Goal: Communication & Community: Answer question/provide support

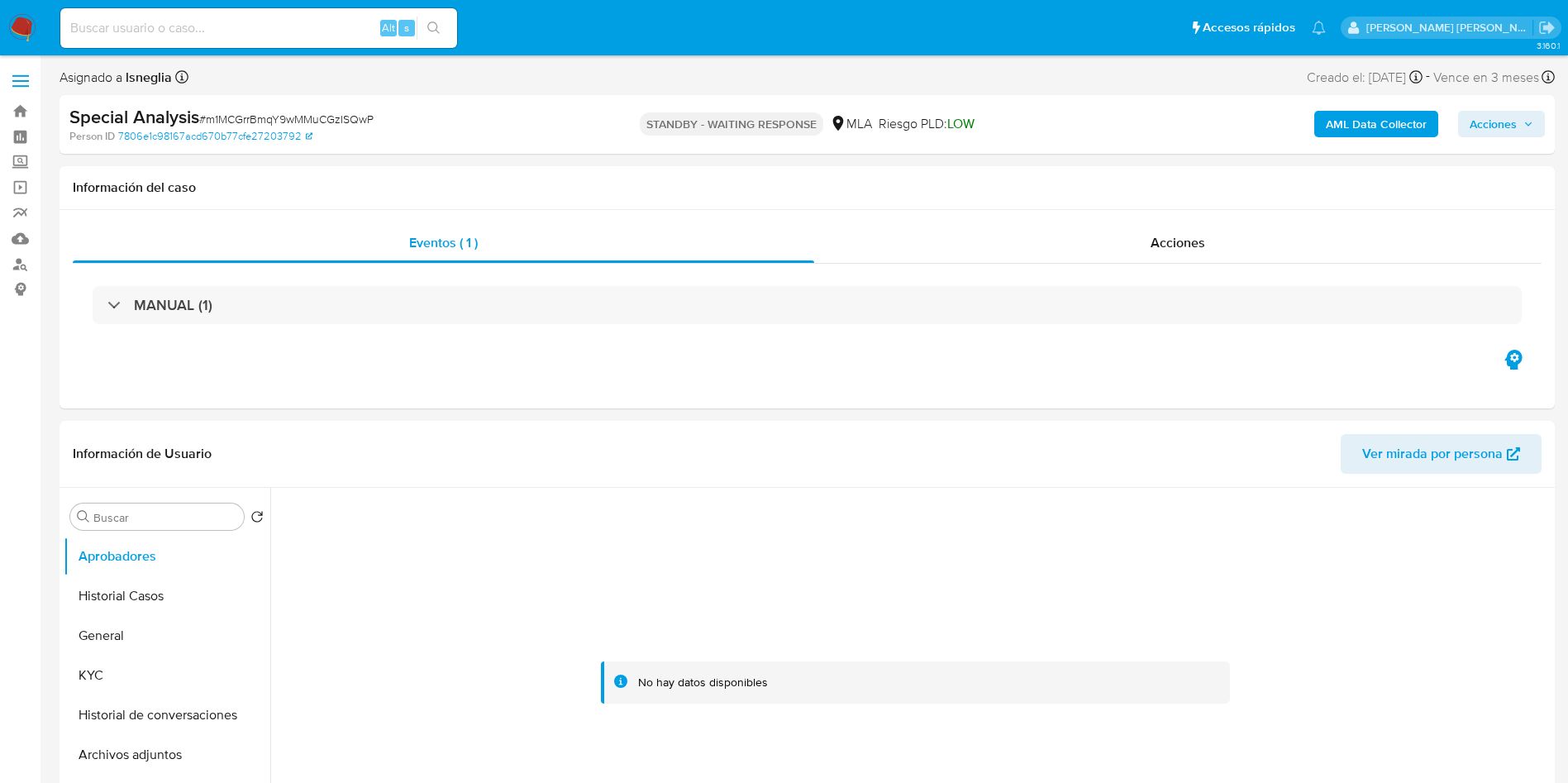
select select "10"
click at [102, 681] on button "KYC" at bounding box center [161, 675] width 194 height 40
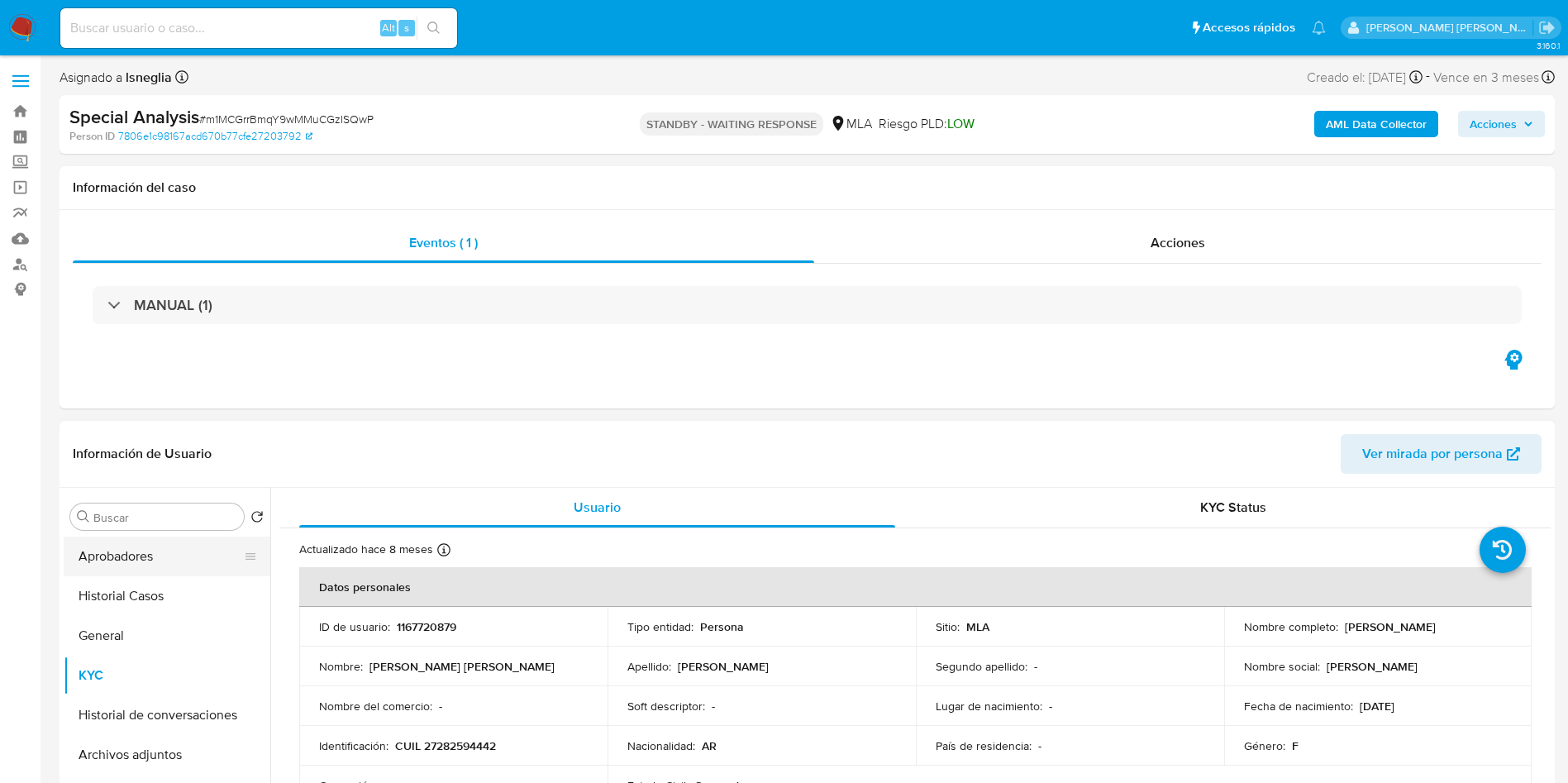
click at [137, 554] on button "Aprobadores" at bounding box center [161, 556] width 194 height 40
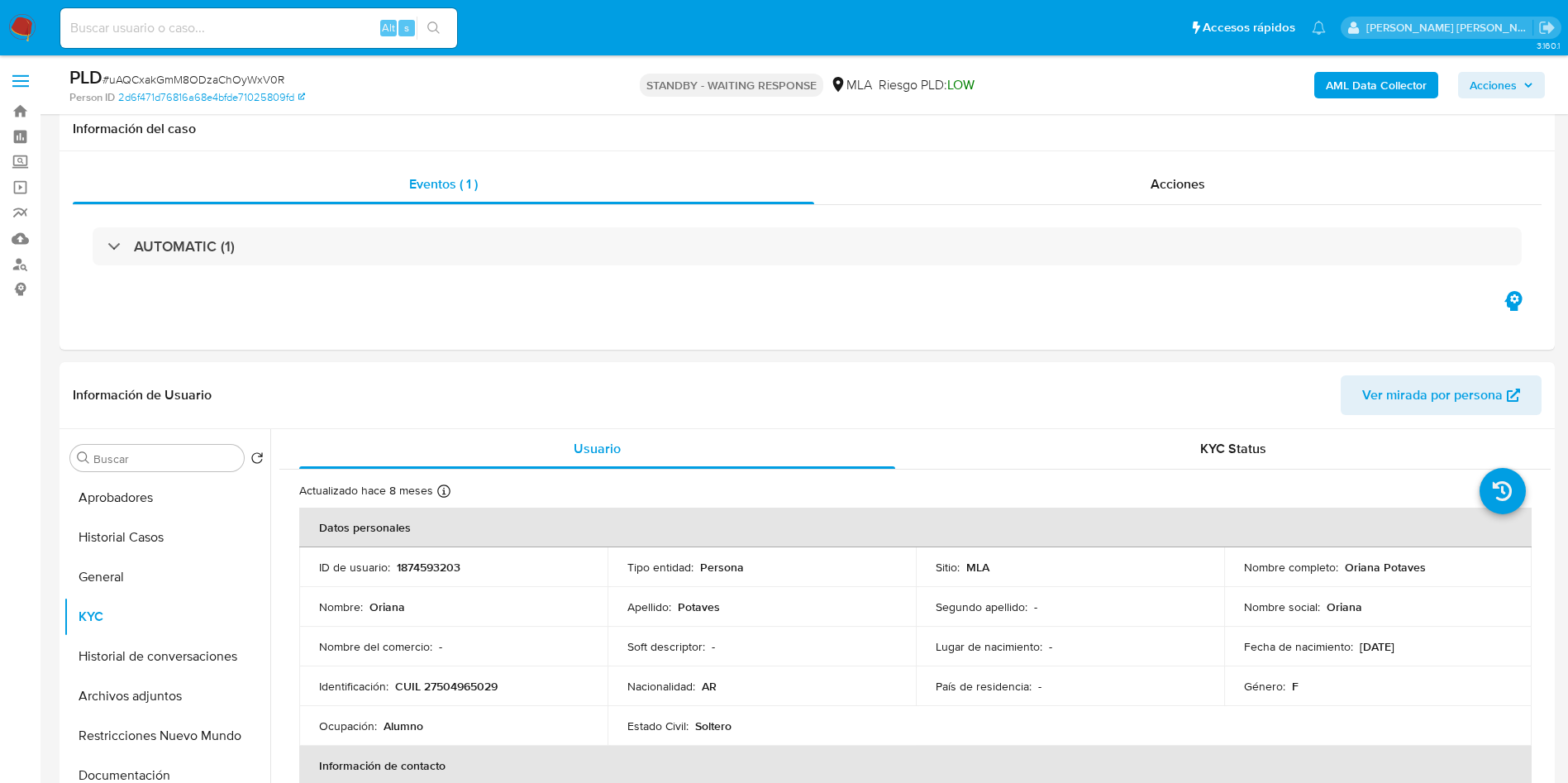
select select "10"
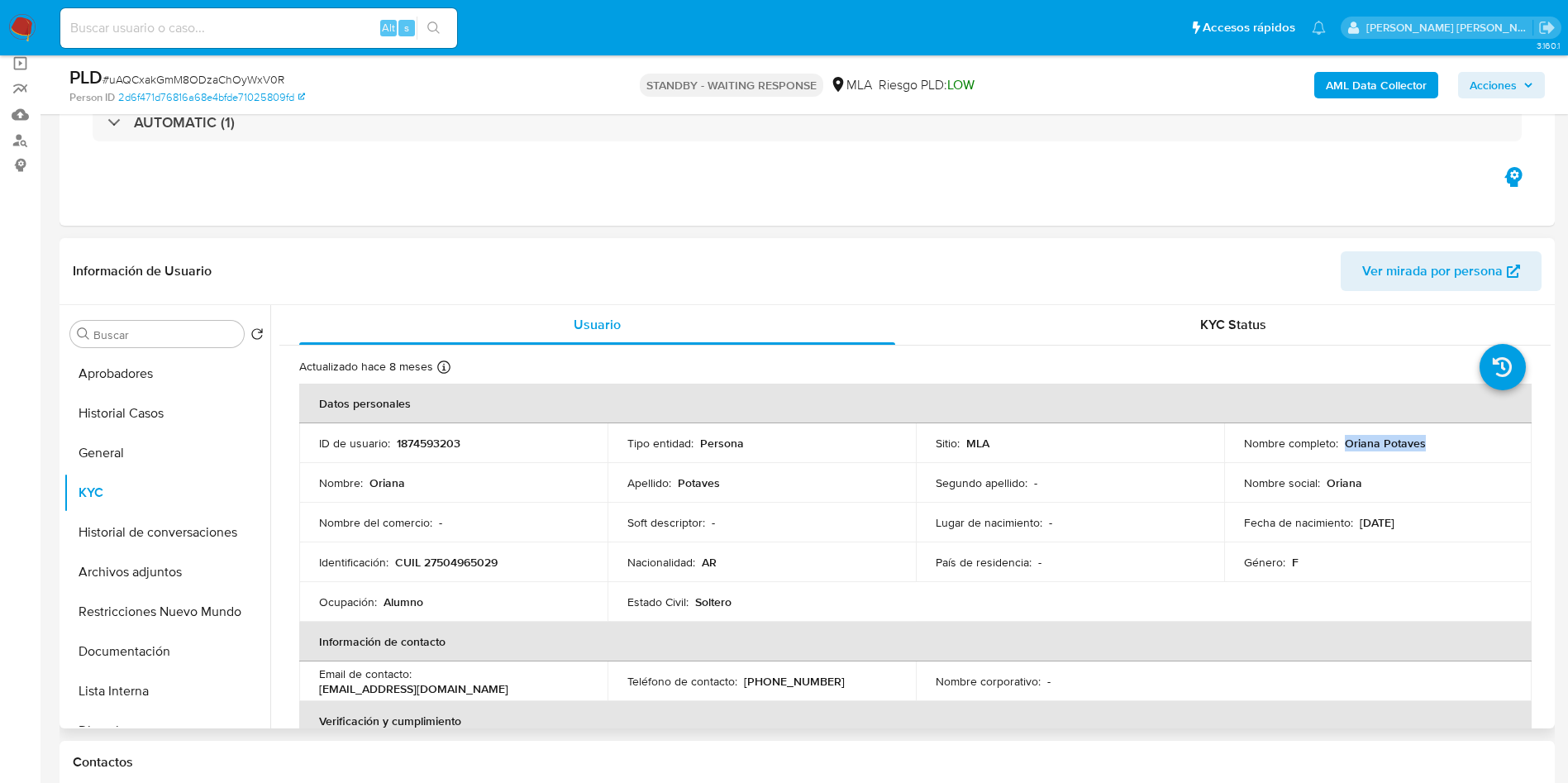
drag, startPoint x: 1341, startPoint y: 445, endPoint x: 1459, endPoint y: 444, distance: 118.0
click at [1459, 444] on div "Nombre completo : Oriana Potaves" at bounding box center [1379, 443] width 268 height 15
copy p "Oriana Potaves"
drag, startPoint x: 394, startPoint y: 562, endPoint x: 525, endPoint y: 562, distance: 131.0
click at [525, 562] on div "Identificación : CUIL 27504965029" at bounding box center [453, 562] width 268 height 15
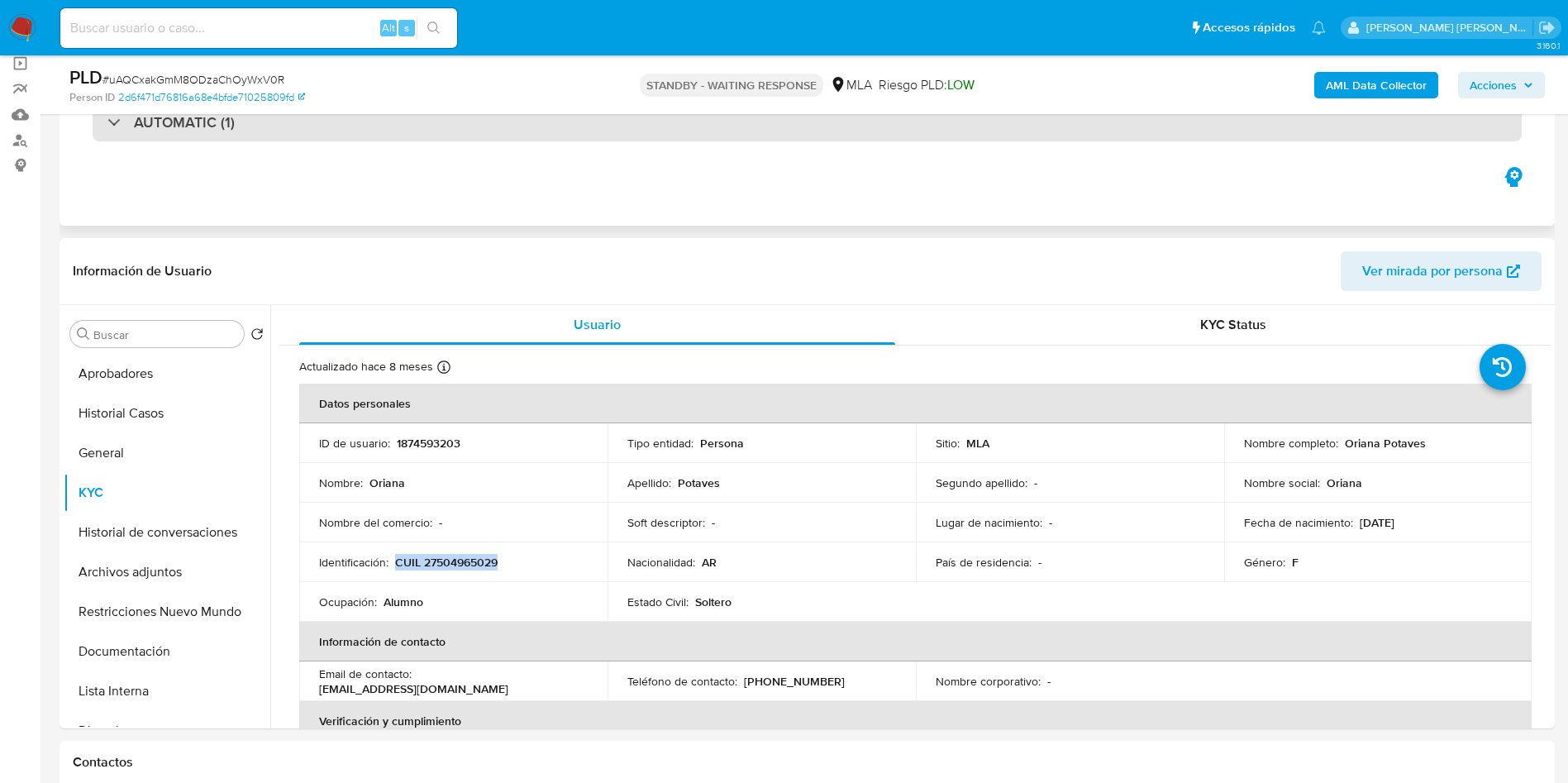
copy p "CUIL 27504965029"
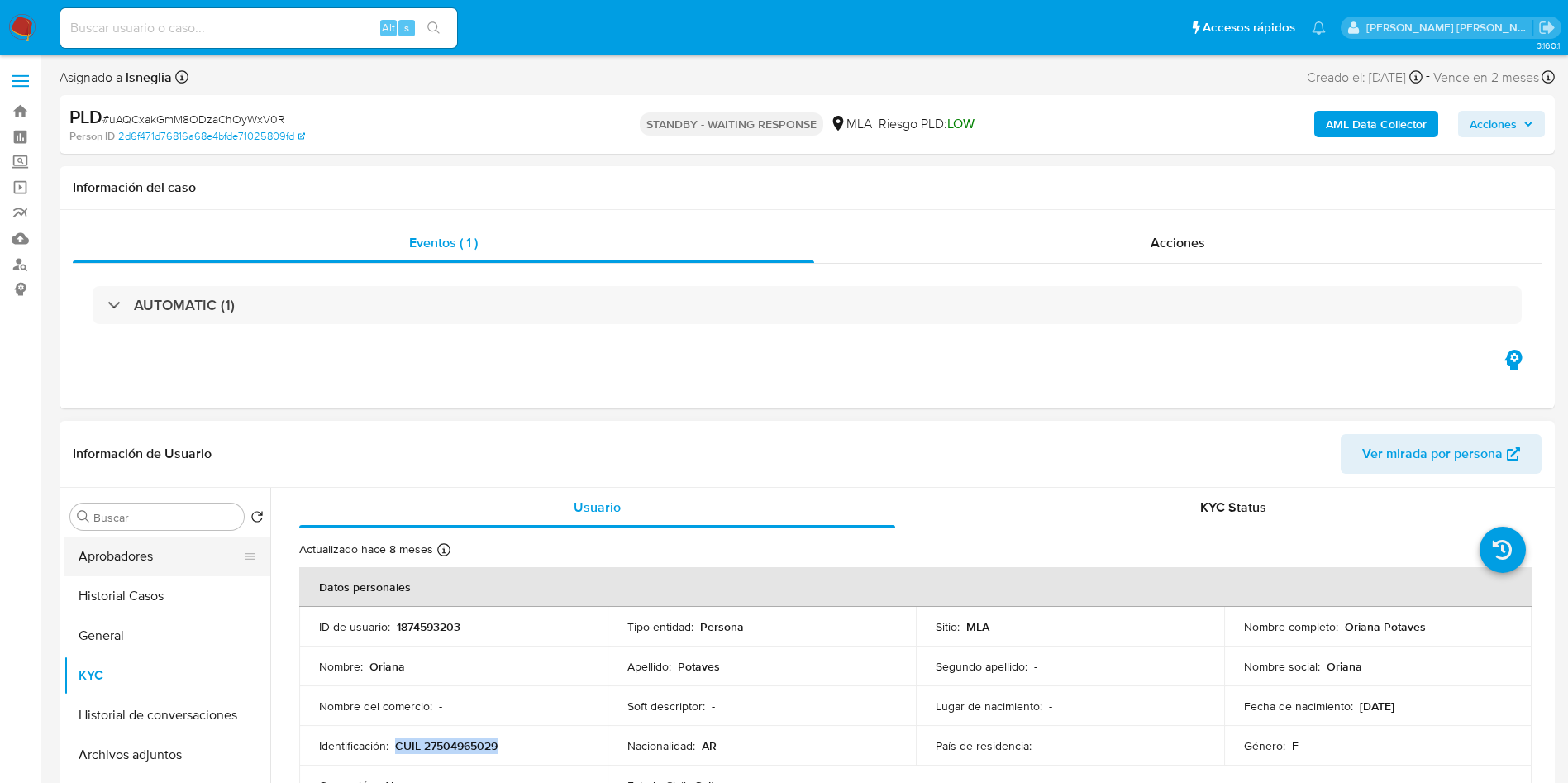
click at [111, 556] on button "Aprobadores" at bounding box center [161, 556] width 194 height 40
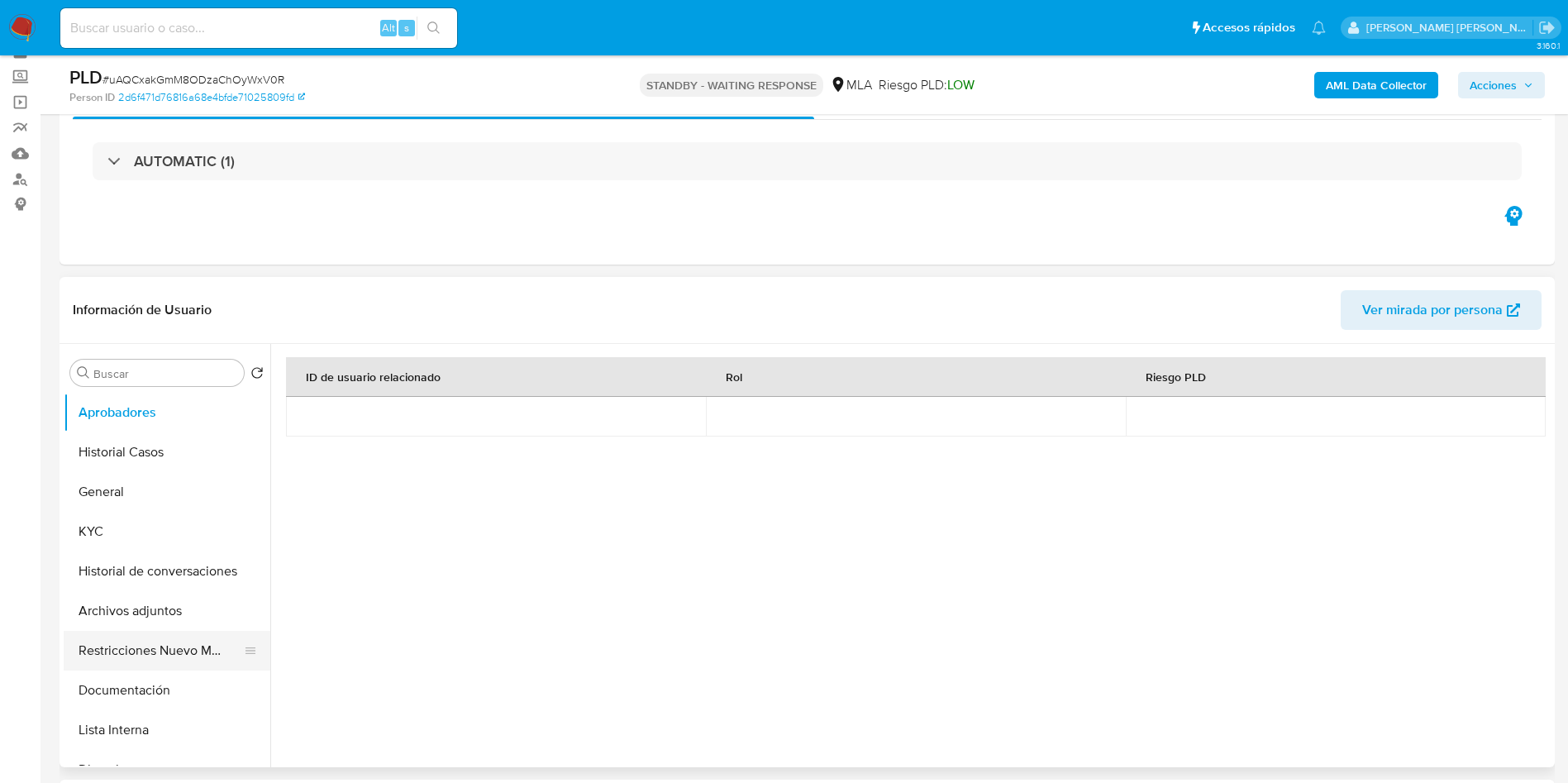
scroll to position [124, 0]
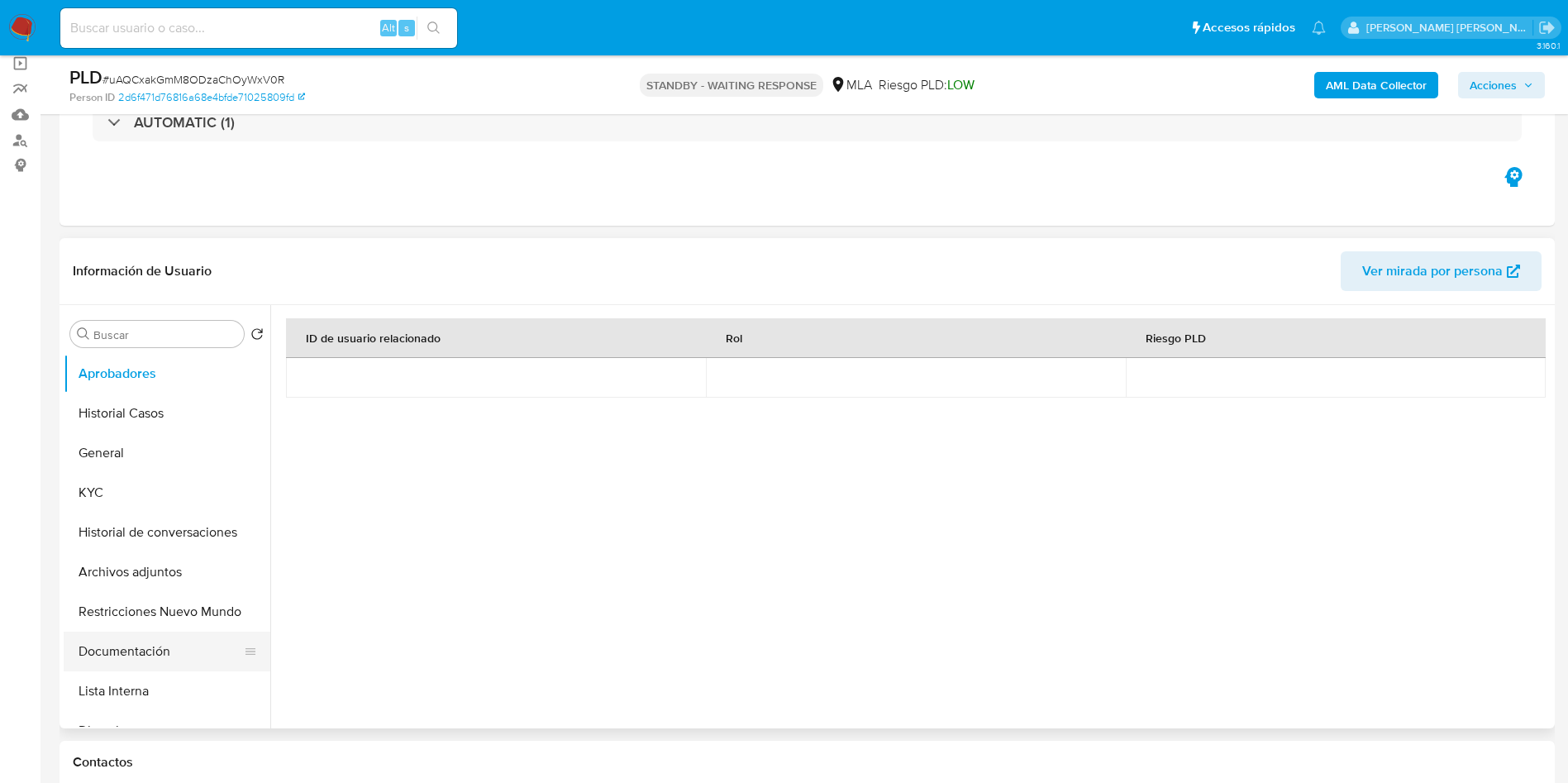
click at [128, 660] on button "Documentación" at bounding box center [161, 651] width 194 height 40
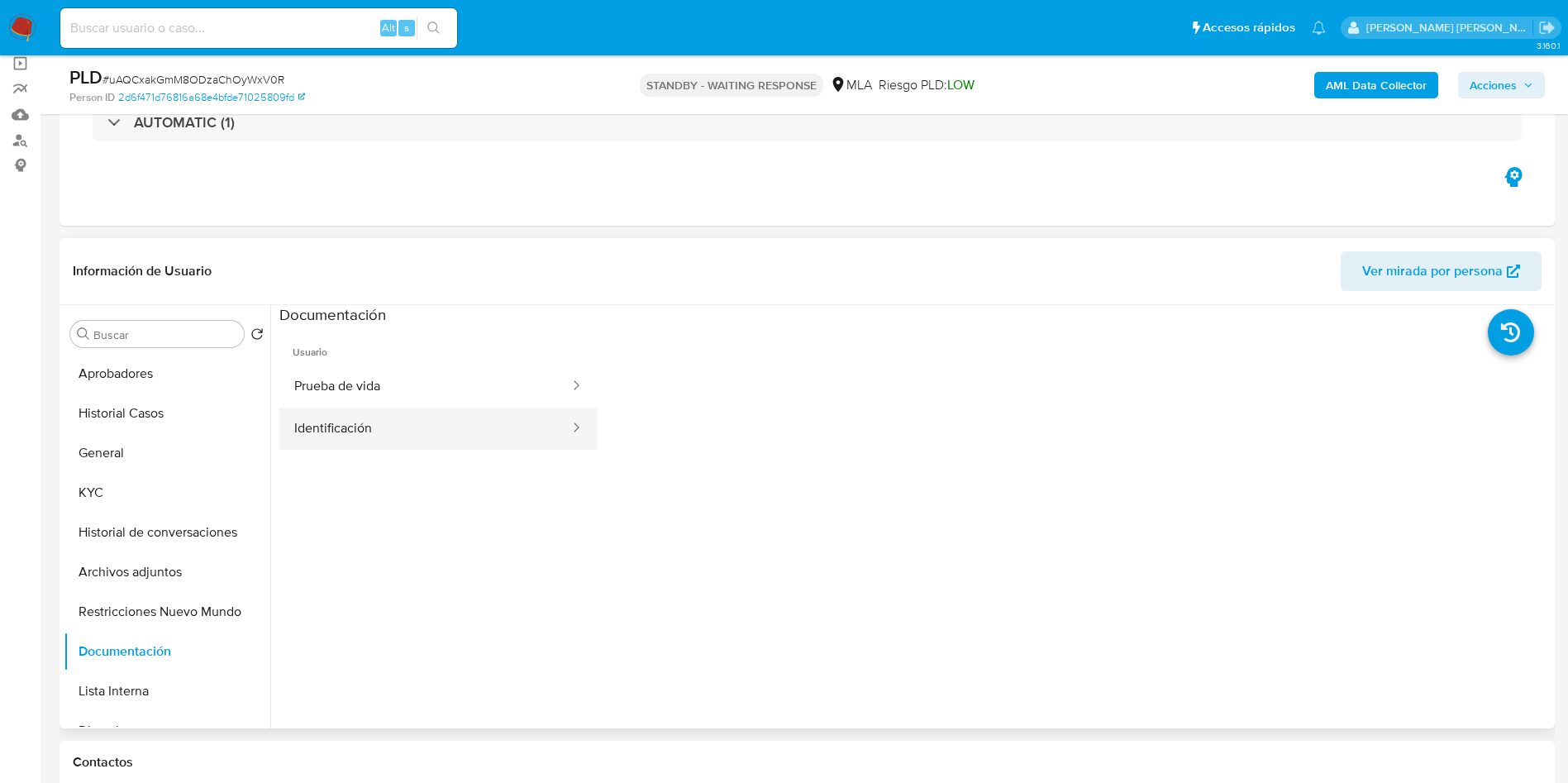
click at [385, 430] on button "Identificación" at bounding box center [426, 428] width 292 height 42
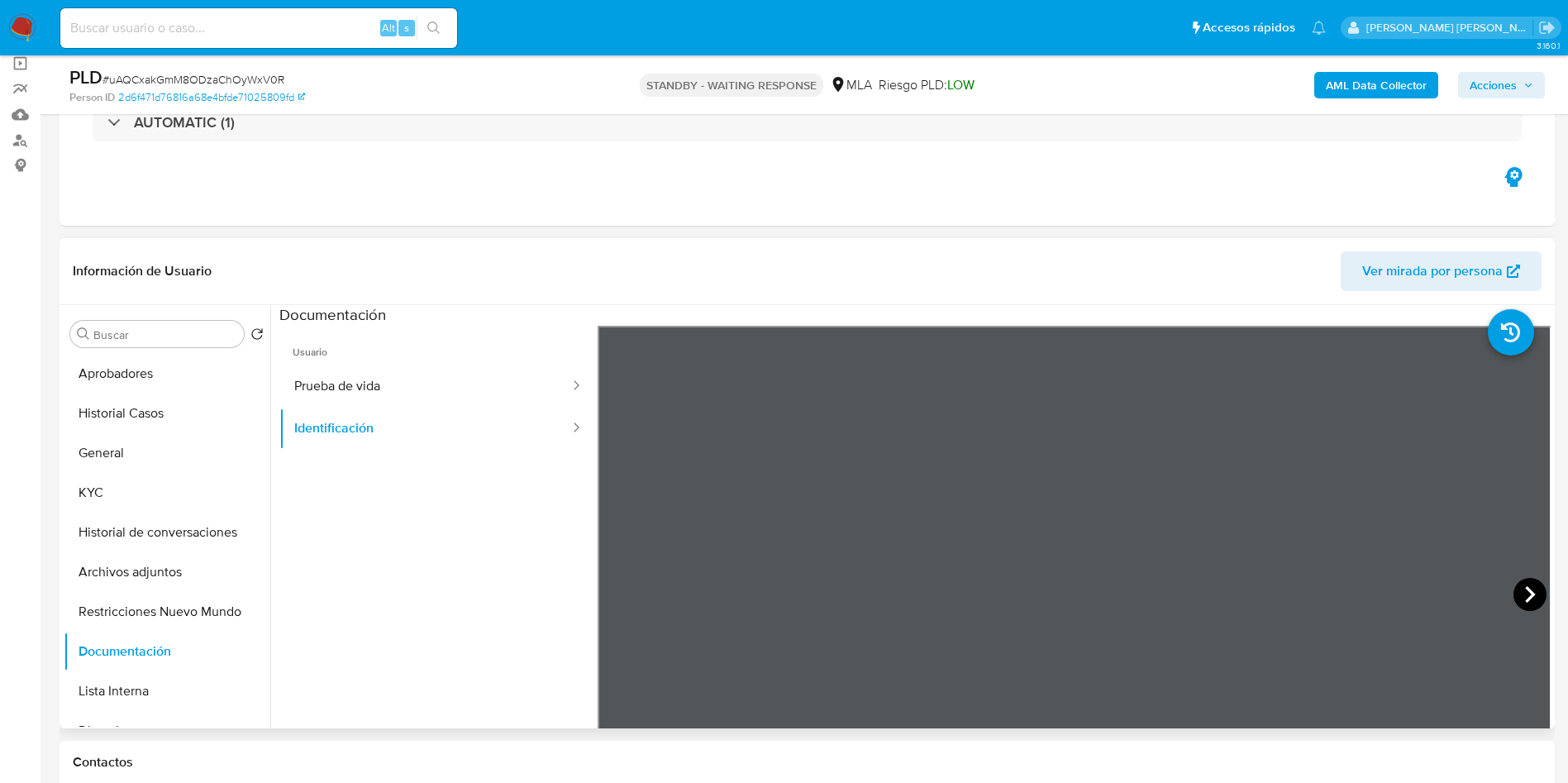
click at [1519, 590] on icon at bounding box center [1530, 594] width 33 height 33
click at [210, 29] on input at bounding box center [259, 28] width 397 height 21
paste input "wnATjgtUKceeQ2bNgGr6zl5d"
type input "wnATjgtUKceeQ2bNgGr6zl5d"
click at [434, 30] on icon "search-icon" at bounding box center [434, 28] width 13 height 13
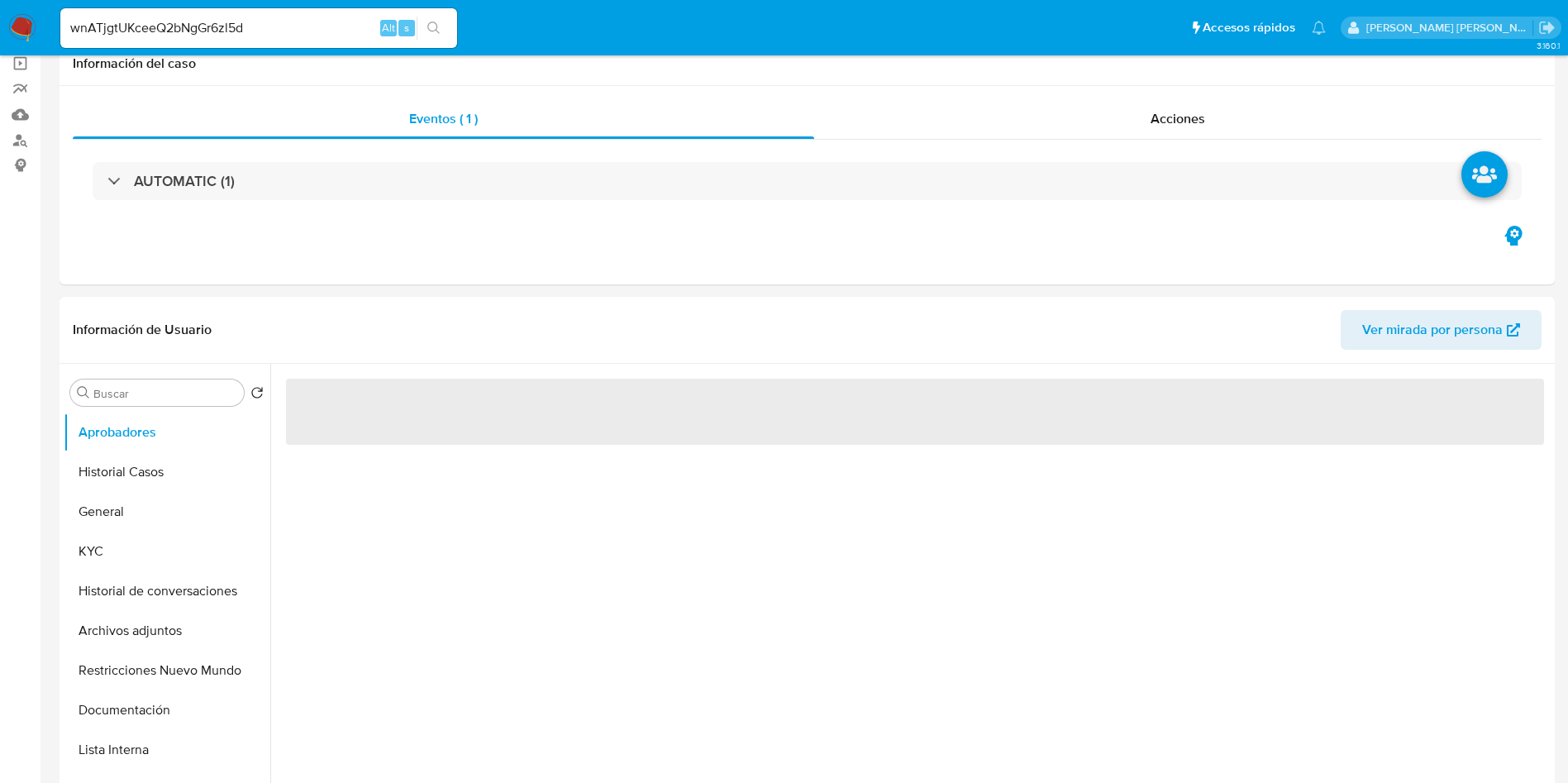
select select "10"
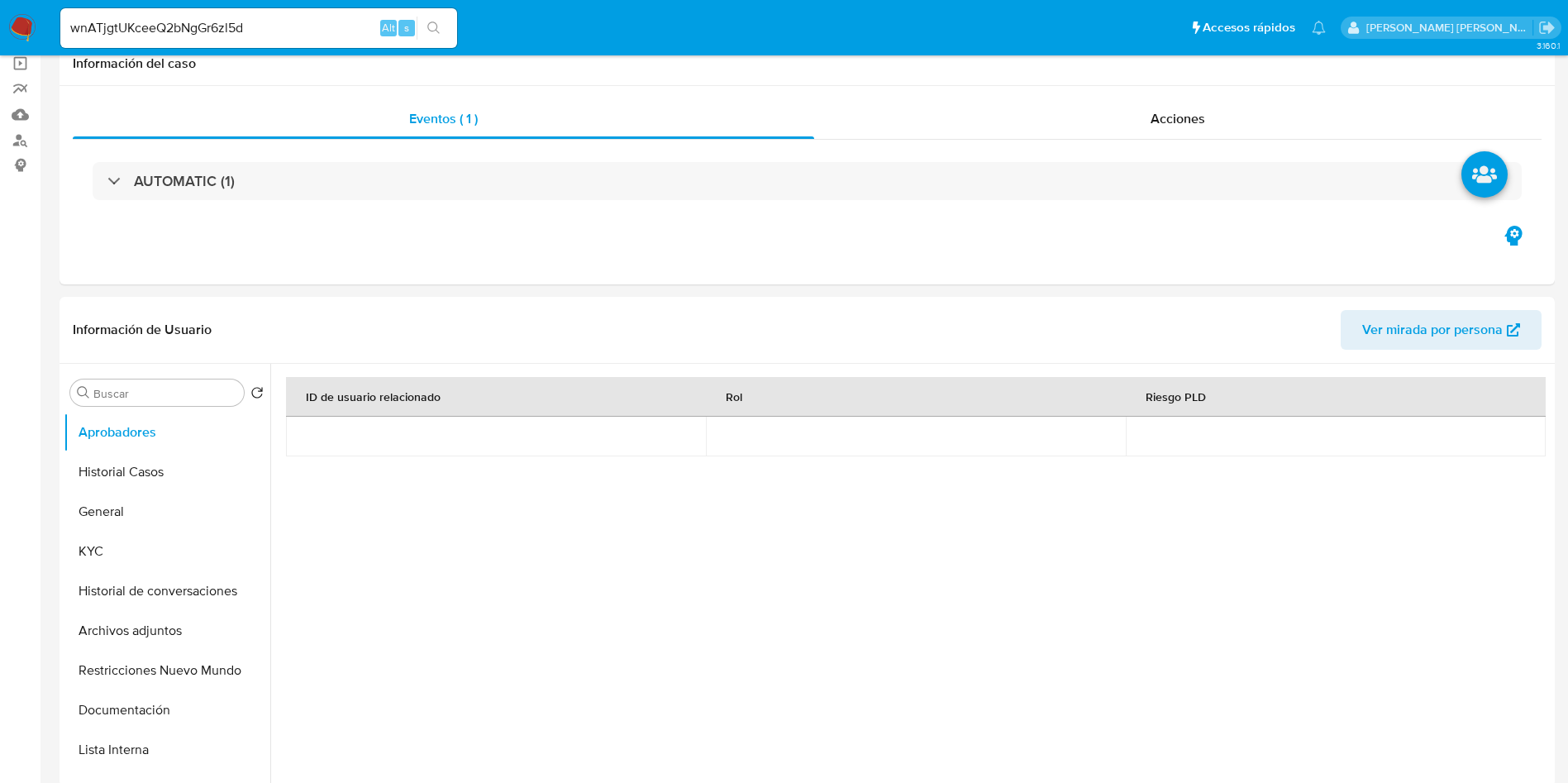
click at [249, 19] on input "wnATjgtUKceeQ2bNgGr6zl5d" at bounding box center [259, 28] width 397 height 21
click at [250, 19] on input "wnATjgtUKceeQ2bNgGr6zl5d" at bounding box center [259, 28] width 397 height 21
click at [443, 30] on button "search-icon" at bounding box center [434, 28] width 34 height 23
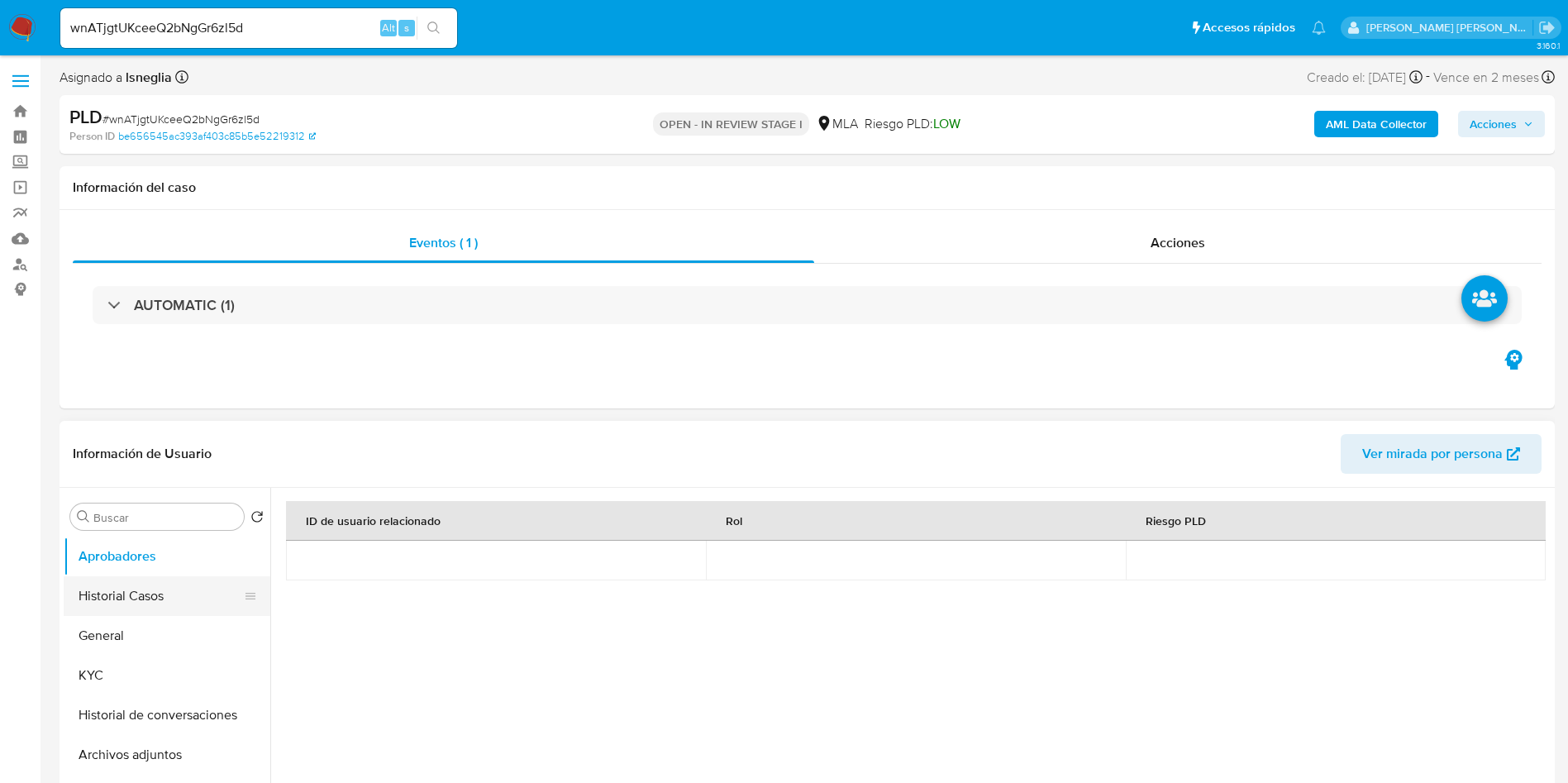
click at [154, 587] on button "Historial Casos" at bounding box center [161, 596] width 194 height 40
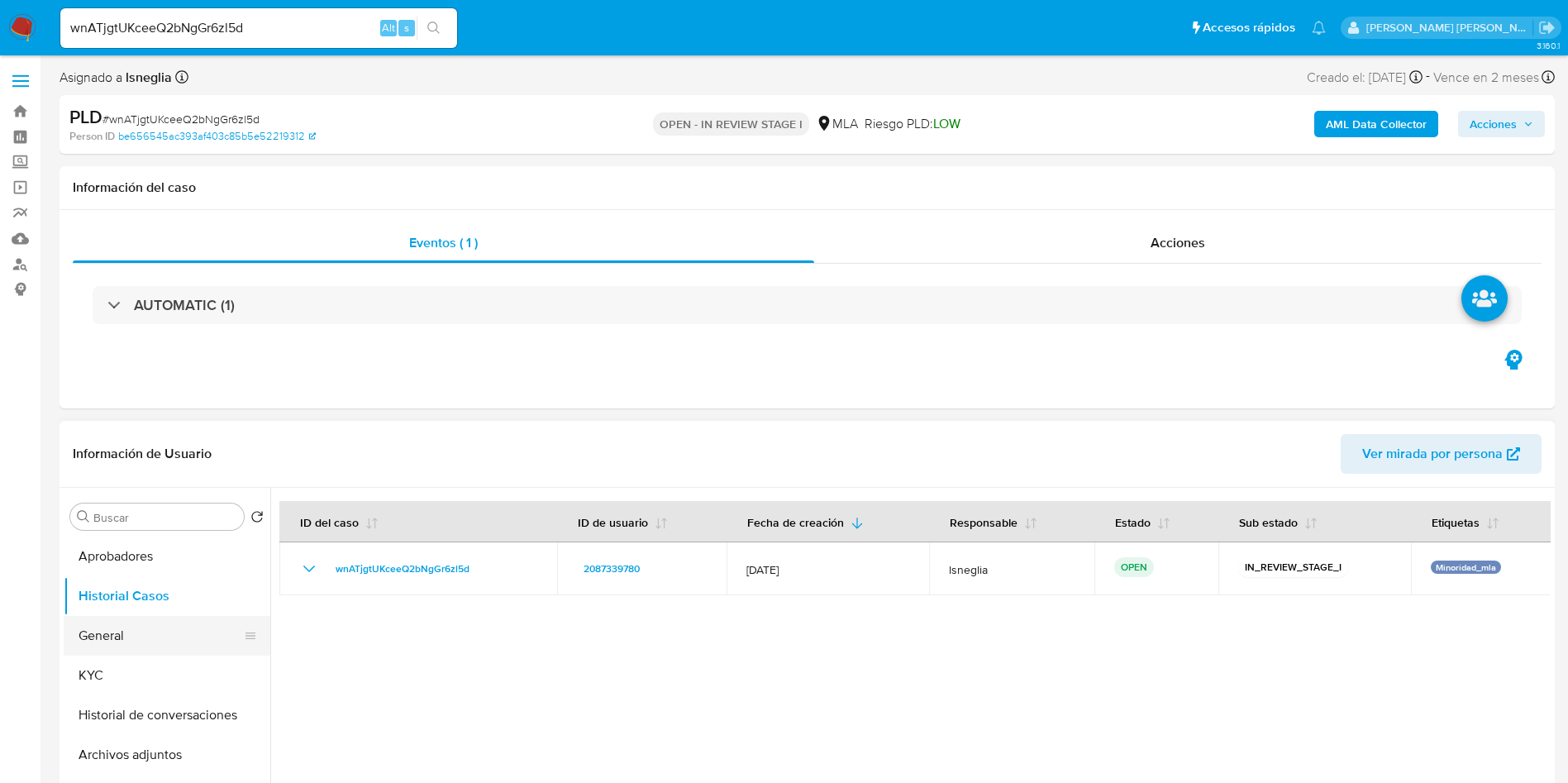
click at [114, 639] on button "General" at bounding box center [161, 635] width 194 height 40
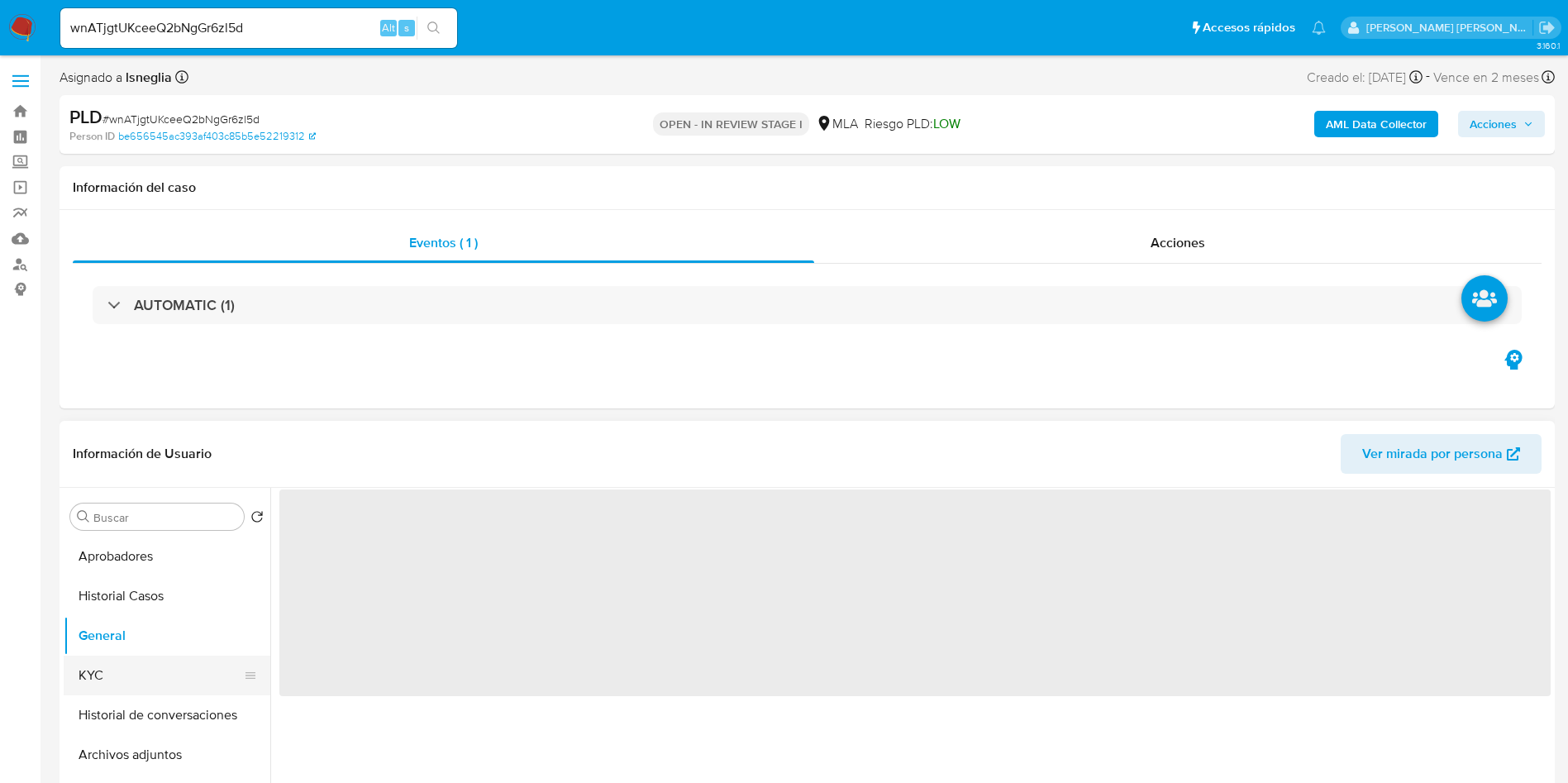
click at [111, 675] on button "KYC" at bounding box center [161, 675] width 194 height 40
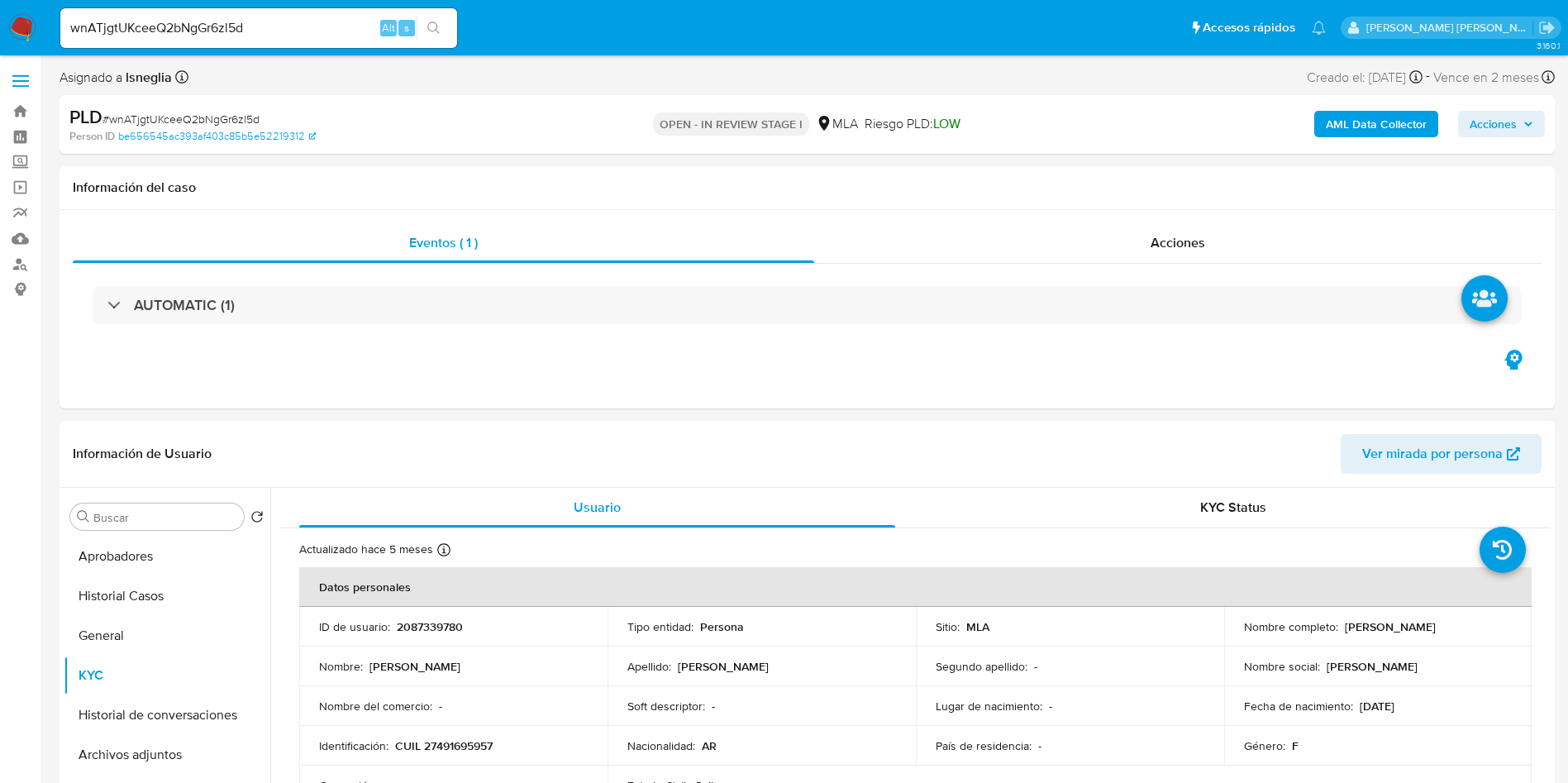
click at [610, 95] on div "PLD # wnATjgtUKceeQ2bNgGr6zl5d Person ID be656545ac393af403c85b5e52219312 OPEN …" at bounding box center [807, 124] width 1495 height 59
click at [226, 31] on input "wnATjgtUKceeQ2bNgGr6zl5d" at bounding box center [259, 28] width 397 height 21
paste input "Ezr7MXFp1I4UvjDZVfEtYhVR"
type input "Ezr7MXFp1I4UvjDZVfEtYhVR"
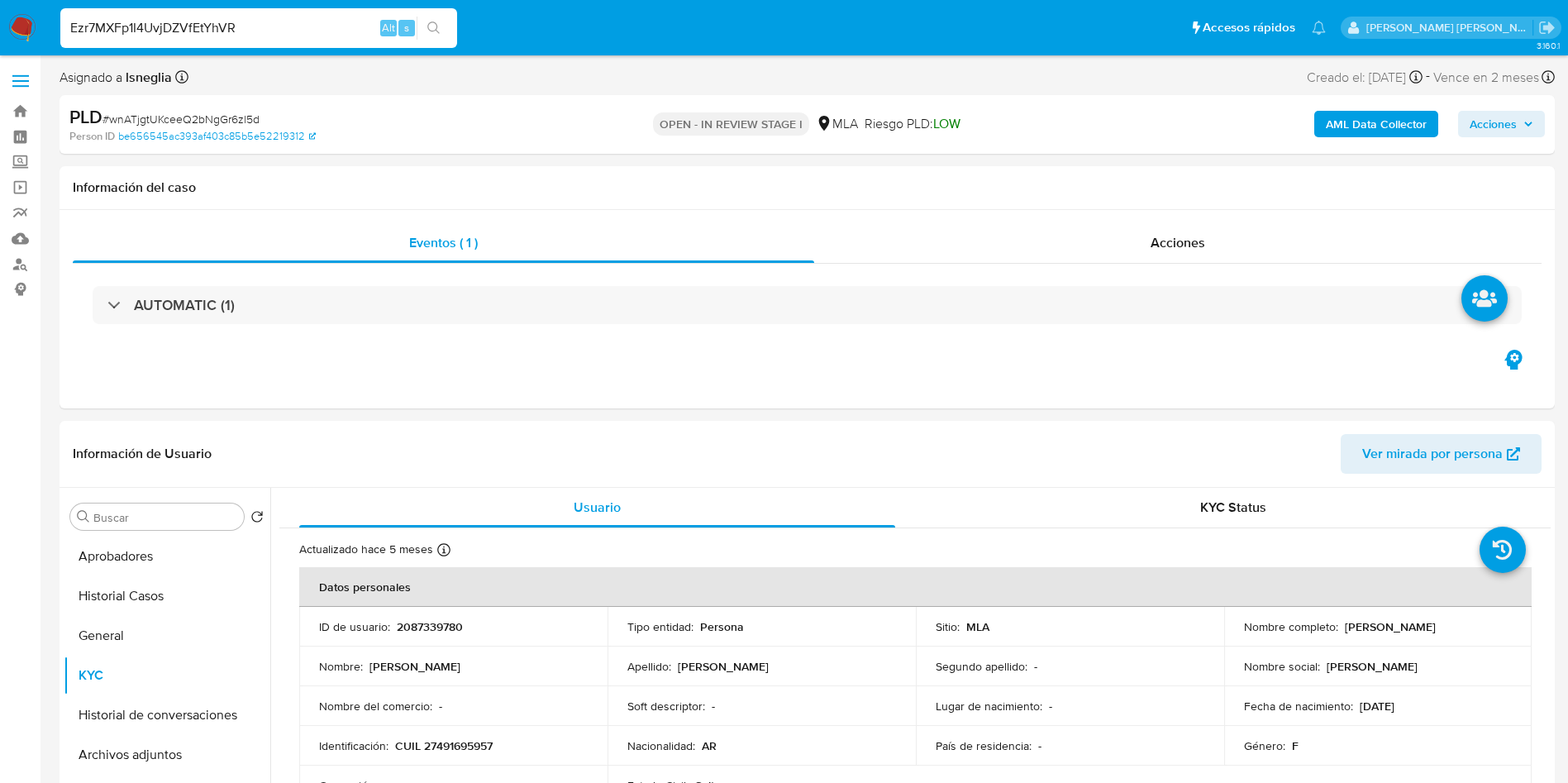
click at [434, 29] on icon "search-icon" at bounding box center [434, 28] width 13 height 13
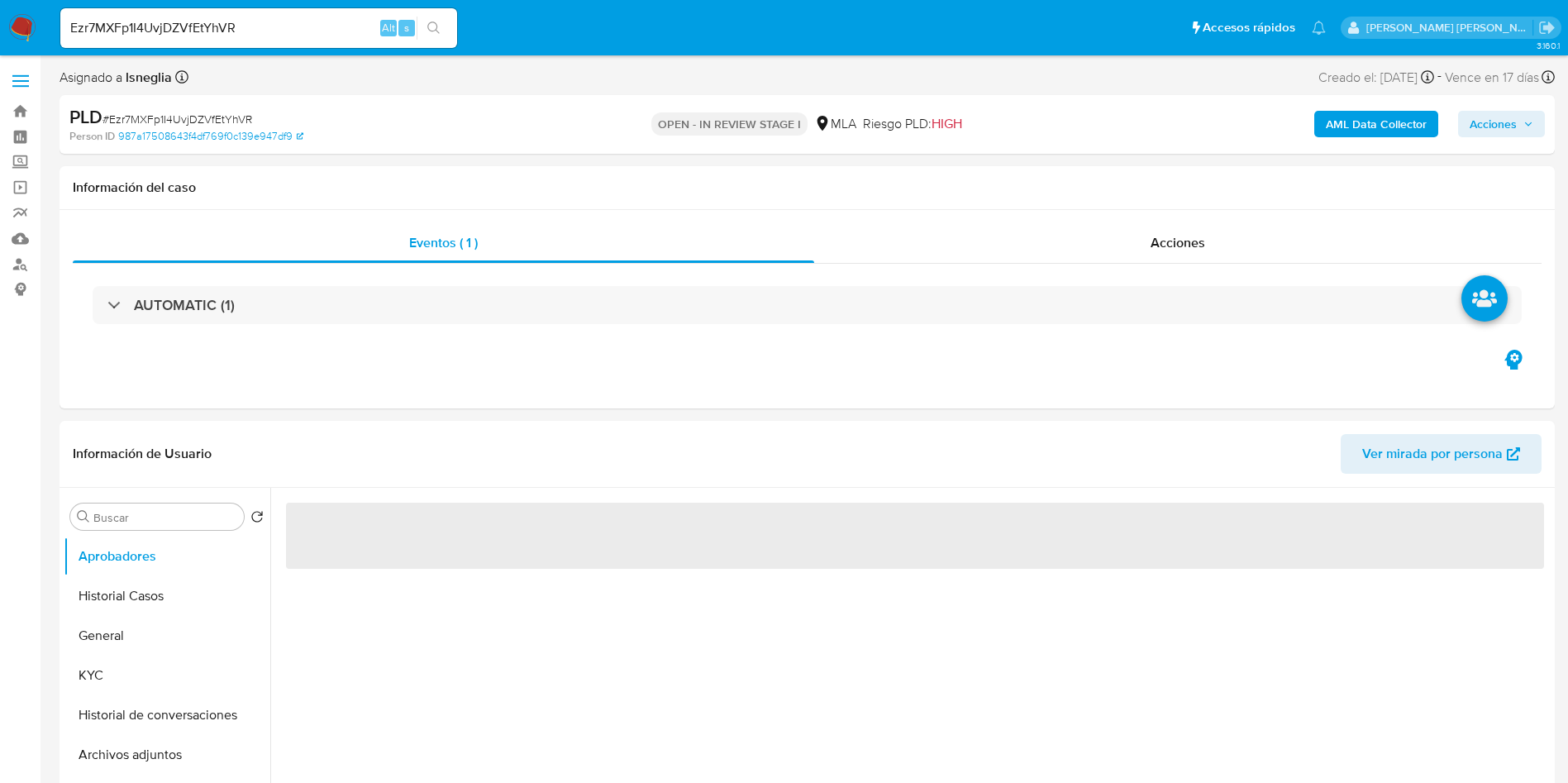
select select "10"
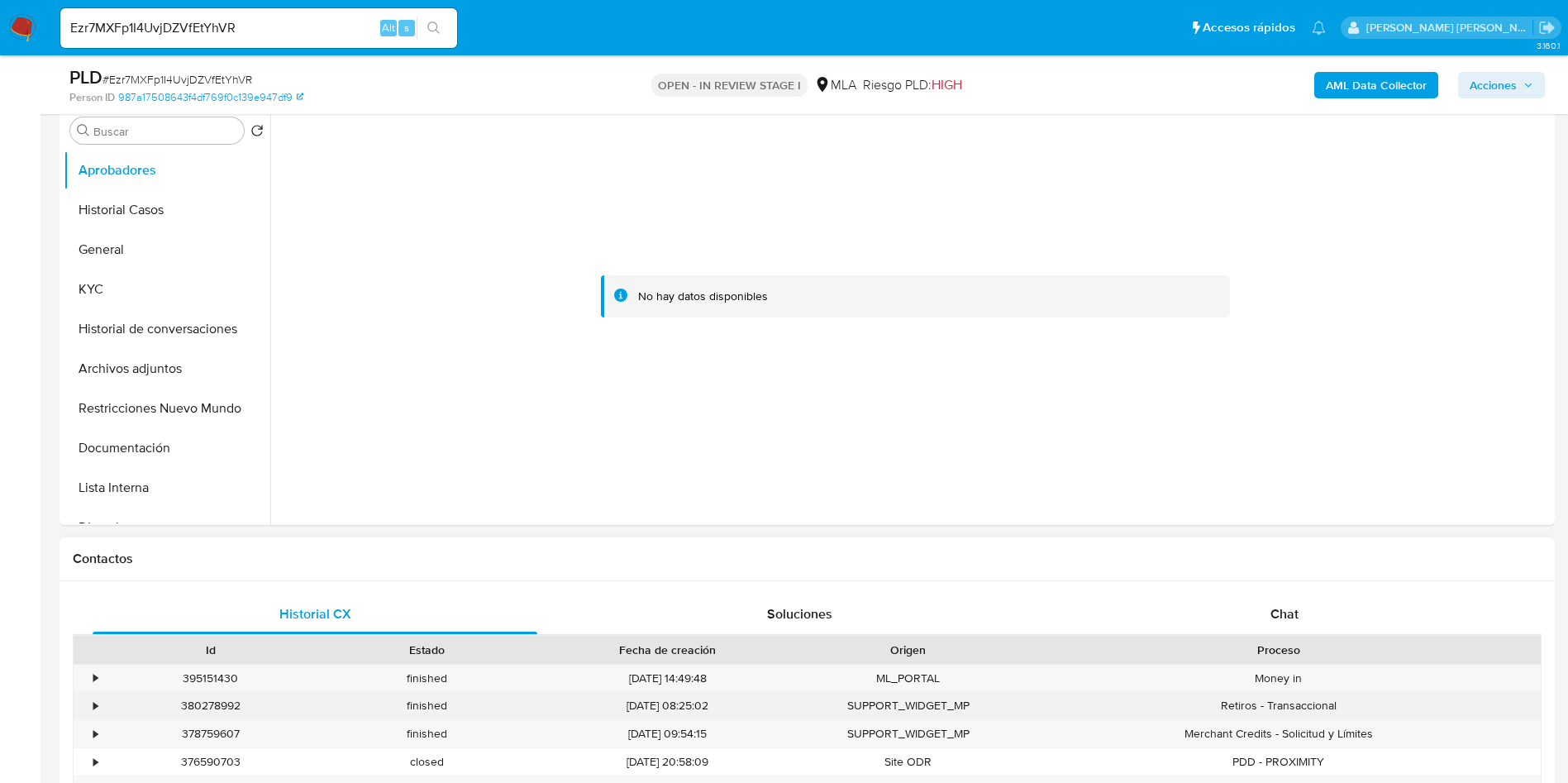
scroll to position [496, 0]
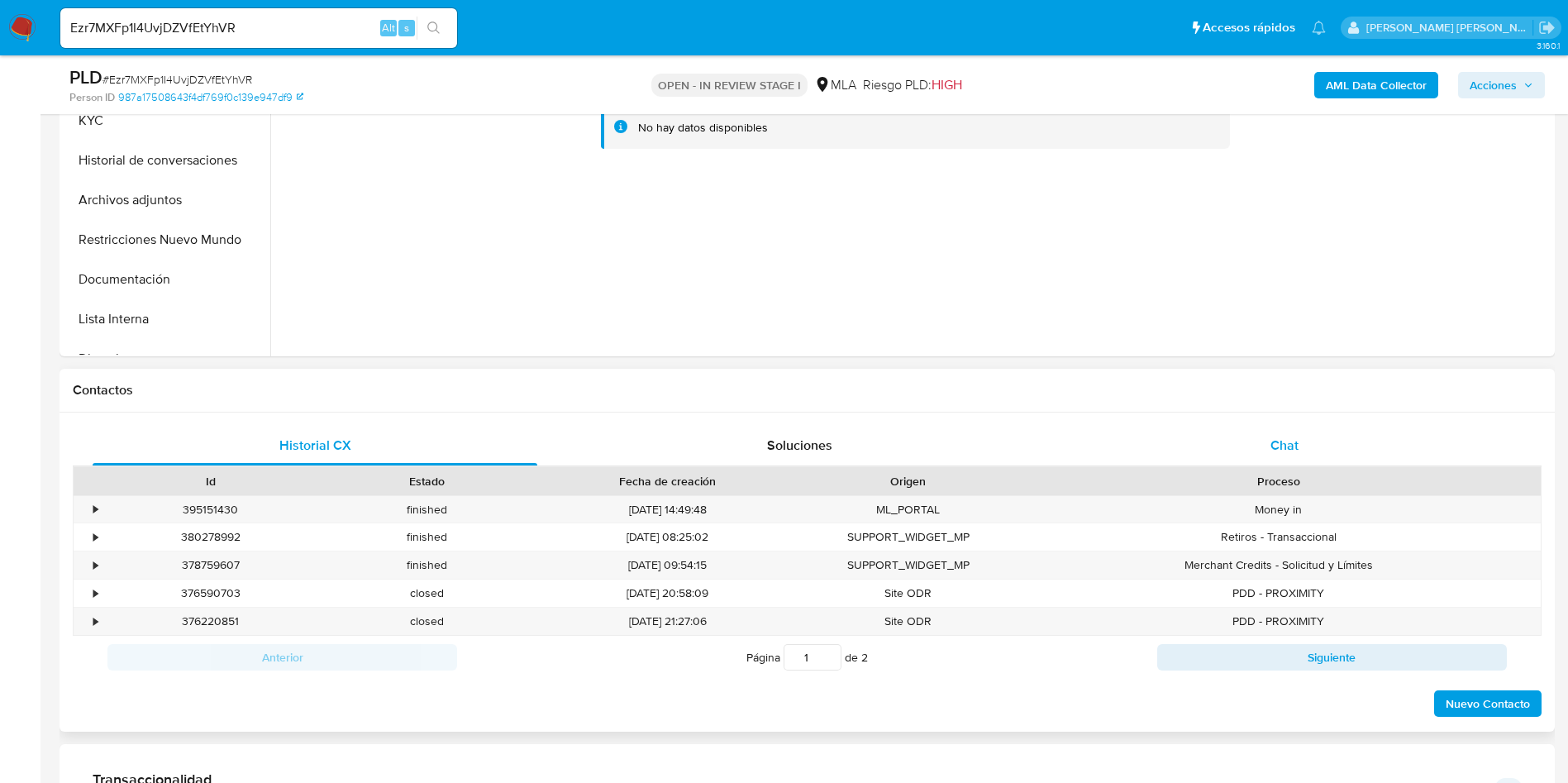
click at [1256, 456] on div "Chat" at bounding box center [1285, 445] width 445 height 40
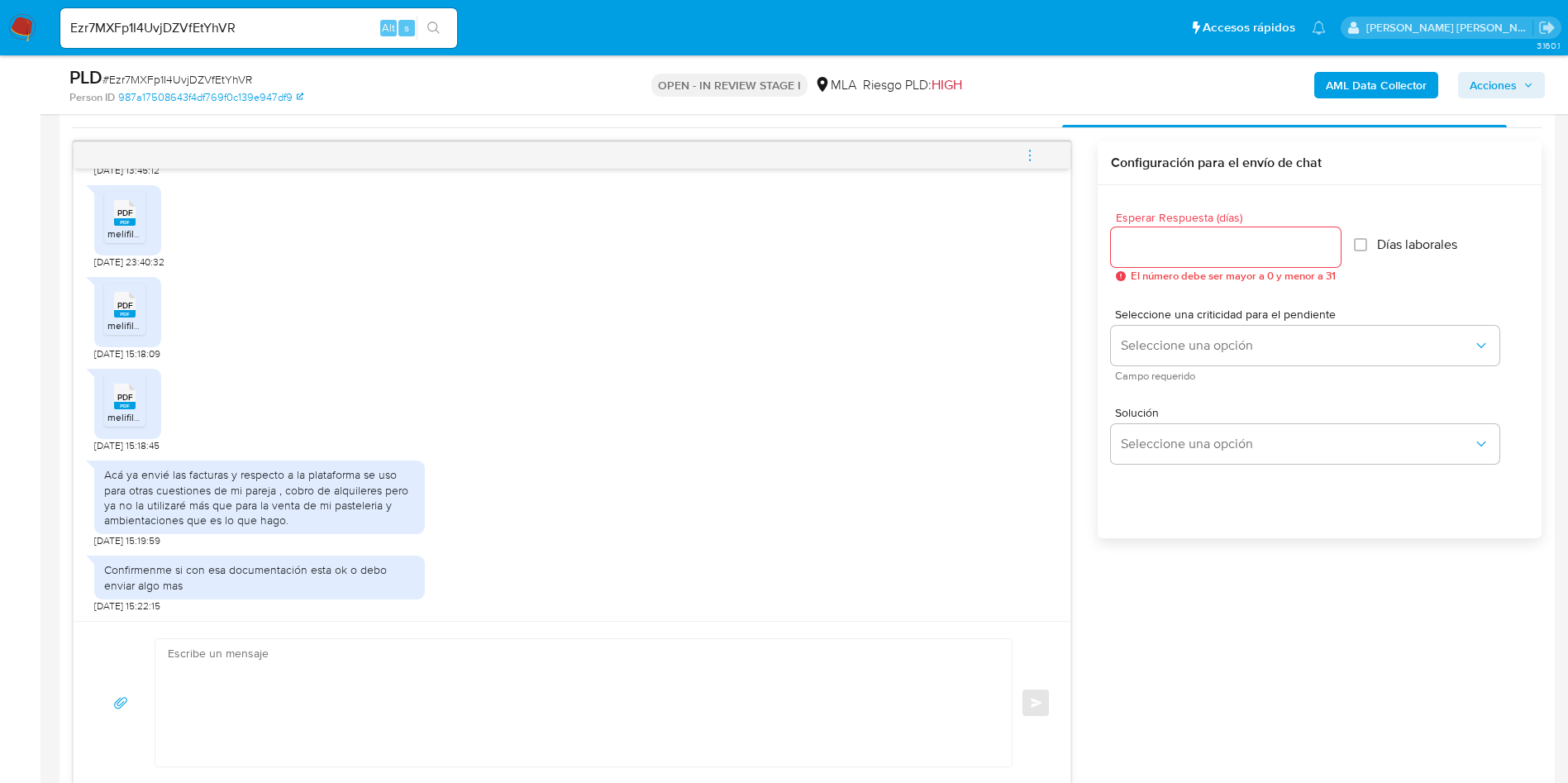
scroll to position [868, 0]
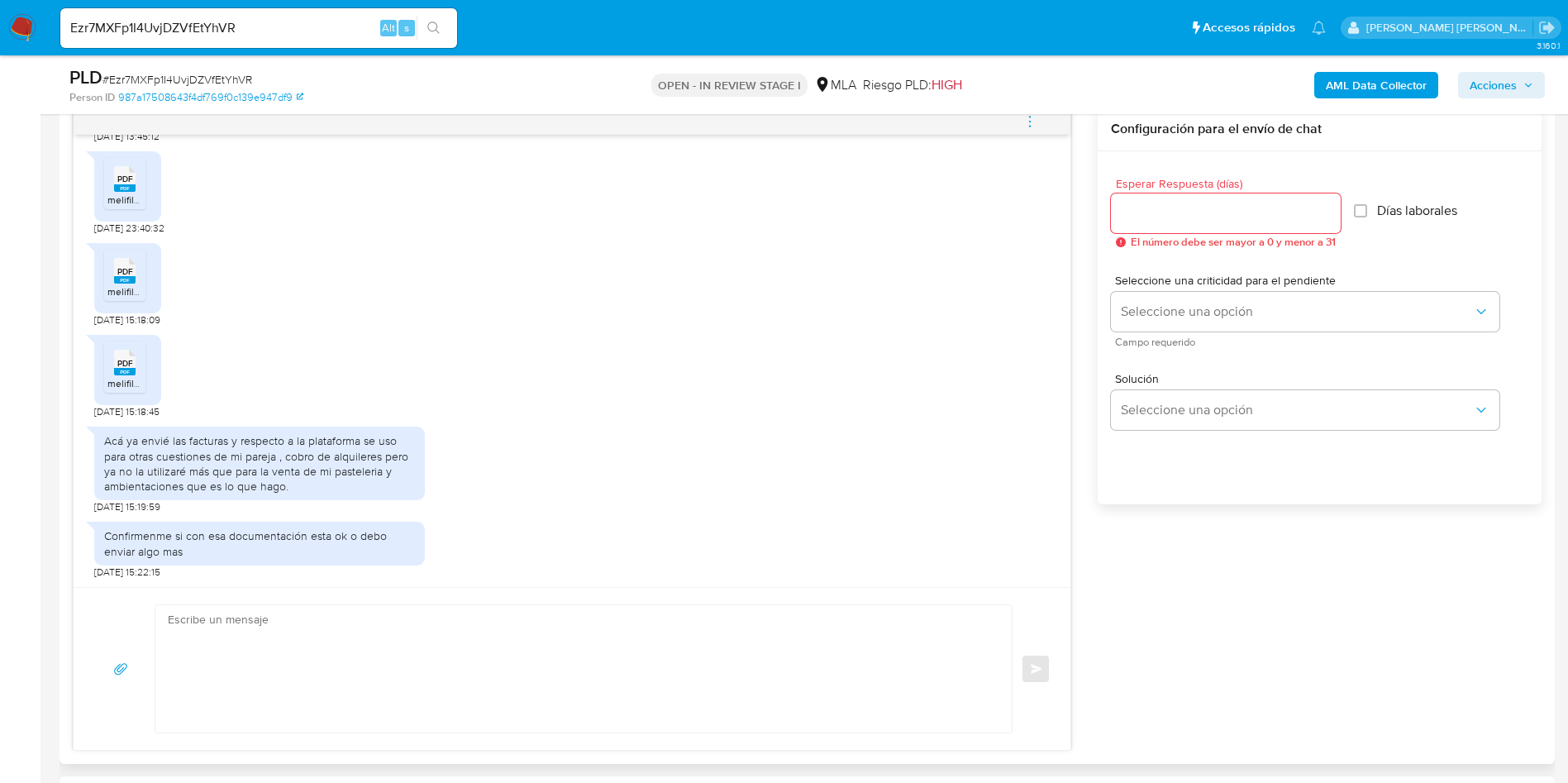
click at [122, 273] on span "PDF" at bounding box center [125, 272] width 16 height 11
click at [122, 371] on rect at bounding box center [124, 372] width 21 height 7
click at [132, 188] on rect at bounding box center [124, 188] width 21 height 7
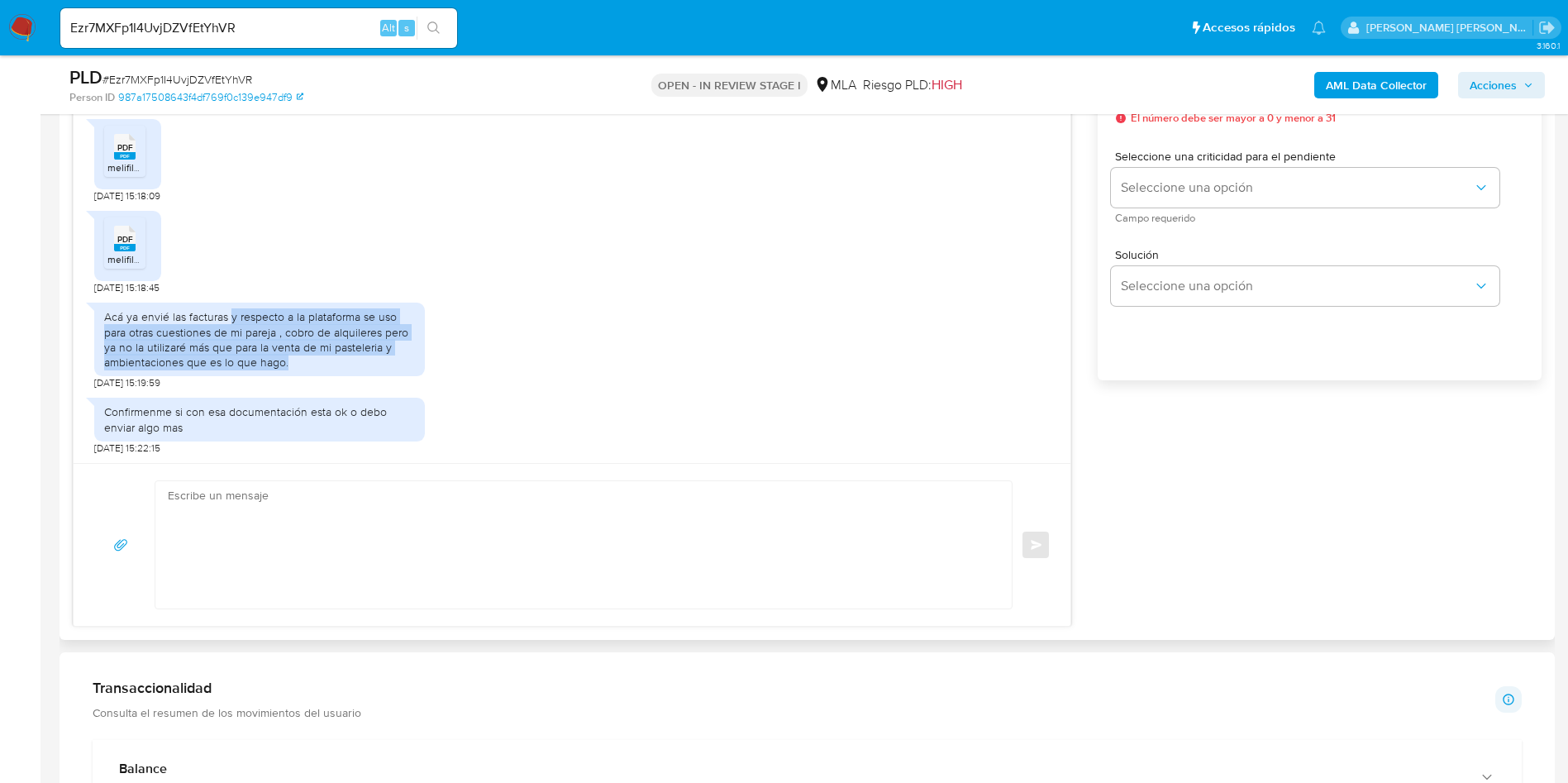
drag, startPoint x: 229, startPoint y: 313, endPoint x: 335, endPoint y: 345, distance: 110.7
click at [395, 364] on div "Acá ya envié las facturas y respecto a la plataforma se uso para otras cuestion…" at bounding box center [259, 340] width 311 height 60
copy div "y respecto a la plataforma se uso para otras cuestiones de mi pareja , cobro de…"
click at [202, 20] on input "Ezr7MXFp1I4UvjDZVfEtYhVR" at bounding box center [259, 28] width 397 height 21
click at [203, 20] on input "Ezr7MXFp1I4UvjDZVfEtYhVR" at bounding box center [259, 28] width 397 height 21
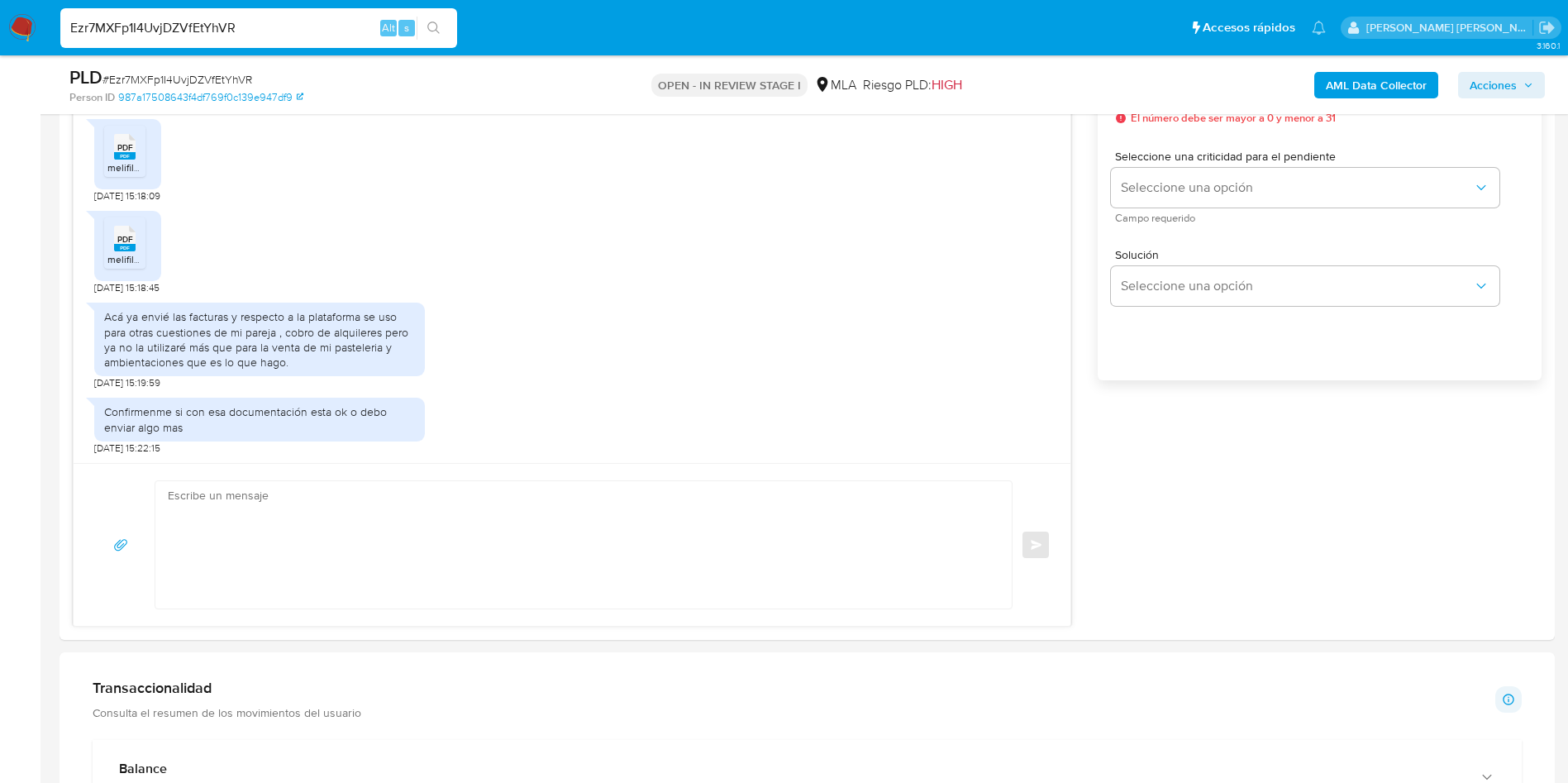
paste input "PX2FMMjRDPXq4TbjC0zfyWND"
type input "PX2FMMjRDPXq4TbjC0zfyWND"
click at [445, 23] on button "search-icon" at bounding box center [434, 28] width 34 height 23
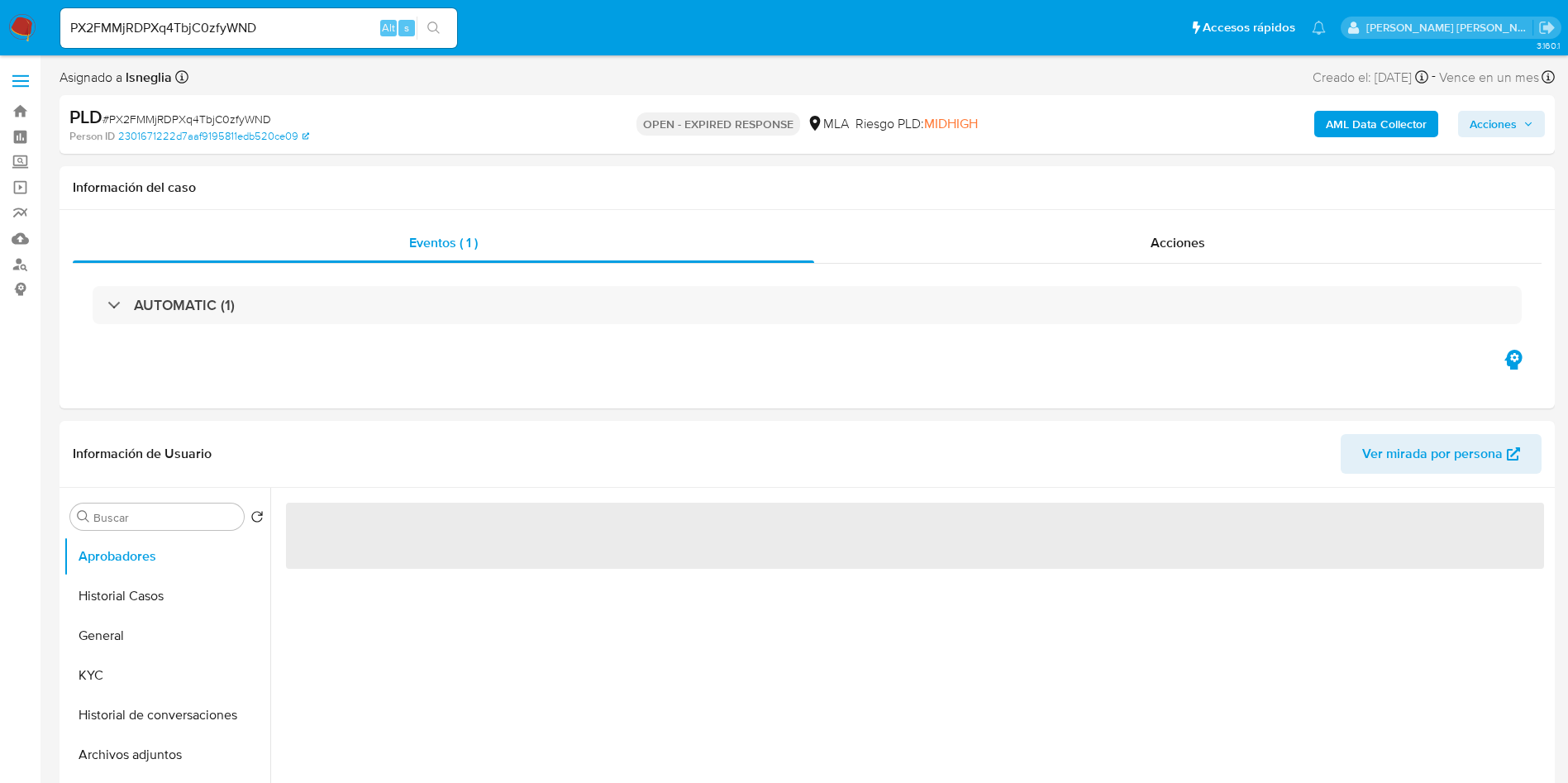
select select "10"
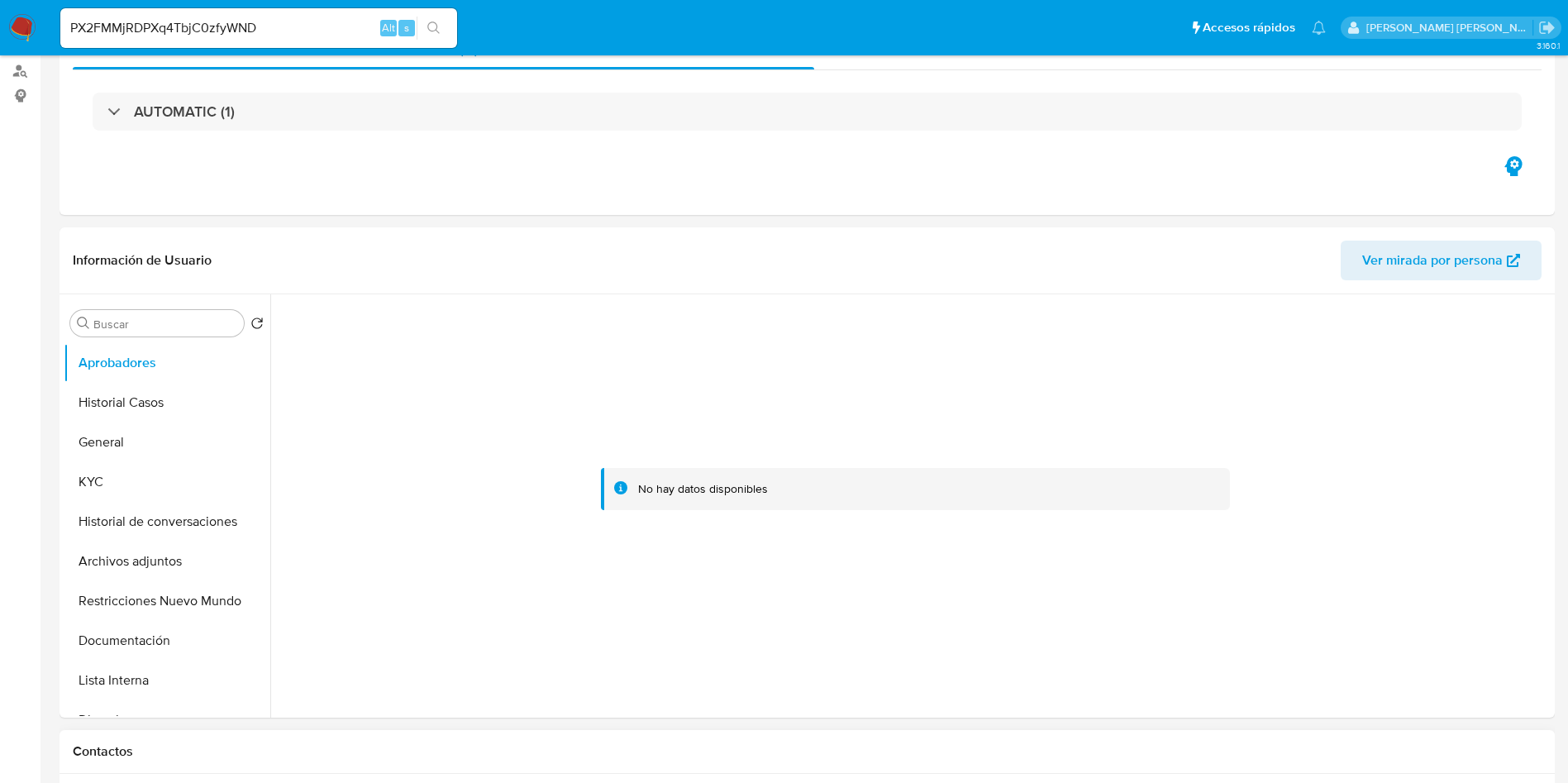
scroll to position [372, 0]
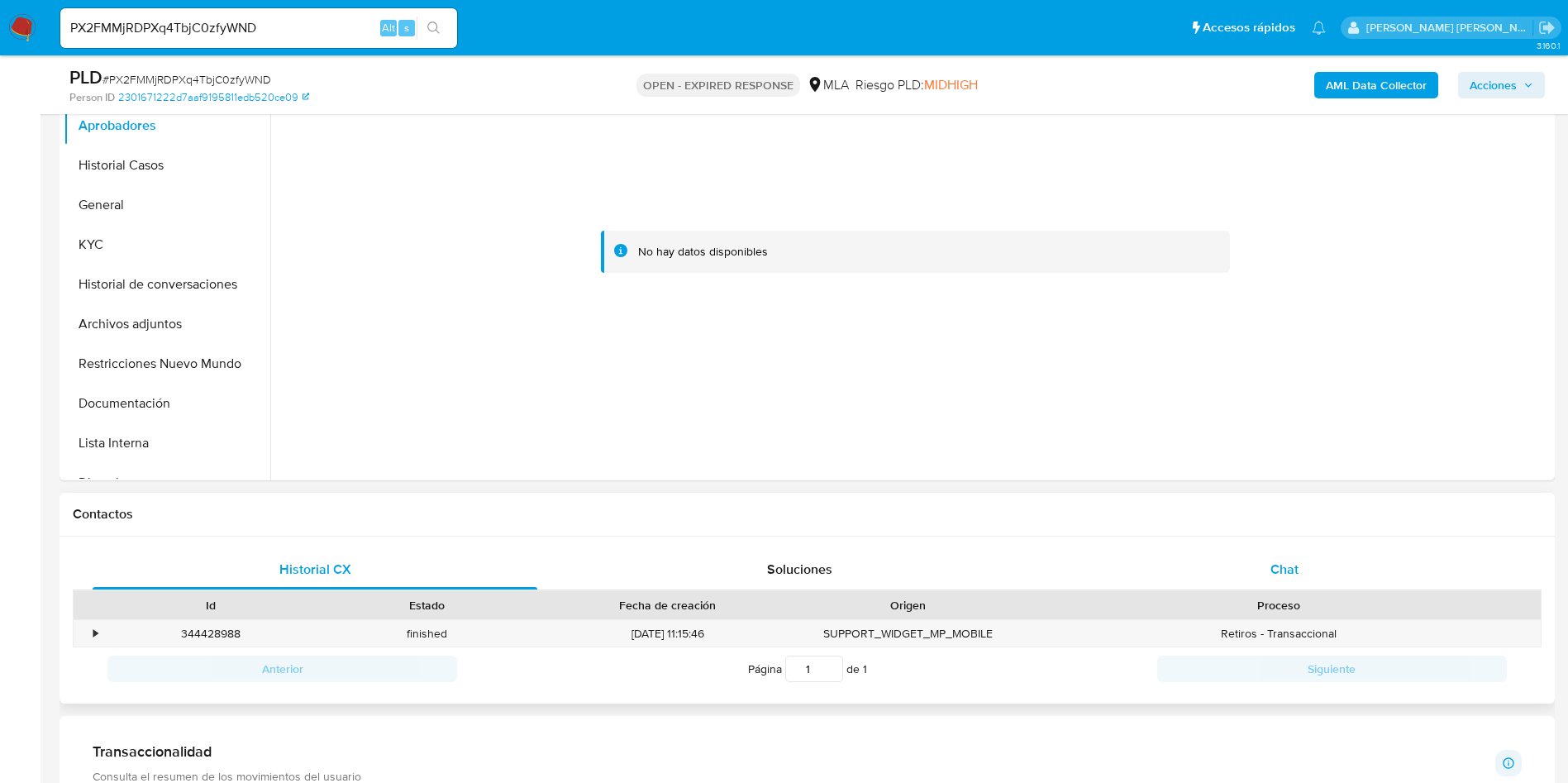
click at [1298, 560] on span "Chat" at bounding box center [1285, 569] width 28 height 19
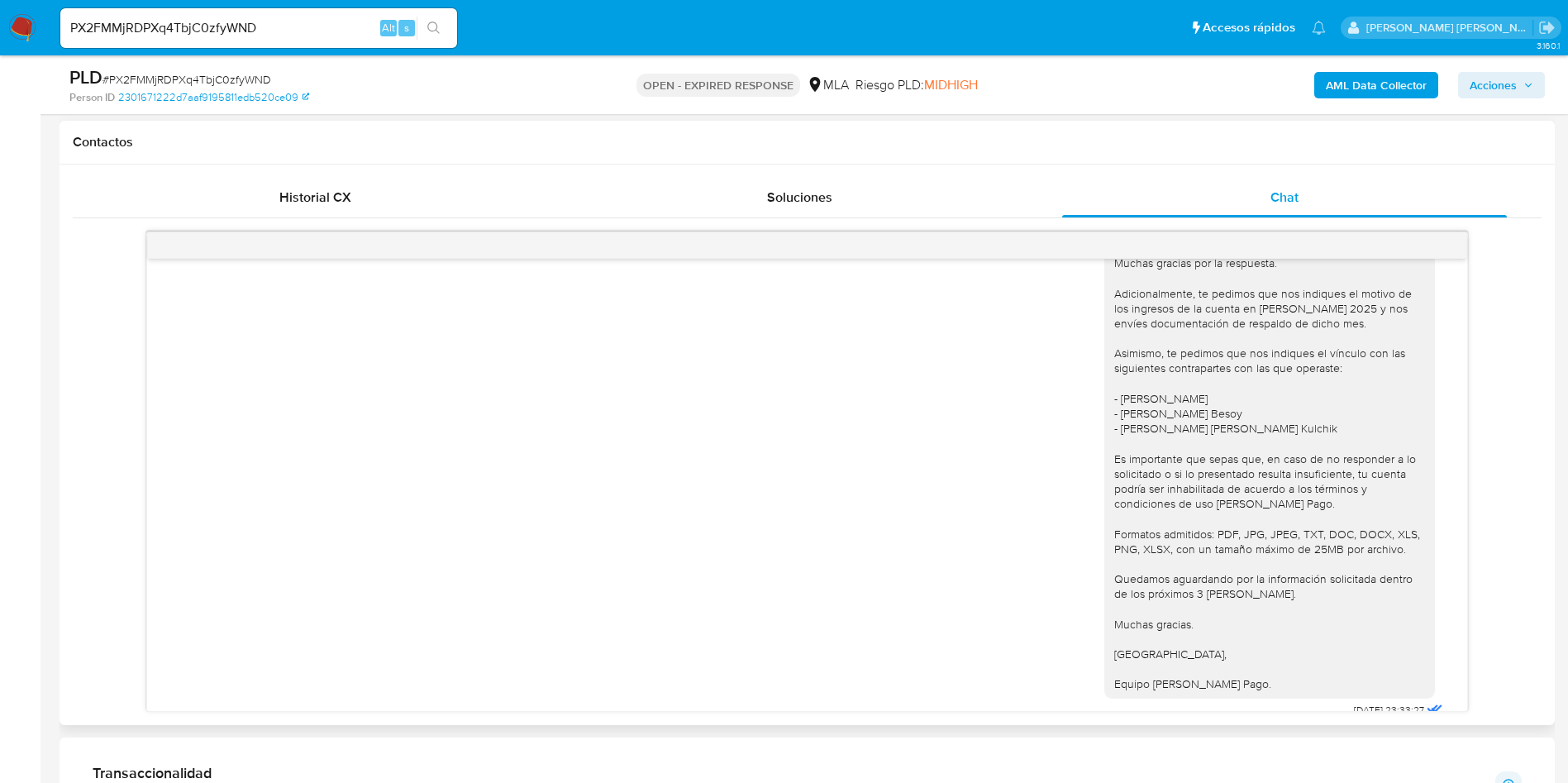
scroll to position [1388, 0]
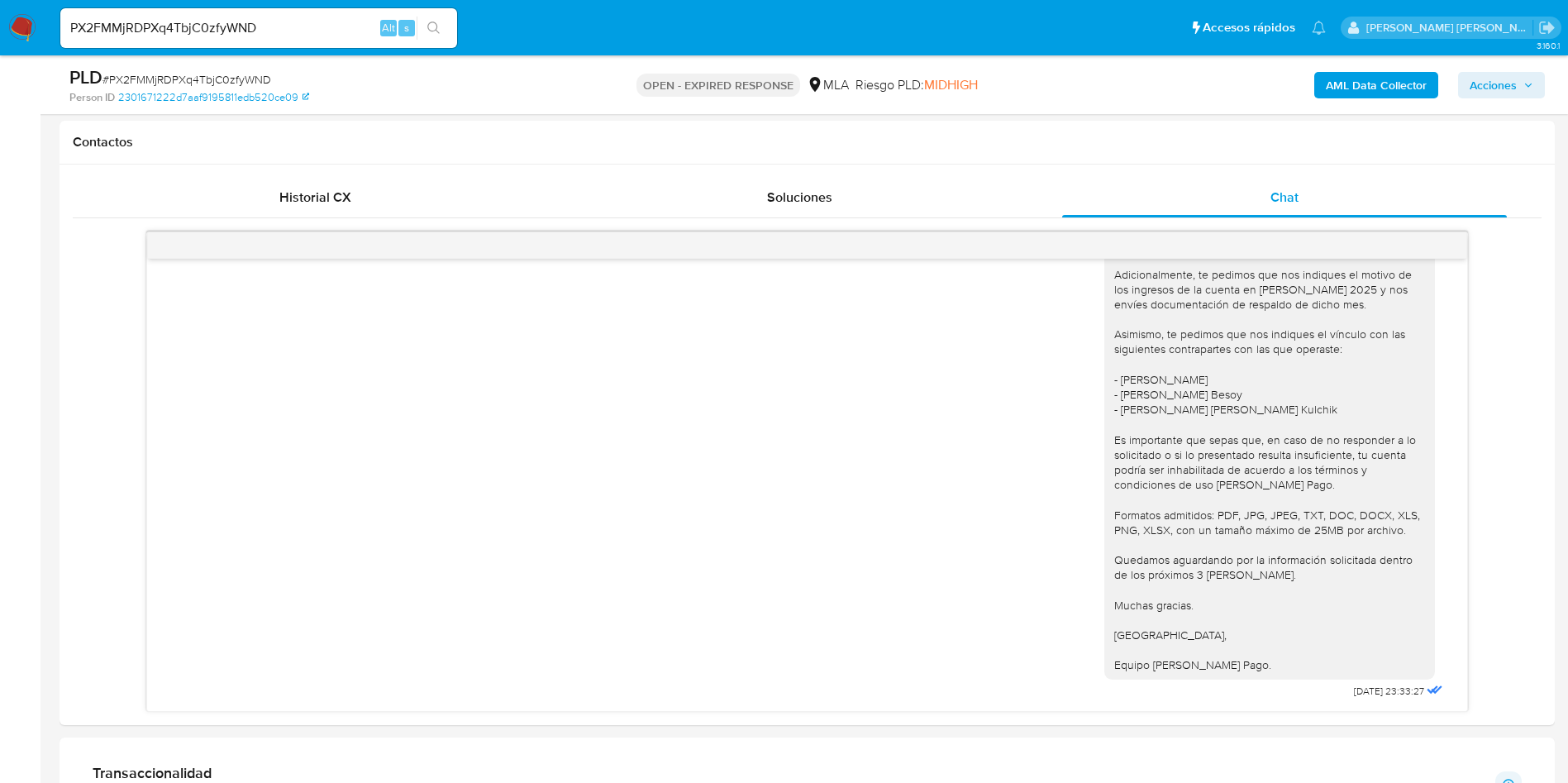
click at [215, 77] on span "# PX2FMMjRDPXq4TbjC0zfyWND" at bounding box center [187, 79] width 169 height 17
copy span "PX2FMMjRDPXq4TbjC0zfyWND"
click at [26, 18] on img at bounding box center [22, 28] width 28 height 28
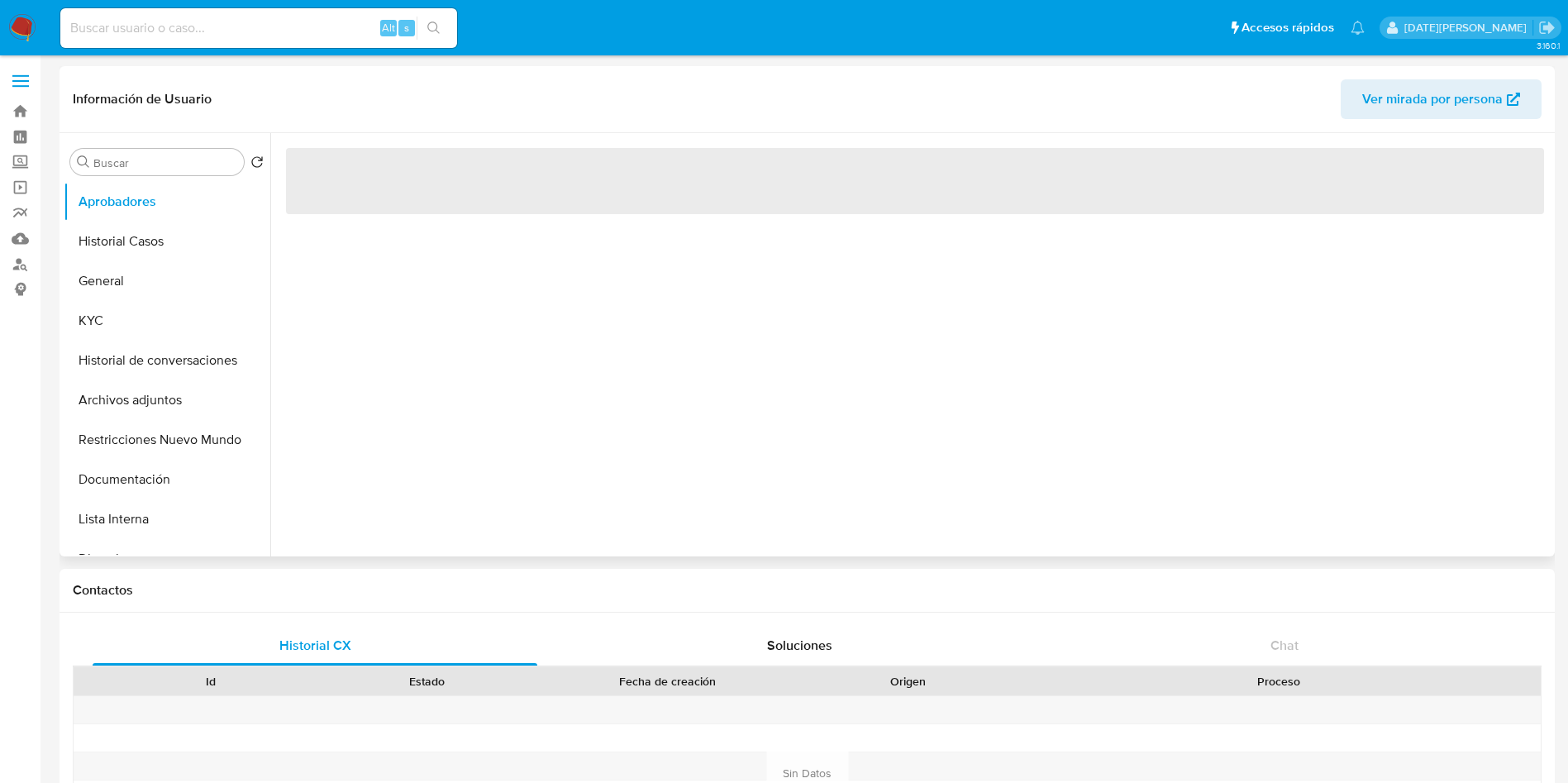
select select "10"
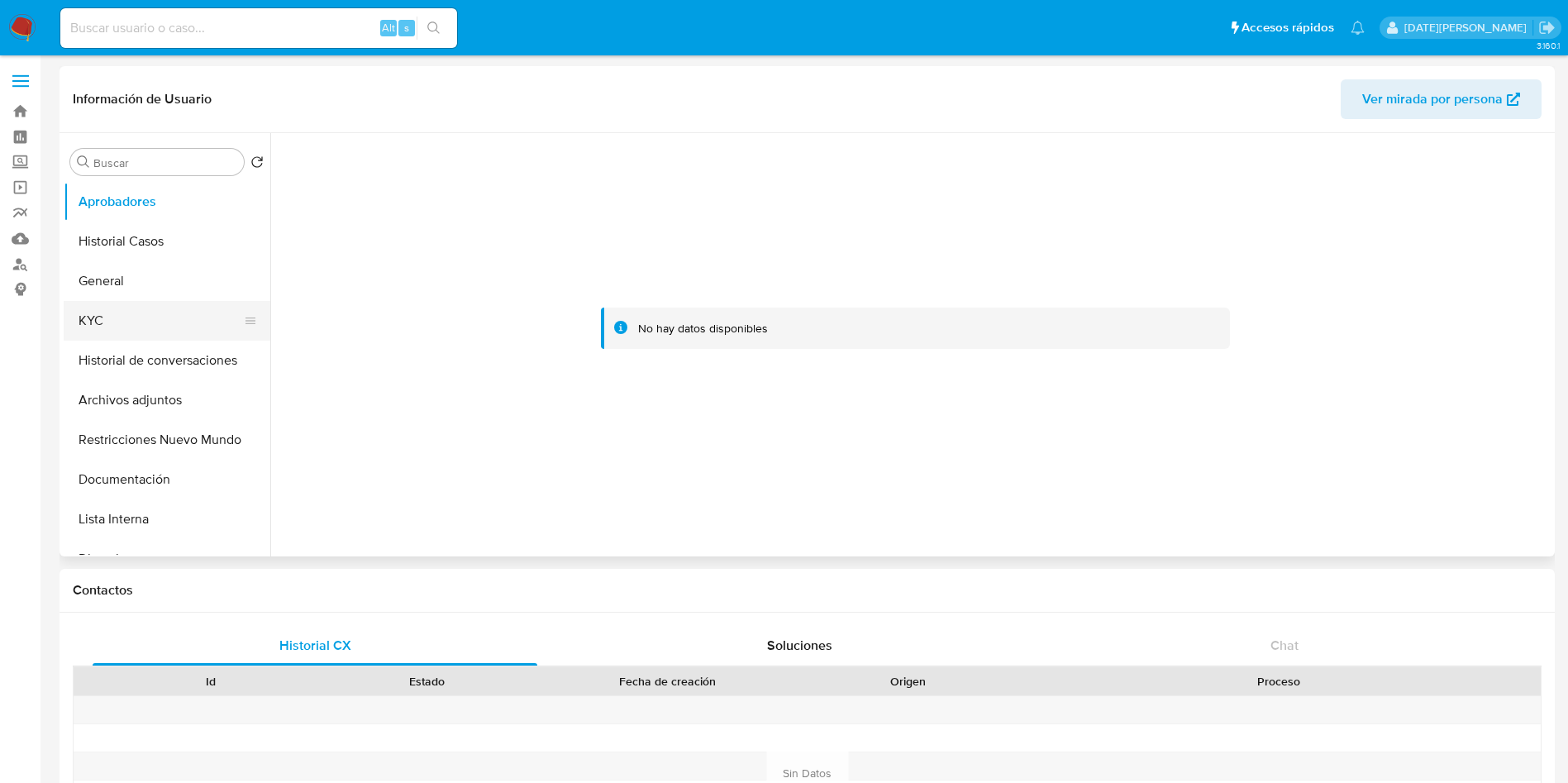
click at [116, 340] on button "KYC" at bounding box center [161, 321] width 194 height 40
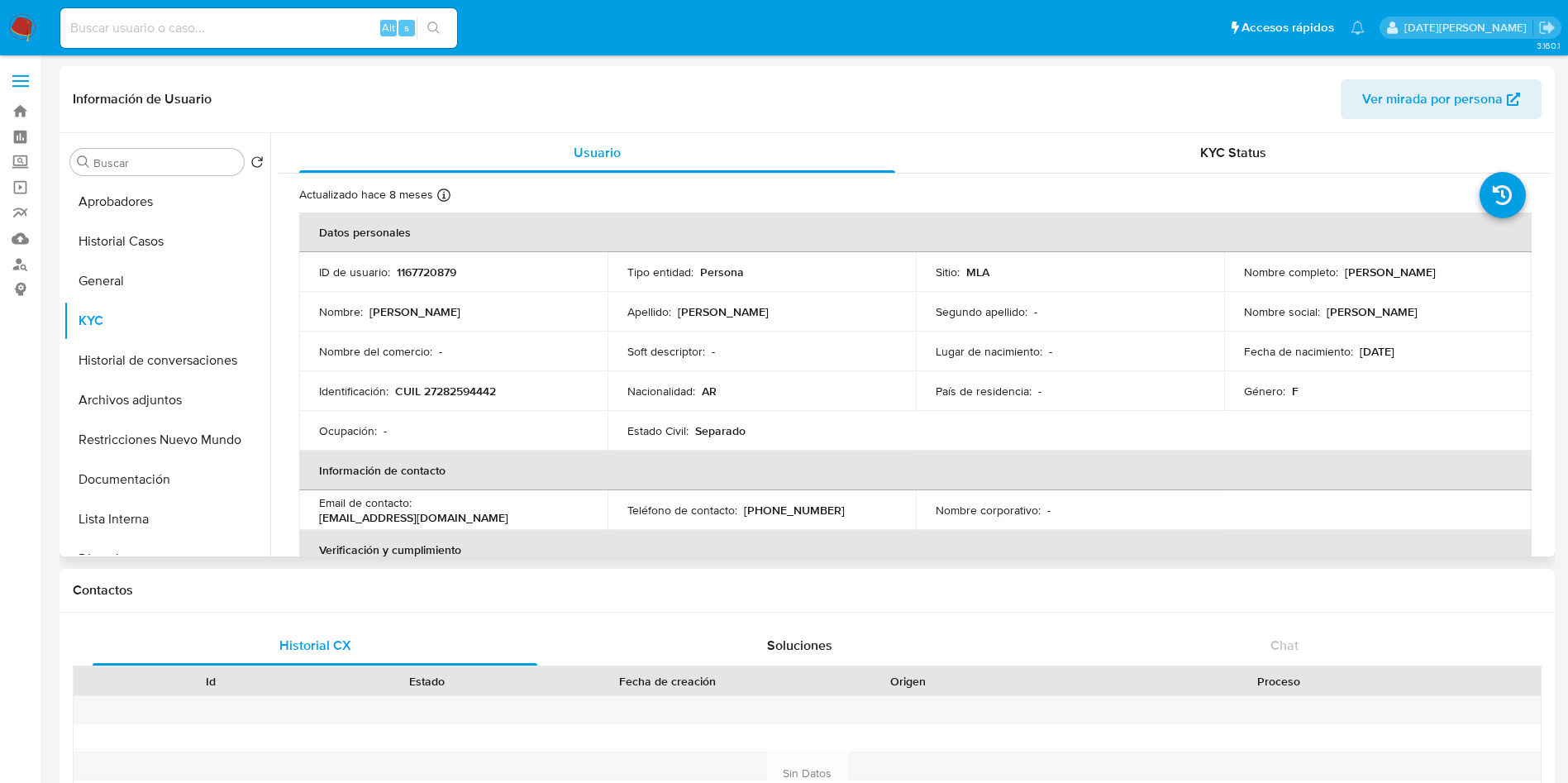
click at [1345, 275] on p "Sandra Noemi Moran" at bounding box center [1390, 272] width 91 height 15
drag, startPoint x: 1341, startPoint y: 273, endPoint x: 1480, endPoint y: 272, distance: 139.0
click at [1480, 272] on div "Nombre completo : Sandra Noemi Moran" at bounding box center [1379, 272] width 268 height 15
copy p "Sandra Noemi Moran"
drag, startPoint x: 398, startPoint y: 389, endPoint x: 526, endPoint y: 389, distance: 128.0
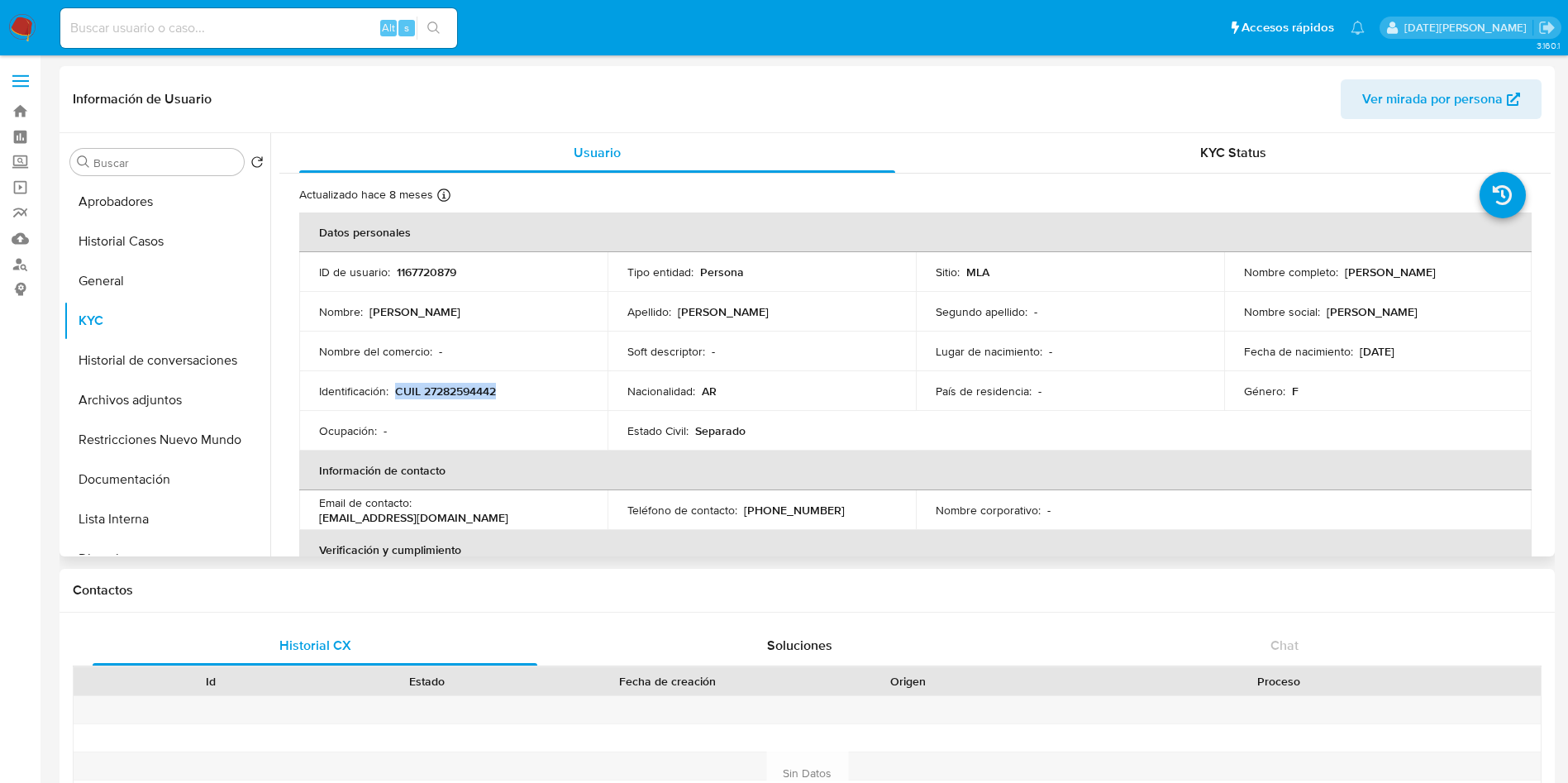
click at [526, 389] on div "Identificación : CUIL 27282594442" at bounding box center [453, 391] width 268 height 15
copy p "CUIL 27282594442"
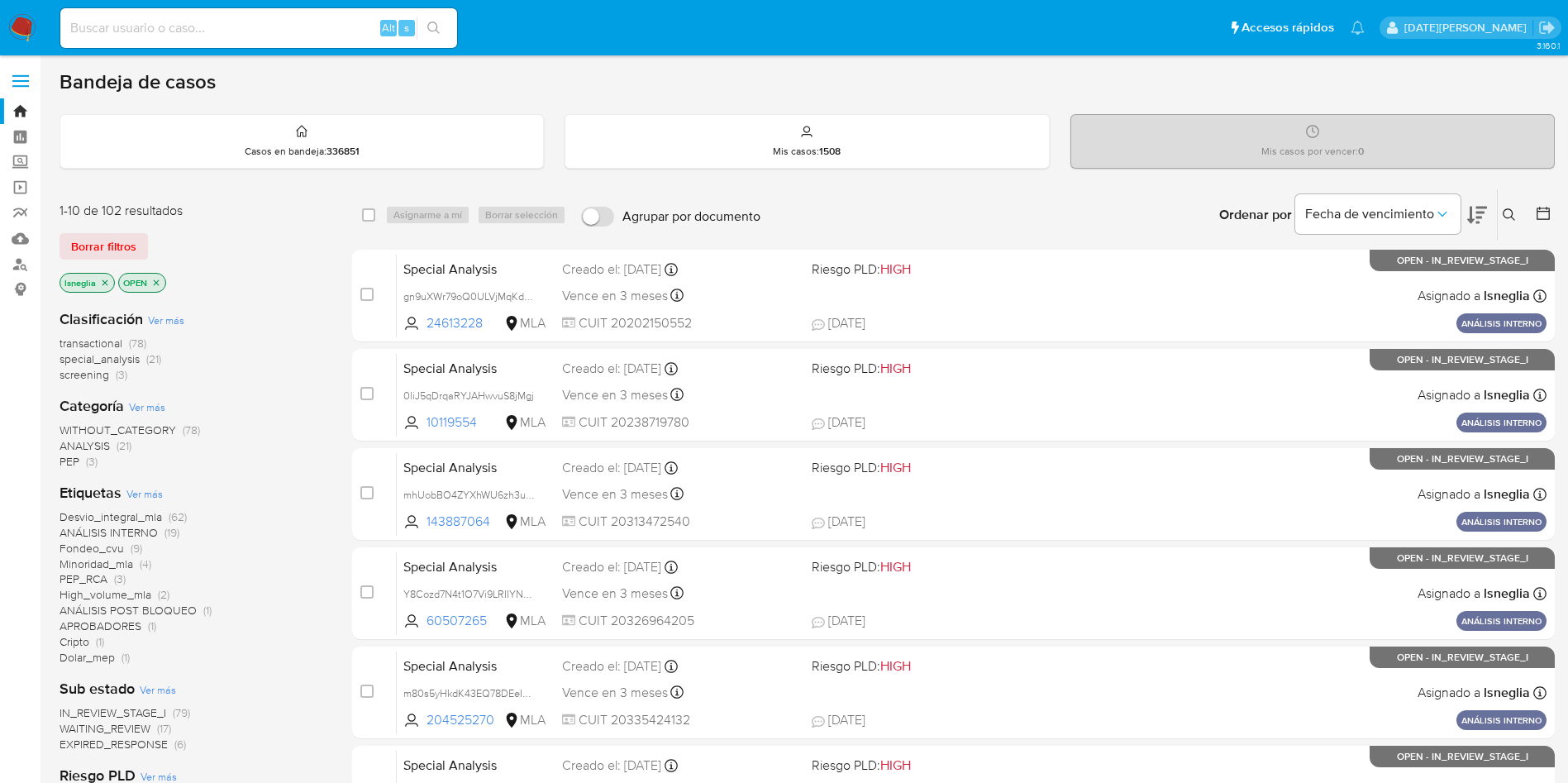
click at [1512, 210] on icon at bounding box center [1509, 215] width 13 height 13
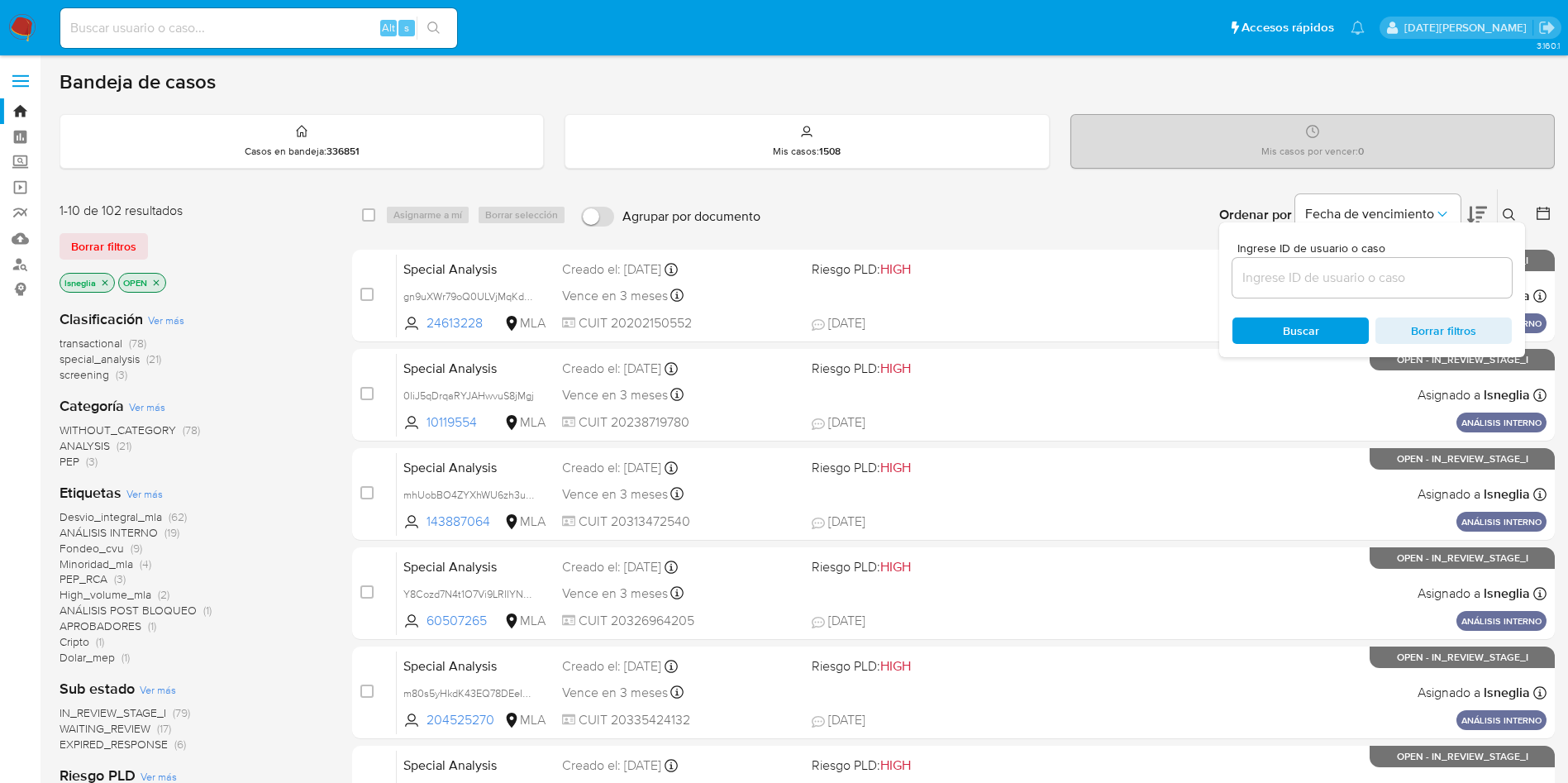
click at [1287, 275] on input at bounding box center [1373, 278] width 280 height 21
type input "PX2FMMjRDPXq4TbjC0zfyWND"
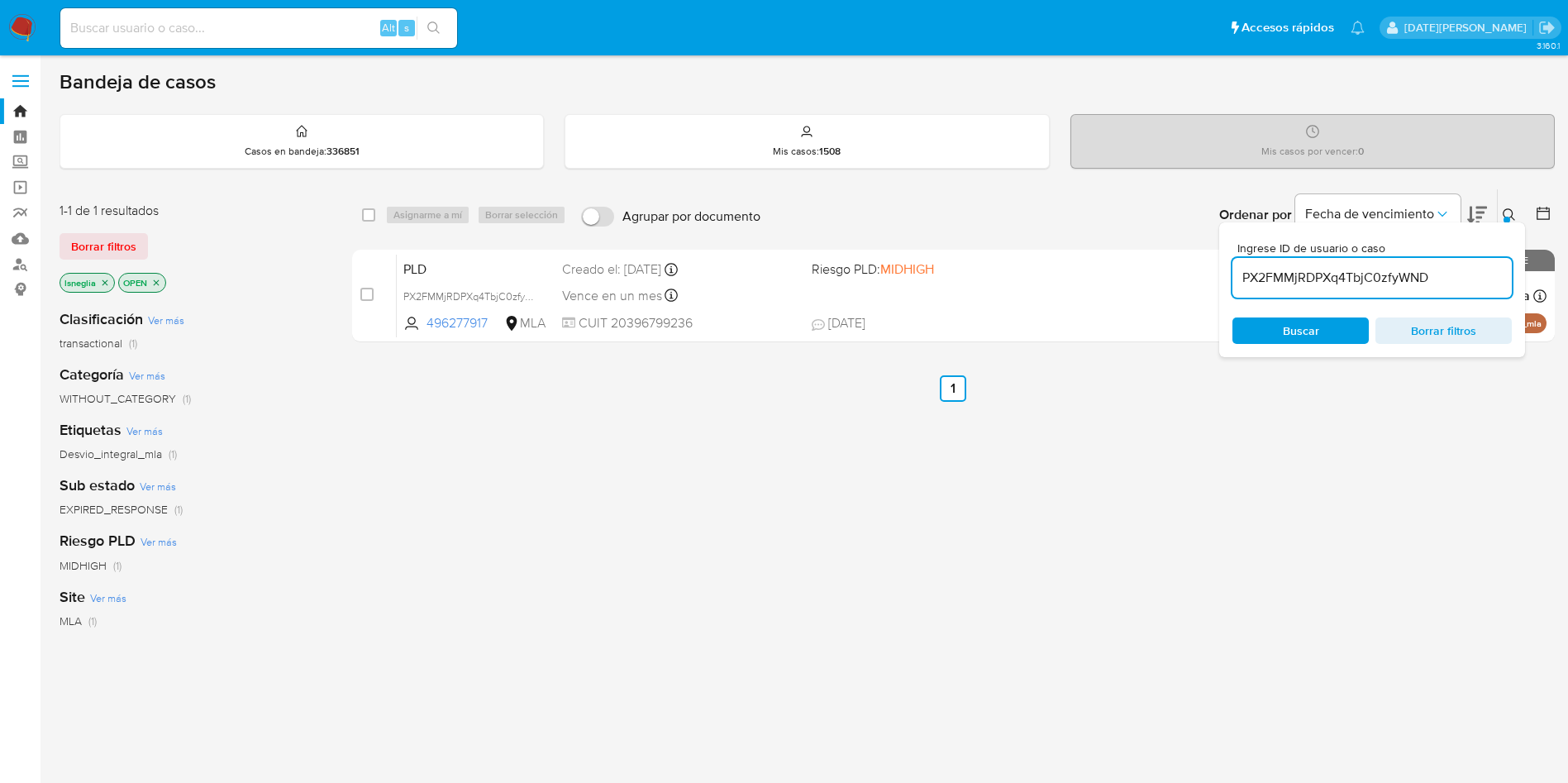
click at [1508, 206] on button at bounding box center [1511, 215] width 28 height 20
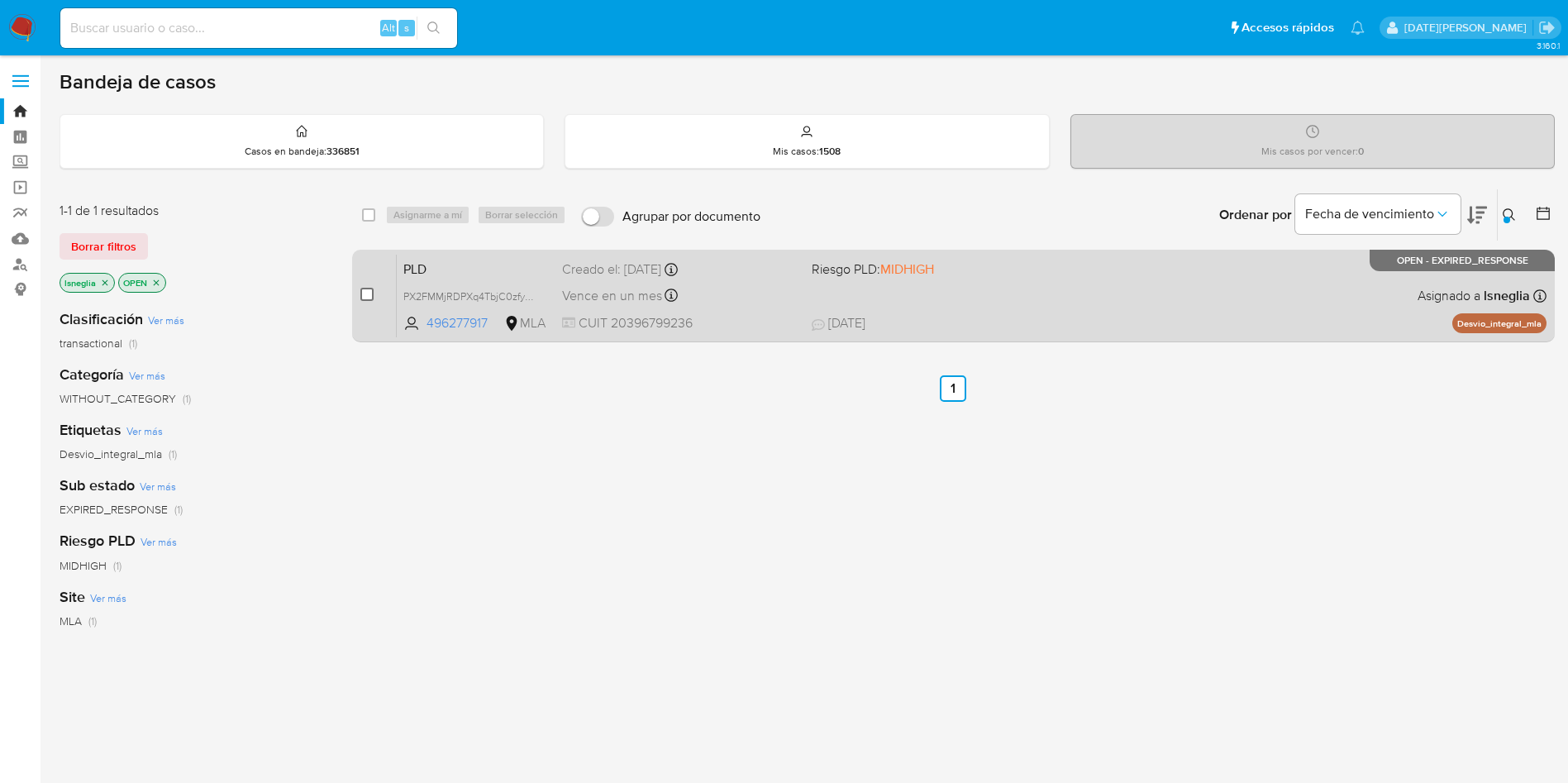
click at [363, 295] on input "checkbox" at bounding box center [367, 294] width 13 height 13
checkbox input "true"
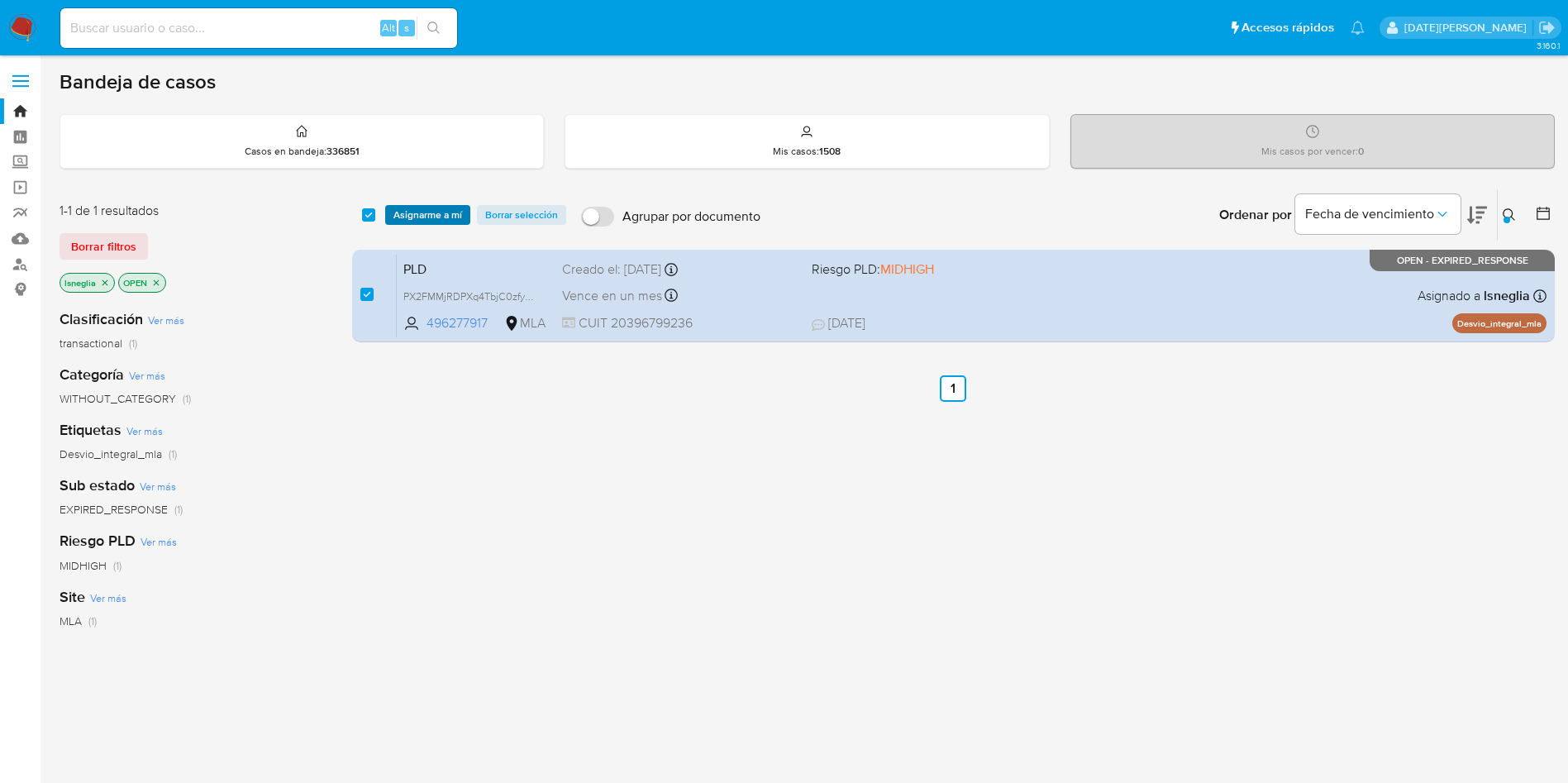
click at [419, 209] on span "Asignarme a mí" at bounding box center [427, 215] width 68 height 17
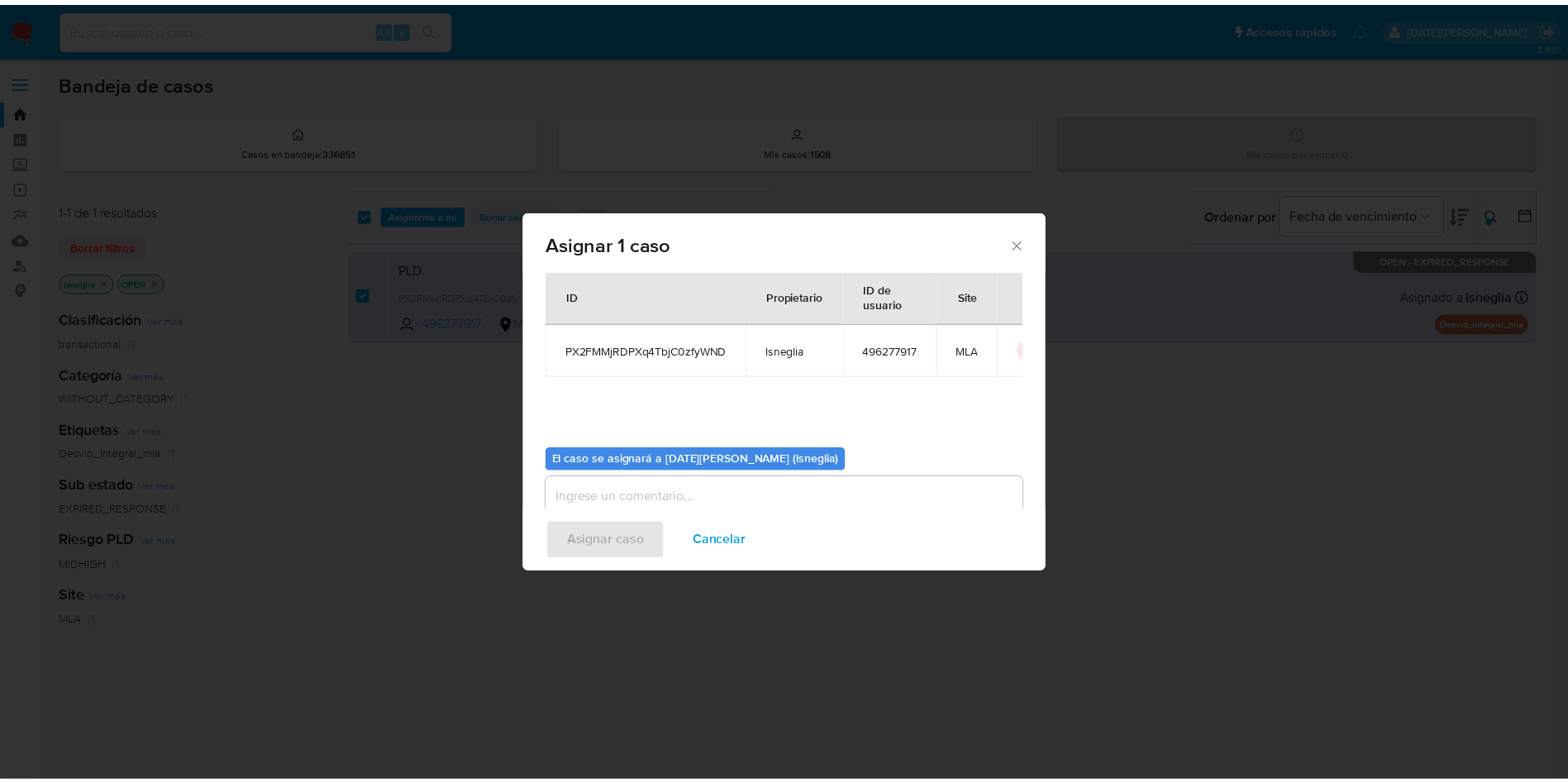
scroll to position [86, 0]
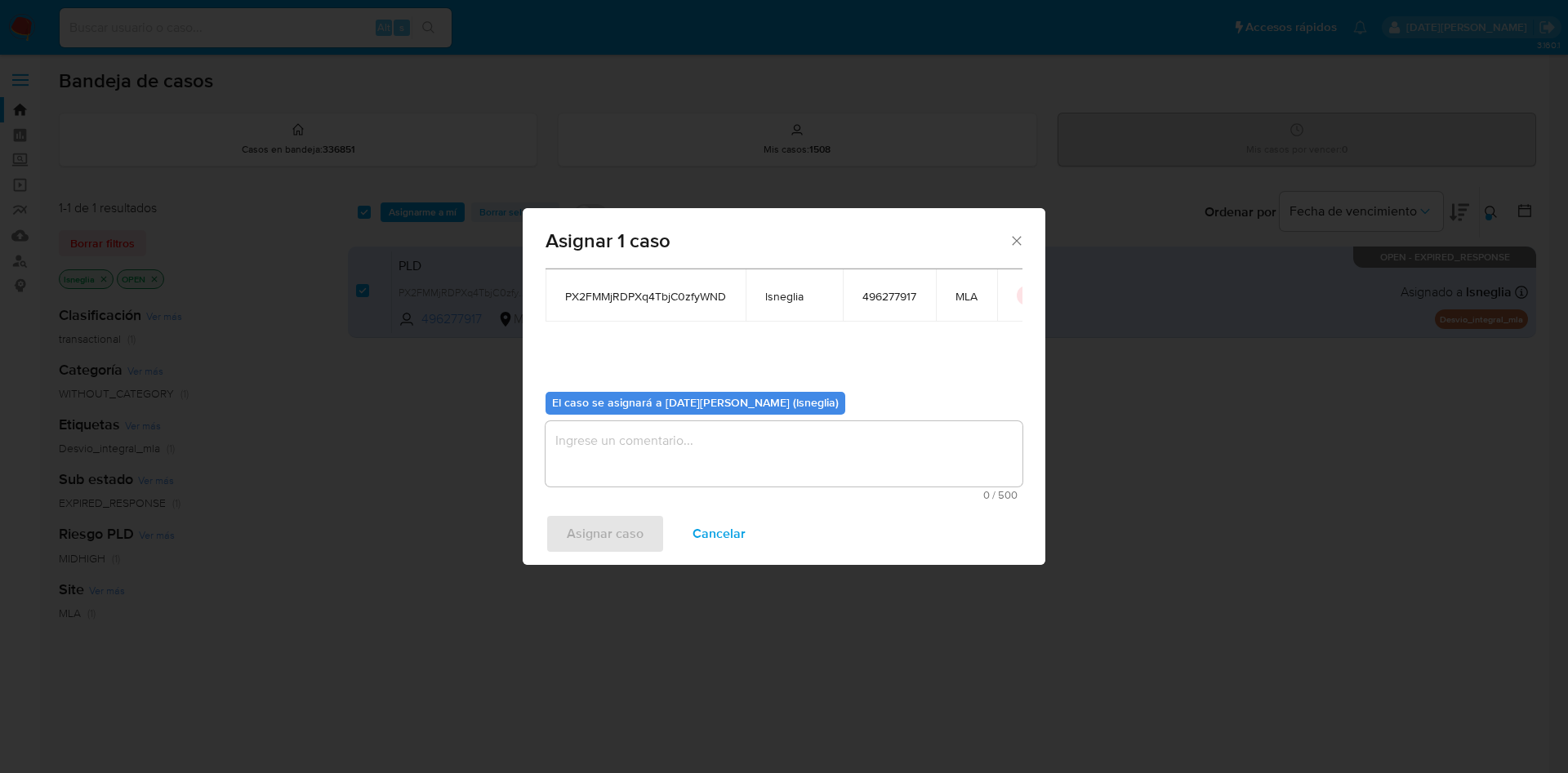
click at [653, 478] on textarea "assign-modal" at bounding box center [784, 454] width 476 height 65
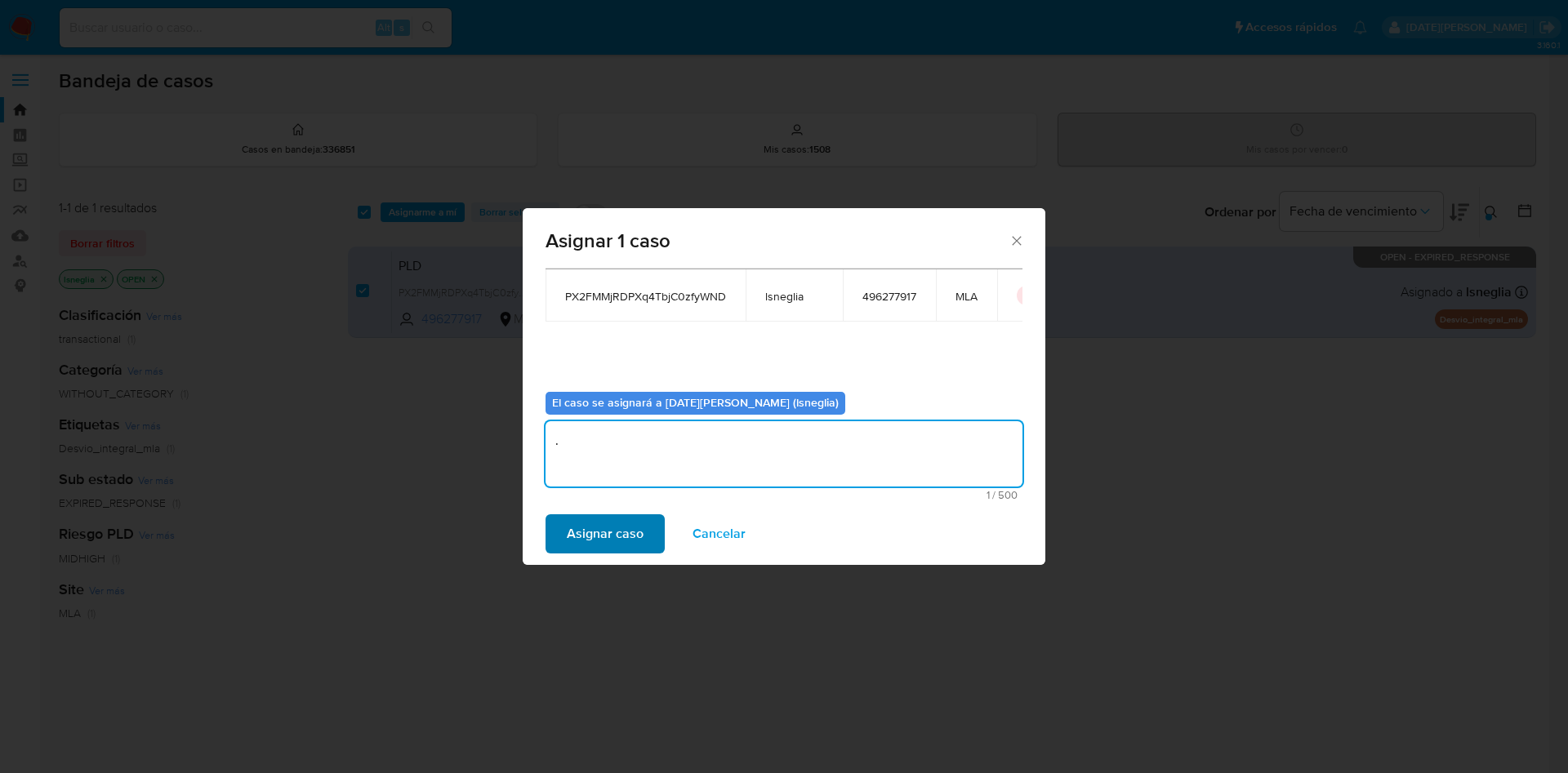
type textarea "."
click at [605, 533] on span "Asignar caso" at bounding box center [605, 533] width 76 height 36
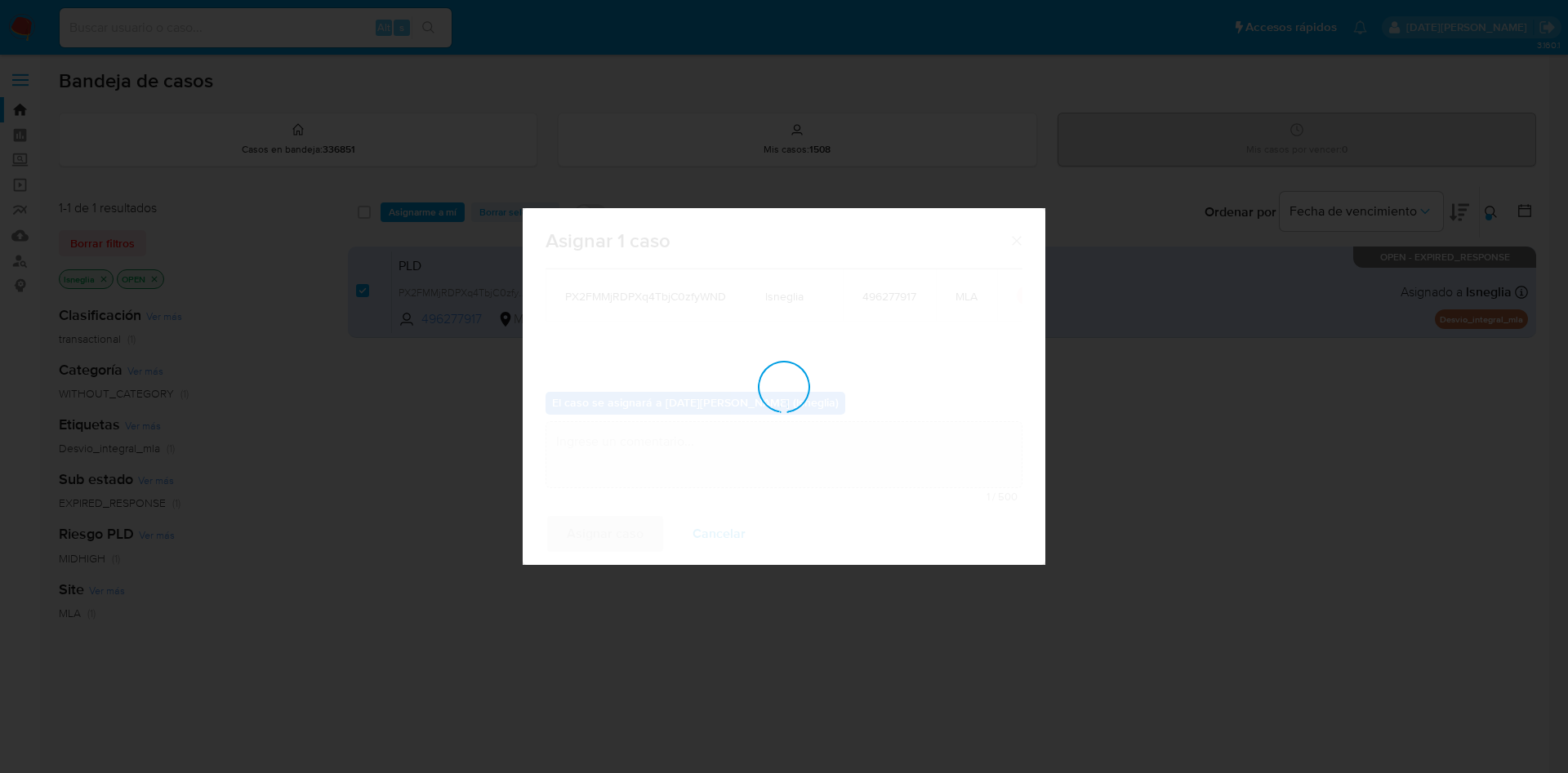
checkbox input "false"
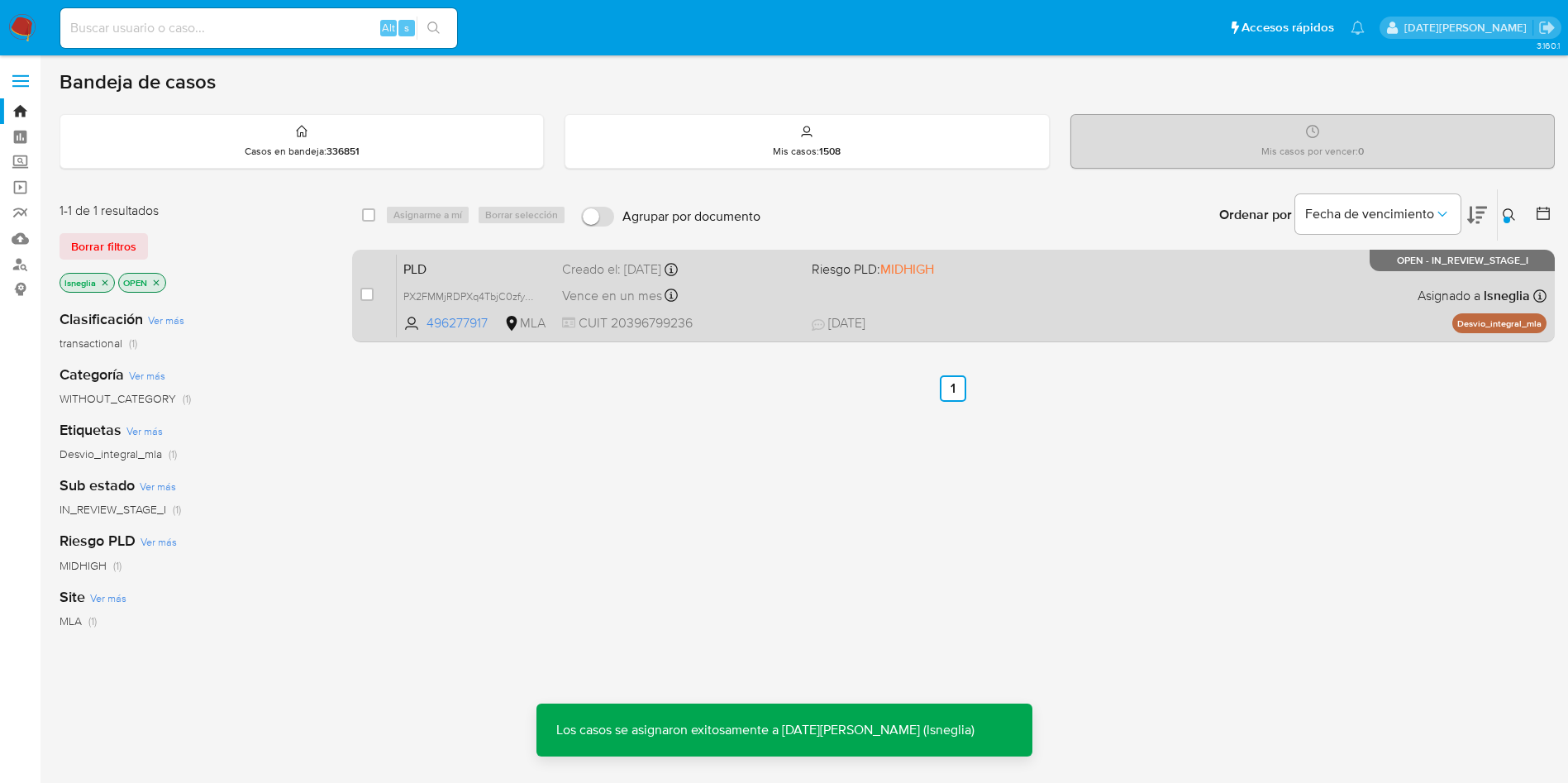
click at [467, 275] on span "PLD" at bounding box center [476, 268] width 146 height 21
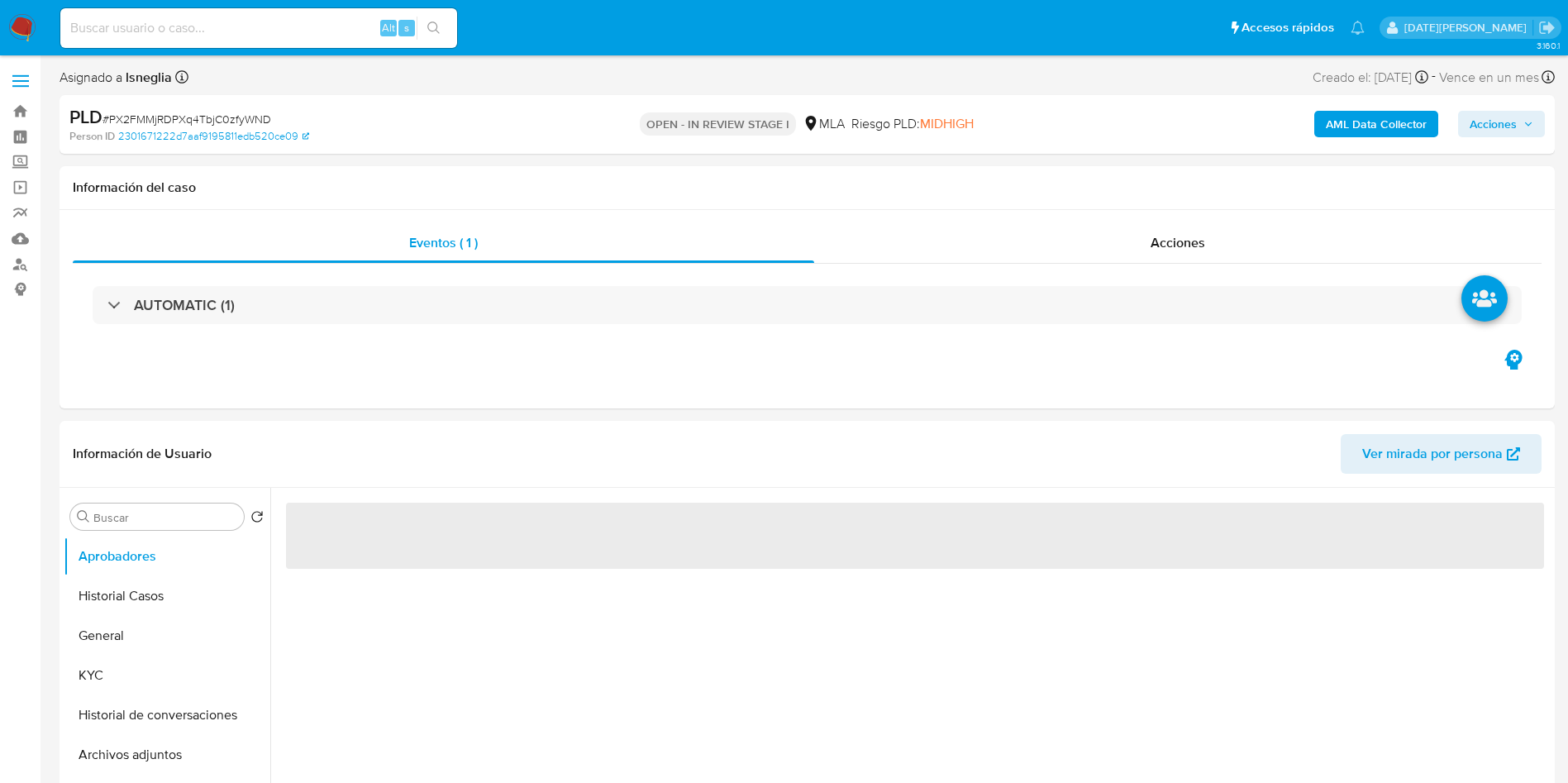
select select "10"
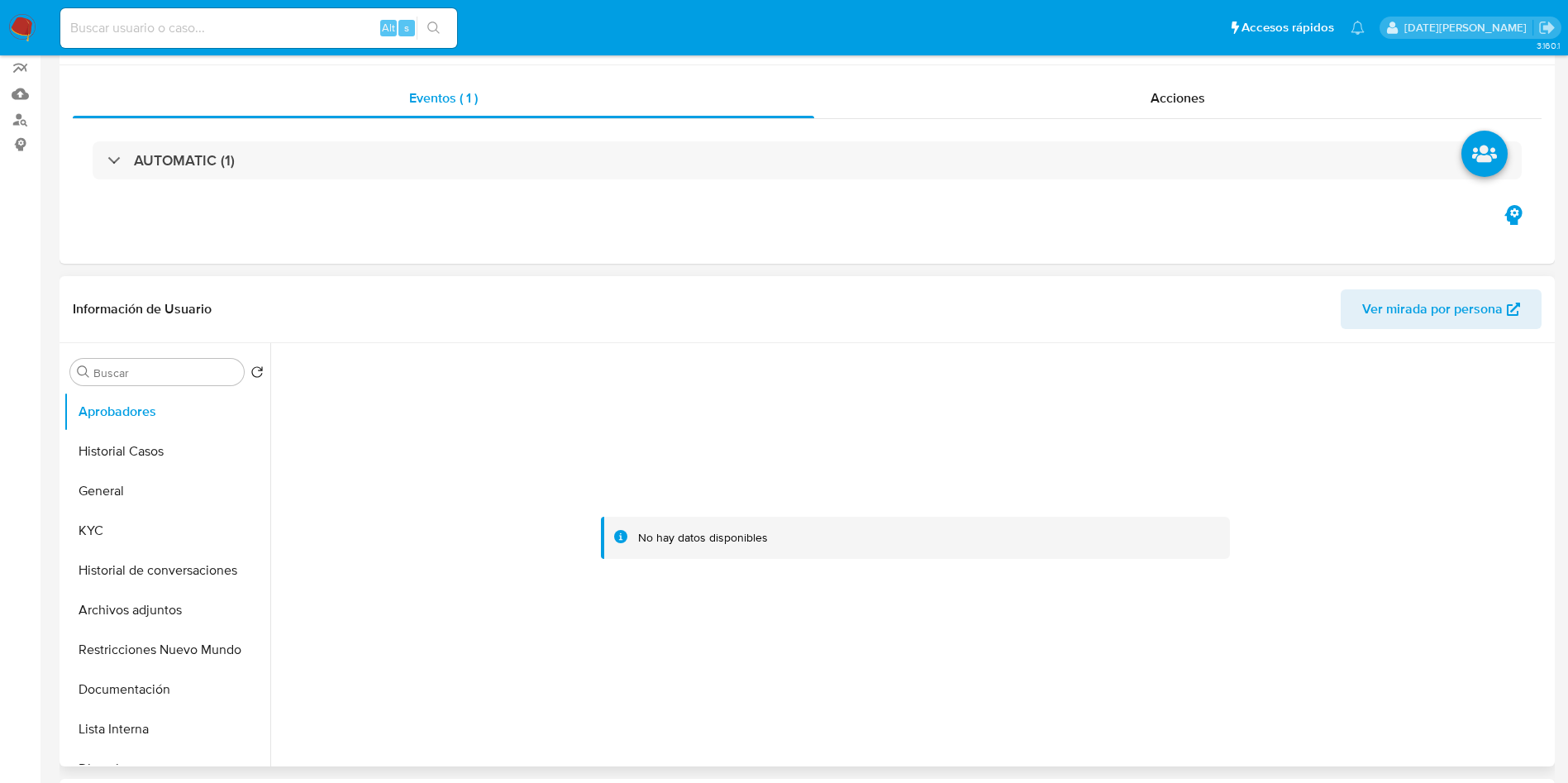
scroll to position [372, 0]
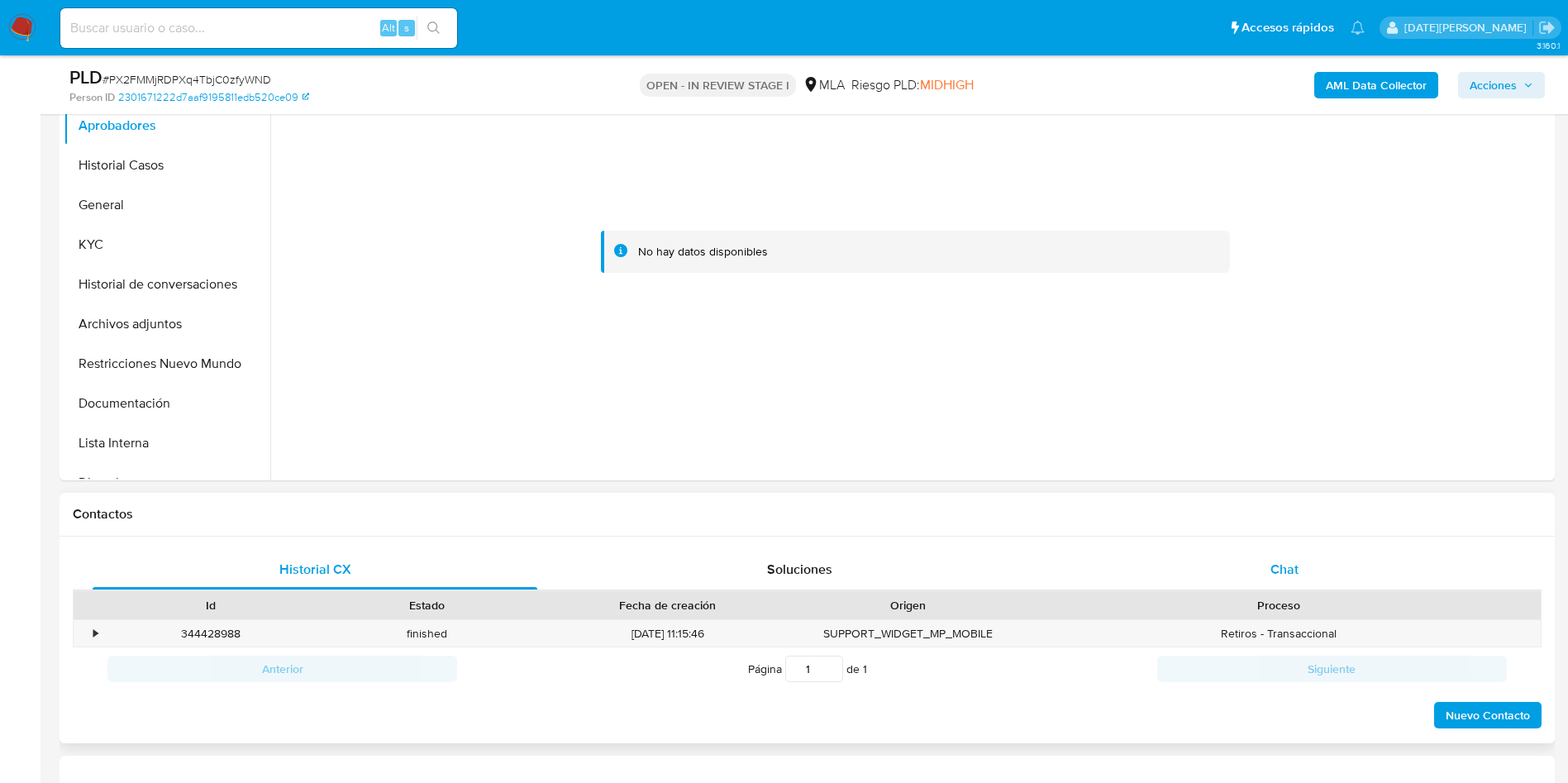
click at [1275, 567] on span "Chat" at bounding box center [1285, 569] width 28 height 19
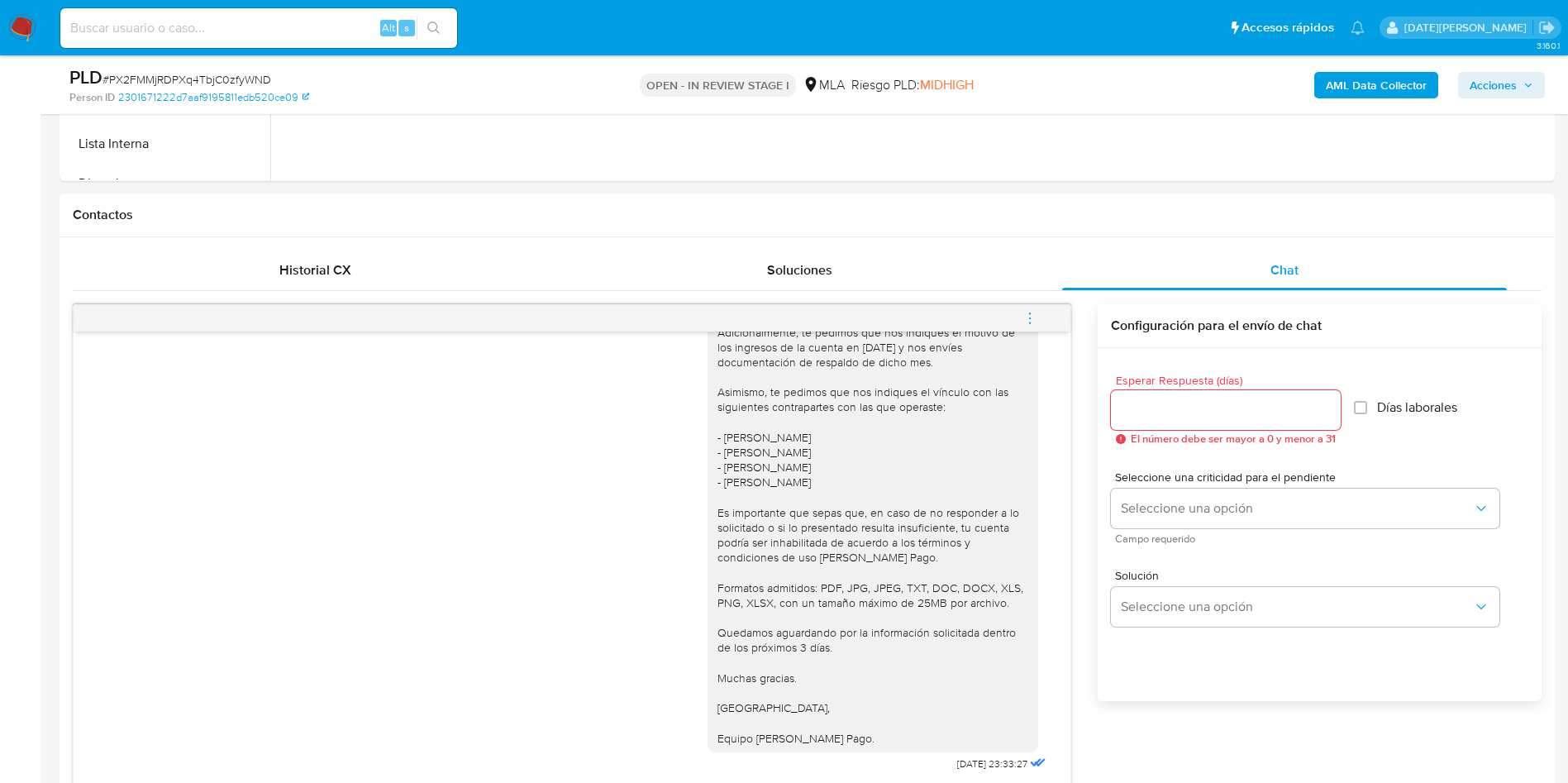
scroll to position [868, 0]
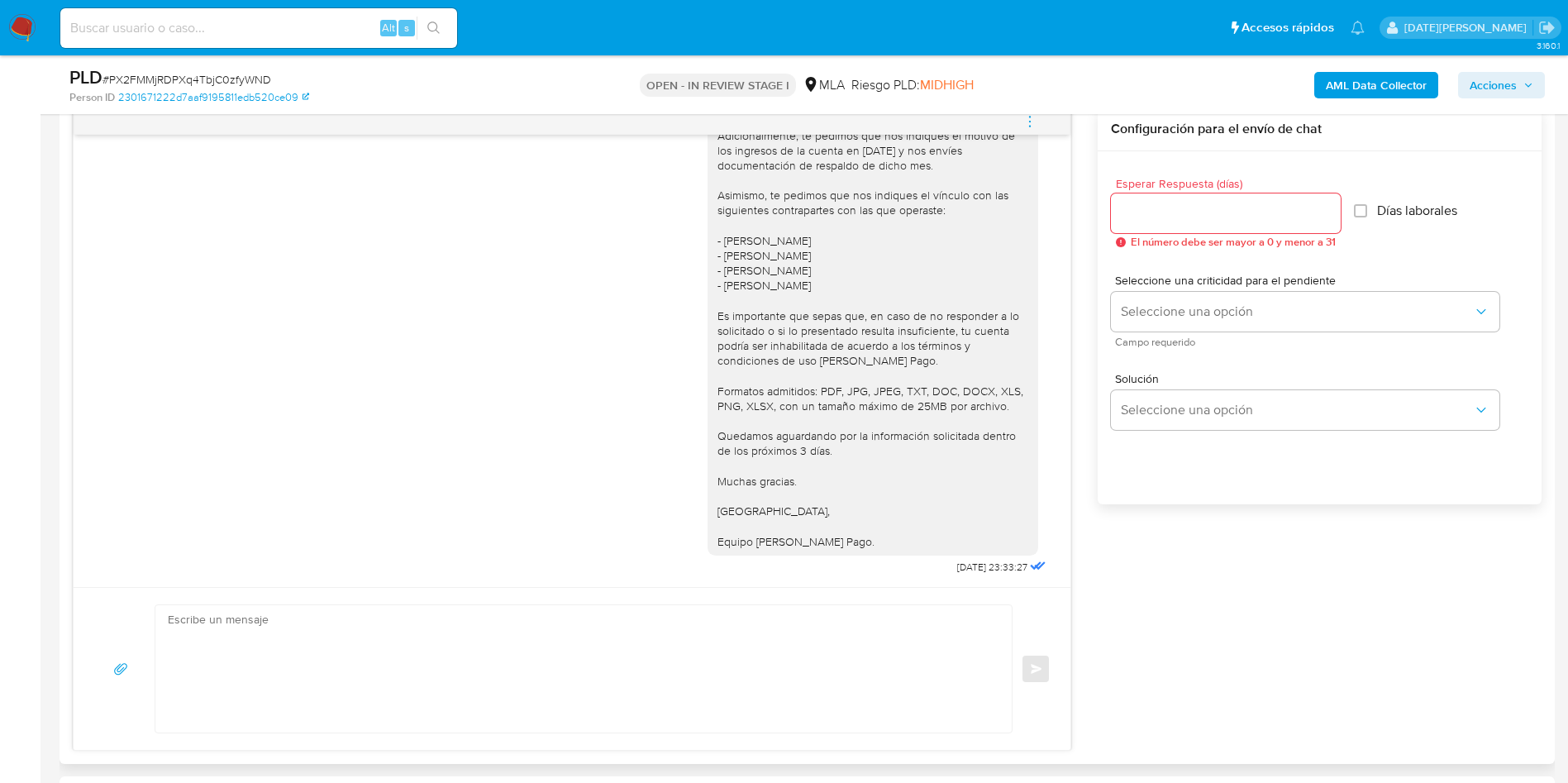
click at [1173, 190] on div "Esperar Respuesta (días) El número debe ser mayor a 0 y menor a 31" at bounding box center [1226, 212] width 230 height 70
click at [1173, 200] on div at bounding box center [1226, 213] width 230 height 40
click at [1167, 210] on input "Esperar Respuesta (días)" at bounding box center [1226, 213] width 230 height 21
type input "3"
click at [590, 651] on textarea at bounding box center [579, 668] width 824 height 127
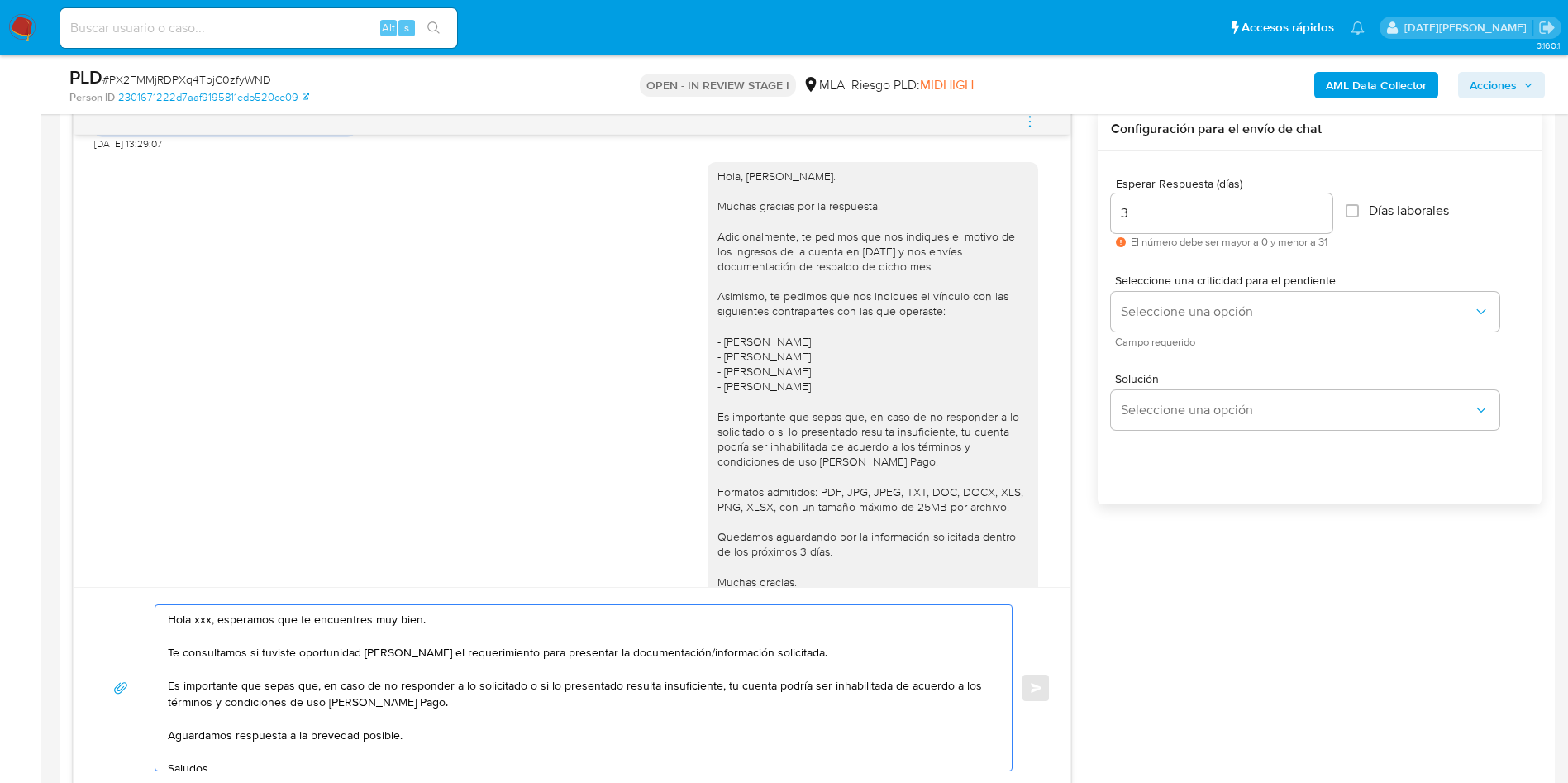
scroll to position [1140, 0]
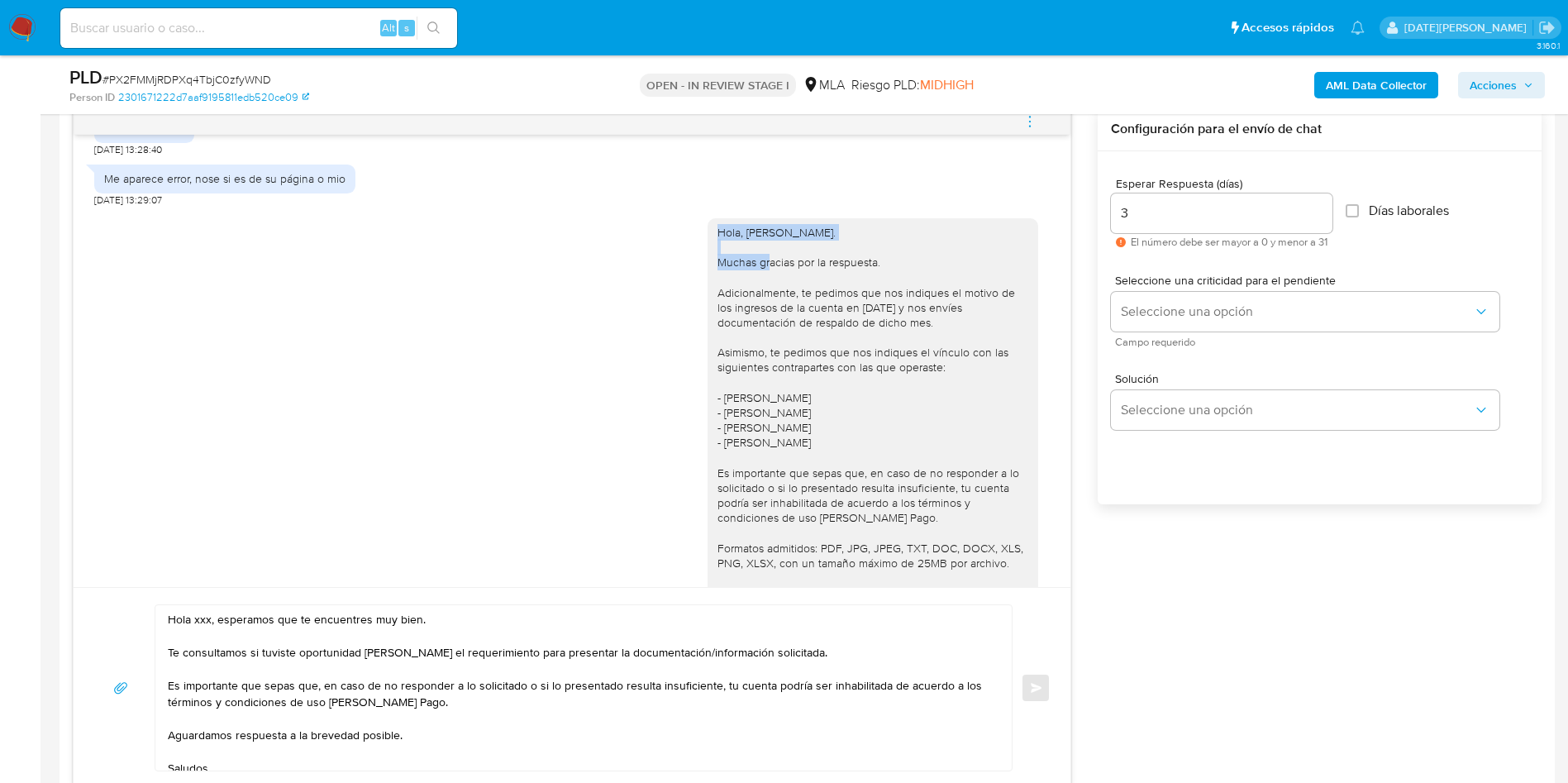
drag, startPoint x: 701, startPoint y: 263, endPoint x: 857, endPoint y: 263, distance: 156.0
click at [857, 263] on div "Hola, Jose Vicente Sola Avalia. Muchas gracias por la respuesta. Adicionalmente…" at bounding box center [873, 466] width 311 height 482
copy div "Hola, Jose Vicente Sola Avalia."
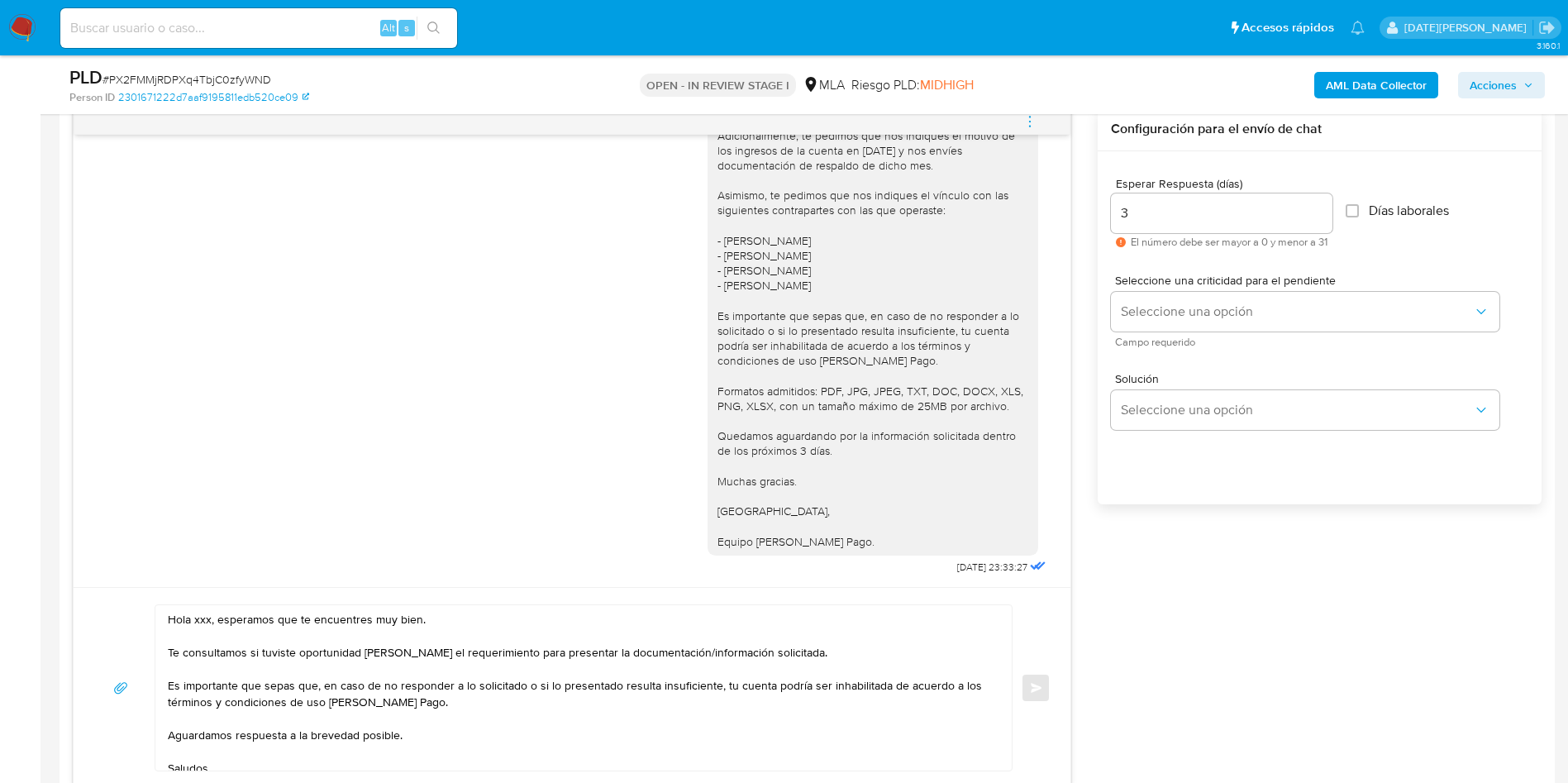
scroll to position [1388, 0]
drag, startPoint x: 173, startPoint y: 617, endPoint x: 212, endPoint y: 617, distance: 39.0
click at [212, 617] on textarea "Hola xxx, esperamos que te encuentres muy bien. Te consultamos si tuviste oport…" at bounding box center [579, 688] width 824 height 165
click at [180, 620] on textarea "Hola xxx, esperamos que te encuentres muy bien. Te consultamos si tuviste oport…" at bounding box center [579, 688] width 824 height 165
click at [166, 622] on div "Hola xxx, esperamos que te encuentres muy bien. Te consultamos si tuviste oport…" at bounding box center [579, 688] width 848 height 165
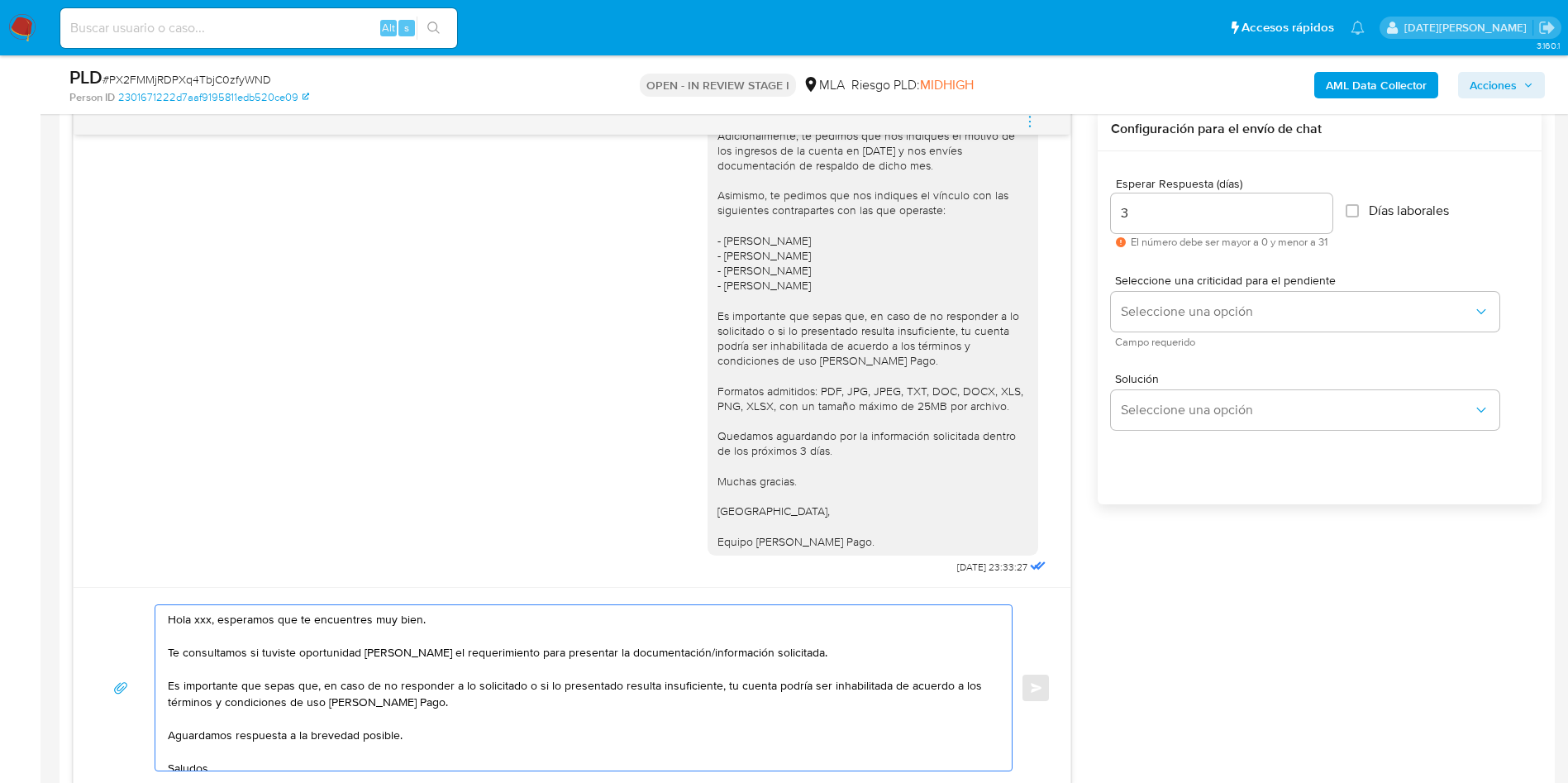
drag, startPoint x: 170, startPoint y: 617, endPoint x: 213, endPoint y: 620, distance: 43.1
click at [212, 620] on textarea "Hola xxx, esperamos que te encuentres muy bien. Te consultamos si tuviste oport…" at bounding box center [579, 688] width 824 height 165
paste textarea ", Jose Vicente Sola Avalia."
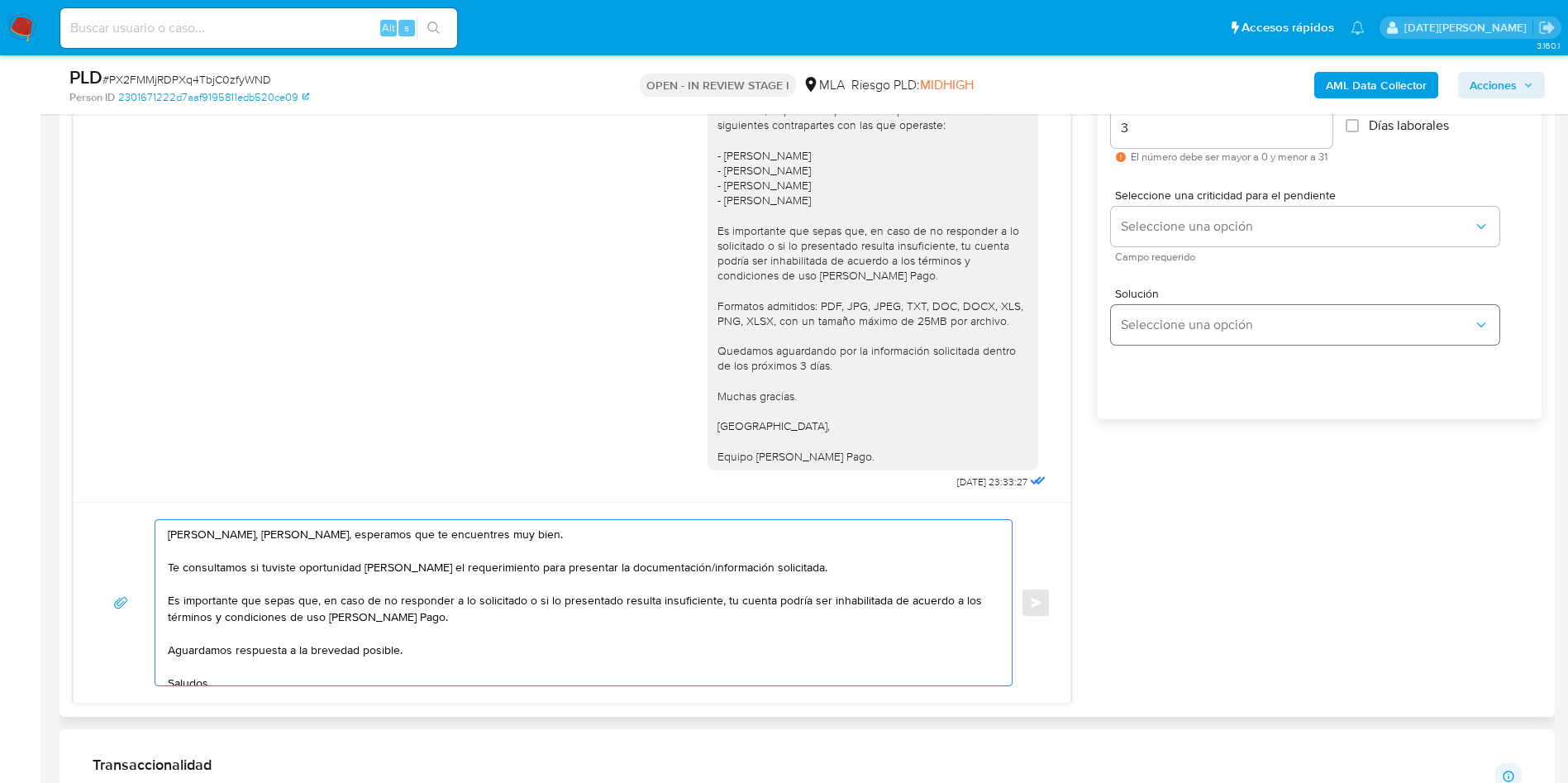
scroll to position [993, 0]
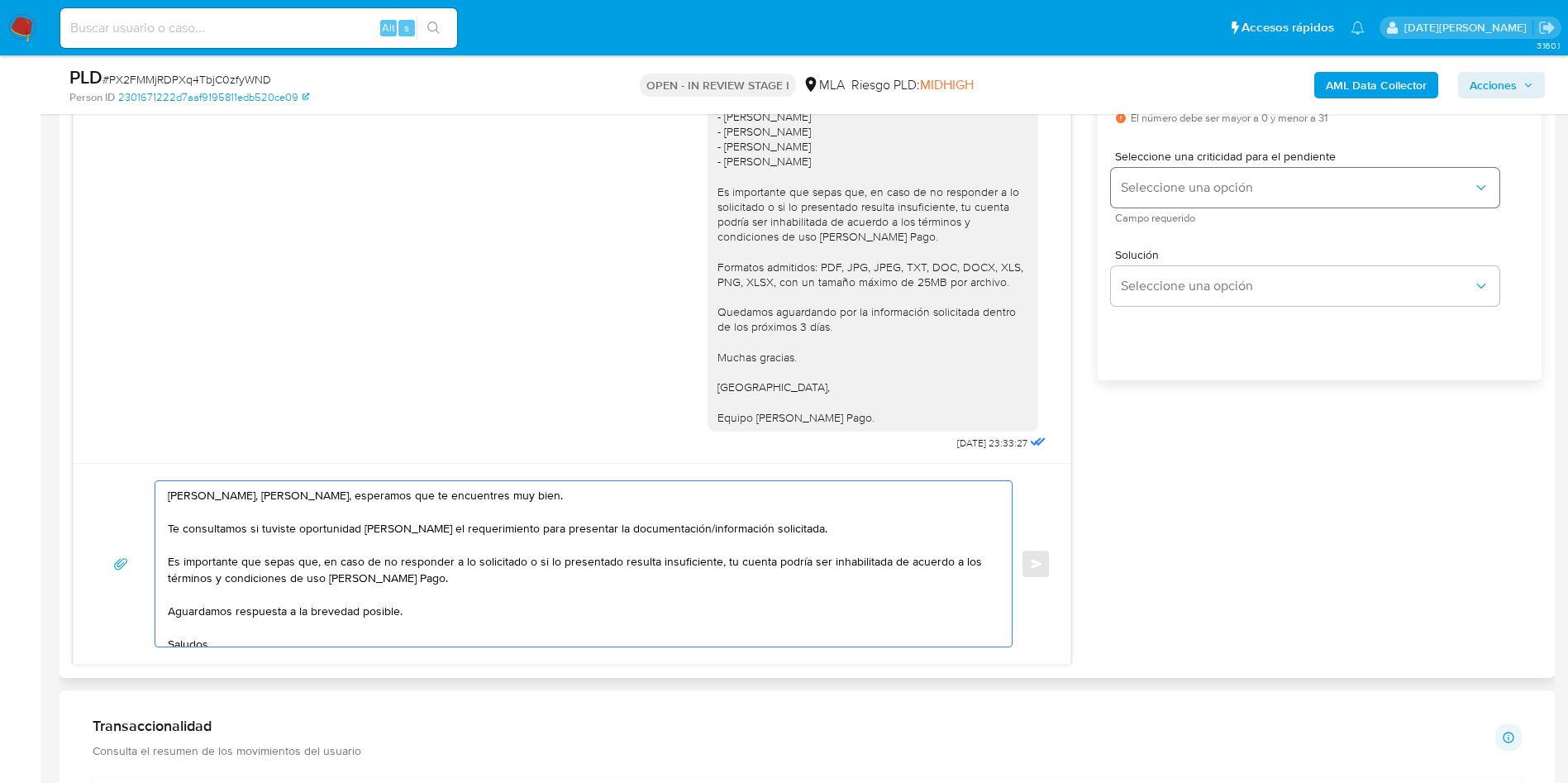
type textarea "Hola, Jose Vicente Sola Avalia., esperamos que te encuentres muy bien. Te consu…"
click at [1220, 192] on span "Seleccione una opción" at bounding box center [1297, 188] width 352 height 17
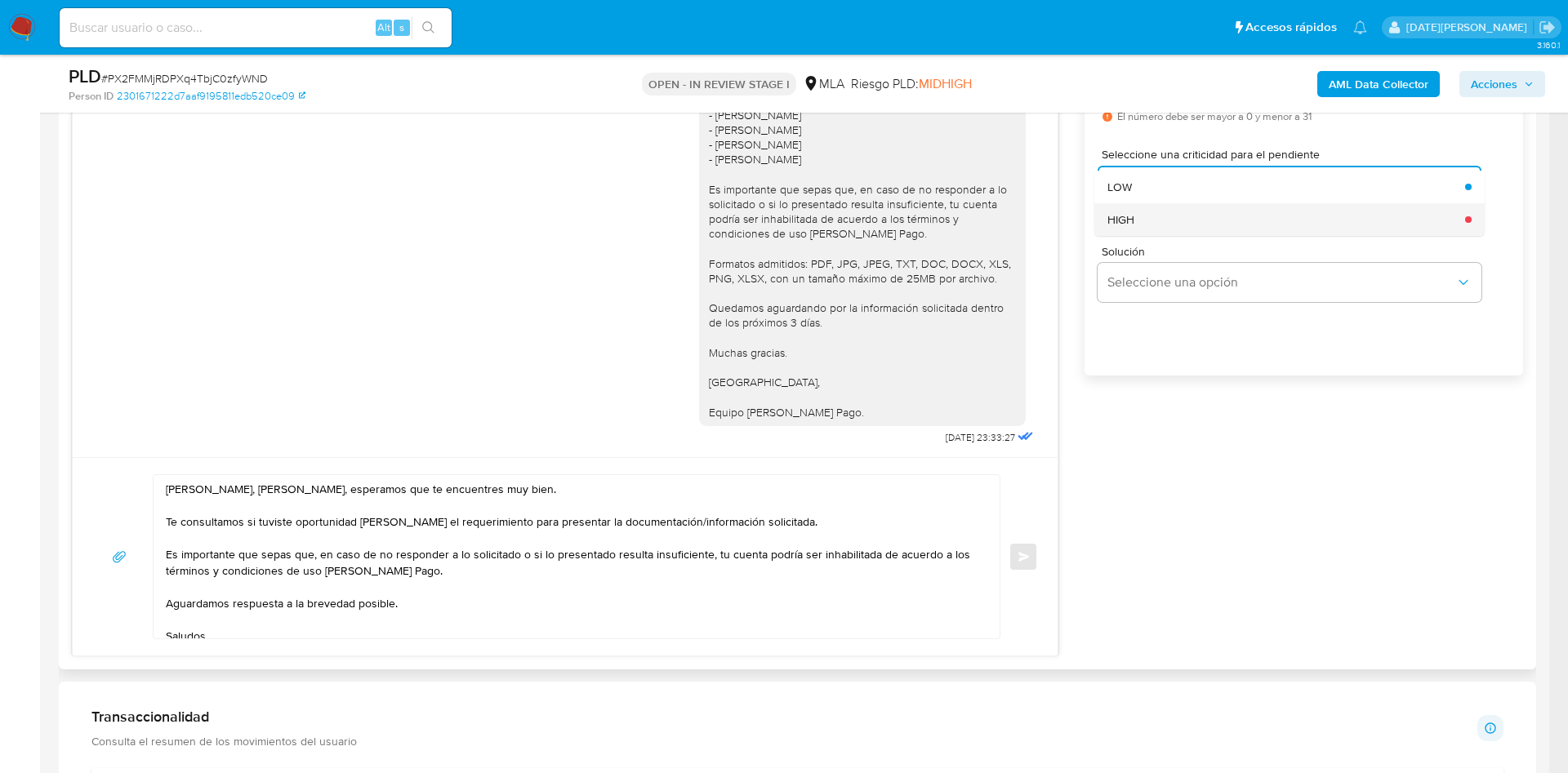
click at [1163, 234] on div "HIGH" at bounding box center [1281, 219] width 347 height 32
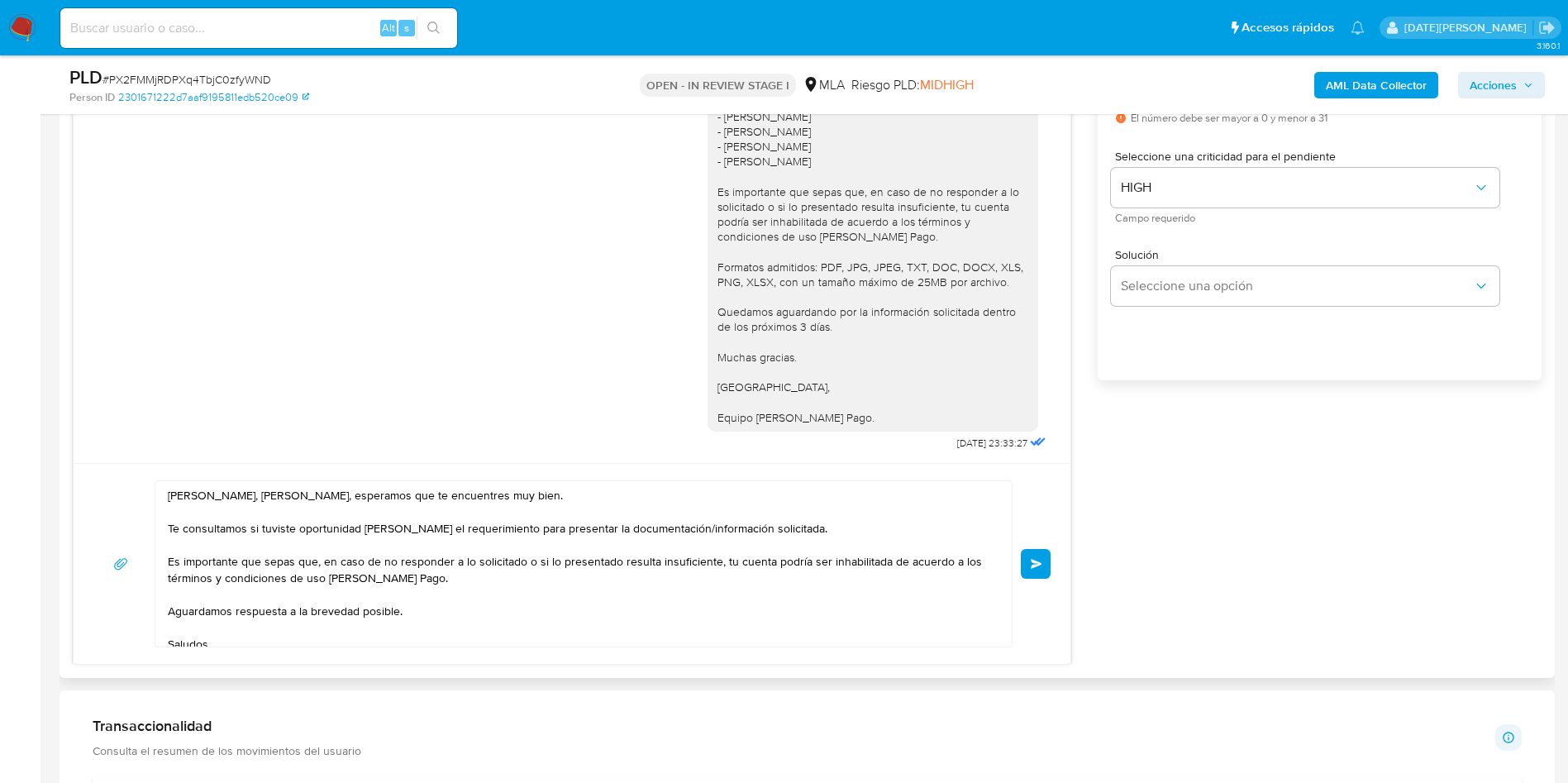
click at [1026, 565] on button "Enviar" at bounding box center [1036, 564] width 30 height 30
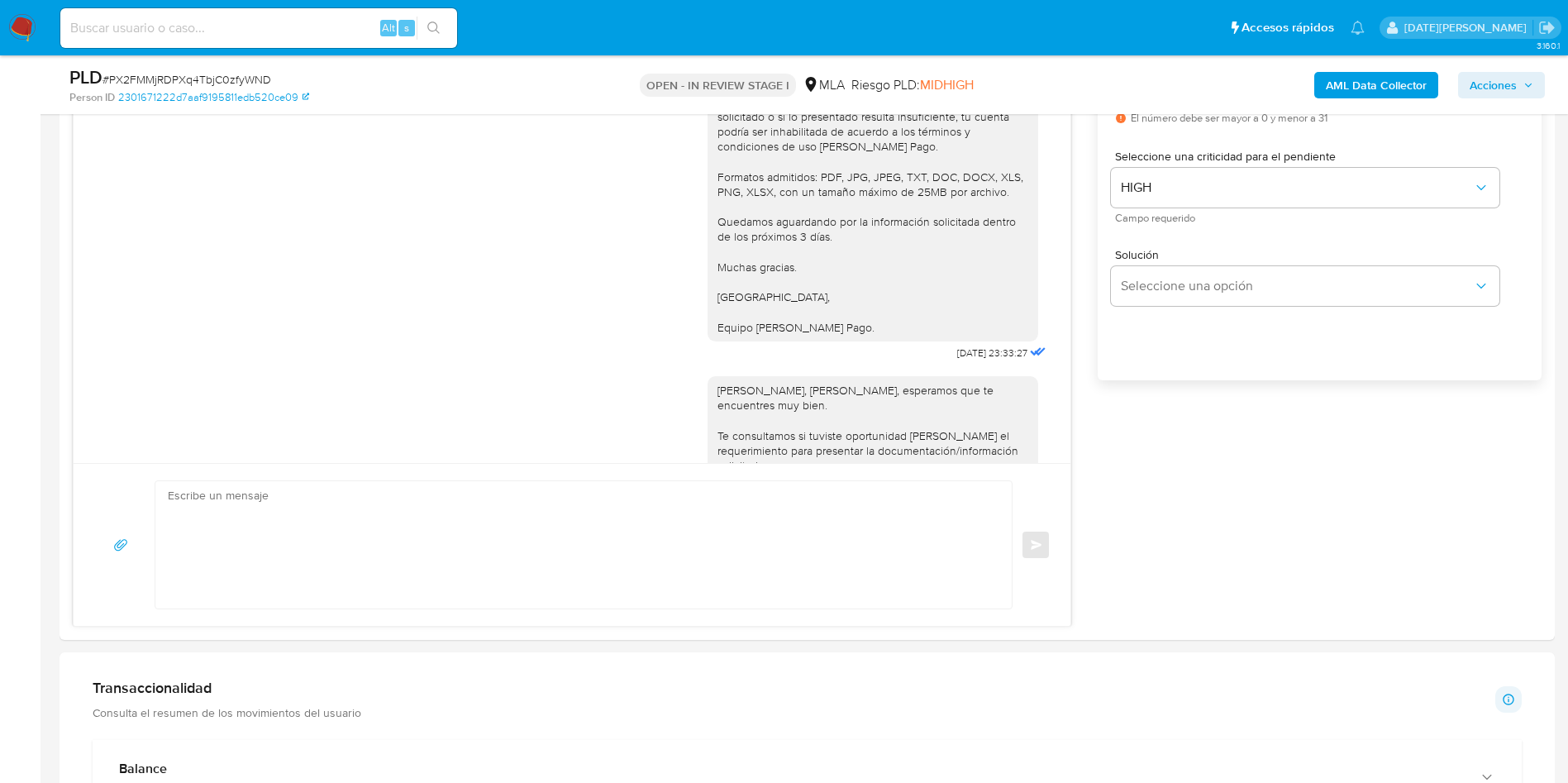
scroll to position [1677, 0]
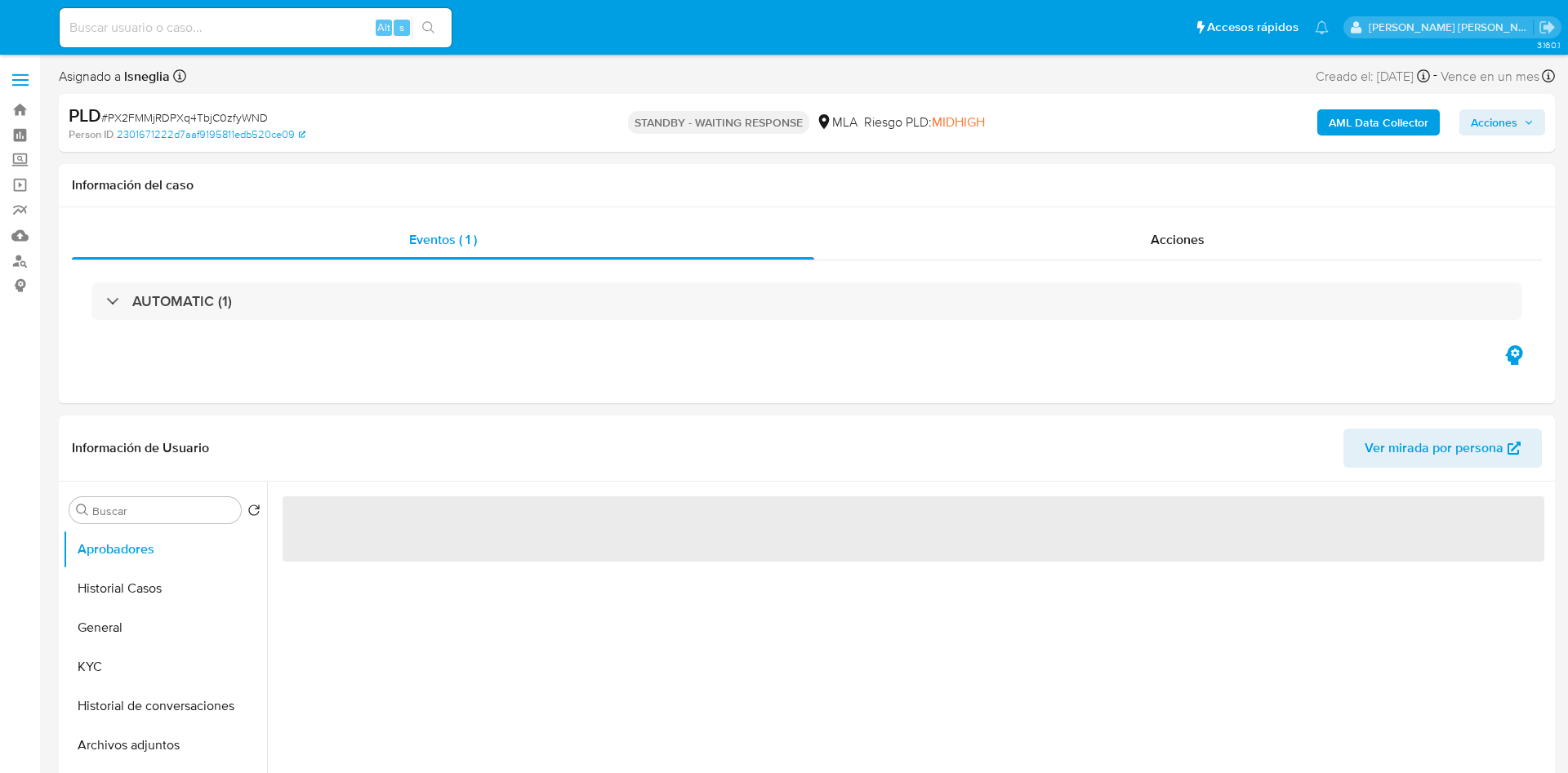
select select "10"
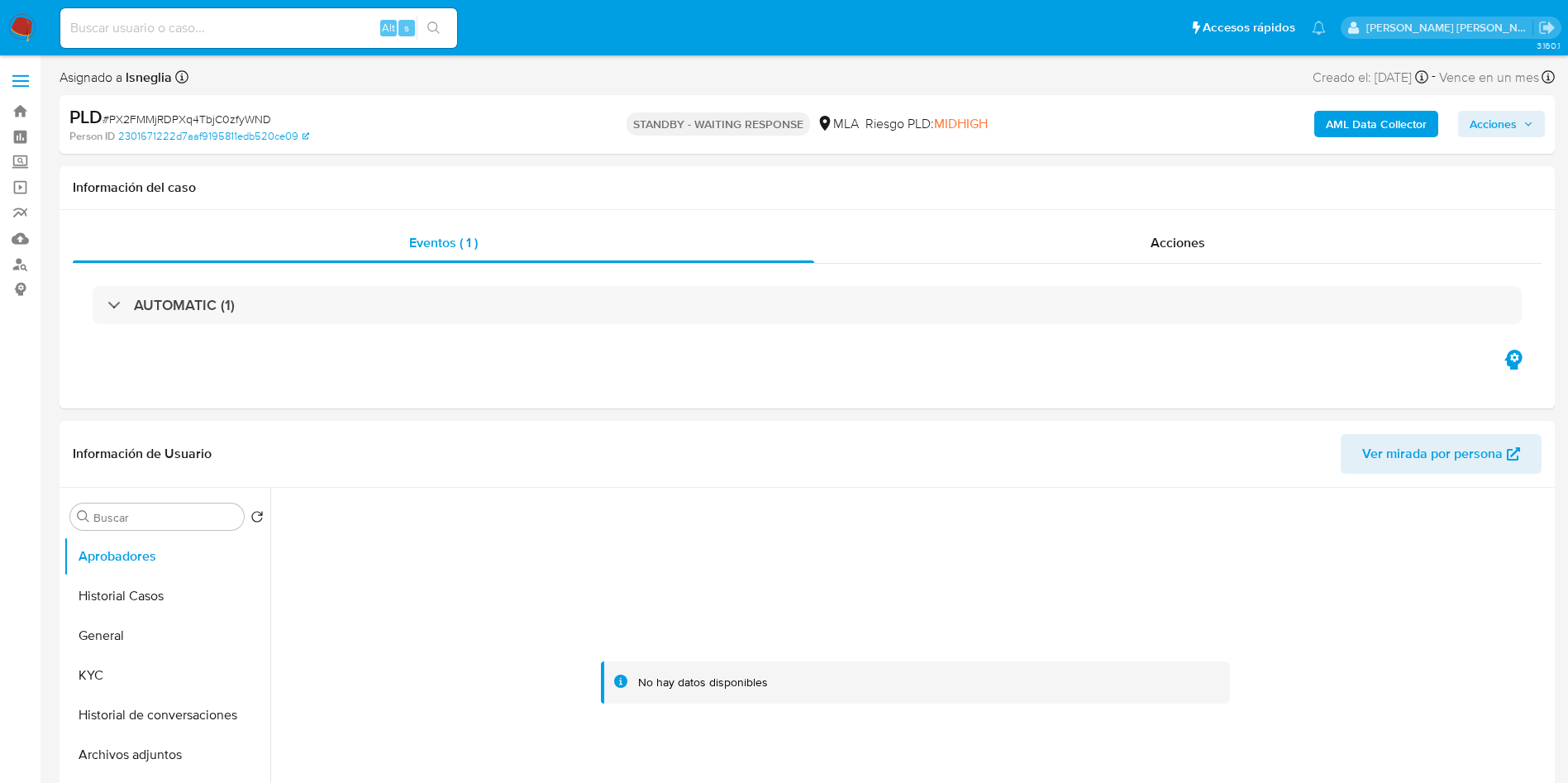
click at [220, 36] on input at bounding box center [259, 28] width 397 height 21
paste input "7cyD5859IdpNn23t9xF4mhPz"
type input "7cyD5859IdpNn23t9xF4mhPz"
click at [440, 28] on icon "search-icon" at bounding box center [434, 28] width 13 height 13
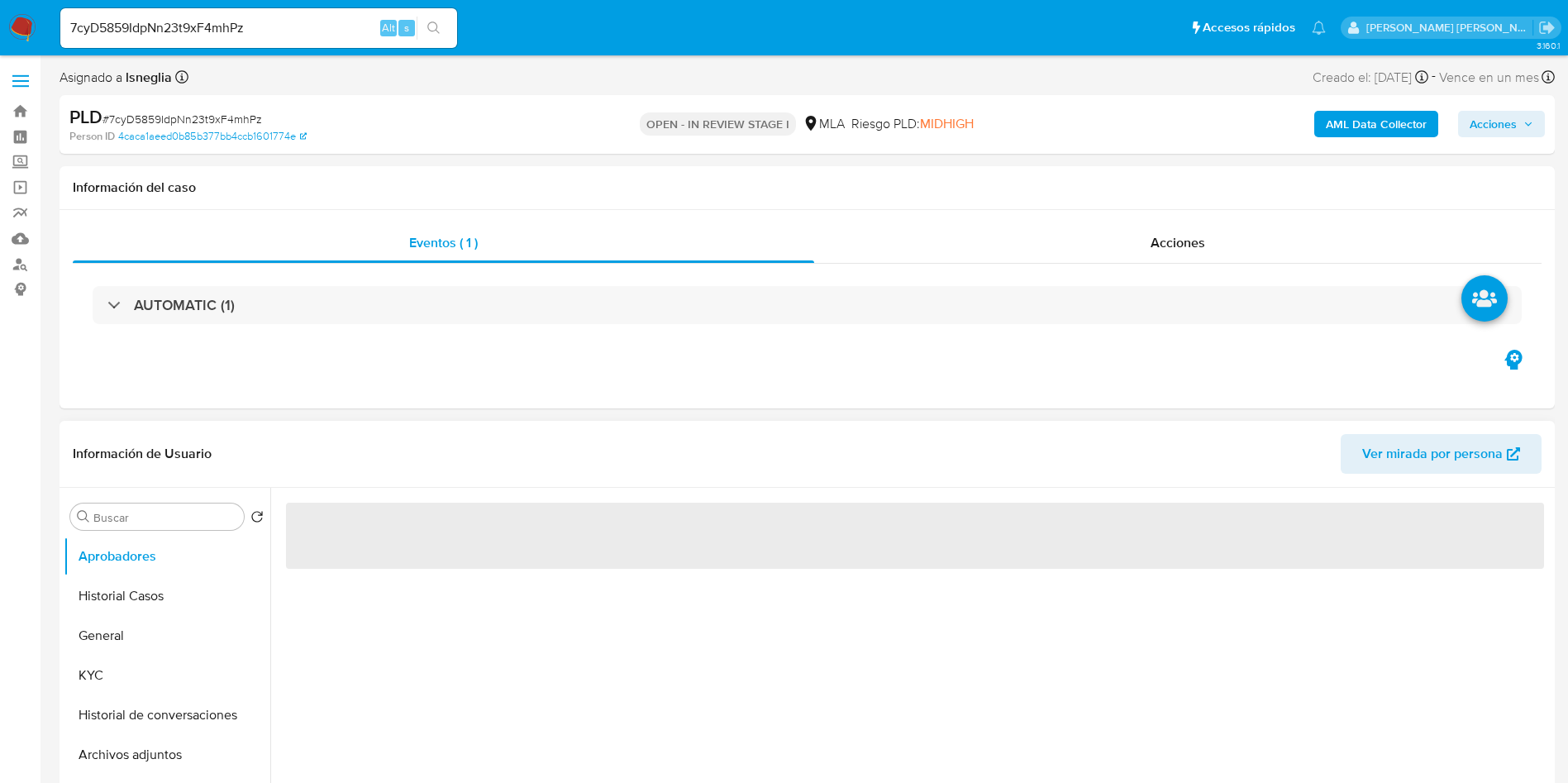
select select "10"
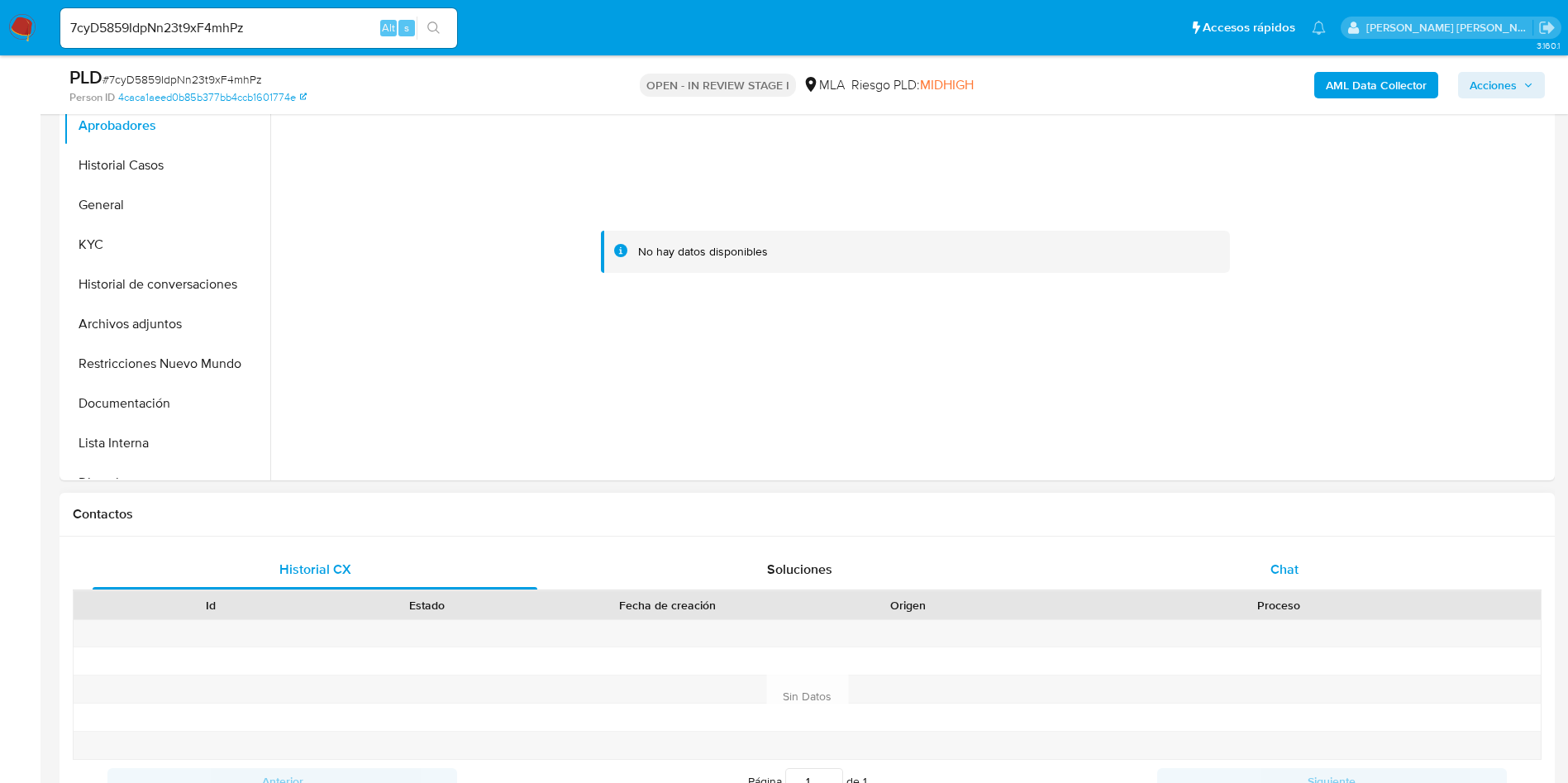
click at [1321, 563] on div "Chat" at bounding box center [1285, 570] width 445 height 40
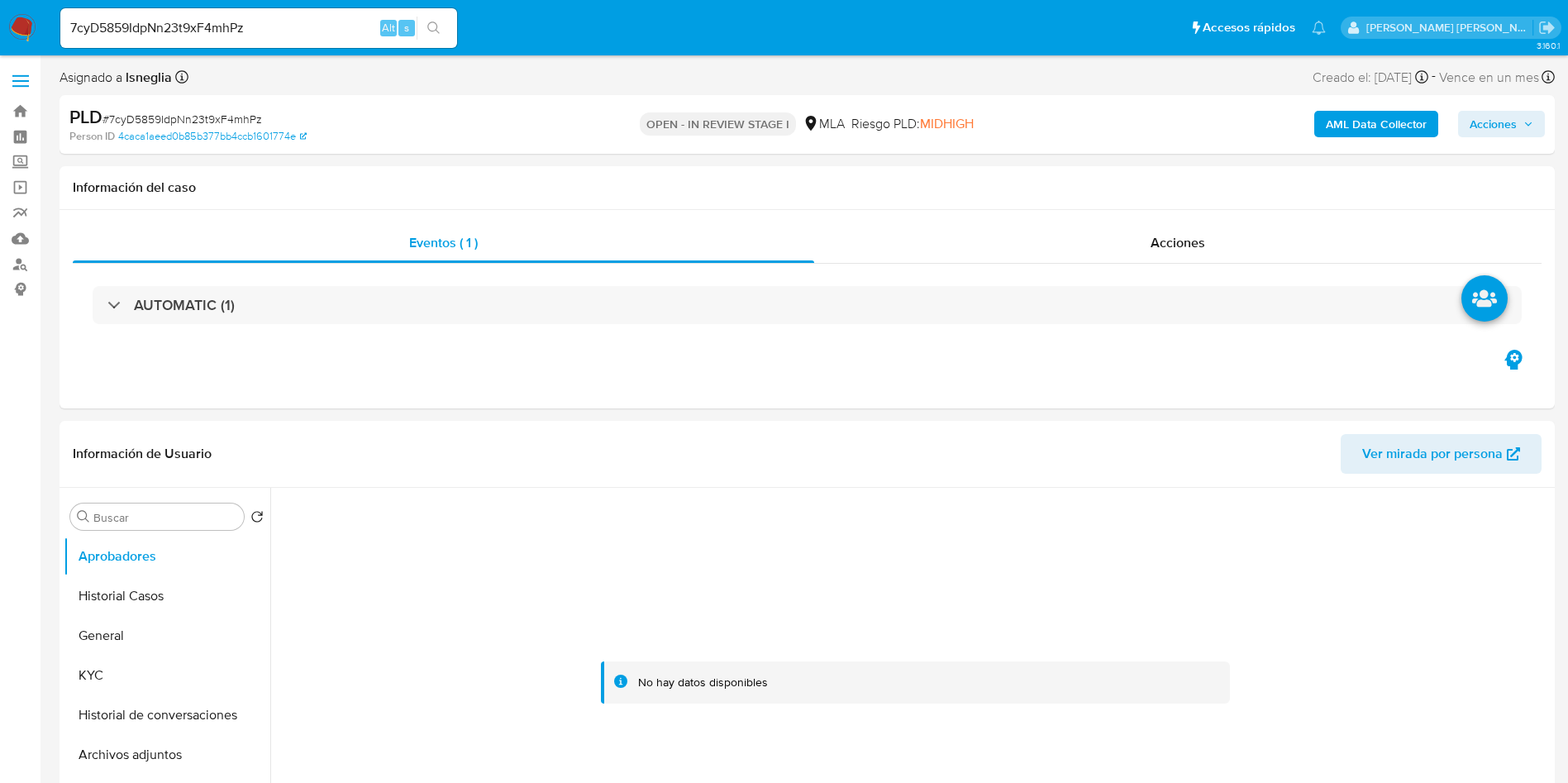
click at [181, 30] on input "7cyD5859IdpNn23t9xF4mhPz" at bounding box center [259, 28] width 397 height 21
paste input "wnATjgtUKceeQ2bNgGr6zl5d"
type input "wnATjgtUKceeQ2bNgGr6zl5d"
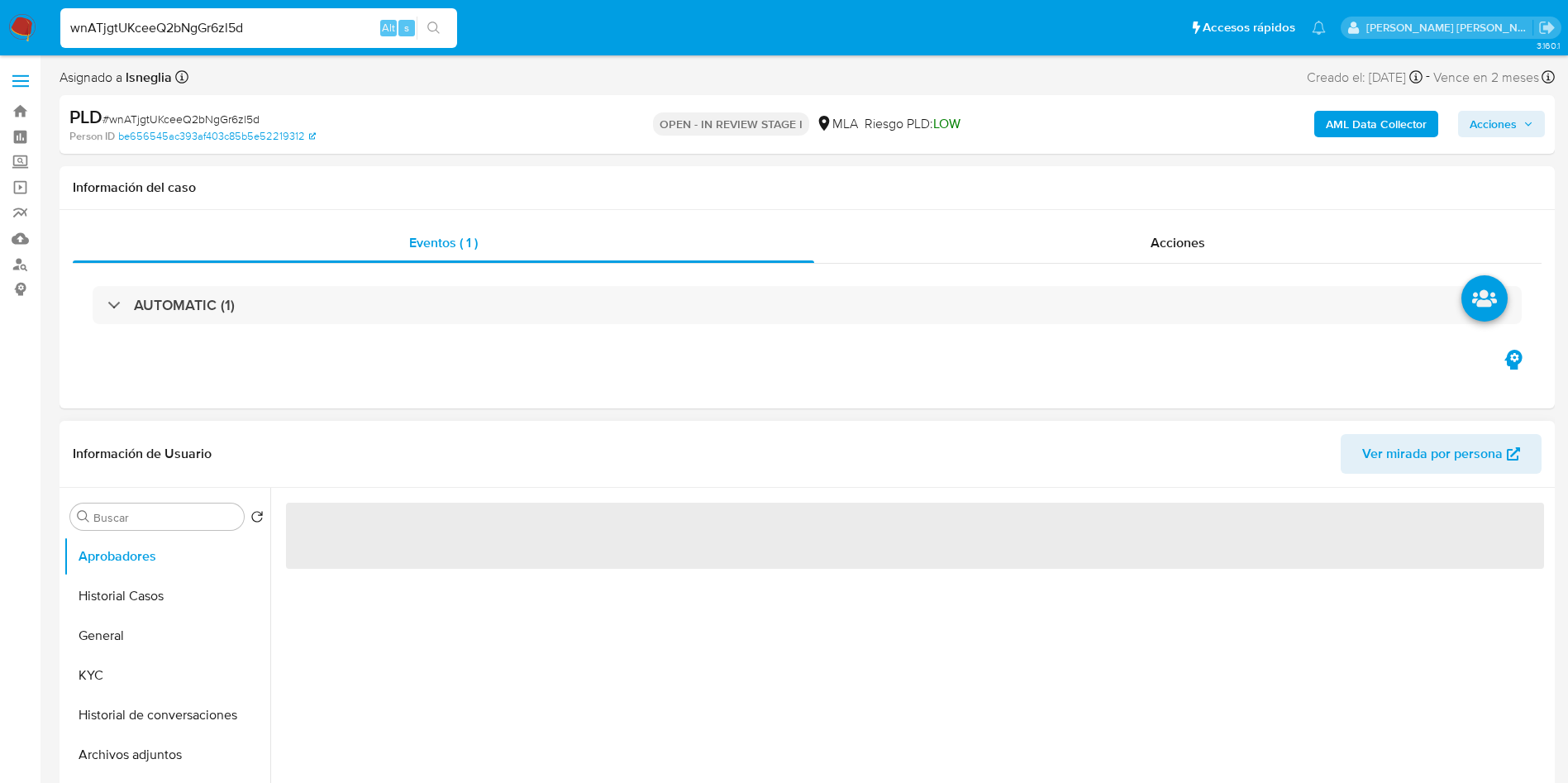
select select "10"
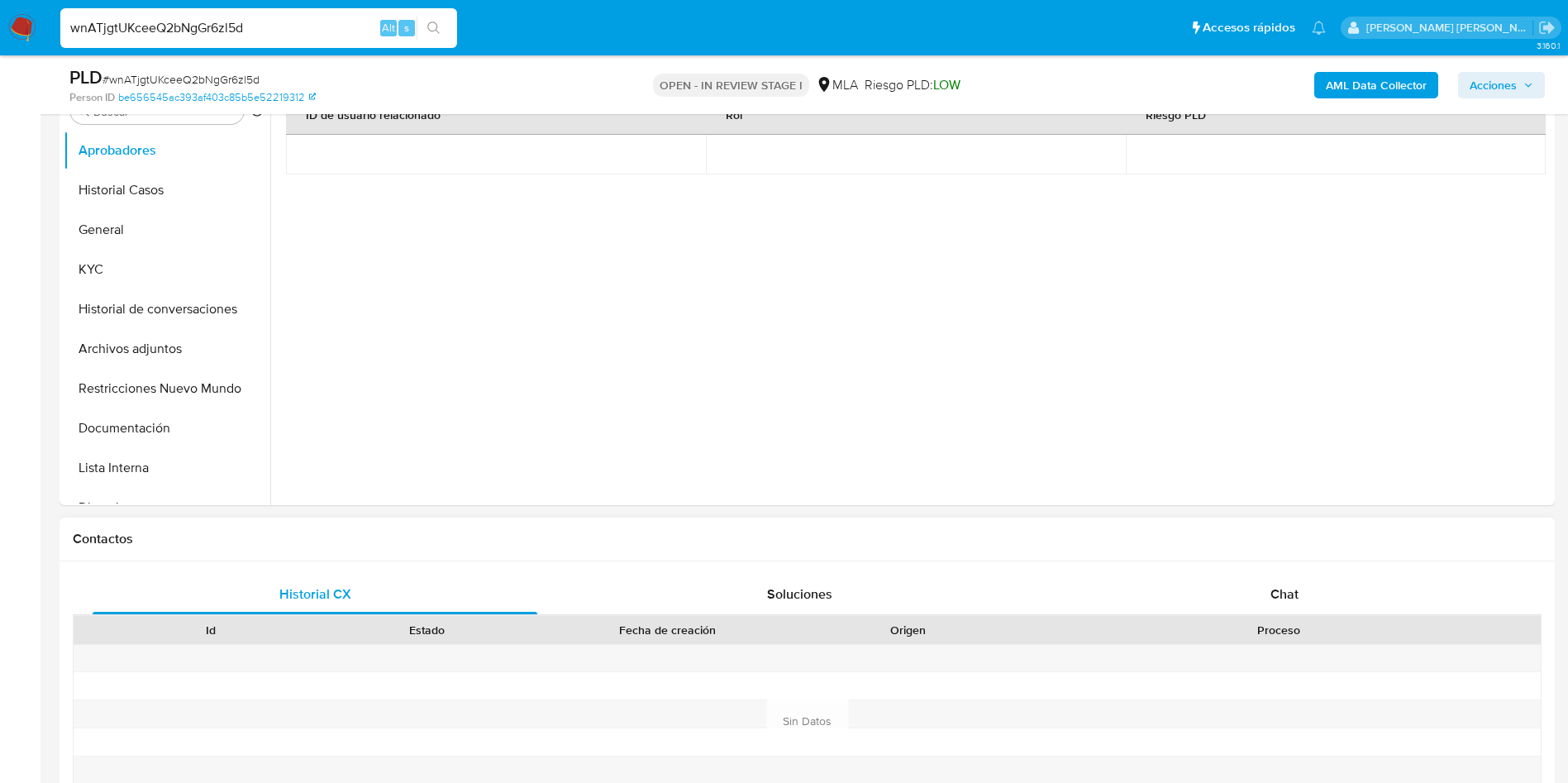
scroll to position [496, 0]
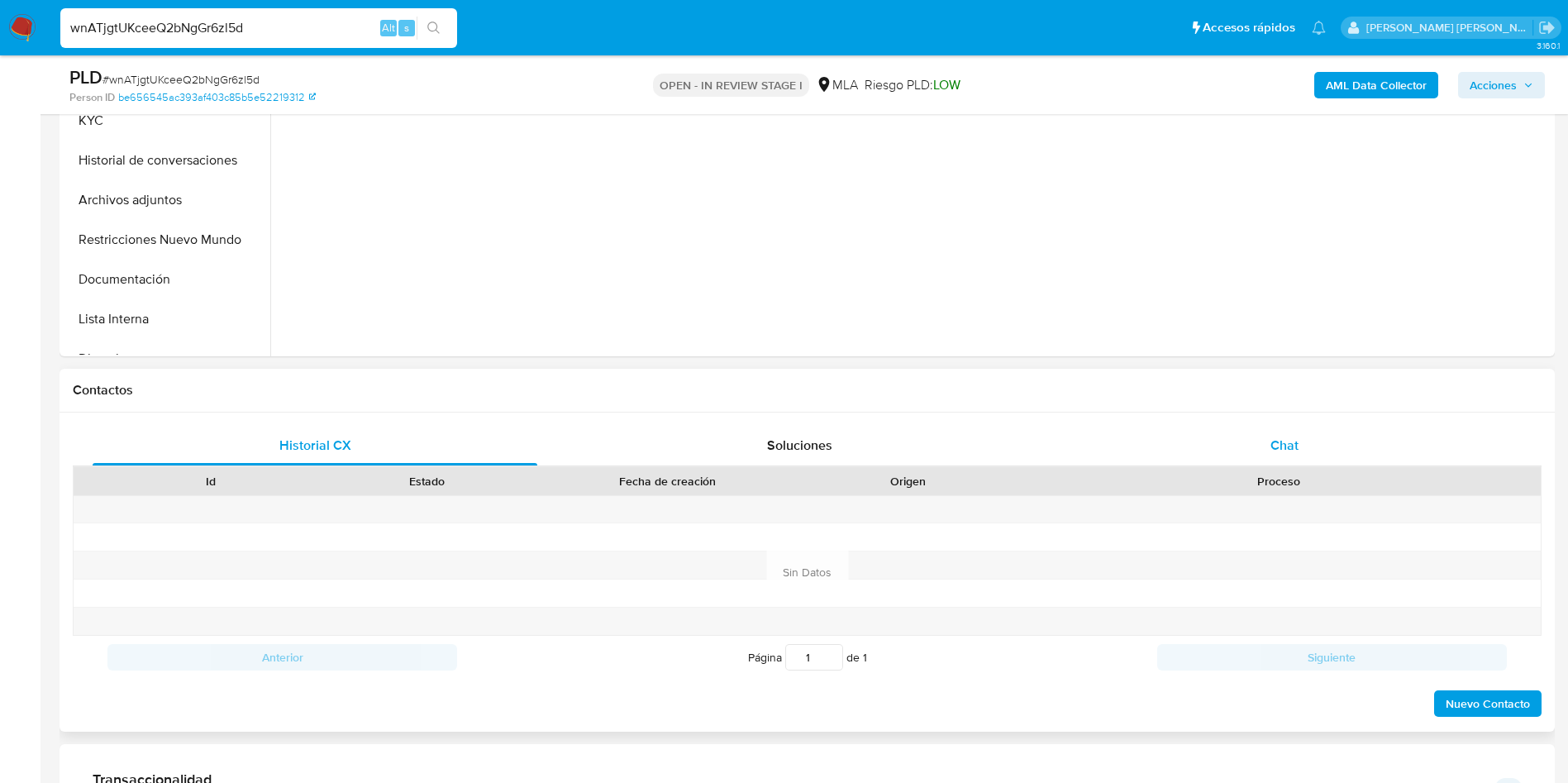
click at [1285, 435] on span "Chat" at bounding box center [1285, 444] width 28 height 19
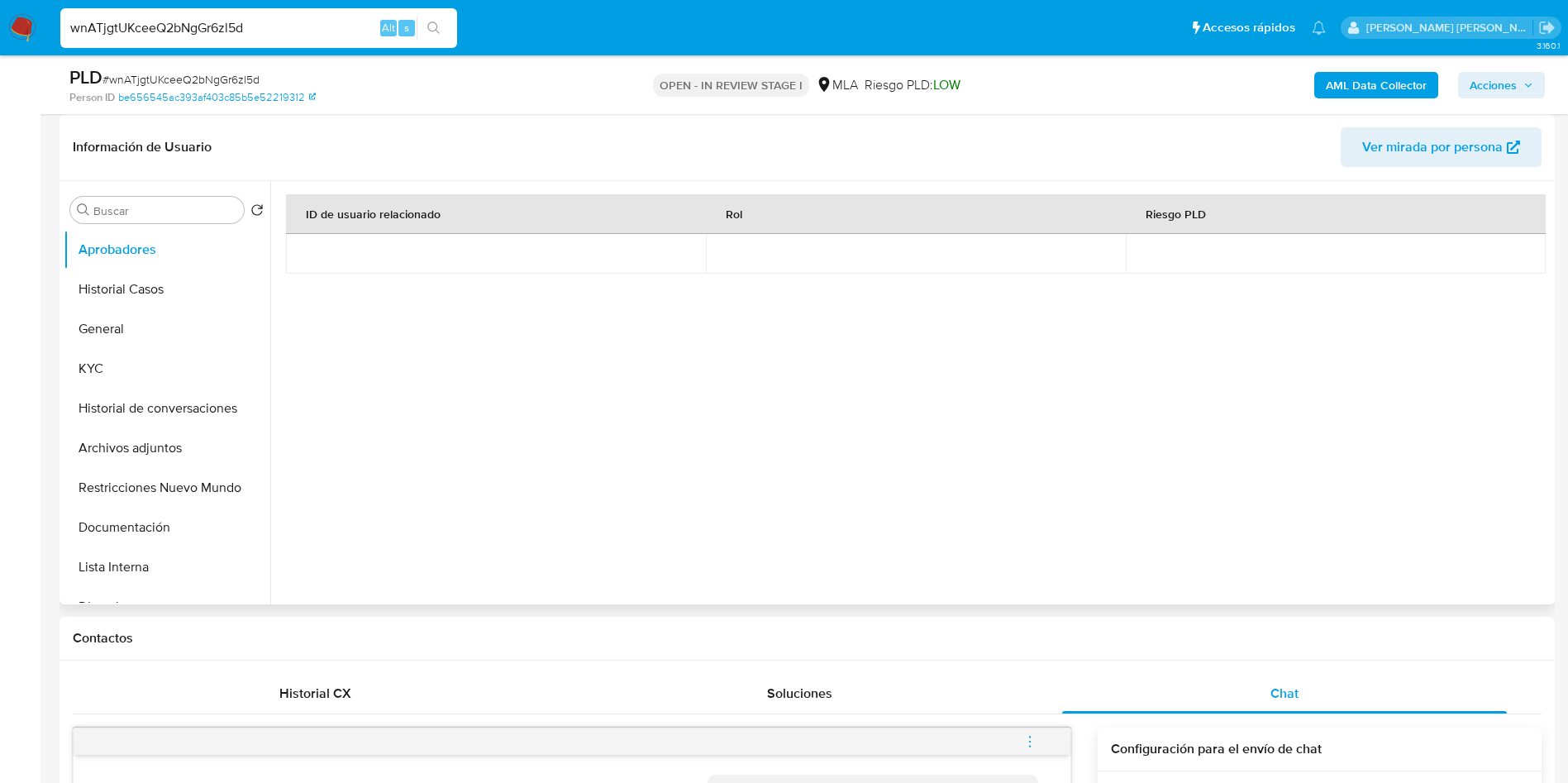
scroll to position [0, 0]
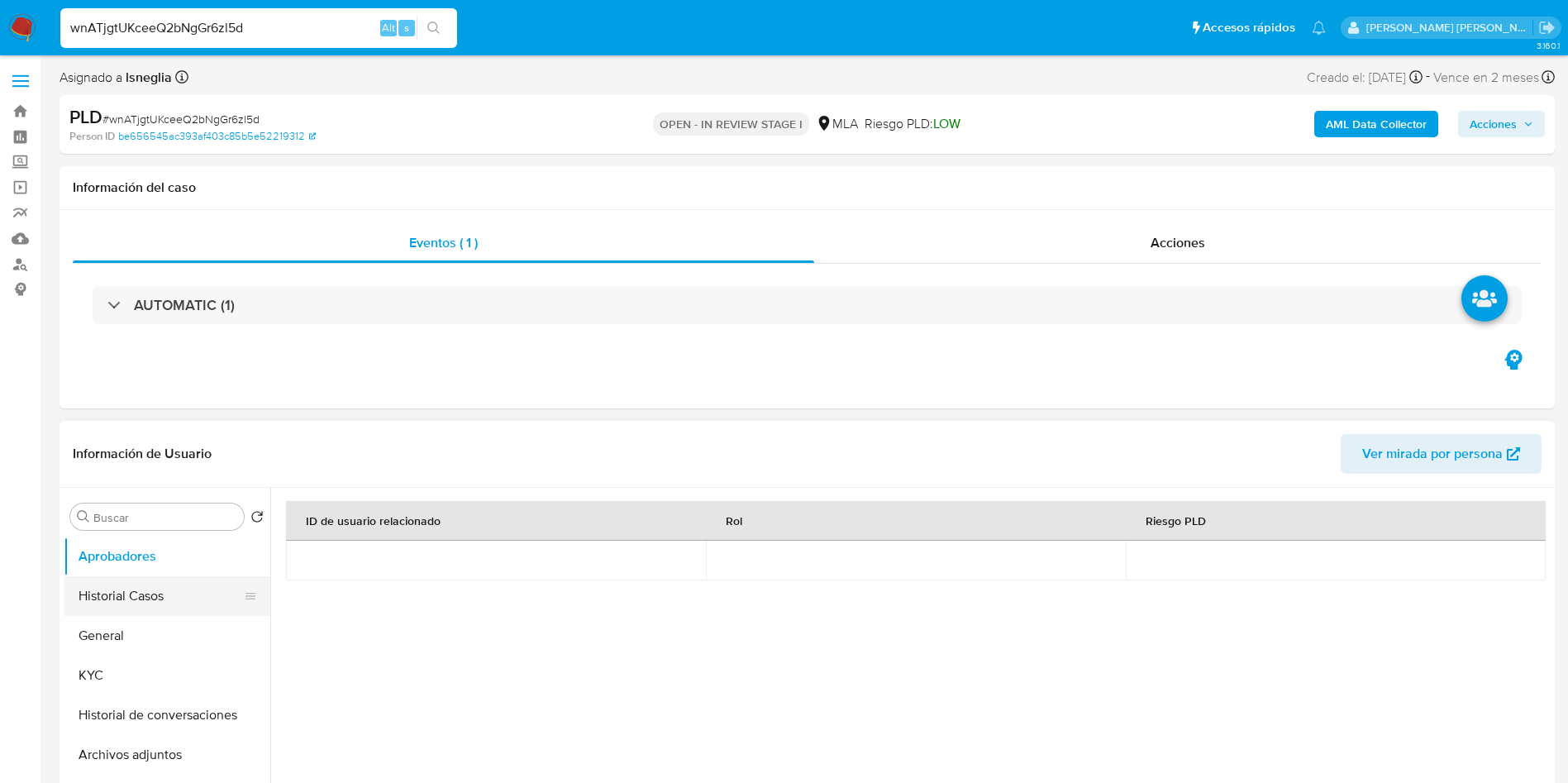
click at [121, 609] on button "Historial Casos" at bounding box center [161, 596] width 194 height 40
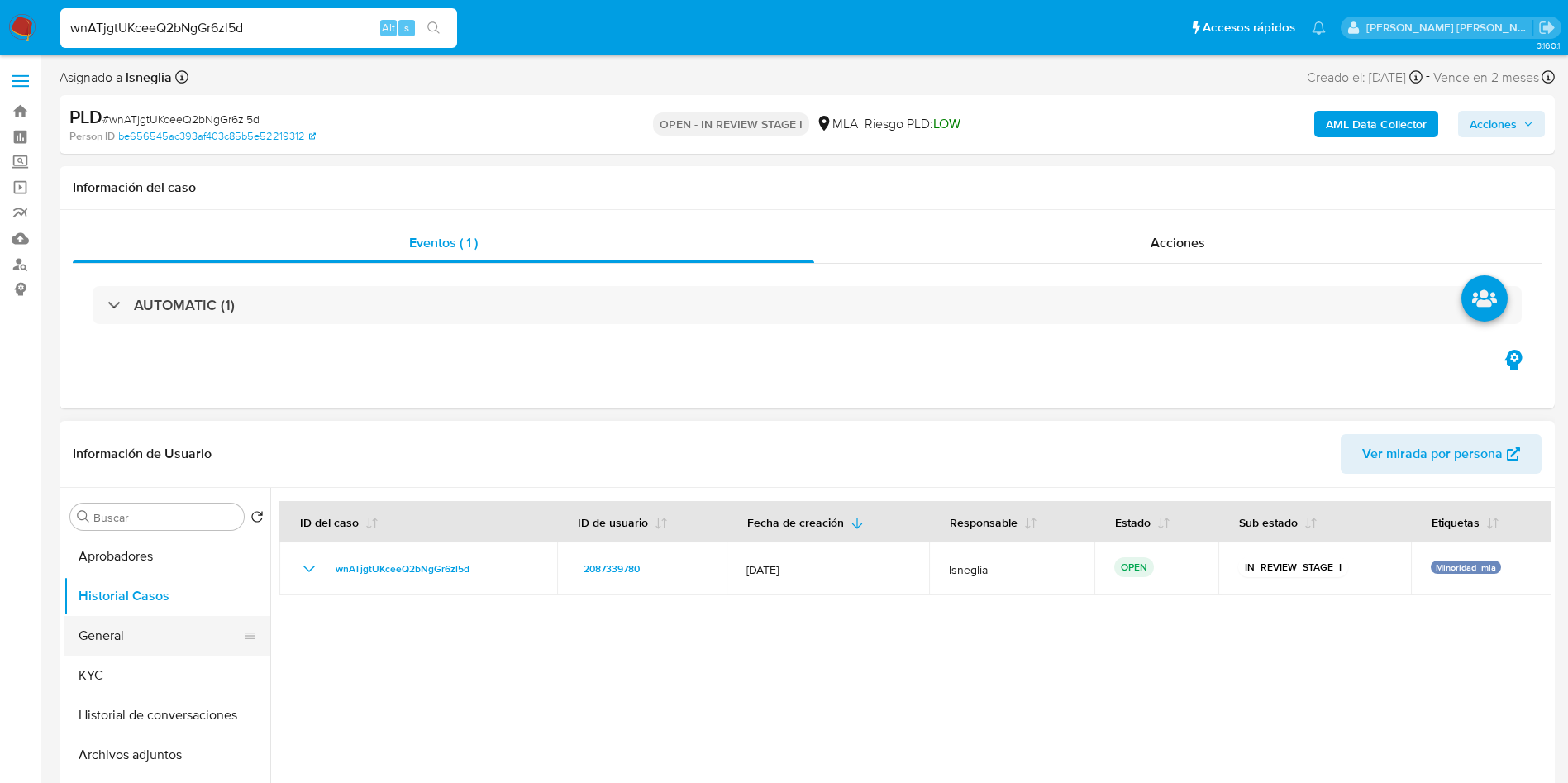
click at [115, 651] on button "General" at bounding box center [161, 635] width 194 height 40
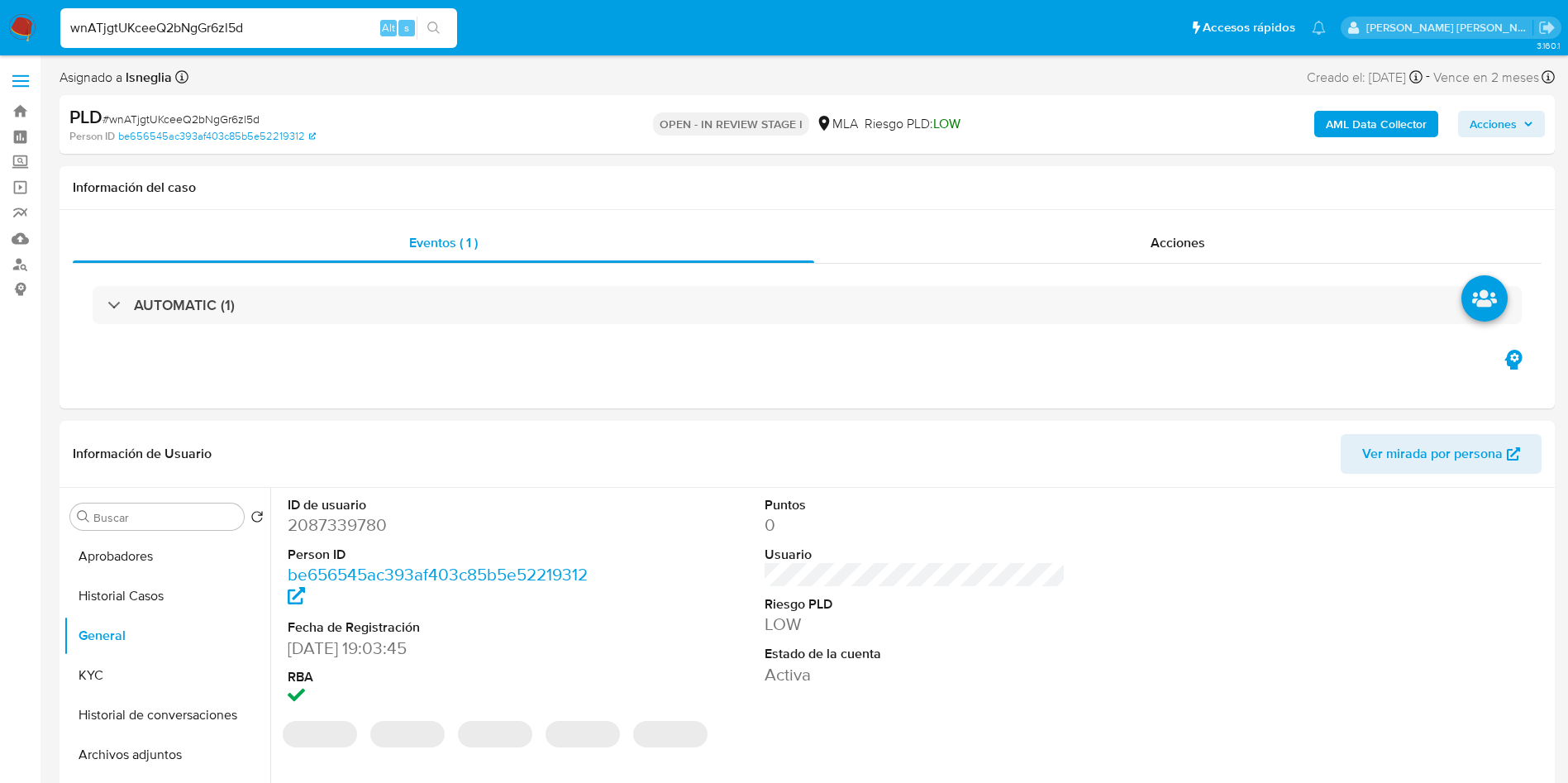
click at [219, 115] on span "# wnATjgtUKceeQ2bNgGr6zl5d" at bounding box center [180, 119] width 157 height 17
copy span "wnATjgtUKceeQ2bNgGr6zl5d"
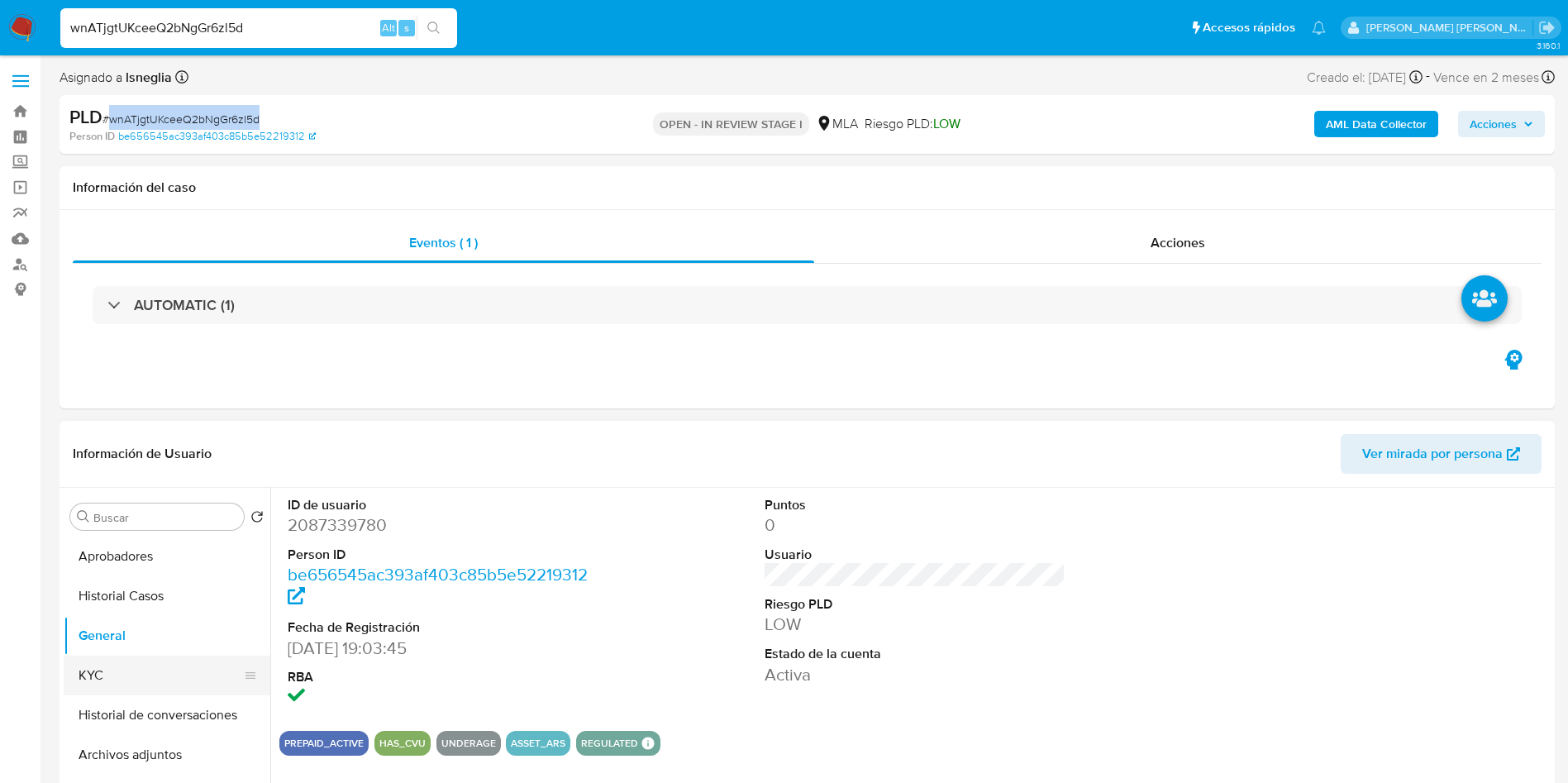
click at [68, 675] on button "KYC" at bounding box center [161, 675] width 194 height 40
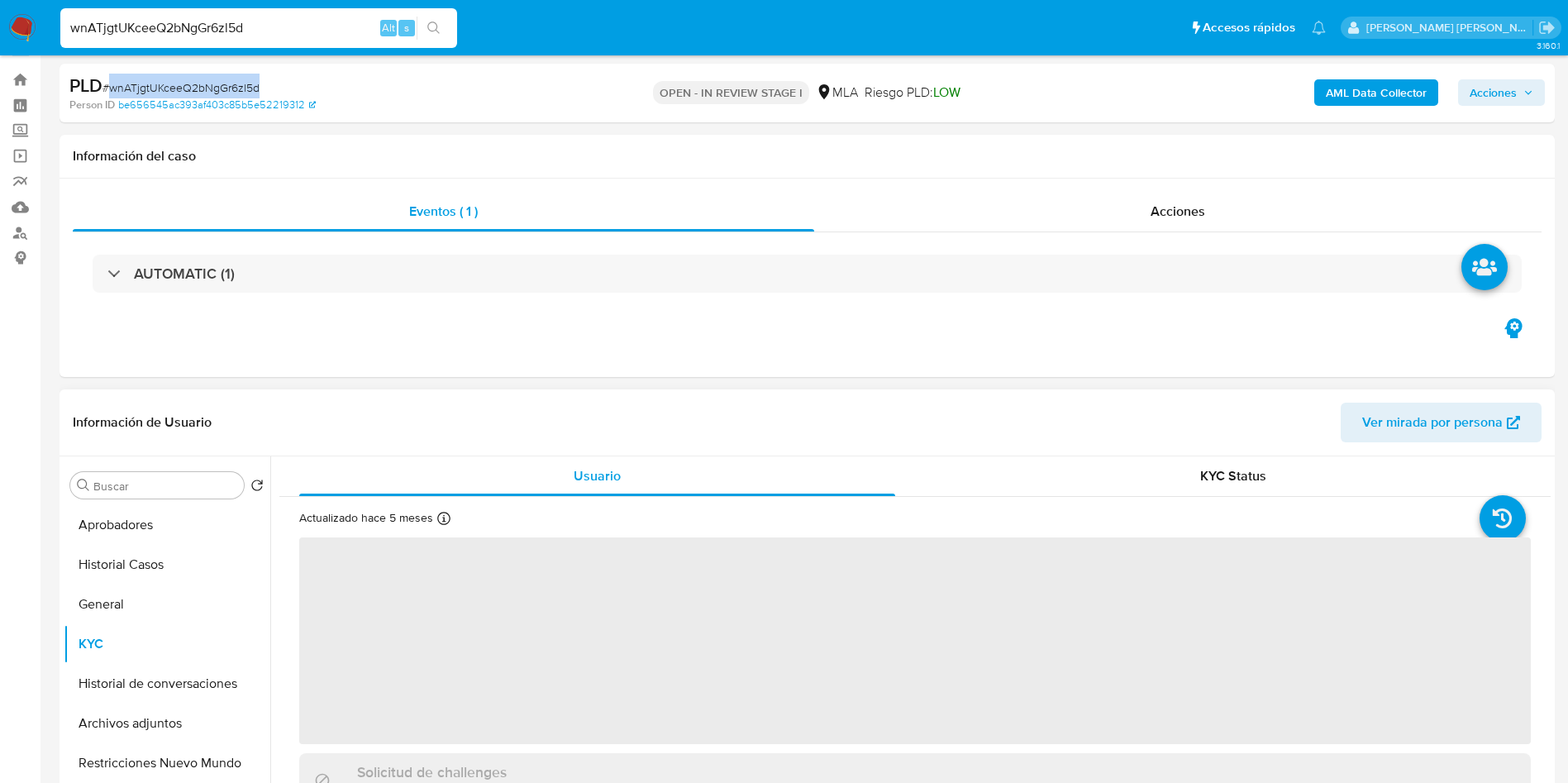
scroll to position [124, 0]
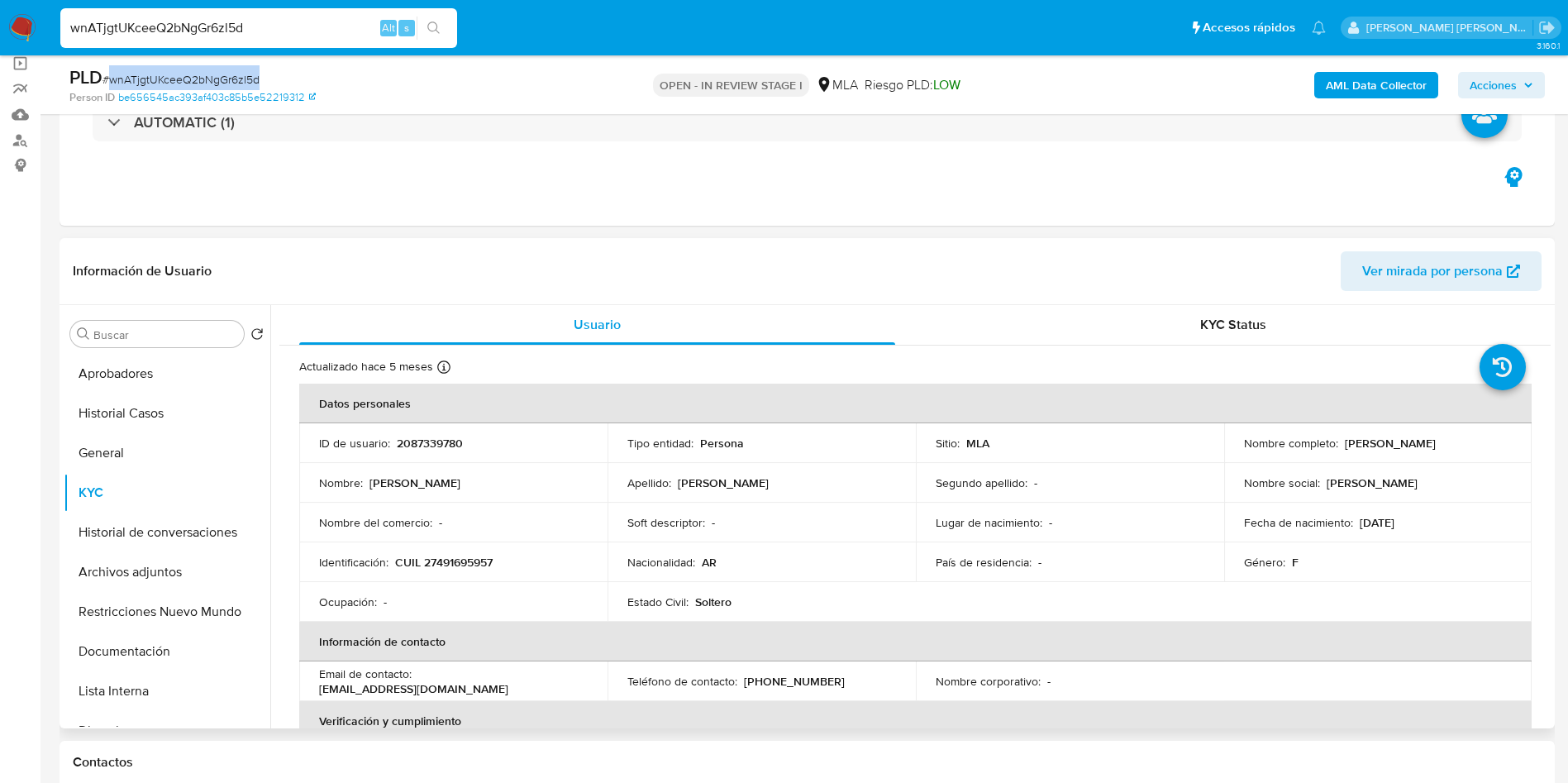
drag, startPoint x: 1340, startPoint y: 445, endPoint x: 1507, endPoint y: 444, distance: 167.0
click at [1507, 444] on td "Nombre completo : [PERSON_NAME]" at bounding box center [1378, 443] width 308 height 40
copy p "[PERSON_NAME]"
drag, startPoint x: 398, startPoint y: 563, endPoint x: 512, endPoint y: 565, distance: 114.0
click at [512, 565] on div "Identificación : CUIL 27491695957" at bounding box center [453, 562] width 268 height 15
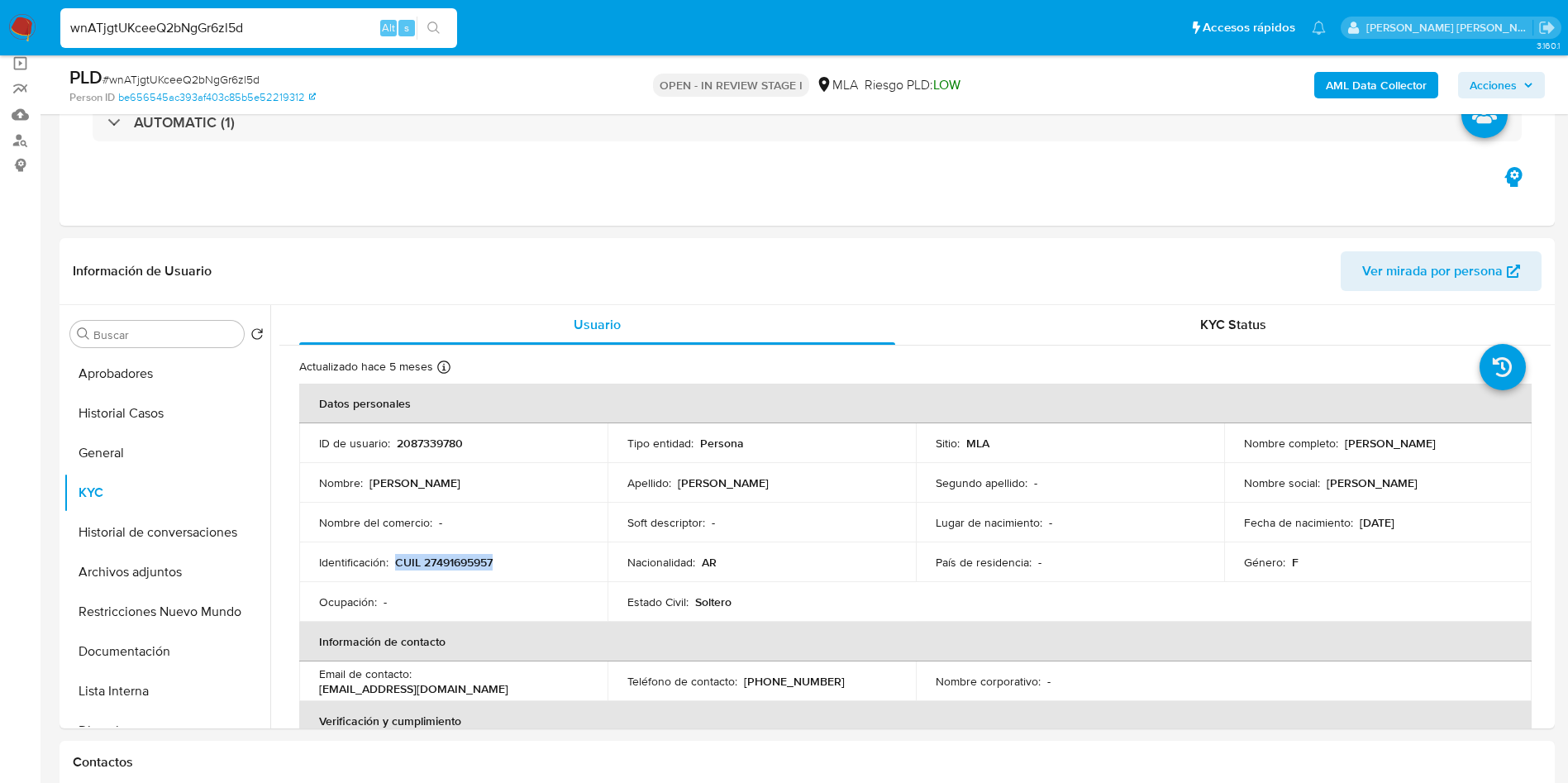
copy p "CUIL 27491695957"
click at [102, 447] on button "General" at bounding box center [161, 453] width 194 height 40
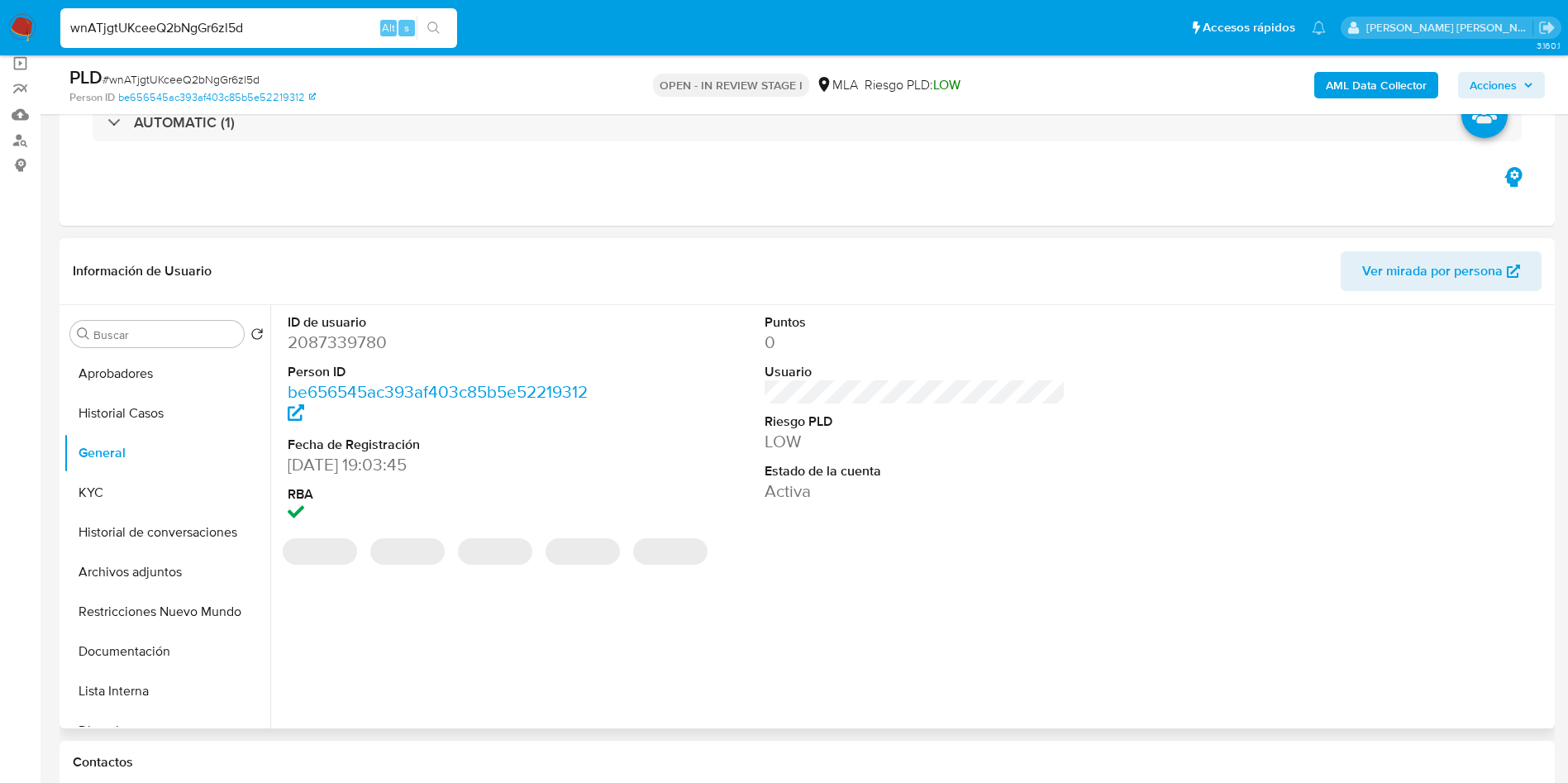
click at [331, 347] on dd "2087339780" at bounding box center [439, 342] width 302 height 23
copy dd "2087339780"
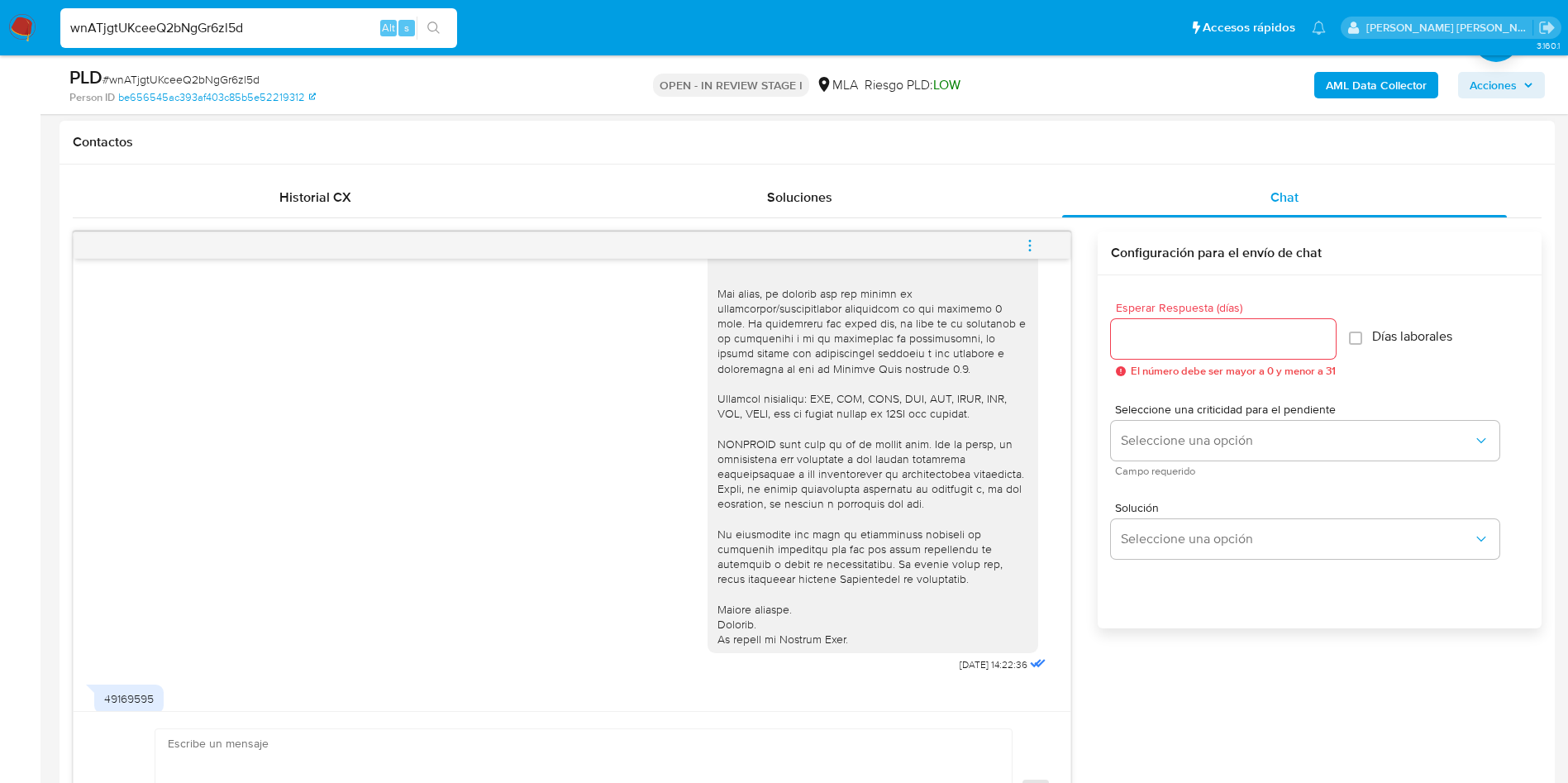
scroll to position [369, 0]
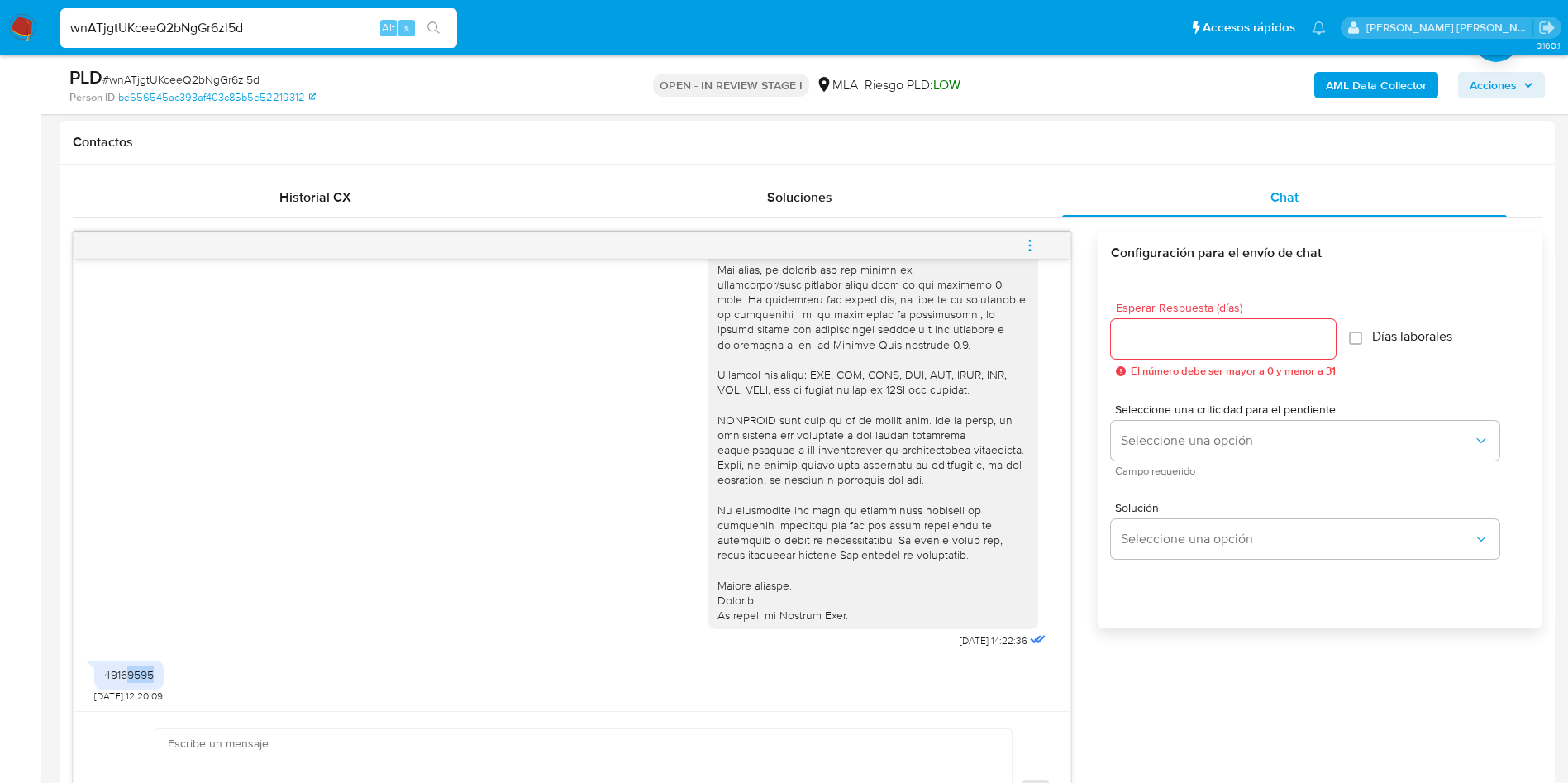
drag, startPoint x: 127, startPoint y: 672, endPoint x: 153, endPoint y: 673, distance: 26.0
click at [153, 673] on div "49169595" at bounding box center [129, 675] width 50 height 15
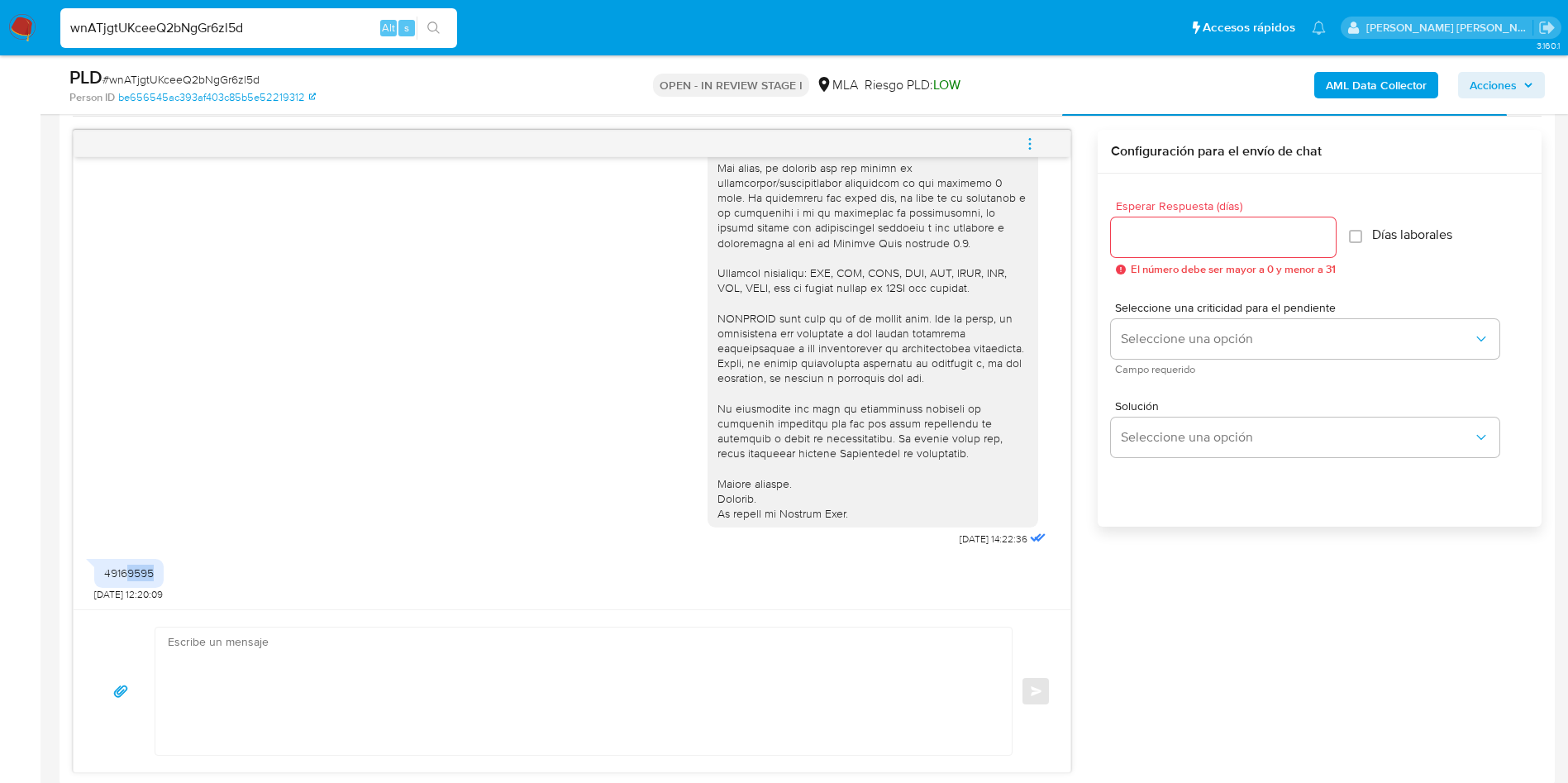
scroll to position [868, 0]
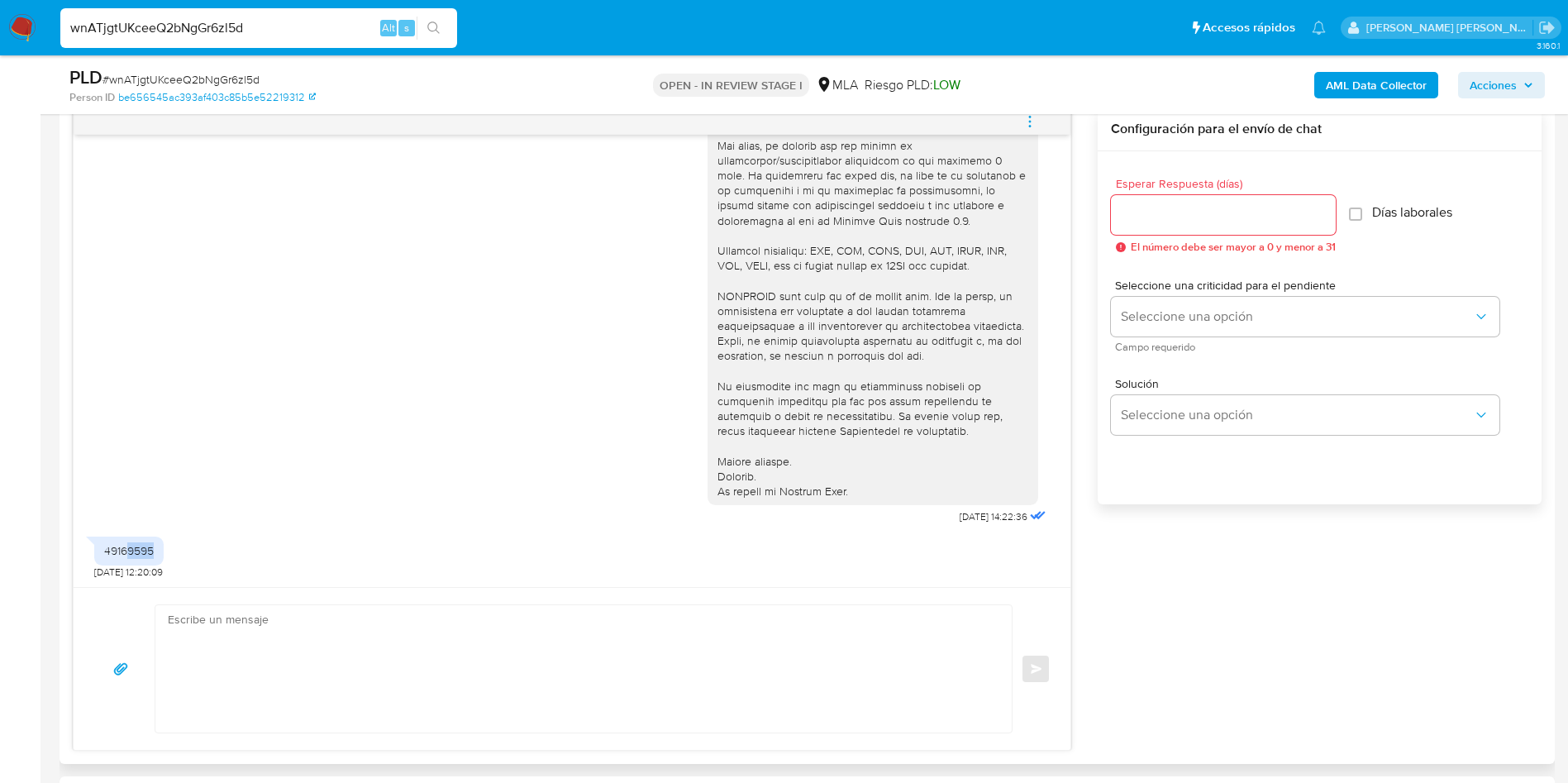
click at [187, 648] on textarea at bounding box center [579, 668] width 824 height 127
paste textarea "Hola [Nombre del Adulto], En función de las operaciones registradas tanto en tu…"
type textarea "Hola [Nombre del Adulto], En función de las operaciones registradas tanto en tu…"
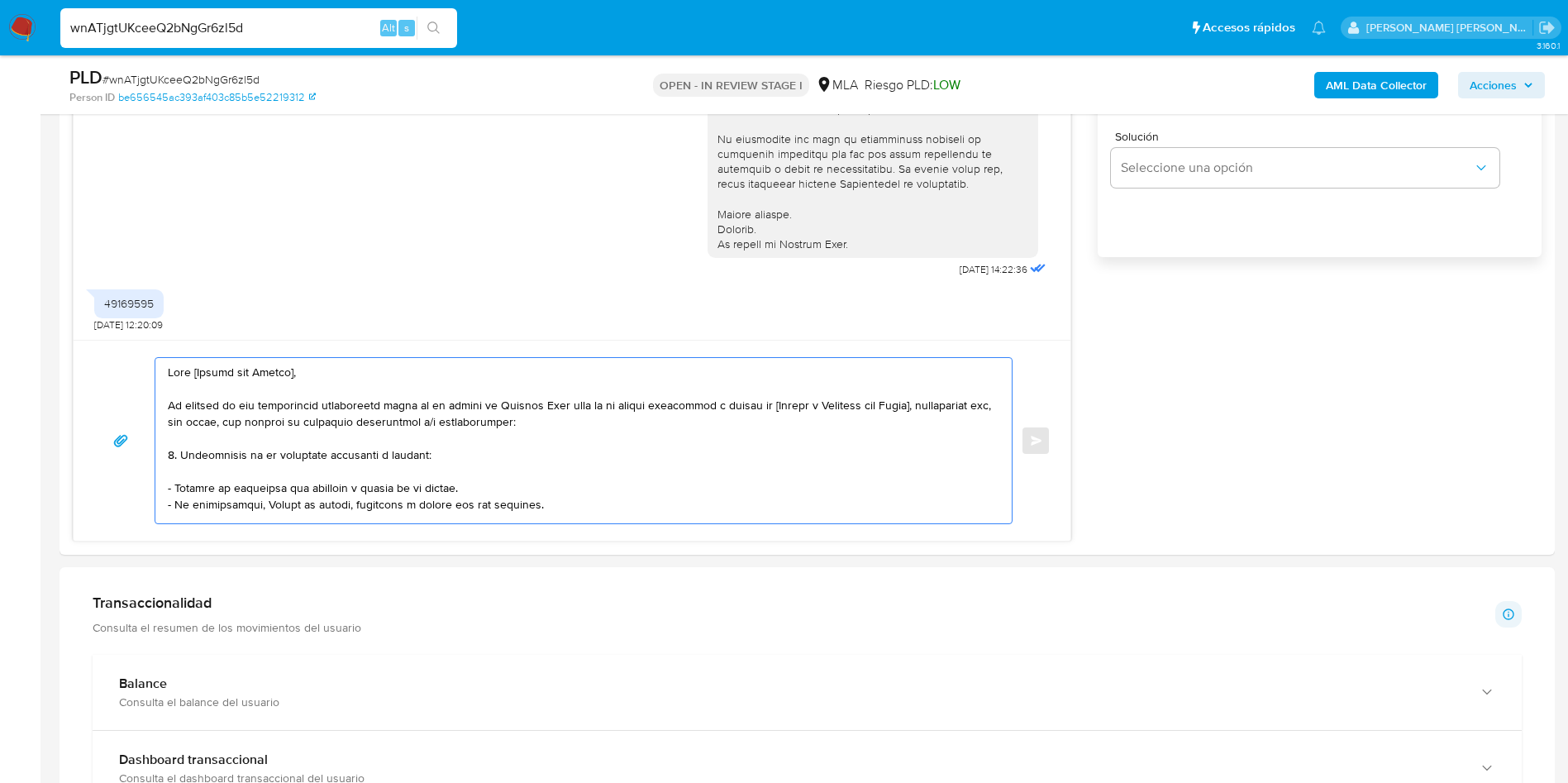
scroll to position [1116, 0]
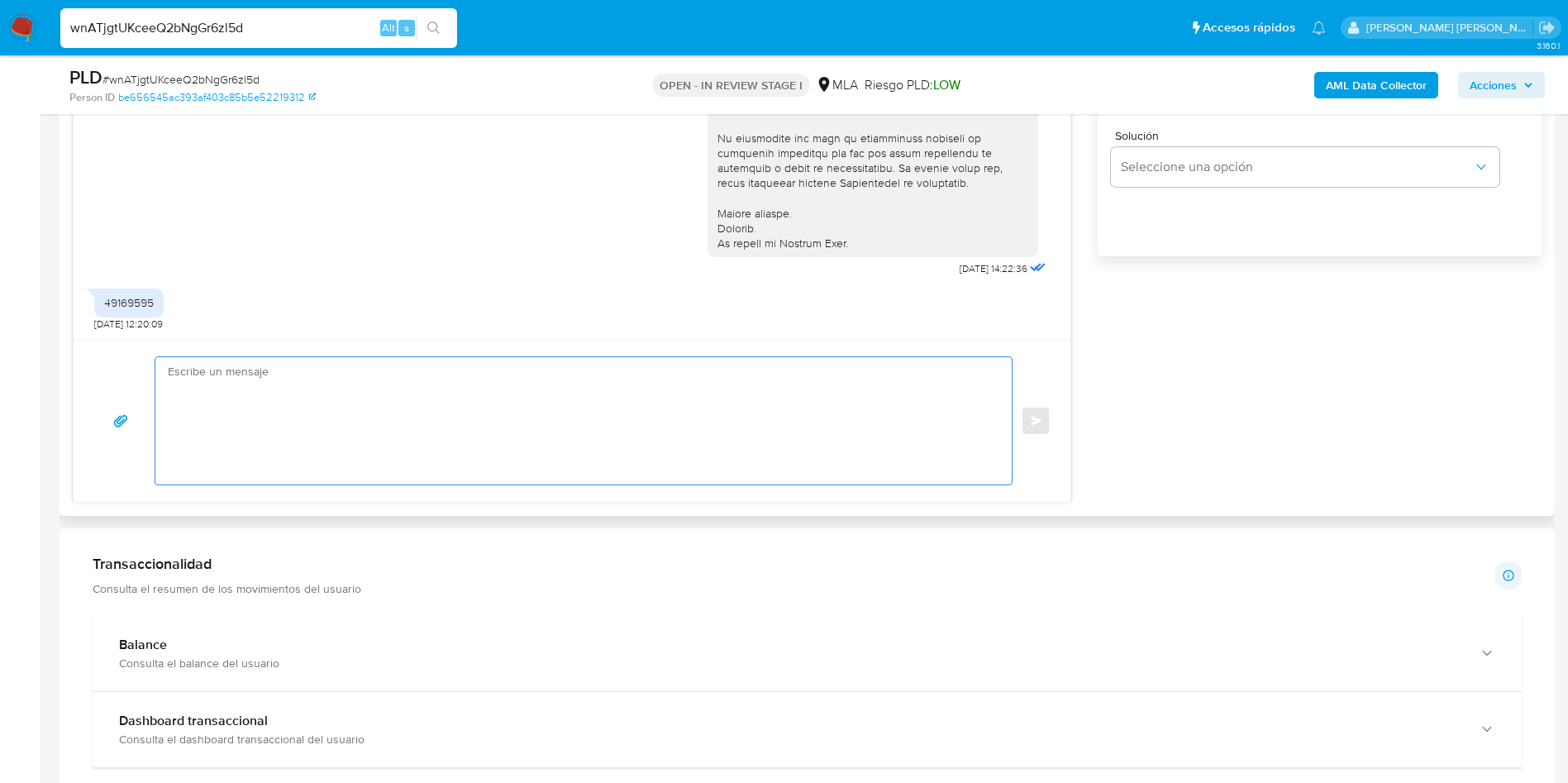
click at [316, 410] on textarea at bounding box center [579, 420] width 824 height 127
paste textarea "Hola [Nombre del menor], En función de las operaciones registradas en tu cuenta…"
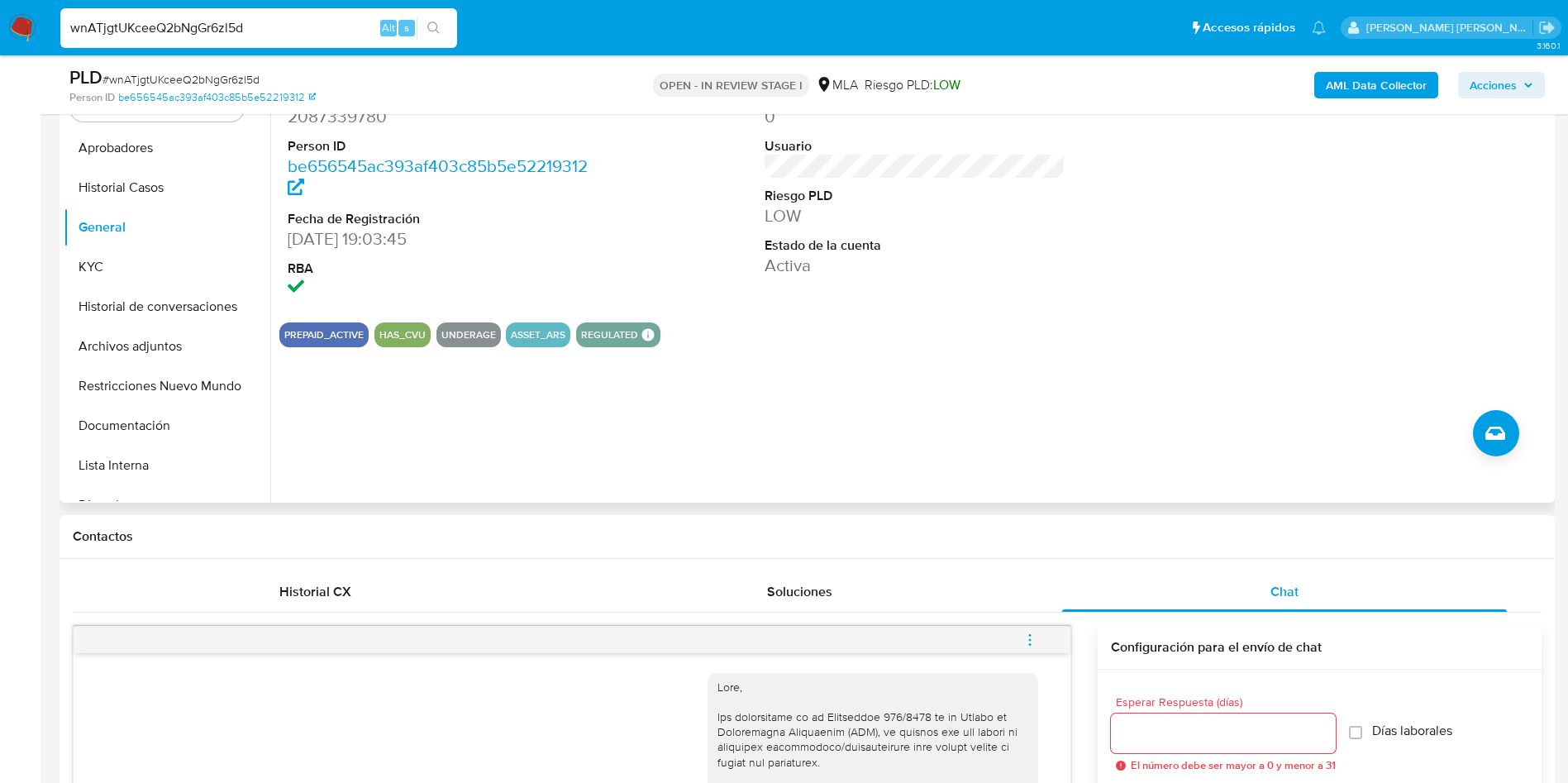
scroll to position [248, 0]
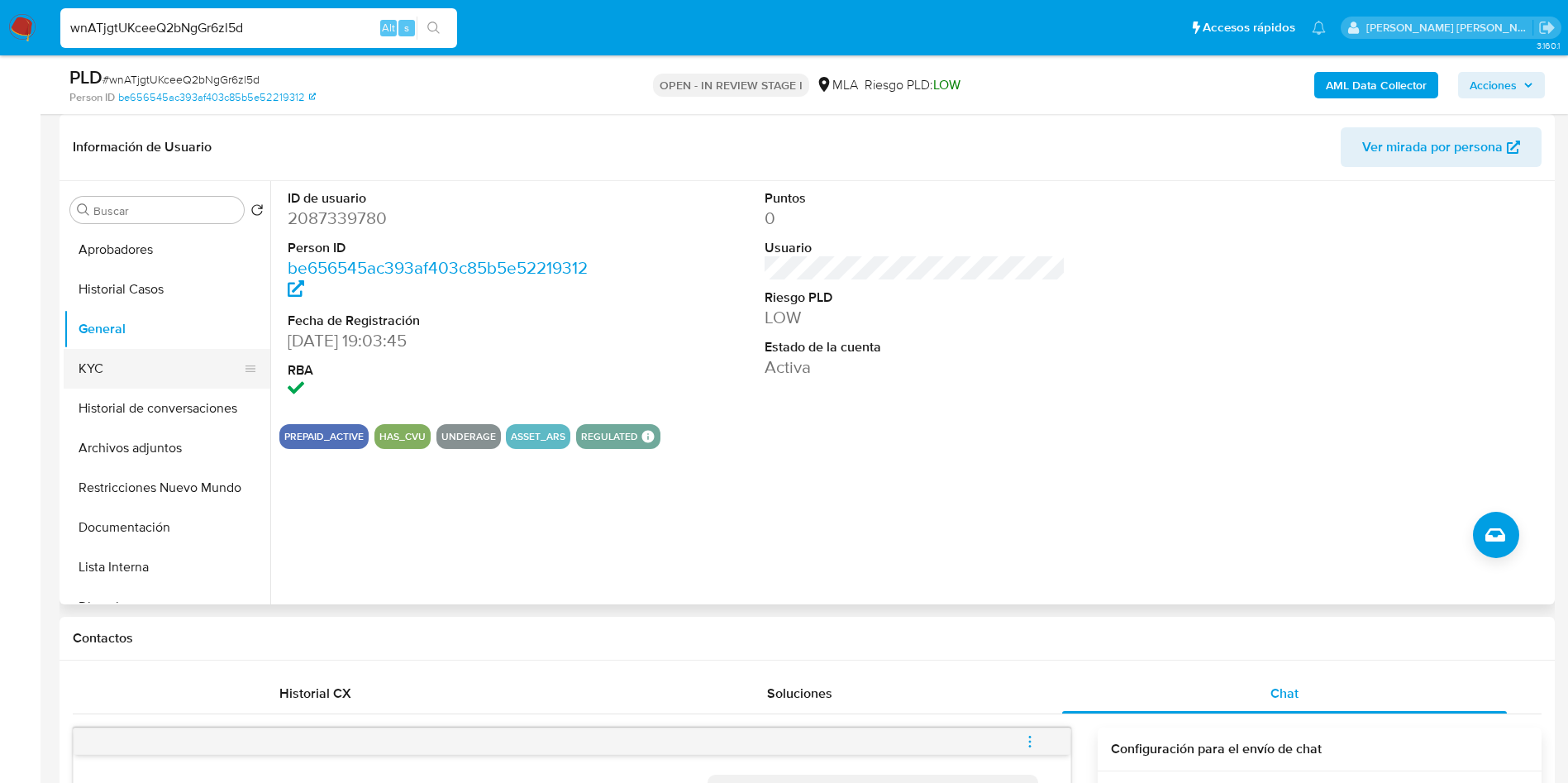
click at [77, 370] on button "KYC" at bounding box center [161, 369] width 194 height 40
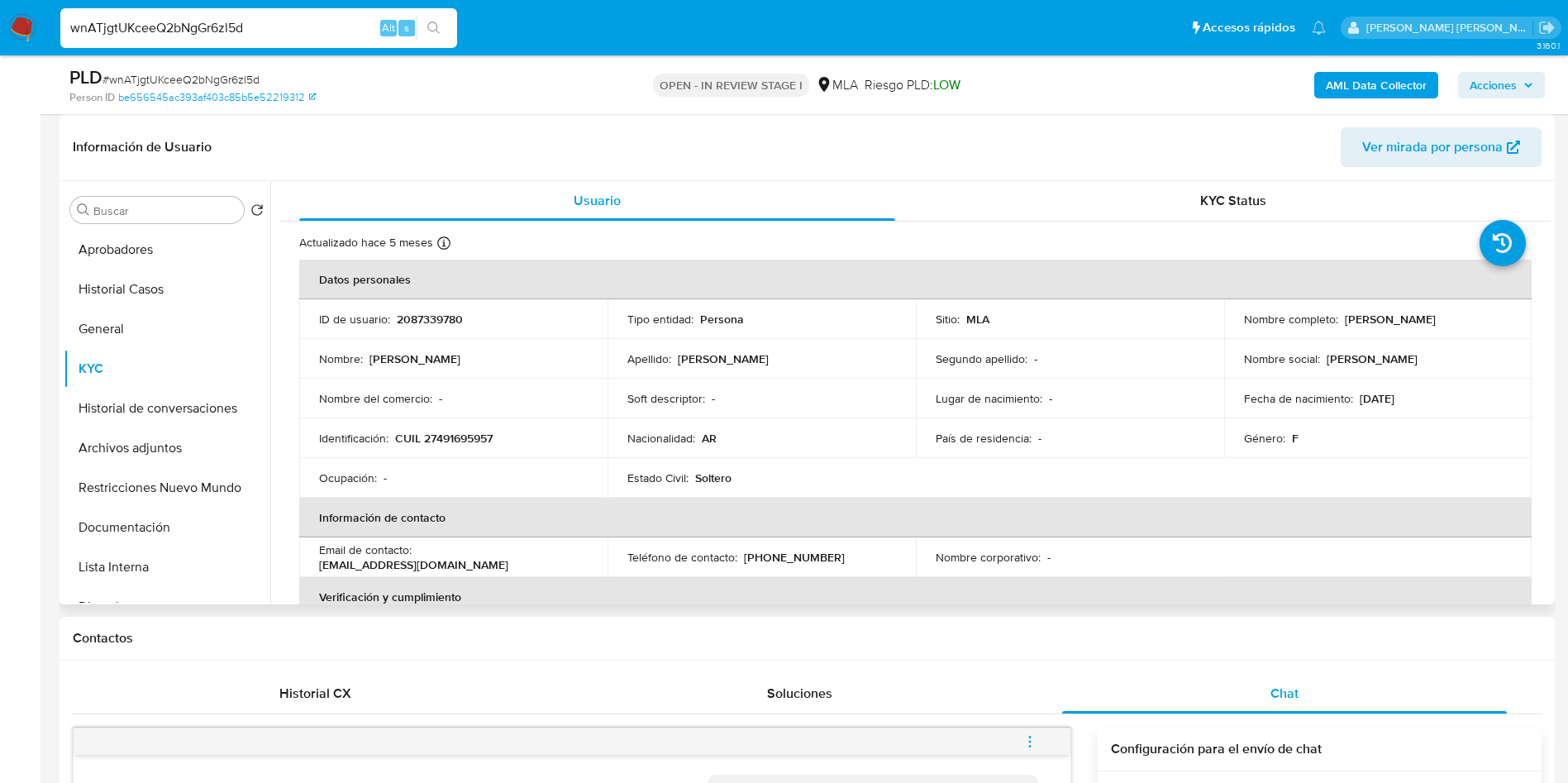
drag, startPoint x: 1341, startPoint y: 318, endPoint x: 1521, endPoint y: 315, distance: 180.0
click at [1521, 315] on td "Nombre completo : [PERSON_NAME]" at bounding box center [1378, 319] width 308 height 40
copy p "[PERSON_NAME]"
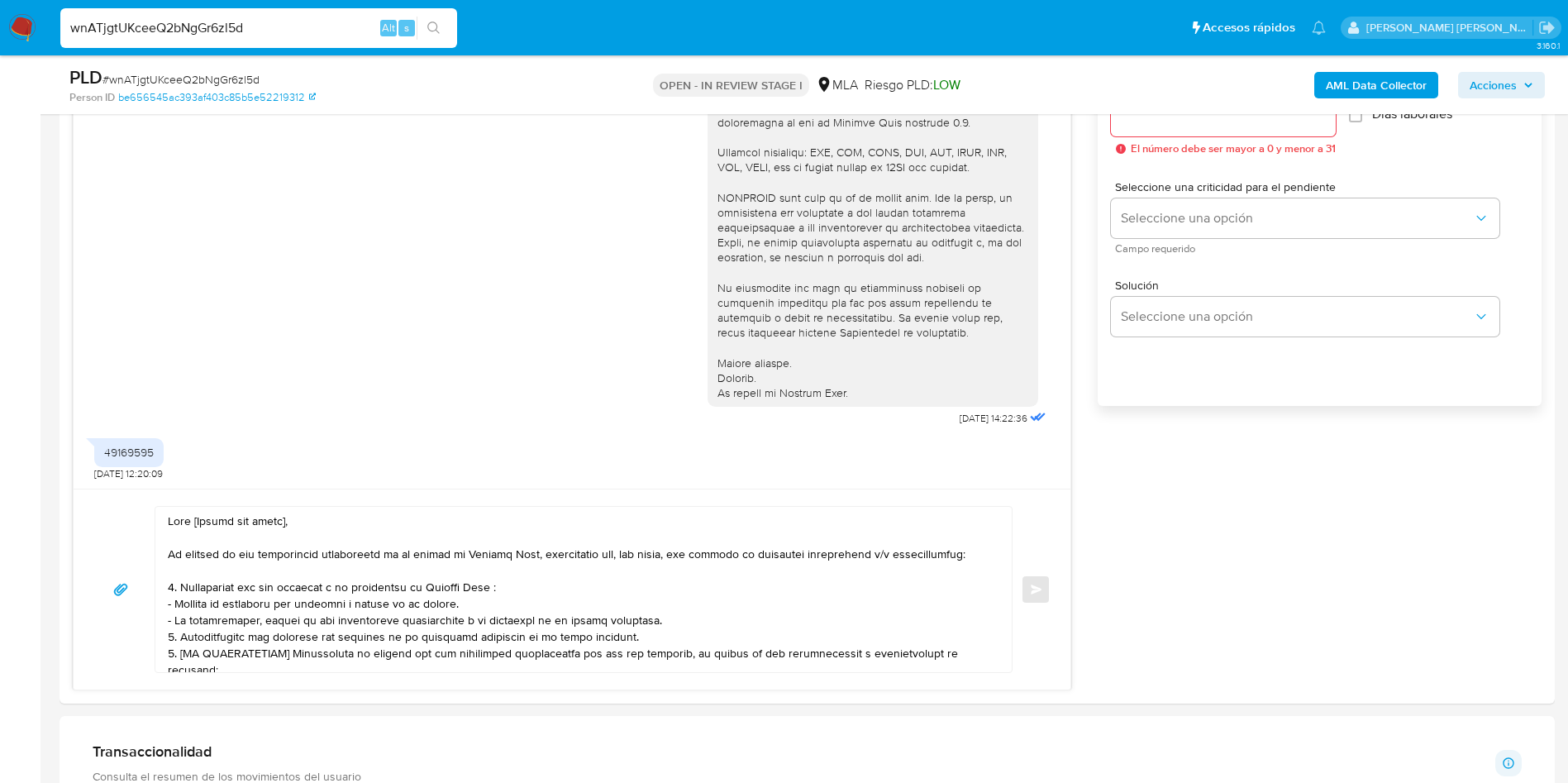
scroll to position [1116, 0]
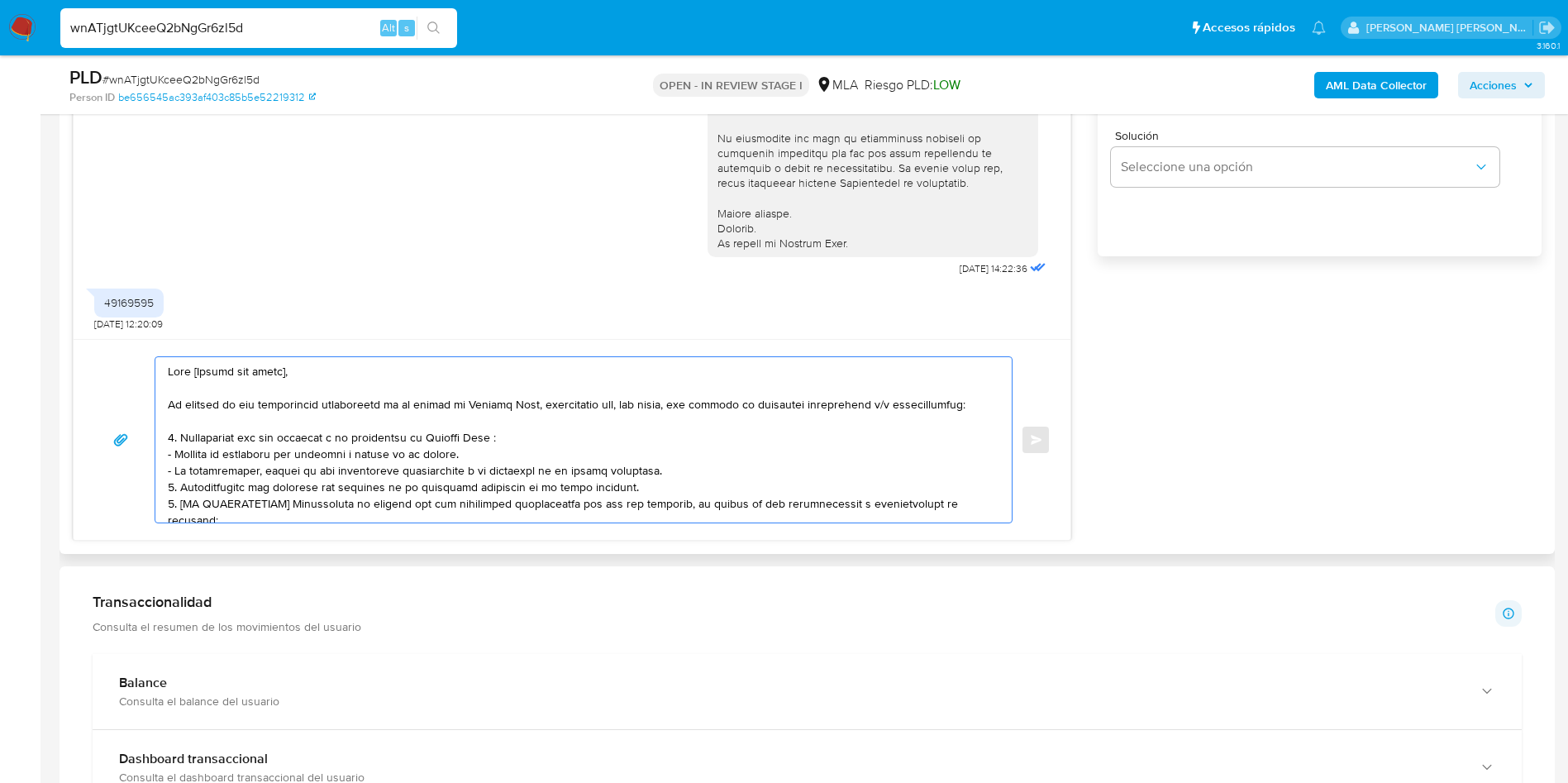
drag, startPoint x: 194, startPoint y: 371, endPoint x: 328, endPoint y: 374, distance: 134.0
click at [328, 374] on textarea at bounding box center [579, 440] width 824 height 165
paste textarea "[PERSON_NAME]"
click at [518, 451] on textarea at bounding box center [579, 440] width 824 height 165
click at [663, 467] on textarea at bounding box center [579, 440] width 824 height 165
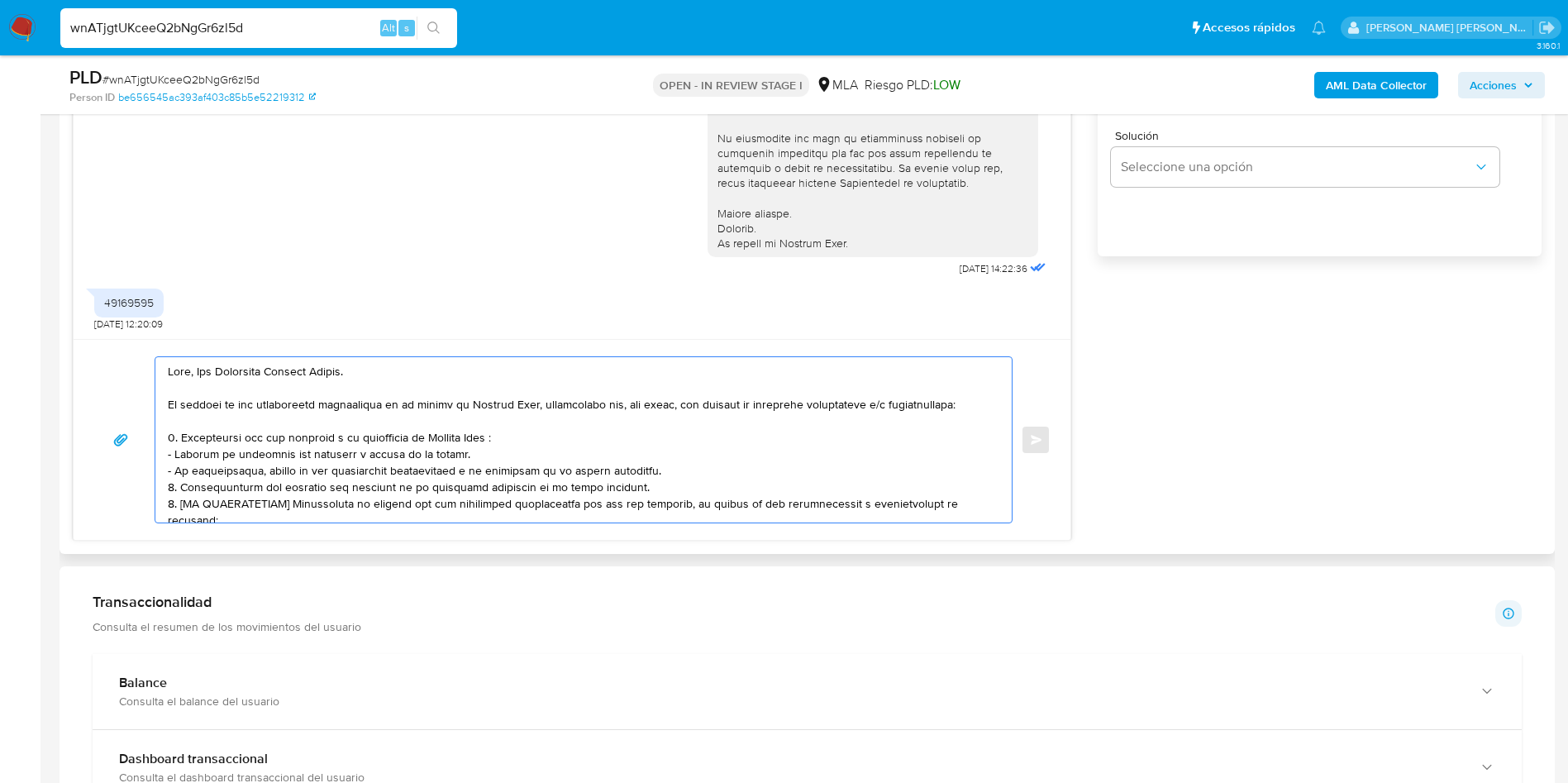
click at [684, 470] on textarea at bounding box center [579, 440] width 824 height 165
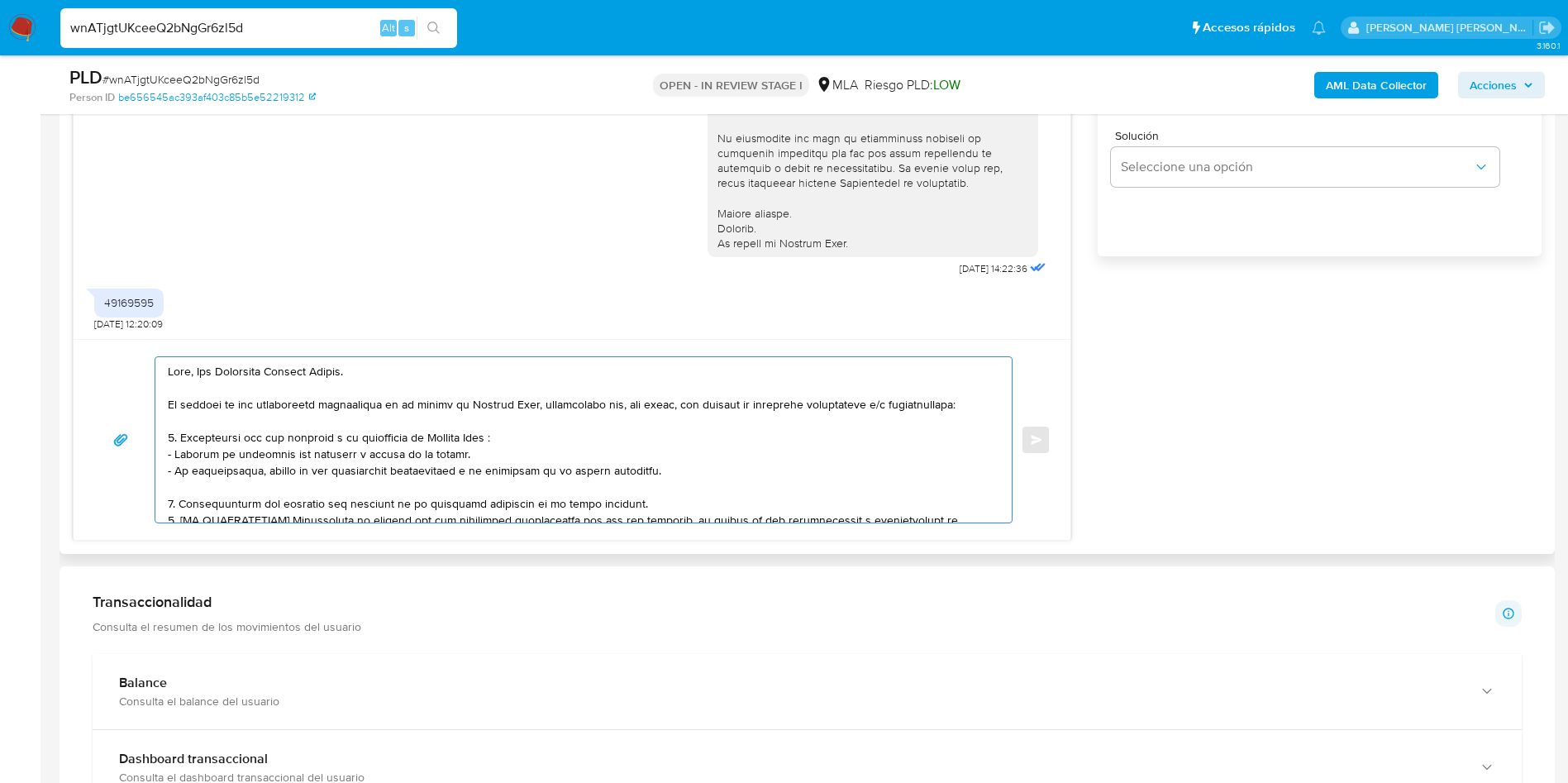
scroll to position [124, 0]
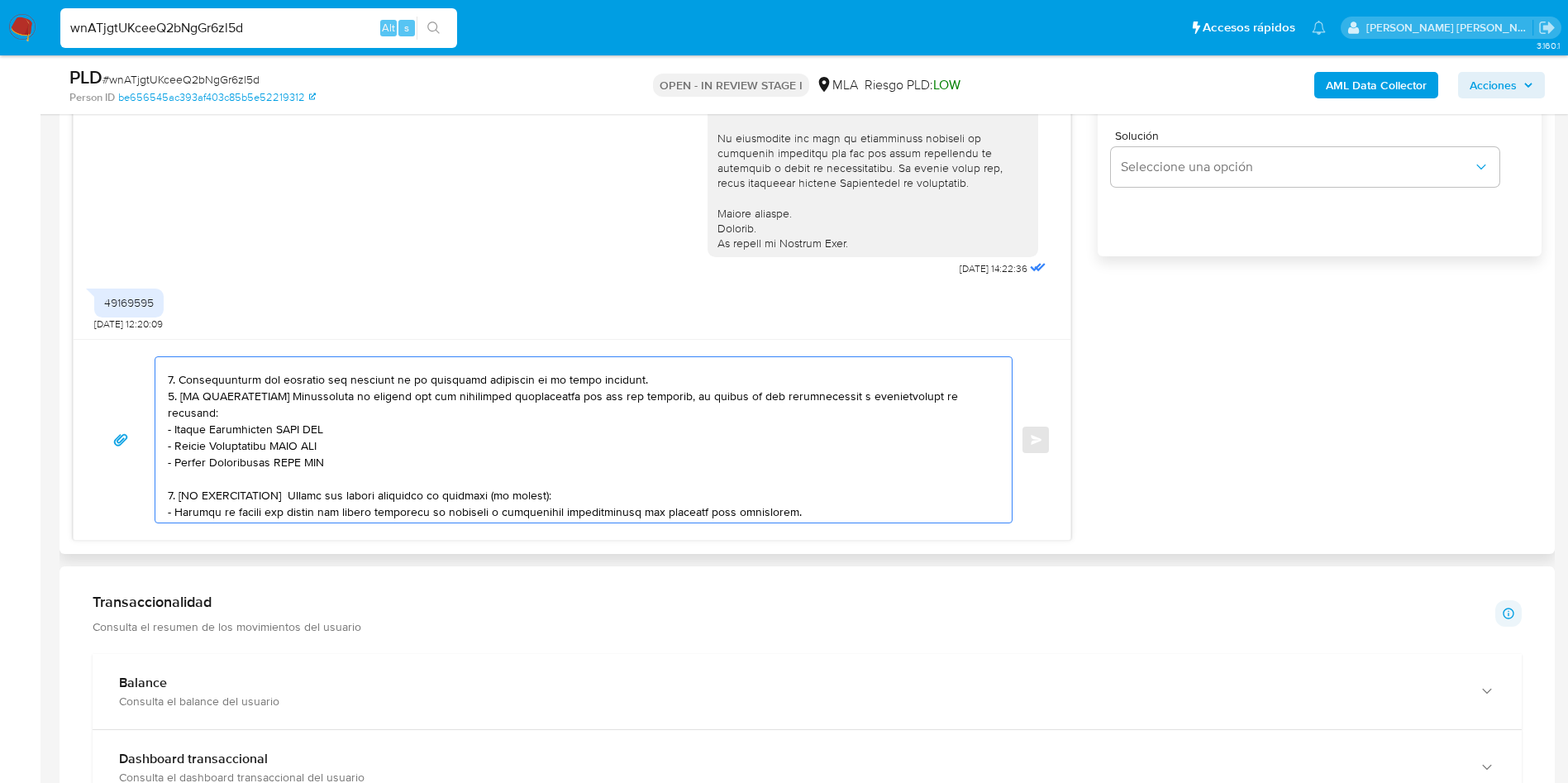
click at [668, 380] on textarea at bounding box center [579, 440] width 824 height 165
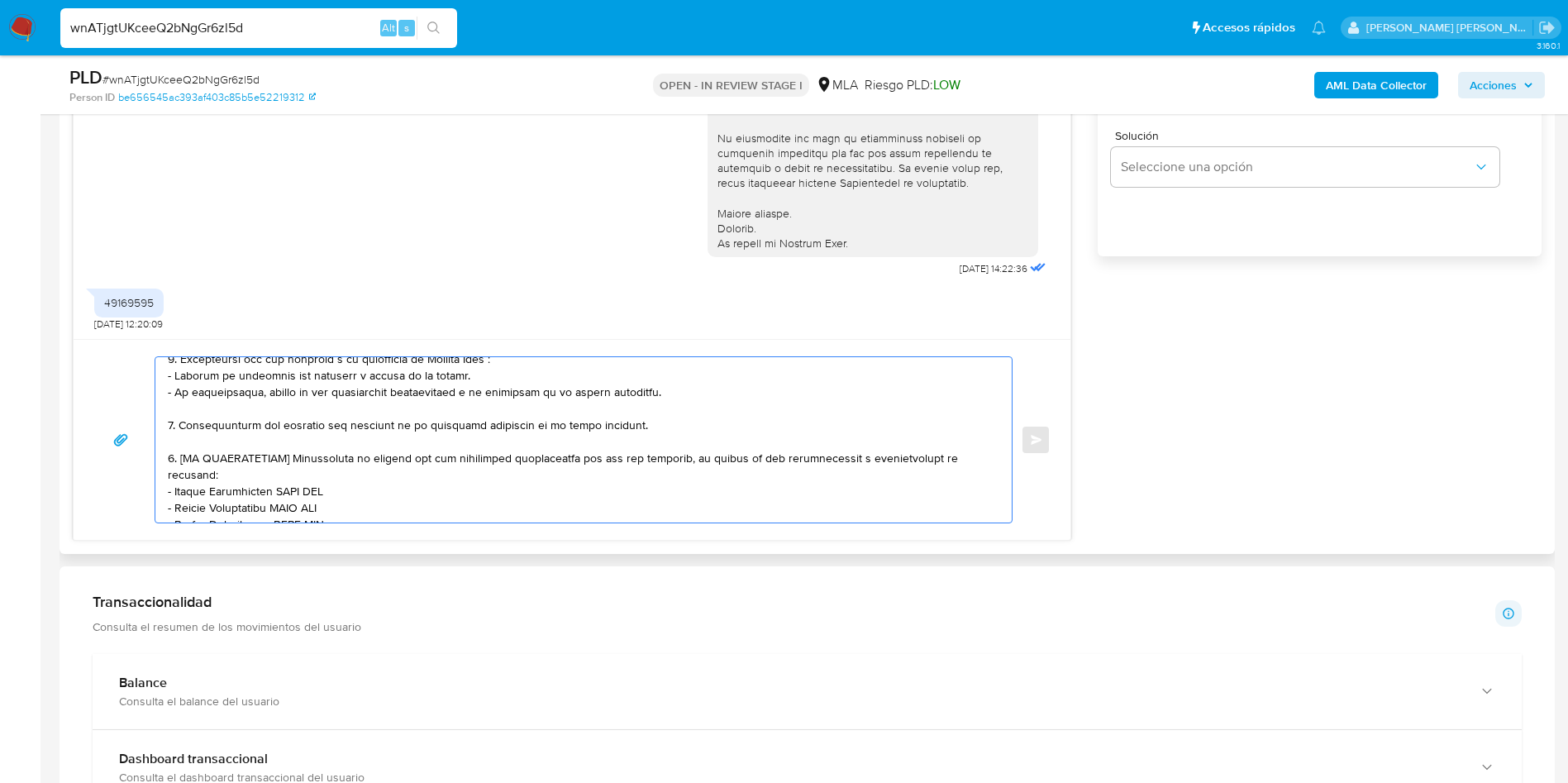
scroll to position [0, 0]
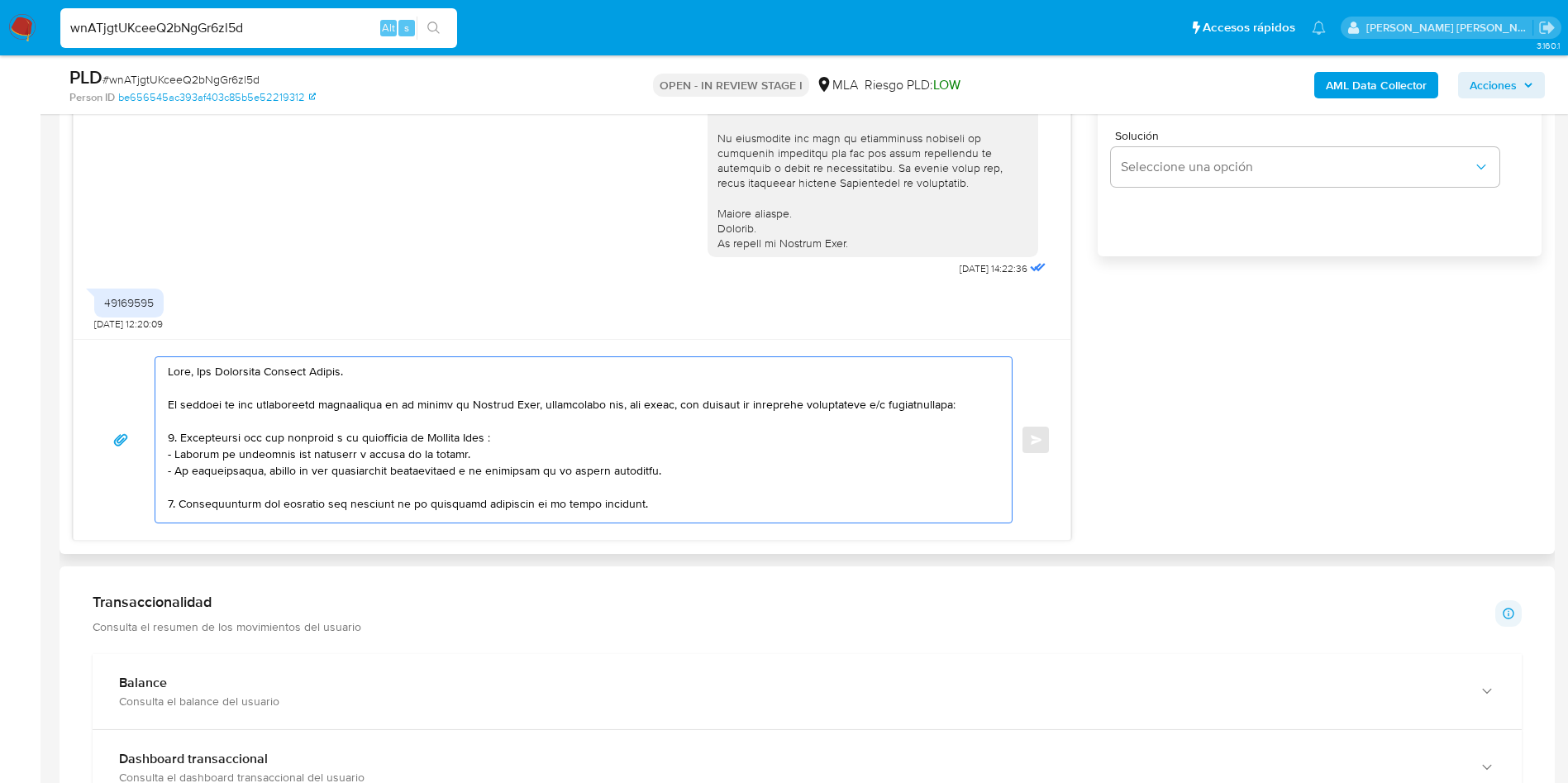
click at [536, 435] on textarea at bounding box center [579, 440] width 824 height 165
click at [497, 436] on textarea at bounding box center [579, 440] width 824 height 165
click at [551, 435] on textarea at bounding box center [579, 440] width 824 height 165
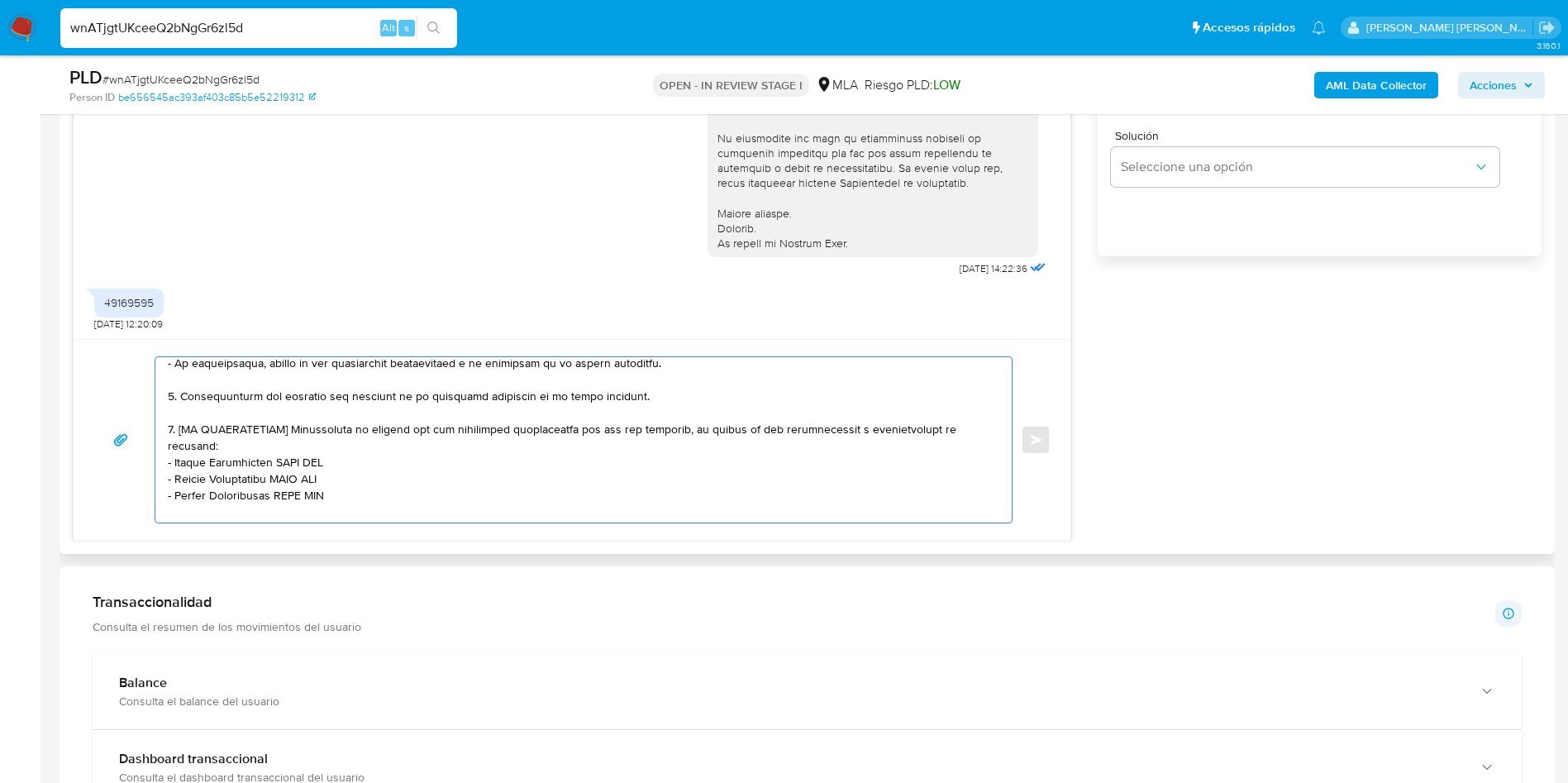
drag, startPoint x: 183, startPoint y: 425, endPoint x: 294, endPoint y: 427, distance: 111.0
click at [294, 427] on textarea at bounding box center [579, 440] width 824 height 165
drag, startPoint x: 176, startPoint y: 449, endPoint x: 331, endPoint y: 449, distance: 155.0
click at [331, 449] on textarea at bounding box center [579, 440] width 824 height 165
paste textarea "Erika Adriana Yaniz"
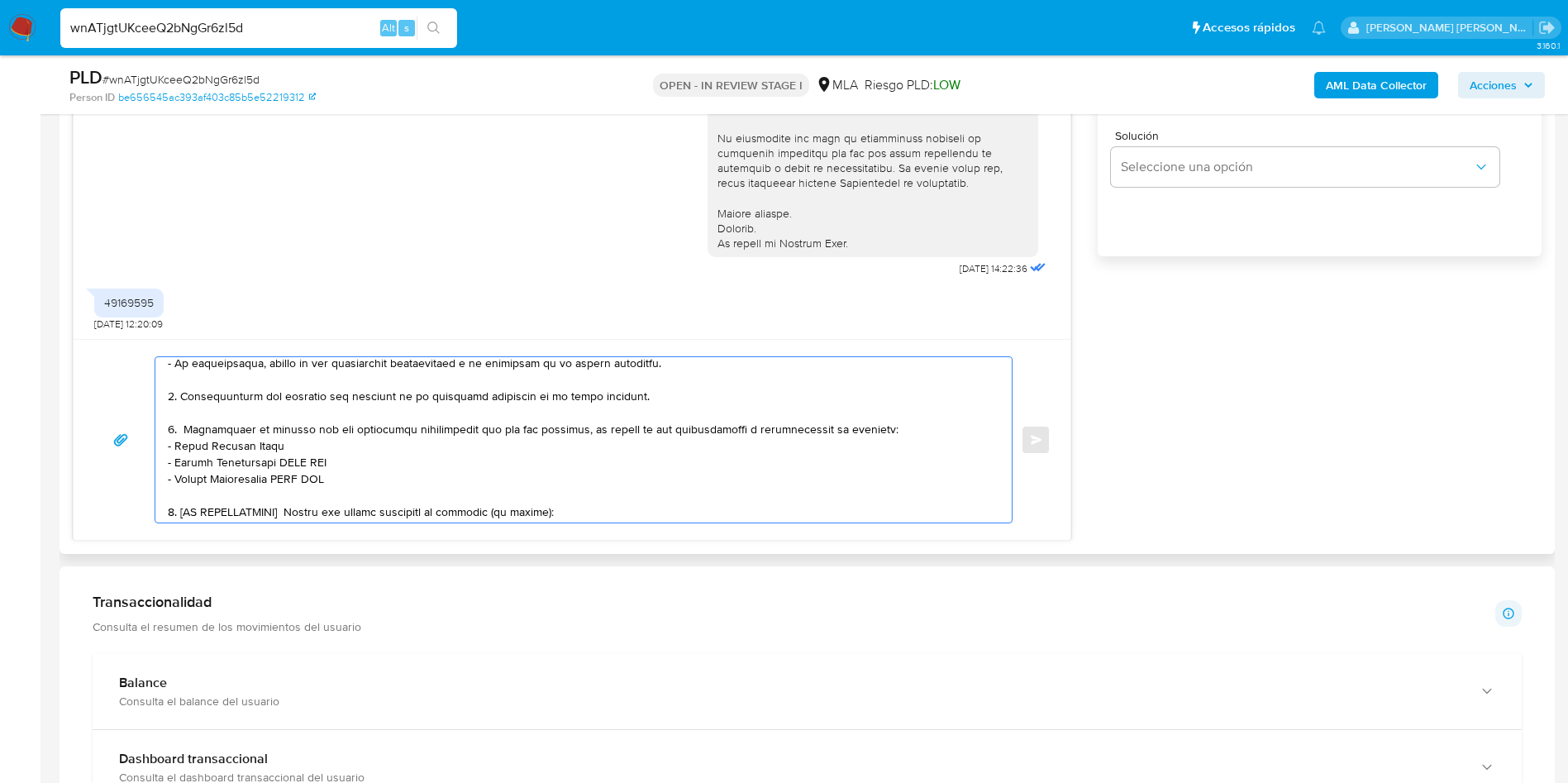
drag, startPoint x: 176, startPoint y: 467, endPoint x: 339, endPoint y: 465, distance: 163.0
click at [339, 465] on textarea at bounding box center [579, 440] width 824 height 165
drag, startPoint x: 175, startPoint y: 481, endPoint x: 390, endPoint y: 491, distance: 215.2
click at [390, 491] on textarea at bounding box center [579, 440] width 824 height 165
paste textarea "Casco Pedro Fabi"
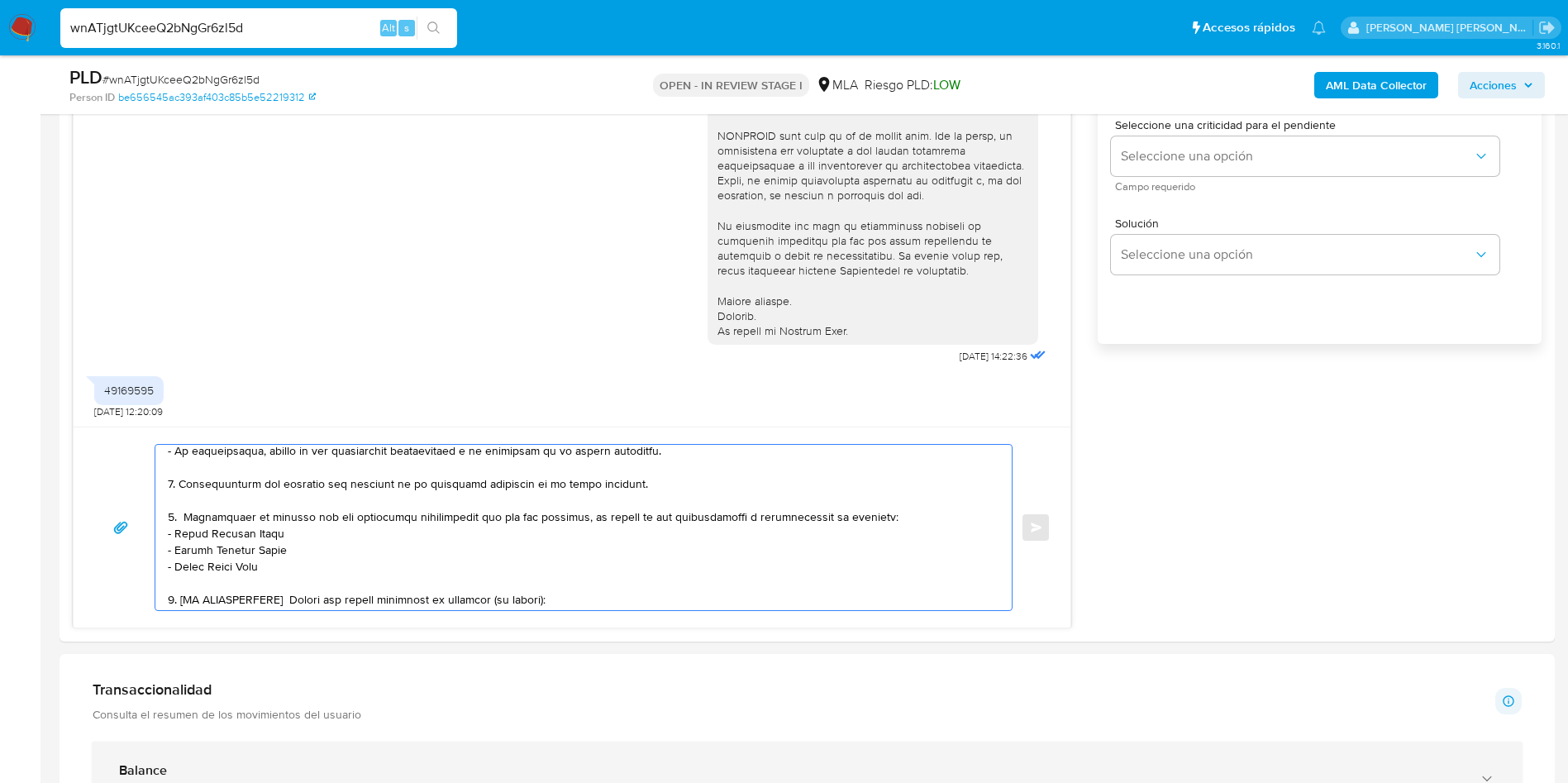
scroll to position [993, 0]
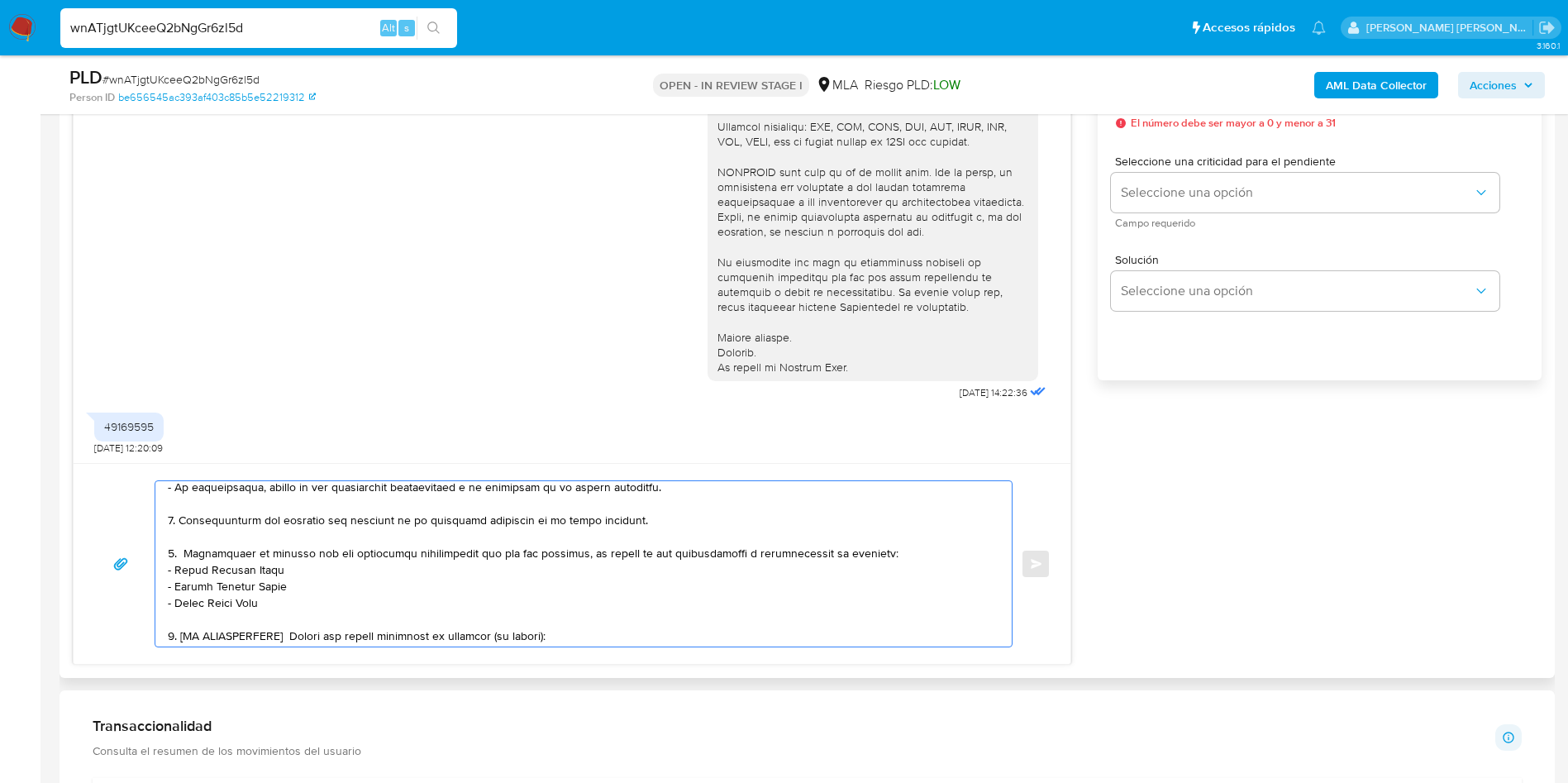
click at [277, 604] on textarea at bounding box center [579, 564] width 824 height 165
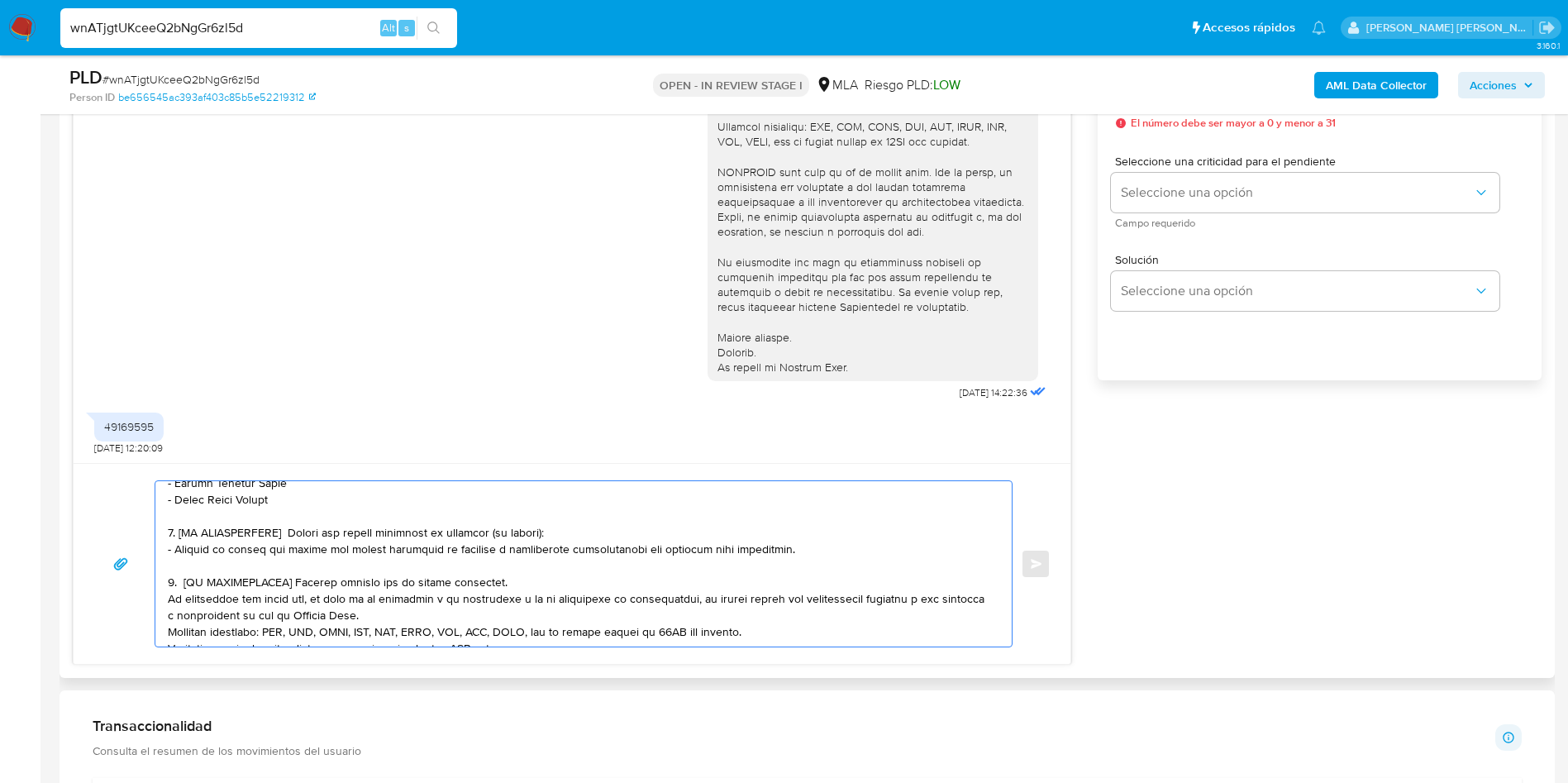
scroll to position [219, 0]
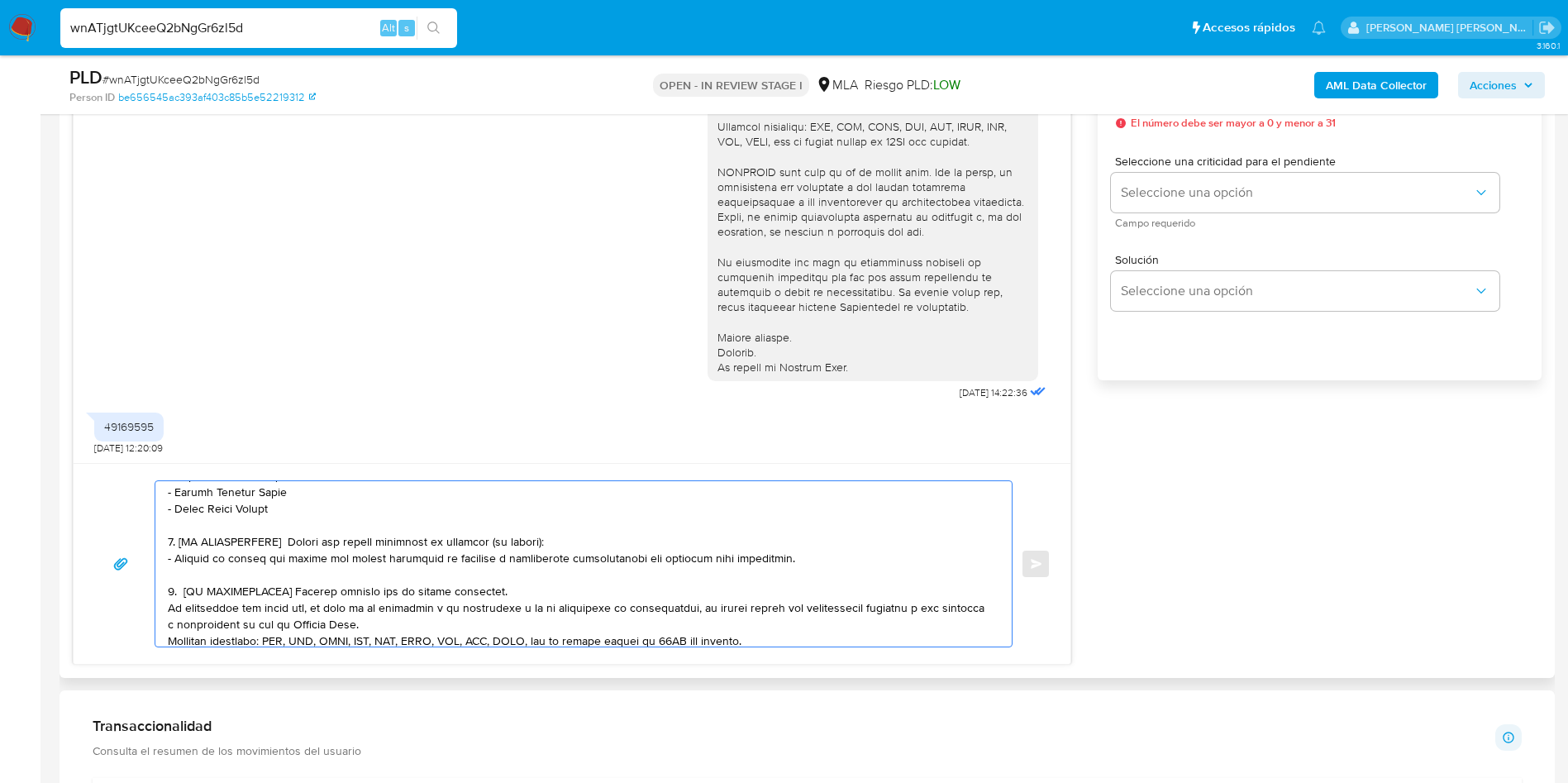
drag, startPoint x: 167, startPoint y: 542, endPoint x: 514, endPoint y: 587, distance: 349.9
click at [514, 587] on div at bounding box center [579, 564] width 848 height 165
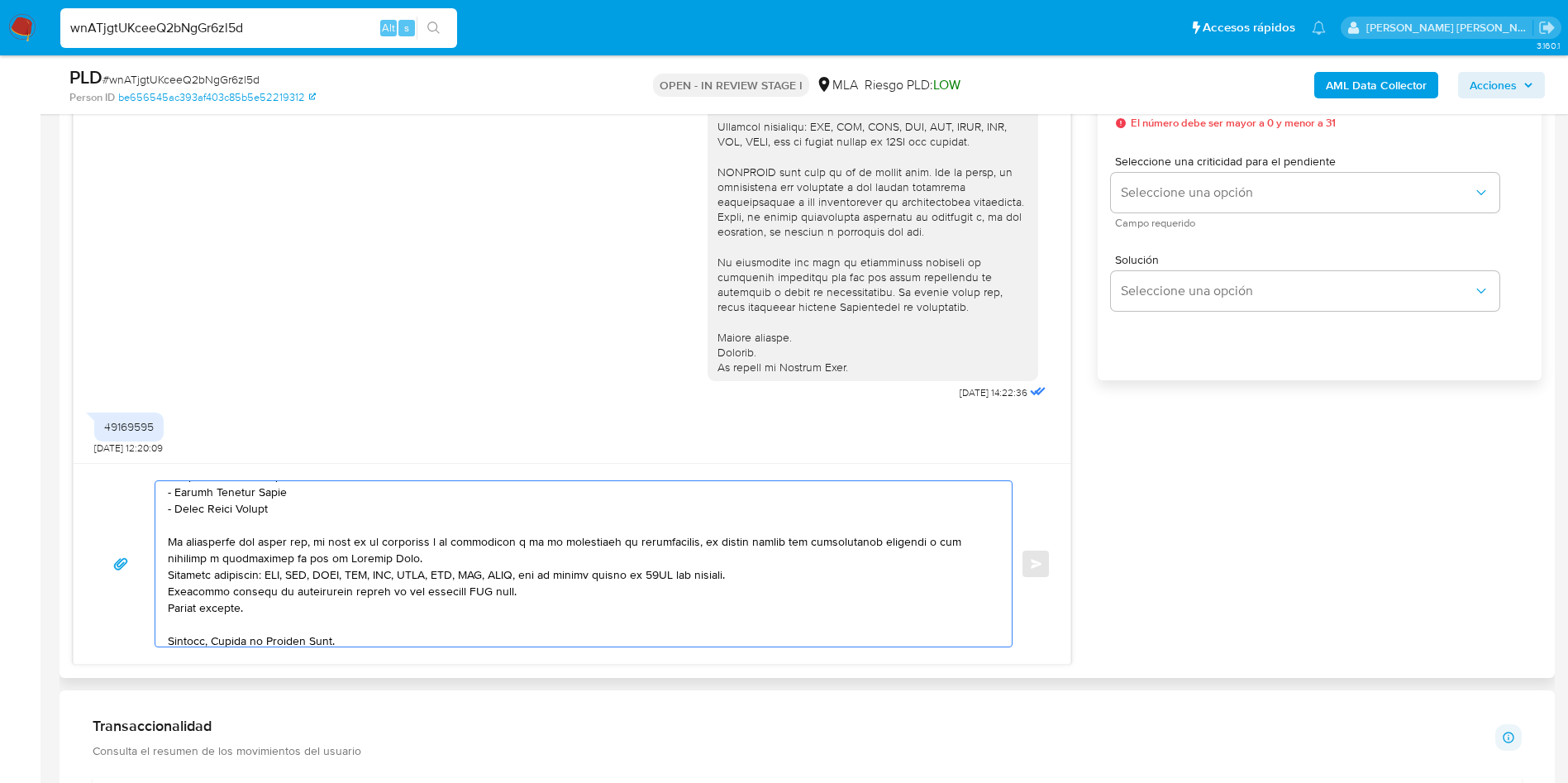
click at [579, 561] on textarea at bounding box center [579, 564] width 824 height 165
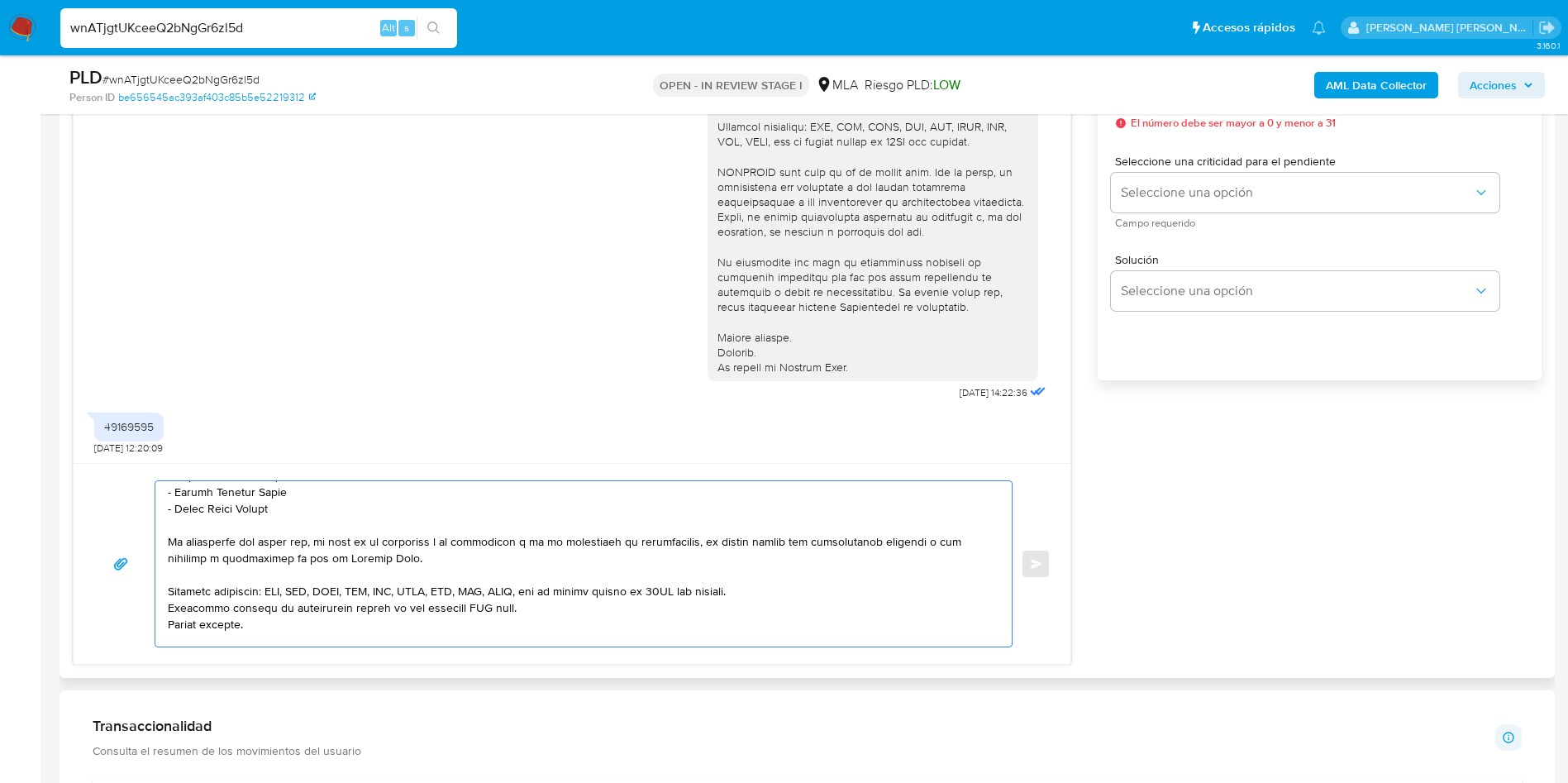
click at [471, 606] on textarea at bounding box center [579, 564] width 824 height 165
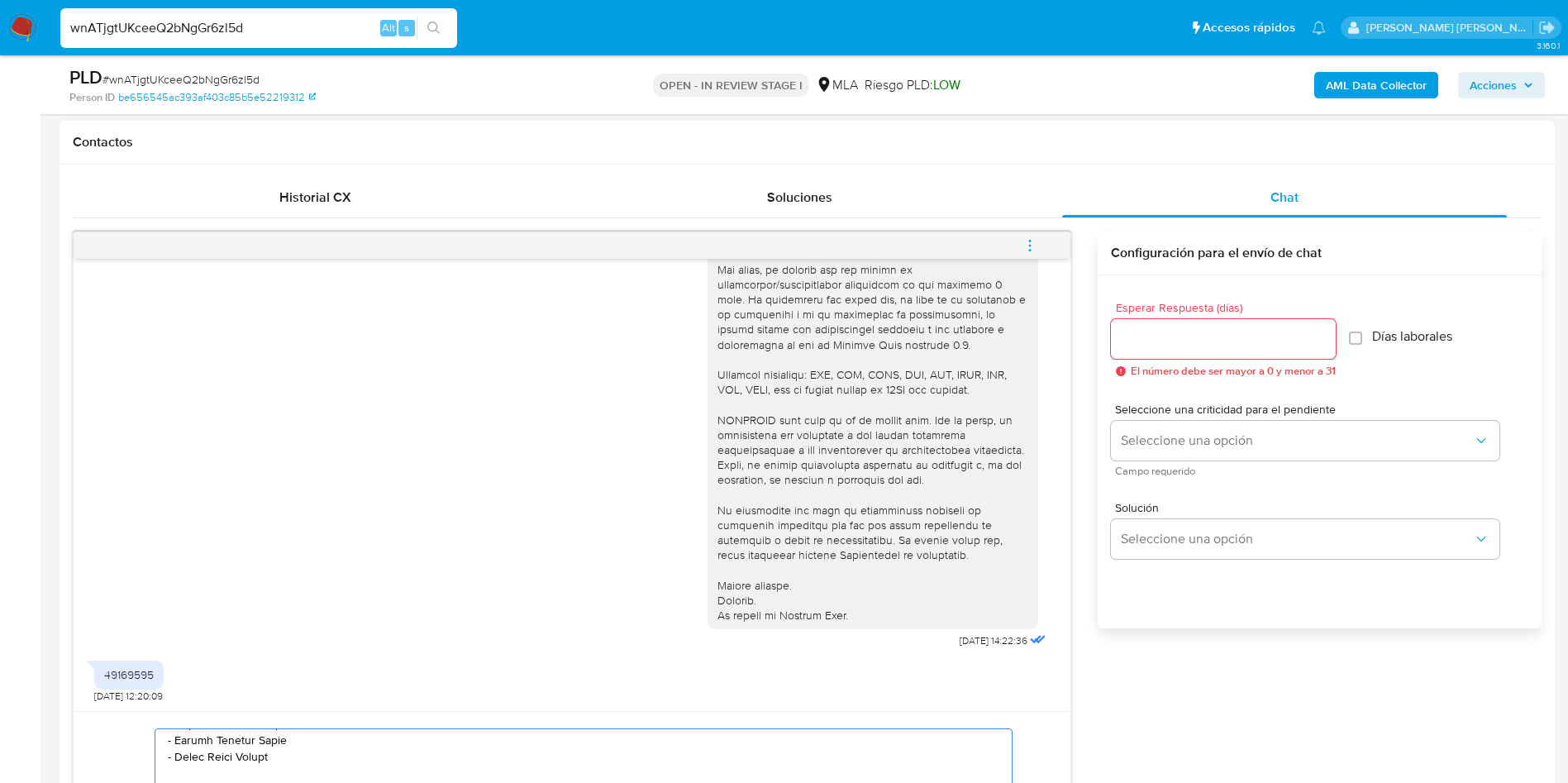
type textarea "Hola, Mia Guadalupe Navarro Torres. En función de las operaciones registradas e…"
click at [1162, 331] on input "Esperar Respuesta (días)" at bounding box center [1223, 339] width 225 height 21
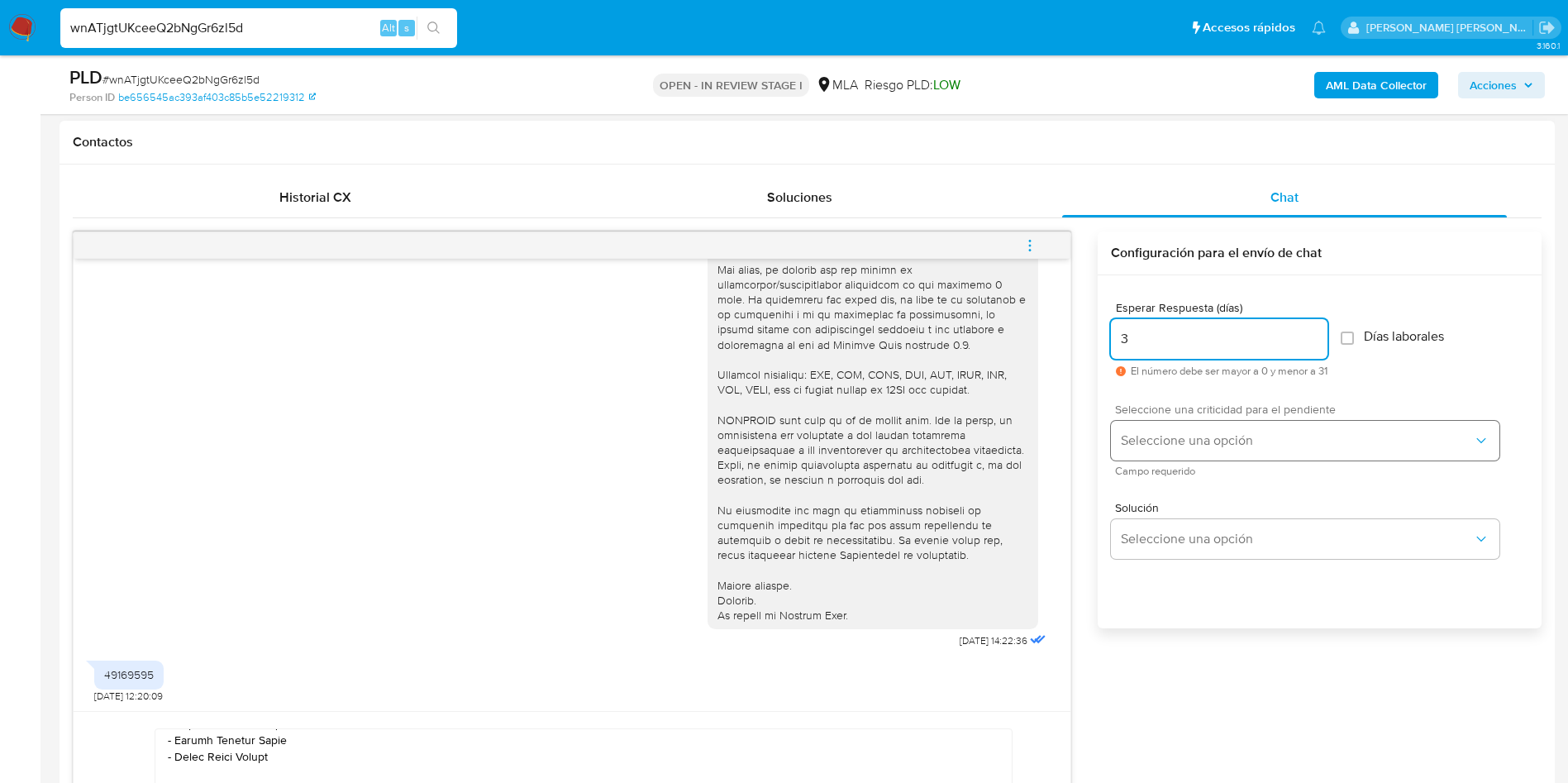
type input "3"
click at [1213, 438] on span "Seleccione una opción" at bounding box center [1297, 441] width 352 height 17
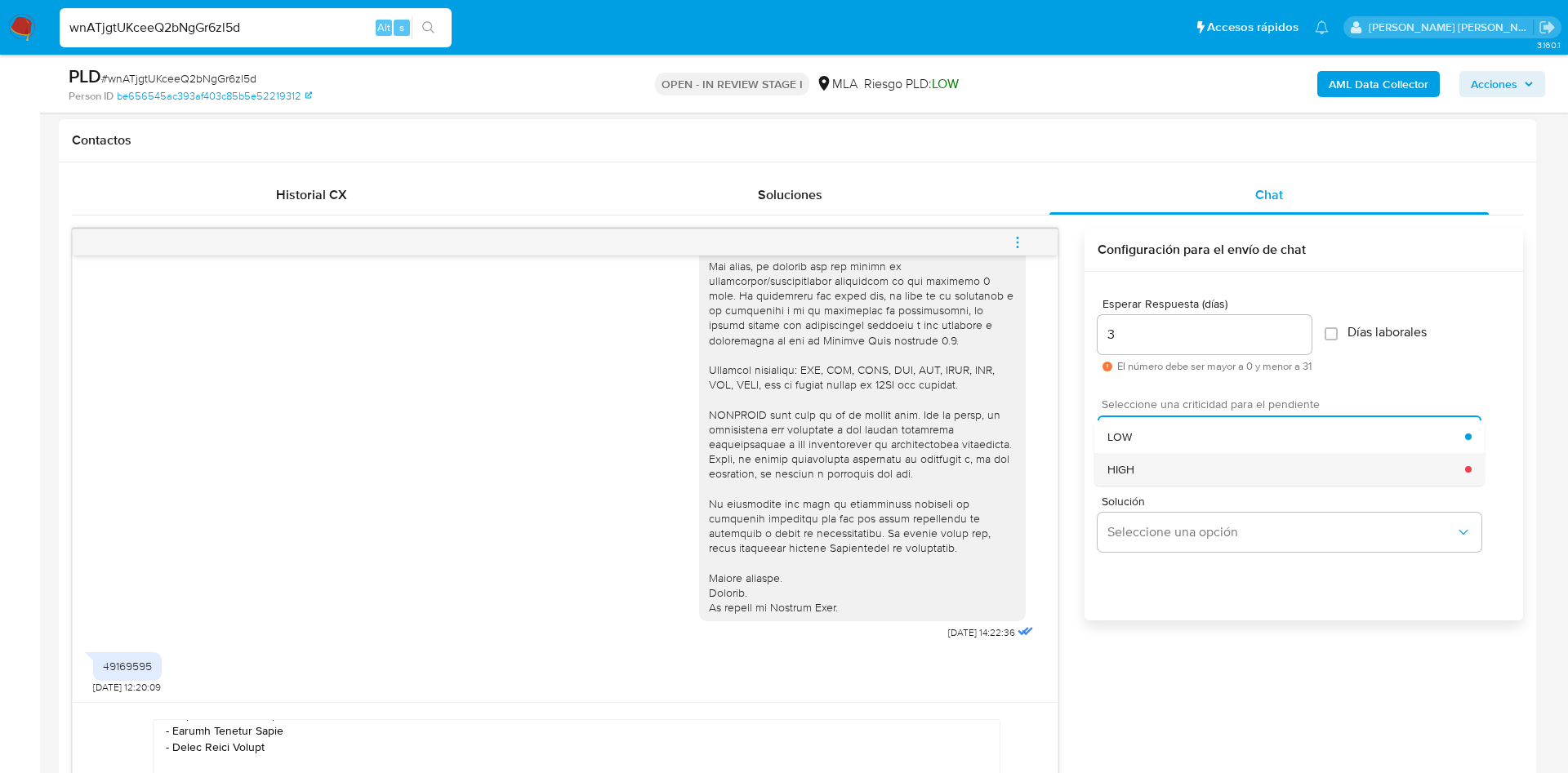
click at [1154, 471] on div "HIGH" at bounding box center [1286, 469] width 358 height 32
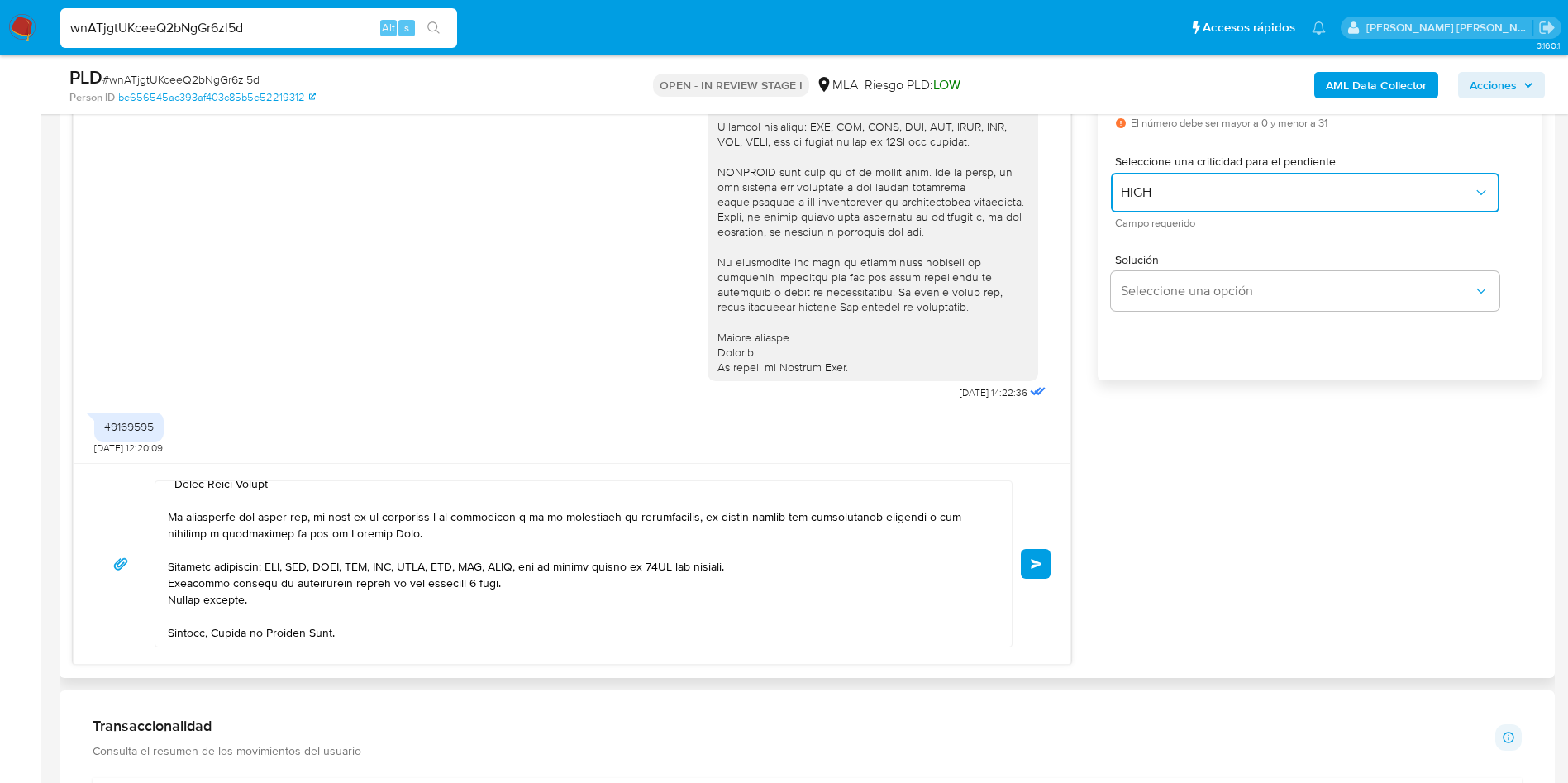
scroll to position [260, 0]
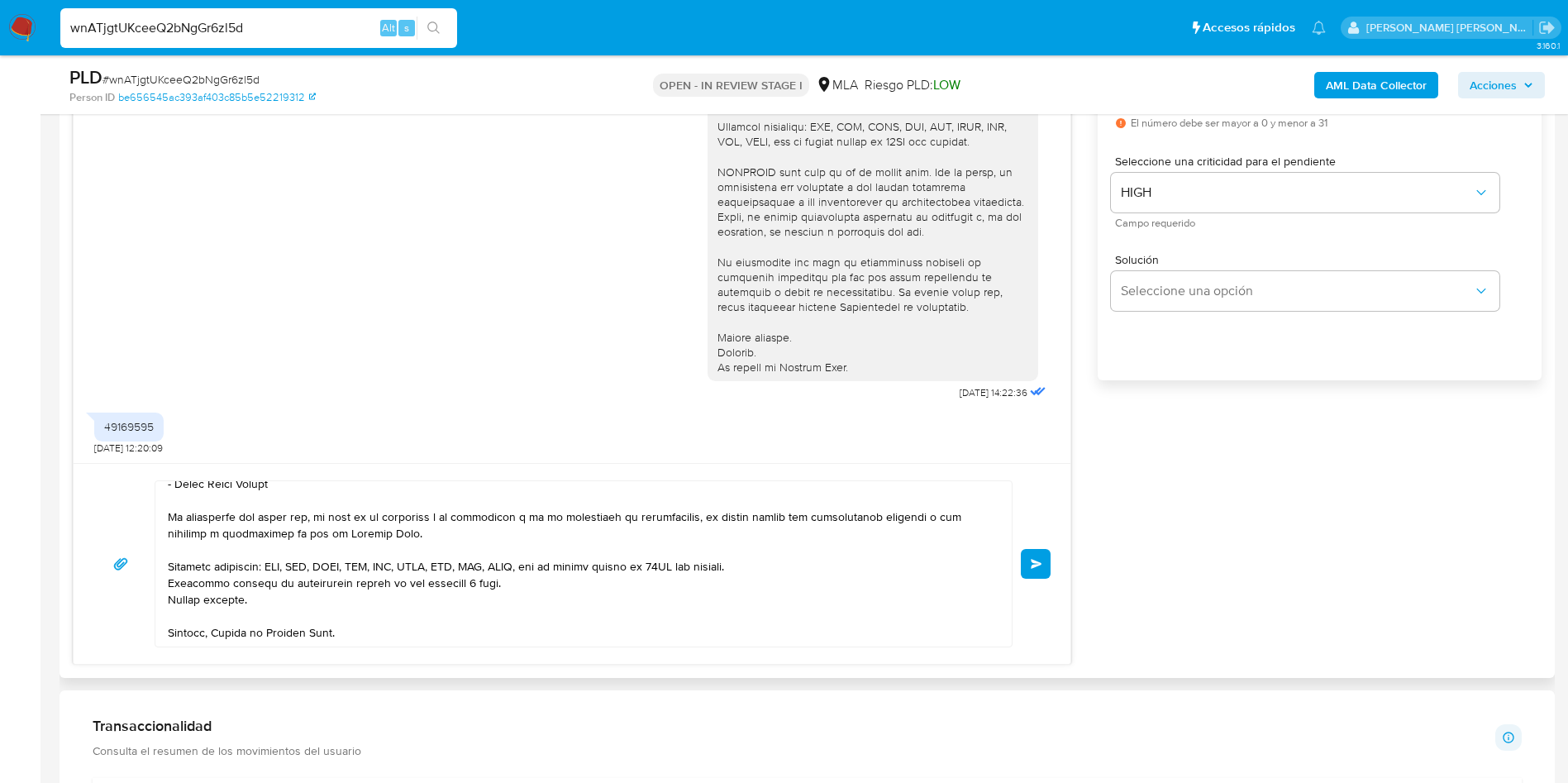
drag, startPoint x: 824, startPoint y: 565, endPoint x: 825, endPoint y: 554, distance: 11.0
click at [824, 563] on textarea at bounding box center [579, 564] width 824 height 165
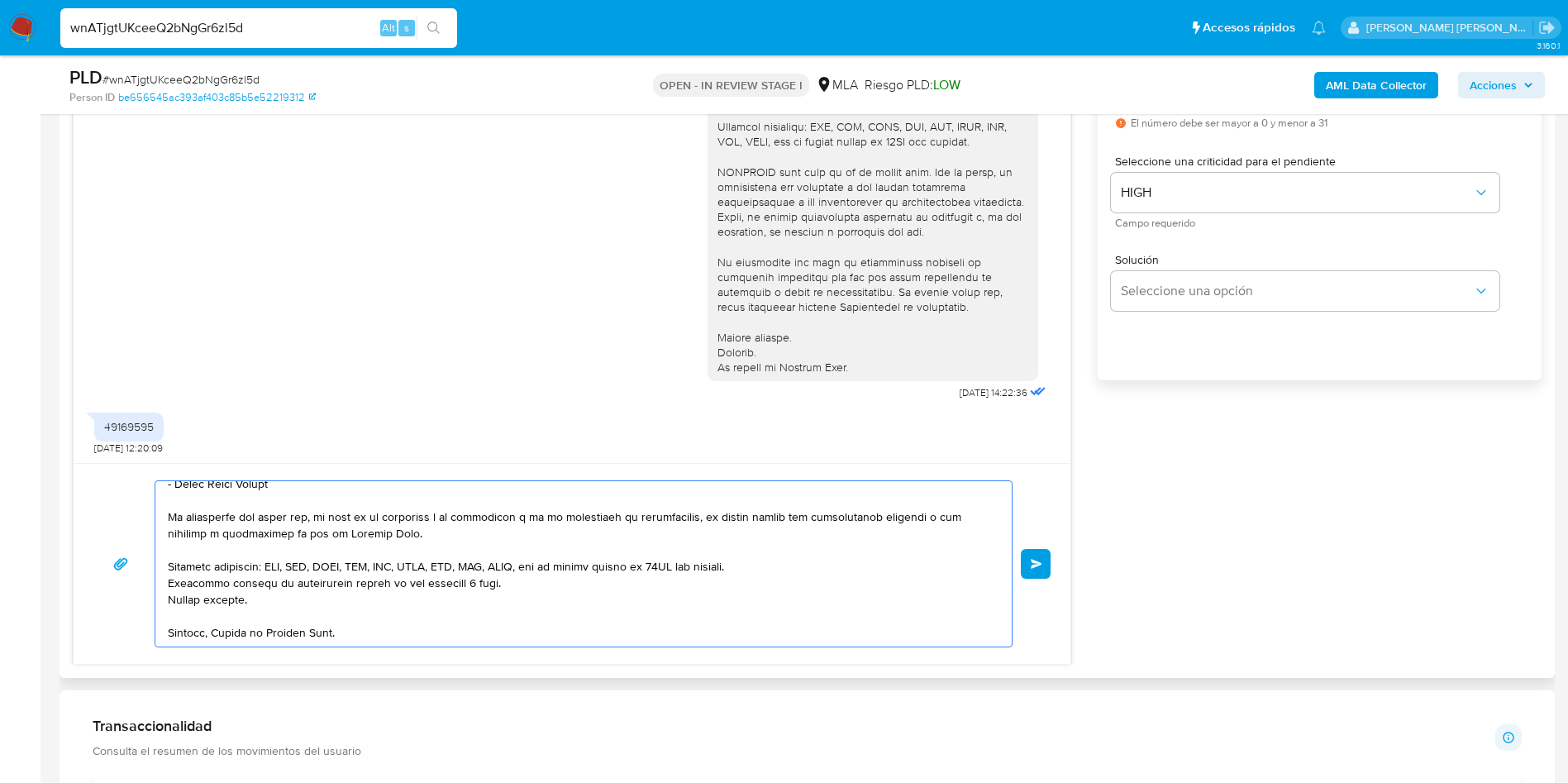
click at [825, 547] on textarea at bounding box center [579, 564] width 824 height 165
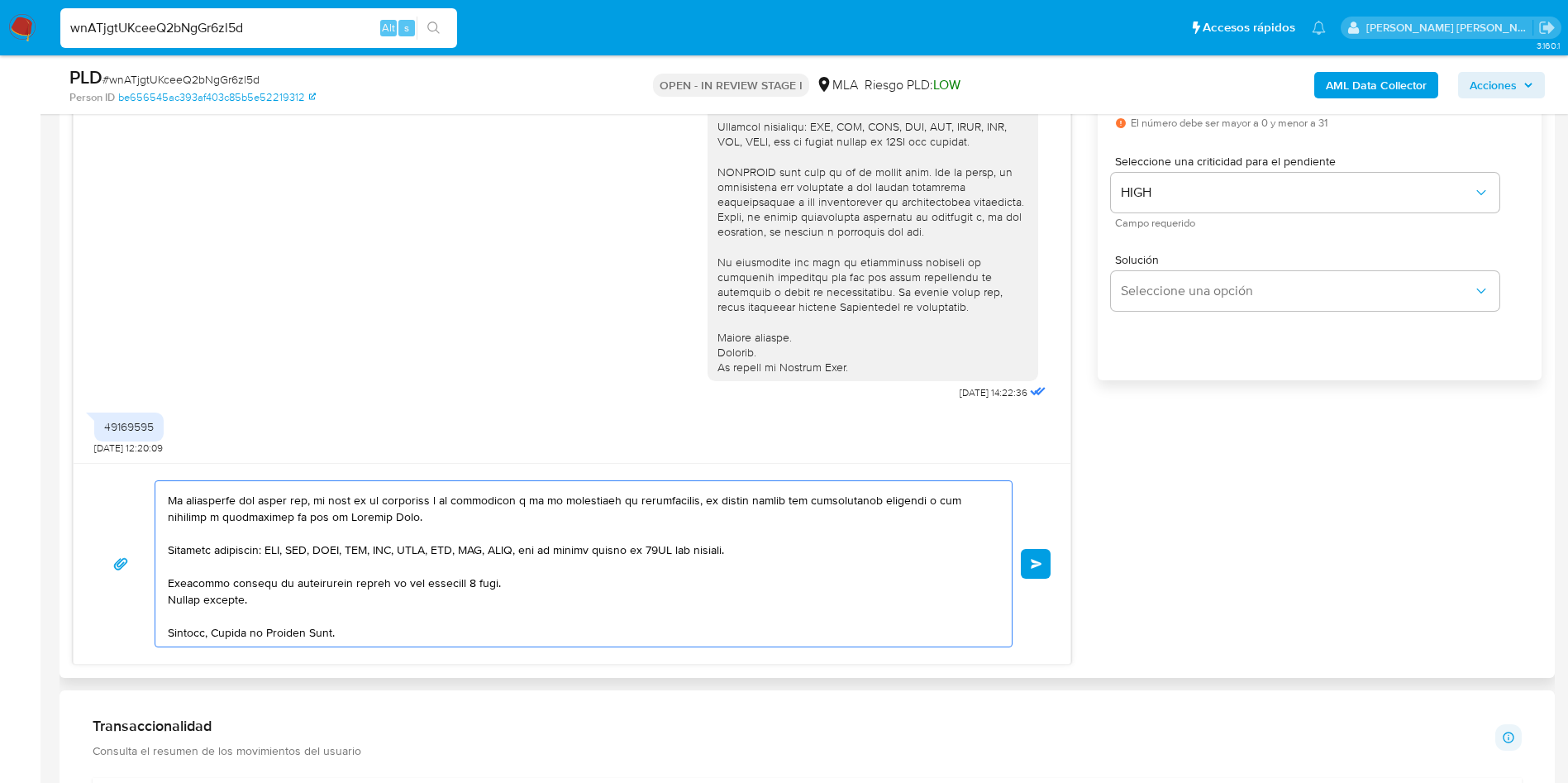
click at [578, 590] on textarea at bounding box center [579, 564] width 824 height 165
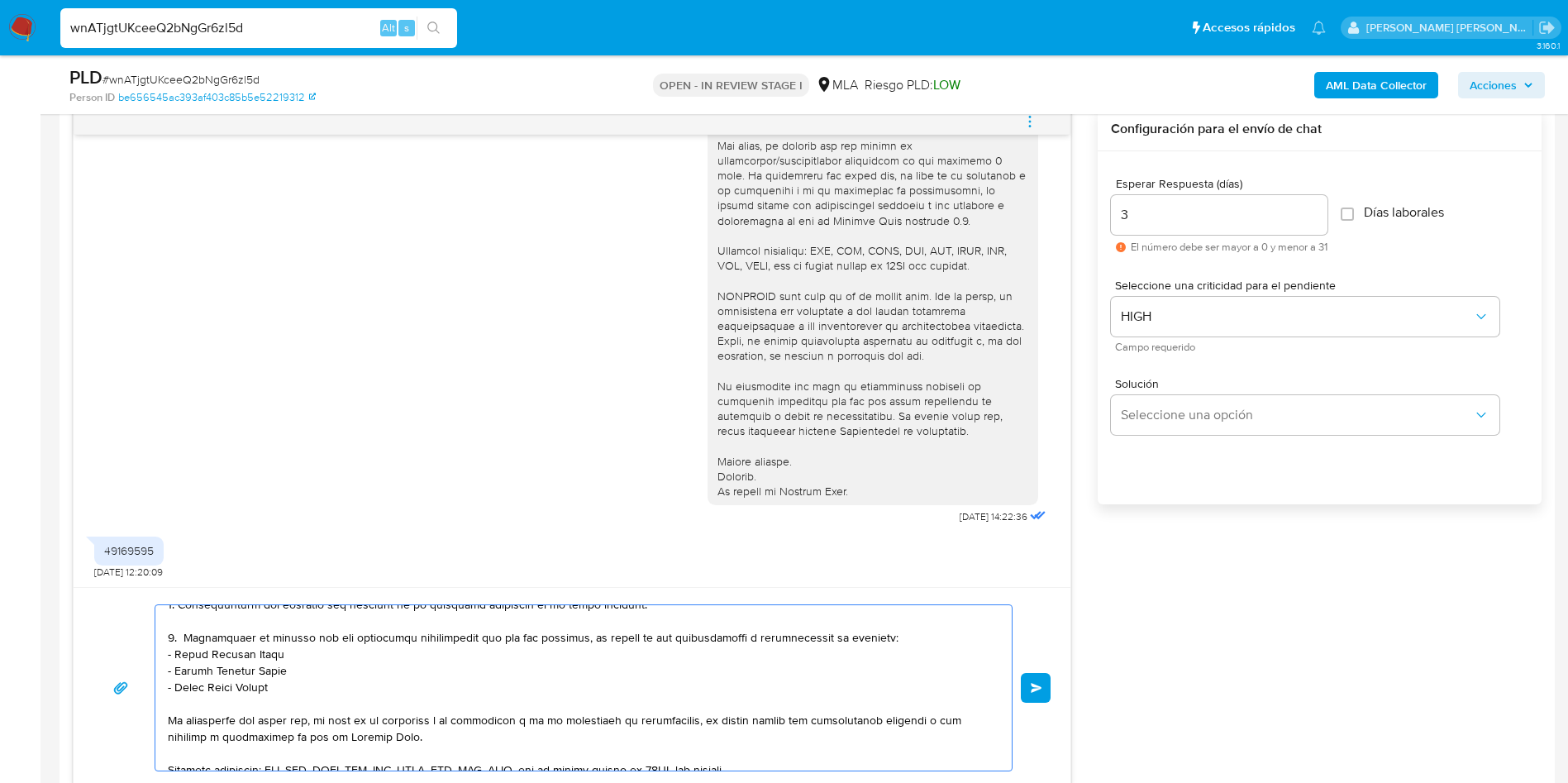
scroll to position [180, 0]
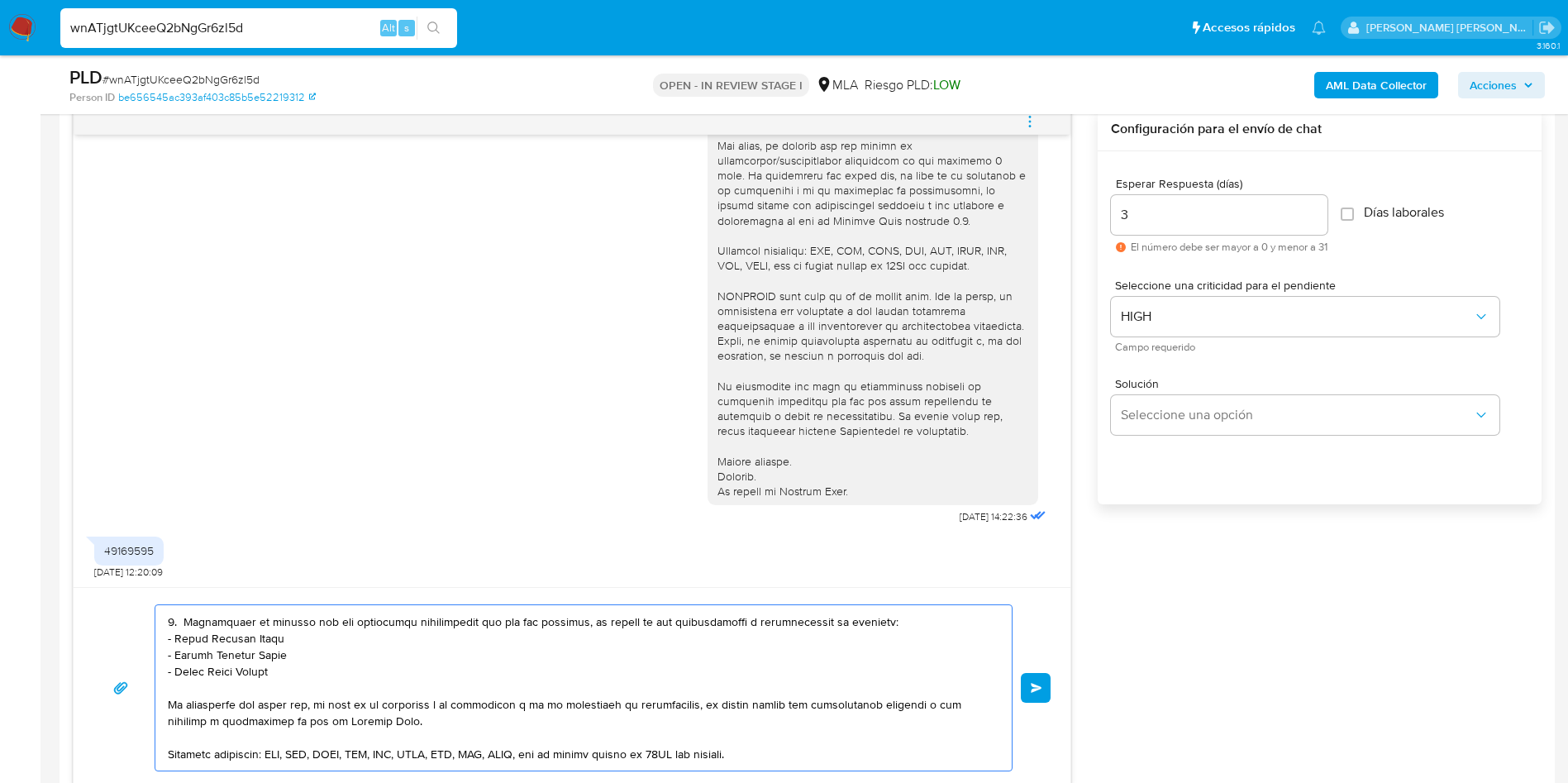
click at [910, 629] on textarea at bounding box center [579, 688] width 824 height 165
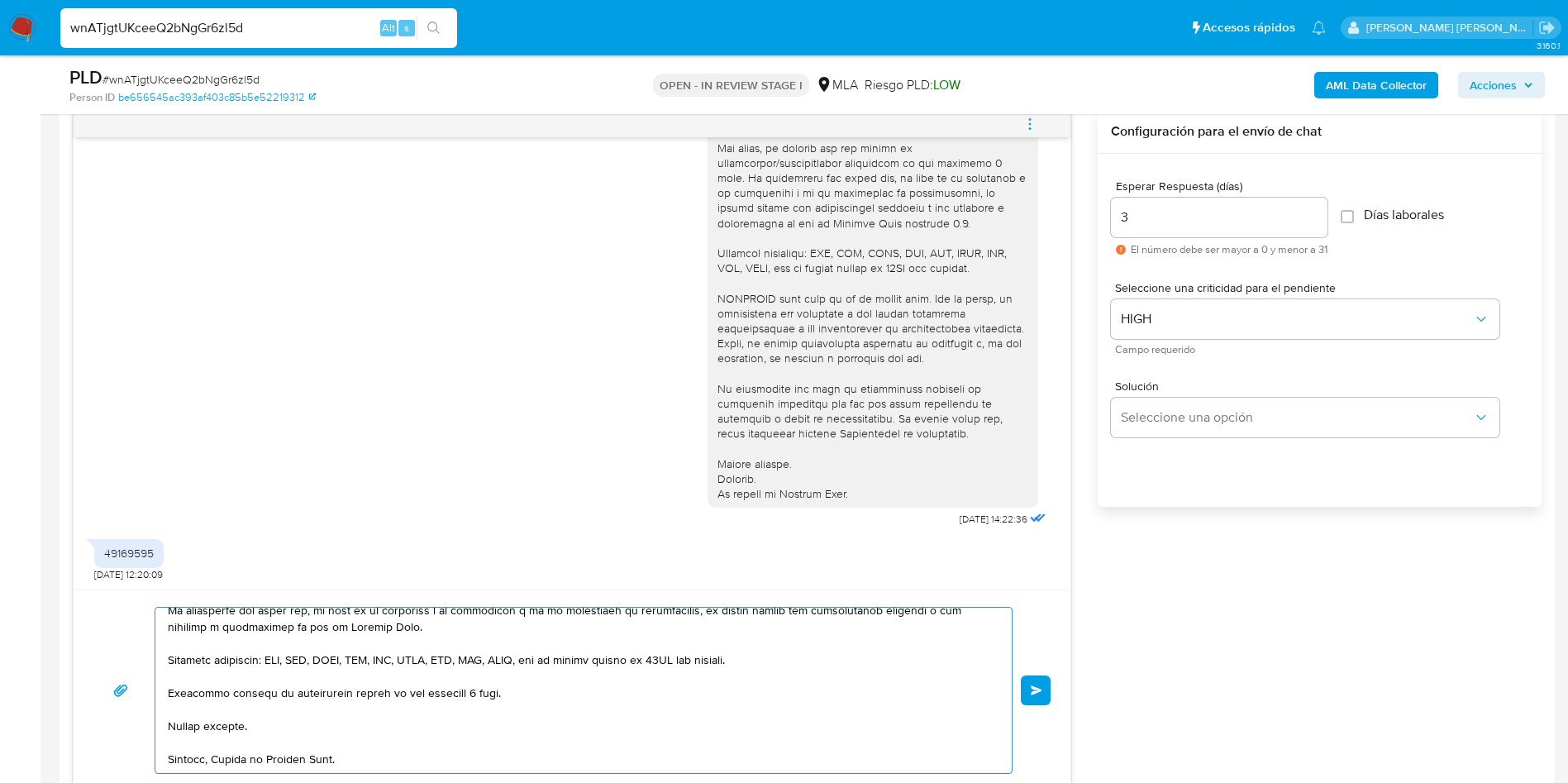
scroll to position [868, 0]
type textarea "Hola, Mia Guadalupe Navarro Torres. En función de las operaciones registradas e…"
click at [1042, 691] on span "Enviar" at bounding box center [1036, 688] width 12 height 10
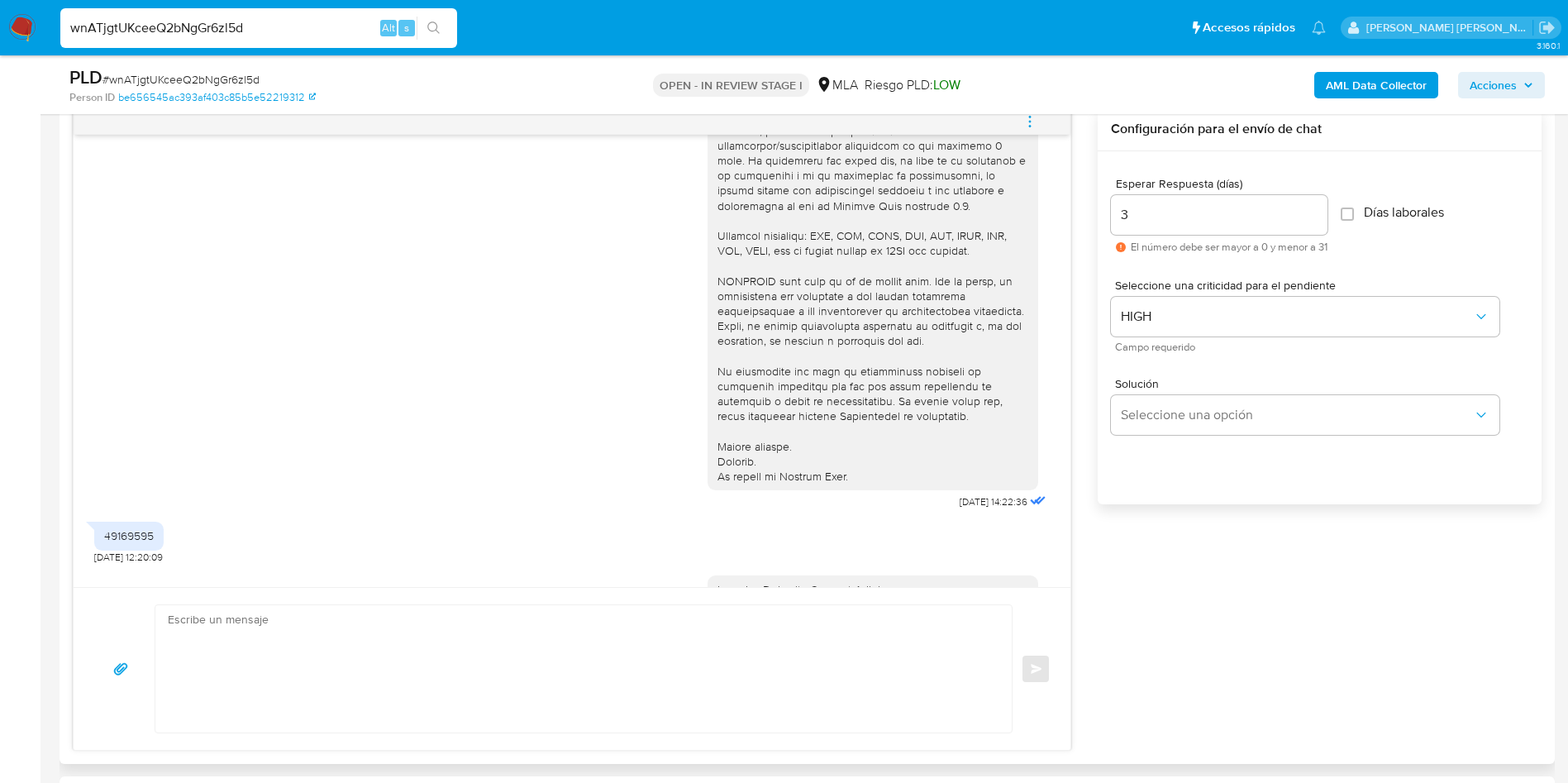
scroll to position [989, 0]
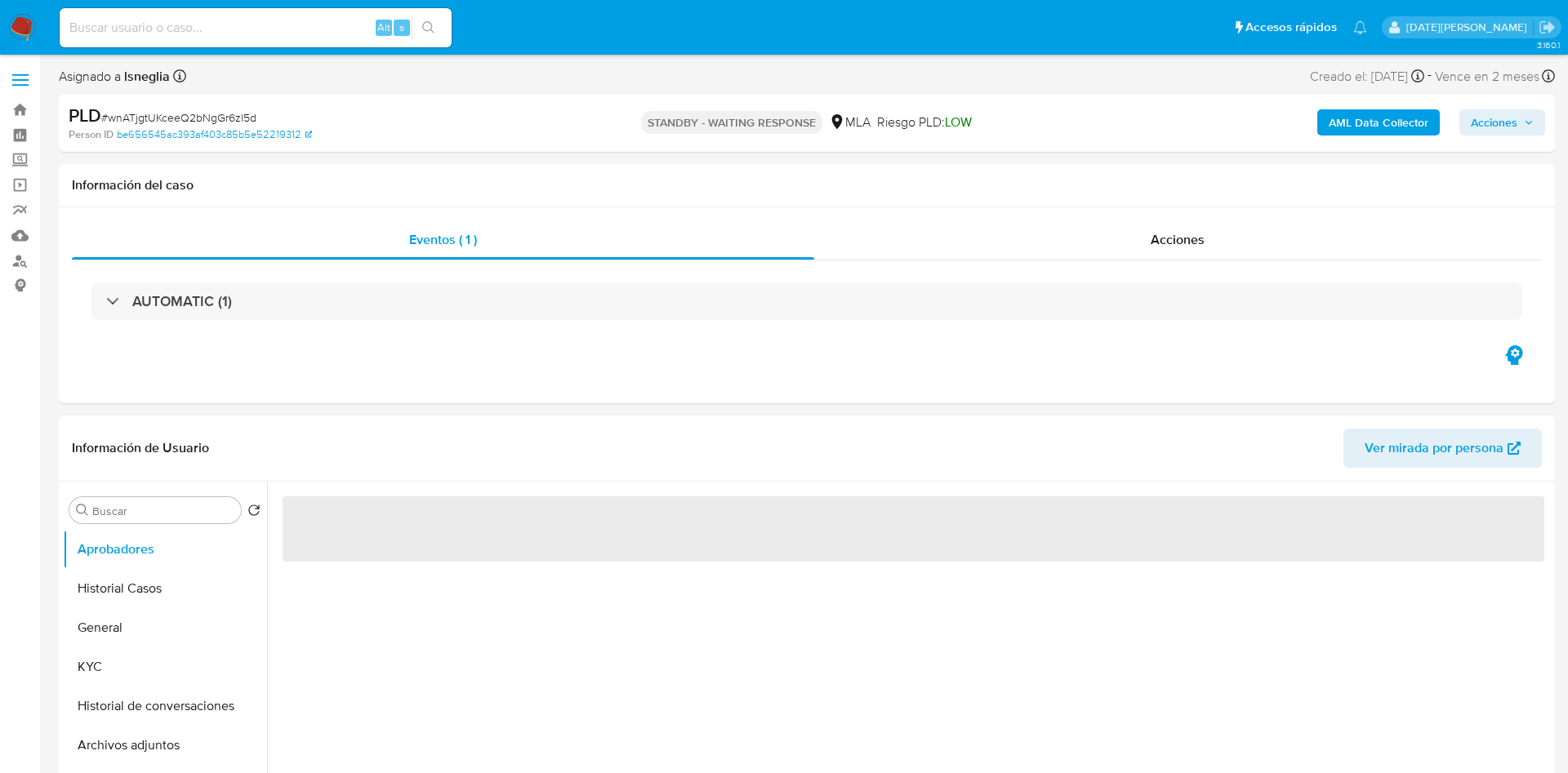
select select "10"
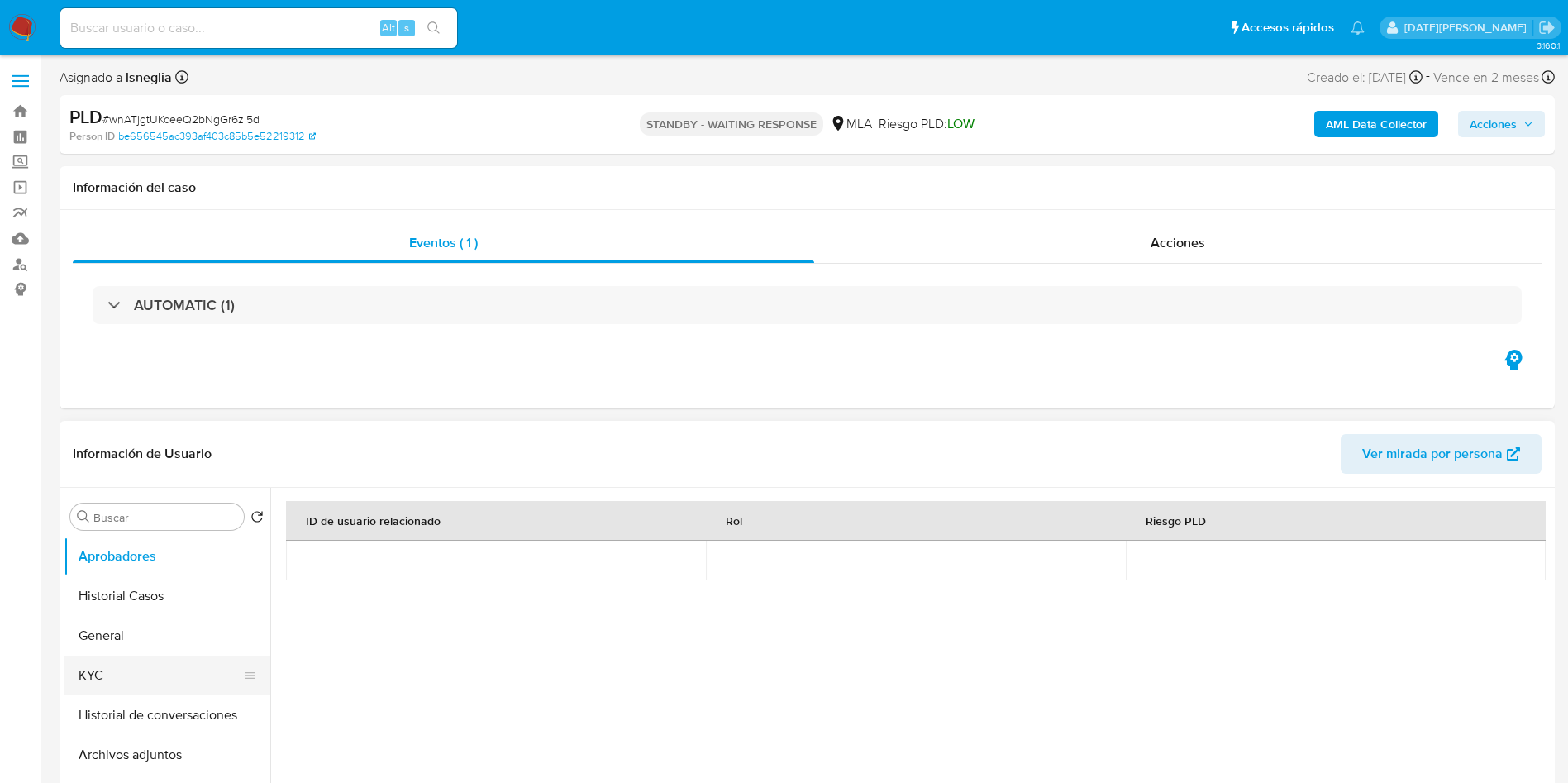
click at [97, 680] on button "KYC" at bounding box center [161, 675] width 194 height 40
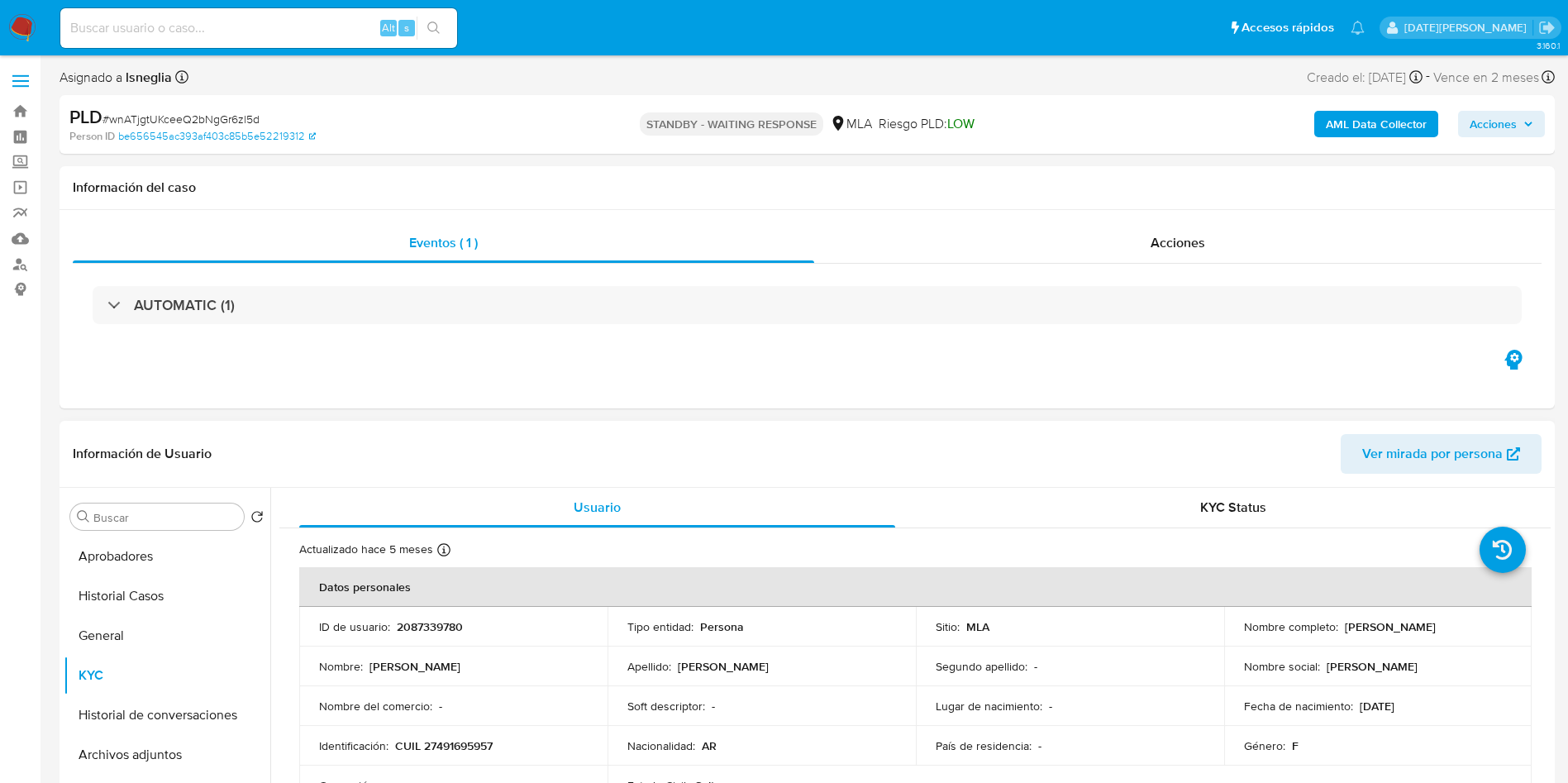
drag, startPoint x: 1340, startPoint y: 627, endPoint x: 1516, endPoint y: 628, distance: 176.0
click at [1516, 628] on td "Nombre completo : [PERSON_NAME]" at bounding box center [1378, 627] width 308 height 40
copy p "[PERSON_NAME]"
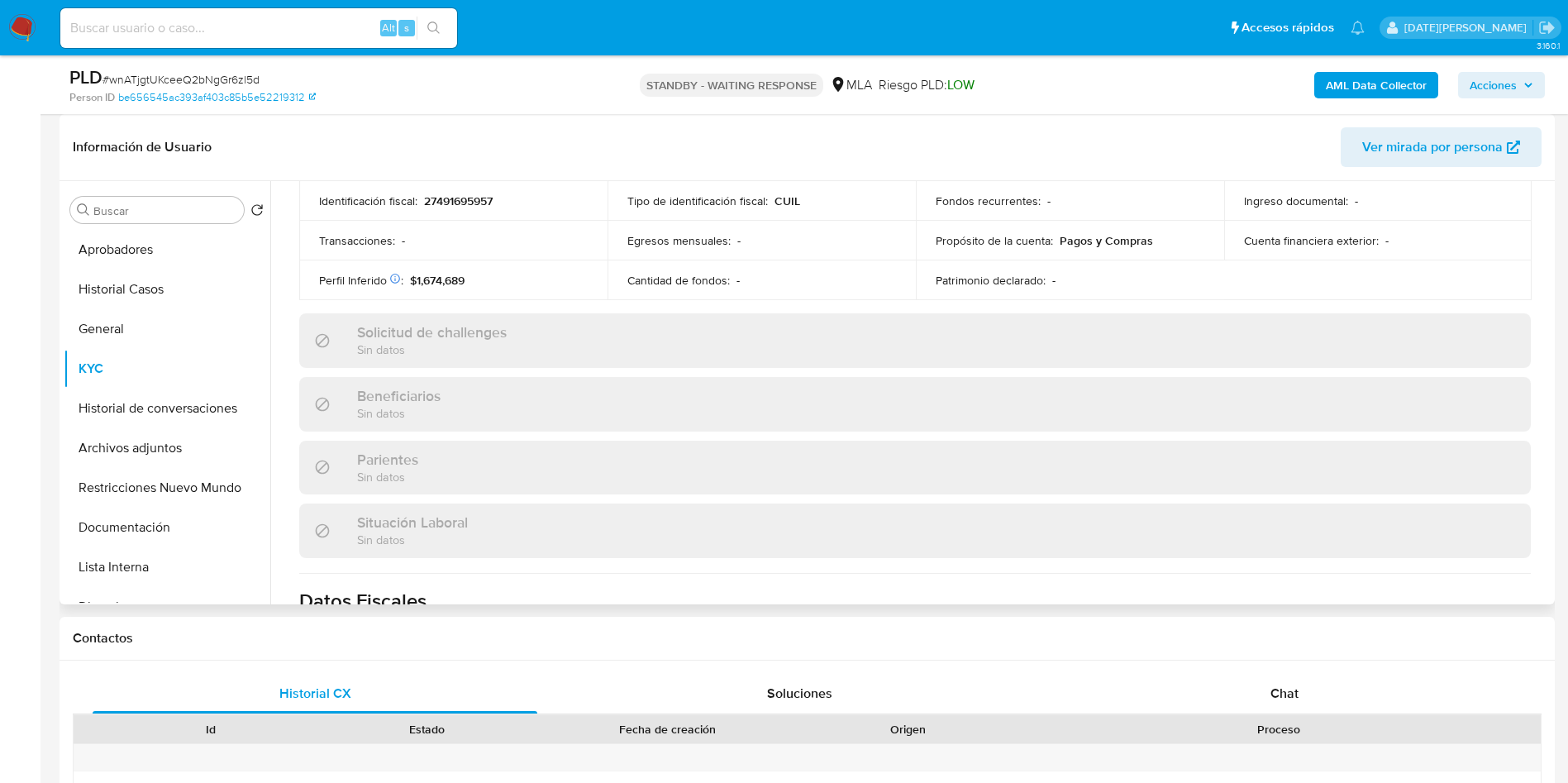
scroll to position [856, 0]
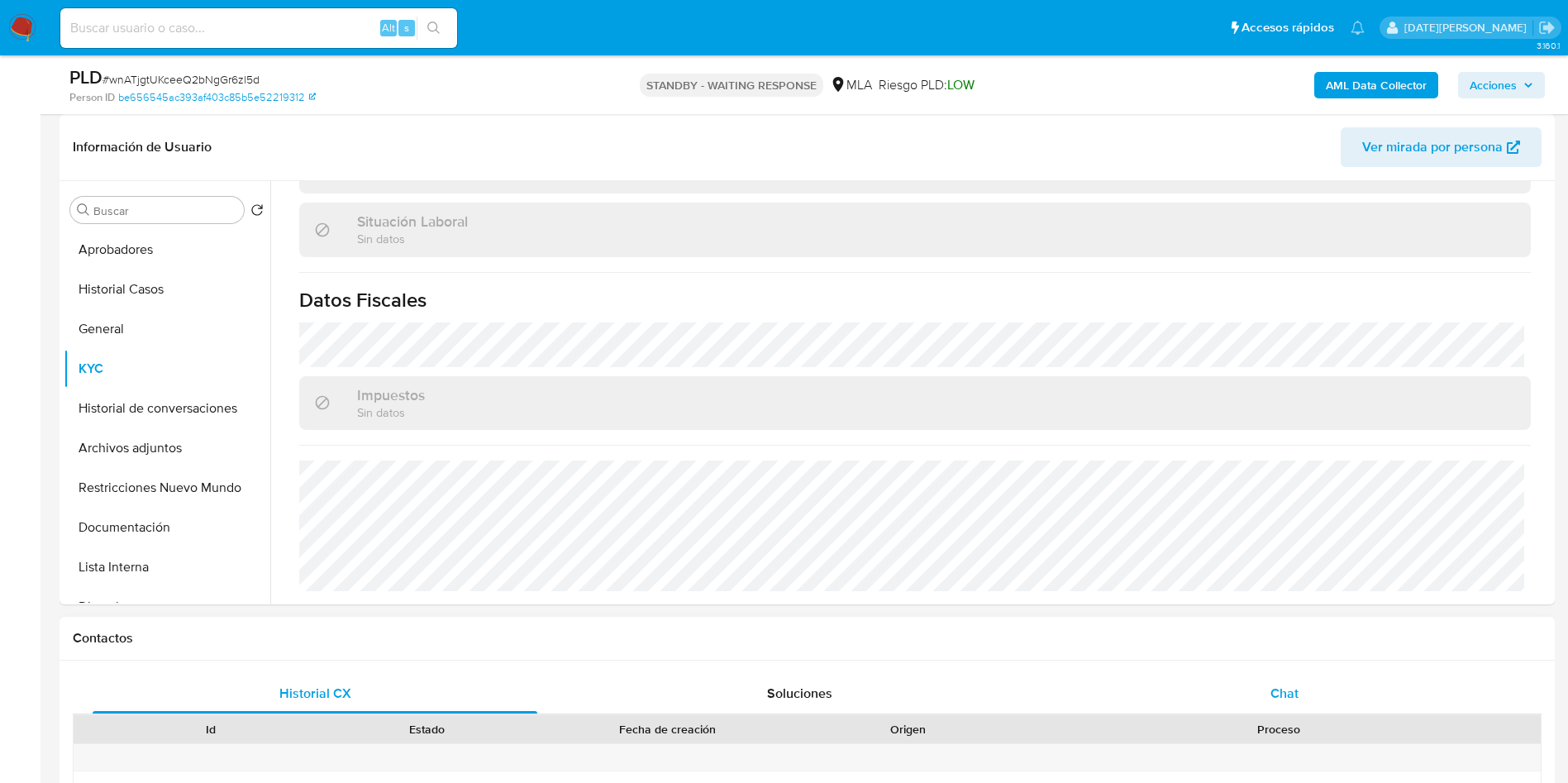
click at [1286, 705] on div "Chat" at bounding box center [1285, 693] width 445 height 40
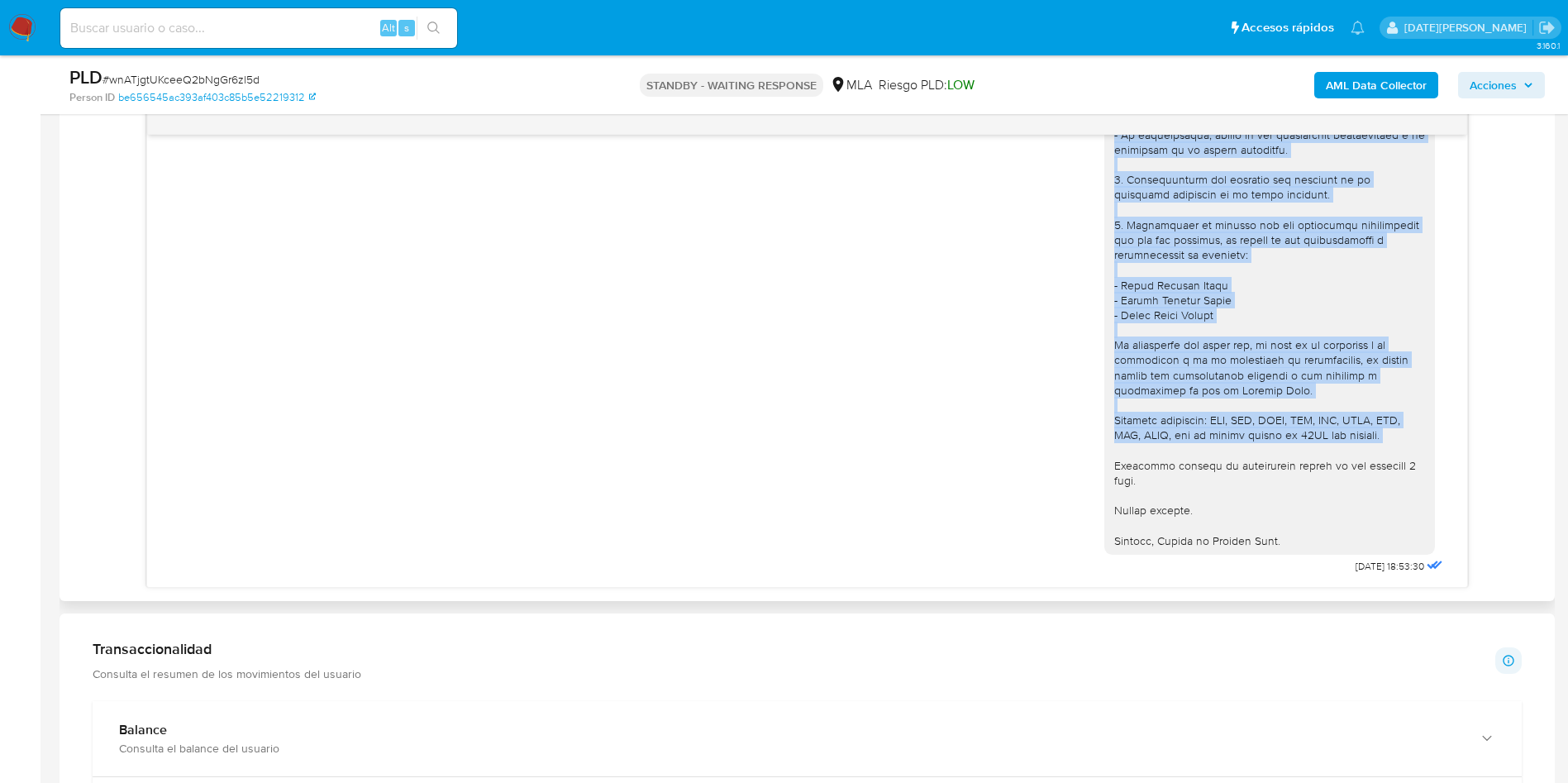
scroll to position [988, 0]
drag, startPoint x: 1094, startPoint y: 445, endPoint x: 1291, endPoint y: 543, distance: 220.0
click at [1291, 543] on div at bounding box center [1270, 262] width 330 height 585
copy div "1. Descripción del uso otorgado a la aplicación [PERSON_NAME] Pago: - Detalla l…"
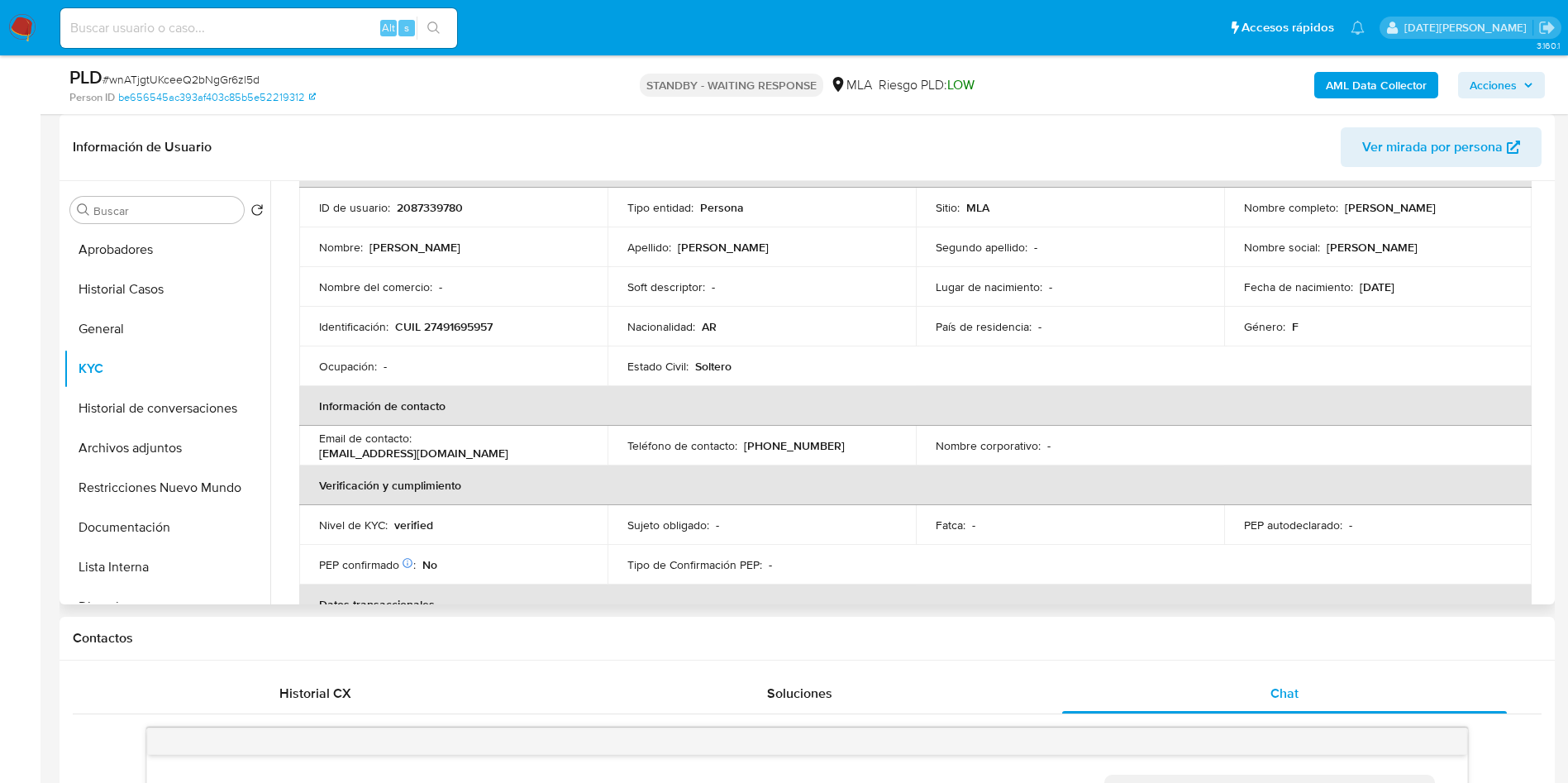
scroll to position [0, 0]
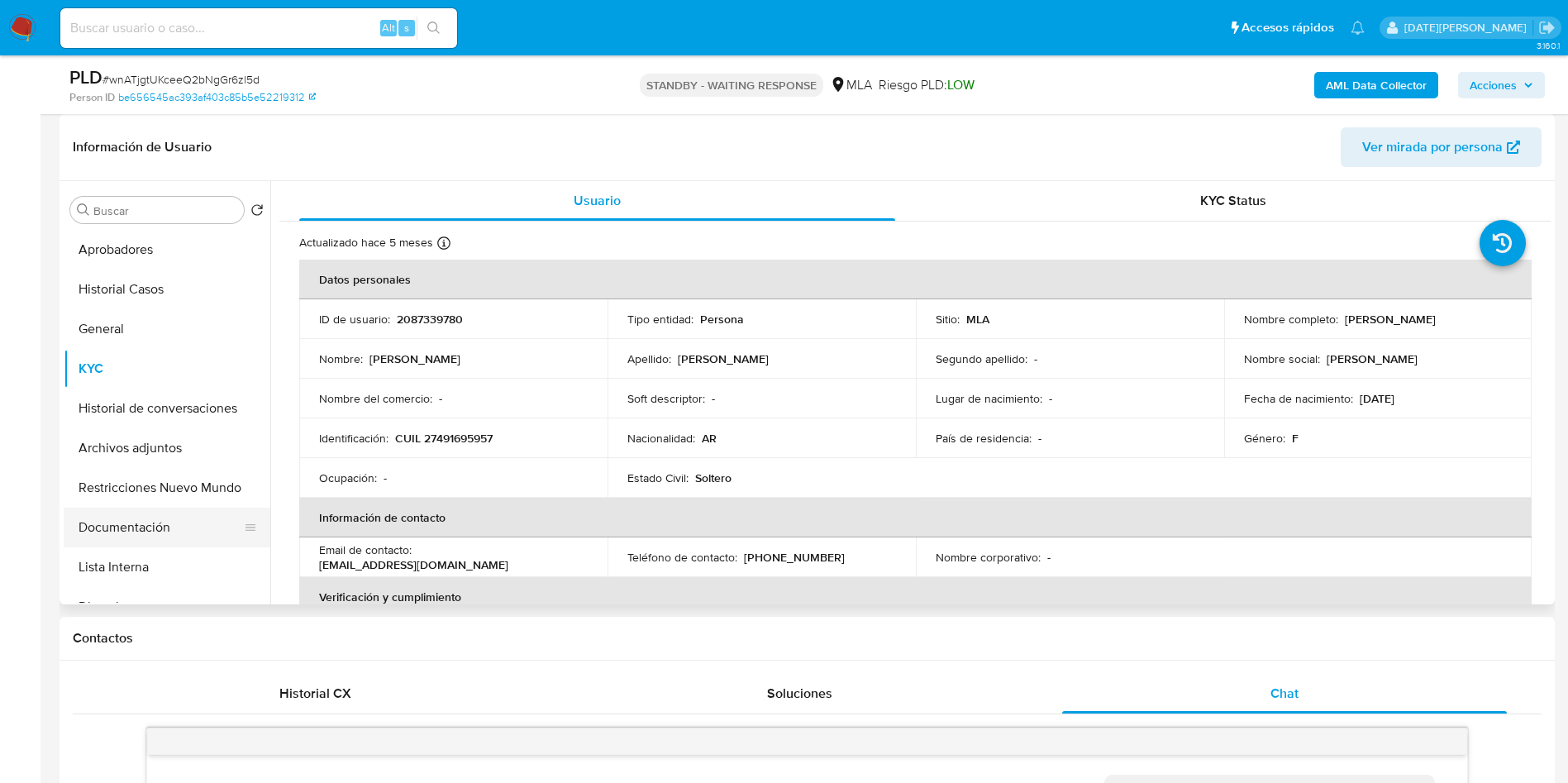
click at [172, 532] on button "Documentación" at bounding box center [161, 527] width 194 height 40
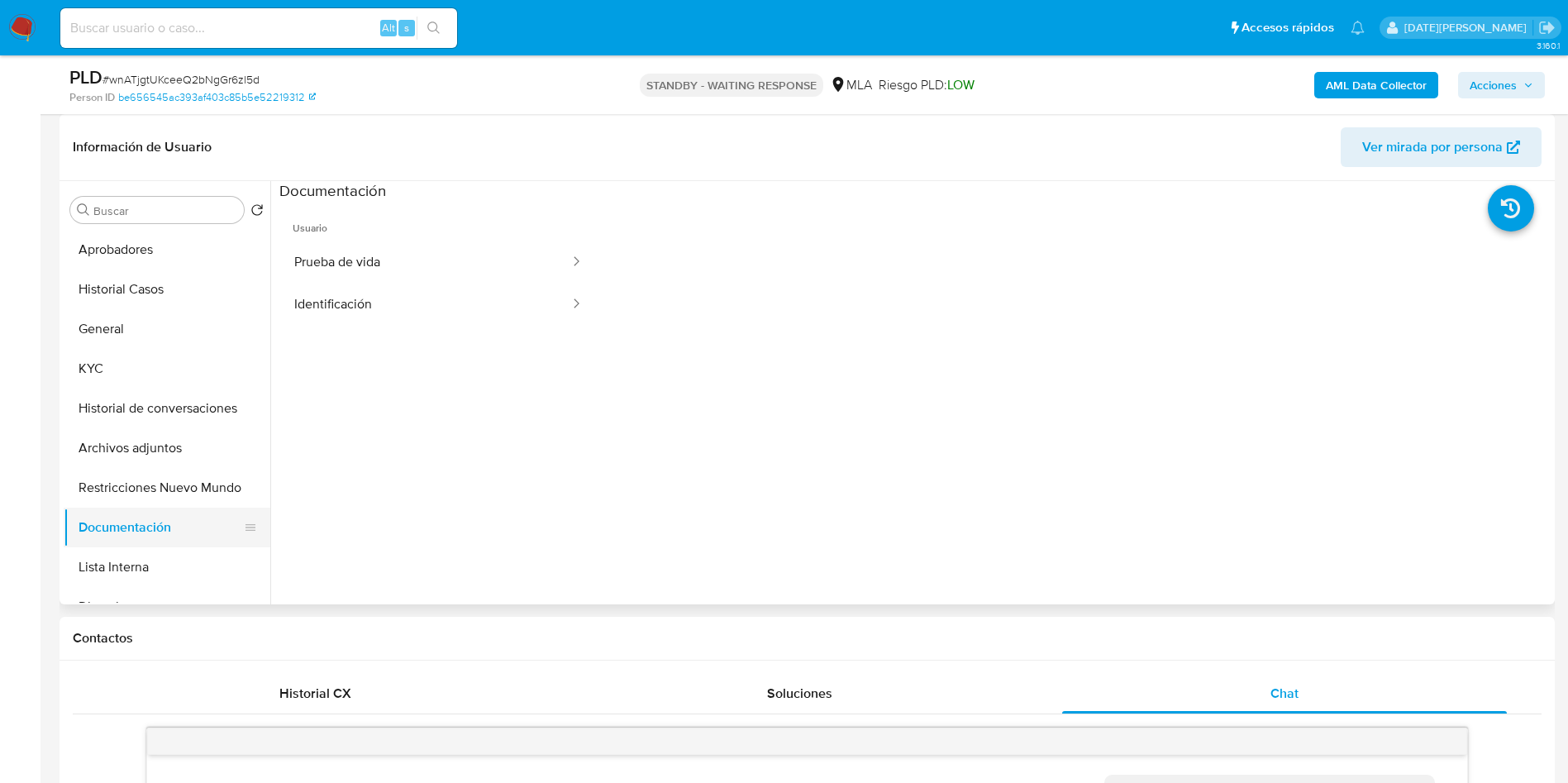
scroll to position [124, 0]
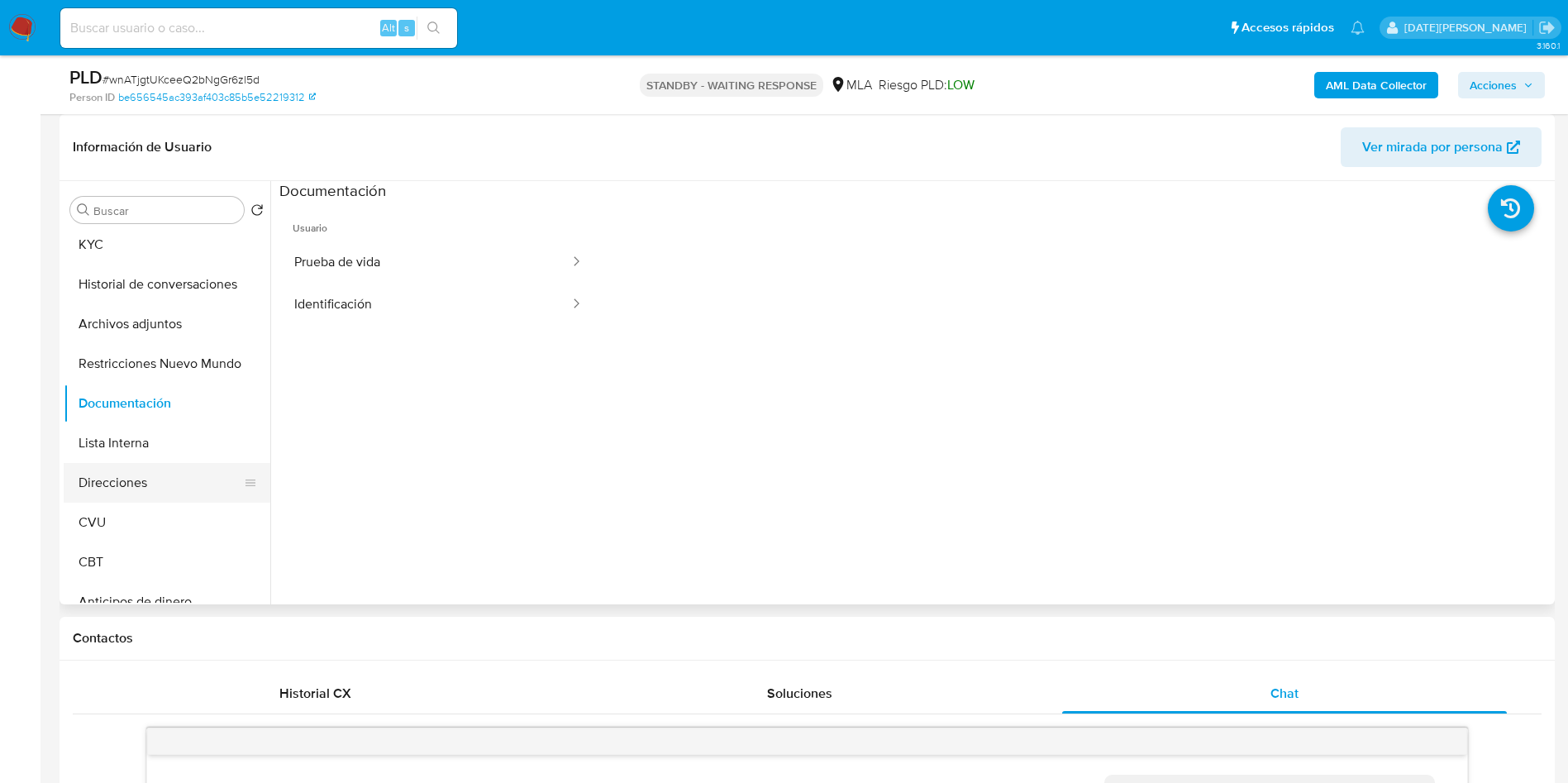
click at [162, 479] on button "Direcciones" at bounding box center [161, 483] width 194 height 40
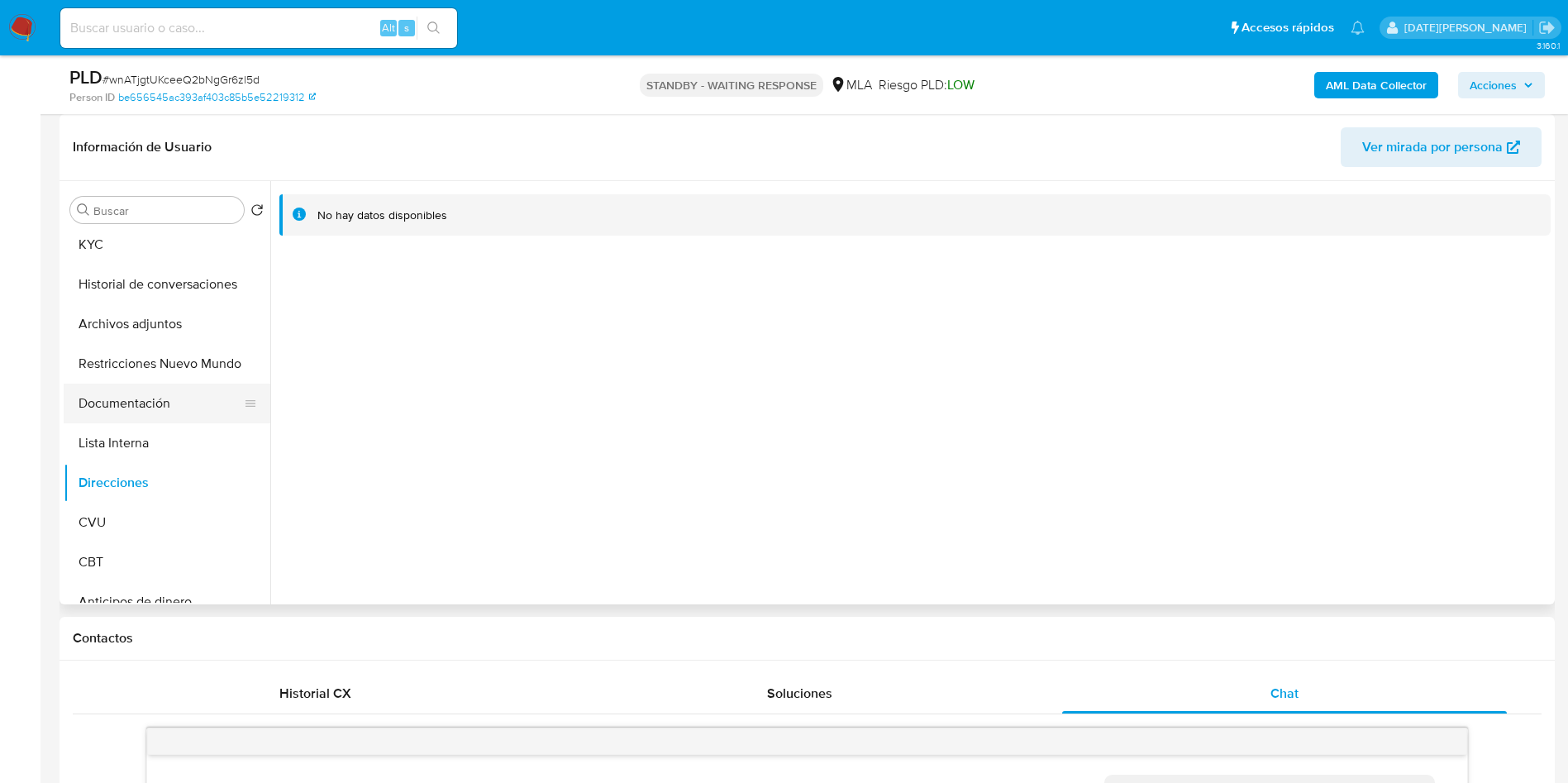
click at [153, 396] on button "Documentación" at bounding box center [161, 403] width 194 height 40
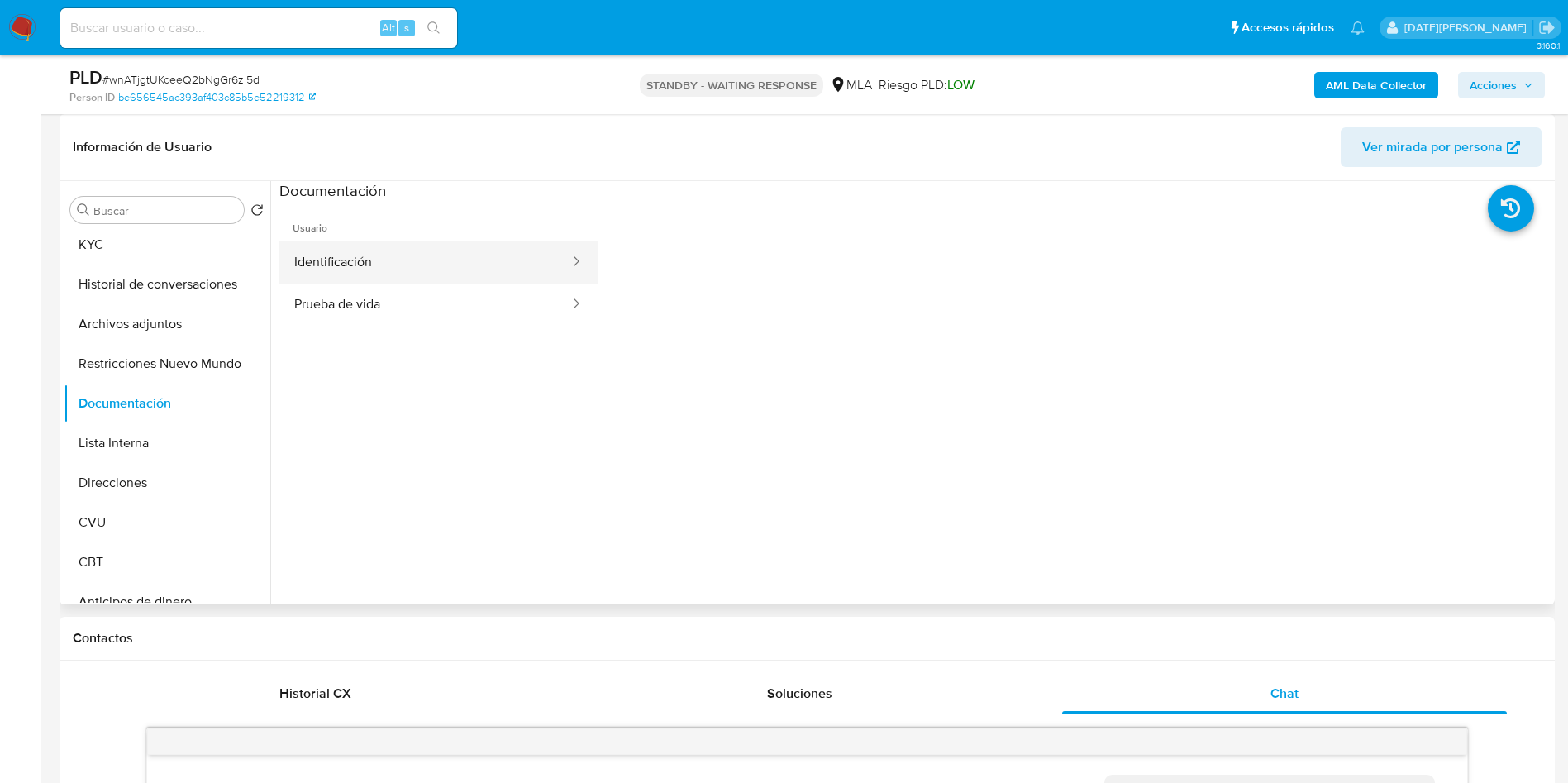
click at [374, 252] on button "Identificación" at bounding box center [426, 262] width 292 height 42
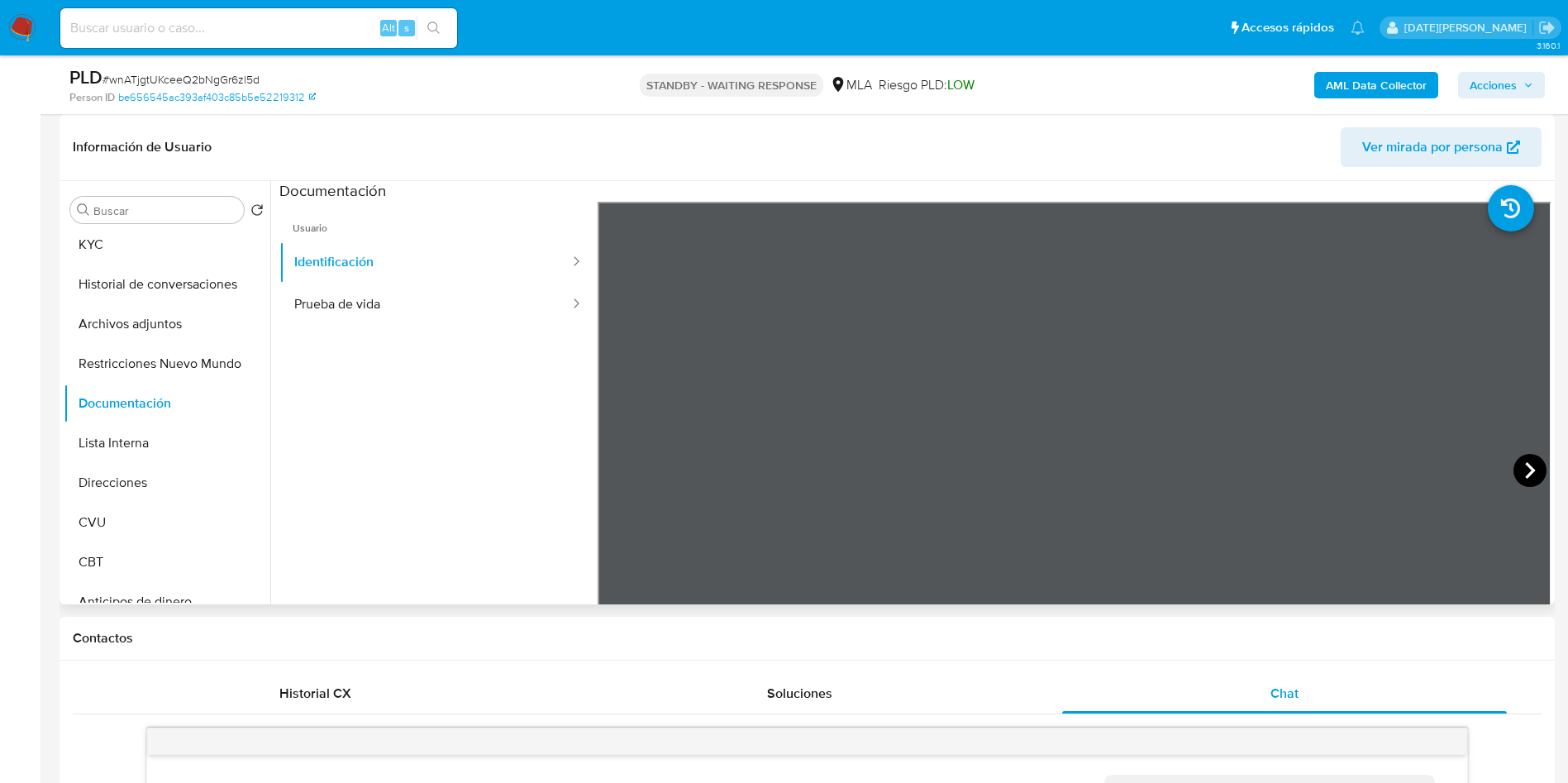
click at [1525, 464] on icon at bounding box center [1530, 470] width 10 height 17
click at [609, 467] on icon at bounding box center [617, 470] width 33 height 33
click at [1538, 472] on icon at bounding box center [1530, 470] width 33 height 33
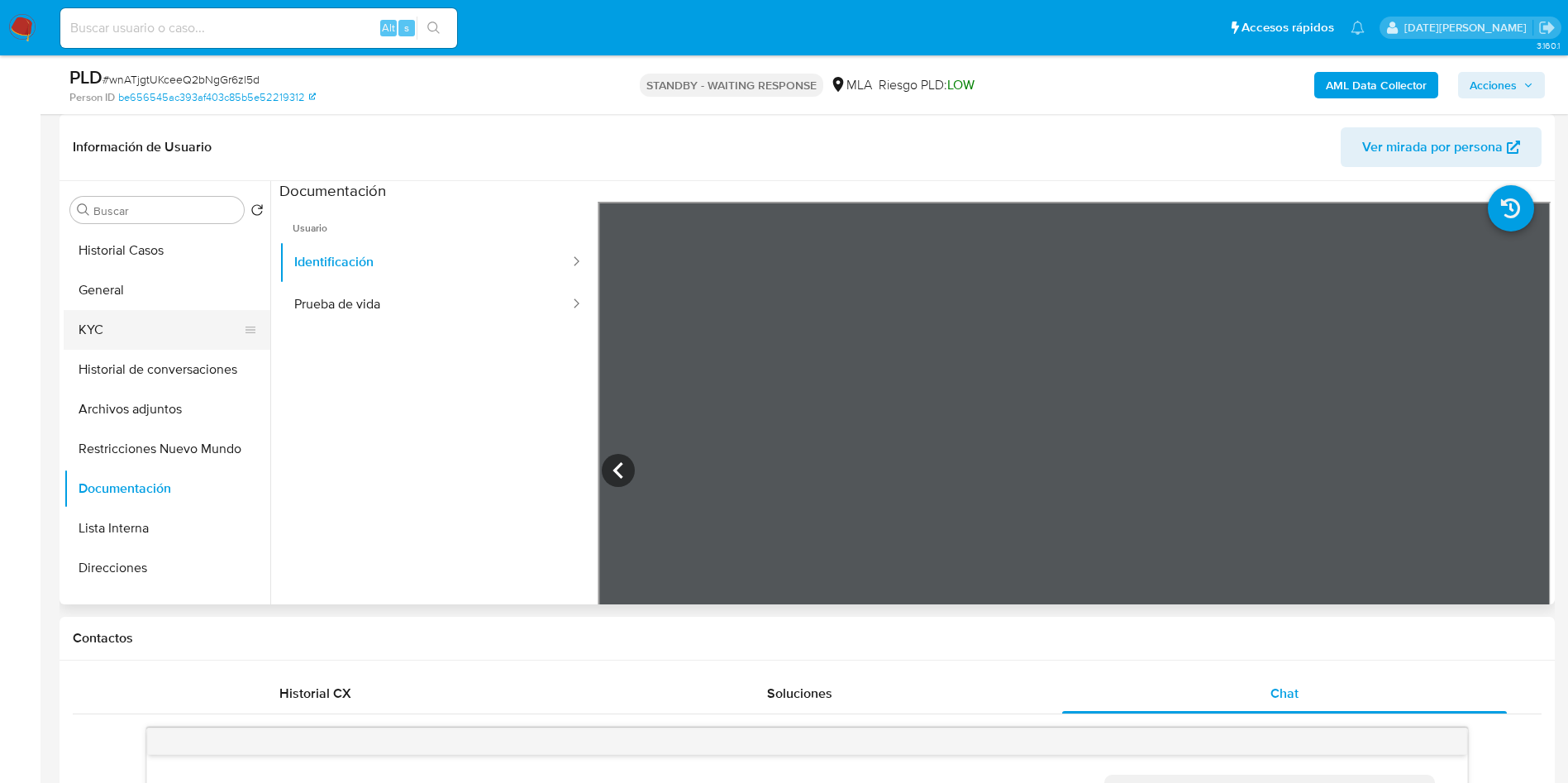
scroll to position [0, 0]
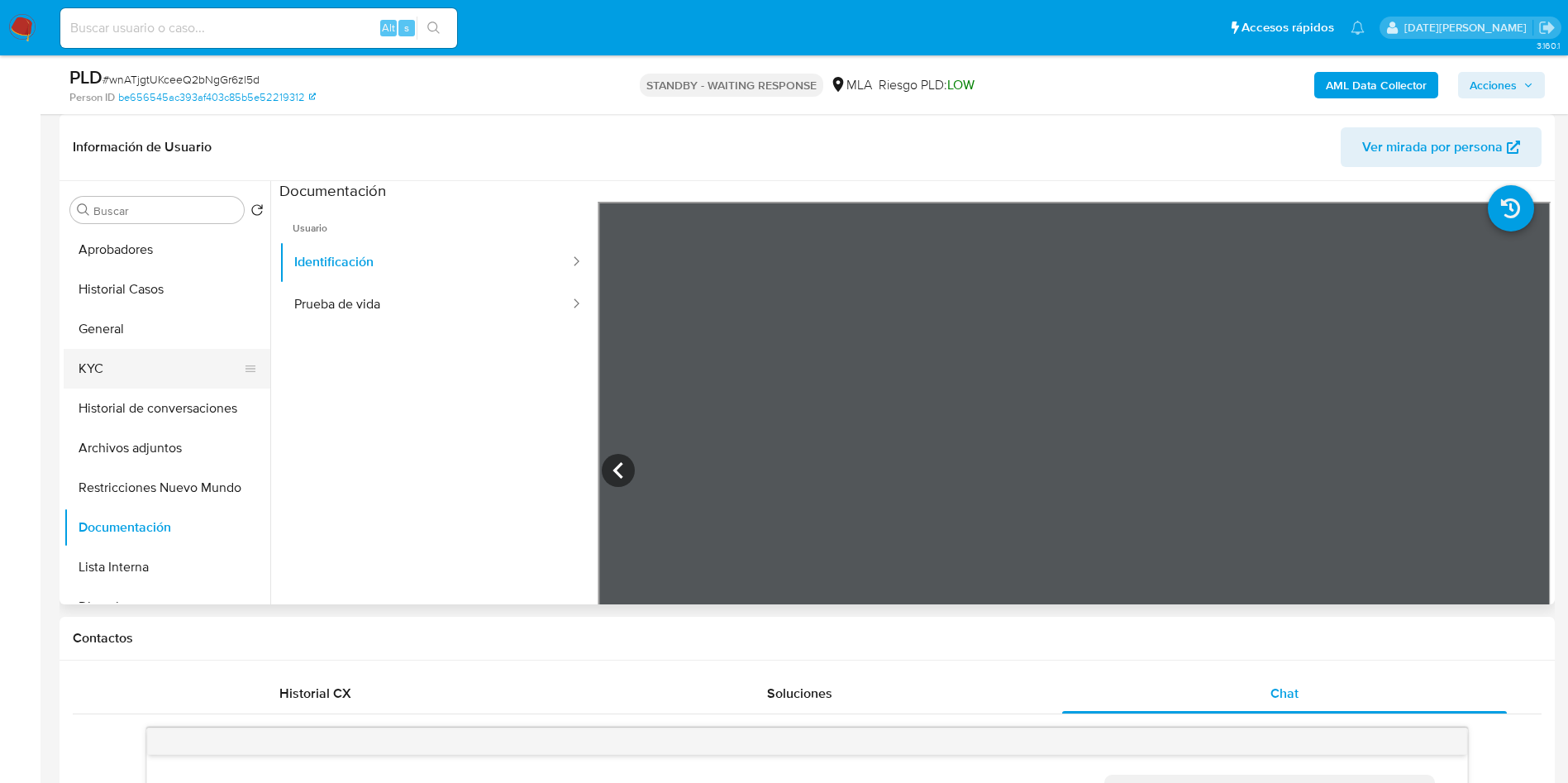
click at [110, 381] on button "KYC" at bounding box center [161, 369] width 194 height 40
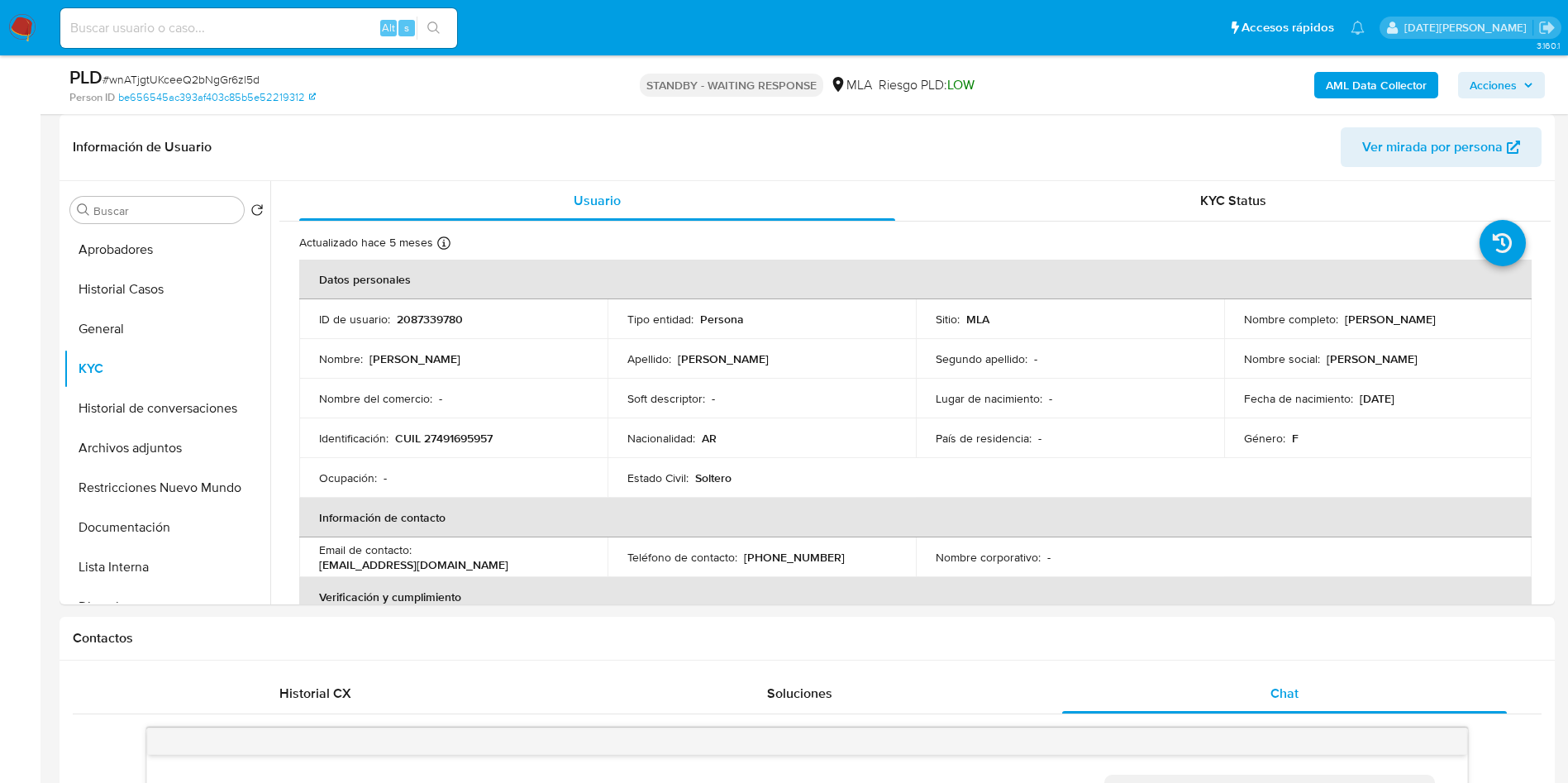
click at [455, 437] on p "CUIL 27491695957" at bounding box center [444, 438] width 98 height 15
copy p "27491695957"
click at [227, 30] on input at bounding box center [259, 28] width 397 height 21
paste input "xwFCE9U5GnpbYy7D39W8tXz6"
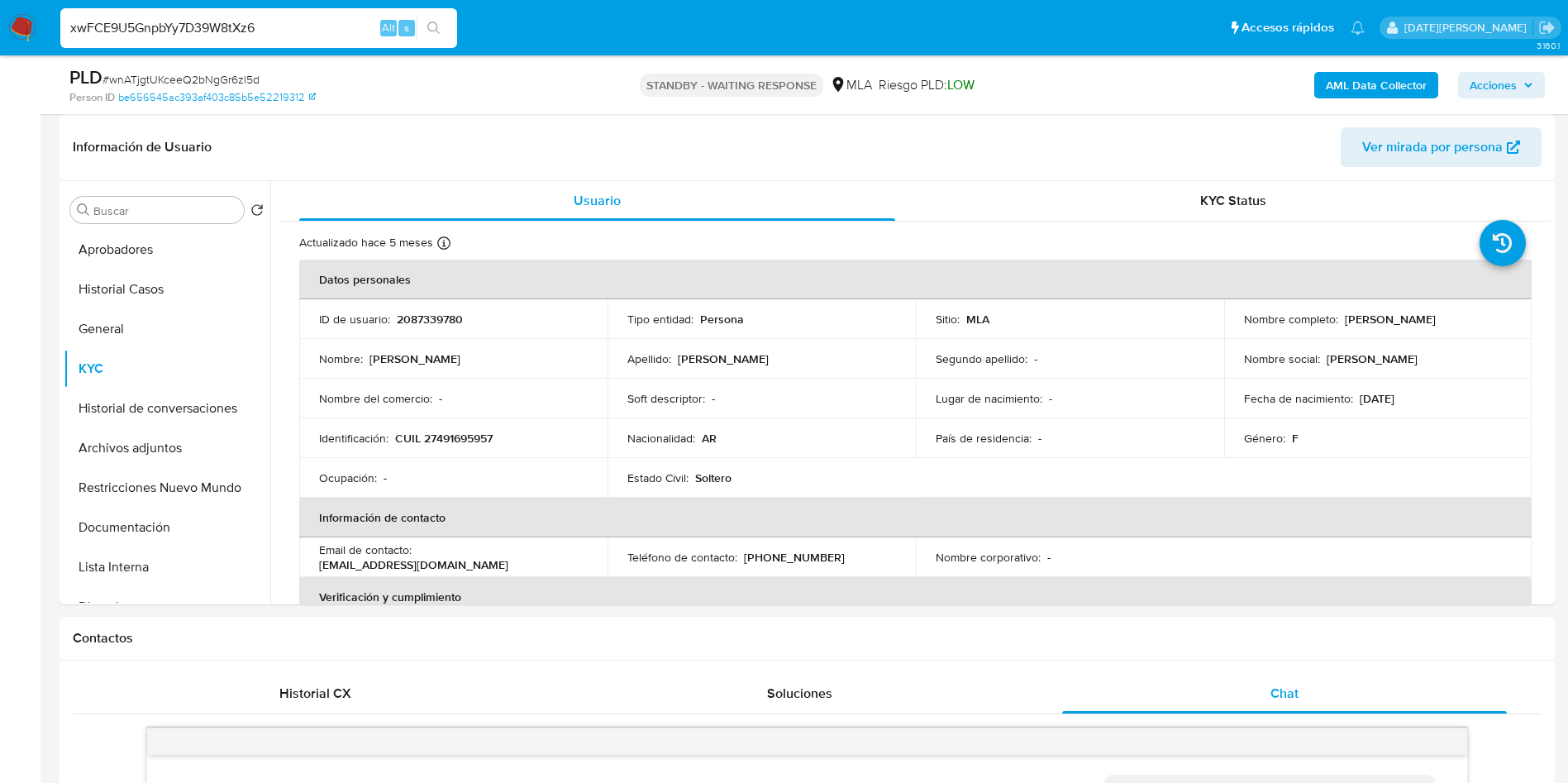
type input "xwFCE9U5GnpbYy7D39W8tXz6"
click at [434, 17] on button "search-icon" at bounding box center [434, 28] width 34 height 23
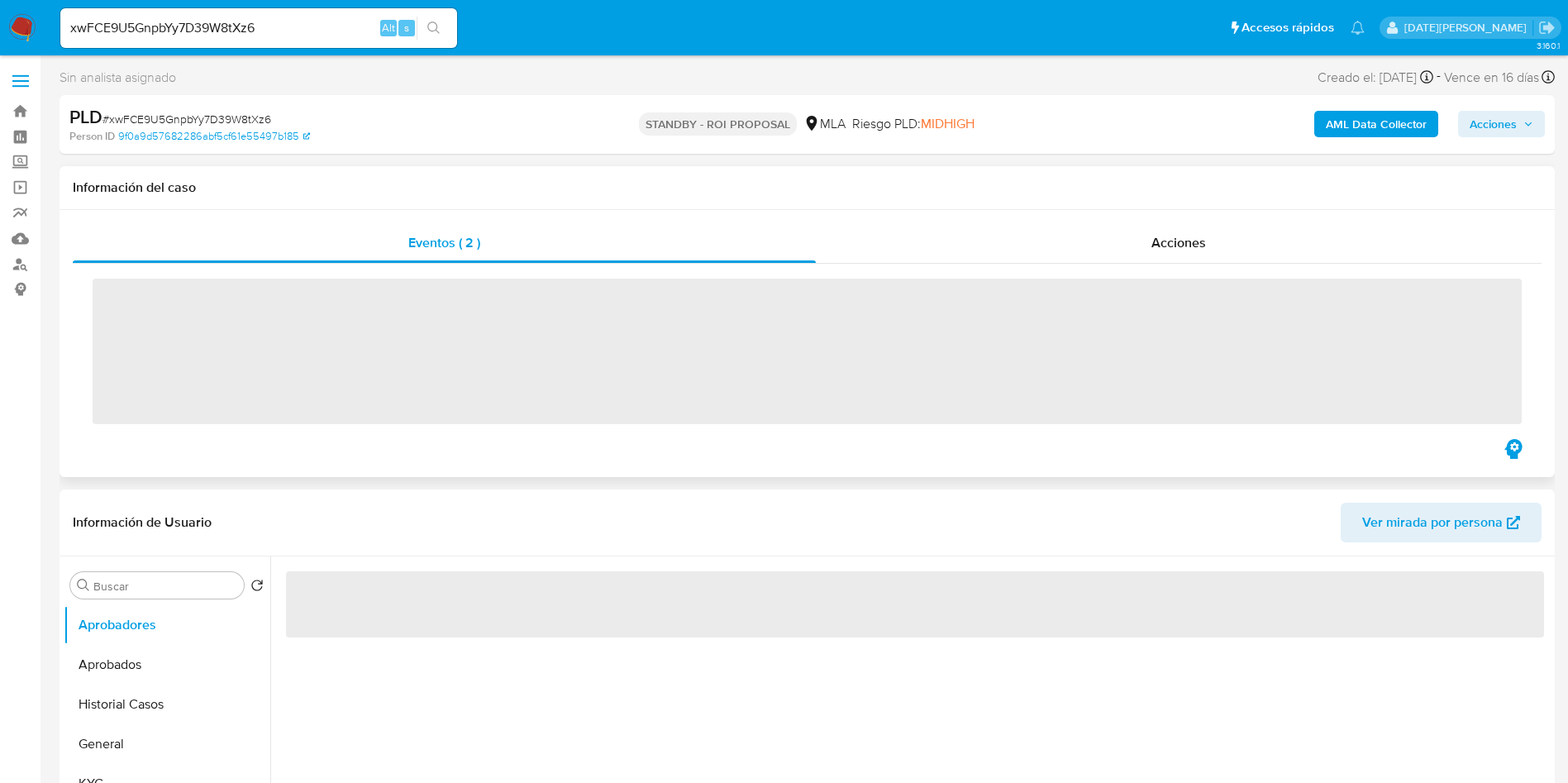
select select "10"
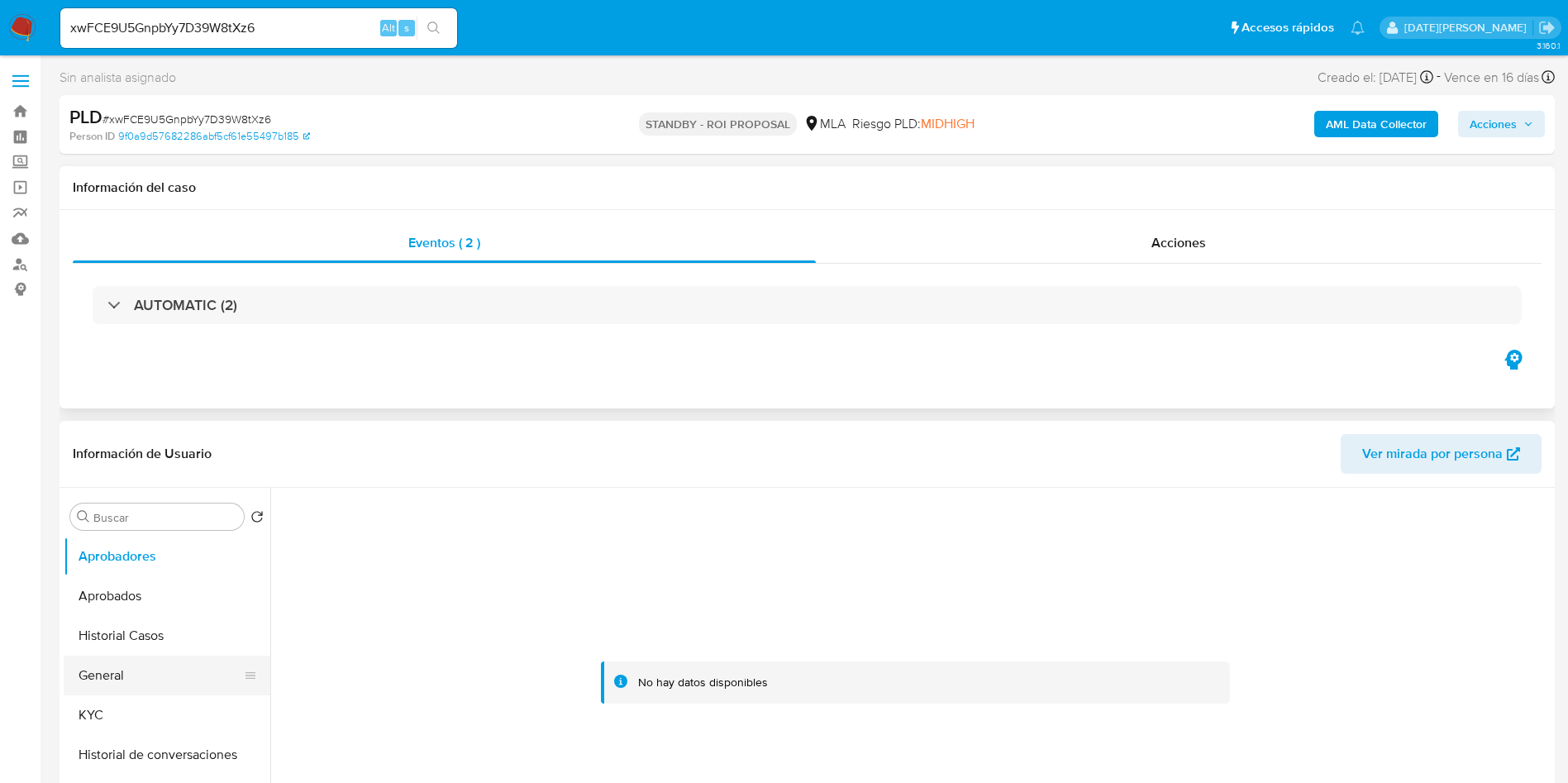
click at [148, 674] on button "General" at bounding box center [161, 675] width 194 height 40
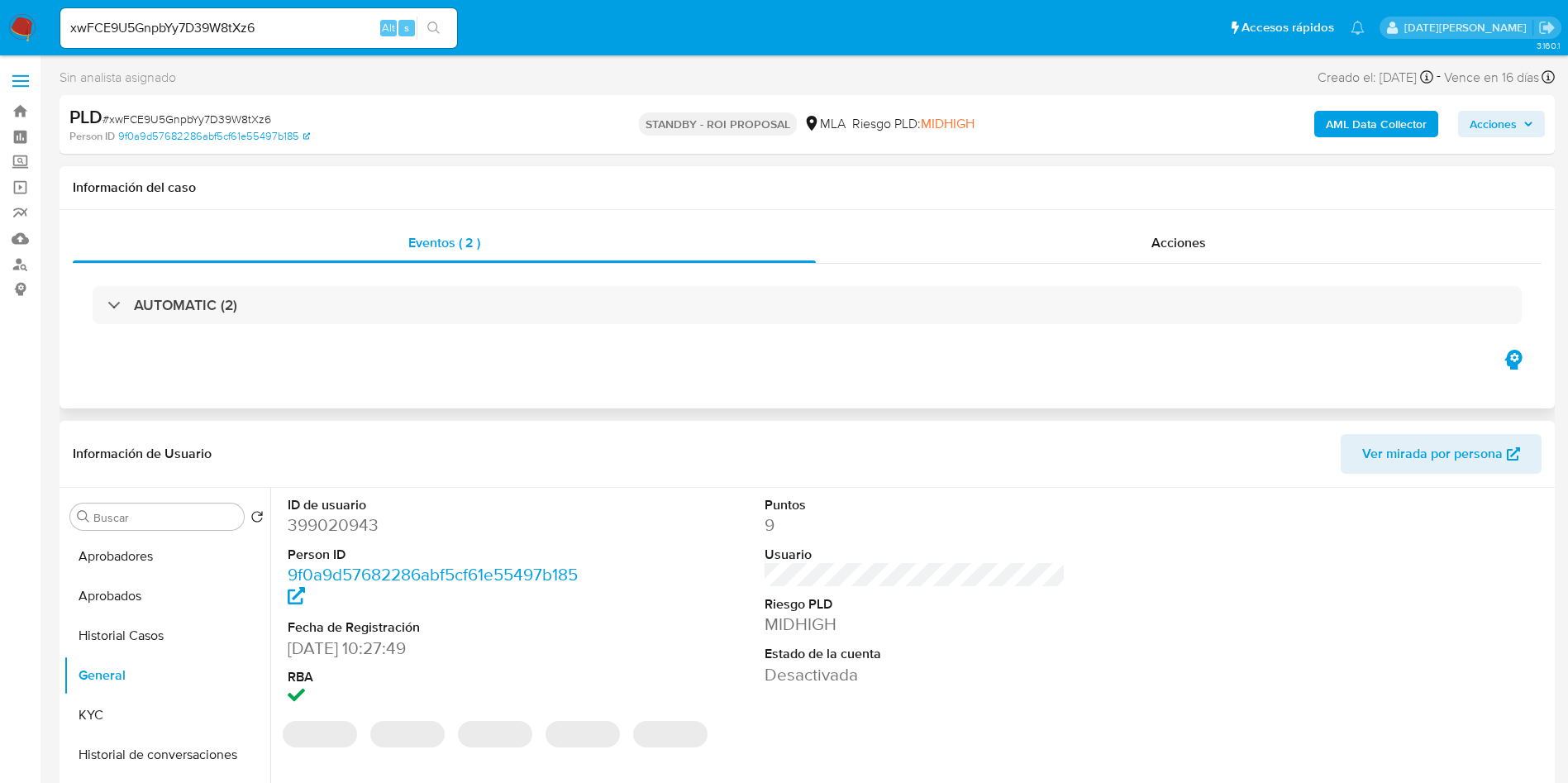
click at [330, 531] on dd "399020943" at bounding box center [439, 525] width 302 height 23
click at [329, 528] on dd "399020943" at bounding box center [439, 525] width 302 height 23
click at [339, 514] on dd "399020943" at bounding box center [439, 525] width 302 height 23
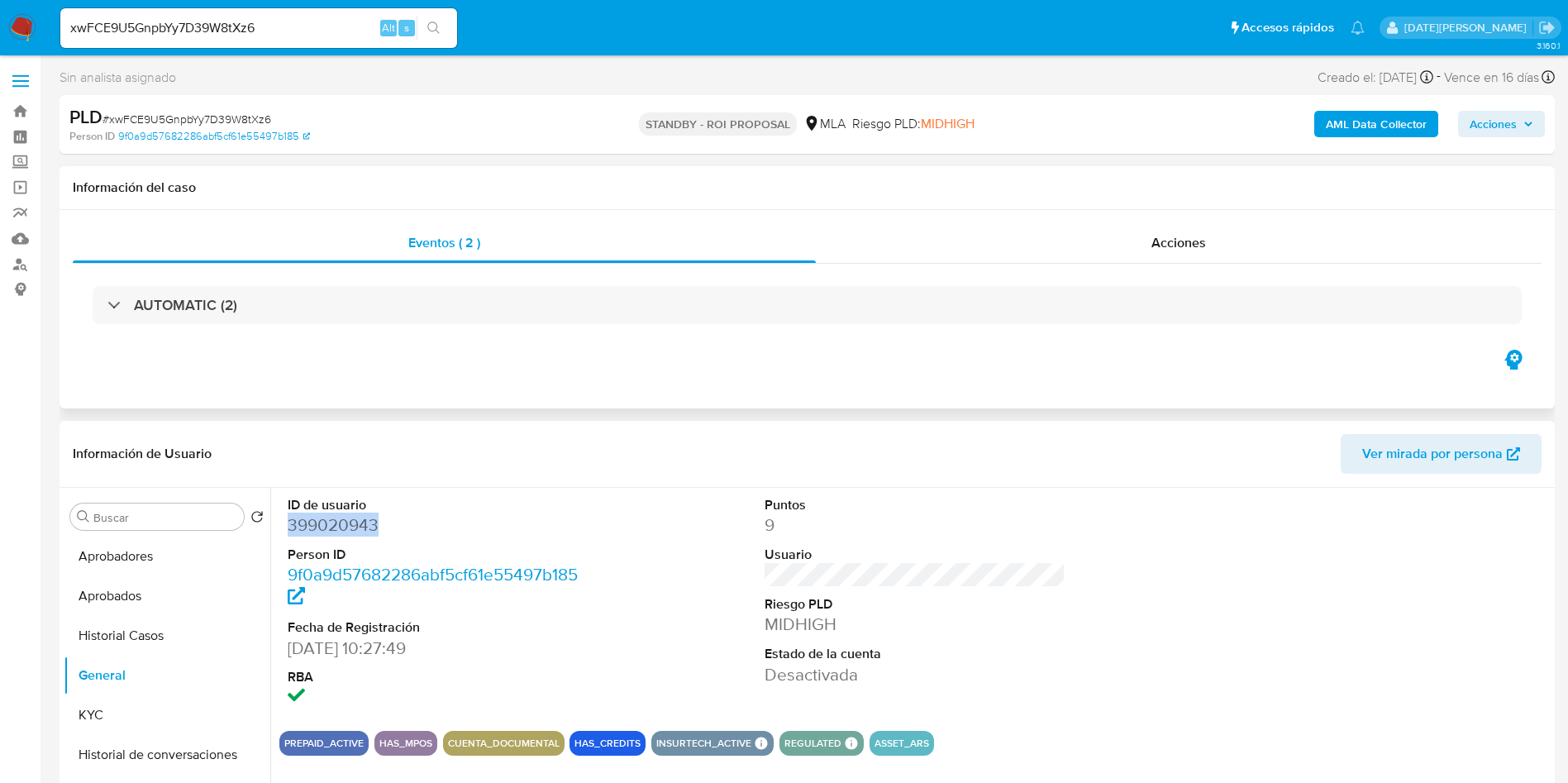
copy dd "399020943"
click at [345, 531] on dd "399020943" at bounding box center [439, 525] width 302 height 23
click at [238, 116] on span "# xwFCE9U5GnpbYy7D39W8tXz6" at bounding box center [187, 119] width 169 height 17
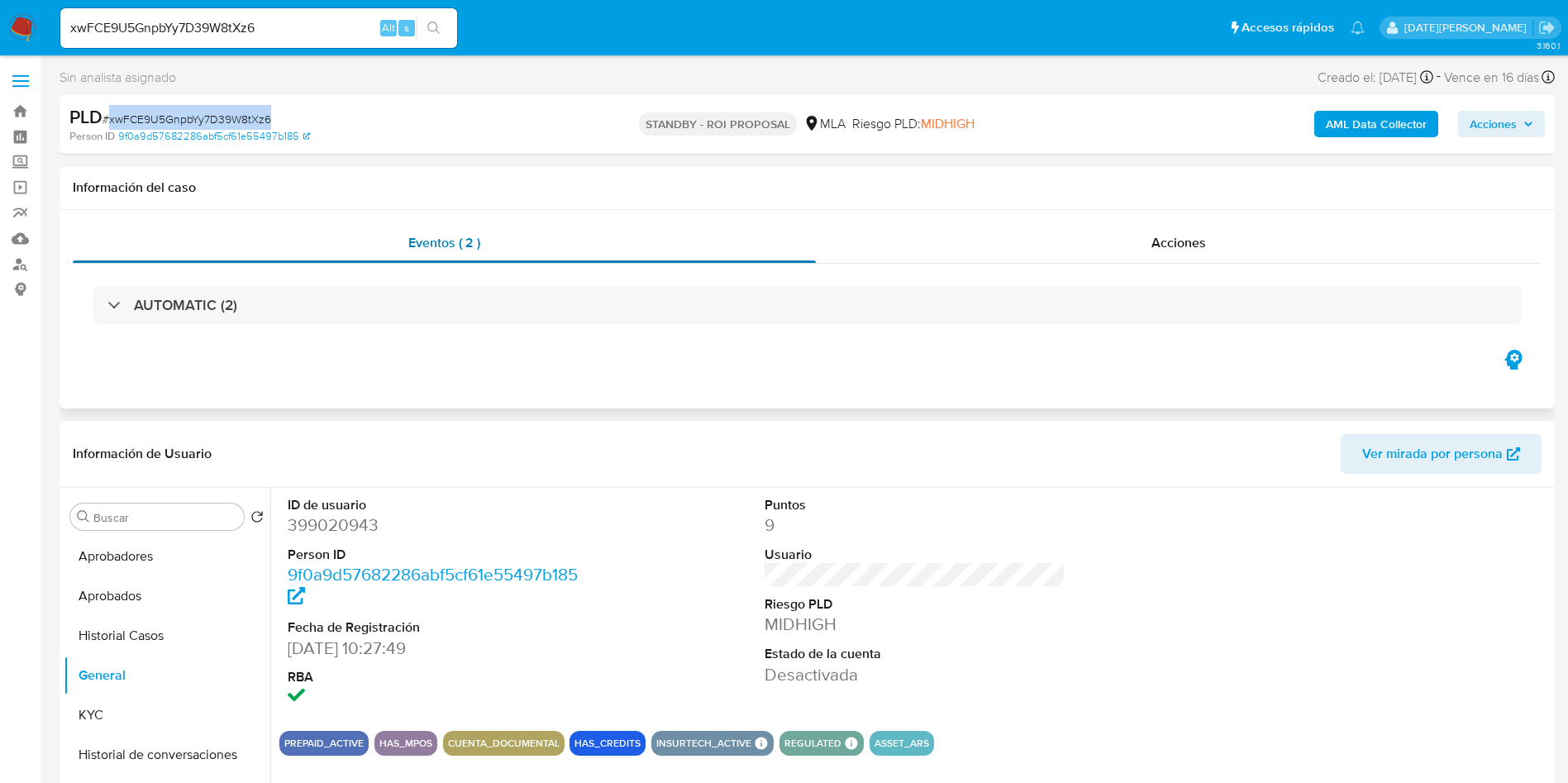
copy span "xwFCE9U5GnpbYy7D39W8tXz6"
click at [344, 514] on dd "399020943" at bounding box center [439, 525] width 302 height 23
copy dd "399020943"
click at [319, 526] on dd "399020943" at bounding box center [439, 525] width 302 height 23
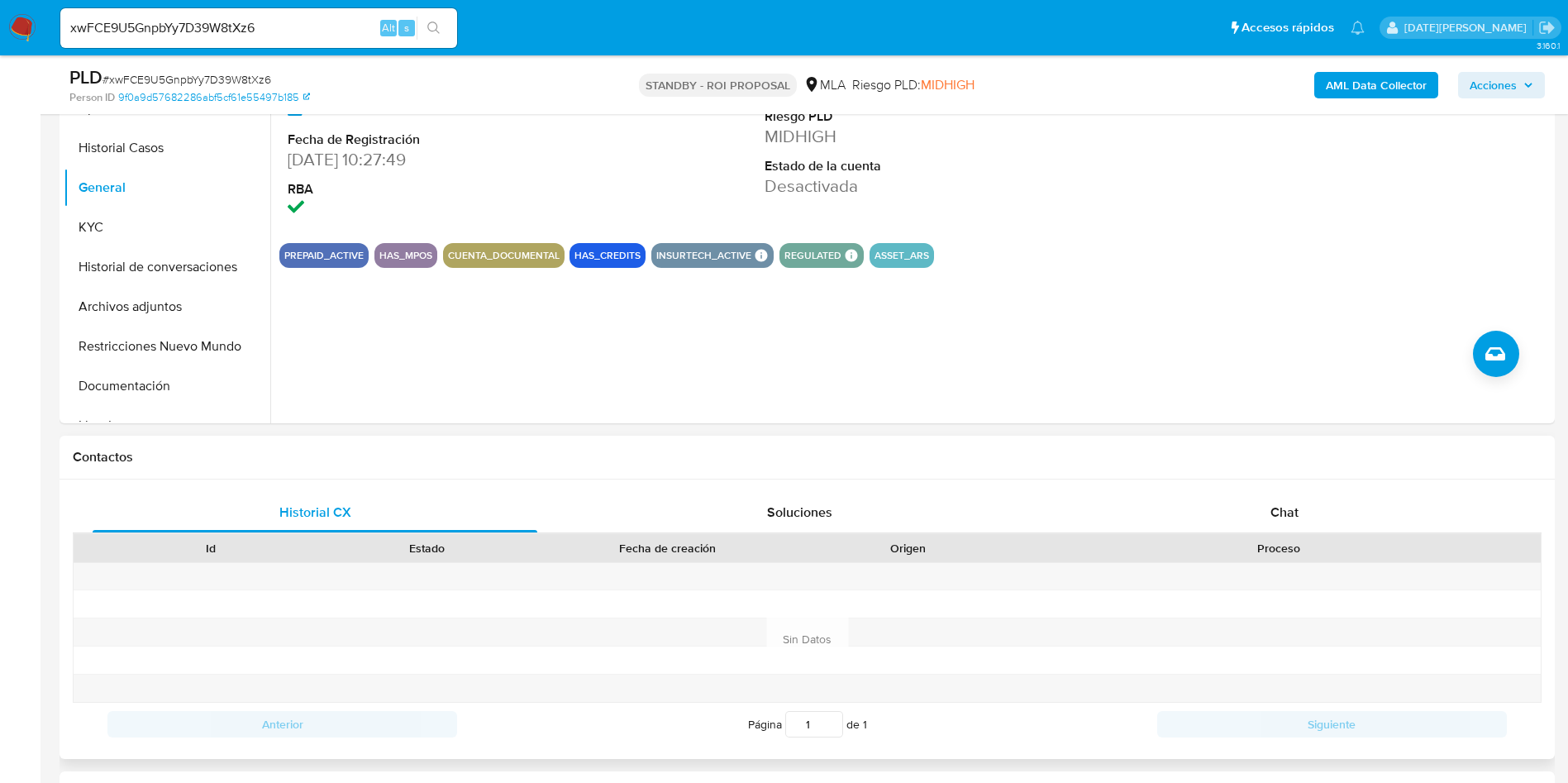
scroll to position [496, 0]
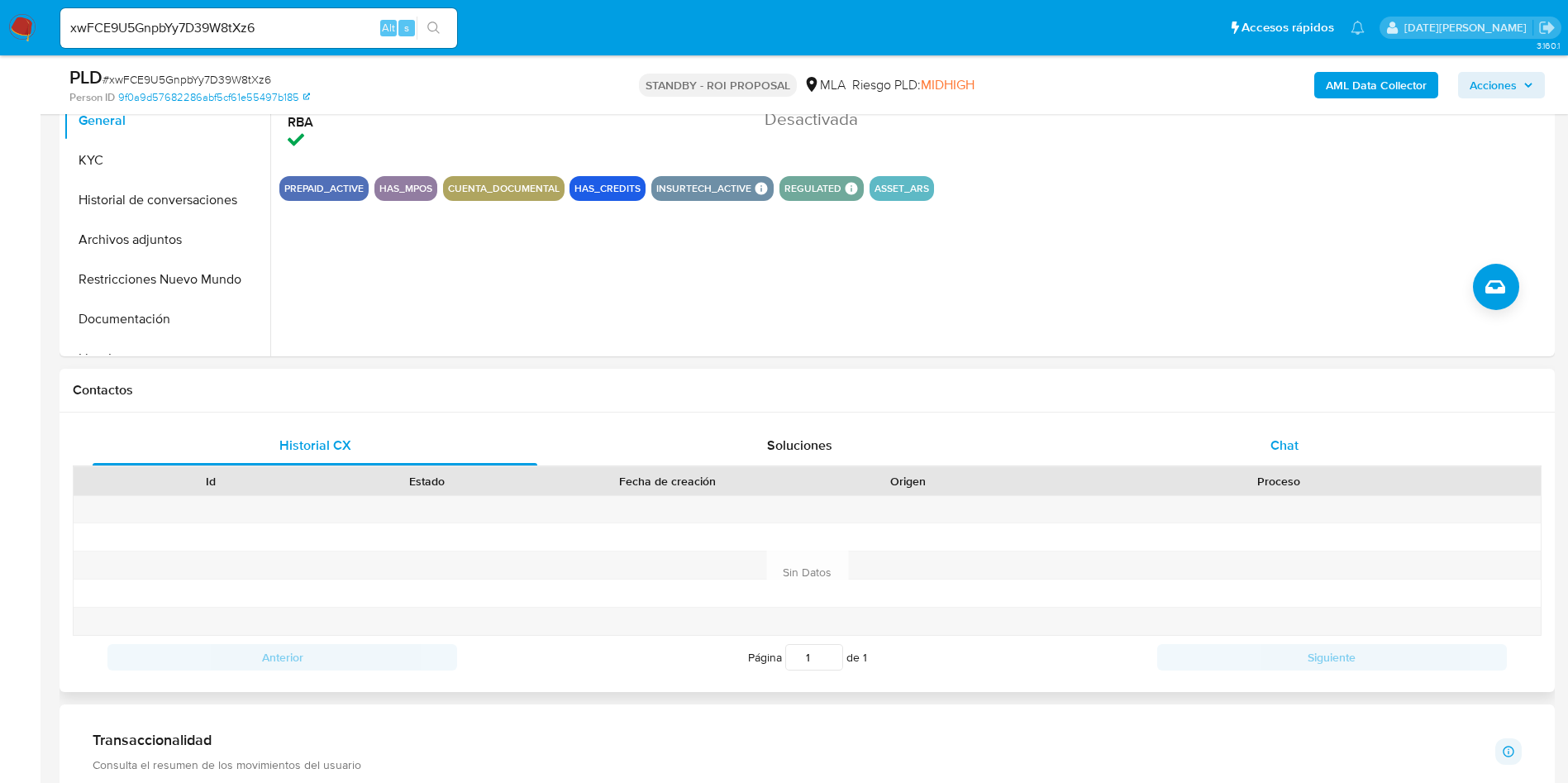
drag, startPoint x: 1282, startPoint y: 441, endPoint x: 1293, endPoint y: 431, distance: 14.9
click at [1285, 440] on span "Chat" at bounding box center [1285, 444] width 28 height 19
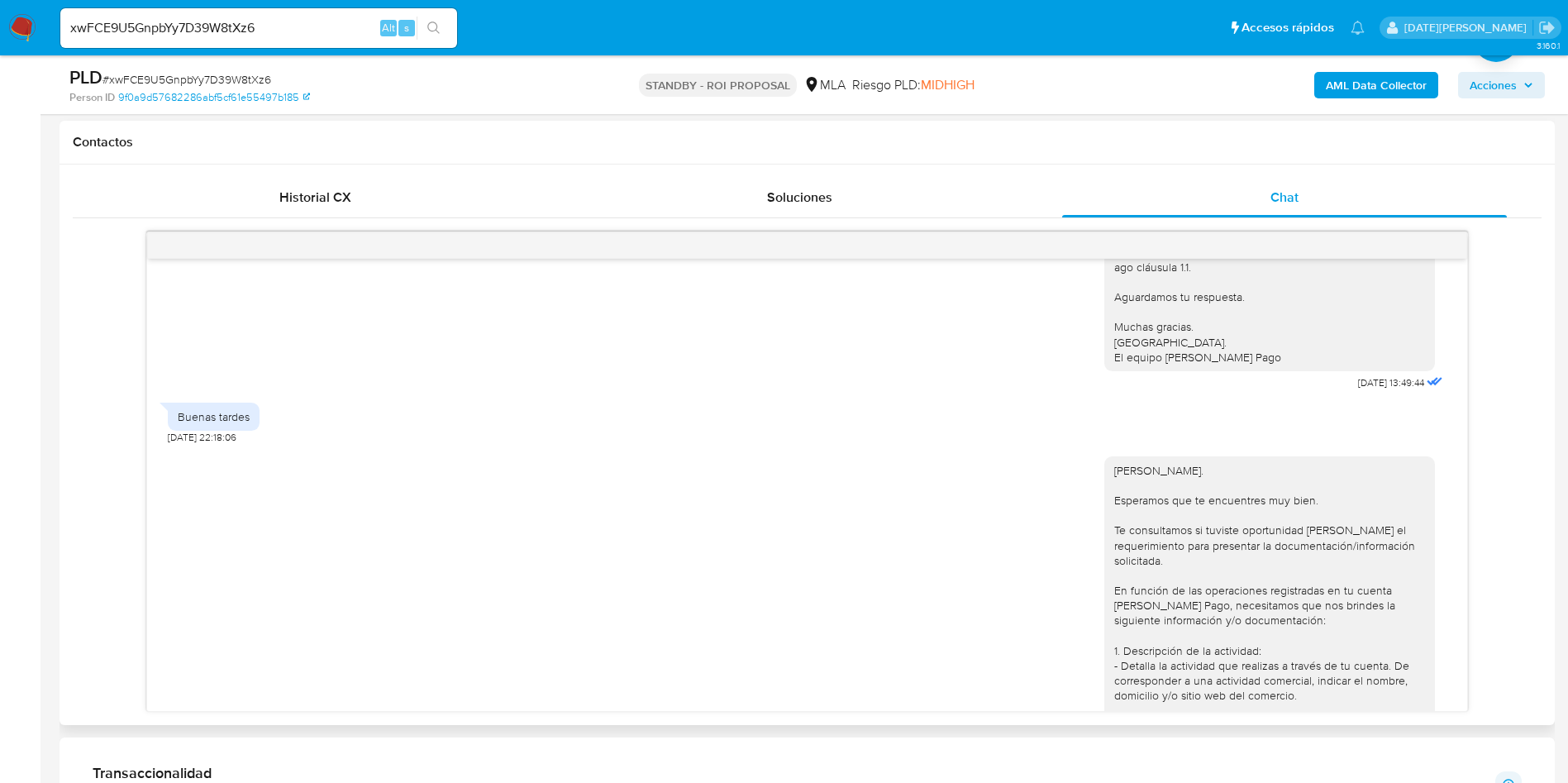
scroll to position [1089, 0]
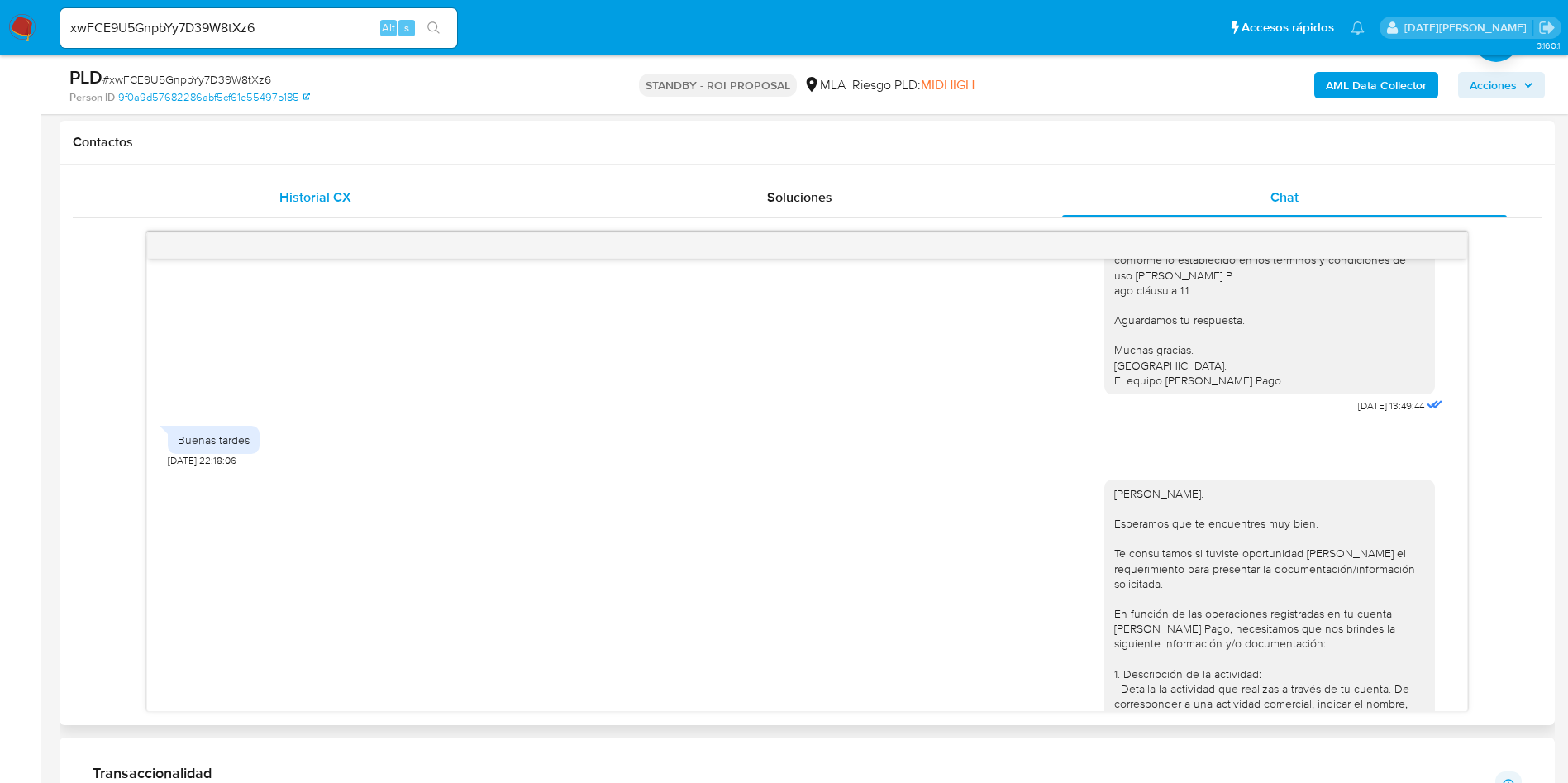
click at [292, 183] on div "Historial CX" at bounding box center [314, 197] width 445 height 40
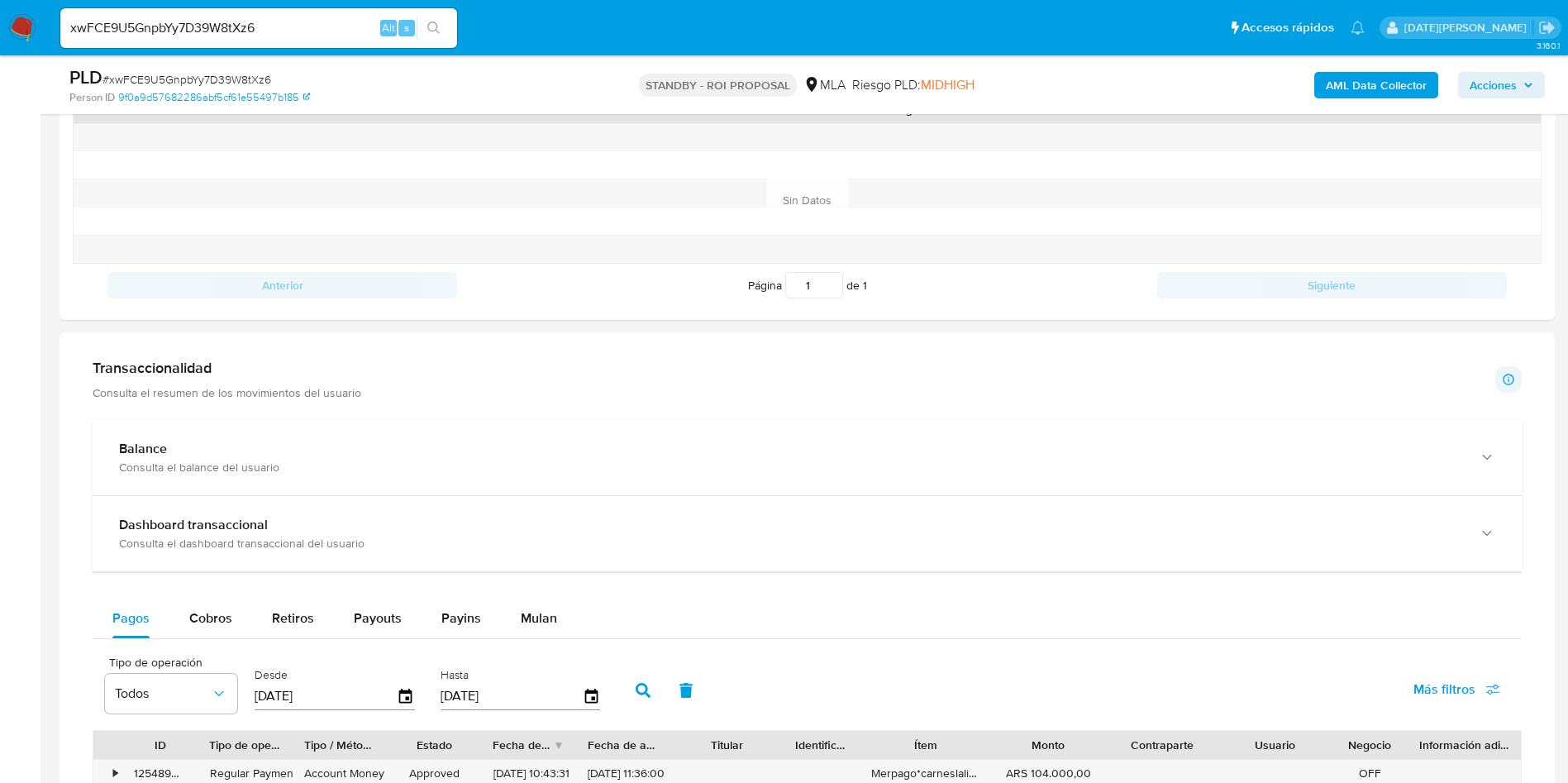
scroll to position [620, 0]
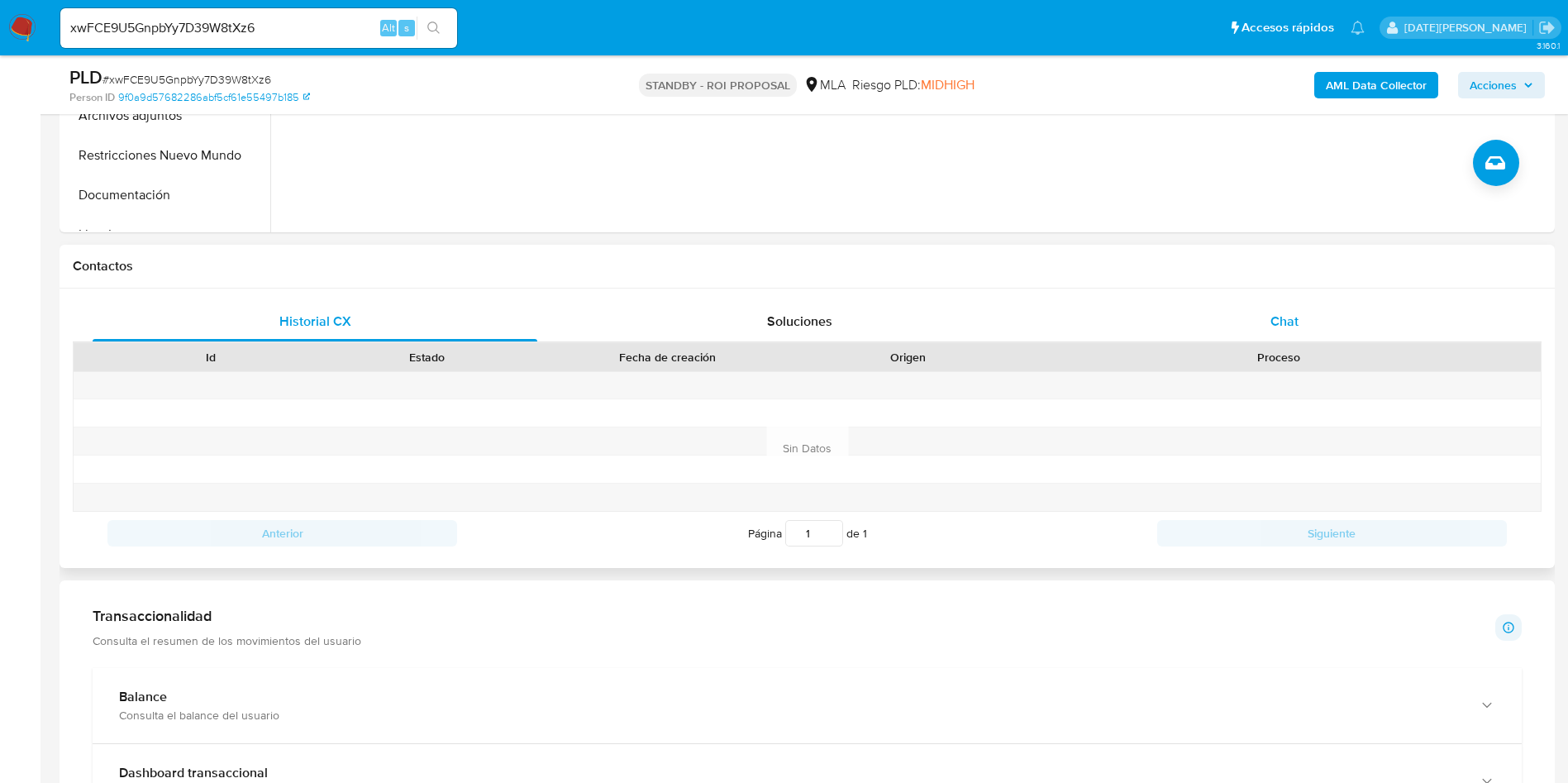
click at [1341, 314] on div "Chat" at bounding box center [1285, 322] width 445 height 40
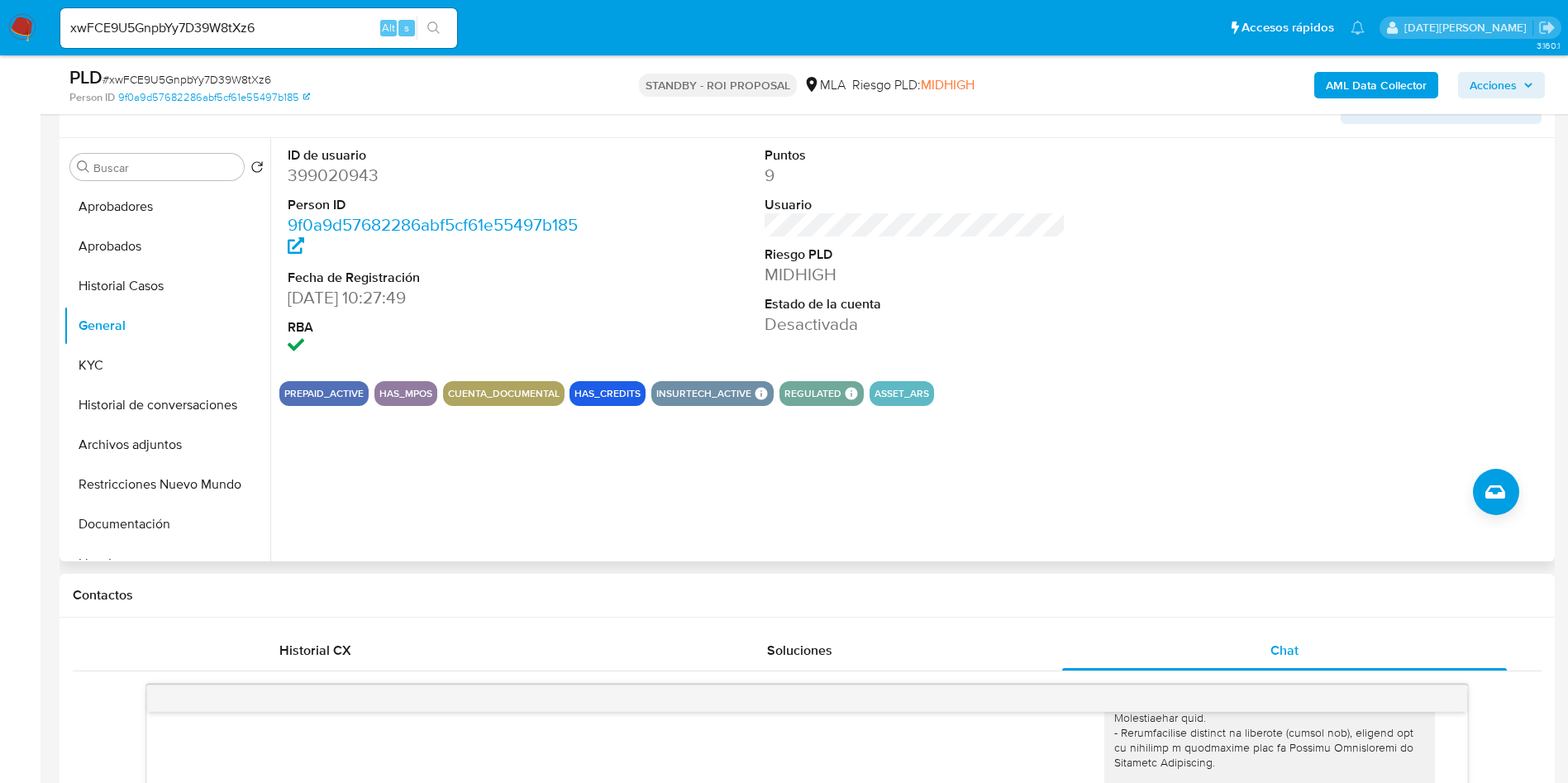
scroll to position [95, 0]
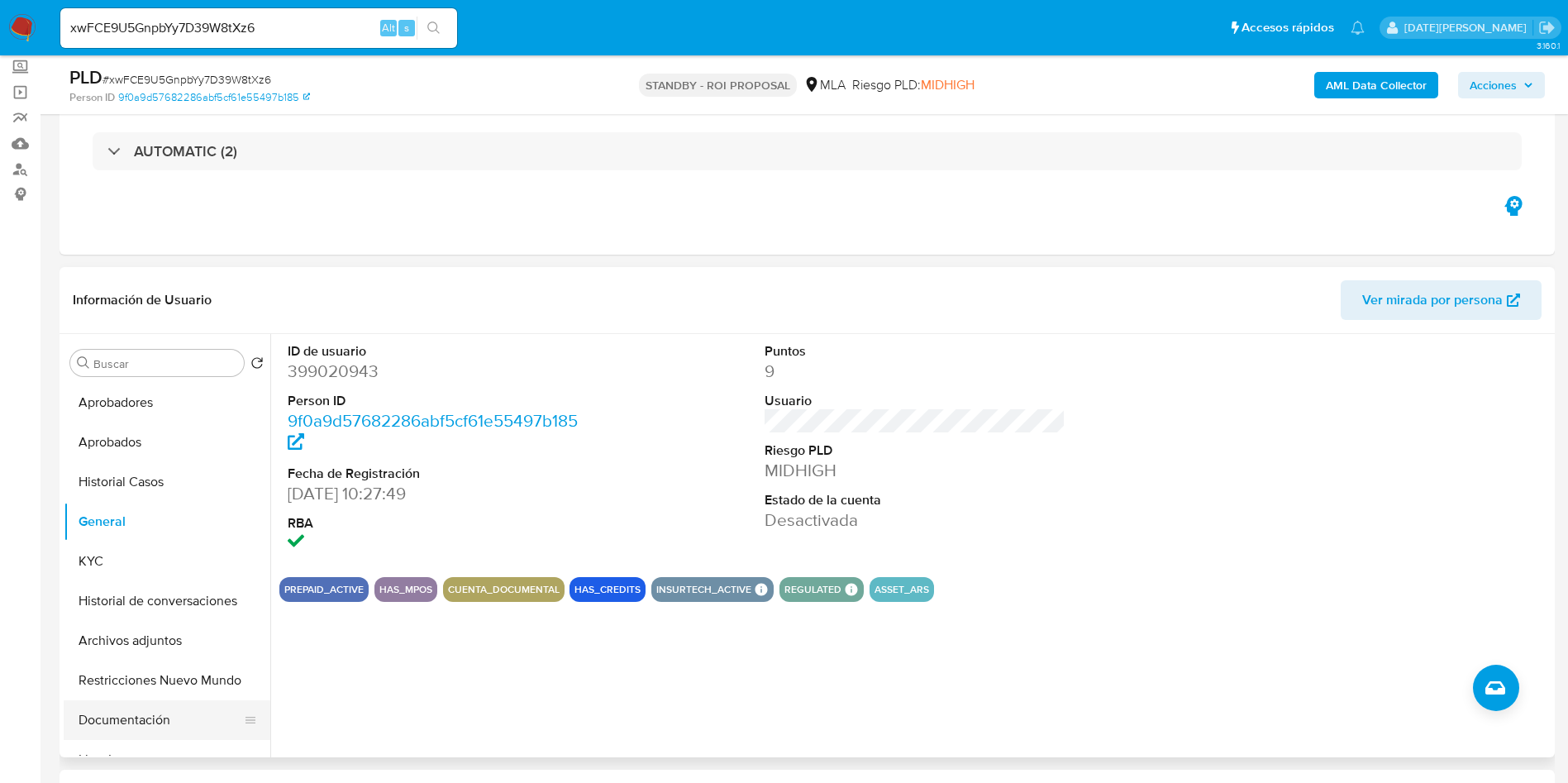
click at [140, 721] on button "Documentación" at bounding box center [161, 720] width 194 height 40
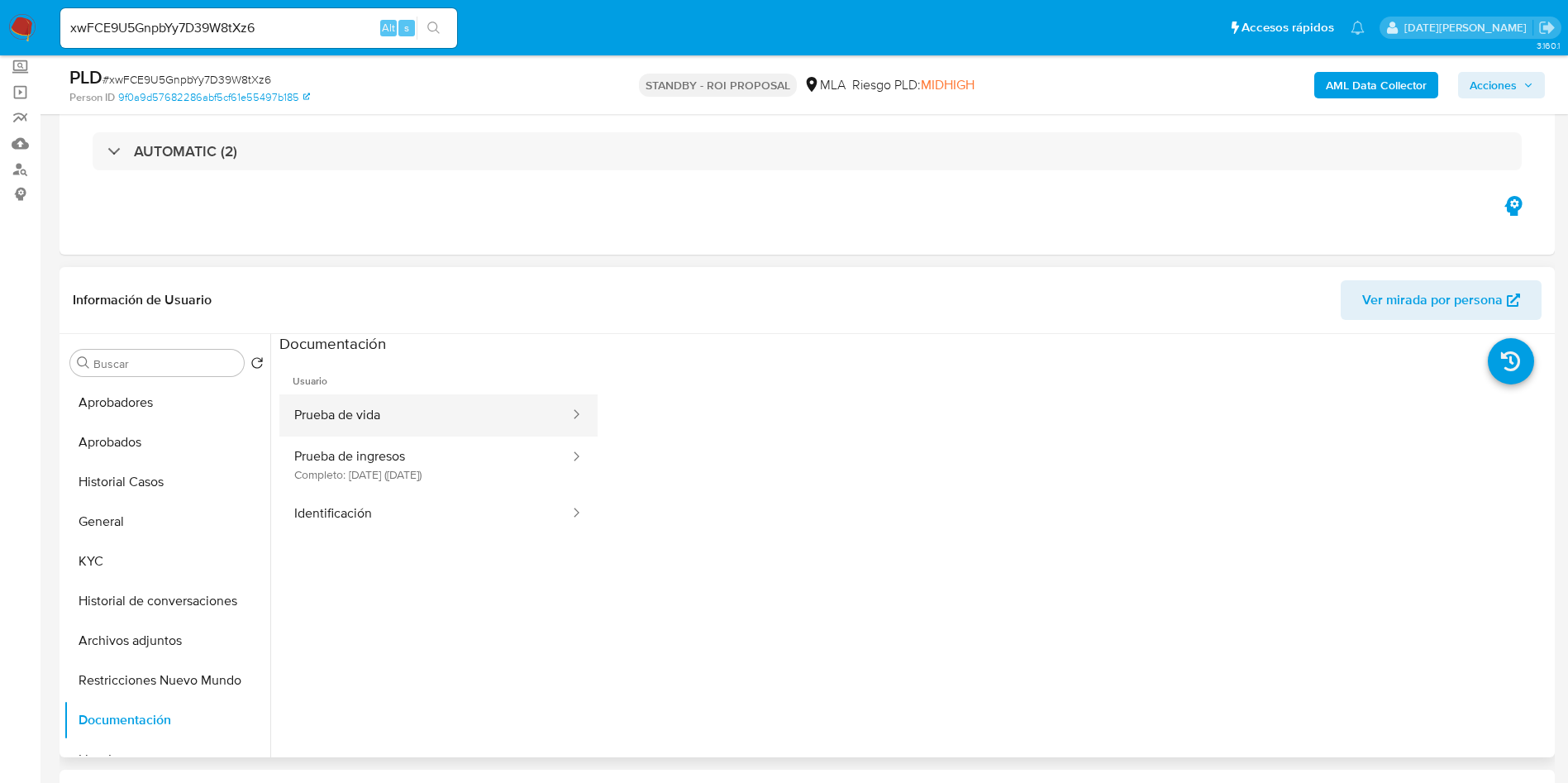
click at [362, 412] on button "Prueba de vida" at bounding box center [426, 415] width 292 height 42
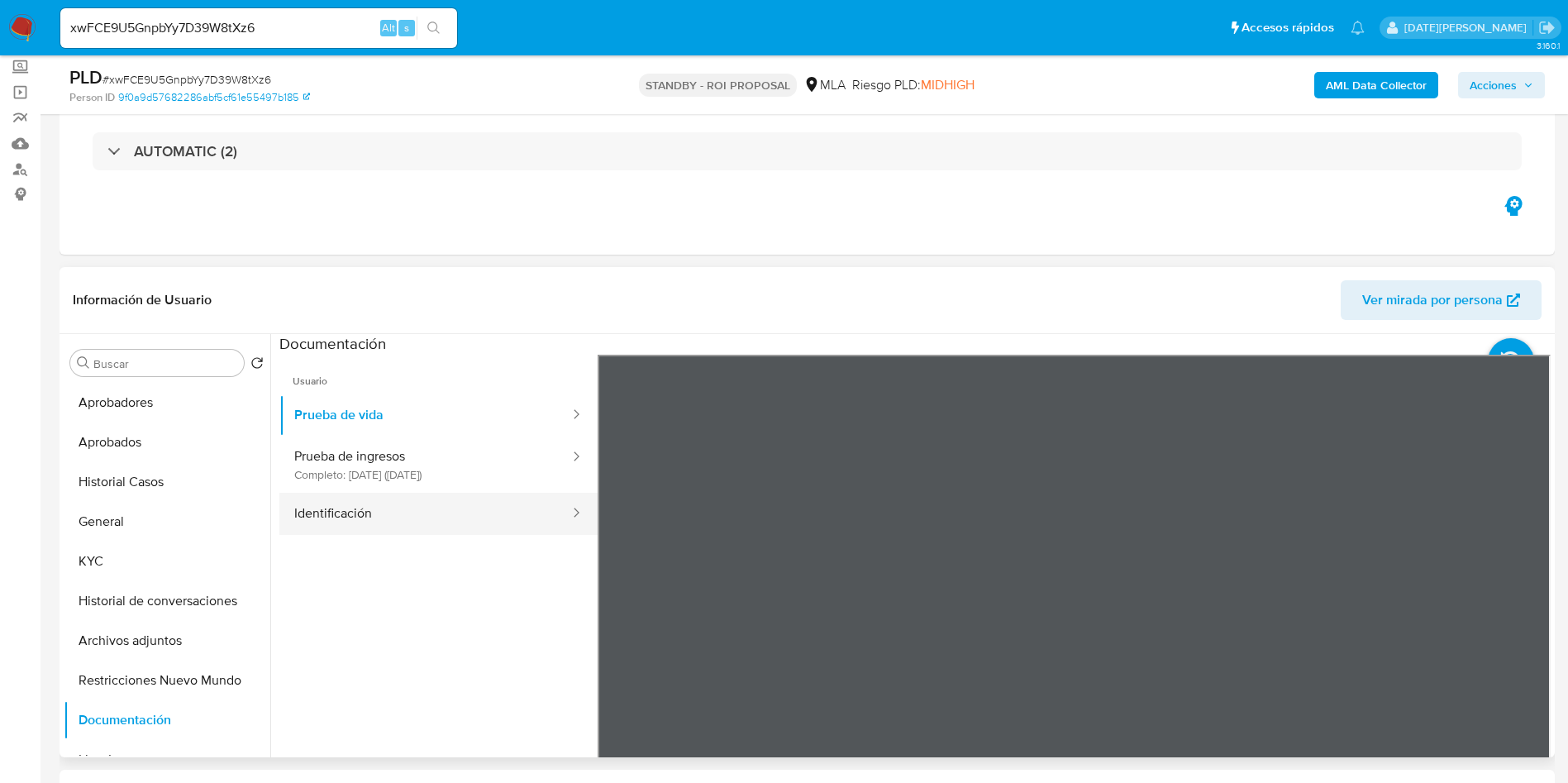
click at [328, 515] on button "Identificación" at bounding box center [426, 514] width 292 height 42
click at [1521, 620] on icon at bounding box center [1530, 623] width 33 height 33
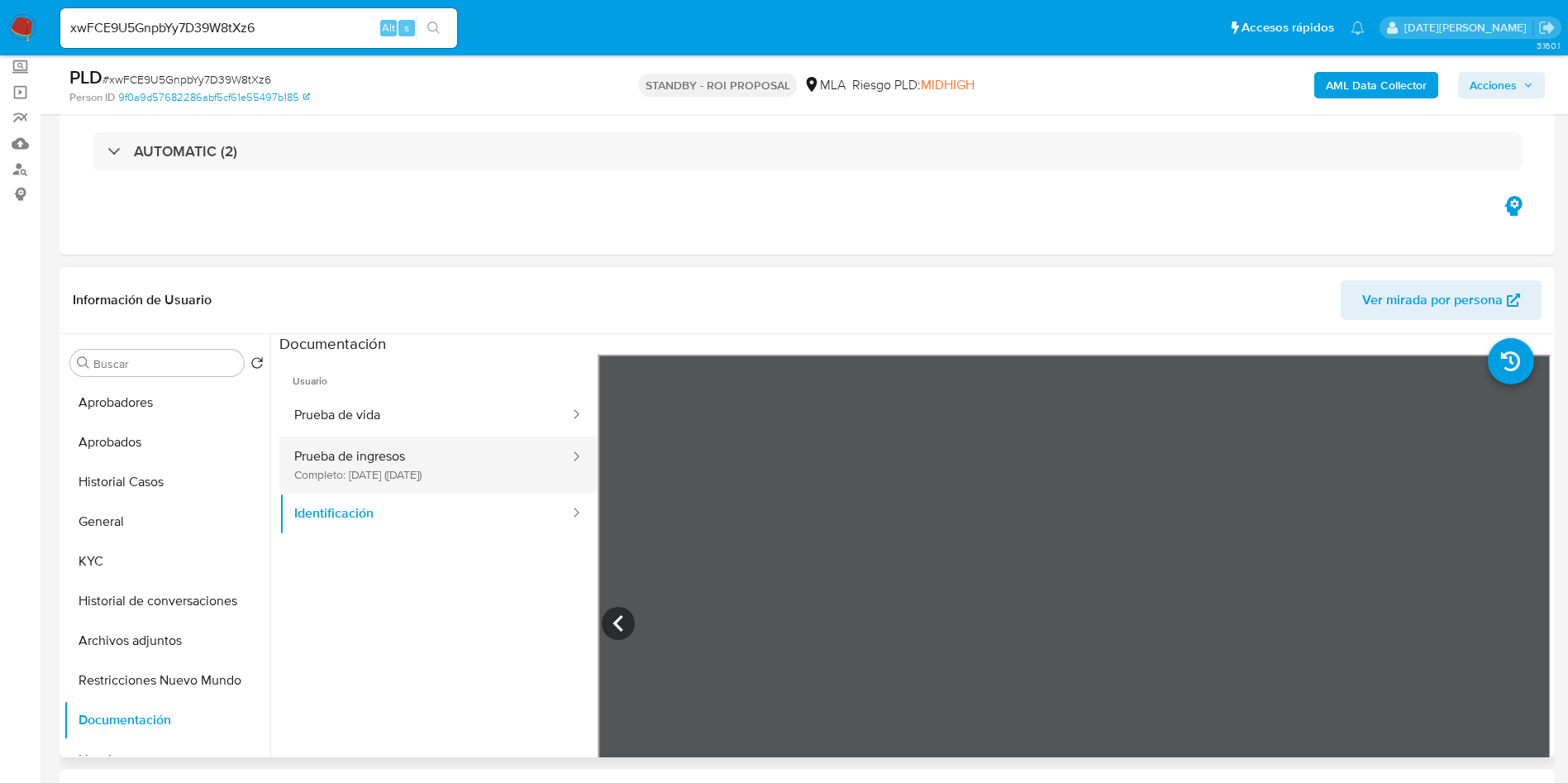
click at [359, 467] on button "Prueba de ingresos Completo: 15/03/2024 (hace 2 años)" at bounding box center [426, 464] width 292 height 56
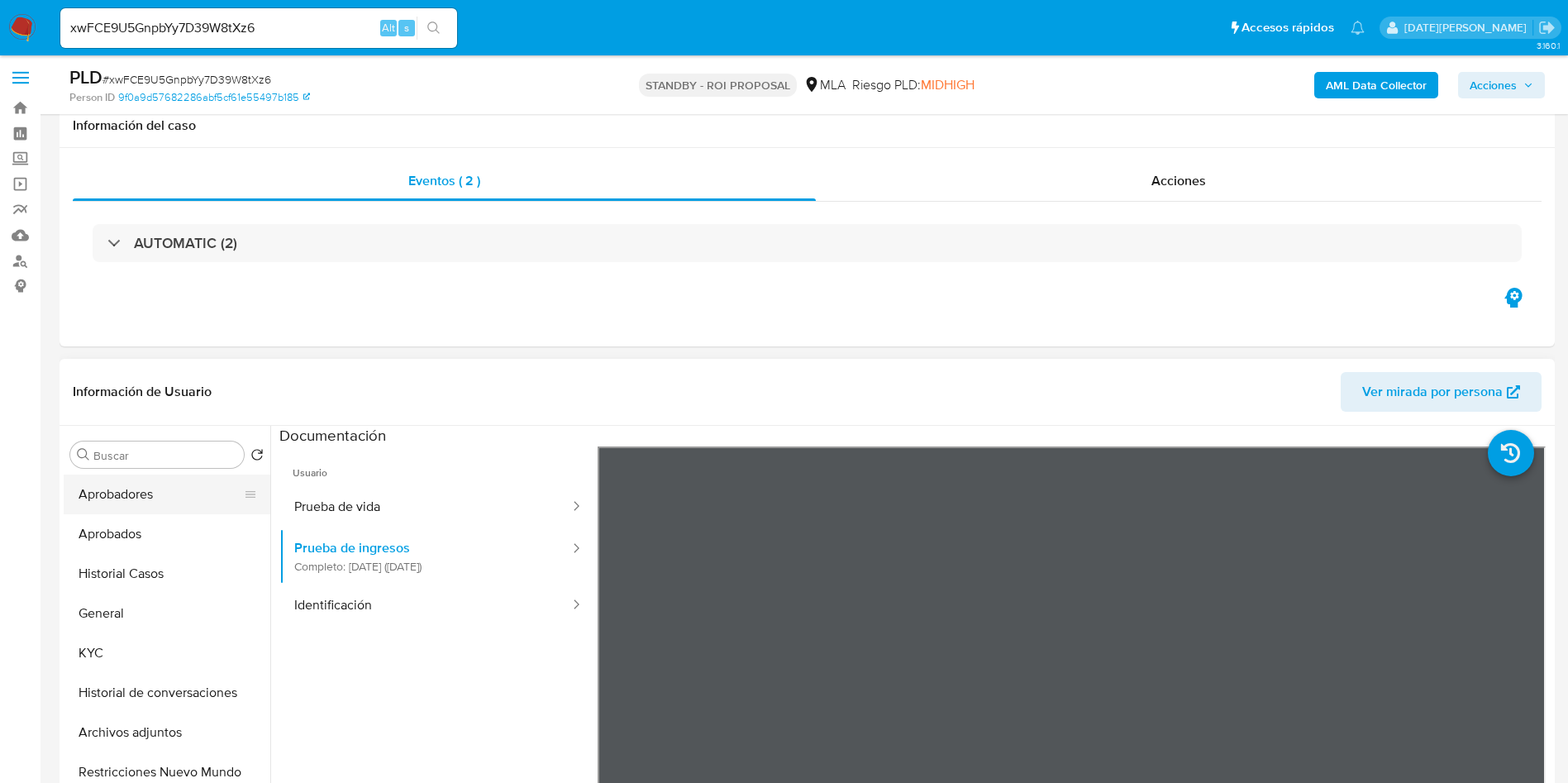
scroll to position [0, 0]
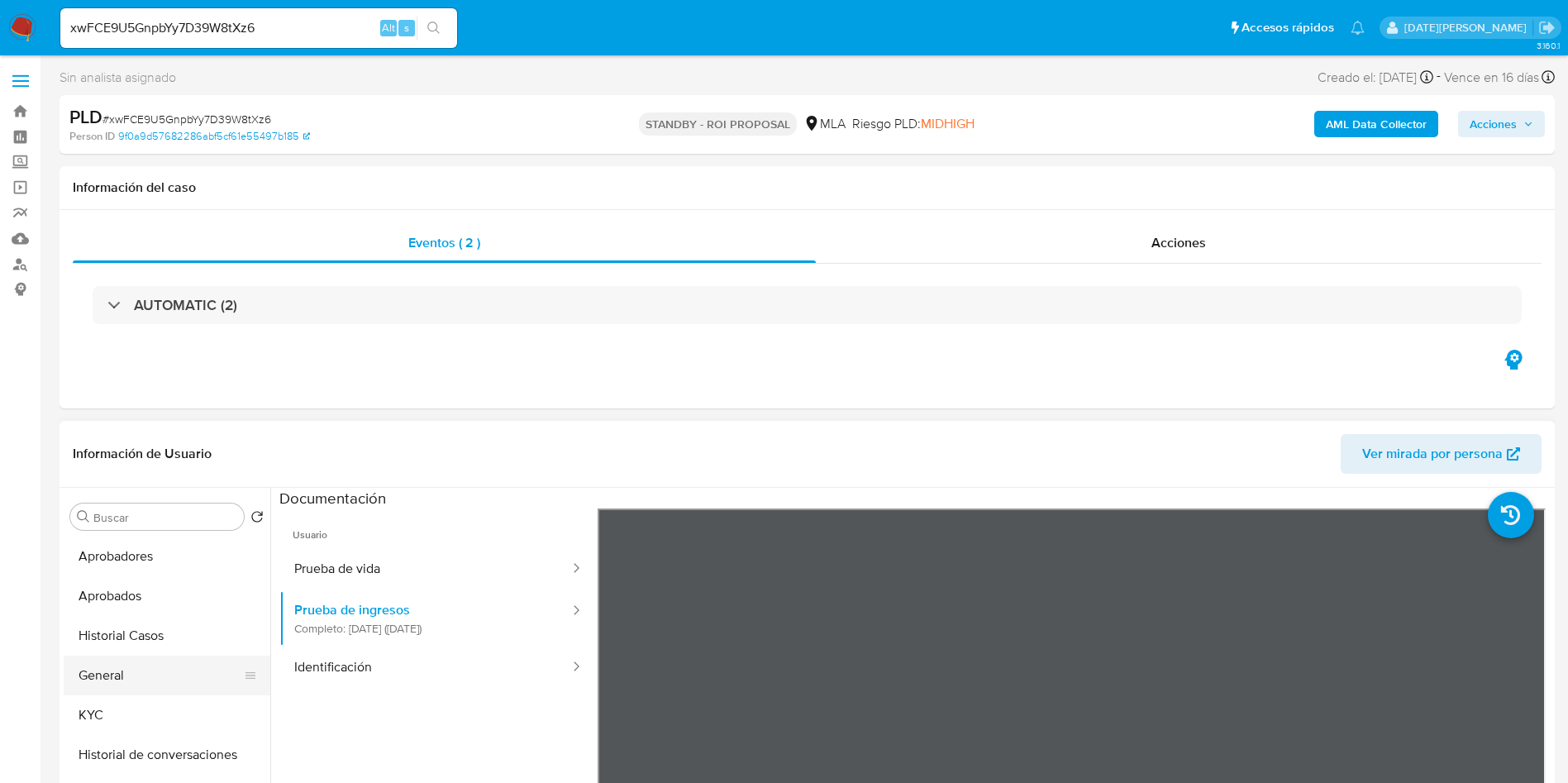
click at [134, 690] on button "General" at bounding box center [161, 675] width 194 height 40
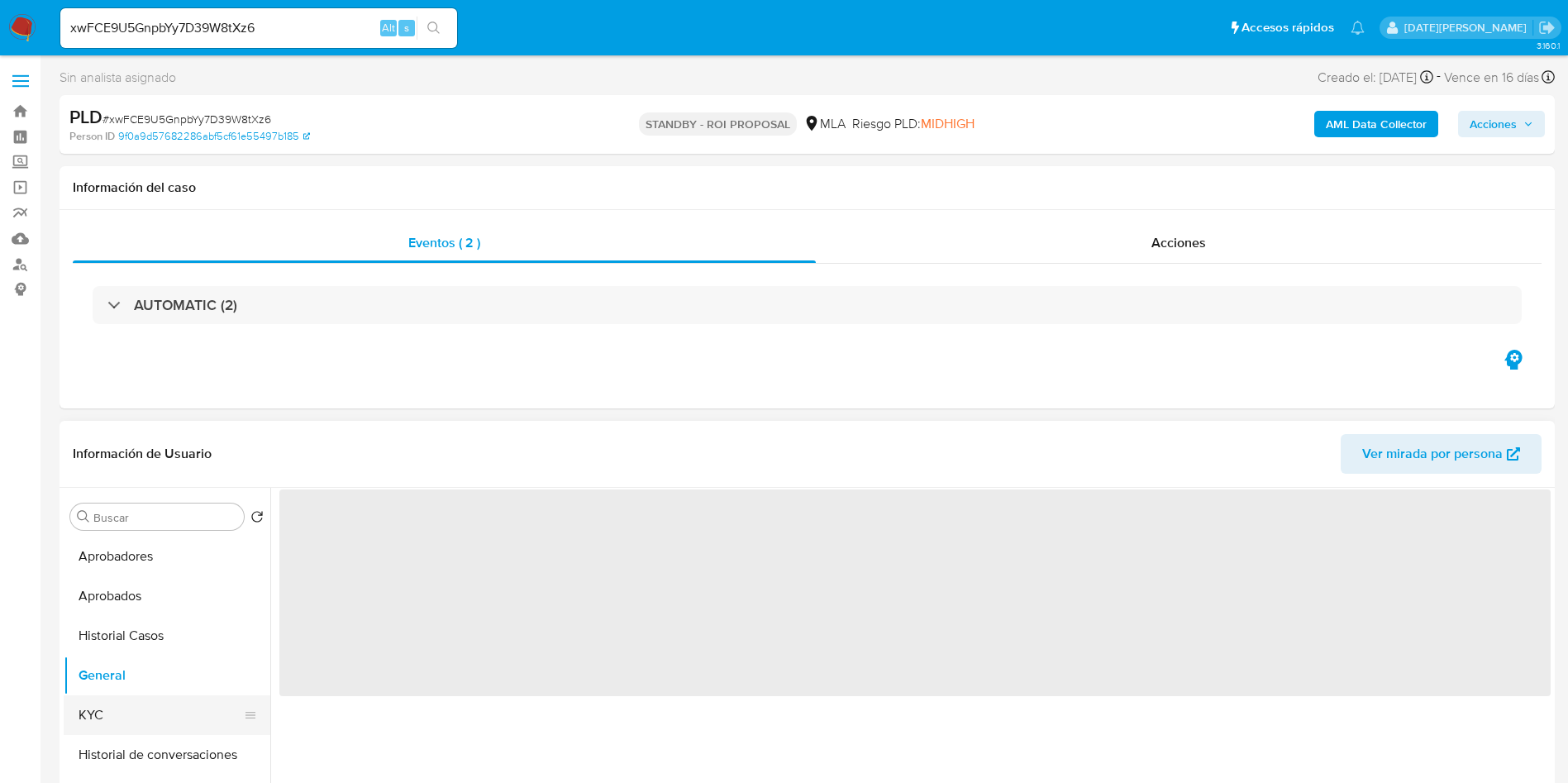
click at [111, 715] on button "KYC" at bounding box center [161, 715] width 194 height 40
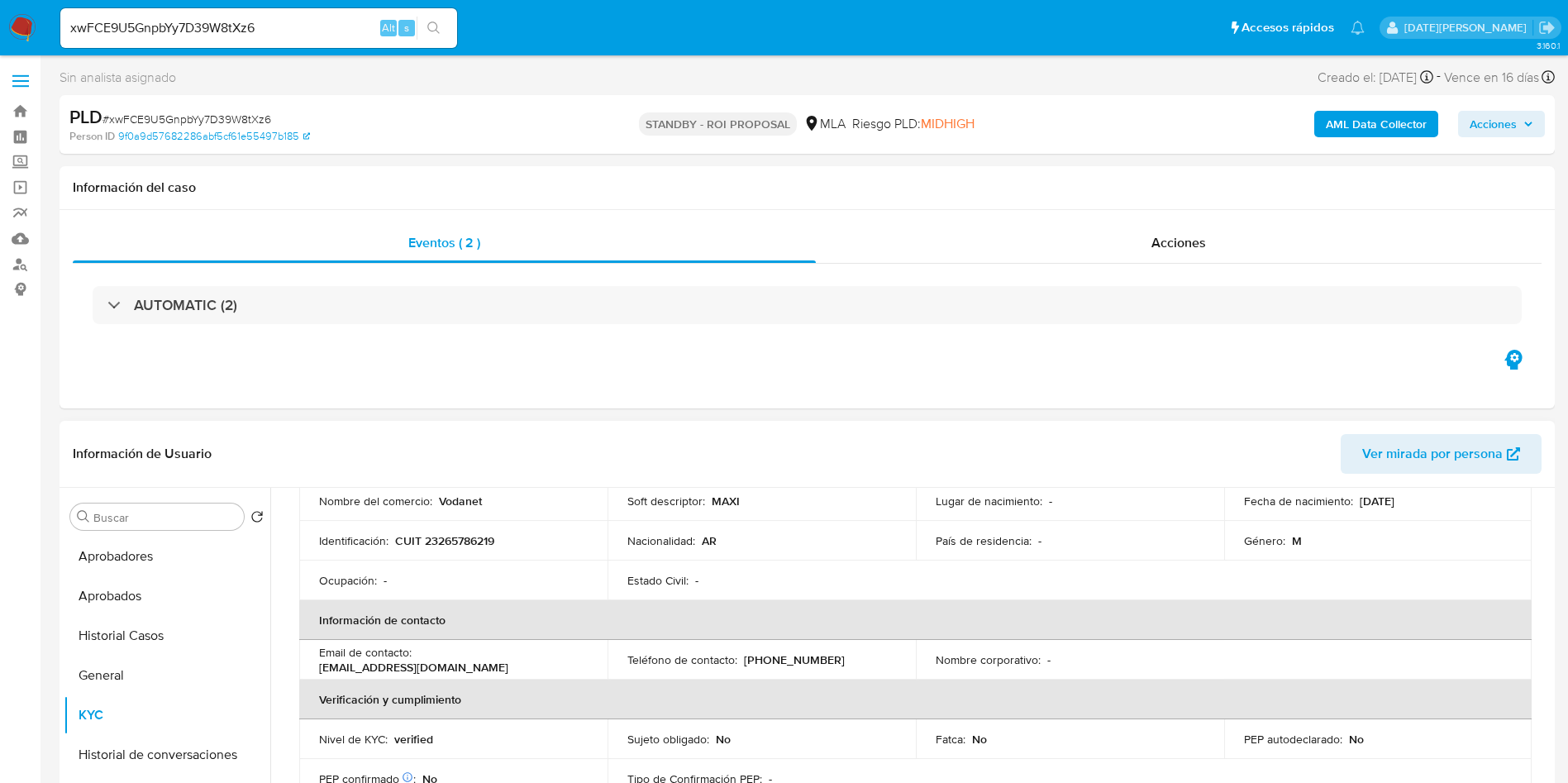
scroll to position [124, 0]
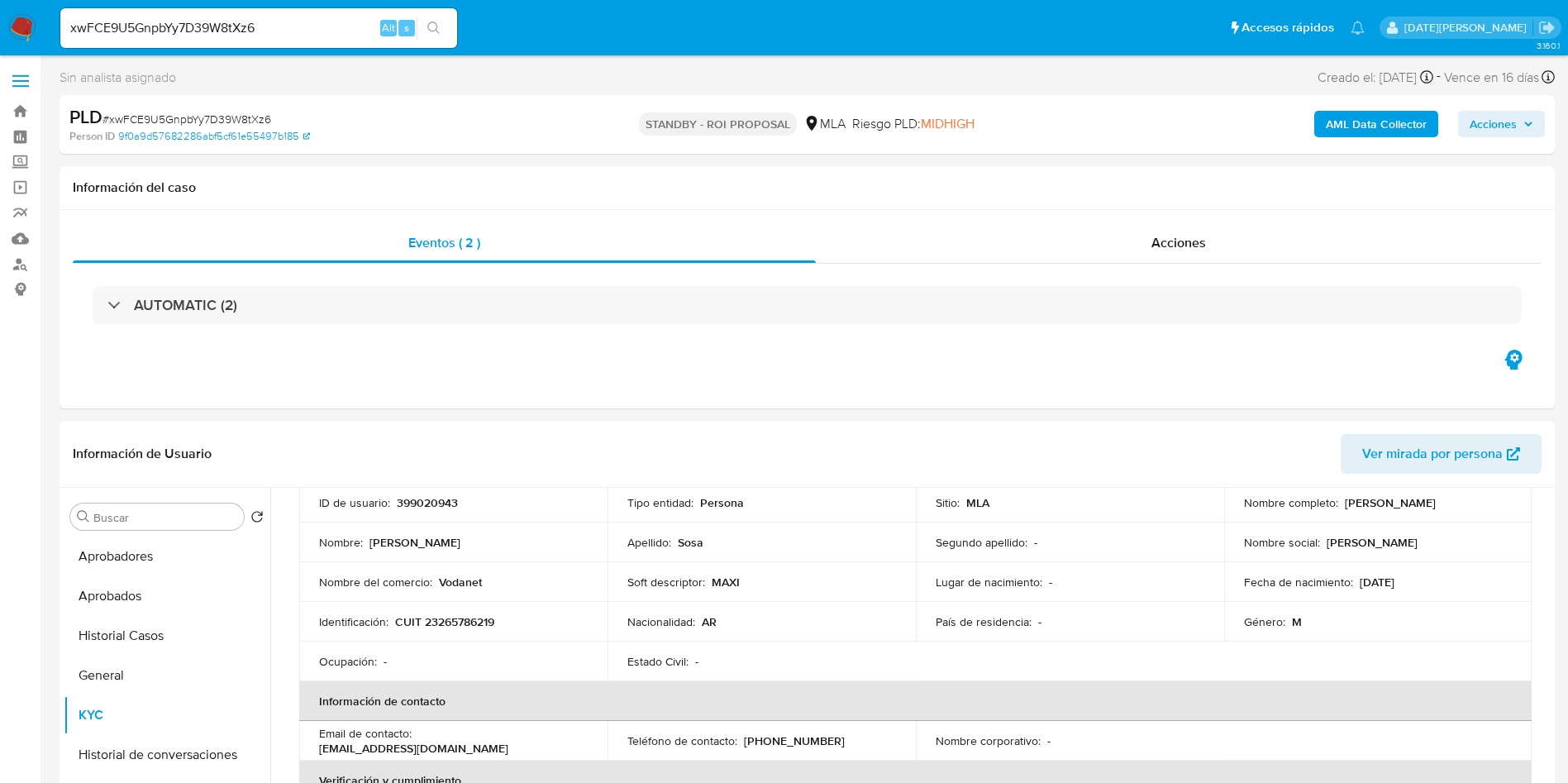
click at [458, 621] on p "CUIT 23265786219" at bounding box center [445, 621] width 99 height 15
copy p "23265786219"
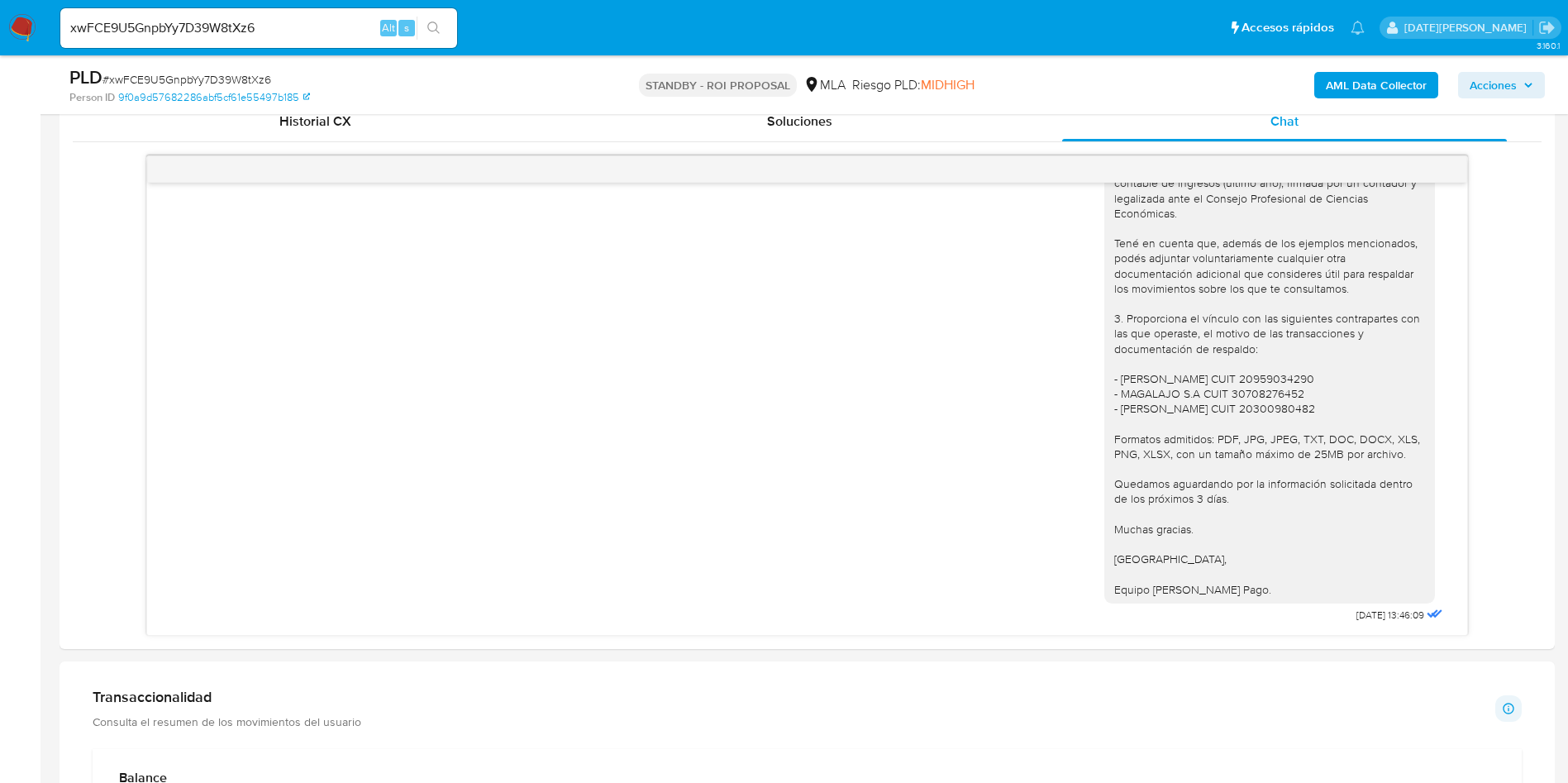
scroll to position [868, 0]
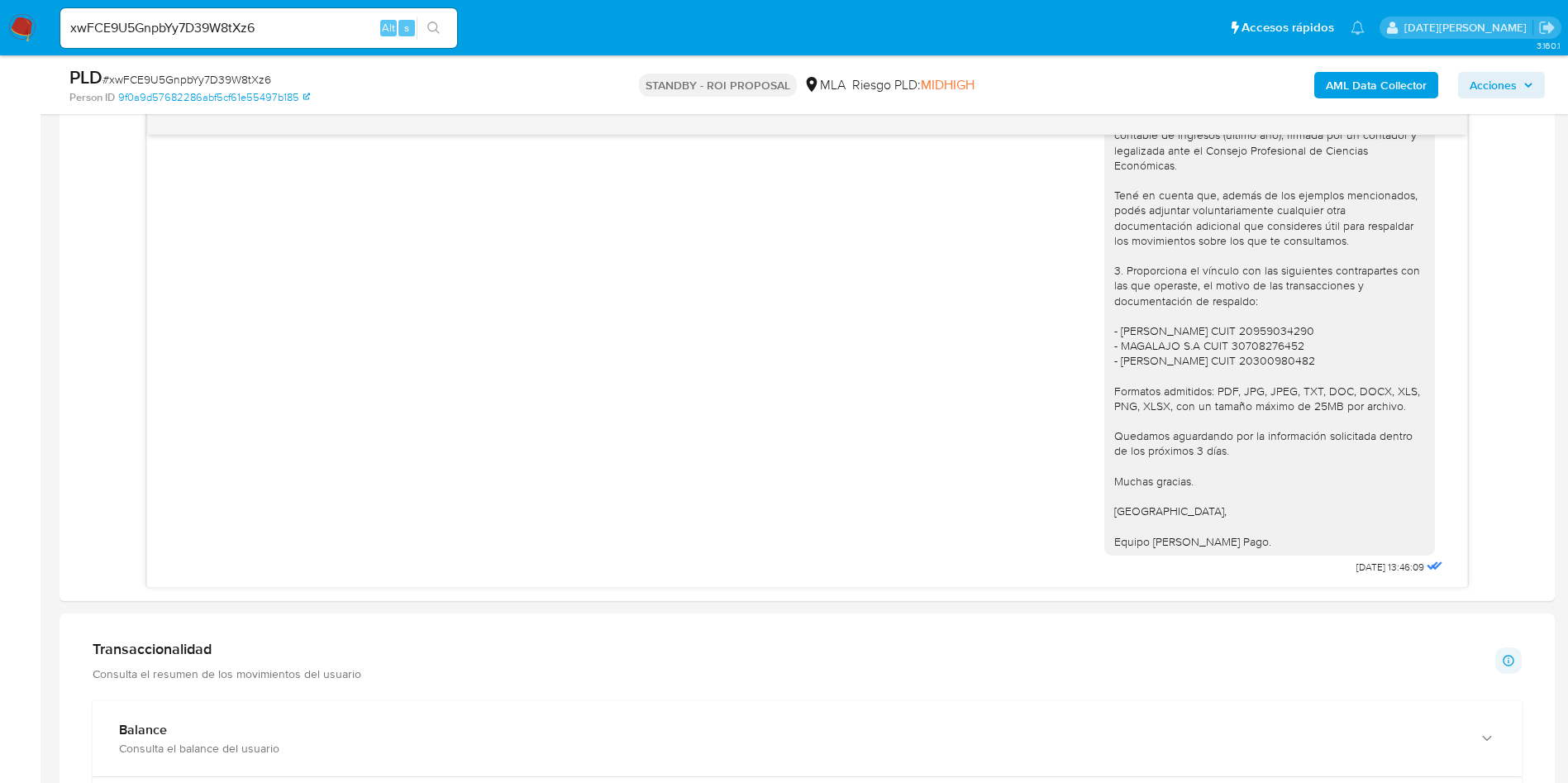
click at [256, 31] on input "xwFCE9U5GnpbYy7D39W8tXz6" at bounding box center [259, 28] width 397 height 21
paste input "9vCKhVMkazAWhiDklmhROVhy"
type input "9vCKhVMkazAWhiDklmhROVhy"
click at [443, 29] on button "search-icon" at bounding box center [434, 28] width 34 height 23
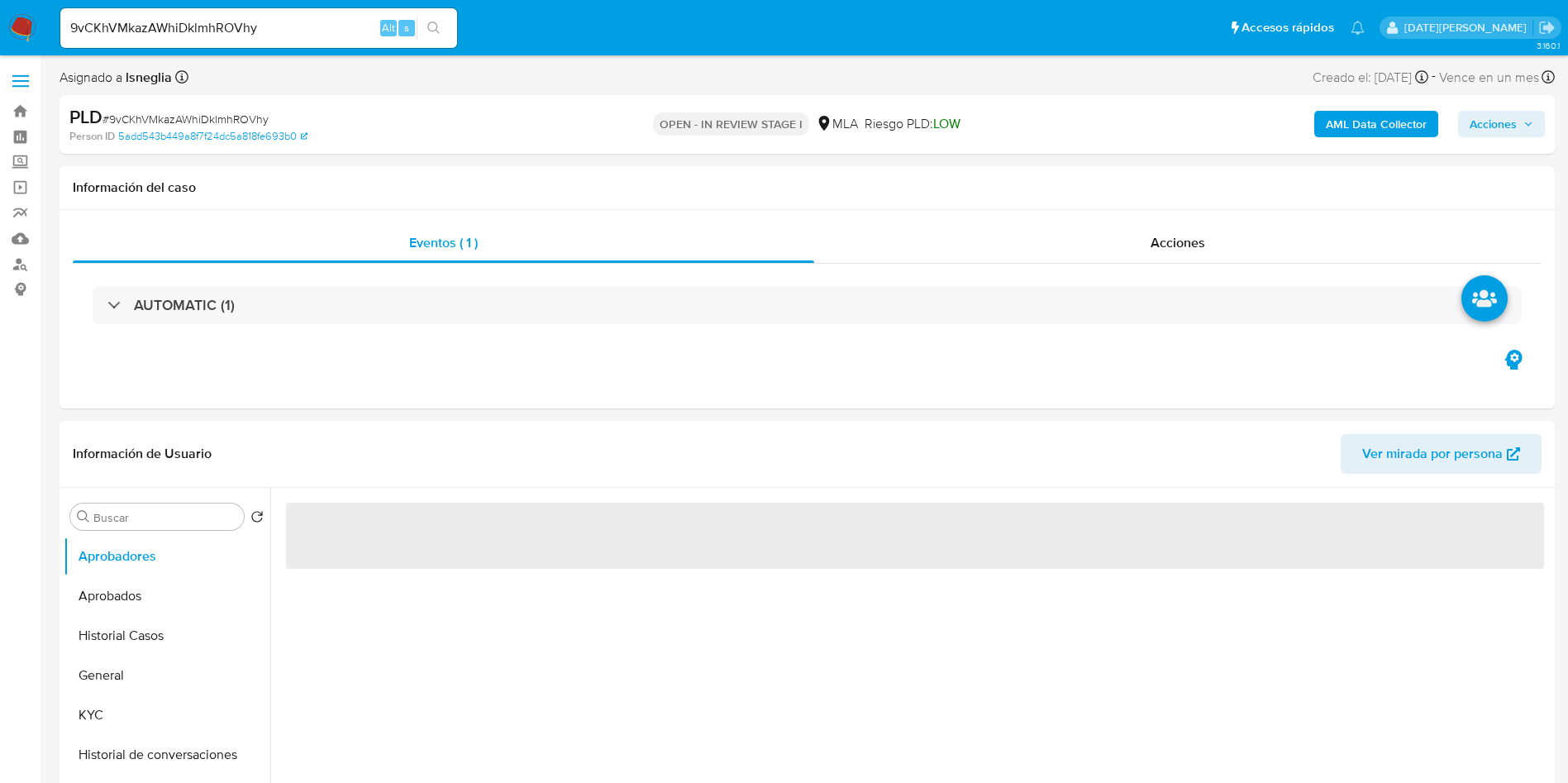
select select "10"
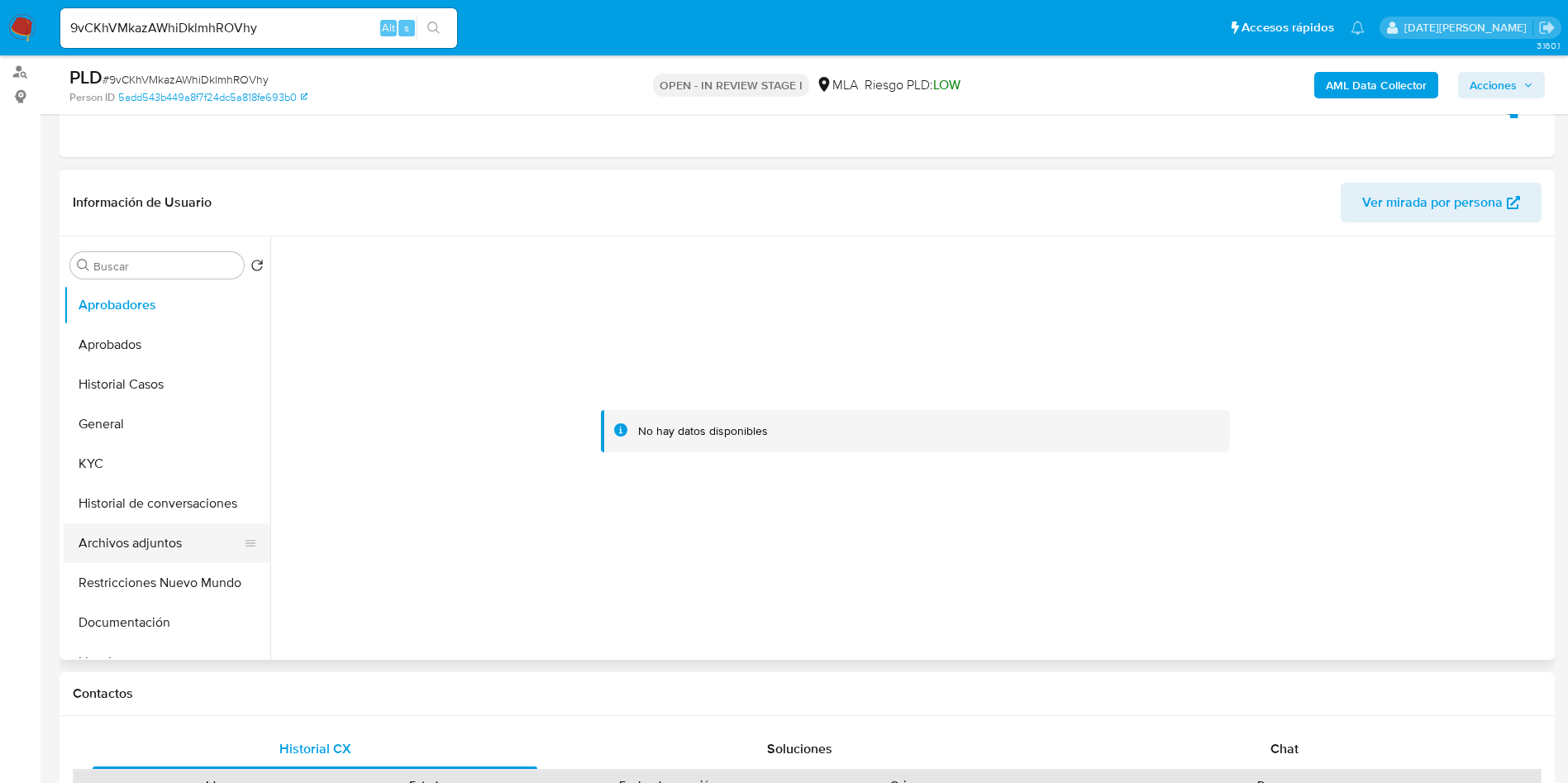
scroll to position [248, 0]
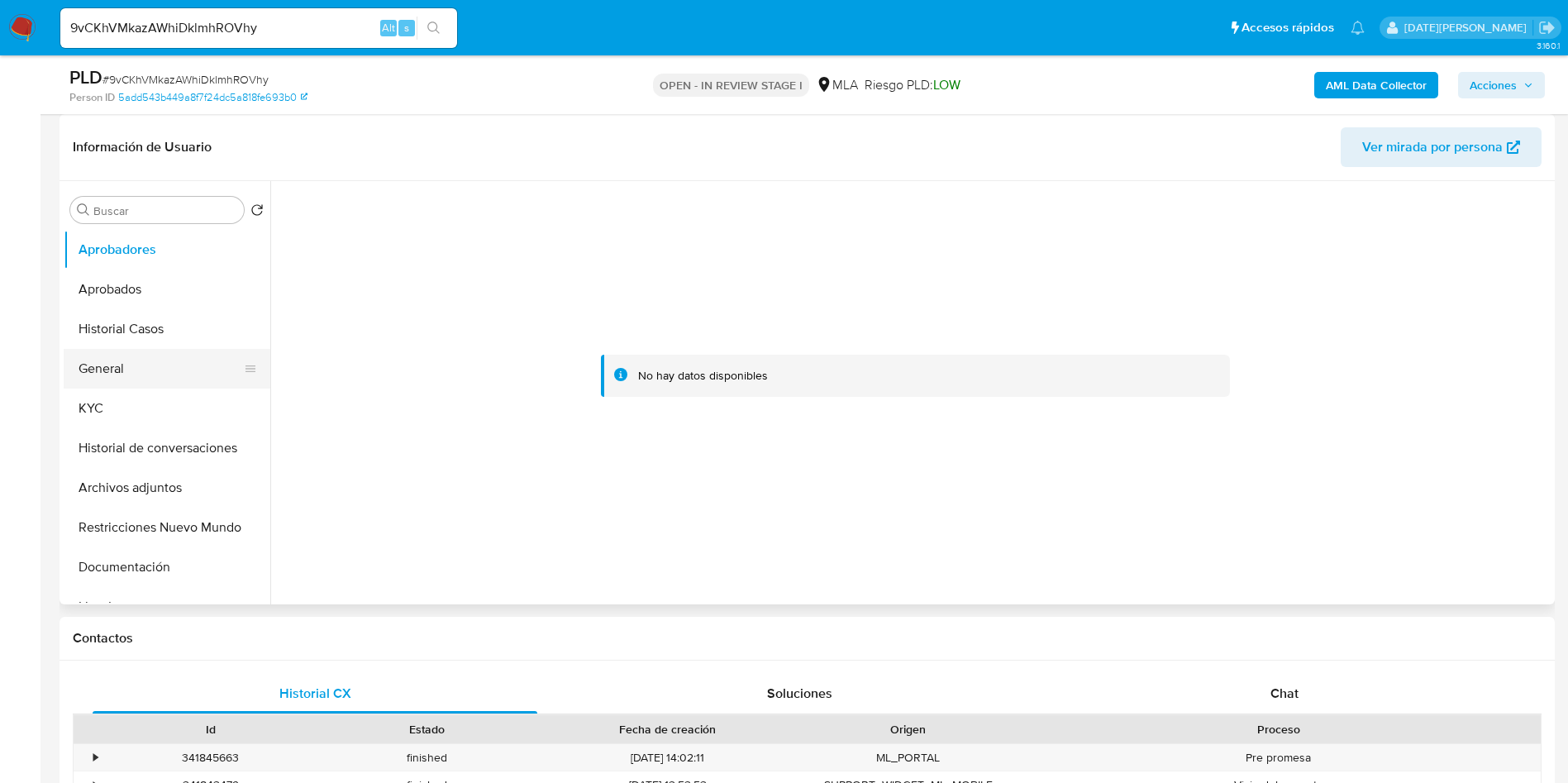
click at [122, 362] on button "General" at bounding box center [161, 369] width 194 height 40
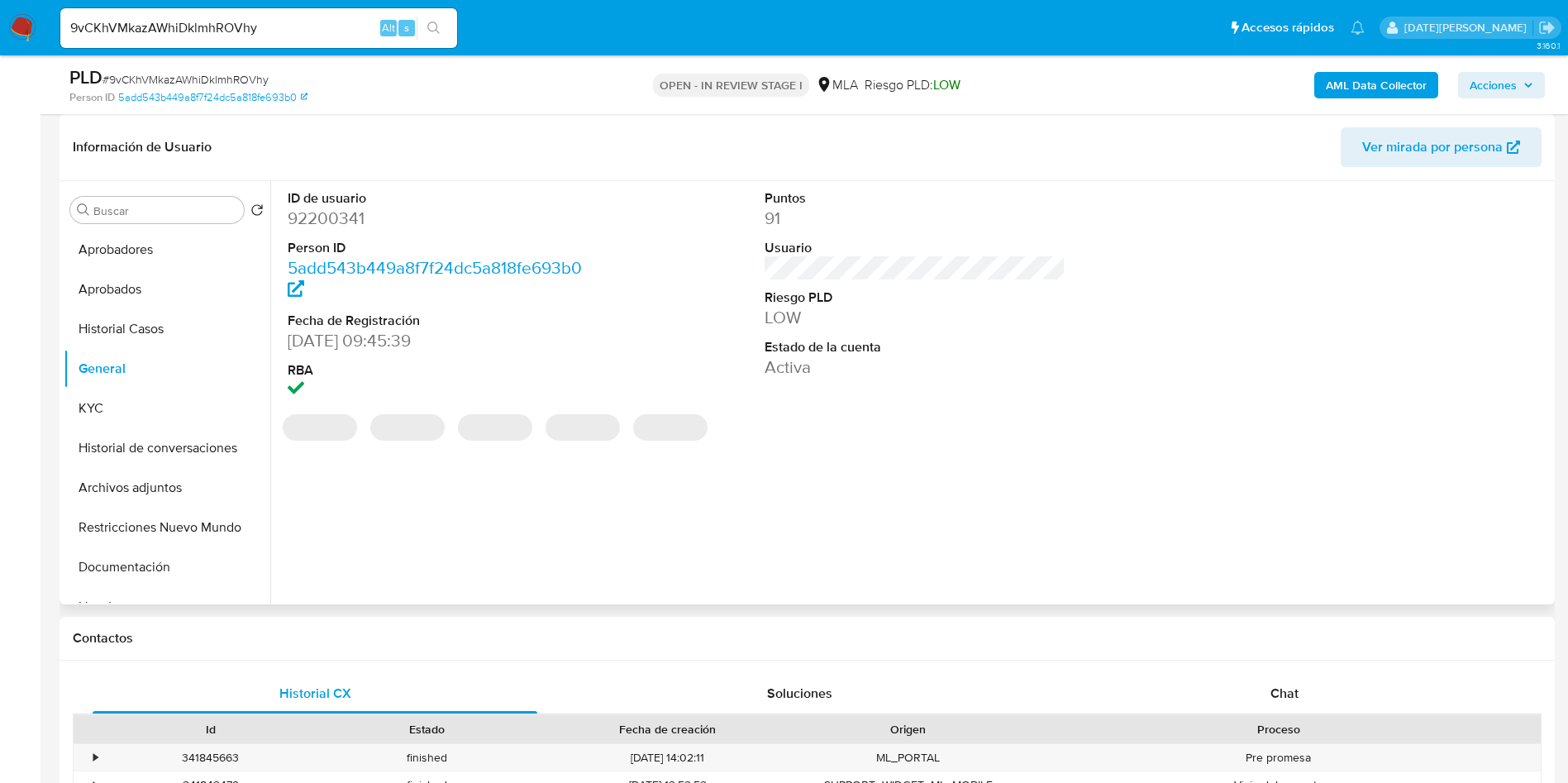
click at [332, 216] on dd "92200341" at bounding box center [439, 219] width 302 height 23
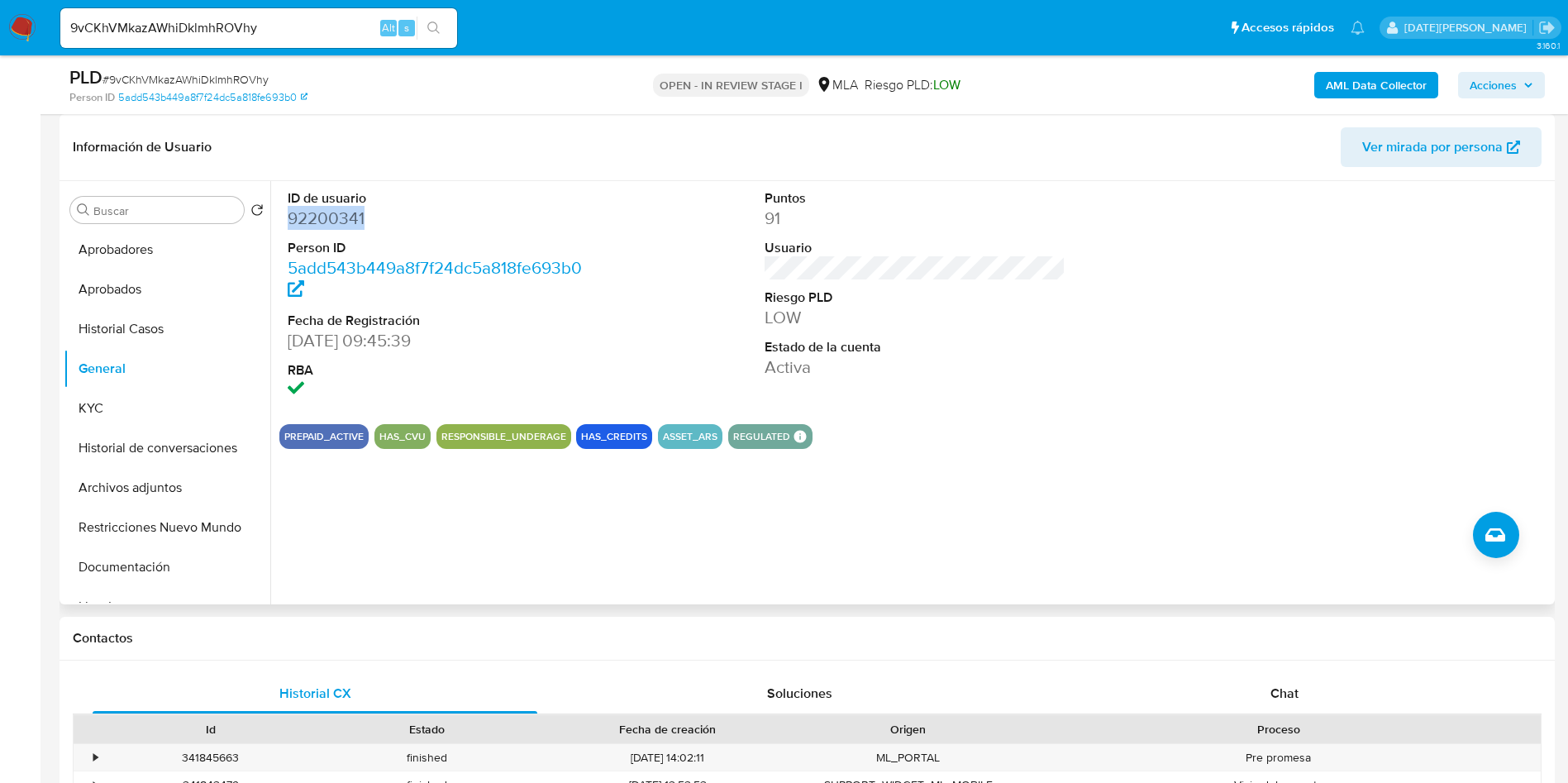
copy dd "92200341"
click at [194, 68] on div "PLD # 9vCKhVMkazAWhiDklmhROVhy" at bounding box center [312, 78] width 486 height 25
click at [199, 80] on span "# 9vCKhVMkazAWhiDklmhROVhy" at bounding box center [185, 79] width 166 height 17
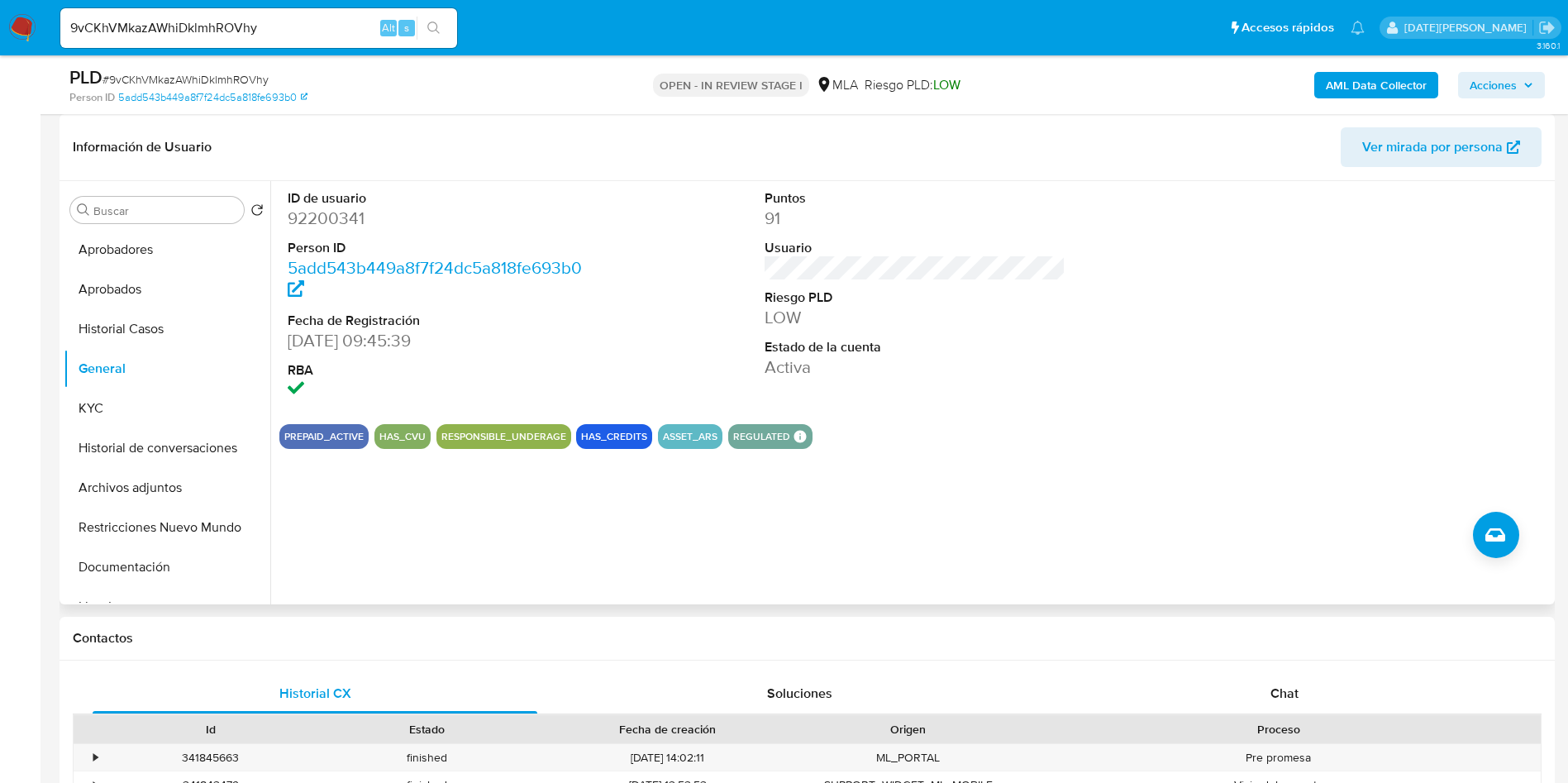
click at [351, 207] on dd "92200341" at bounding box center [439, 219] width 302 height 23
copy dd "92200341"
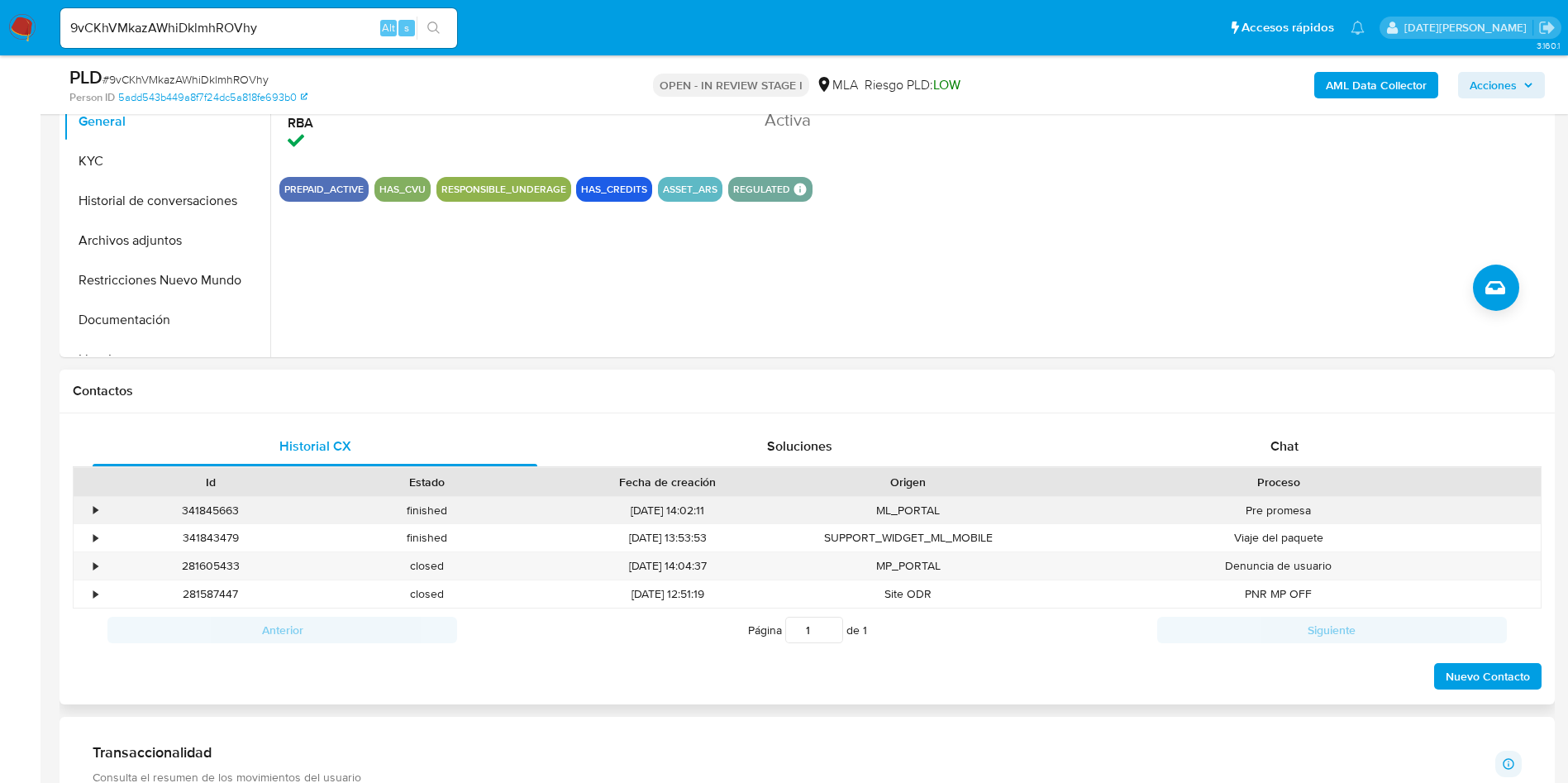
scroll to position [496, 0]
click at [1319, 442] on div "Chat" at bounding box center [1285, 445] width 445 height 40
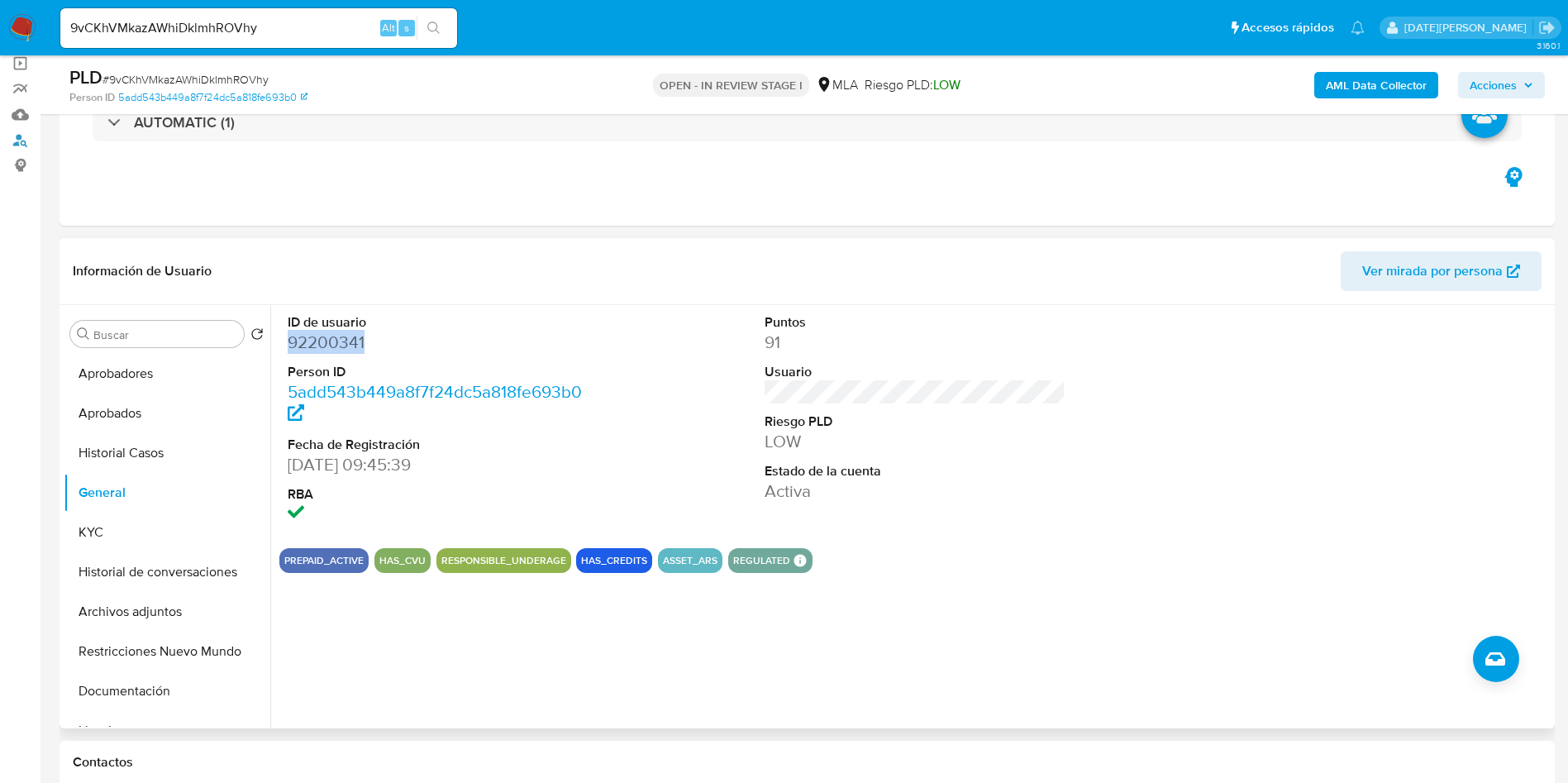
scroll to position [248, 0]
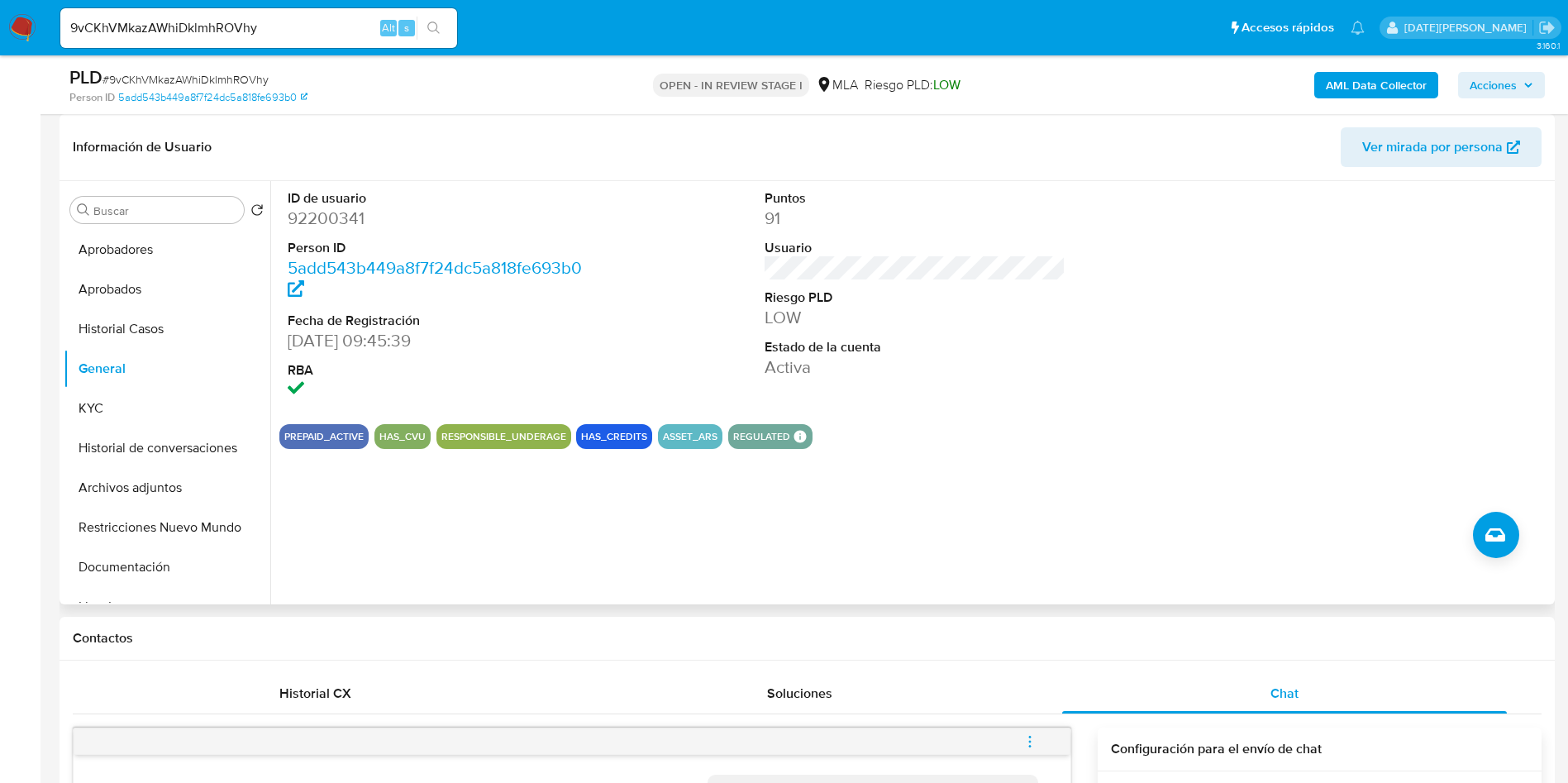
click at [887, 443] on div "PREPAID_ACTIVE HAS_CVU RESPONSIBLE_UNDERAGE HAS_CREDITS ASSET_ARS REGULATED REG…" at bounding box center [915, 436] width 1271 height 25
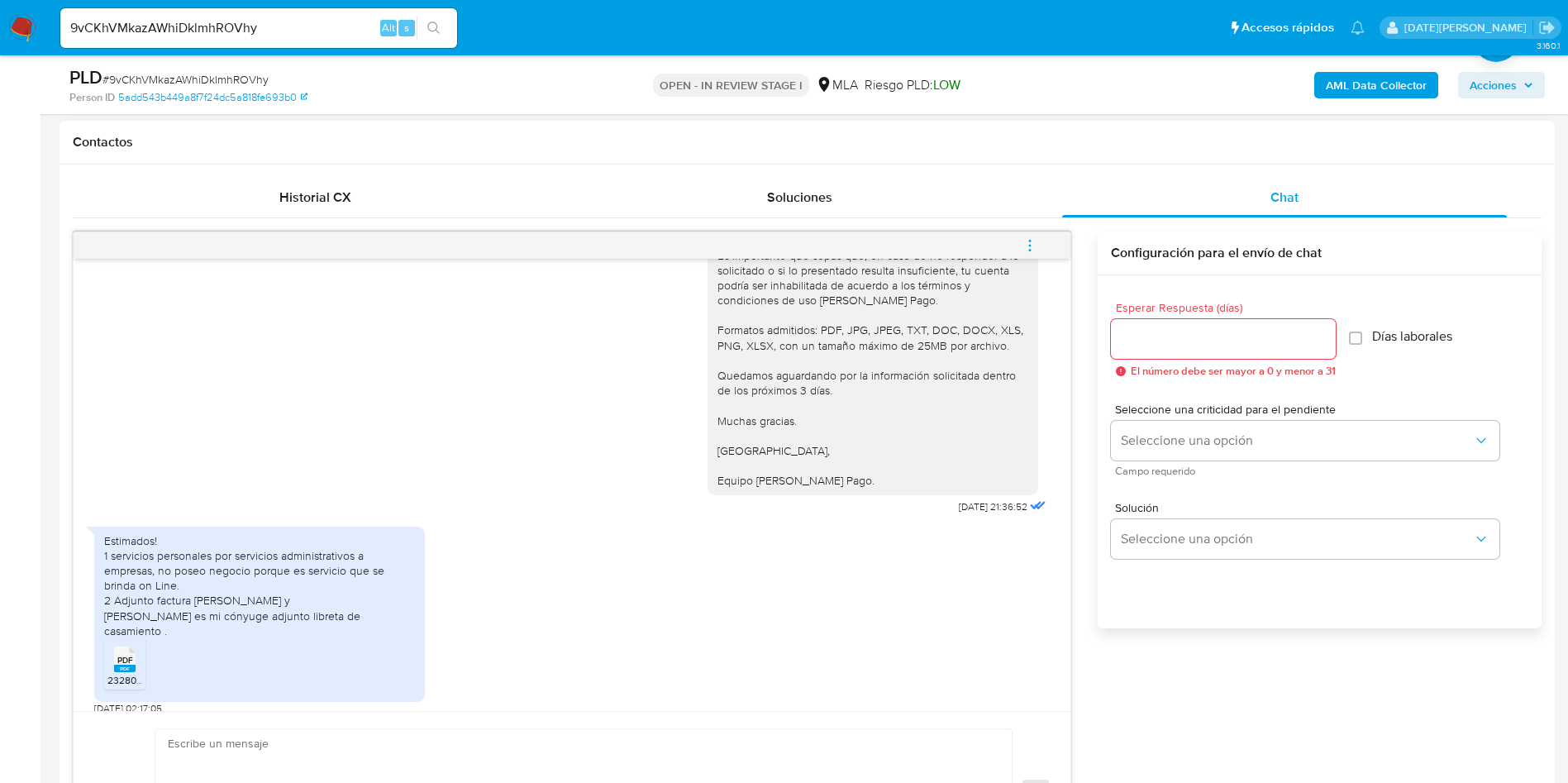
scroll to position [3102, 0]
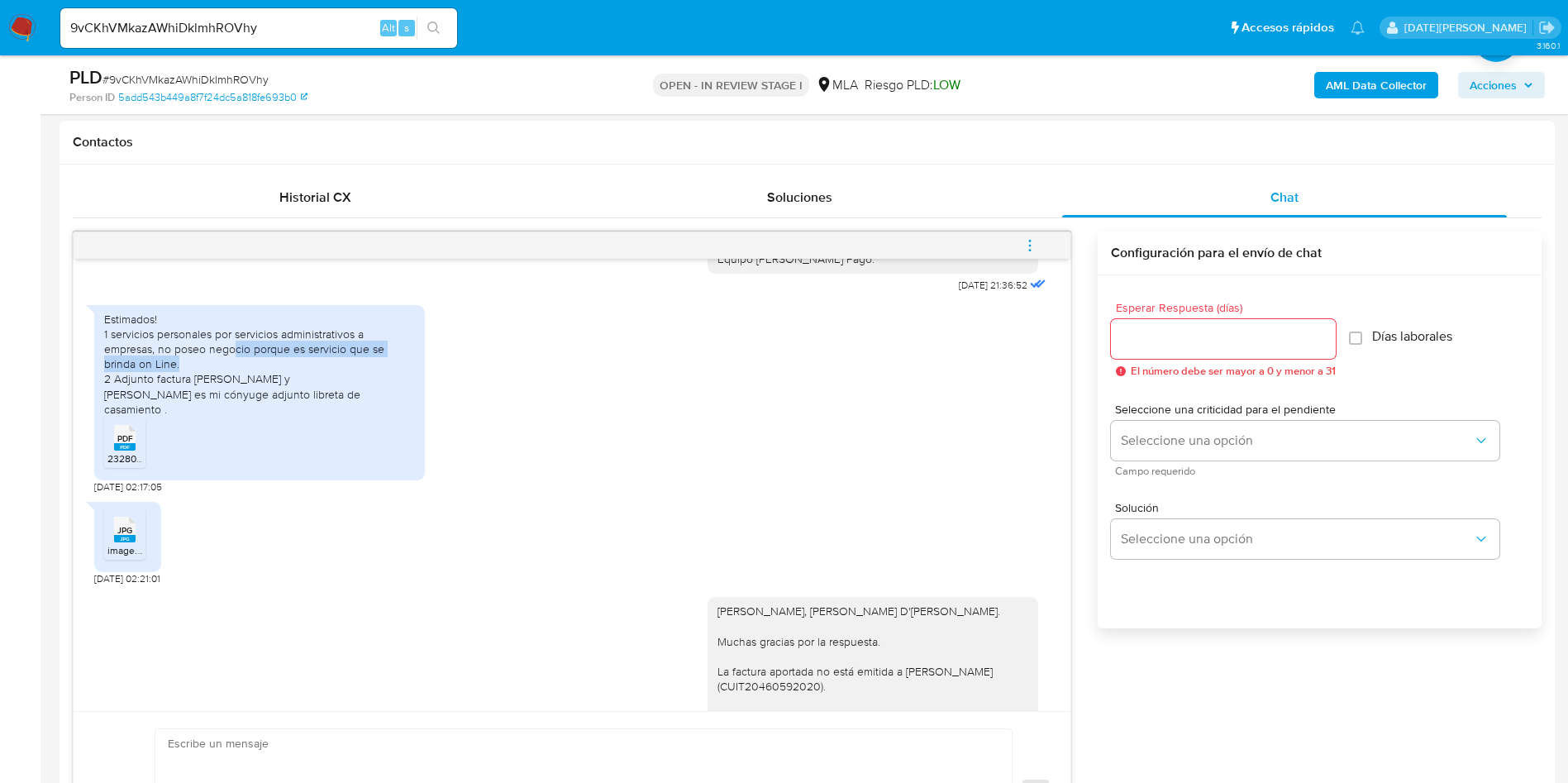
drag, startPoint x: 237, startPoint y: 394, endPoint x: 312, endPoint y: 406, distance: 76.0
click at [312, 406] on div "Estimados! 1 servicios personales por servicios administrativos a empresas, no …" at bounding box center [259, 364] width 311 height 105
drag, startPoint x: 182, startPoint y: 441, endPoint x: 391, endPoint y: 453, distance: 209.3
click at [391, 417] on div "Estimados! 1 servicios personales por servicios administrativos a empresas, no …" at bounding box center [259, 364] width 311 height 105
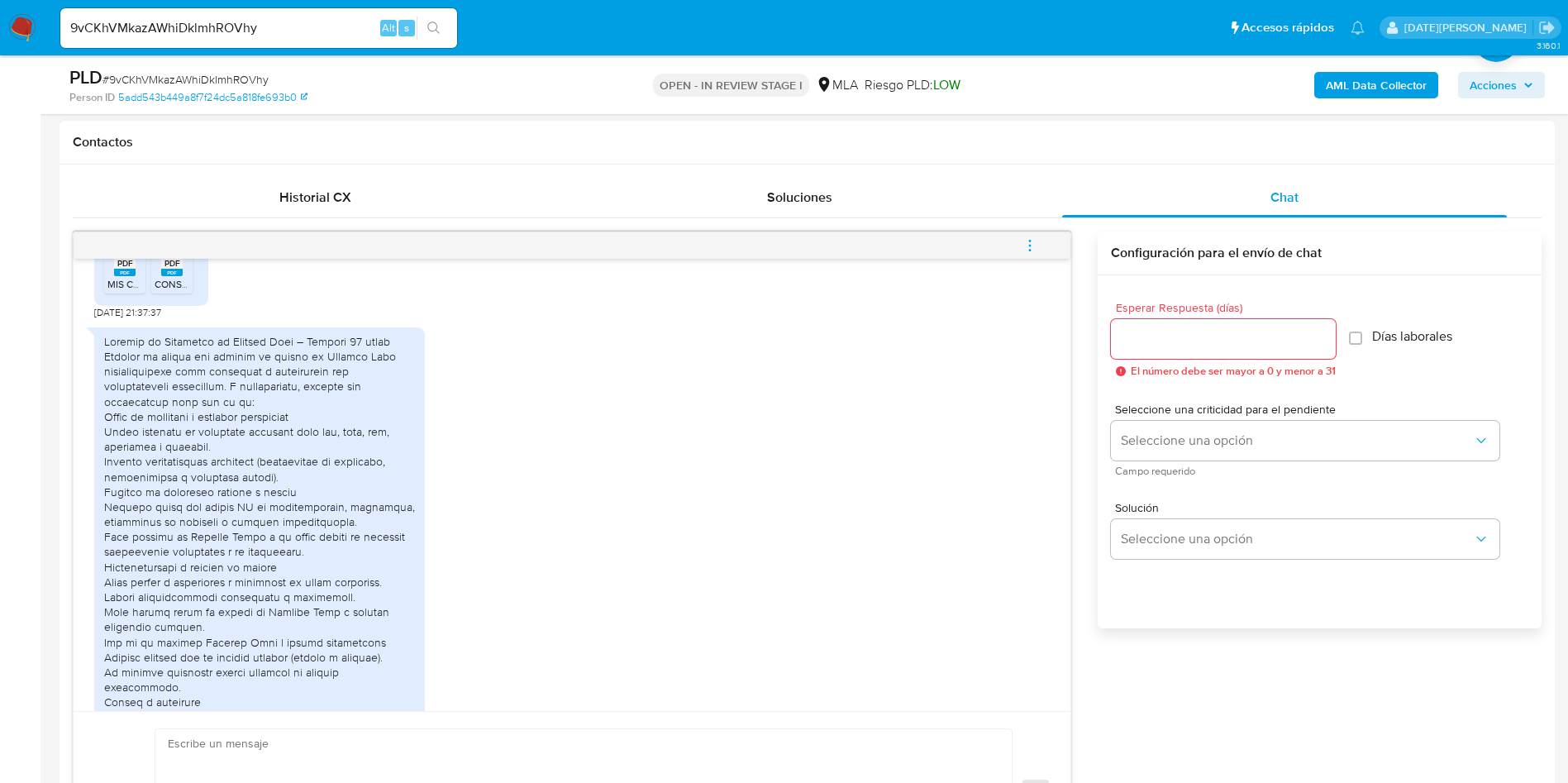
scroll to position [919, 0]
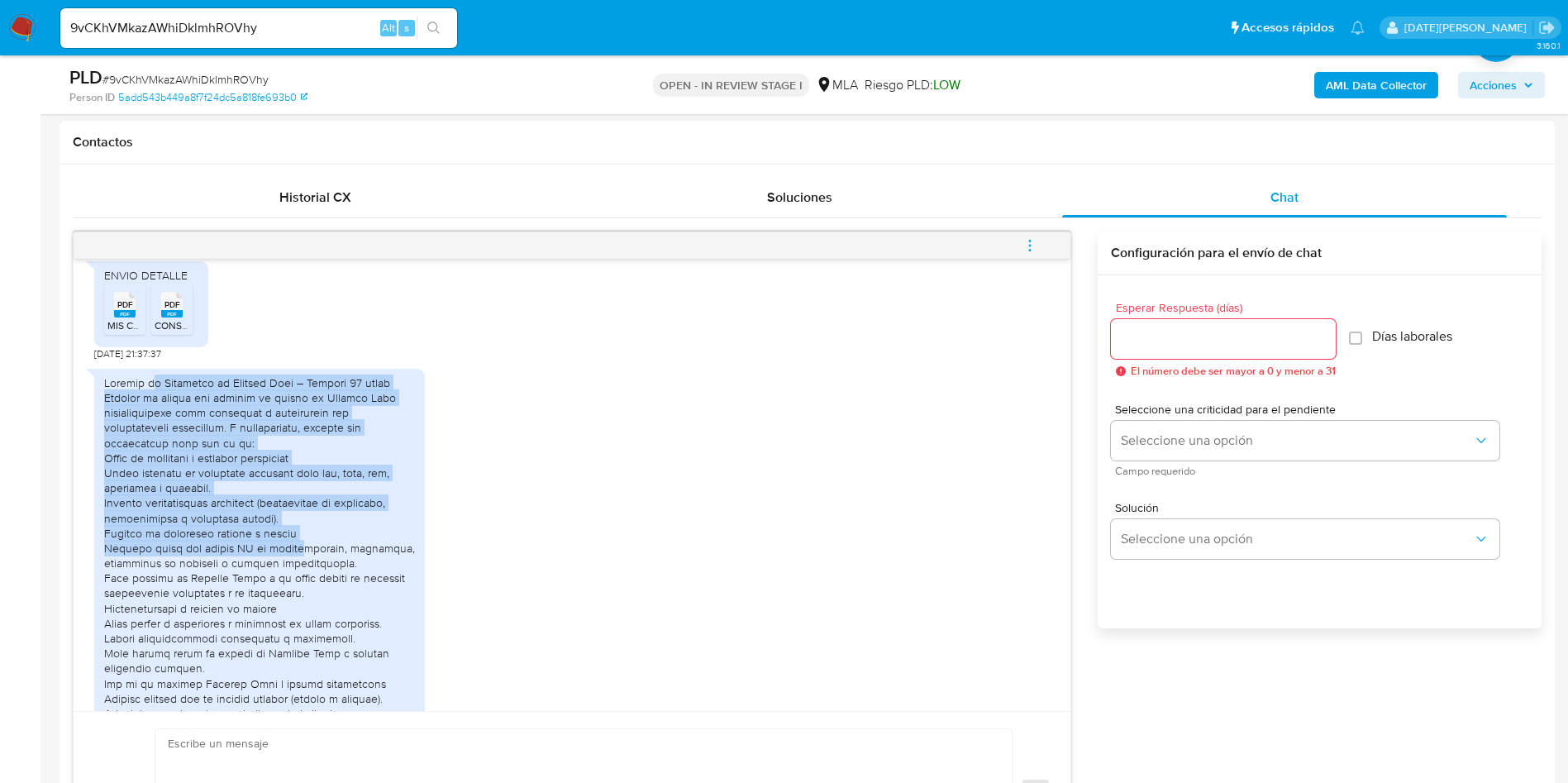
drag, startPoint x: 149, startPoint y: 421, endPoint x: 315, endPoint y: 581, distance: 230.6
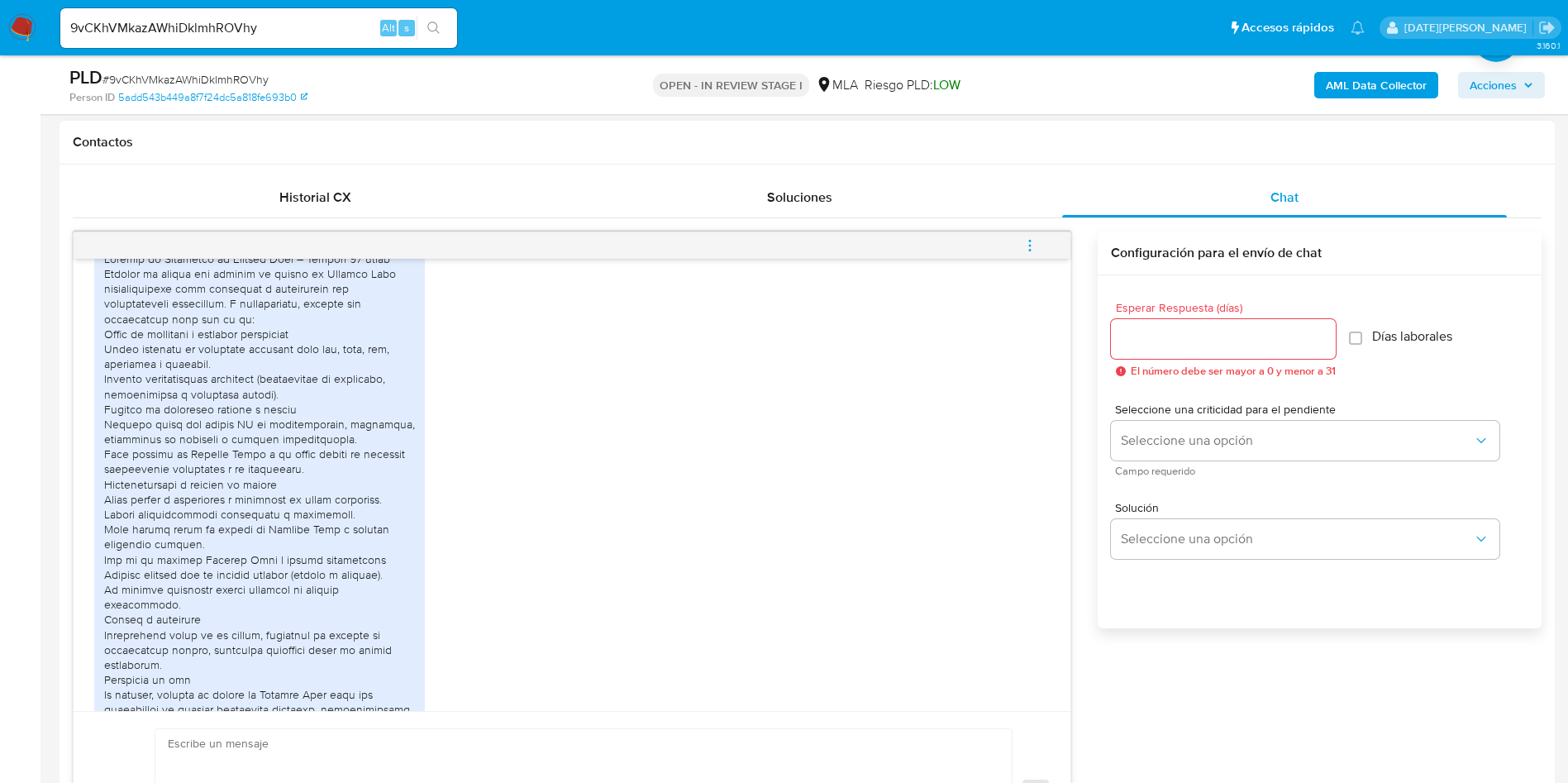
drag, startPoint x: 217, startPoint y: 598, endPoint x: 343, endPoint y: 630, distance: 130.0
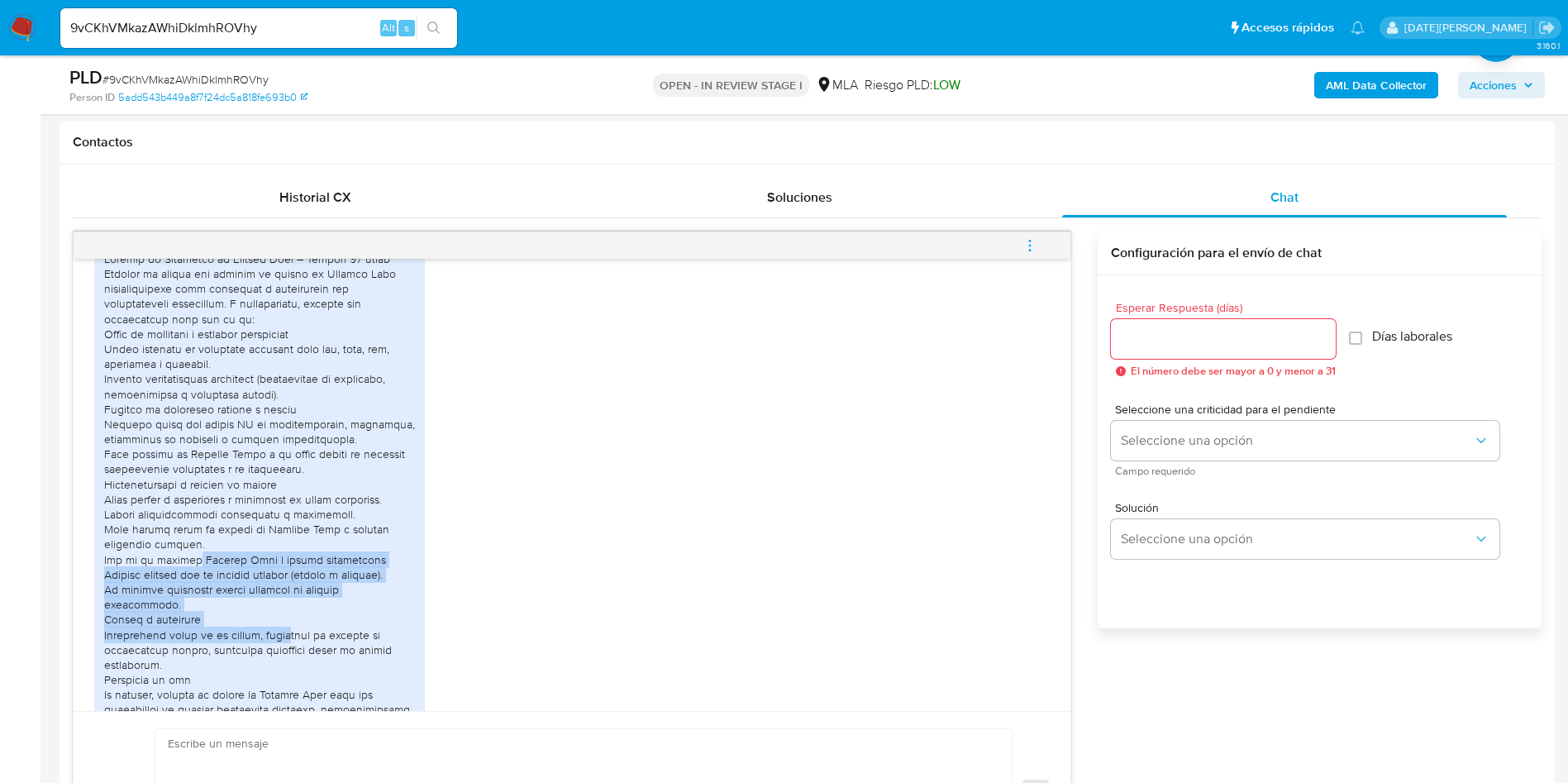
drag, startPoint x: 189, startPoint y: 591, endPoint x: 299, endPoint y: 655, distance: 127.3
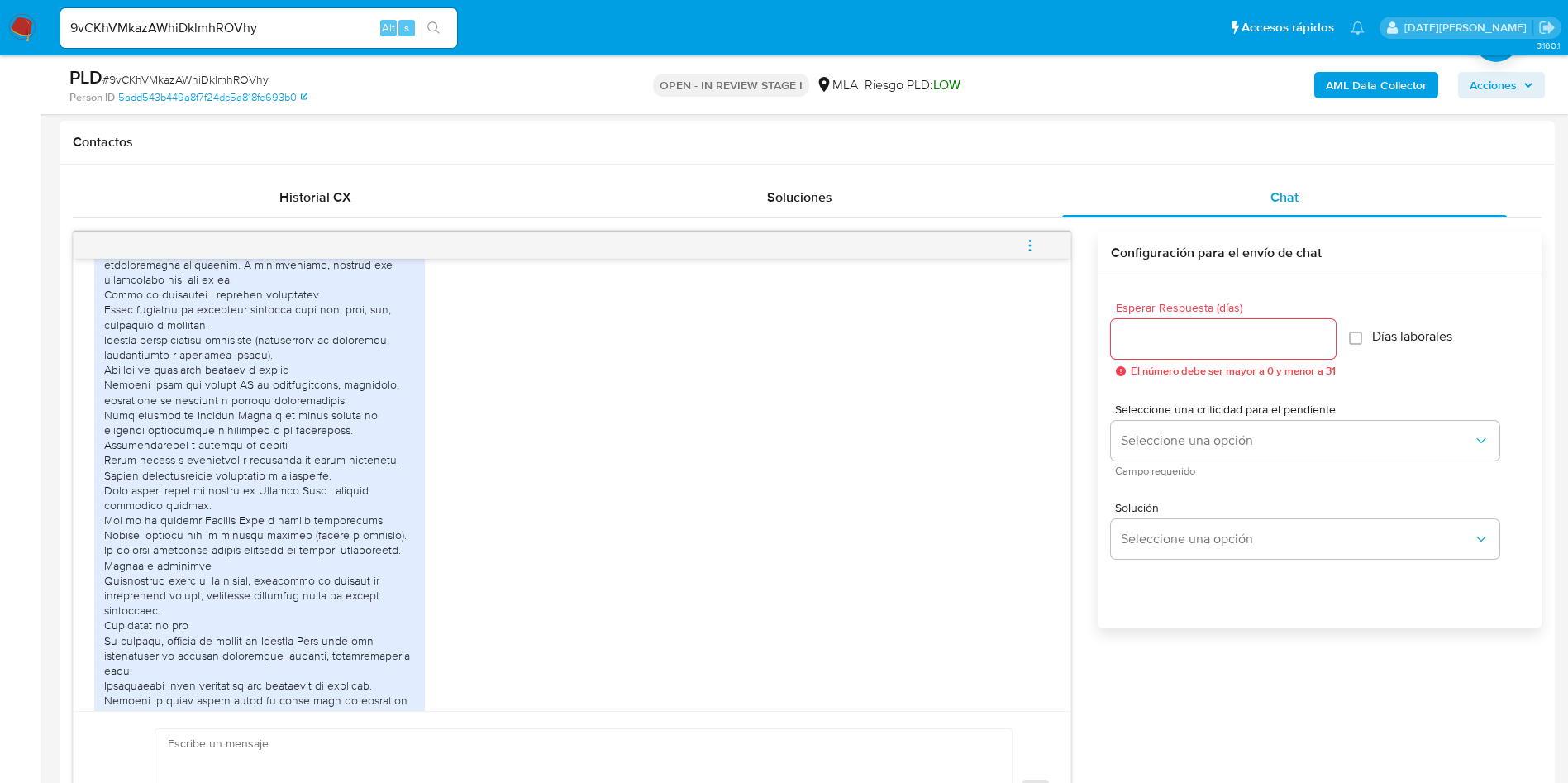
scroll to position [1415, 0]
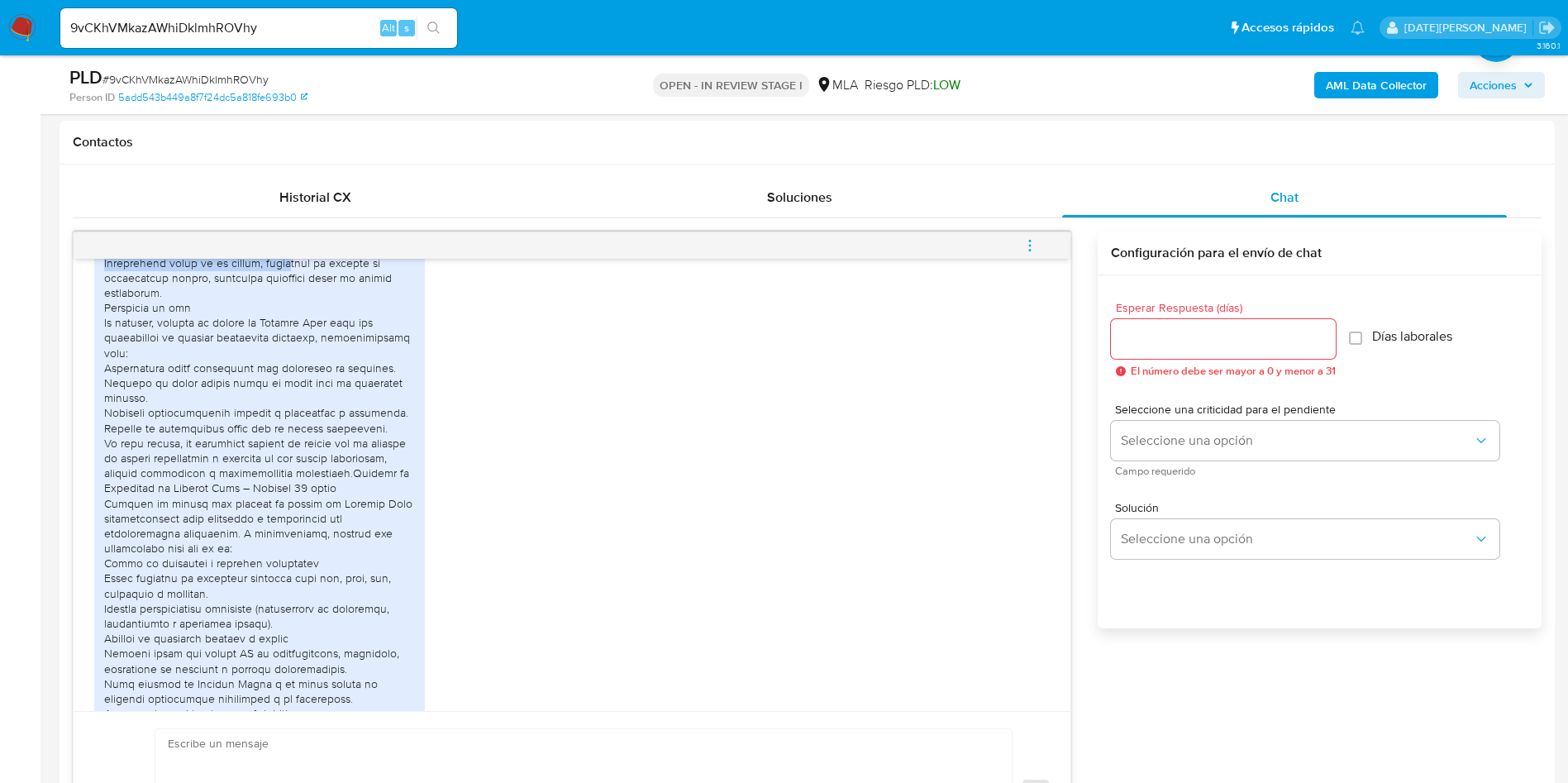
drag, startPoint x: 237, startPoint y: 44, endPoint x: 234, endPoint y: 29, distance: 15.3
click at [237, 44] on div "9vCKhVMkazAWhiDklmhROVhy Alt s" at bounding box center [259, 28] width 397 height 40
click at [235, 26] on input "9vCKhVMkazAWhiDklmhROVhy" at bounding box center [259, 28] width 397 height 21
click at [185, 41] on div "9vCKhVMkazAWhiDklmhROVhy Alt s" at bounding box center [259, 28] width 397 height 40
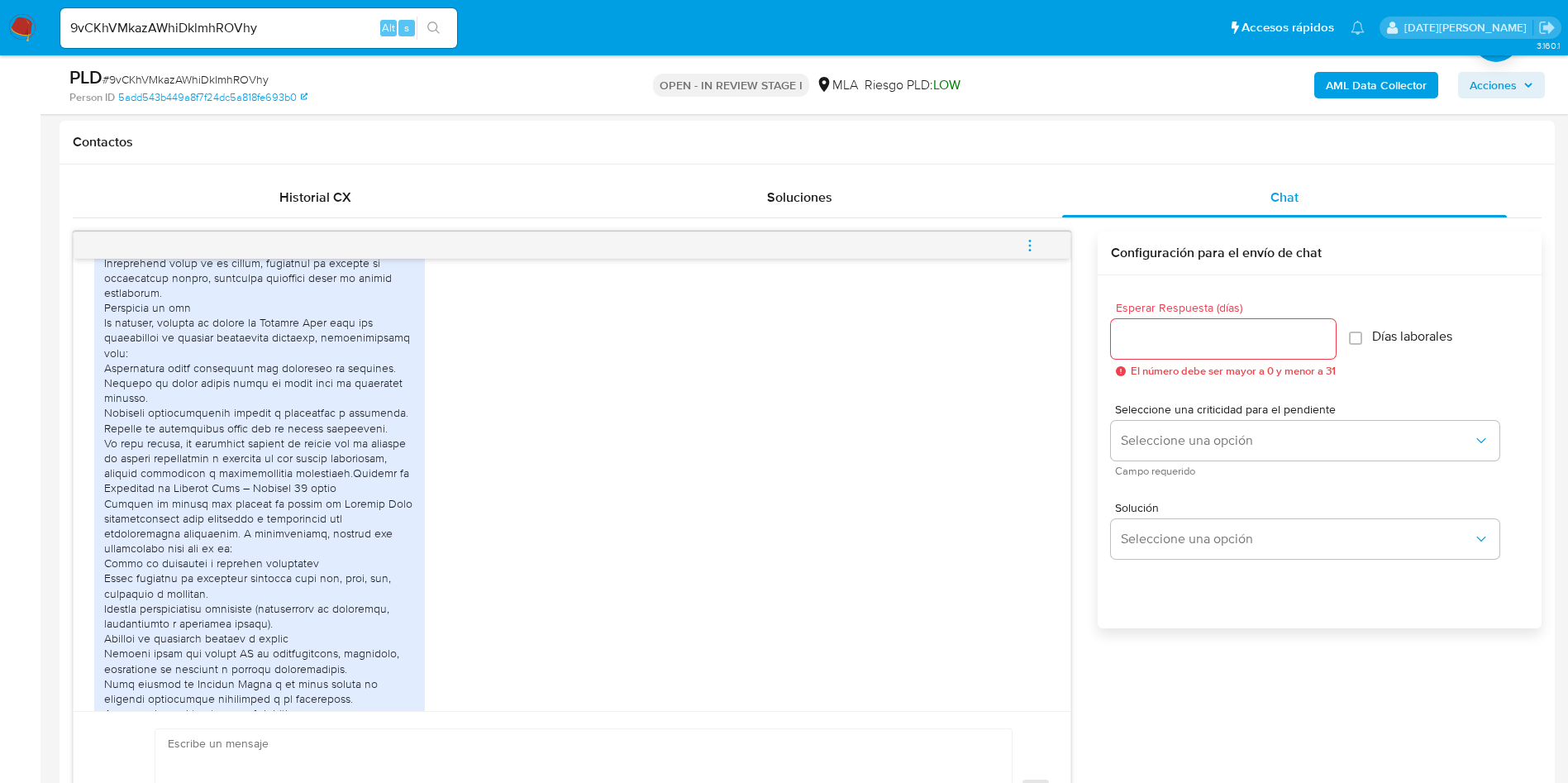
click at [187, 33] on input "9vCKhVMkazAWhiDklmhROVhy" at bounding box center [259, 28] width 397 height 21
paste input "ZH6RBRNaKd1i5gTQSuaw0Jjb"
type input "ZH6RBRNaKd1i5gTQSuaw0Jjb"
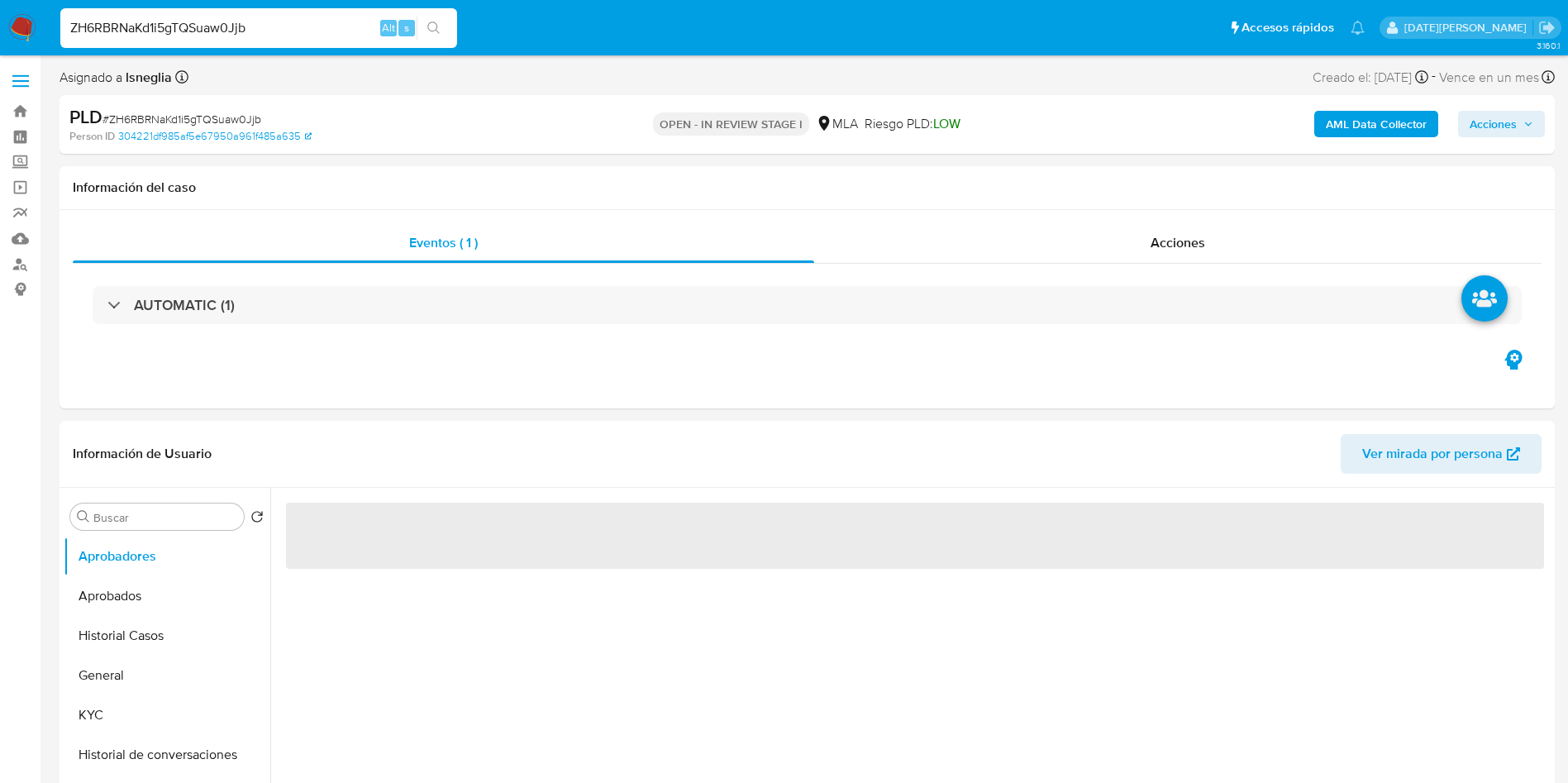
select select "10"
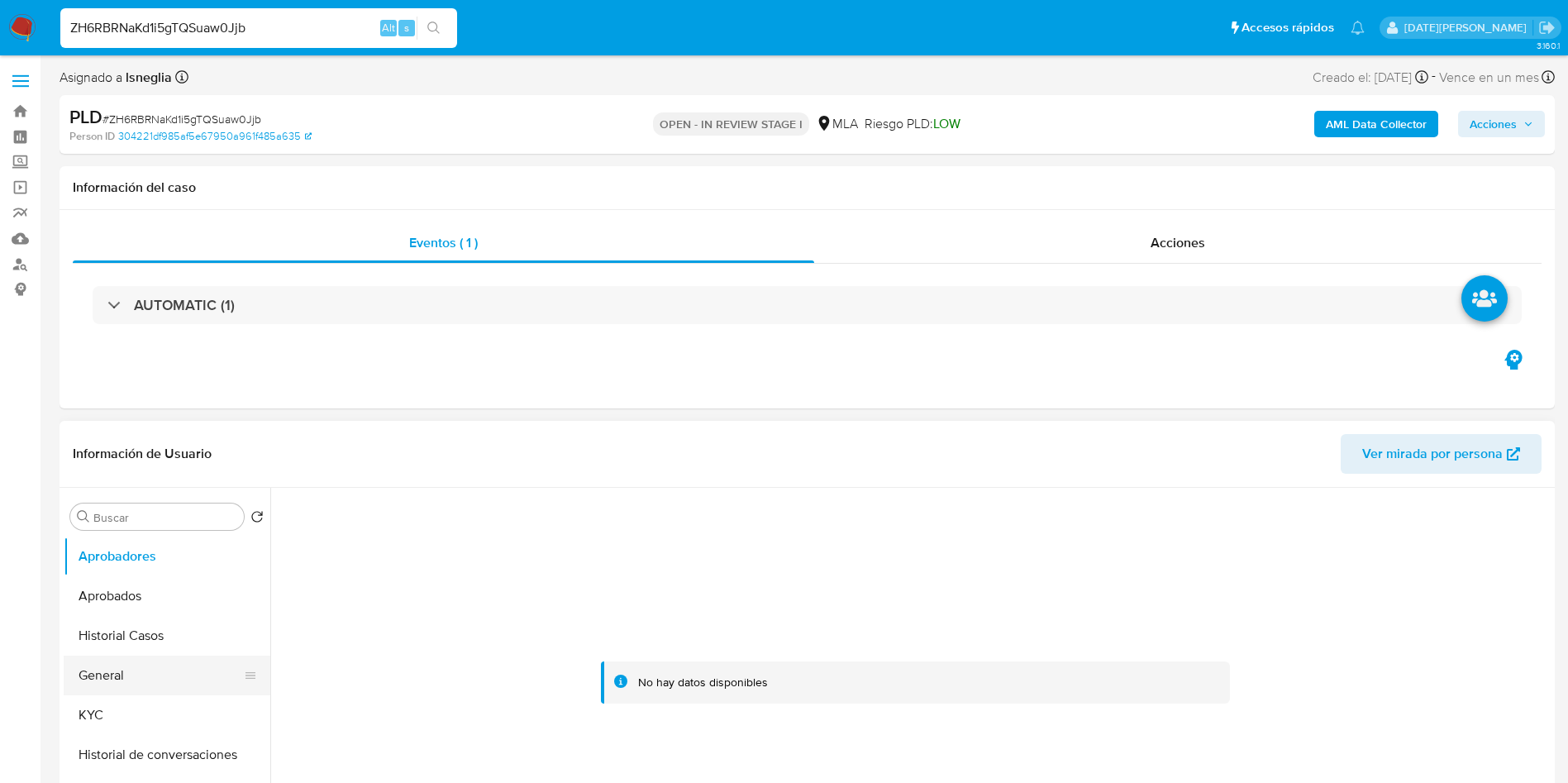
click at [118, 681] on button "General" at bounding box center [161, 675] width 194 height 40
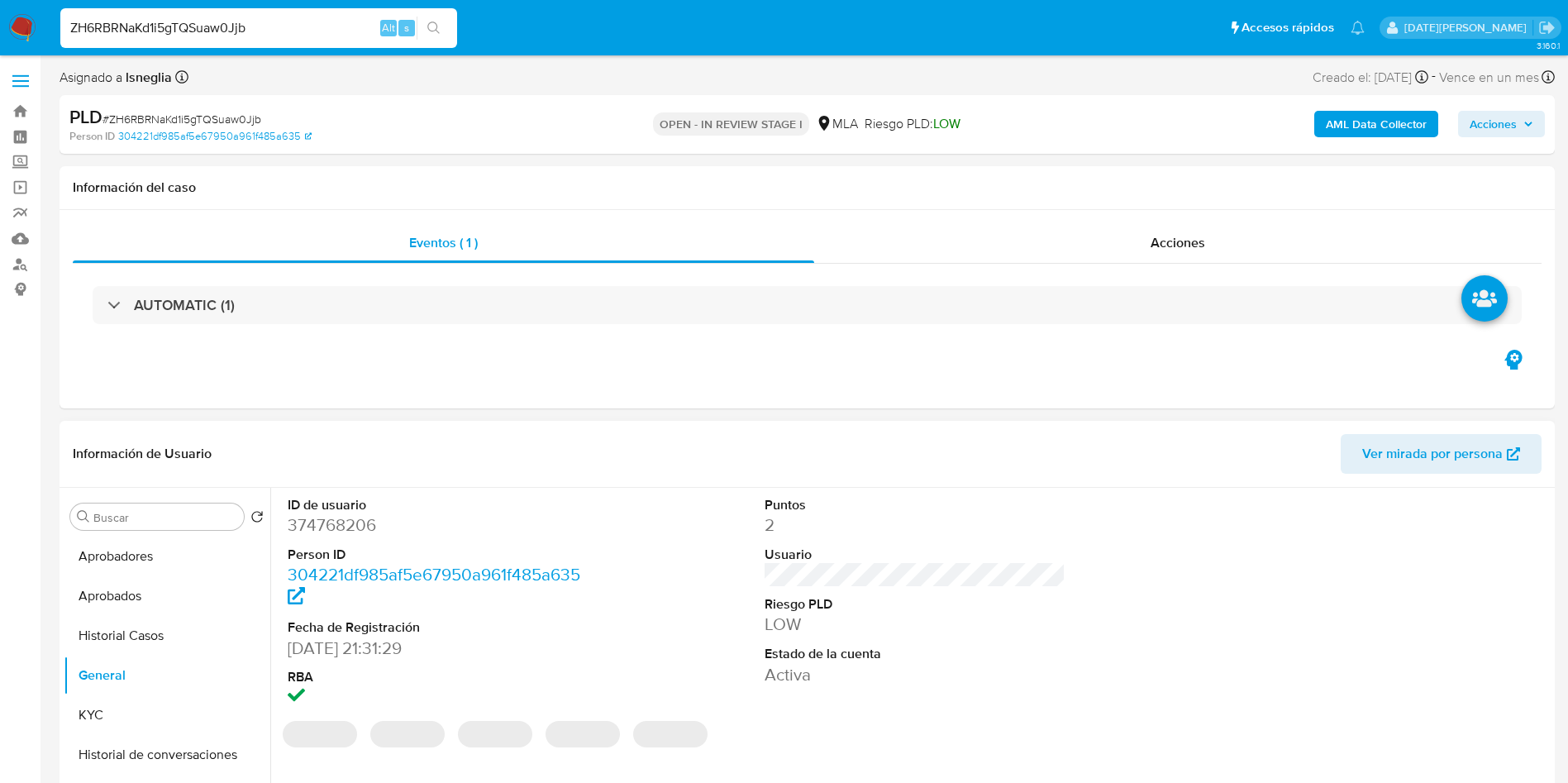
click at [315, 527] on dd "374768206" at bounding box center [439, 525] width 302 height 23
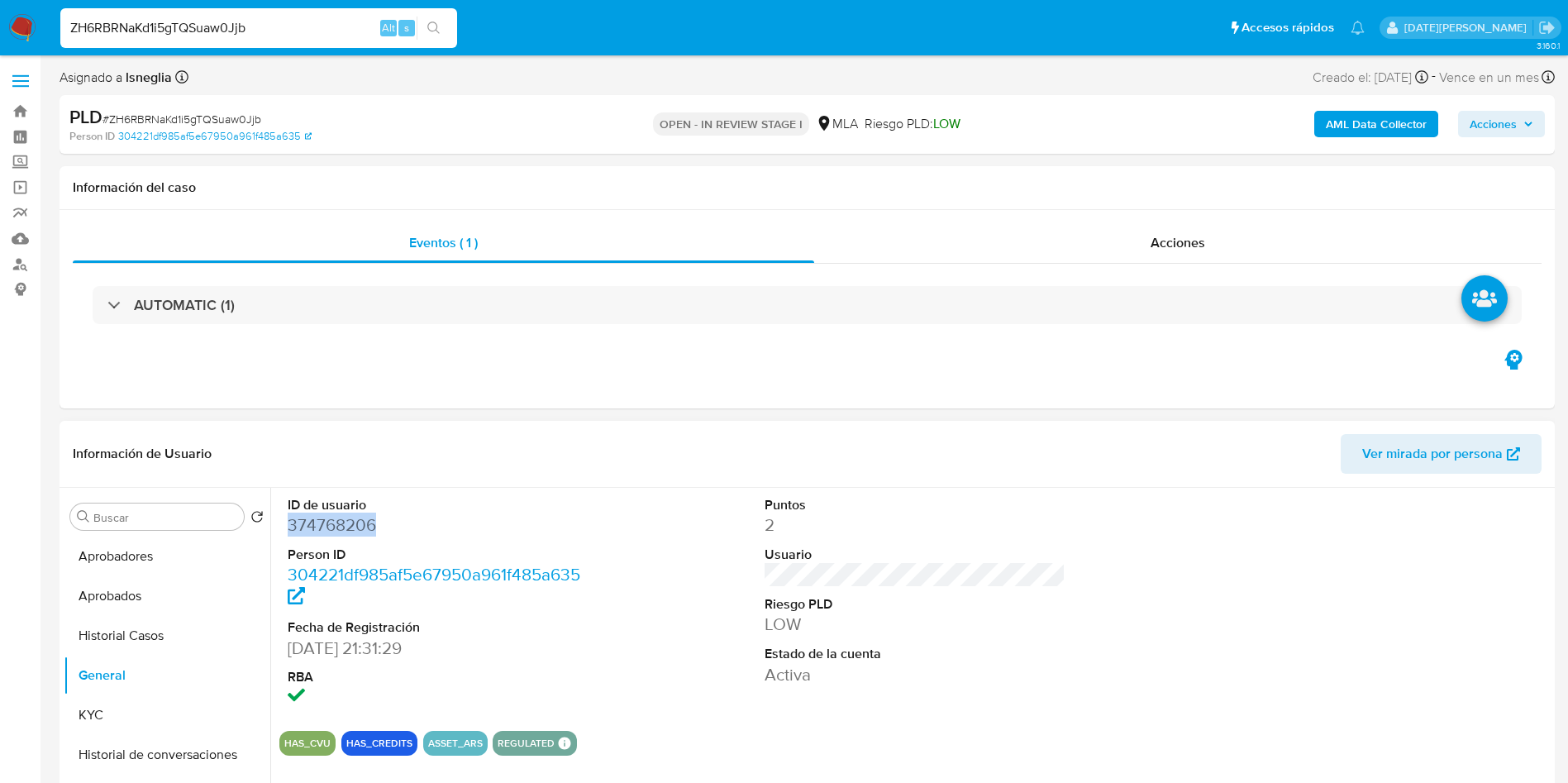
copy dd "374768206"
click at [313, 522] on dd "374768206" at bounding box center [439, 525] width 302 height 23
click at [314, 522] on dd "374768206" at bounding box center [439, 525] width 302 height 23
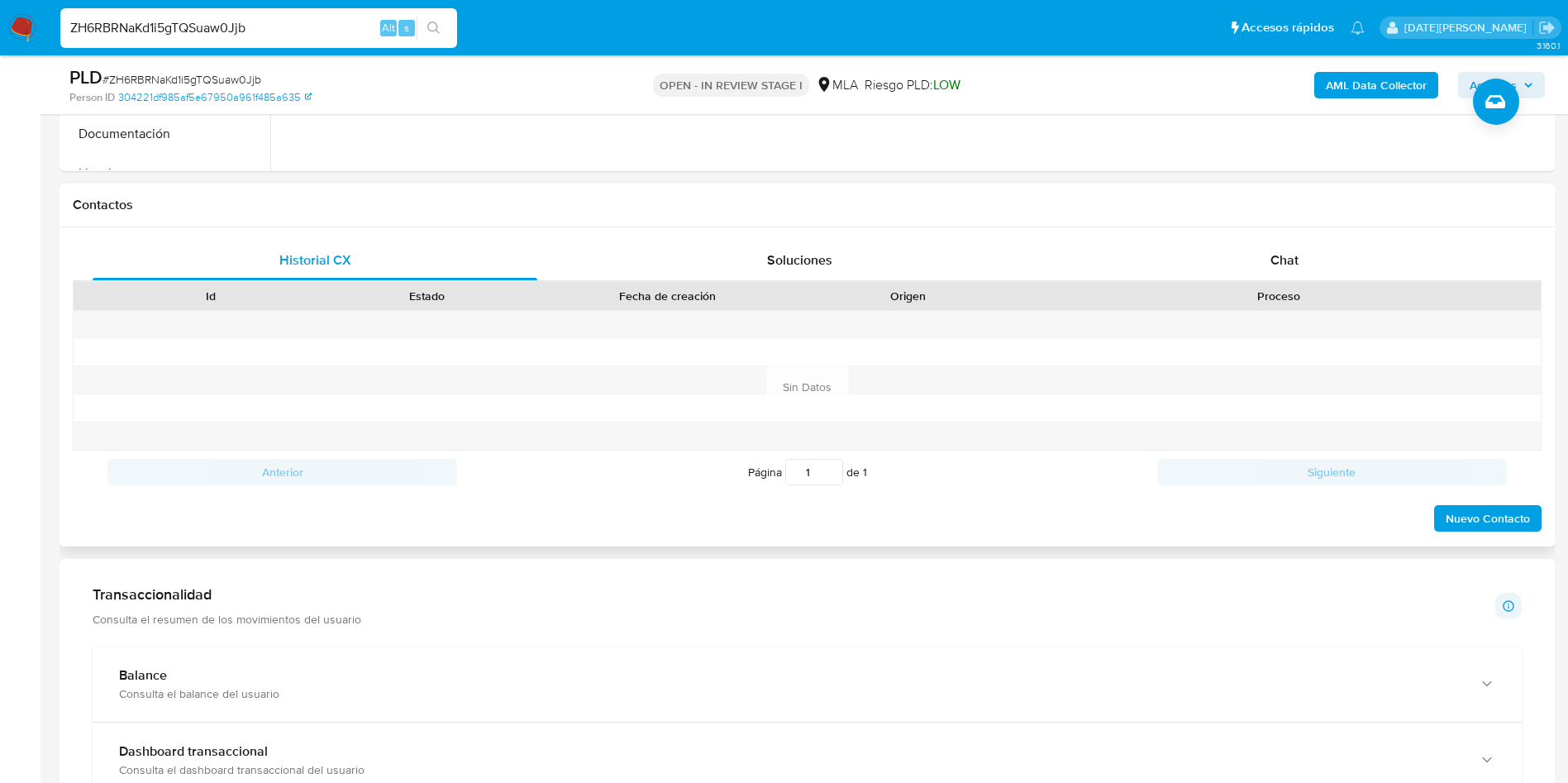
scroll to position [620, 0]
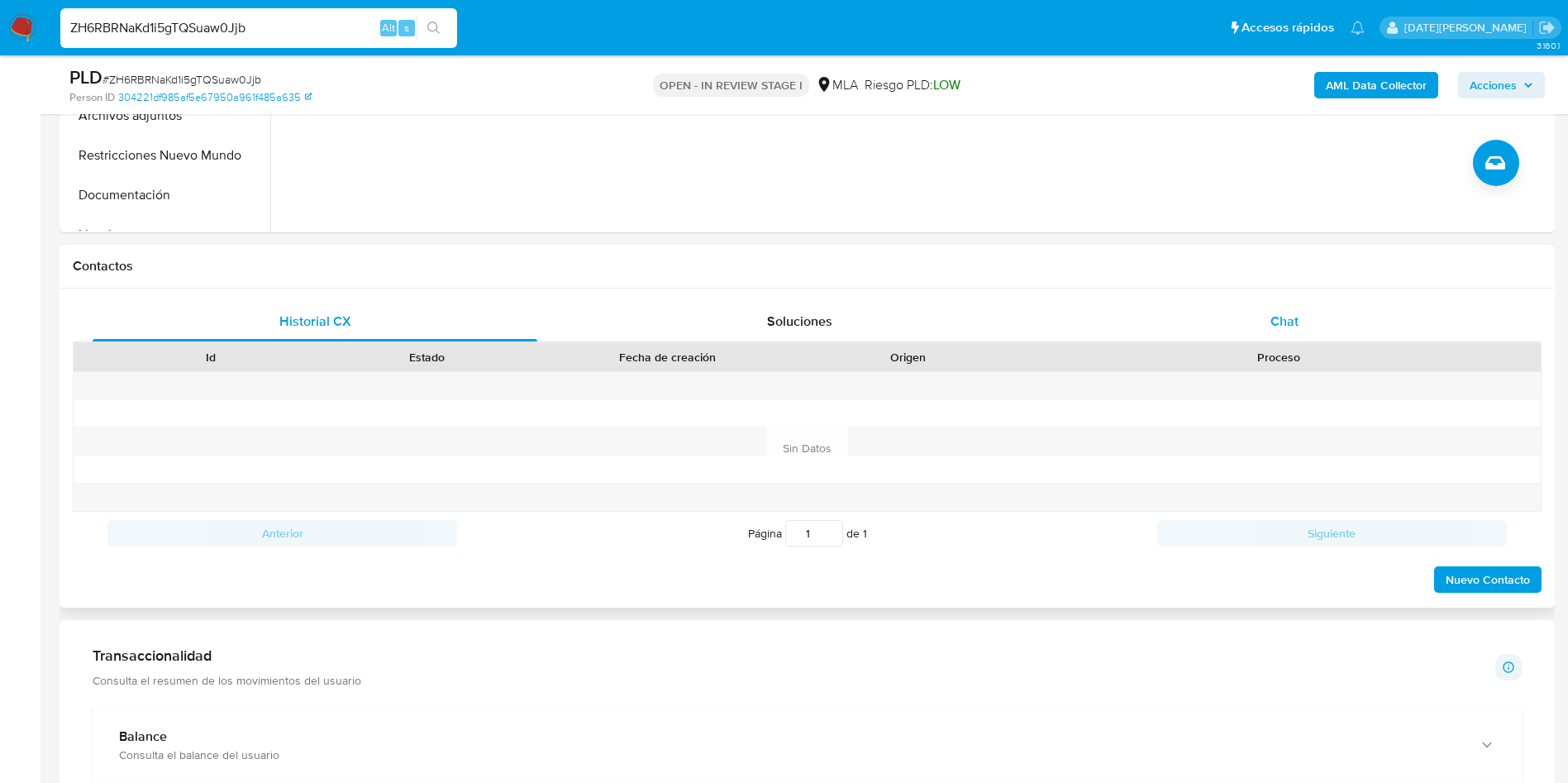
click at [1290, 327] on span "Chat" at bounding box center [1285, 321] width 28 height 19
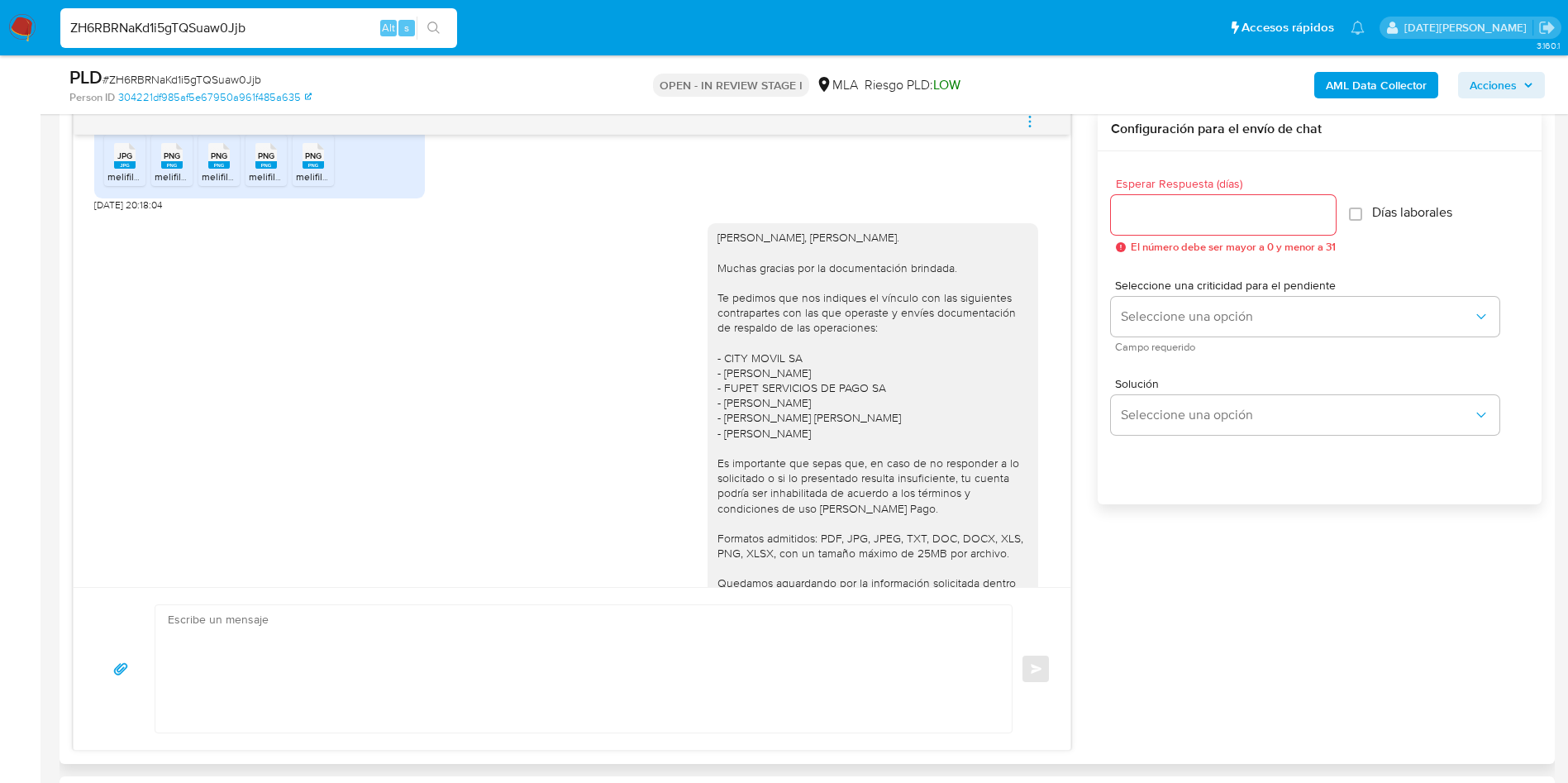
scroll to position [1098, 0]
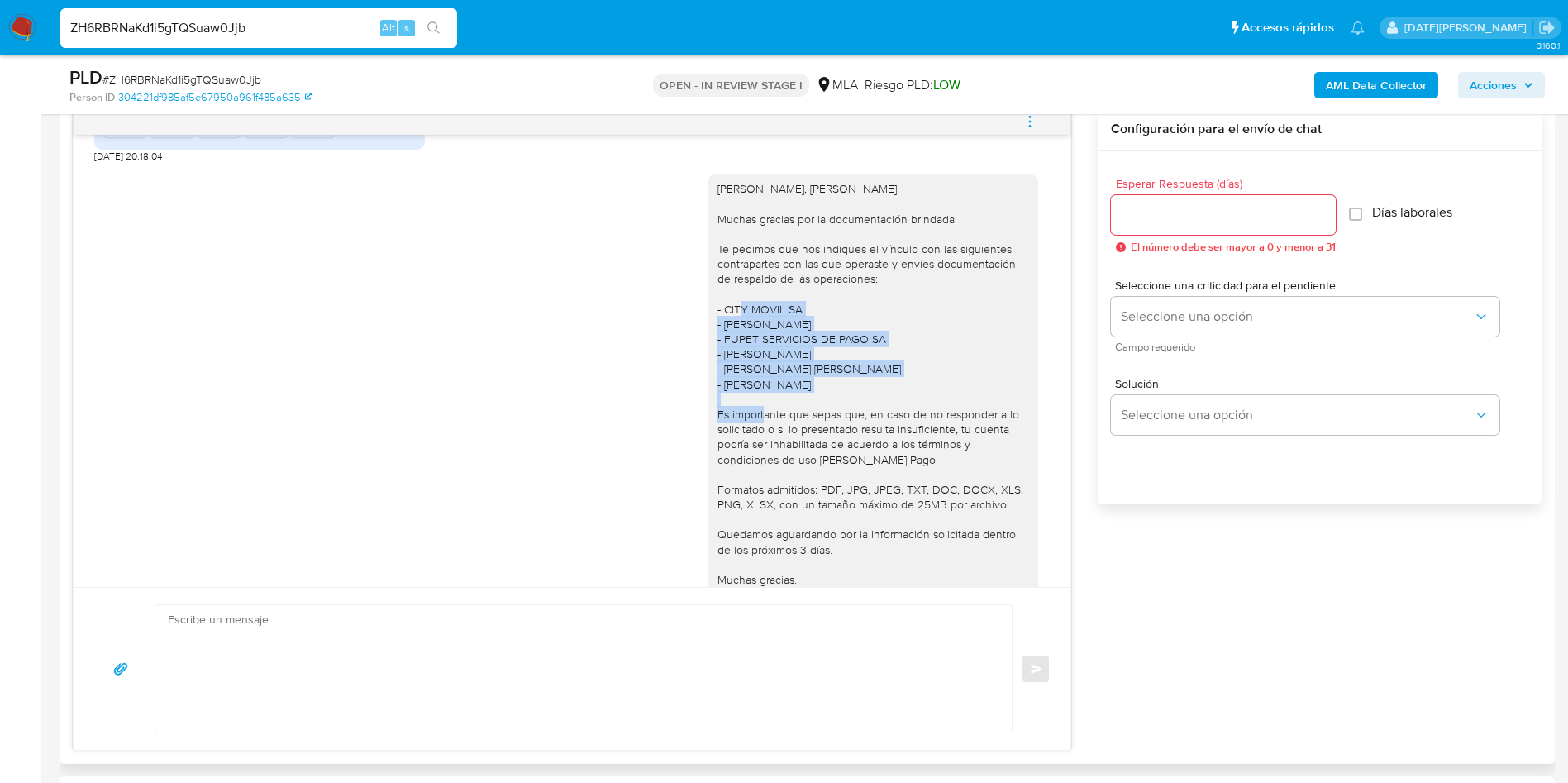
drag, startPoint x: 712, startPoint y: 340, endPoint x: 813, endPoint y: 415, distance: 125.8
click at [813, 415] on div "Hola, Nicolas Rafael Gutierrez. Muchas gracias por la documentación brindada. T…" at bounding box center [873, 414] width 311 height 467
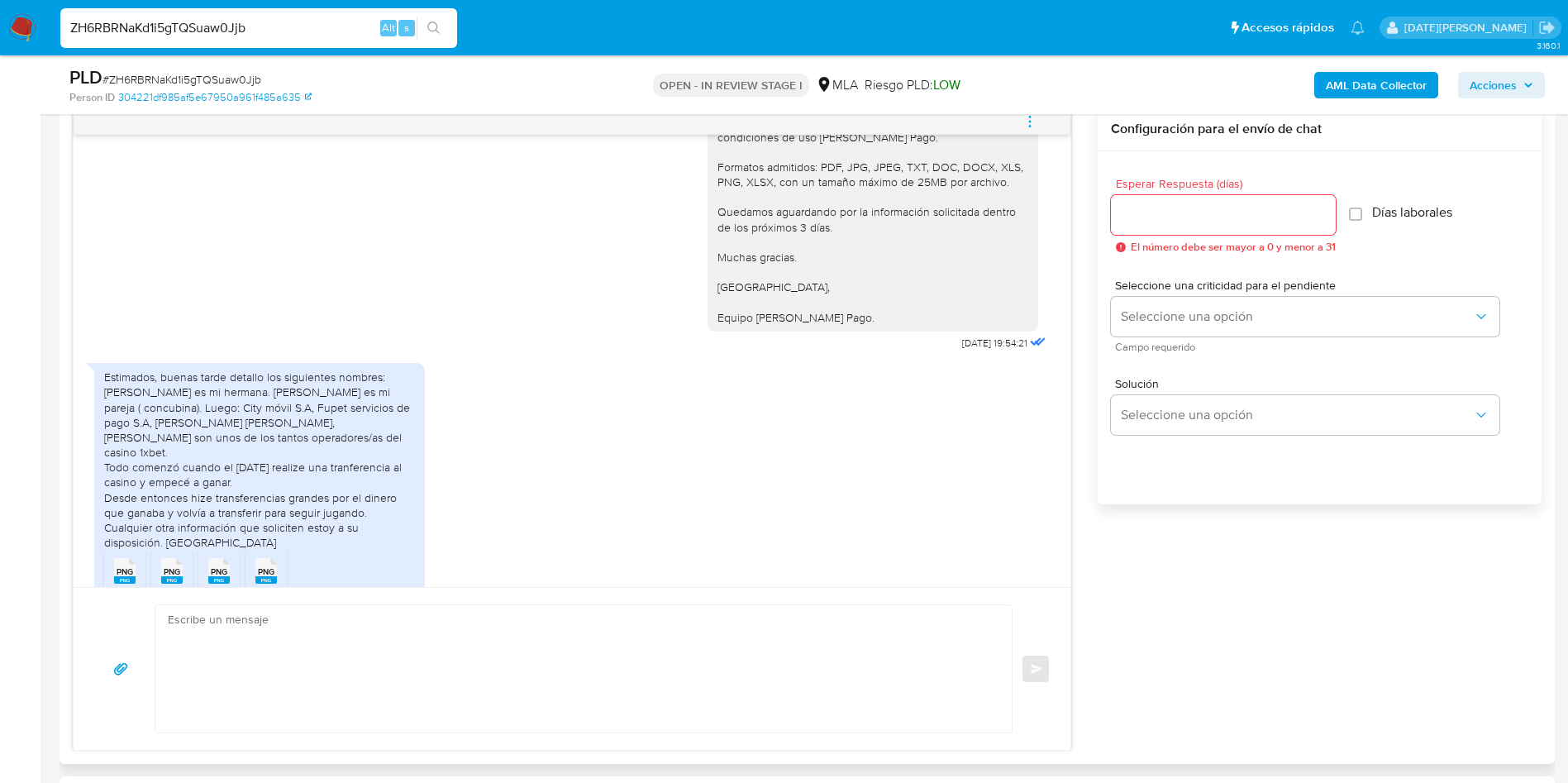
scroll to position [1594, 0]
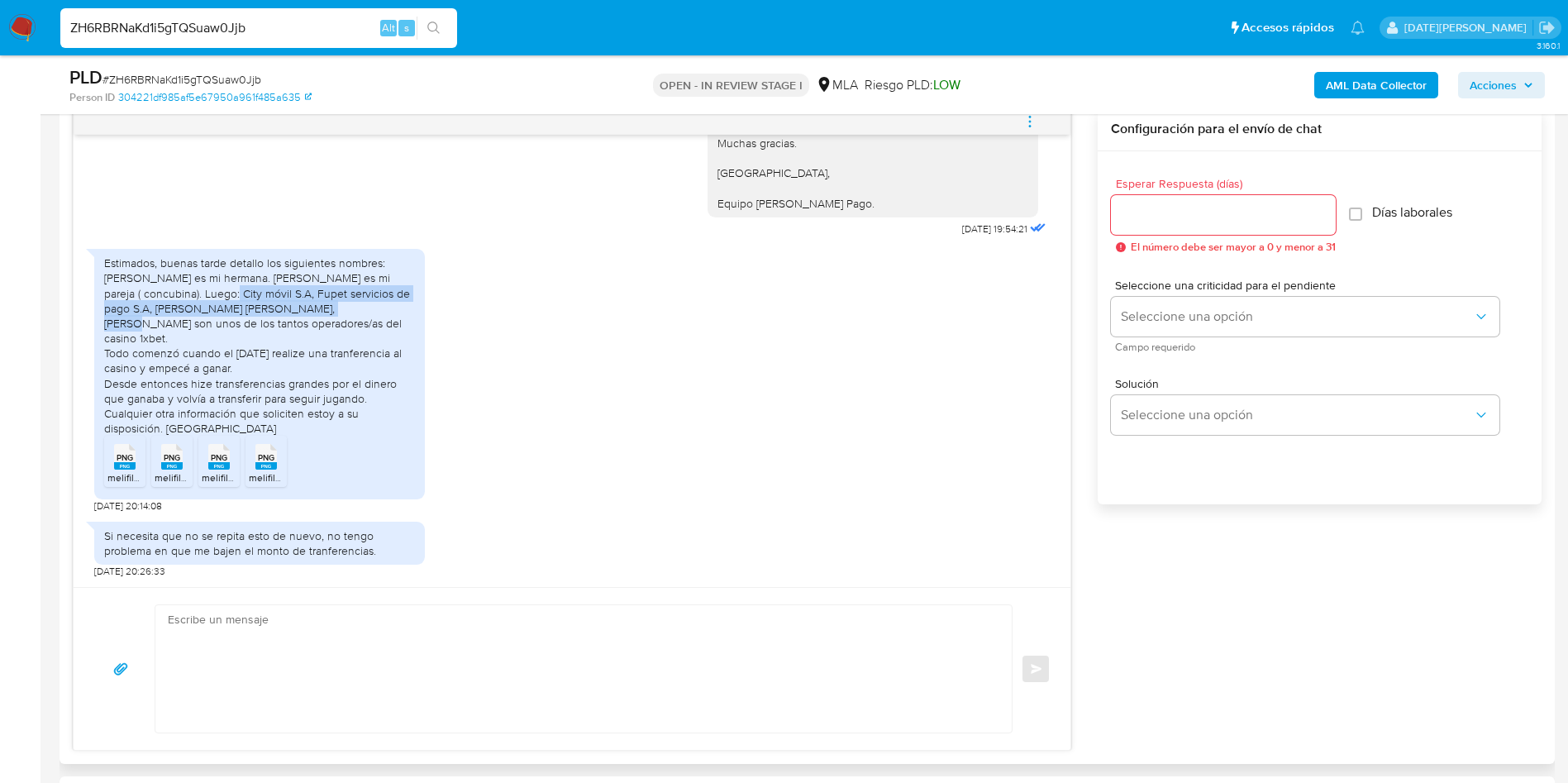
drag, startPoint x: 173, startPoint y: 316, endPoint x: 267, endPoint y: 328, distance: 94.8
click at [267, 328] on div "Estimados, buenas tarde detallo los siguientes nombres: Vanesa Maris Gutiérrez …" at bounding box center [259, 346] width 311 height 180
click at [298, 326] on div "Estimados, buenas tarde detallo los siguientes nombres: Vanesa Maris Gutiérrez …" at bounding box center [259, 346] width 311 height 180
drag, startPoint x: 275, startPoint y: 338, endPoint x: 316, endPoint y: 342, distance: 41.2
click at [316, 342] on div "Estimados, buenas tarde detallo los siguientes nombres: Vanesa Maris Gutiérrez …" at bounding box center [259, 346] width 311 height 180
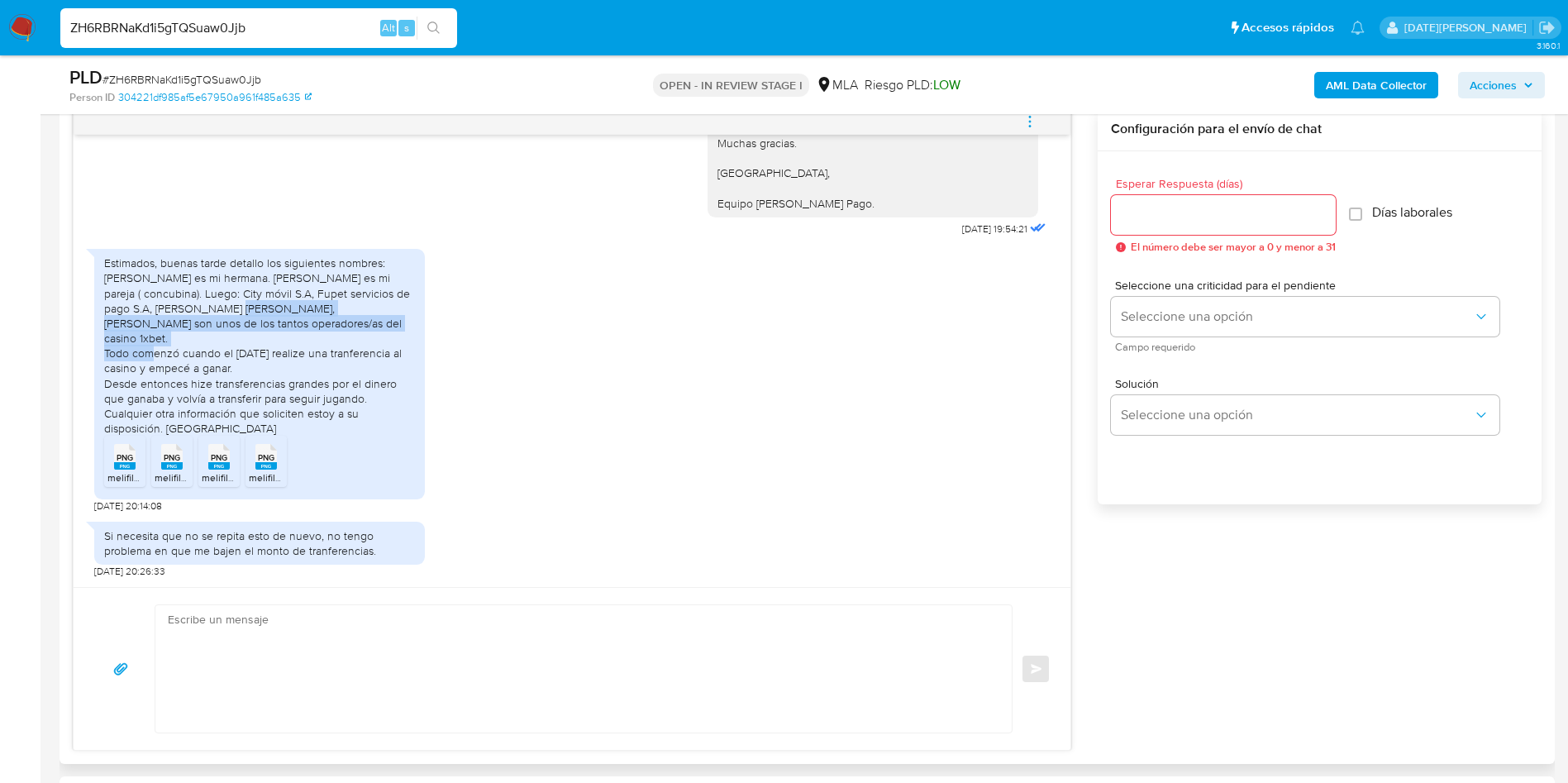
drag, startPoint x: 172, startPoint y: 324, endPoint x: 315, endPoint y: 341, distance: 144.0
click at [315, 341] on div "Estimados, buenas tarde detallo los siguientes nombres: Vanesa Maris Gutiérrez …" at bounding box center [259, 346] width 311 height 180
click at [127, 467] on rect at bounding box center [124, 466] width 21 height 7
click at [179, 469] on rect at bounding box center [171, 466] width 21 height 7
click at [221, 465] on rect at bounding box center [219, 466] width 21 height 7
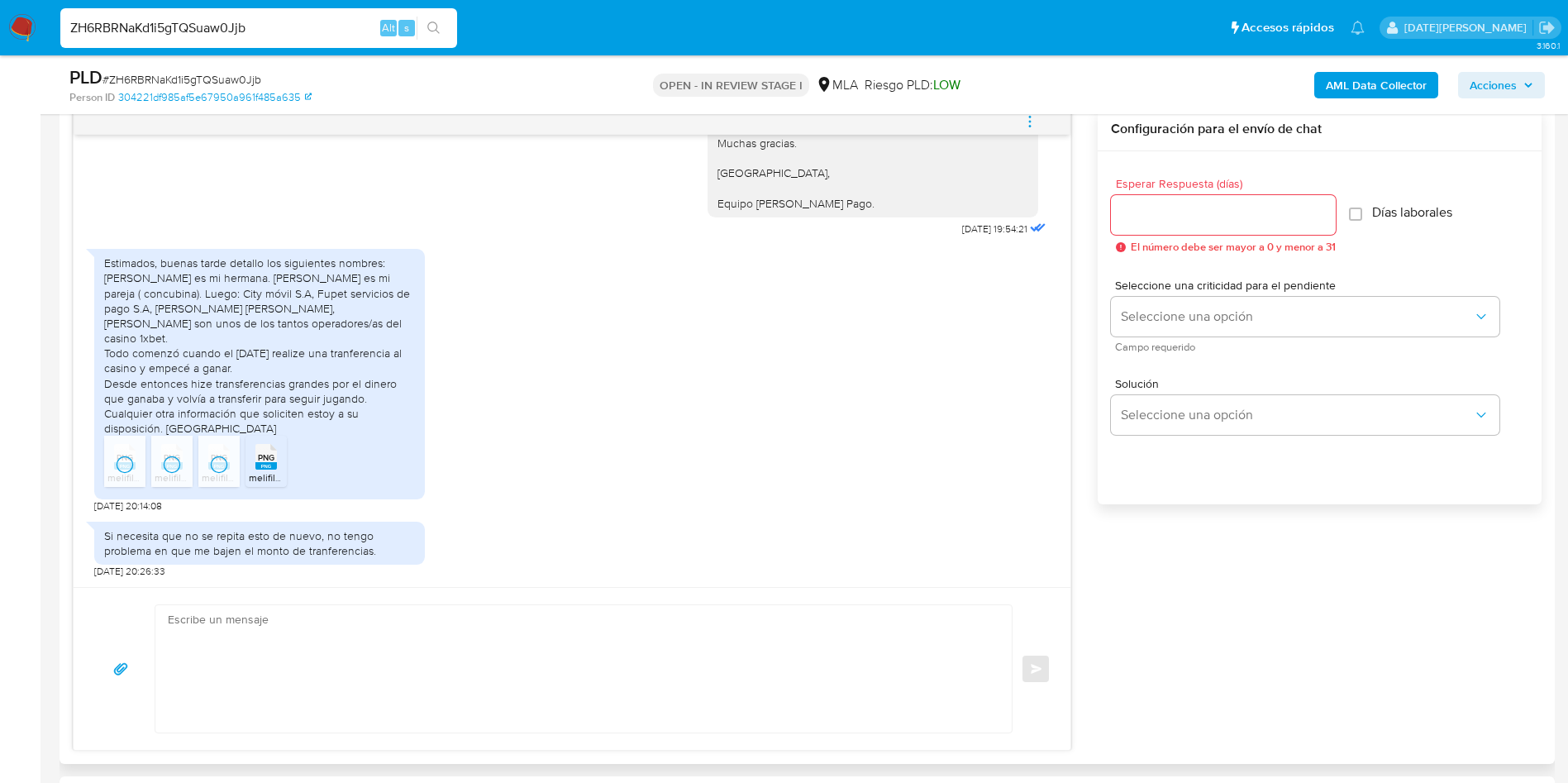
click at [277, 461] on div "PNG PNG" at bounding box center [266, 455] width 35 height 32
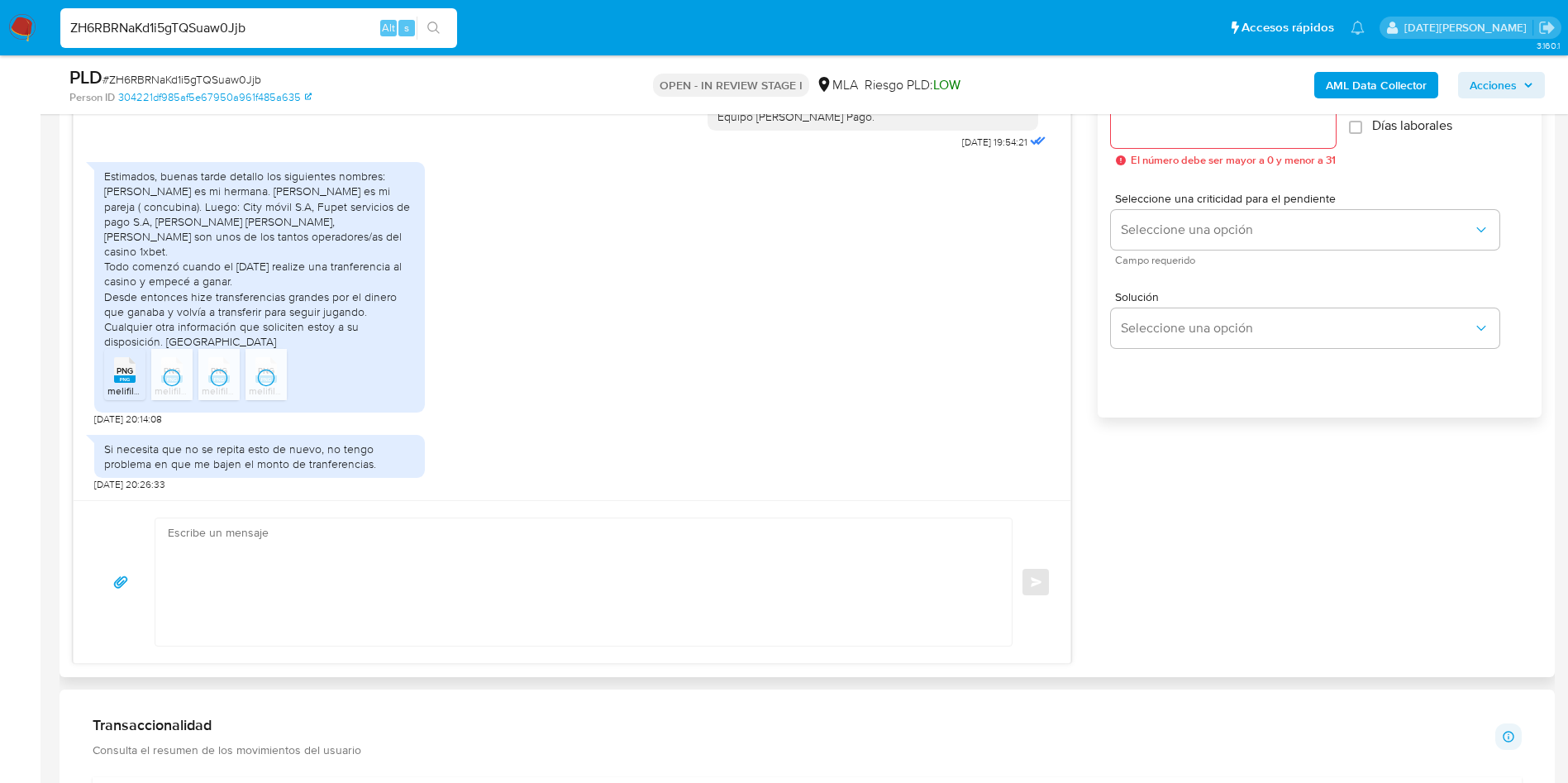
scroll to position [993, 0]
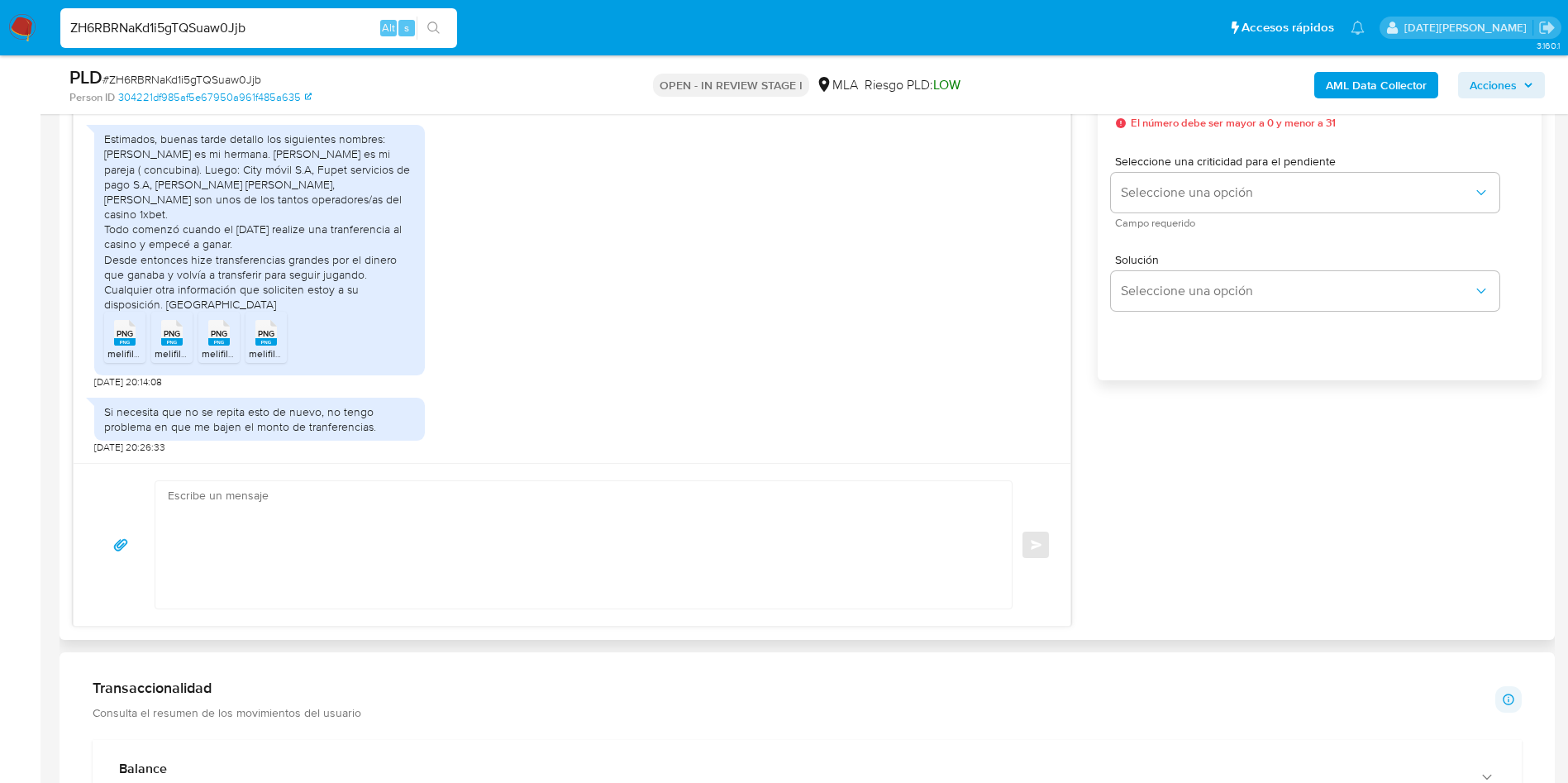
click at [178, 197] on div "Estimados, buenas tarde detallo los siguientes nombres: Vanesa Maris Gutiérrez …" at bounding box center [259, 221] width 311 height 180
drag, startPoint x: 172, startPoint y: 196, endPoint x: 398, endPoint y: 216, distance: 226.9
click at [398, 216] on div "Estimados, buenas tarde detallo los siguientes nombres: Vanesa Maris Gutiérrez …" at bounding box center [259, 221] width 311 height 180
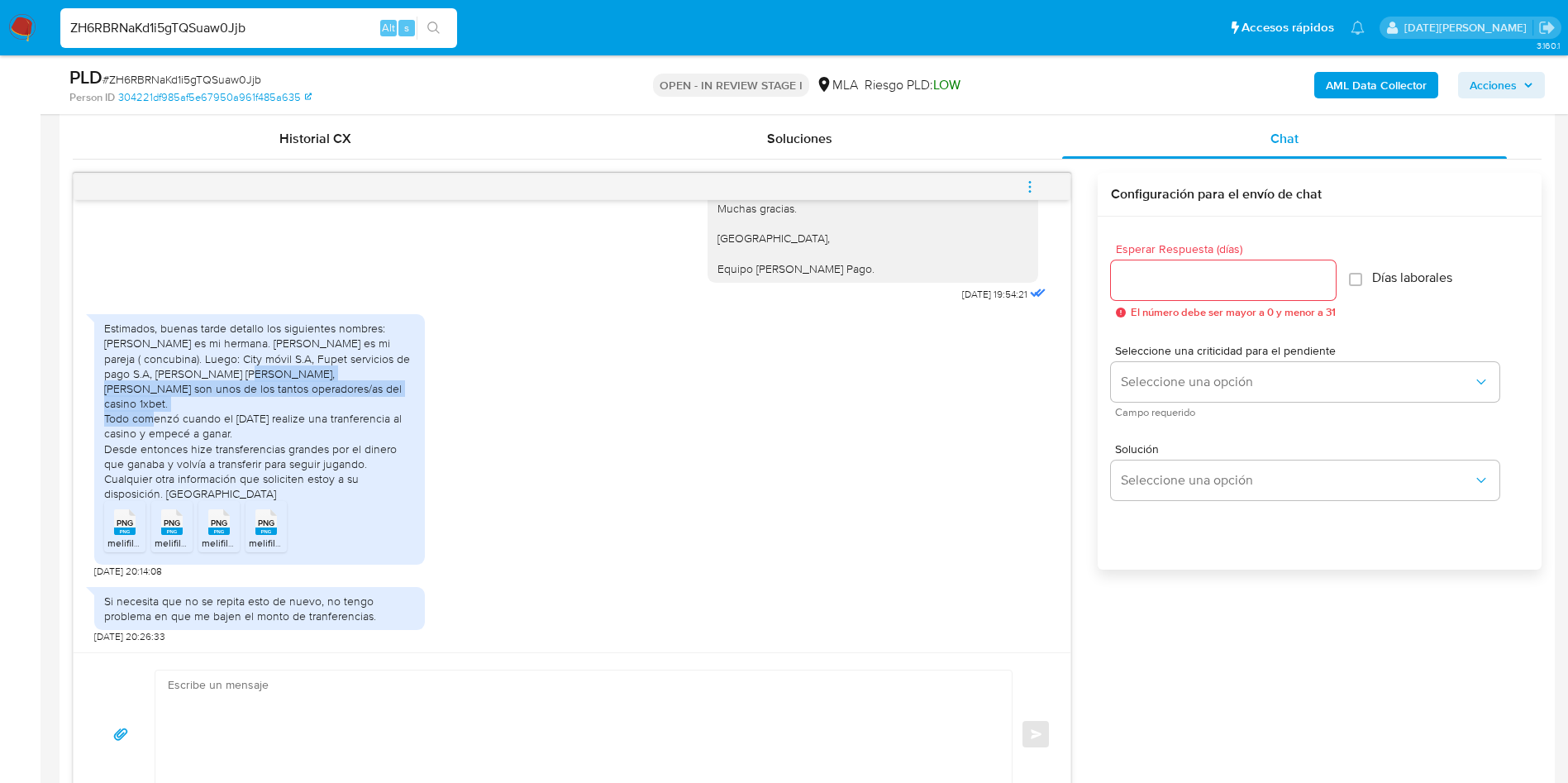
scroll to position [868, 0]
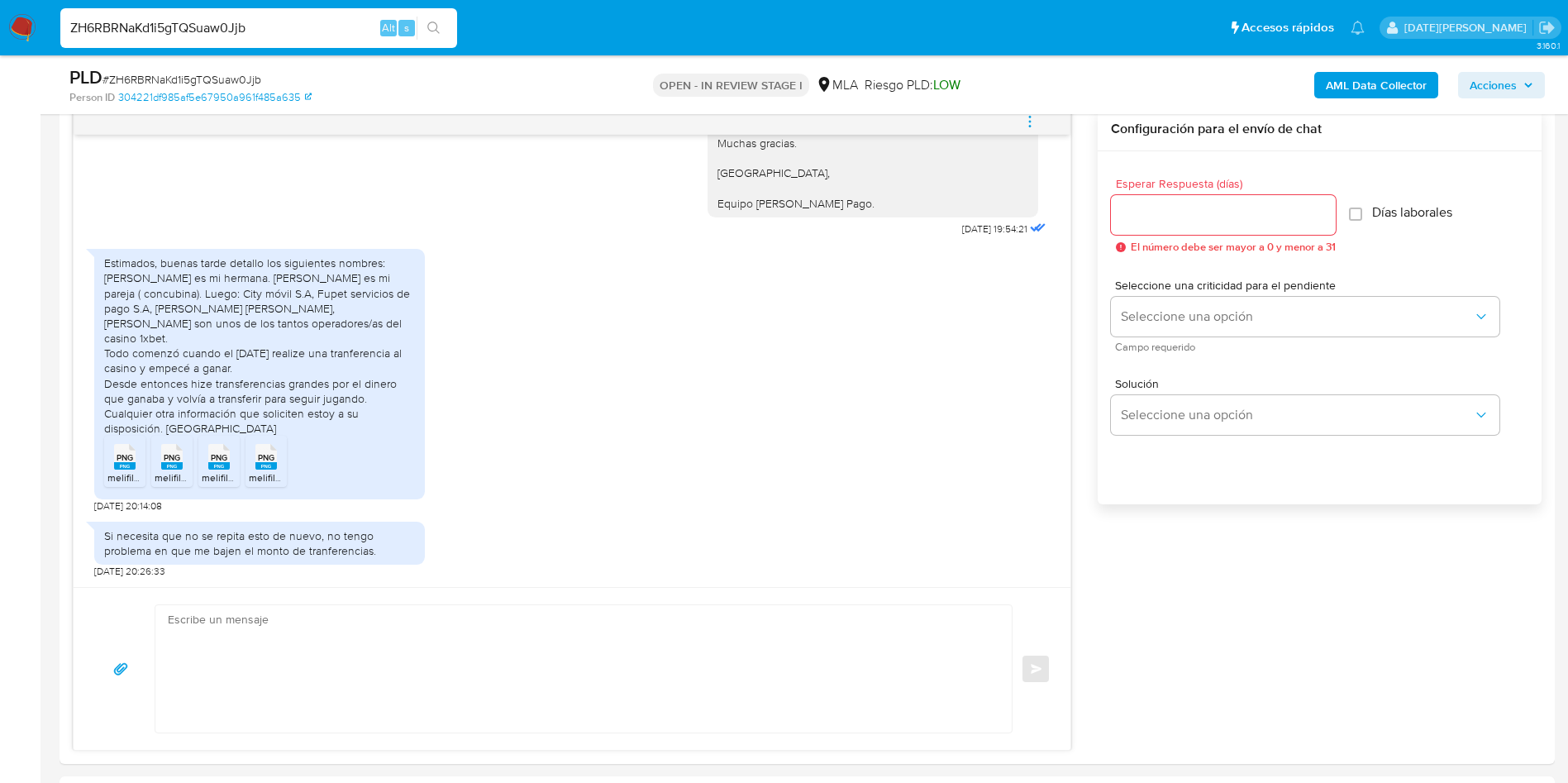
click at [191, 36] on input "ZH6RBRNaKd1i5gTQSuaw0Jjb" at bounding box center [259, 28] width 397 height 21
paste input "MsOMKqi9ykNypnFK5tejqnn"
type input "MsOMKqi9ykNypnFK5tejqnnb"
click at [443, 20] on button "search-icon" at bounding box center [434, 28] width 34 height 23
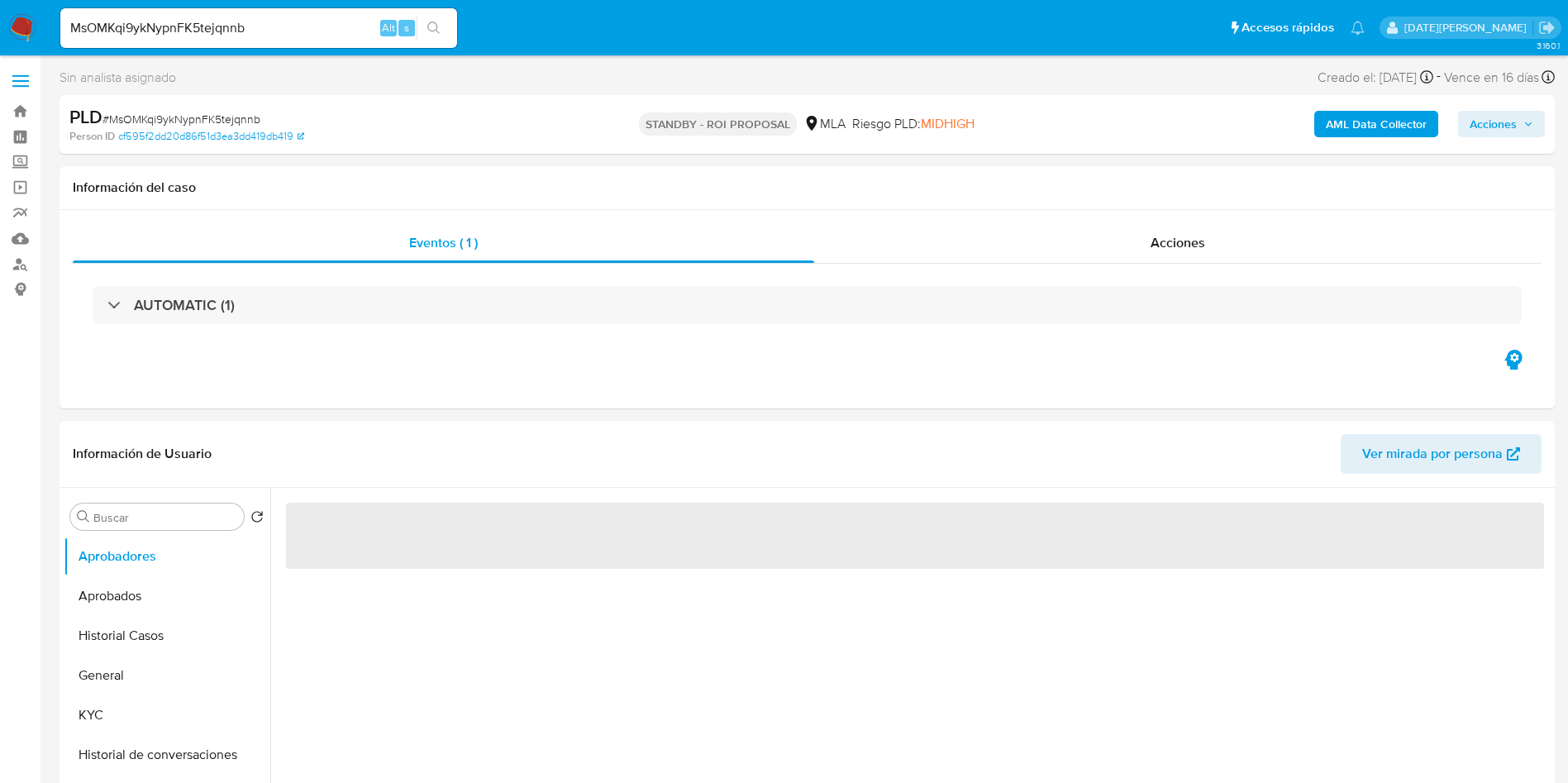
select select "10"
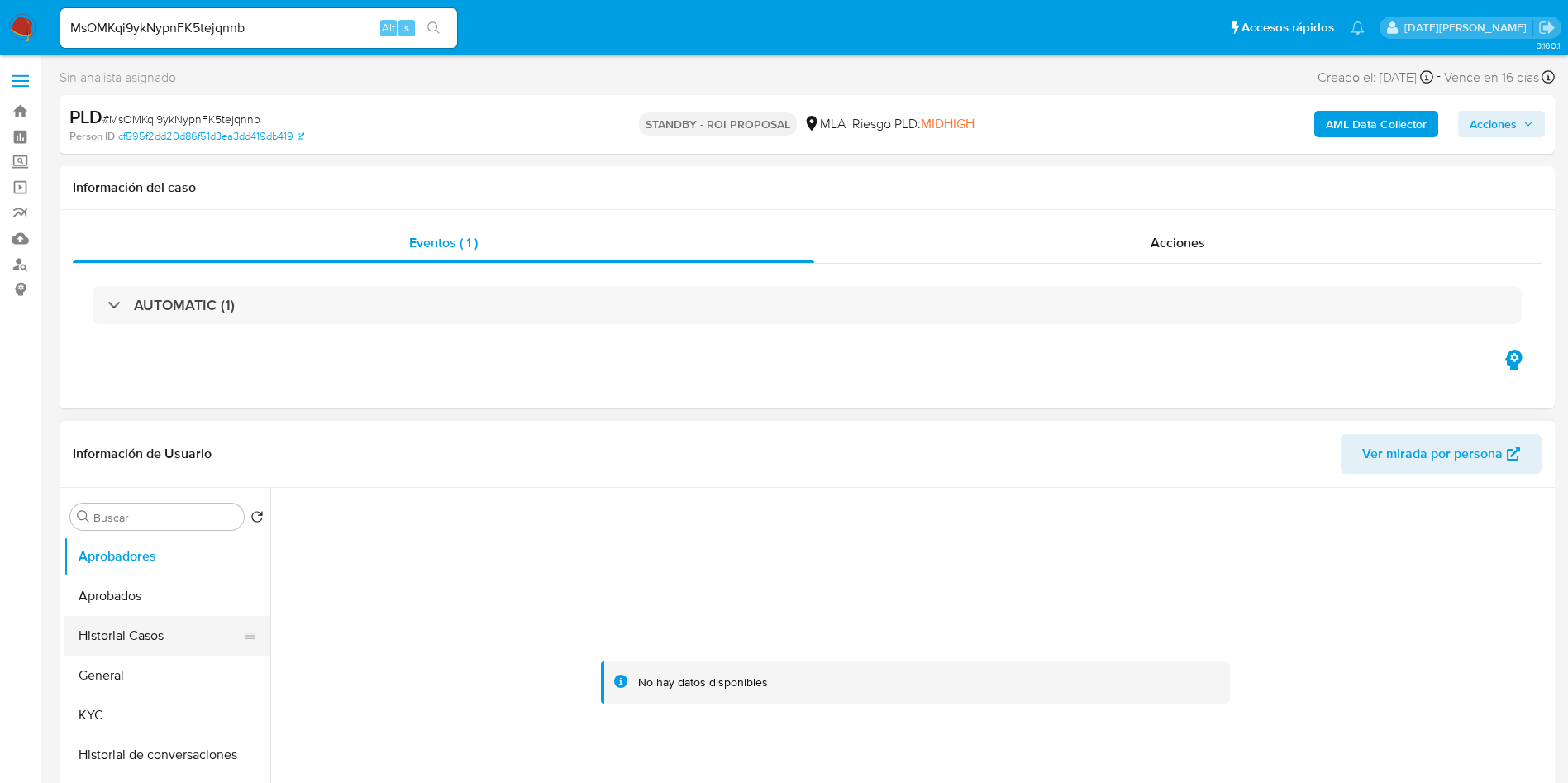
click at [122, 621] on button "Historial Casos" at bounding box center [161, 635] width 194 height 40
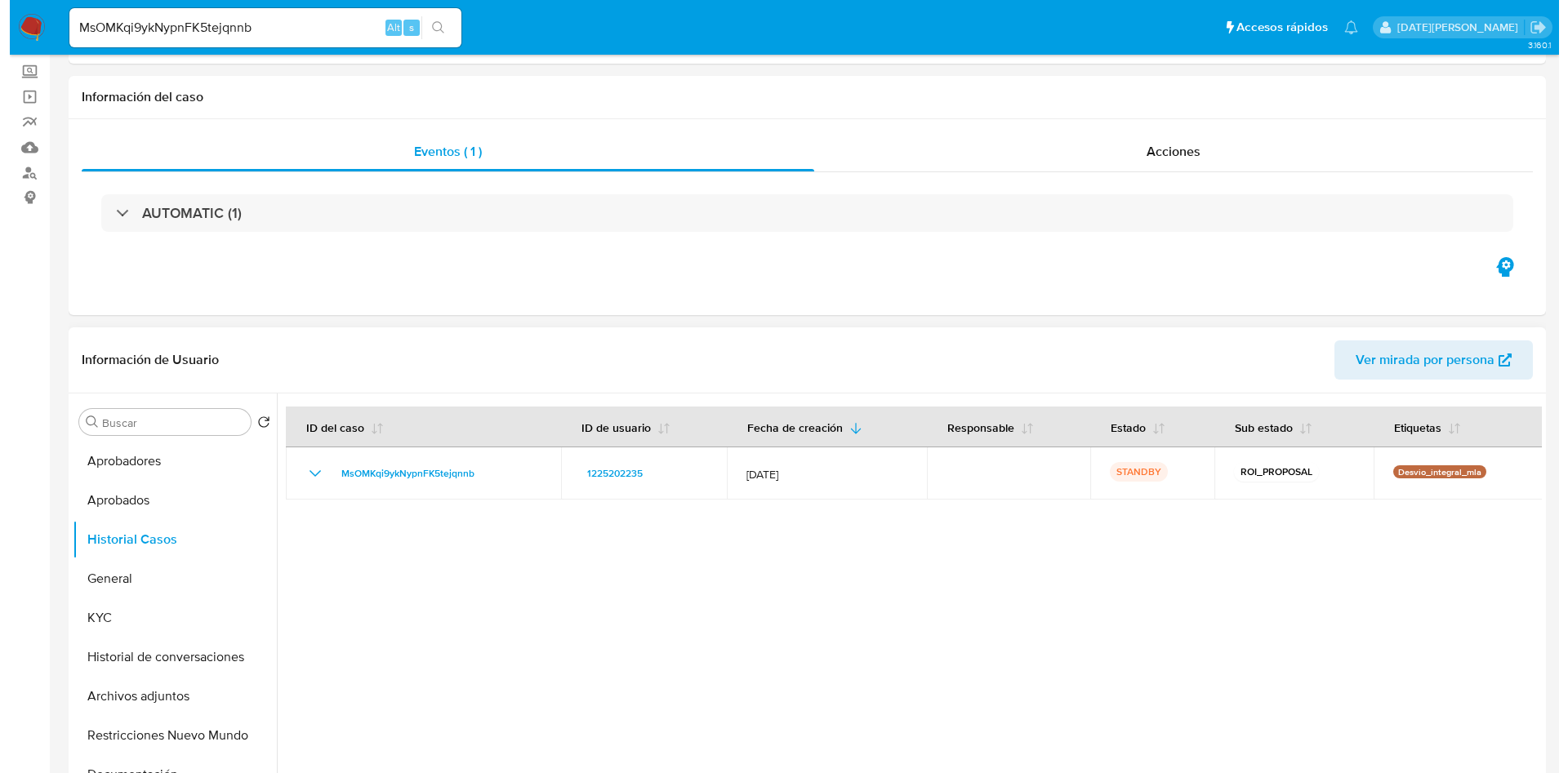
scroll to position [123, 0]
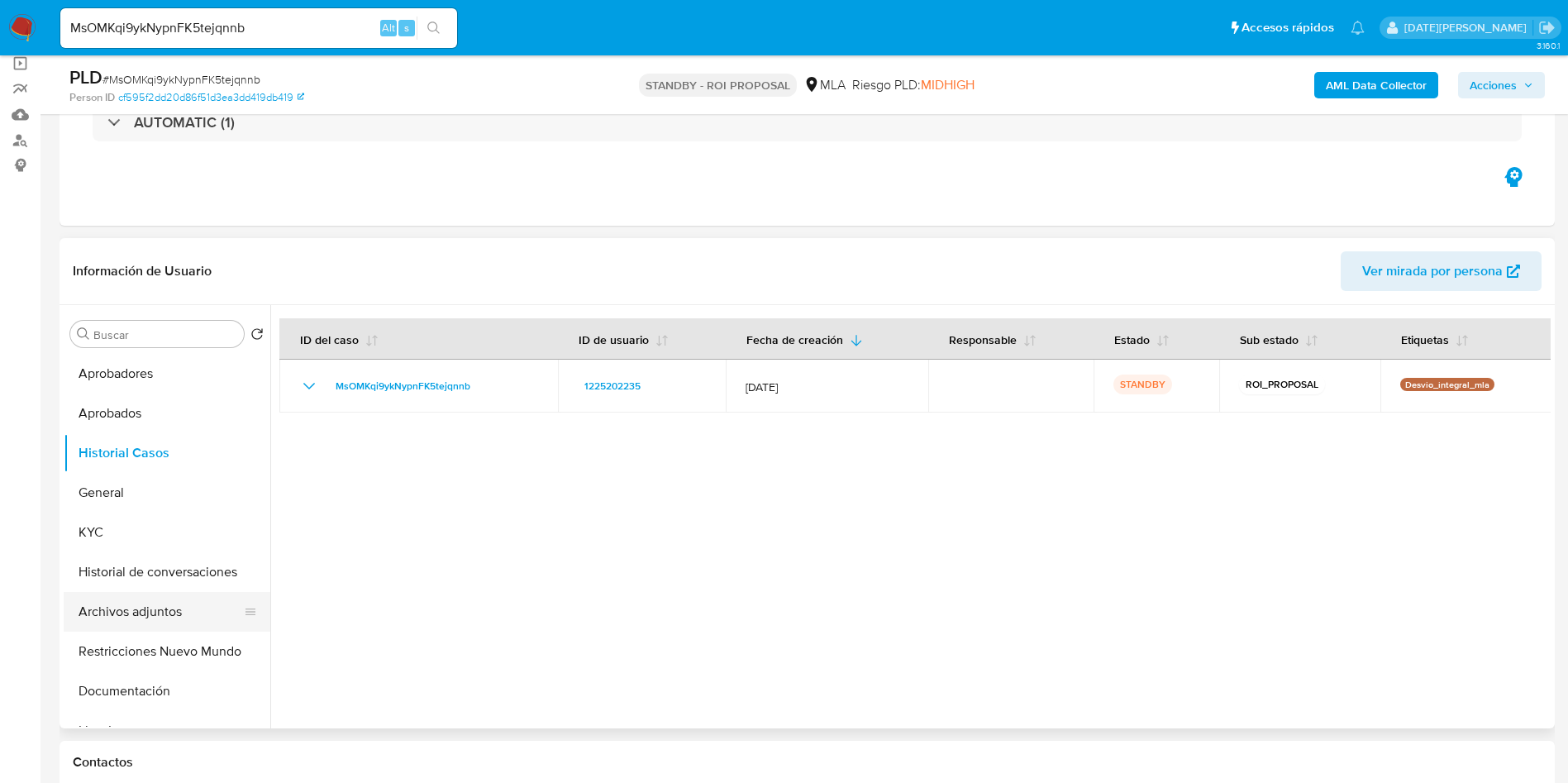
click at [166, 610] on button "Archivos adjuntos" at bounding box center [161, 611] width 194 height 40
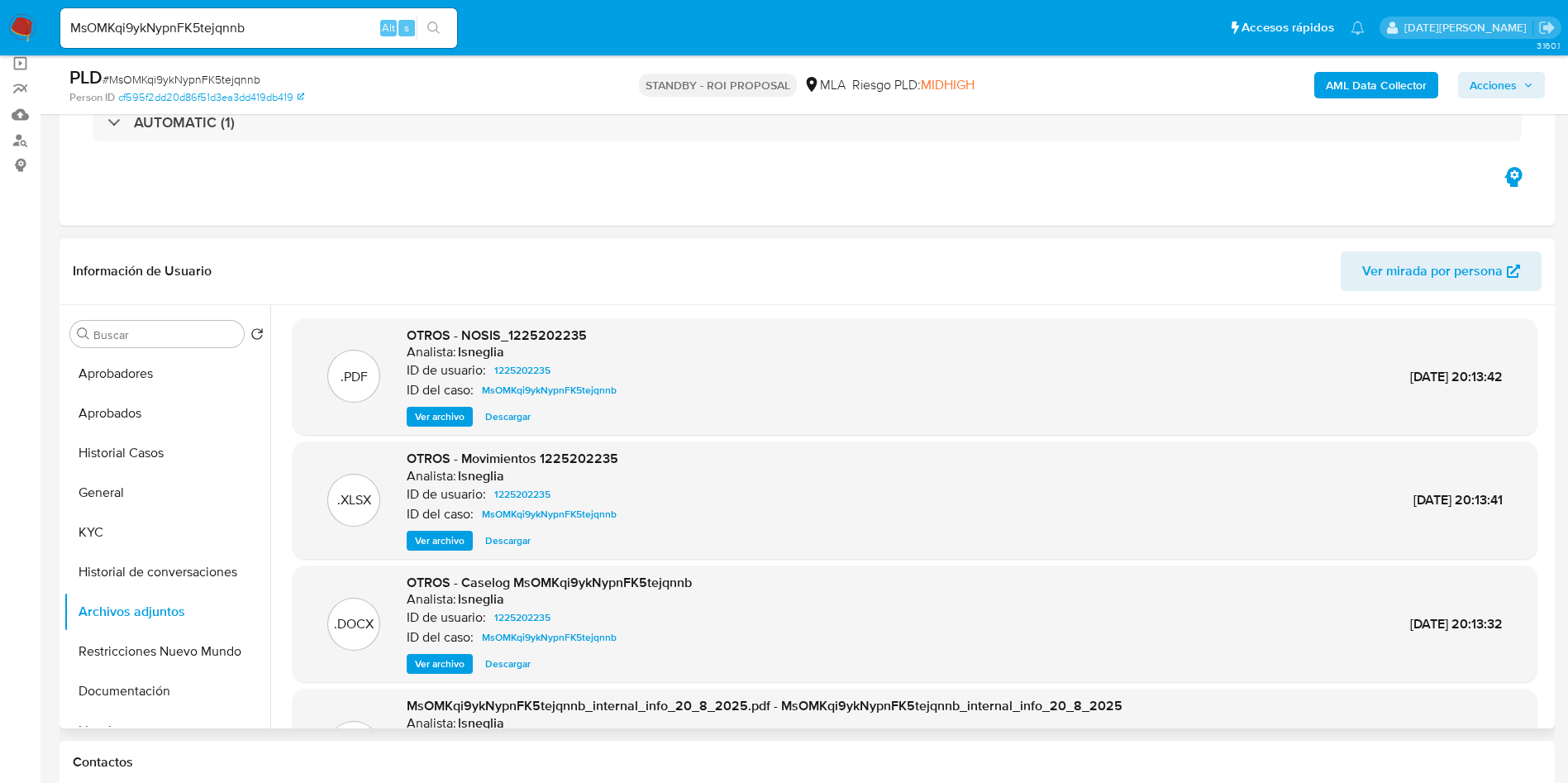
click at [443, 661] on span "Ver archivo" at bounding box center [440, 664] width 50 height 17
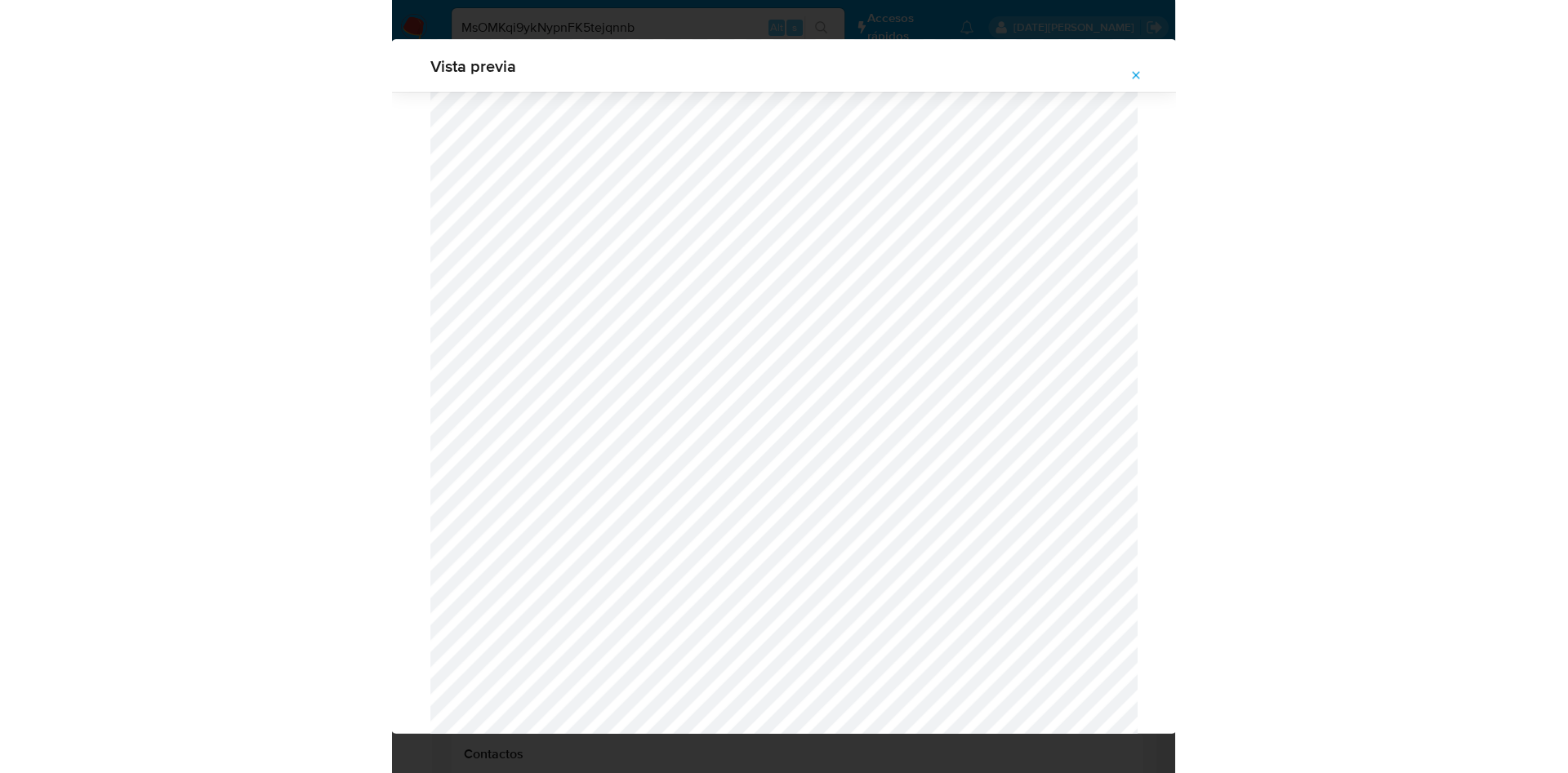
scroll to position [2417, 0]
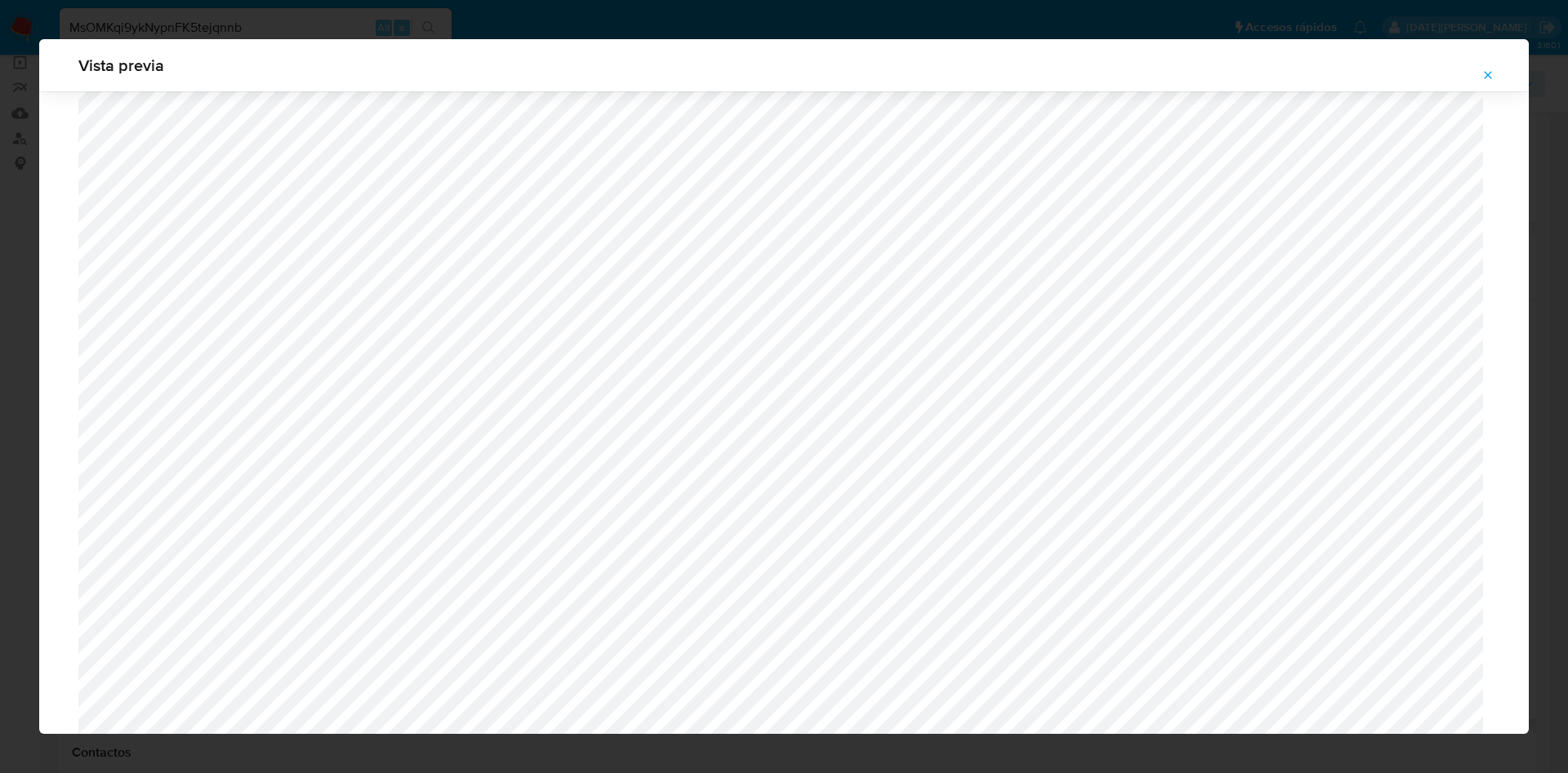
click at [1494, 68] on button "Attachment preview" at bounding box center [1487, 75] width 36 height 26
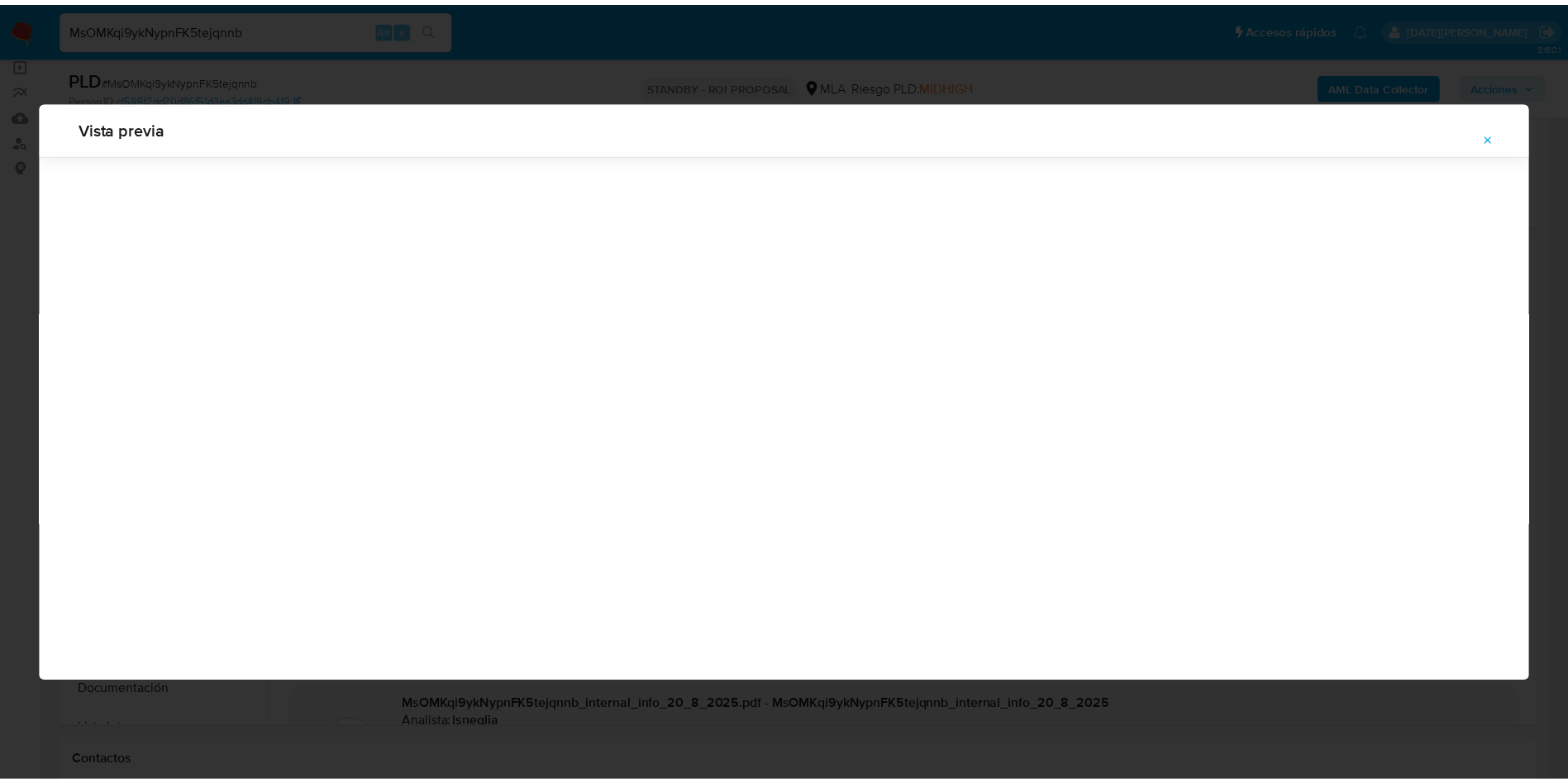
scroll to position [0, 0]
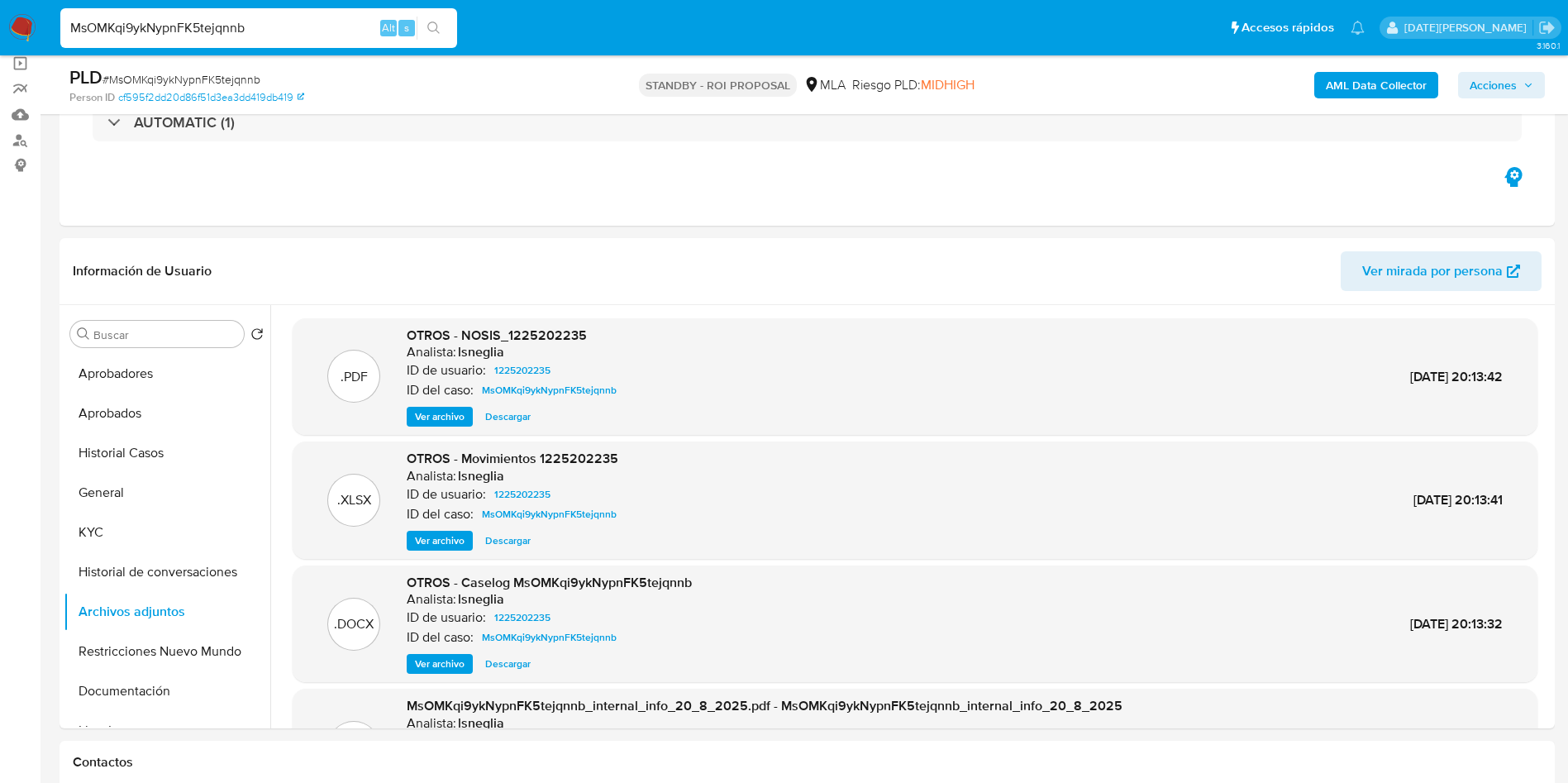
click at [241, 25] on input "MsOMKqi9ykNypnFK5tejqnnb" at bounding box center [259, 28] width 397 height 21
paste input "Ezr7MXFp1I4UvjDZVfEtYhVR"
type input "Ezr7MXFp1I4UvjDZVfEtYhVR"
click at [442, 9] on div "Ezr7MXFp1I4UvjDZVfEtYhVR Alt s" at bounding box center [259, 28] width 397 height 40
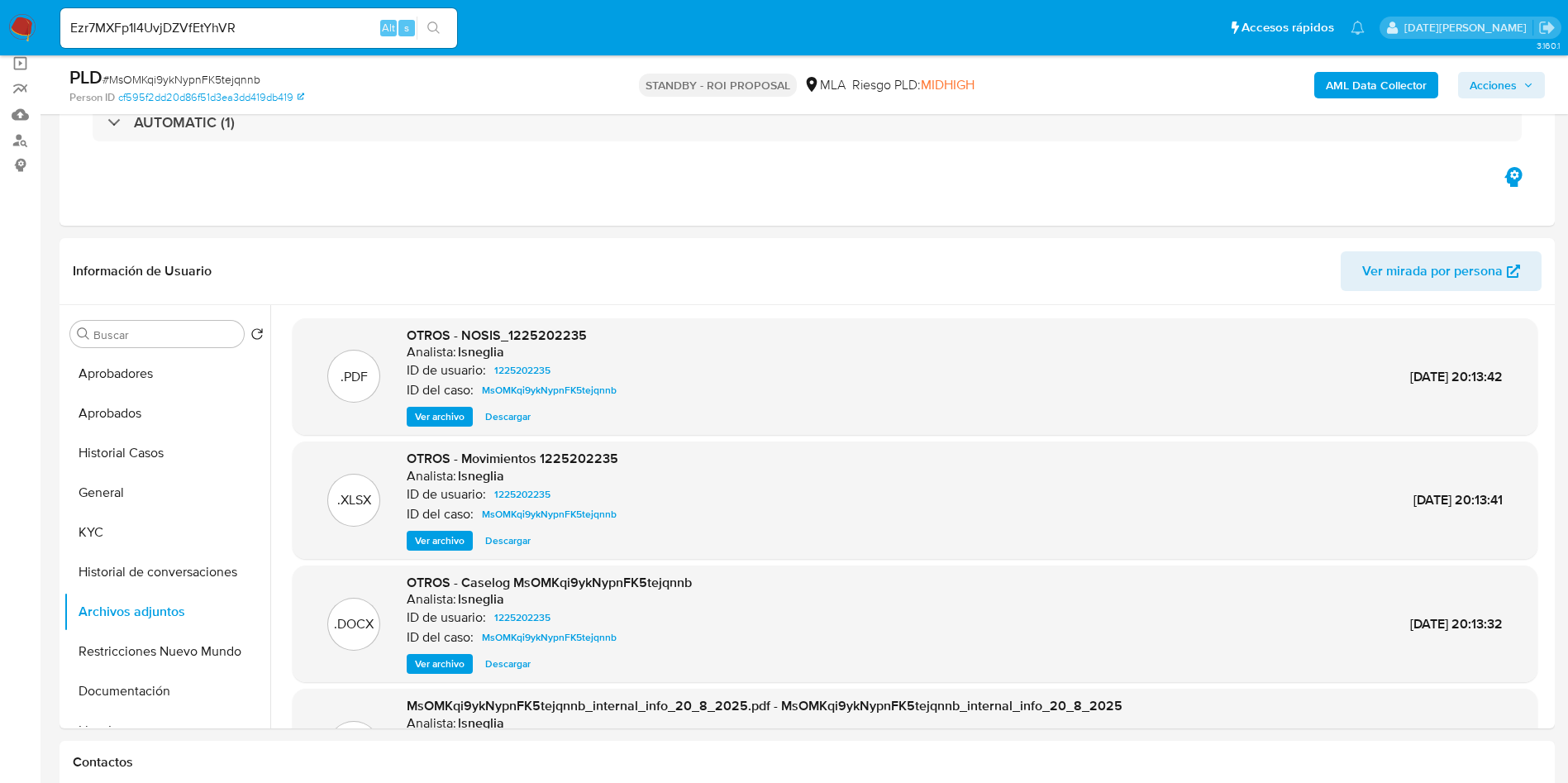
click at [442, 26] on button "search-icon" at bounding box center [434, 28] width 34 height 23
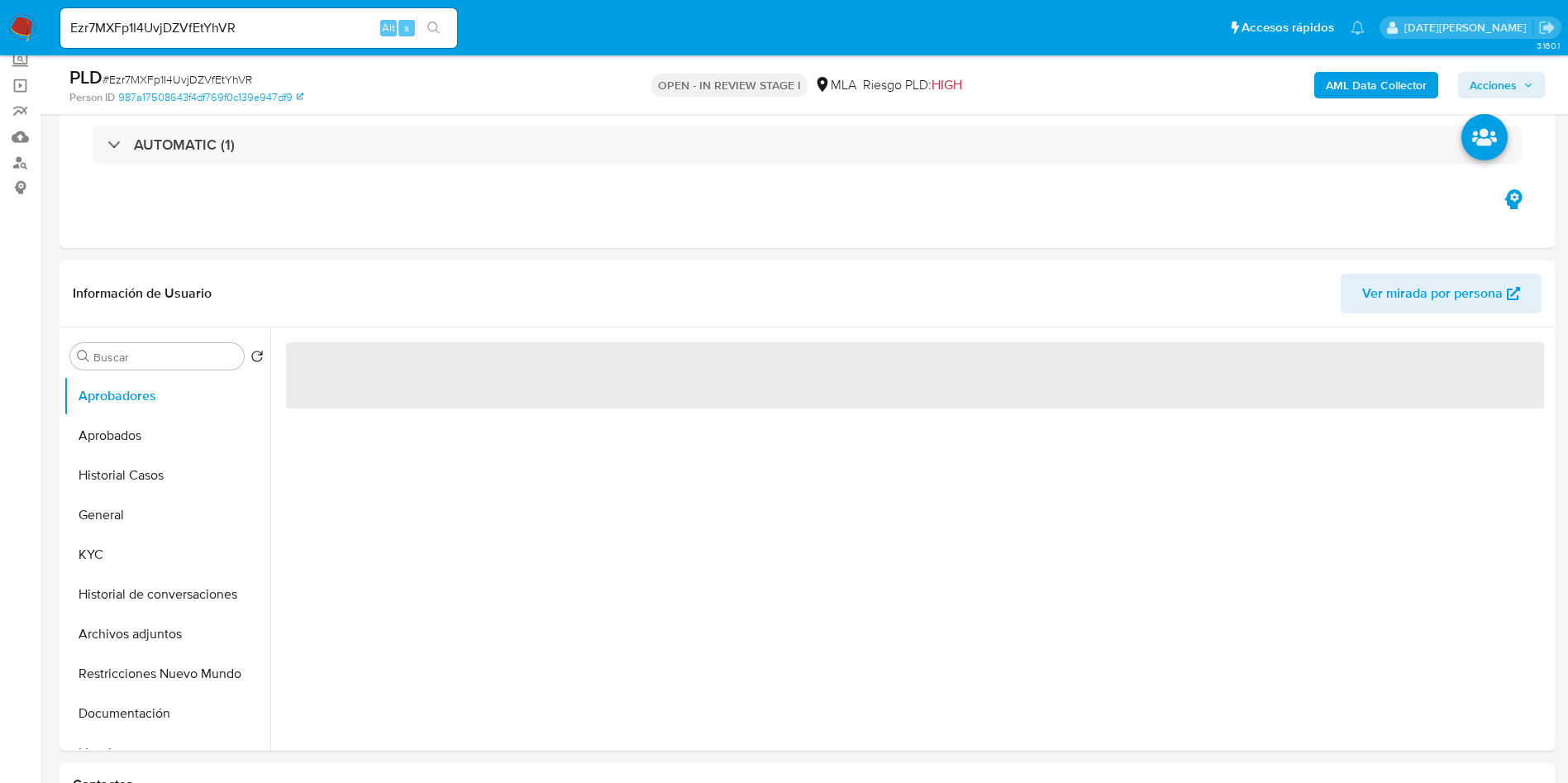
scroll to position [124, 0]
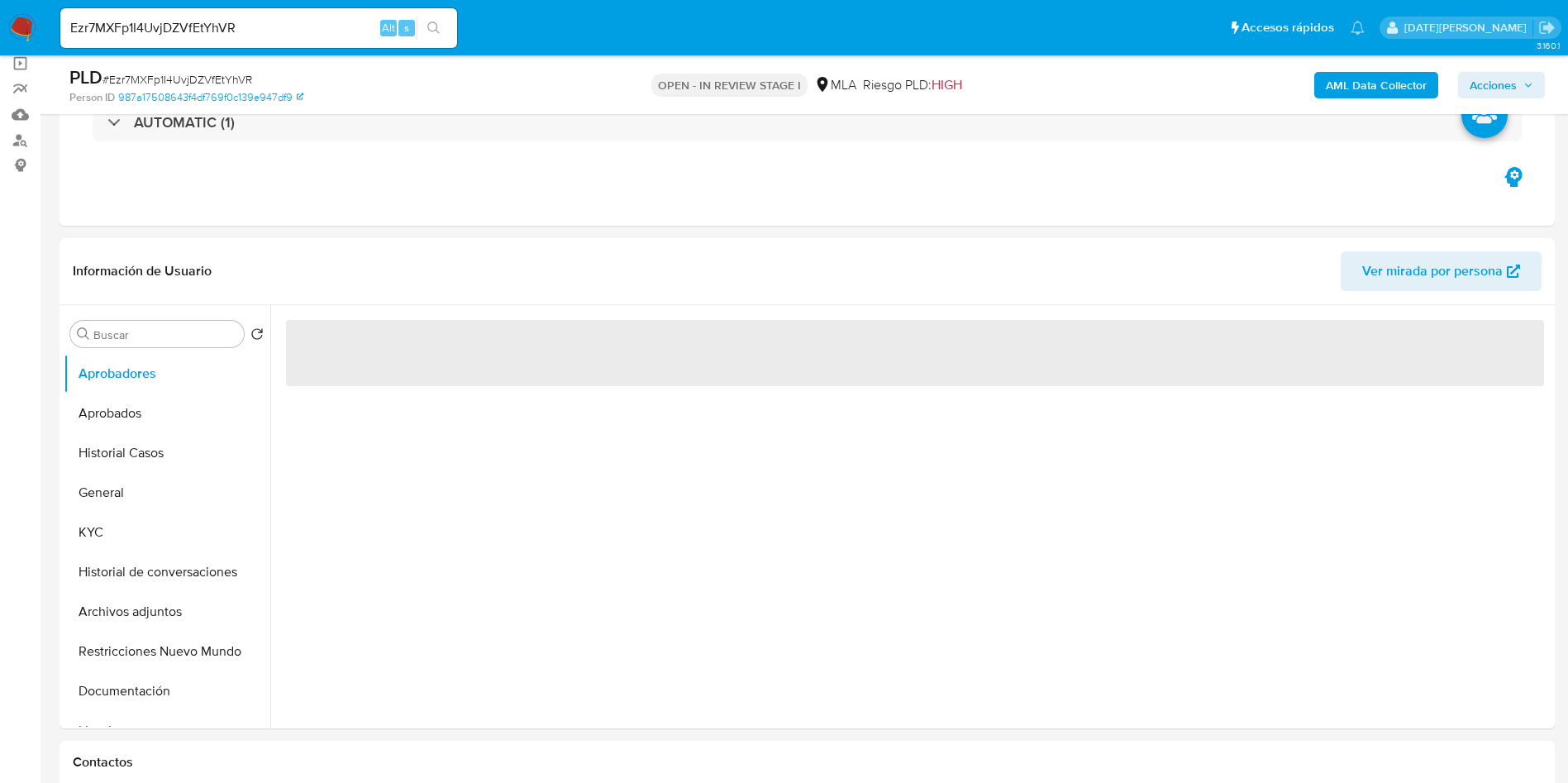
select select "10"
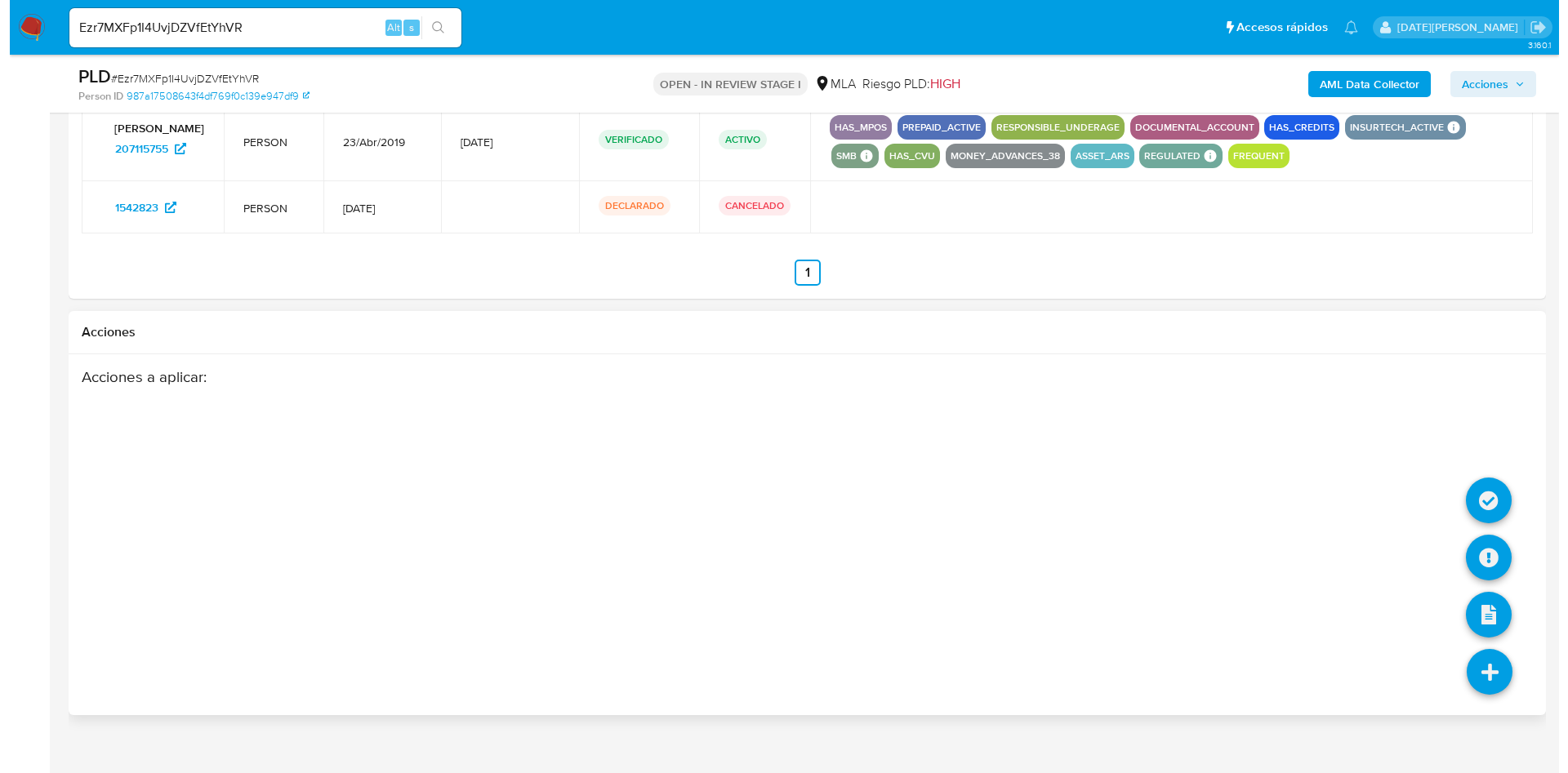
scroll to position [2194, 0]
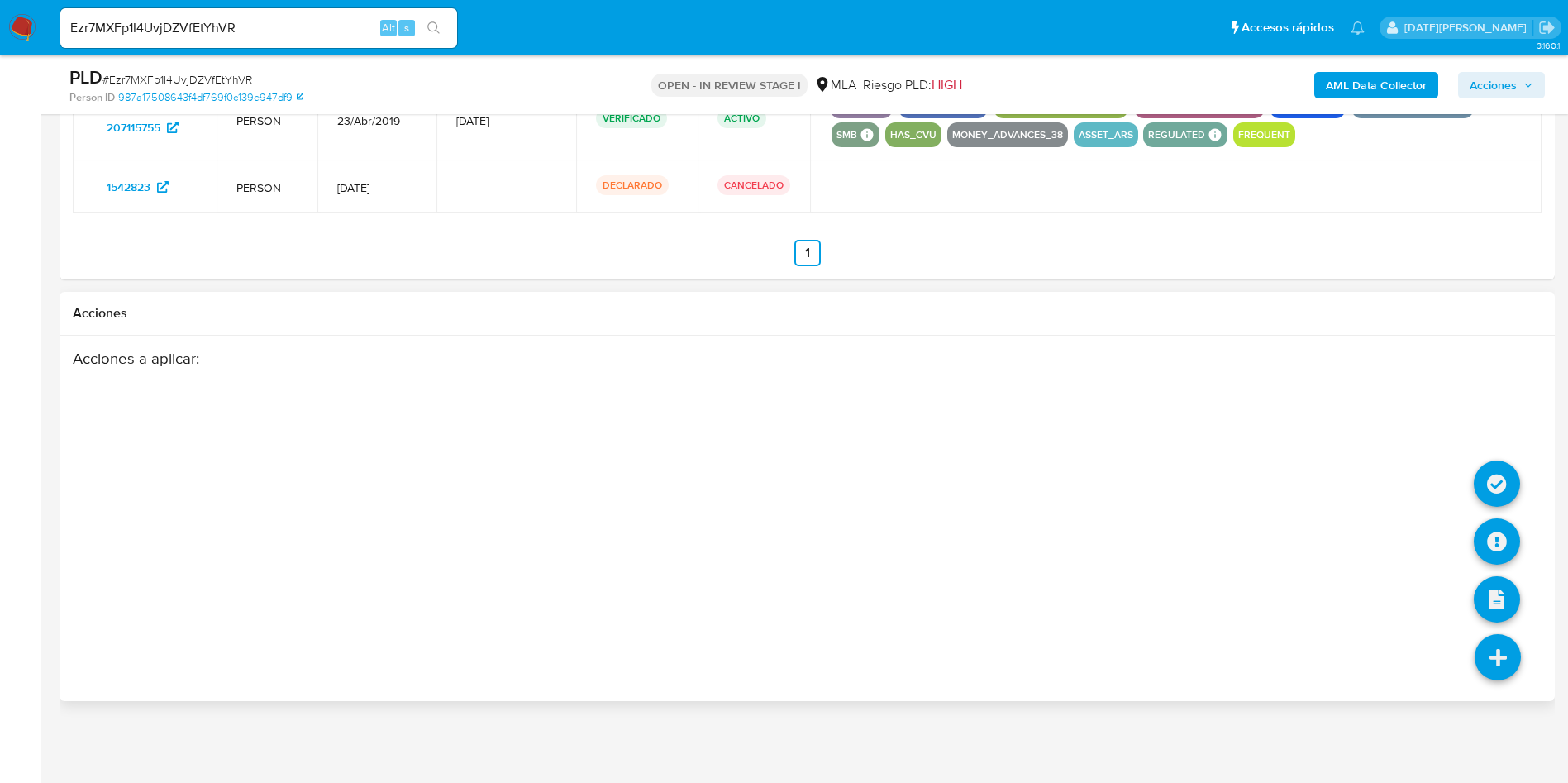
click at [1509, 635] on icon at bounding box center [1498, 658] width 46 height 46
click at [1486, 531] on icon at bounding box center [1497, 541] width 46 height 46
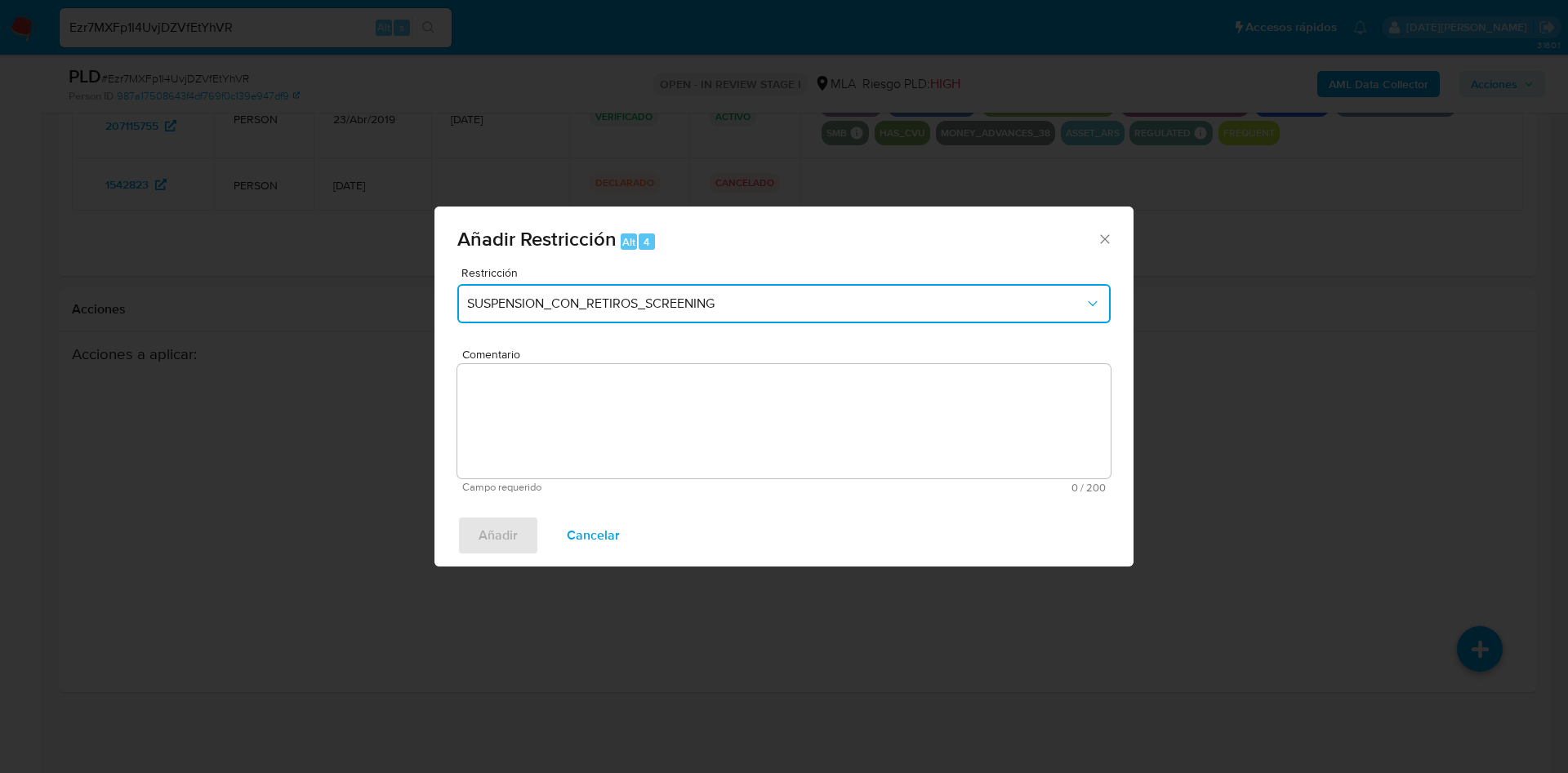
click at [662, 313] on button "SUSPENSION_CON_RETIROS_SCREENING" at bounding box center [784, 304] width 653 height 39
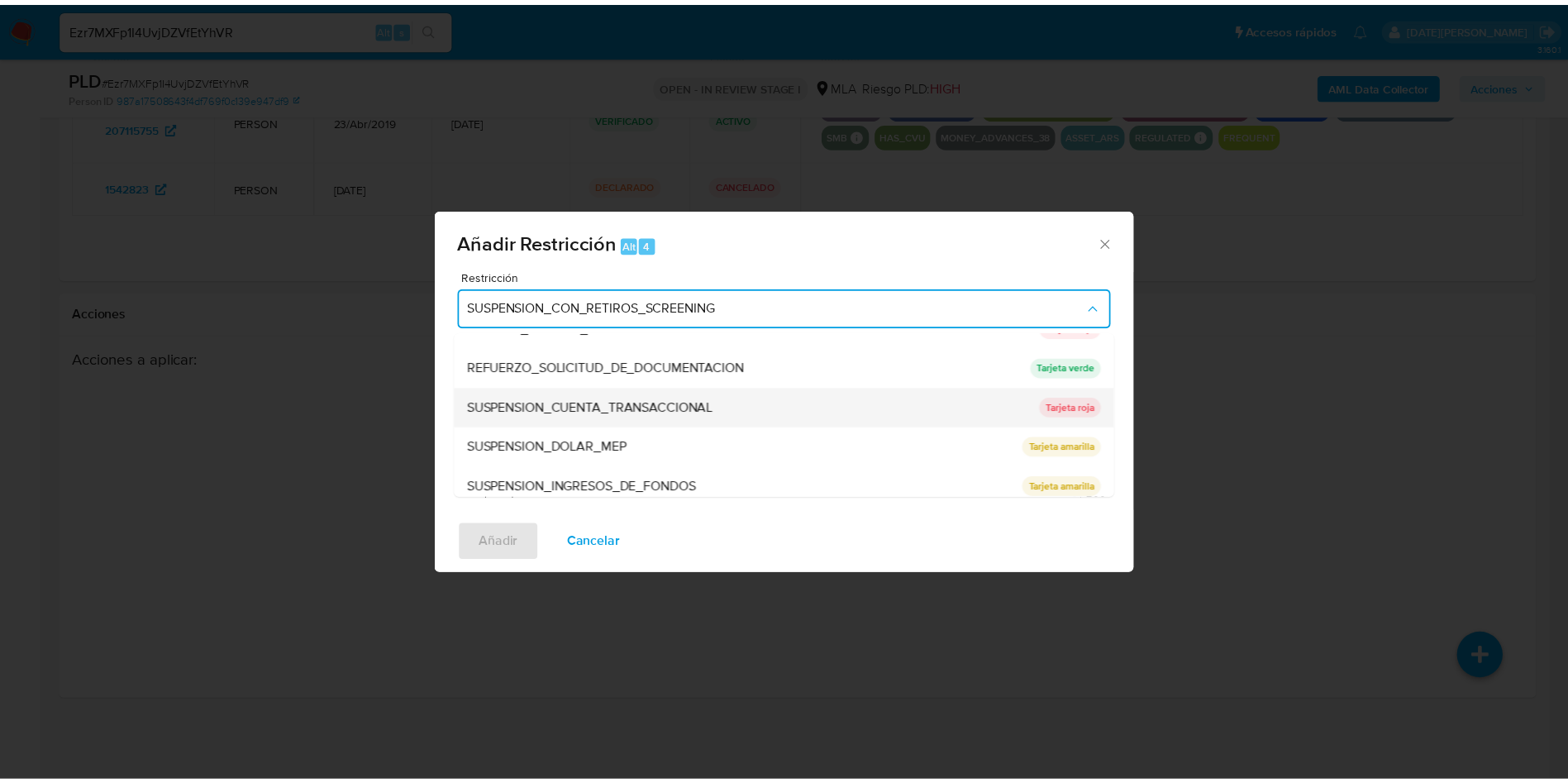
scroll to position [351, 0]
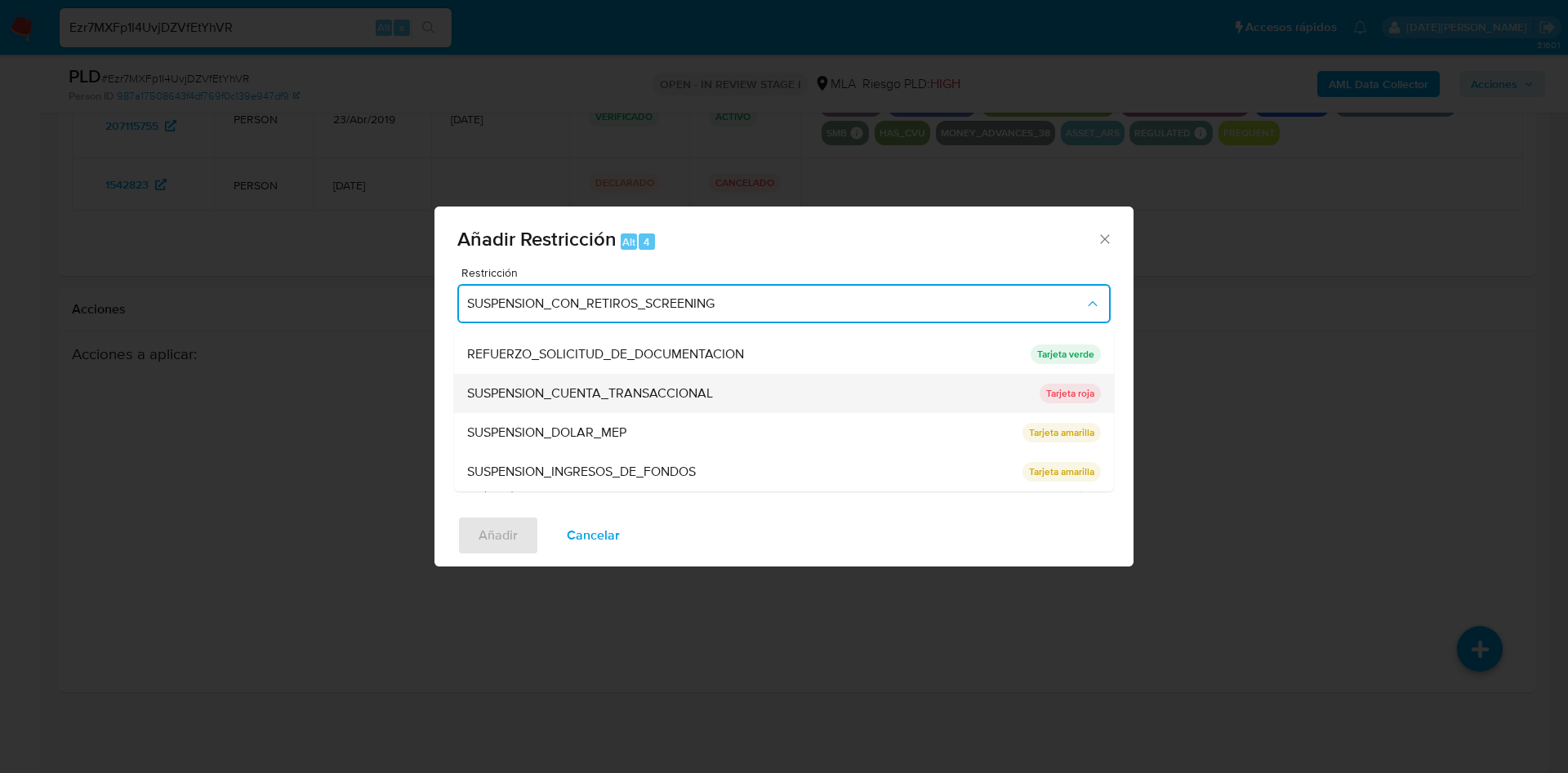
click at [653, 388] on span "SUSPENSION_CUENTA_TRANSACCIONAL" at bounding box center [590, 393] width 246 height 17
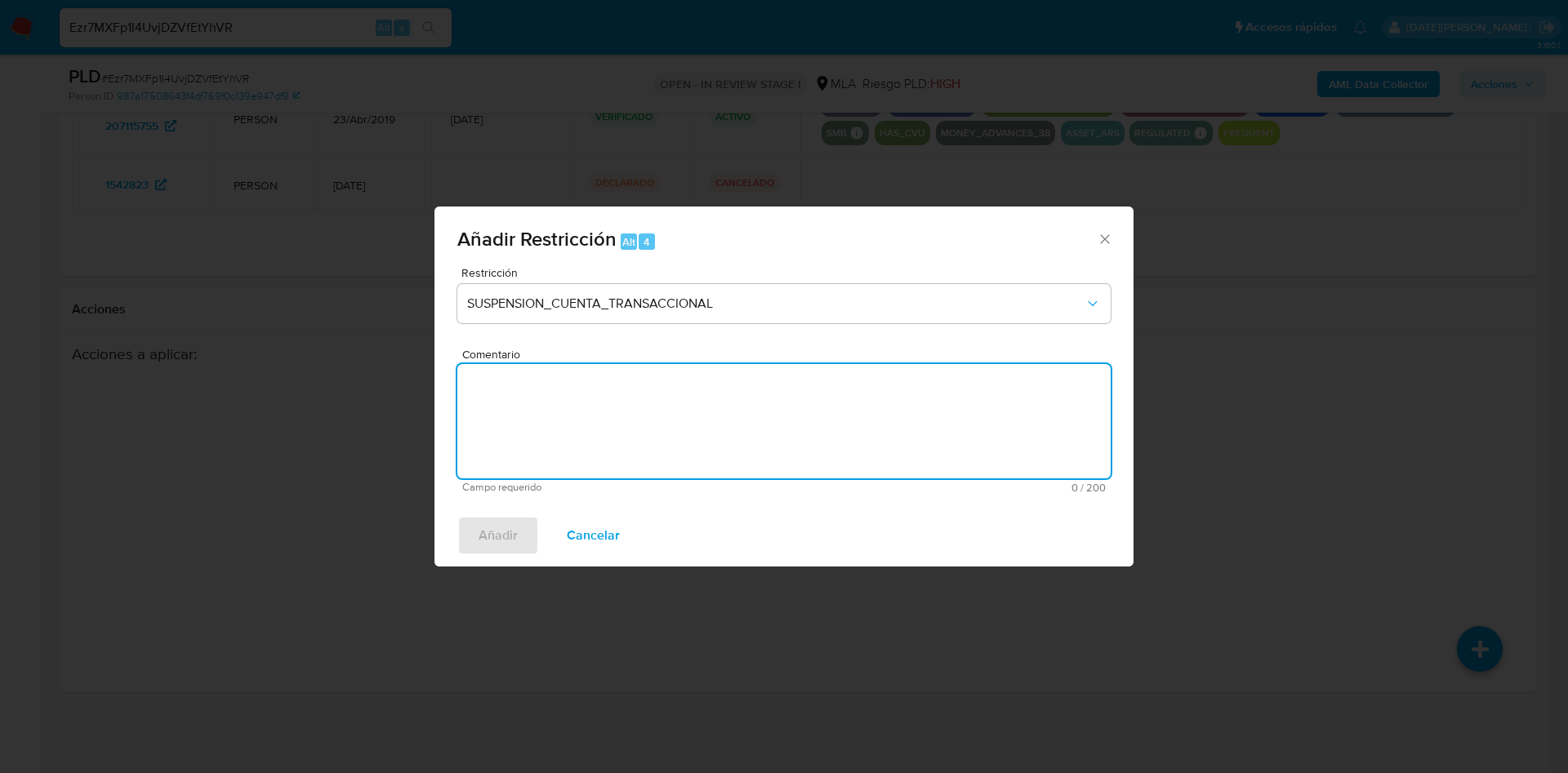
click at [555, 449] on textarea "Comentario" at bounding box center [784, 421] width 653 height 114
type textarea "."
click at [512, 525] on span "Añadir" at bounding box center [498, 535] width 39 height 36
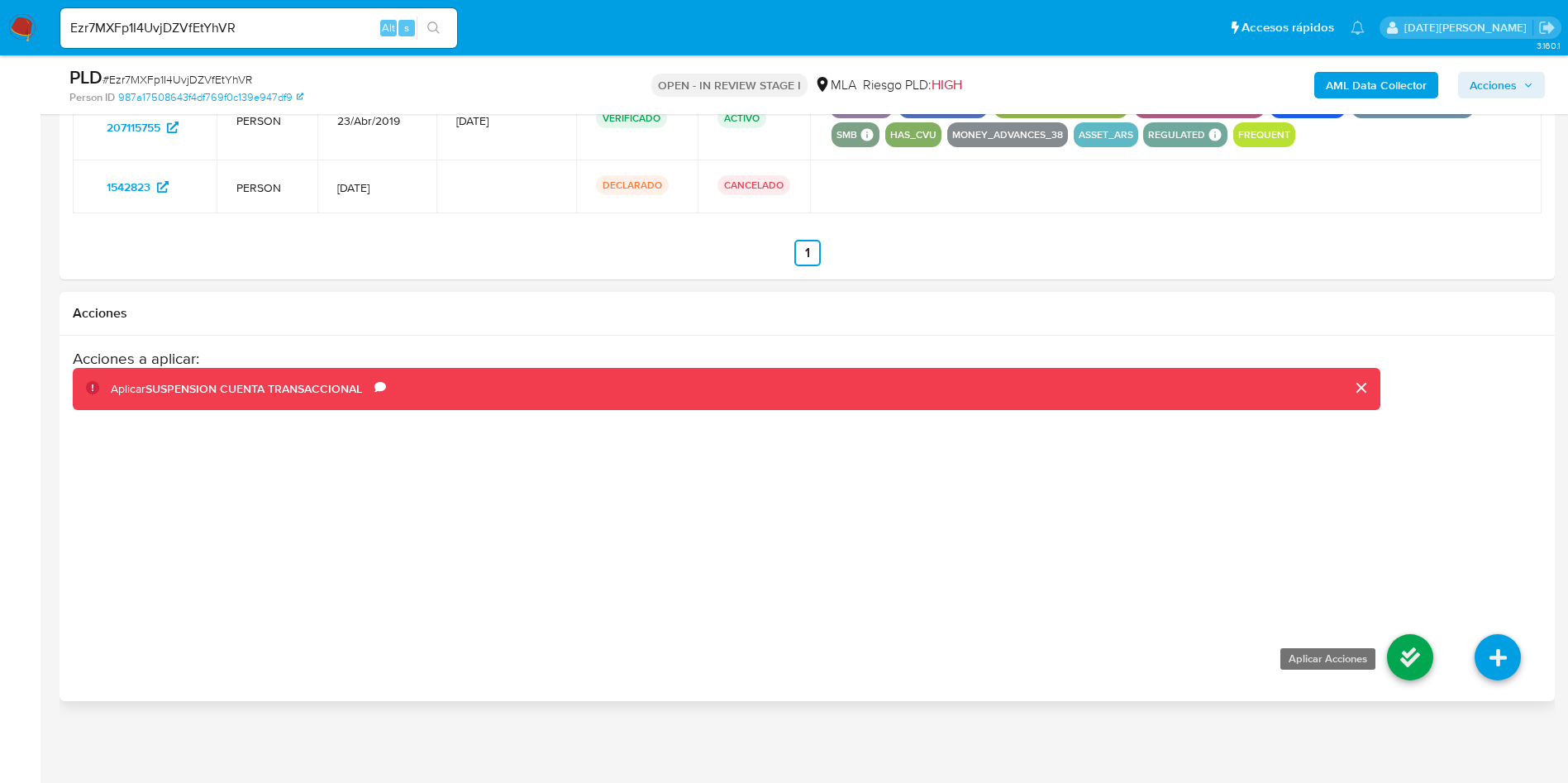
click at [1416, 648] on icon at bounding box center [1411, 658] width 46 height 46
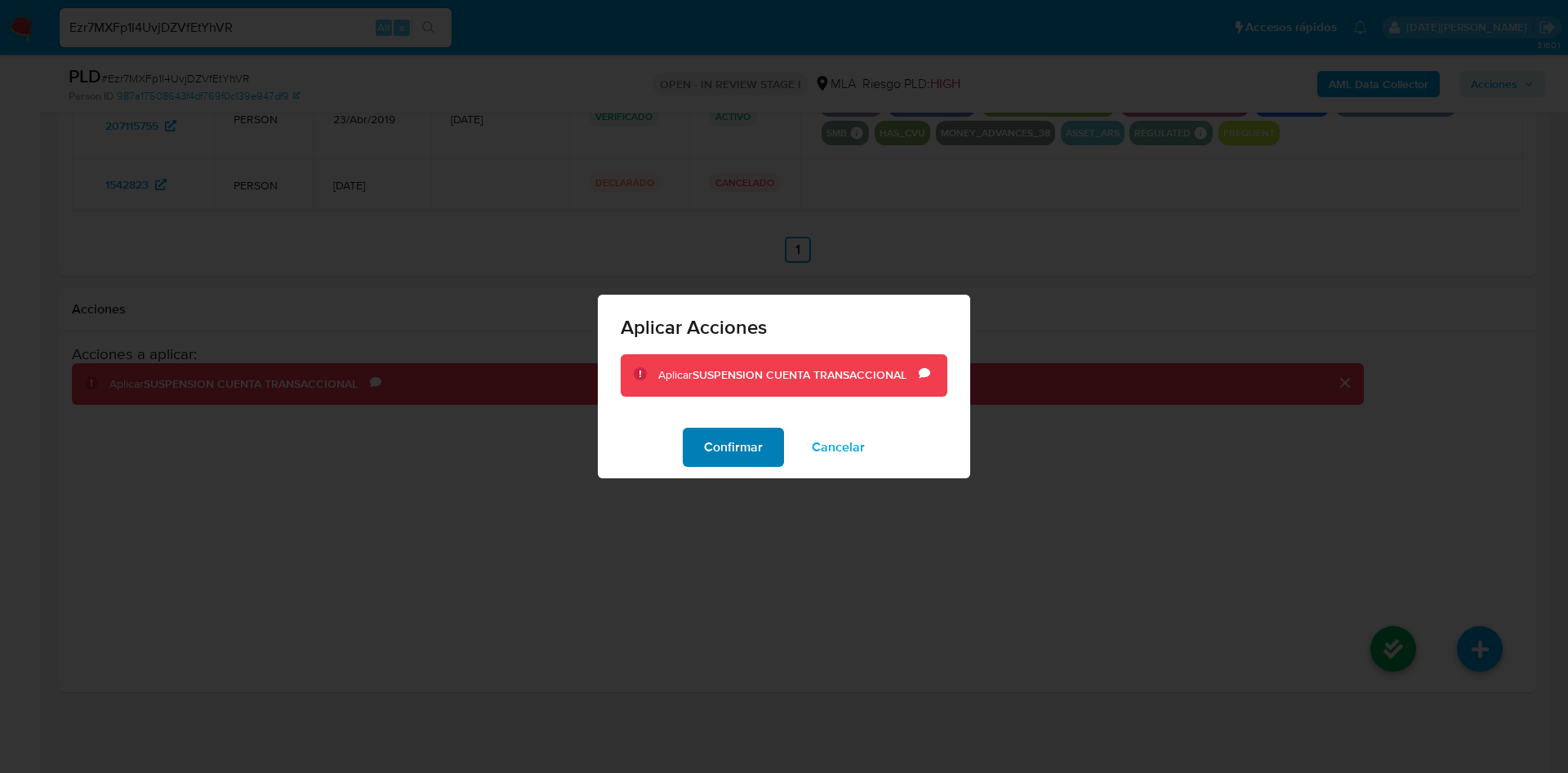
click at [735, 440] on span "Confirmar" at bounding box center [733, 447] width 59 height 36
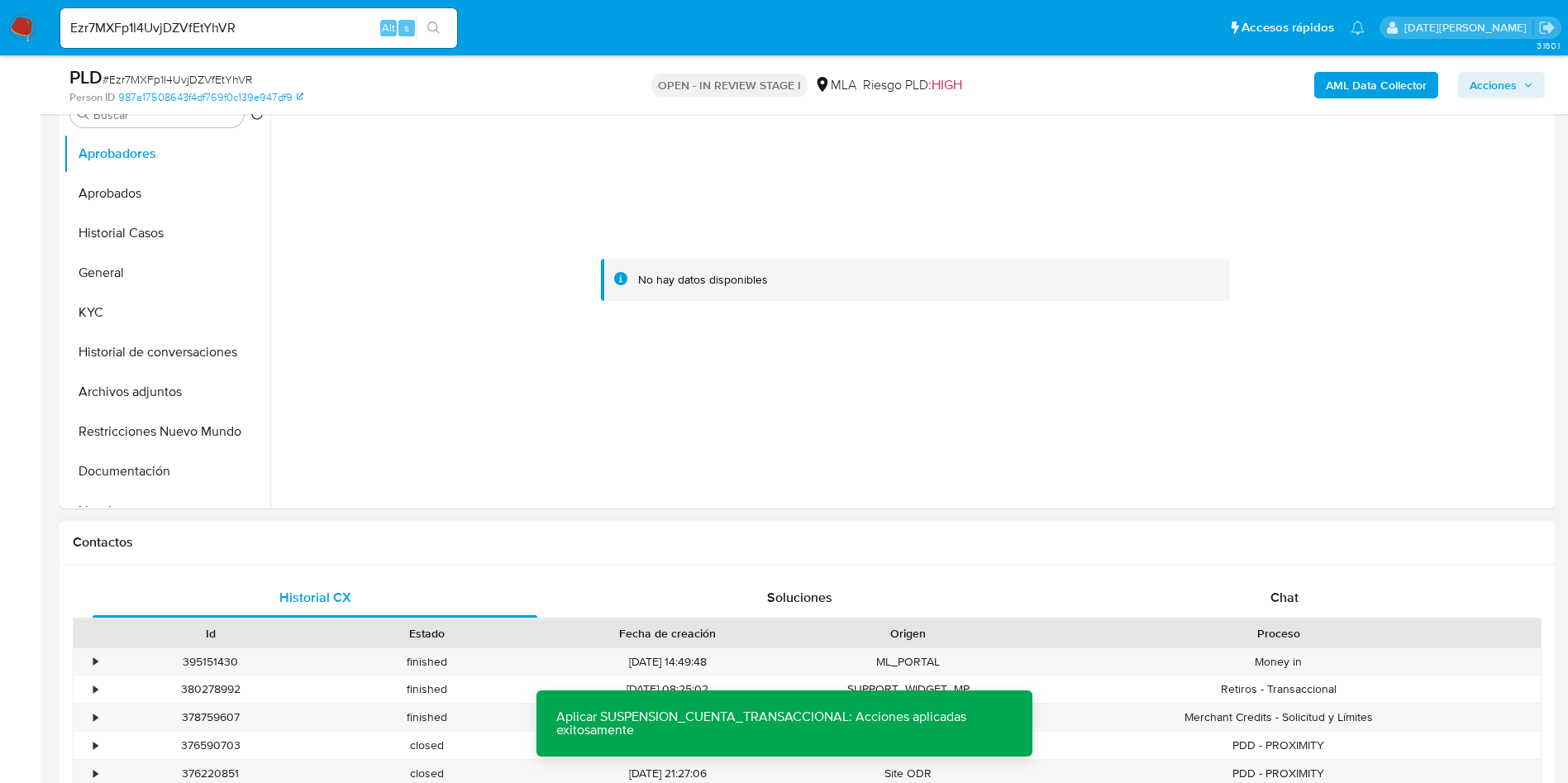
scroll to position [496, 0]
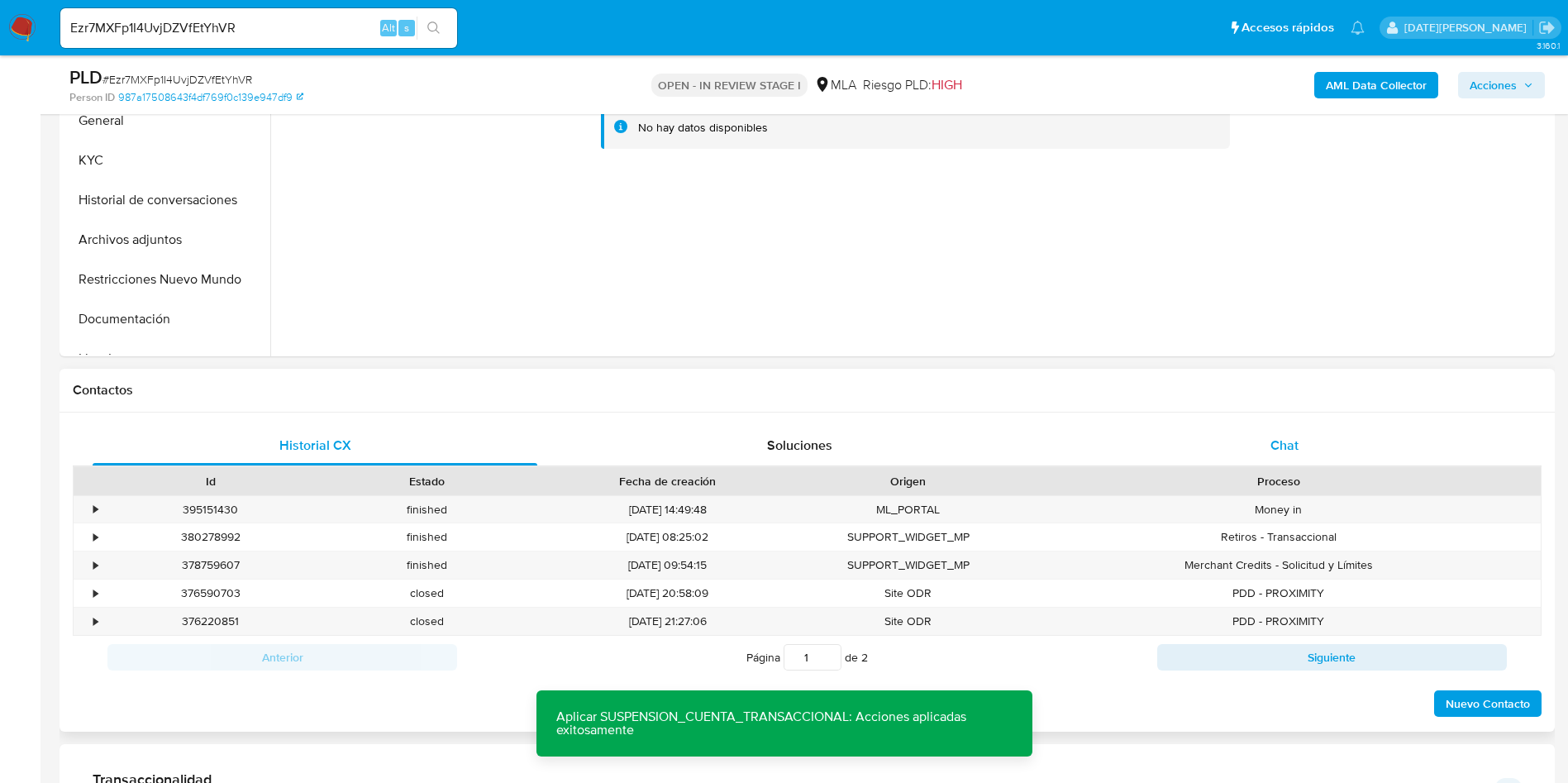
click at [1294, 447] on span "Chat" at bounding box center [1285, 444] width 28 height 19
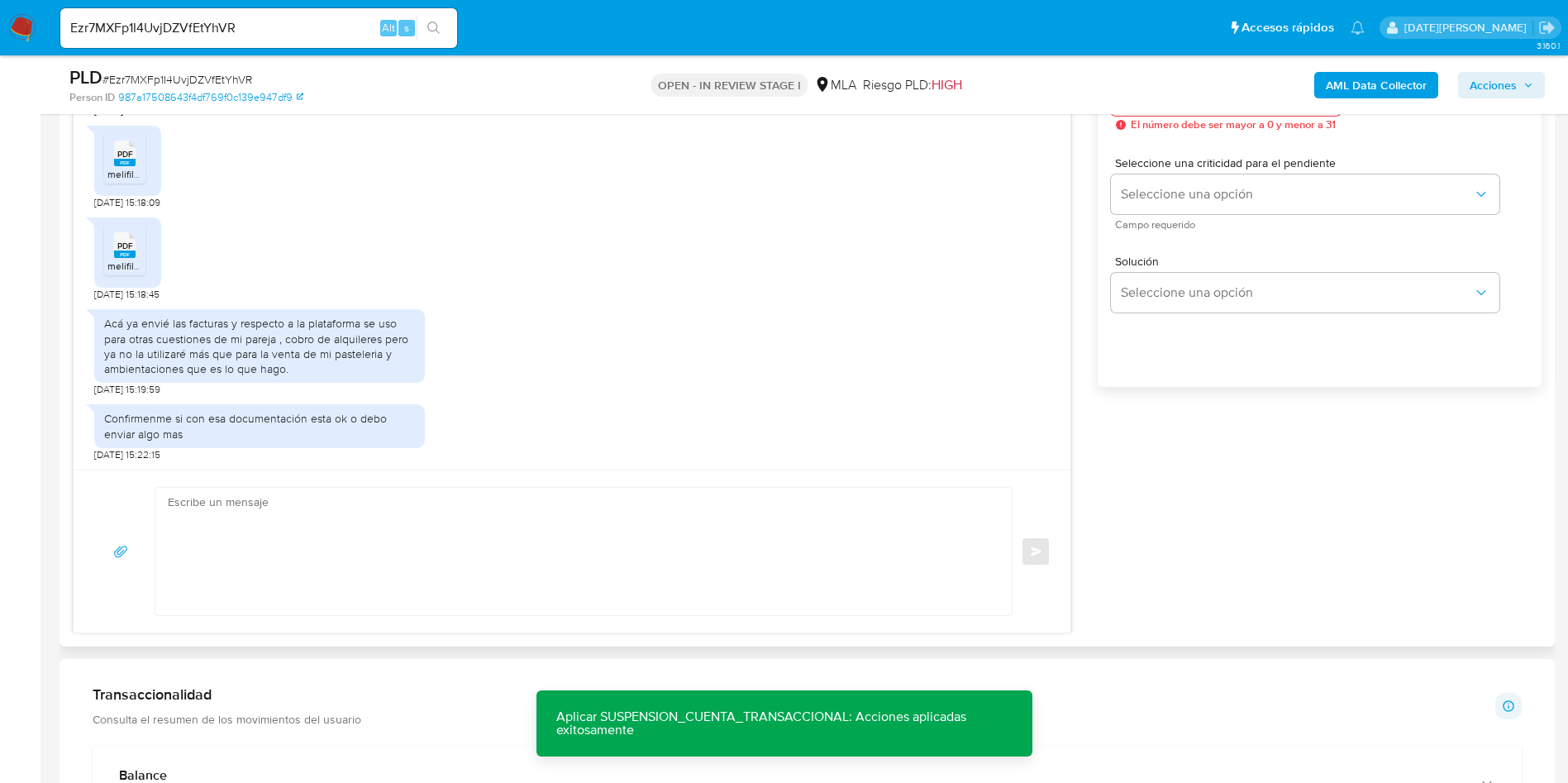
scroll to position [993, 0]
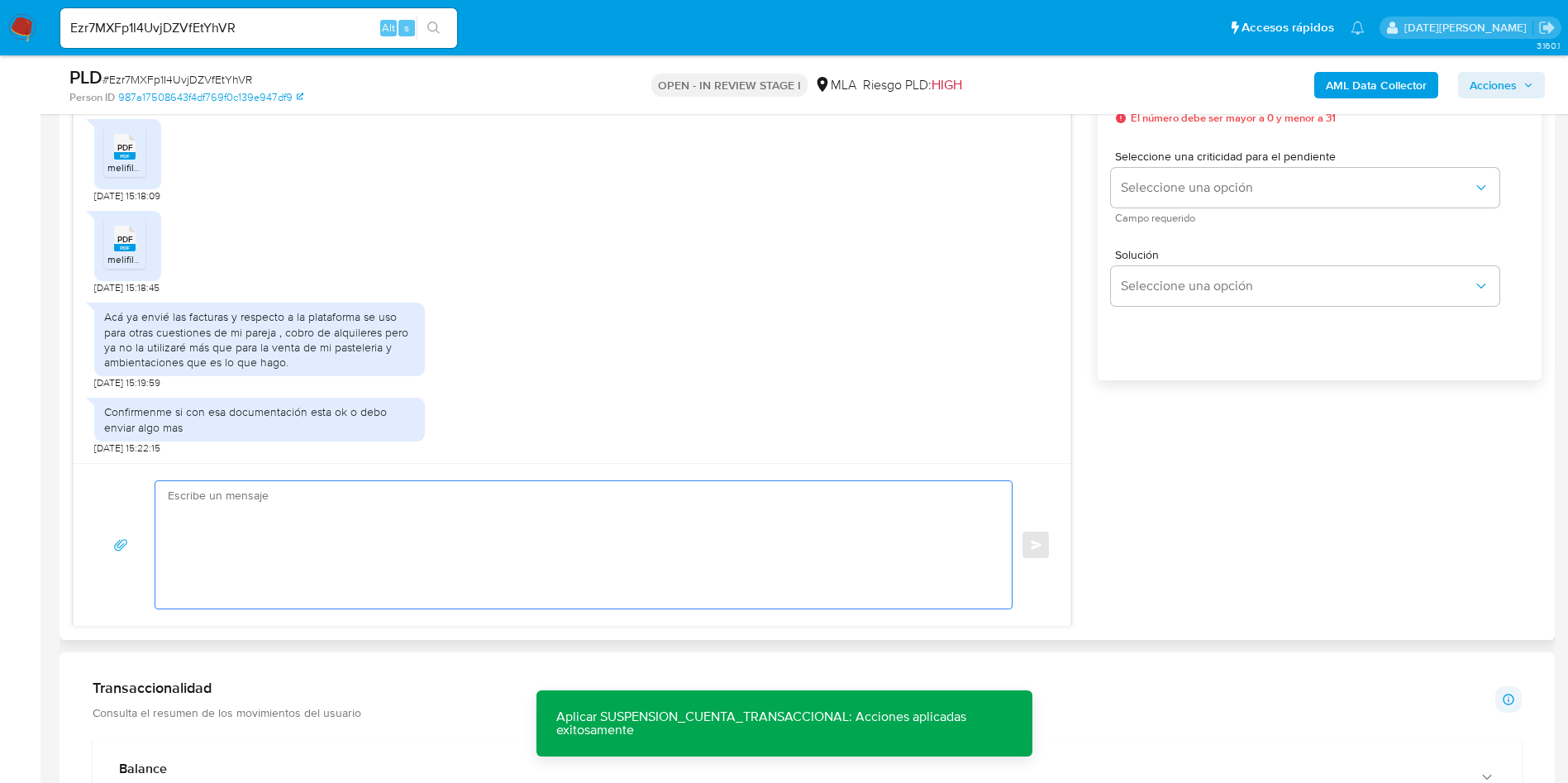
click at [791, 498] on textarea at bounding box center [579, 545] width 824 height 127
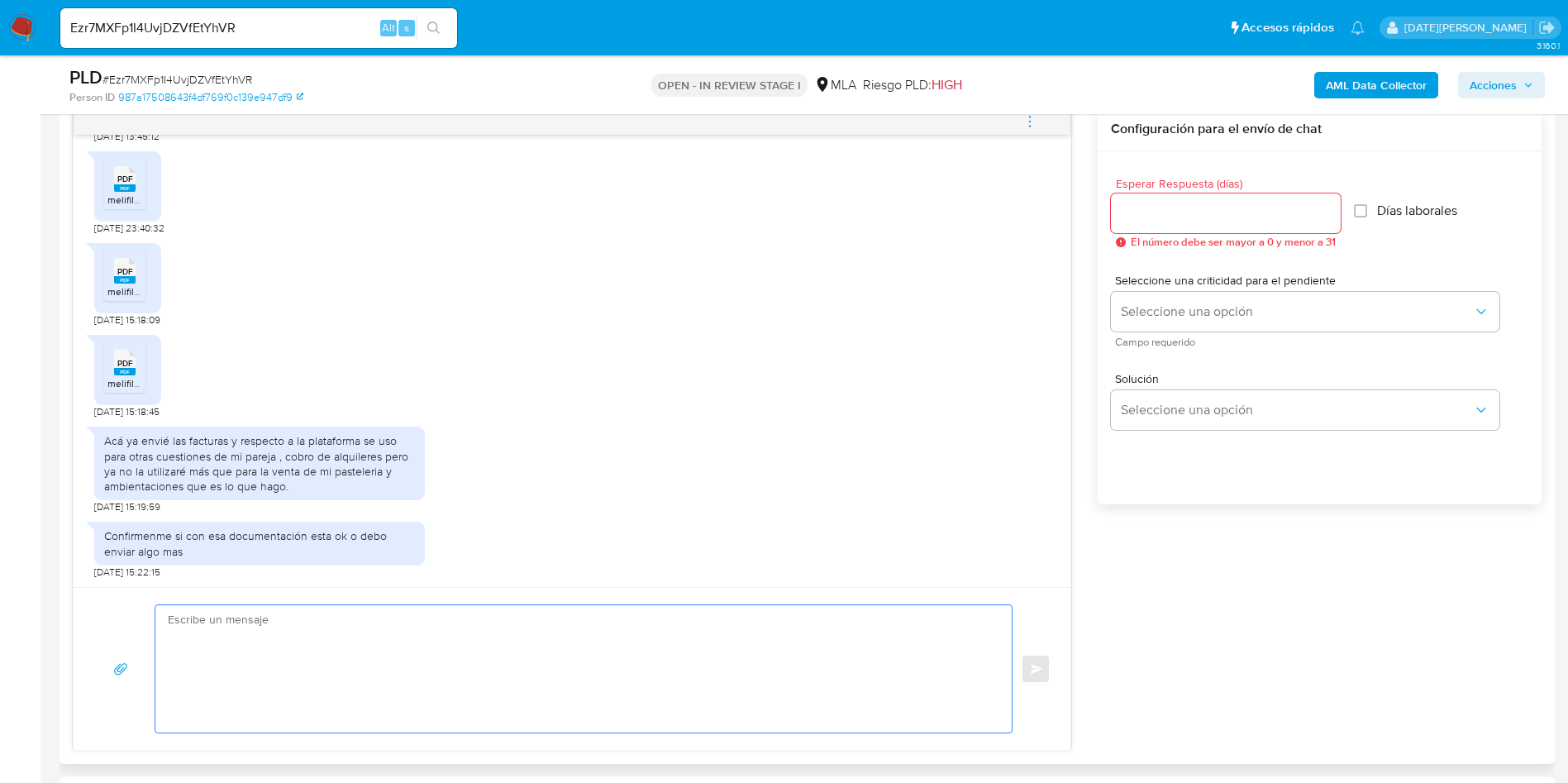
click at [403, 640] on textarea at bounding box center [579, 668] width 824 height 127
click at [1200, 208] on input "Esperar Respuesta (días)" at bounding box center [1226, 213] width 230 height 21
type input "0"
click at [427, 635] on textarea at bounding box center [579, 668] width 824 height 127
drag, startPoint x: 203, startPoint y: 620, endPoint x: 326, endPoint y: 625, distance: 123.1
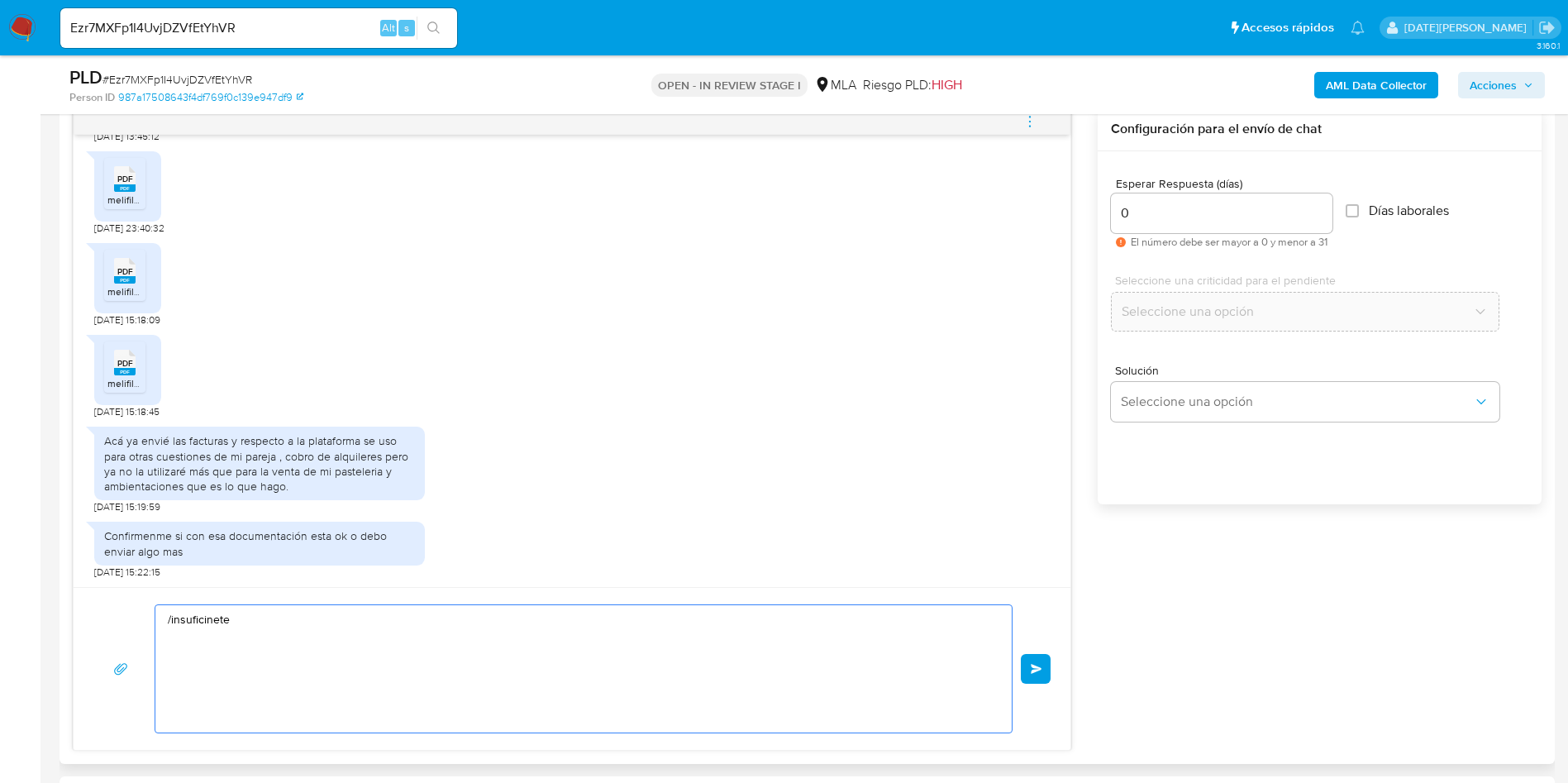
click at [326, 625] on textarea "/insuficinete" at bounding box center [579, 668] width 824 height 127
click at [204, 620] on textarea "/insuficiente" at bounding box center [579, 668] width 824 height 127
type textarea "/insuficie"
drag, startPoint x: 244, startPoint y: 629, endPoint x: 117, endPoint y: 607, distance: 128.9
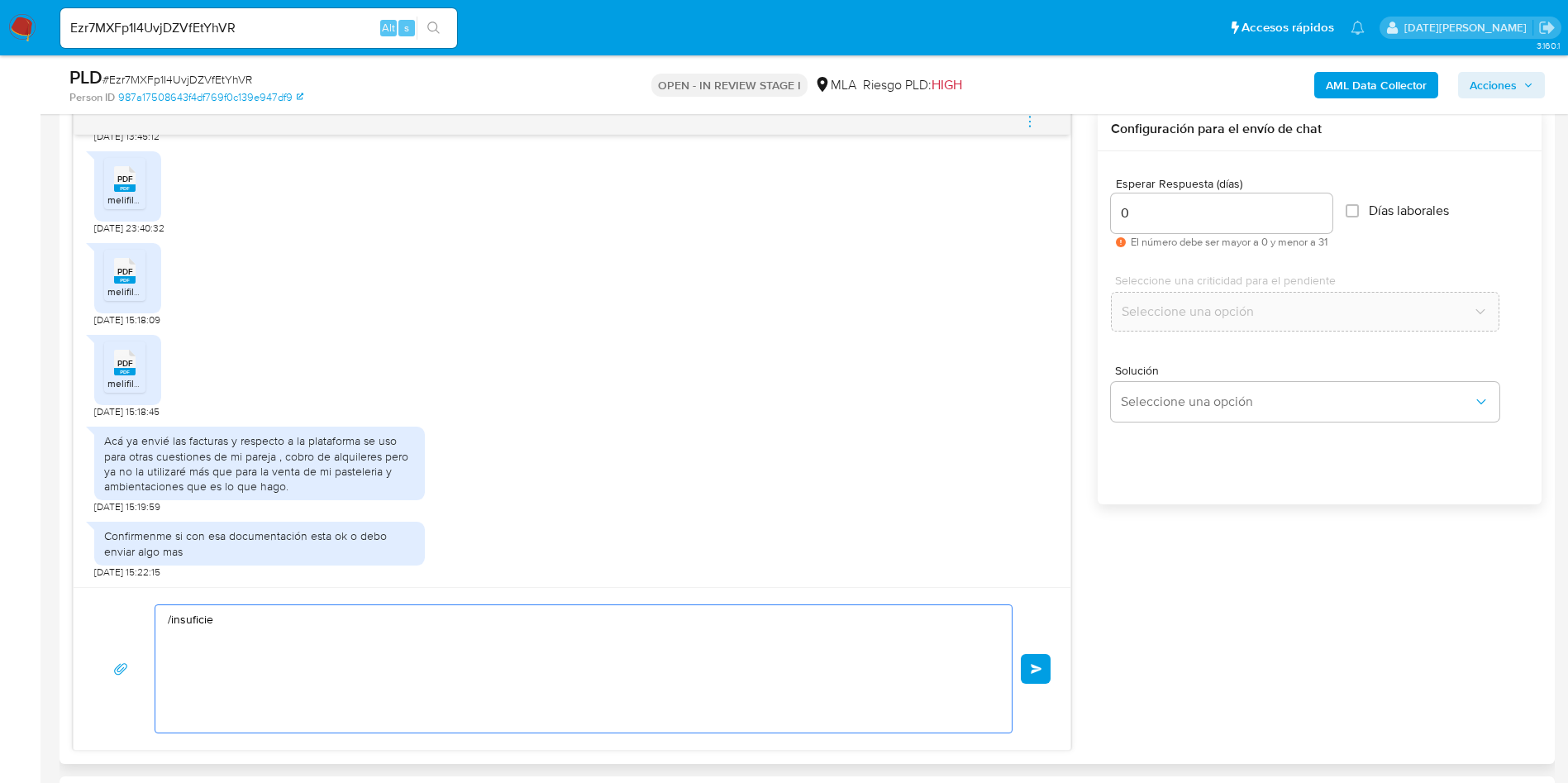
click at [113, 622] on div "/insuficie Enviar" at bounding box center [572, 668] width 958 height 129
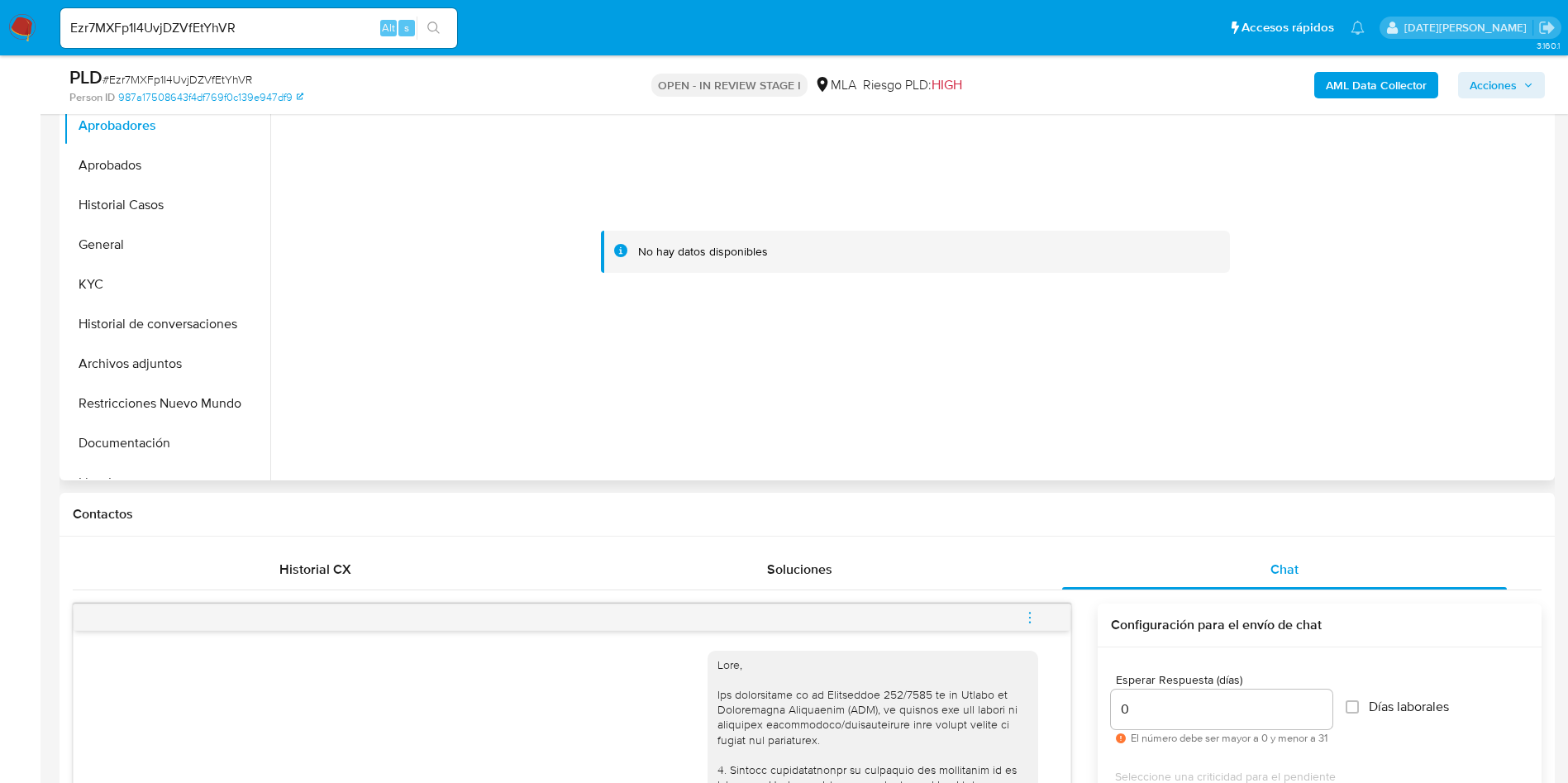
scroll to position [124, 0]
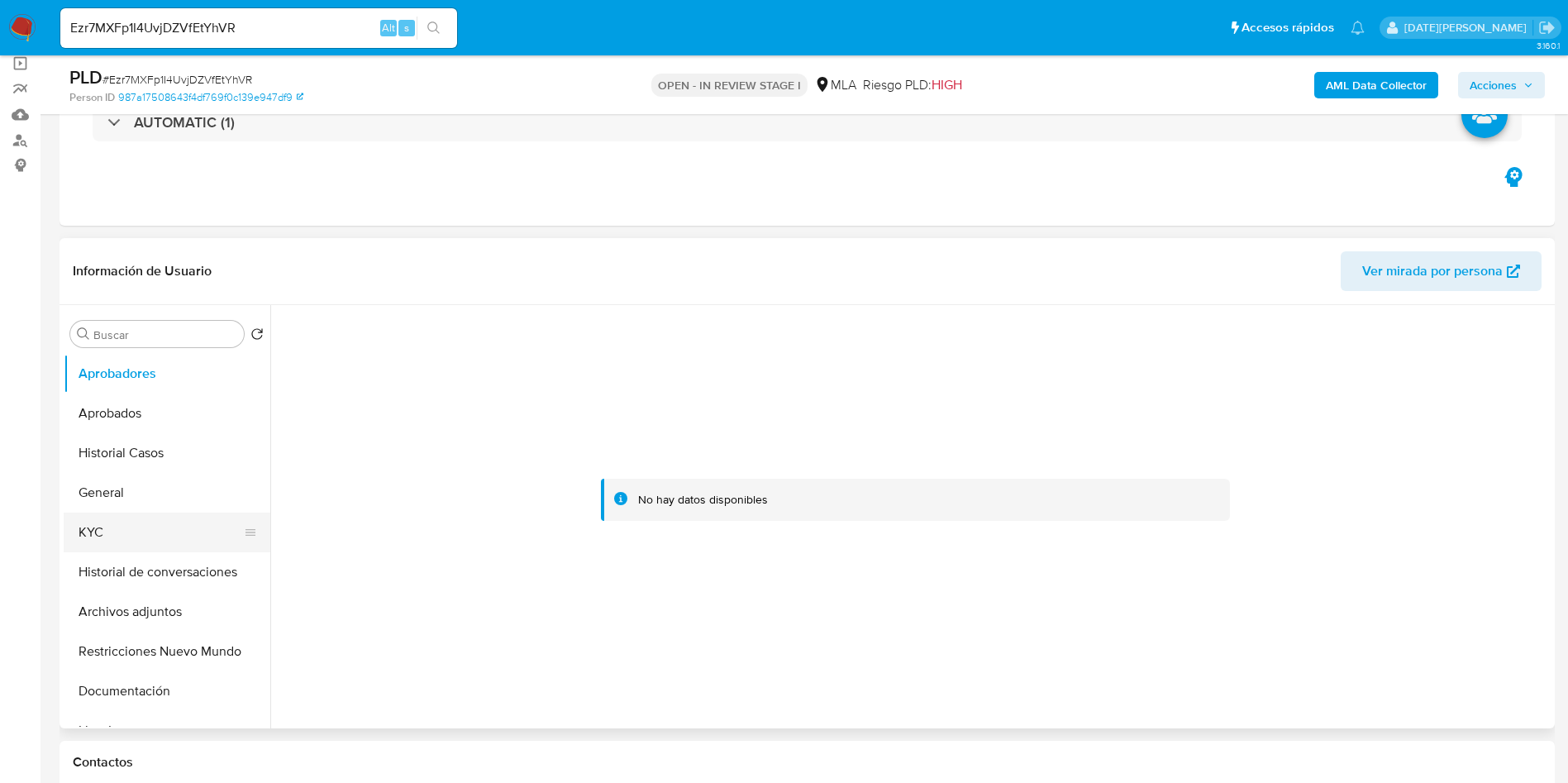
click at [112, 521] on button "KYC" at bounding box center [161, 532] width 194 height 40
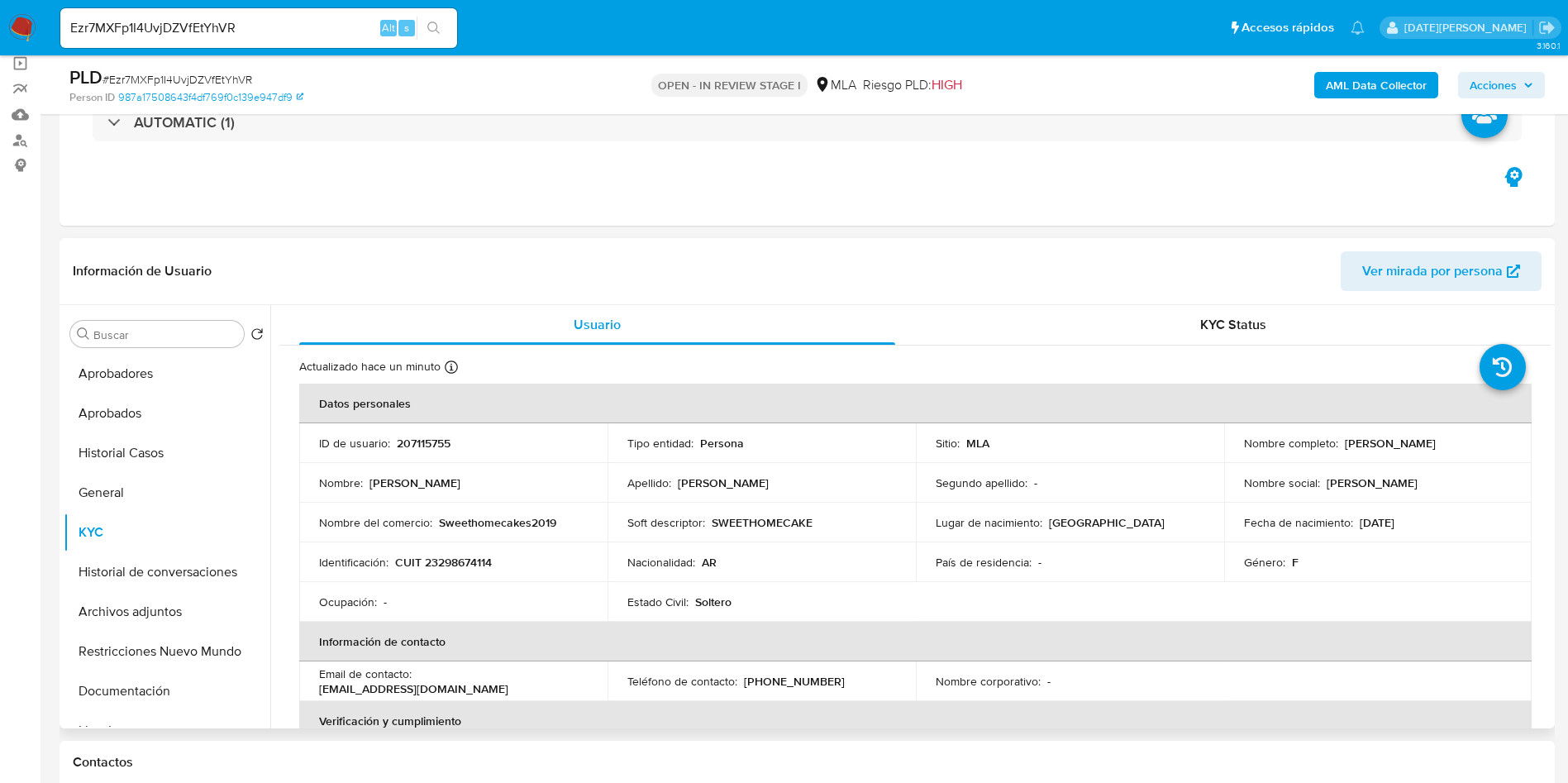
drag, startPoint x: 1341, startPoint y: 442, endPoint x: 1487, endPoint y: 443, distance: 146.0
click at [1487, 443] on div "Nombre completo : Ludmila Maria Mori" at bounding box center [1379, 443] width 268 height 15
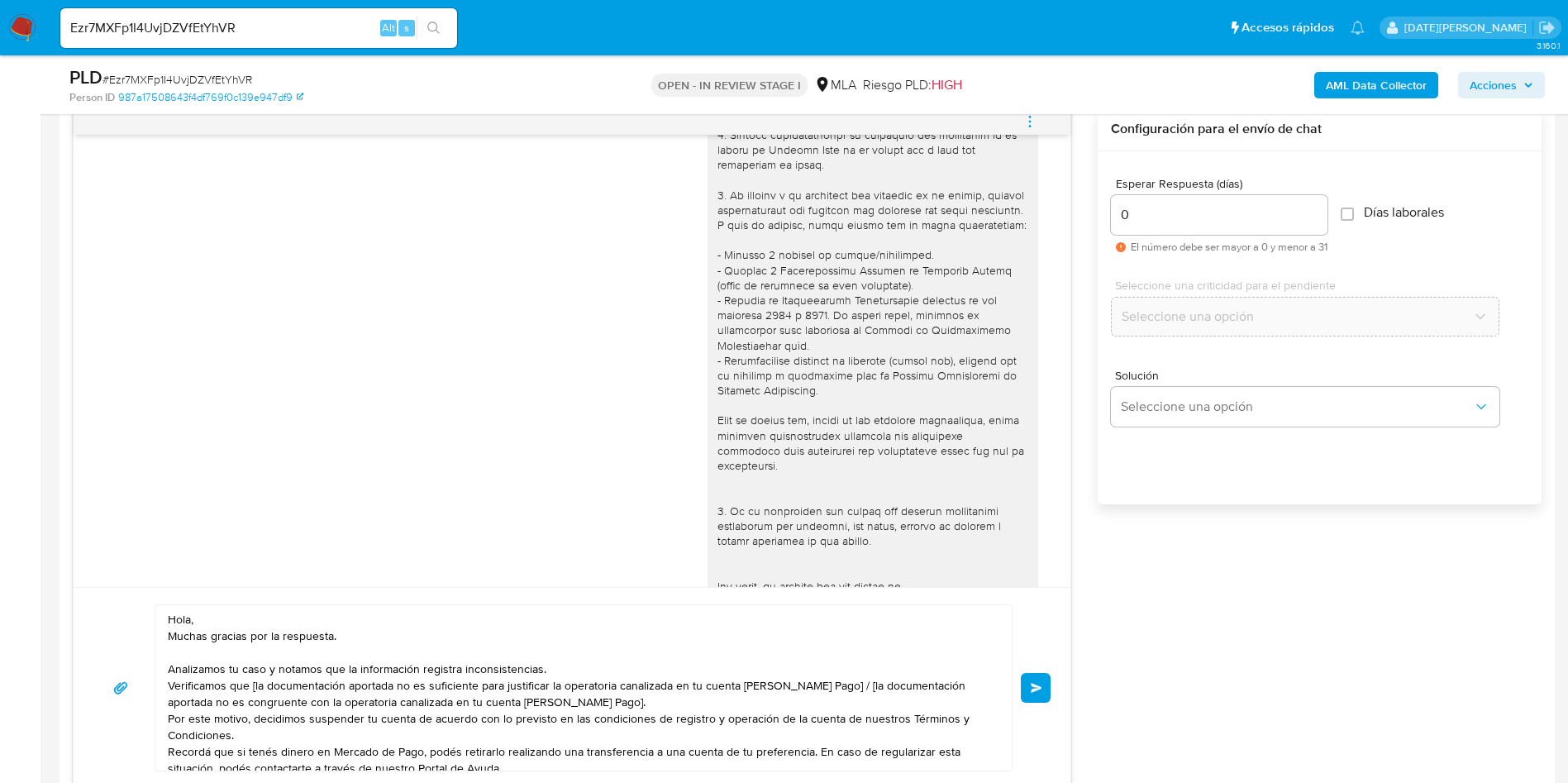
scroll to position [248, 0]
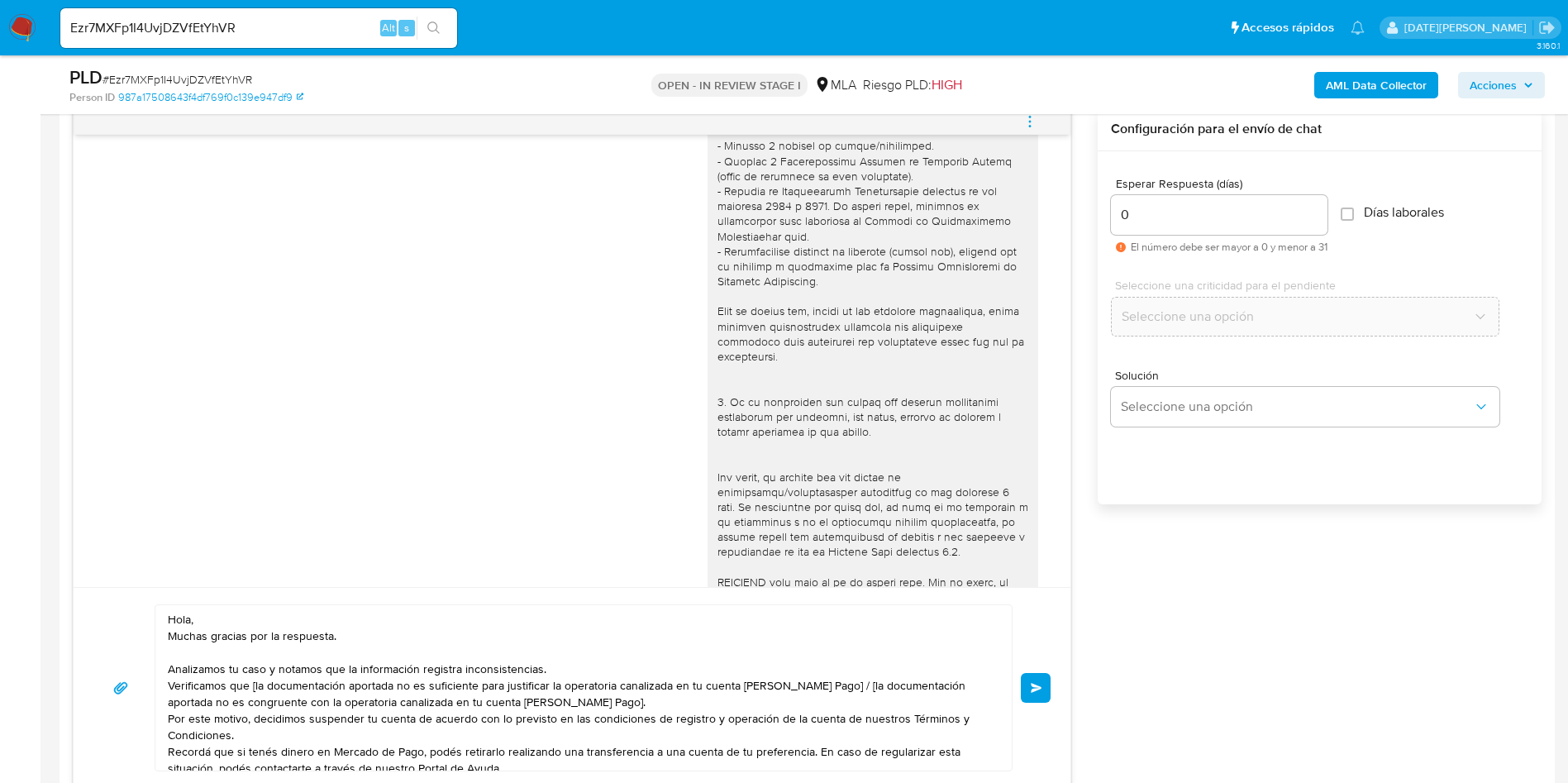
click at [230, 619] on textarea "Hola, Muchas gracias por la respuesta. Analizamos tu caso y notamos que la info…" at bounding box center [579, 688] width 824 height 165
paste textarea "[PERSON_NAME]"
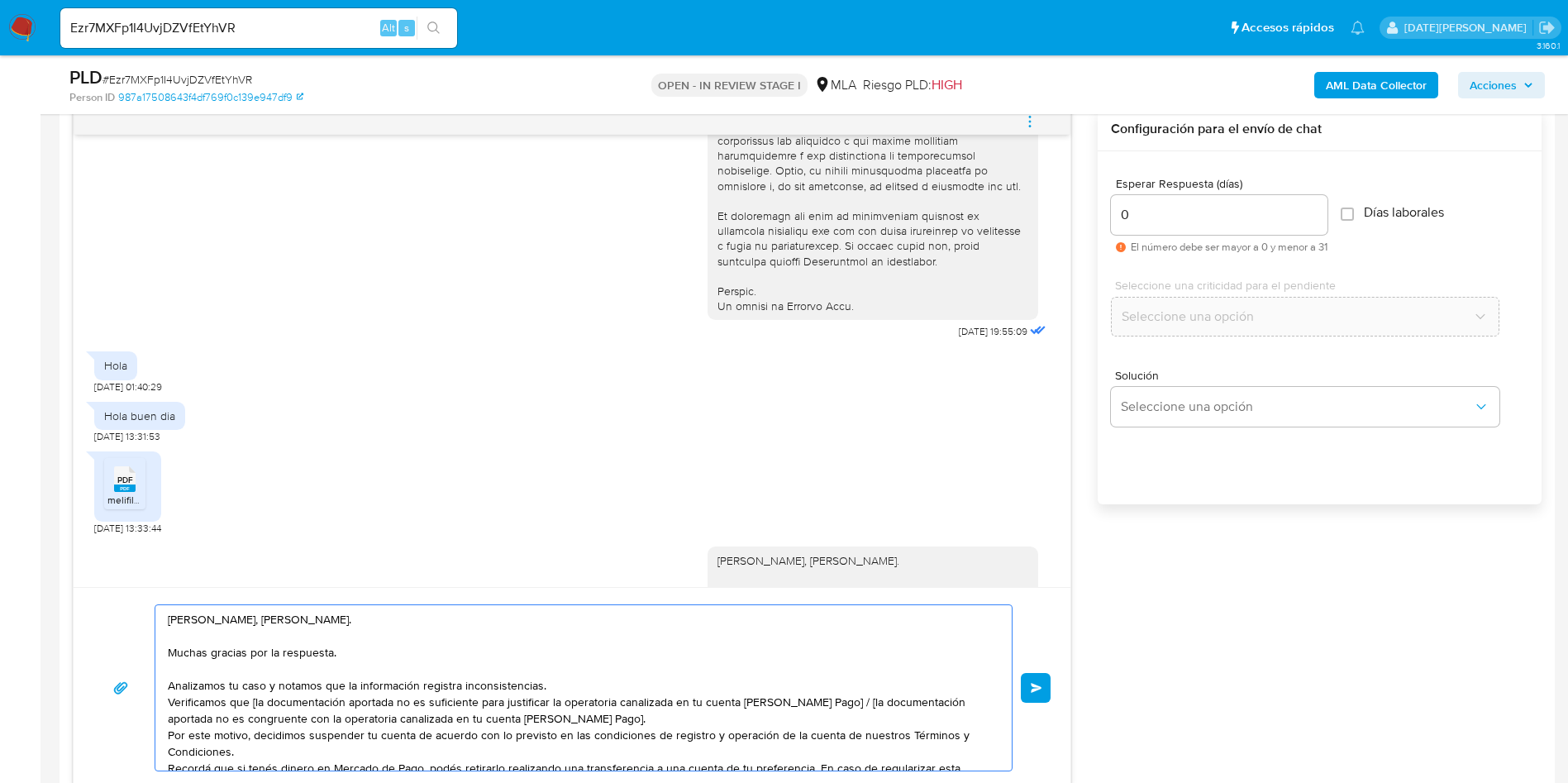
scroll to position [745, 0]
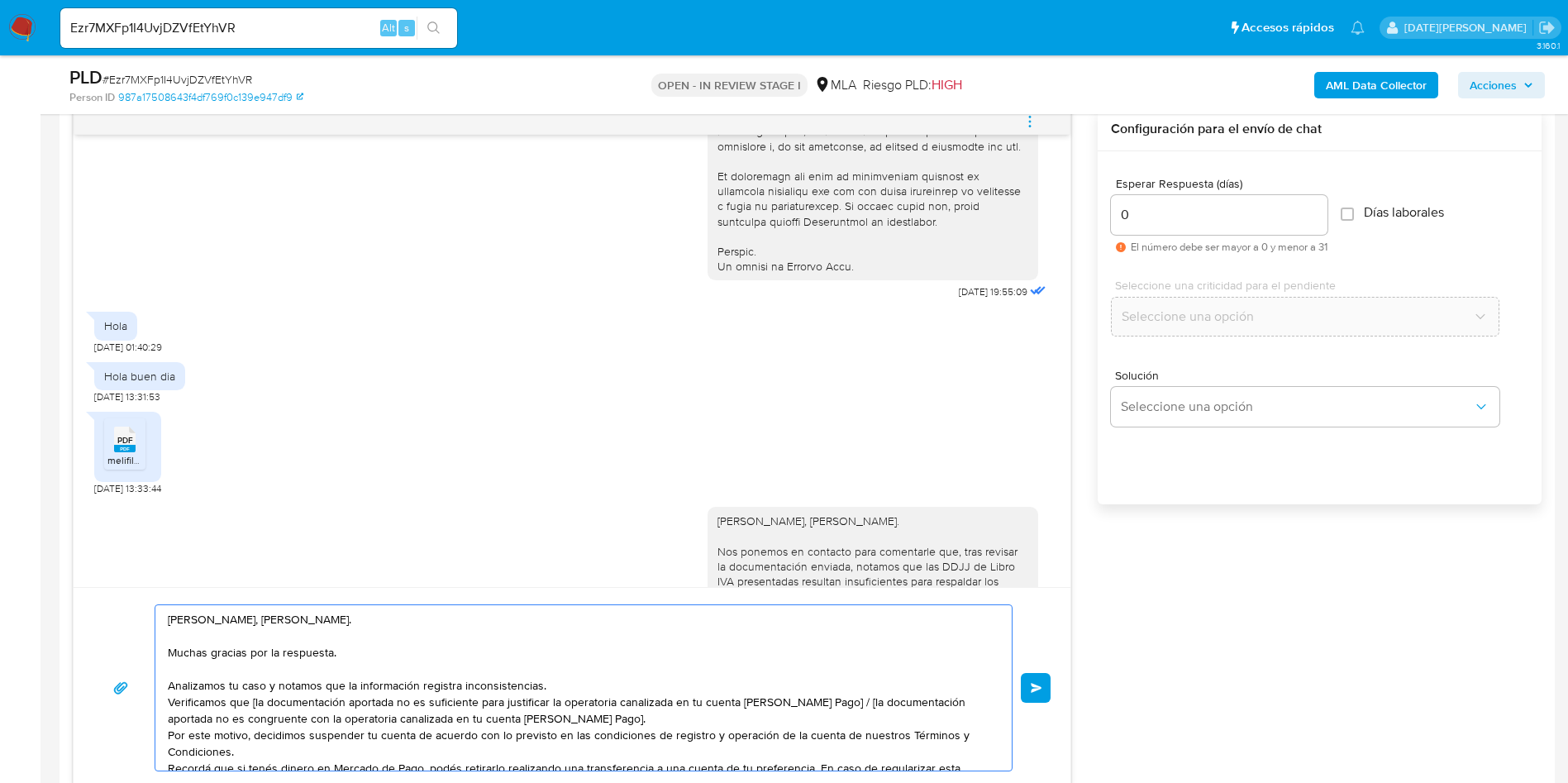
click at [653, 683] on textarea "Hola, Ludmila Maria Mori. Muchas gracias por la respuesta. Analizamos tu caso y…" at bounding box center [579, 688] width 824 height 165
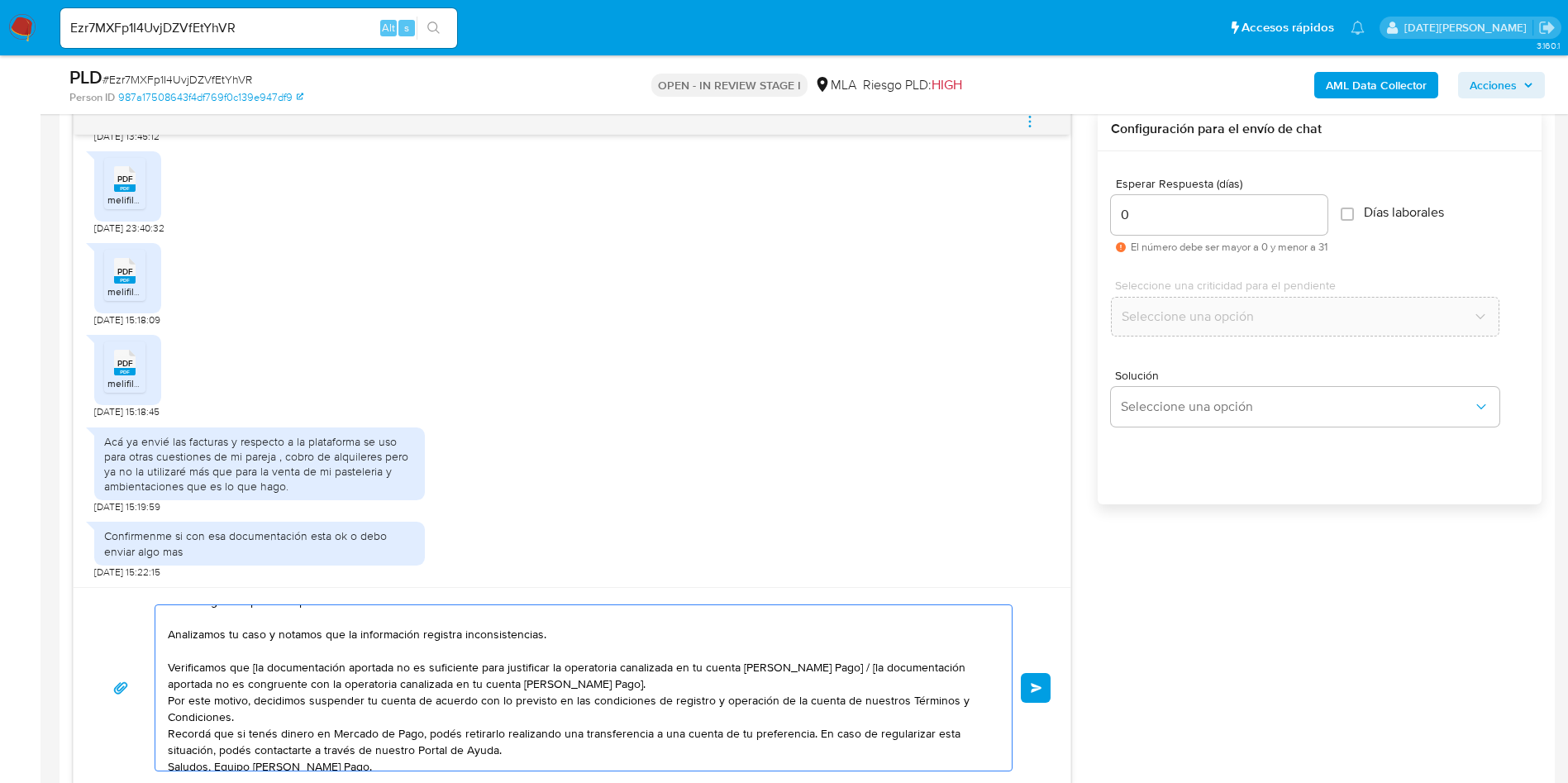
scroll to position [0, 0]
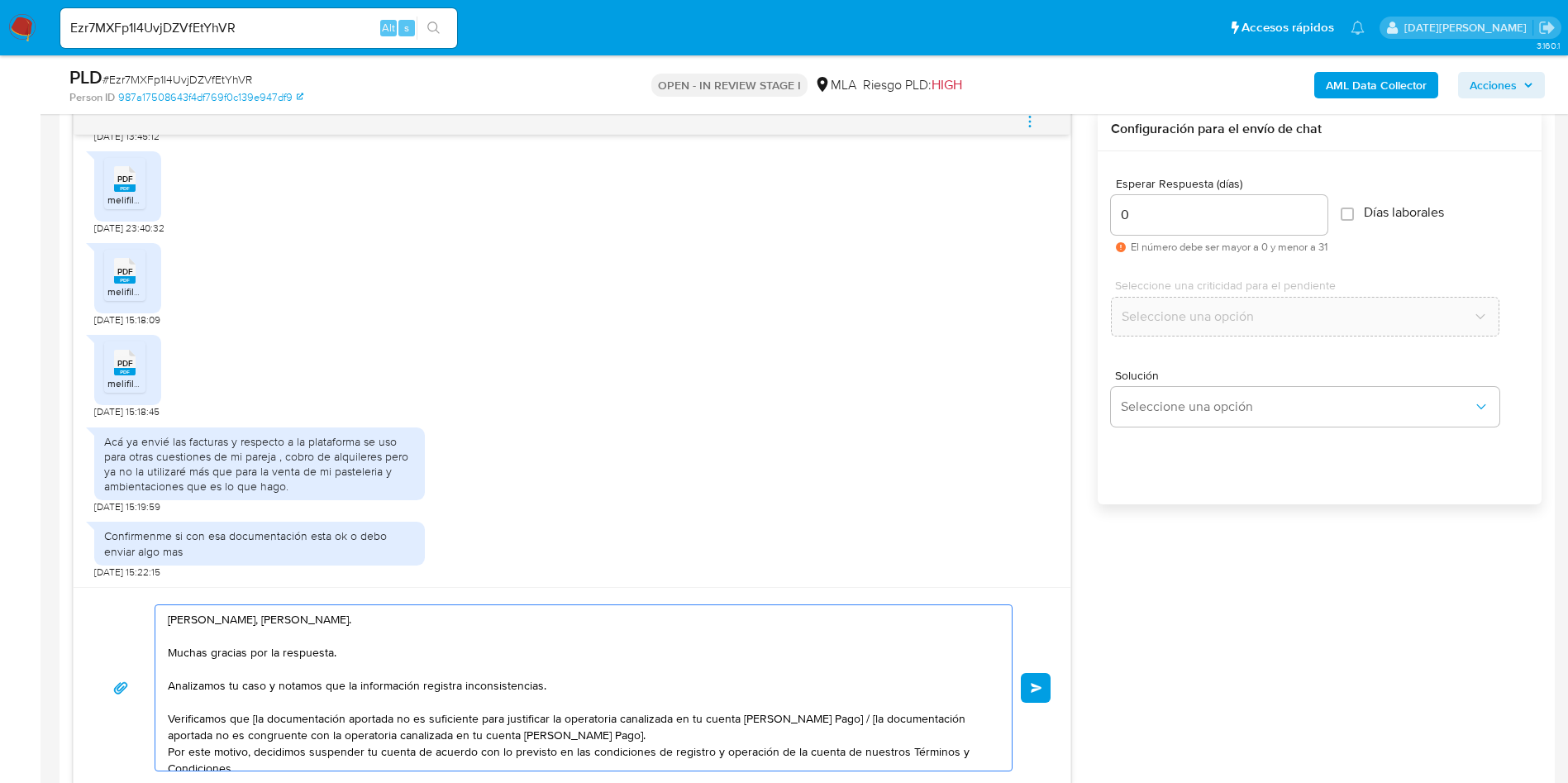
click at [551, 715] on textarea "Hola, Ludmila Maria Mori. Muchas gracias por la respuesta. Analizamos tu caso y…" at bounding box center [579, 688] width 824 height 165
drag, startPoint x: 828, startPoint y: 718, endPoint x: 846, endPoint y: 732, distance: 22.8
click at [846, 732] on textarea "Hola, Ludmila Maria Mori. Muchas gracias por la respuesta. Analizamos tu caso y…" at bounding box center [579, 688] width 824 height 165
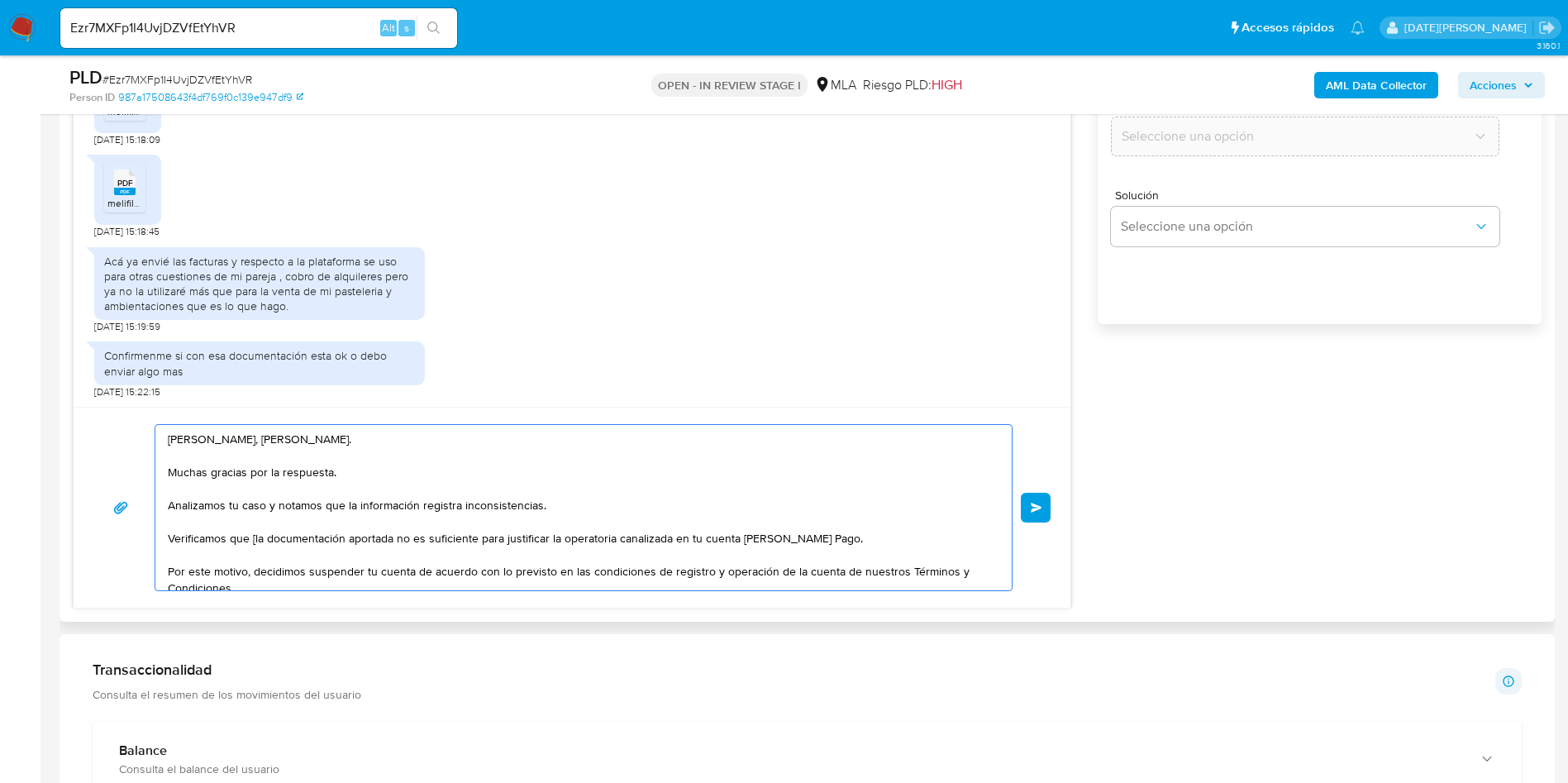
scroll to position [1116, 0]
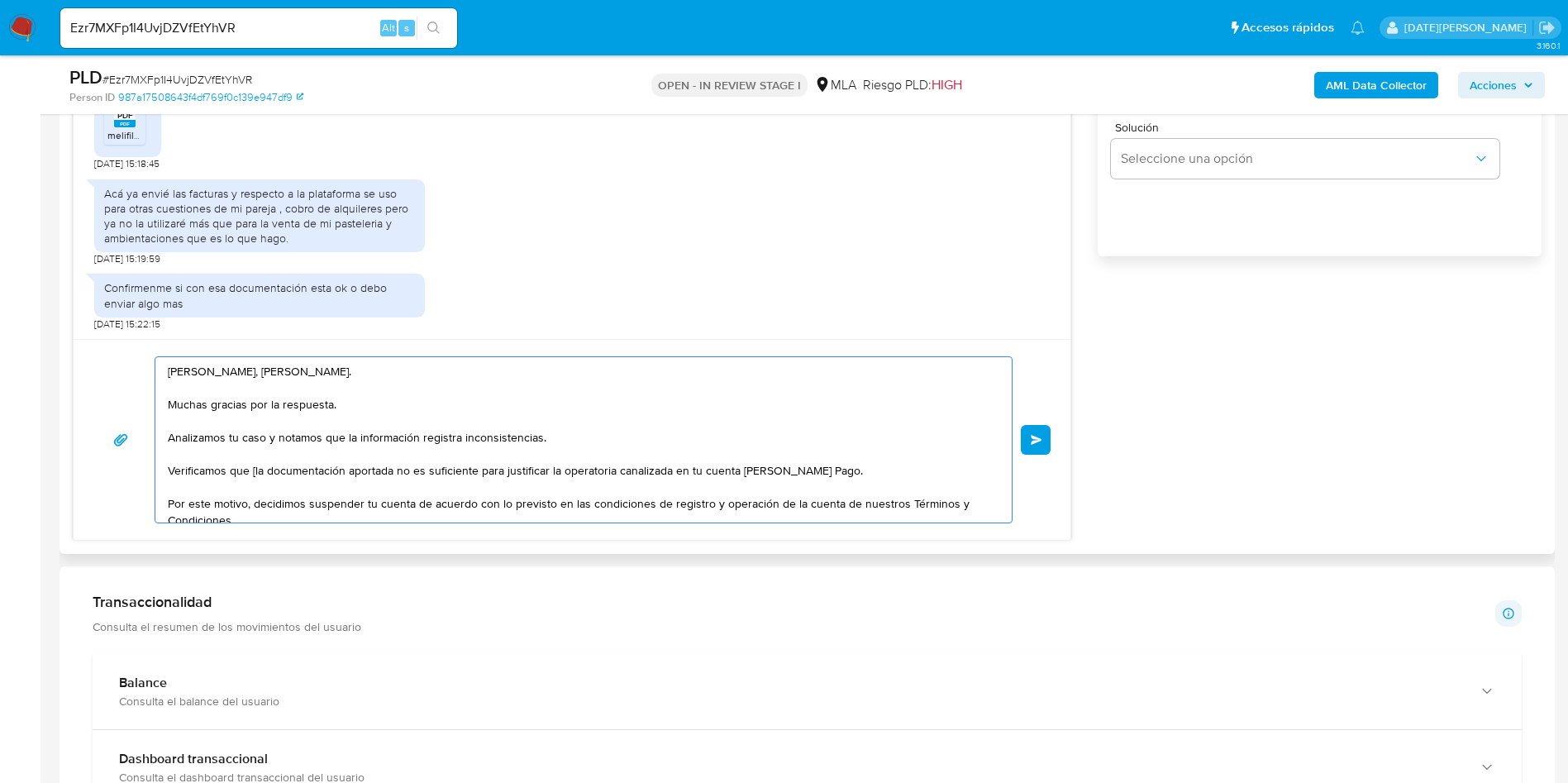
click at [257, 471] on textarea "Hola, Ludmila Maria Mori. Muchas gracias por la respuesta. Analizamos tu caso y…" at bounding box center [579, 440] width 824 height 165
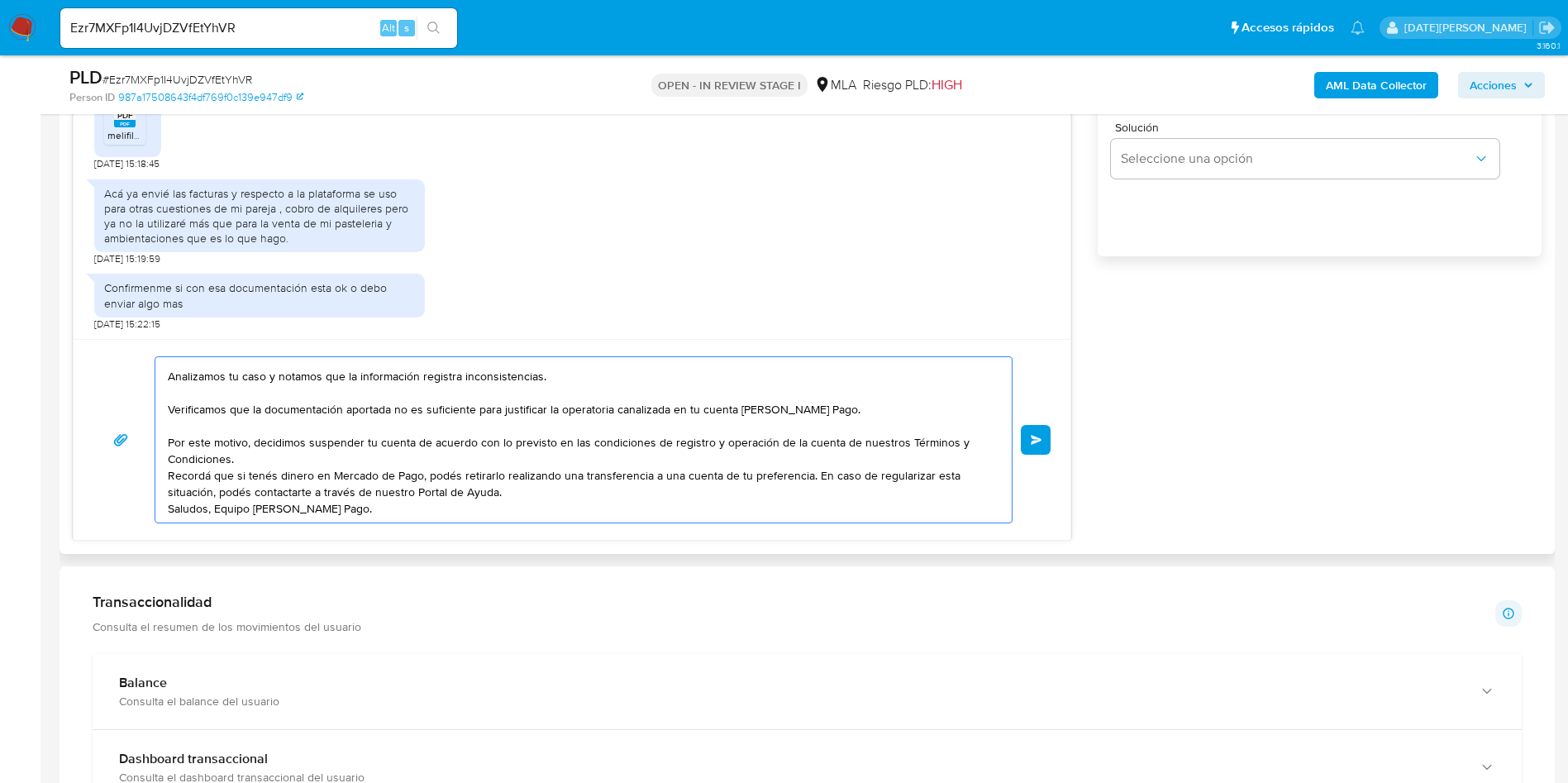
scroll to position [90, 0]
click at [370, 435] on textarea "Hola, Ludmila Maria Mori. Muchas gracias por la respuesta. Analizamos tu caso y…" at bounding box center [579, 440] width 824 height 165
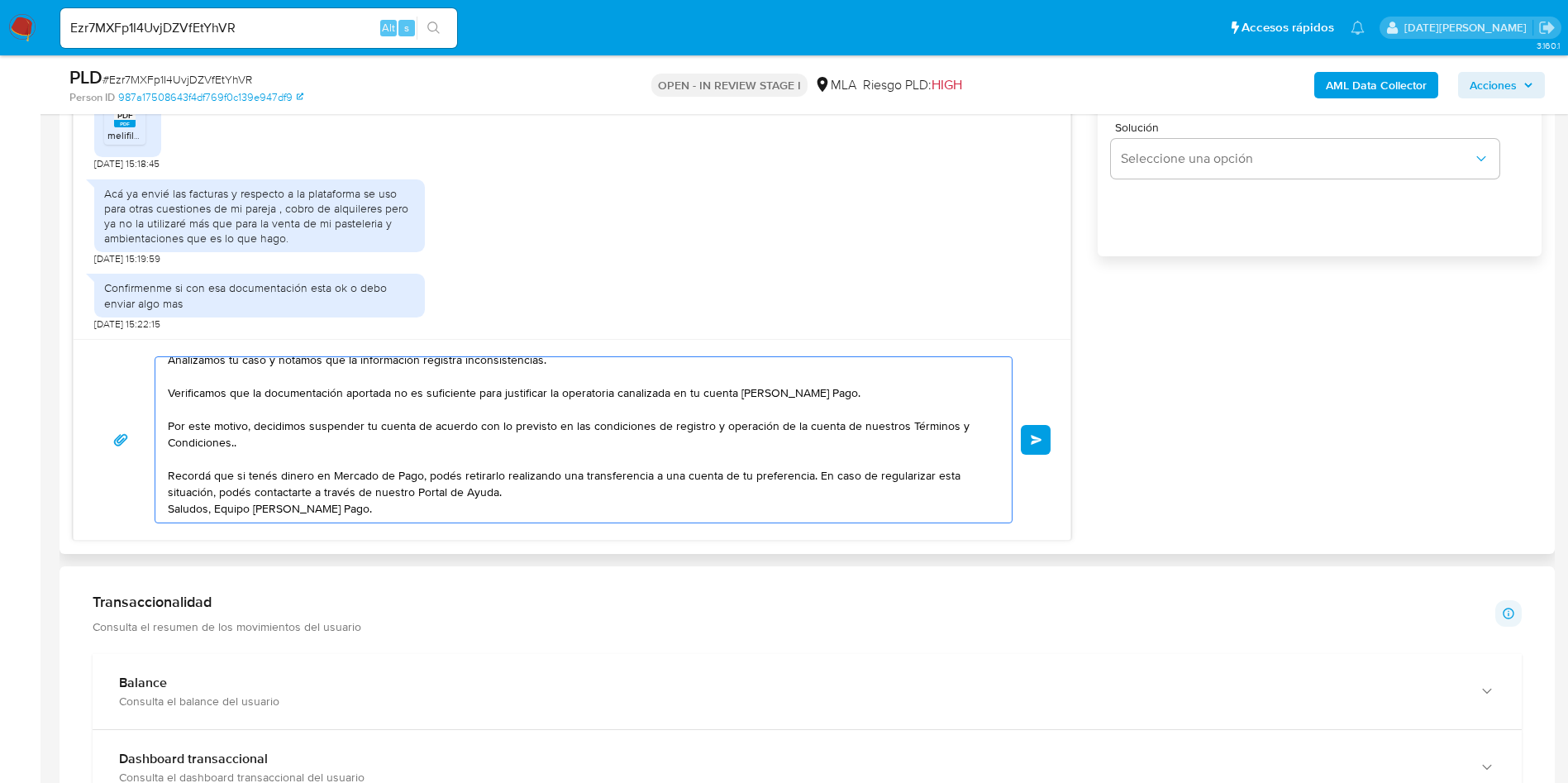
click at [370, 435] on textarea "Hola, Ludmila Maria Mori. Muchas gracias por la respuesta. Analizamos tu caso y…" at bounding box center [579, 440] width 824 height 165
click at [556, 475] on textarea "Hola, Ludmila Maria Mori. Muchas gracias por la respuesta. Analizamos tu caso y…" at bounding box center [579, 440] width 824 height 165
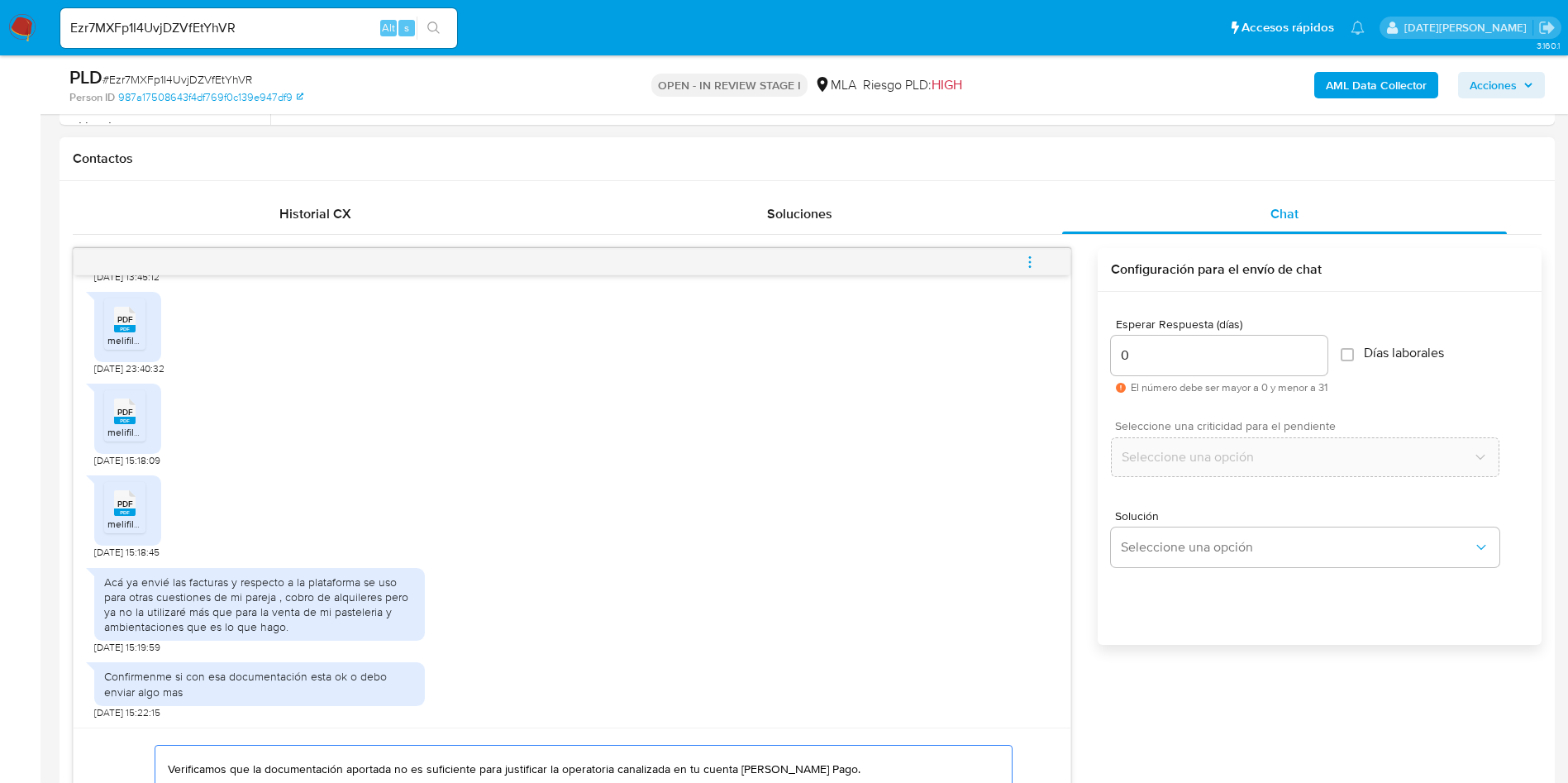
scroll to position [620, 0]
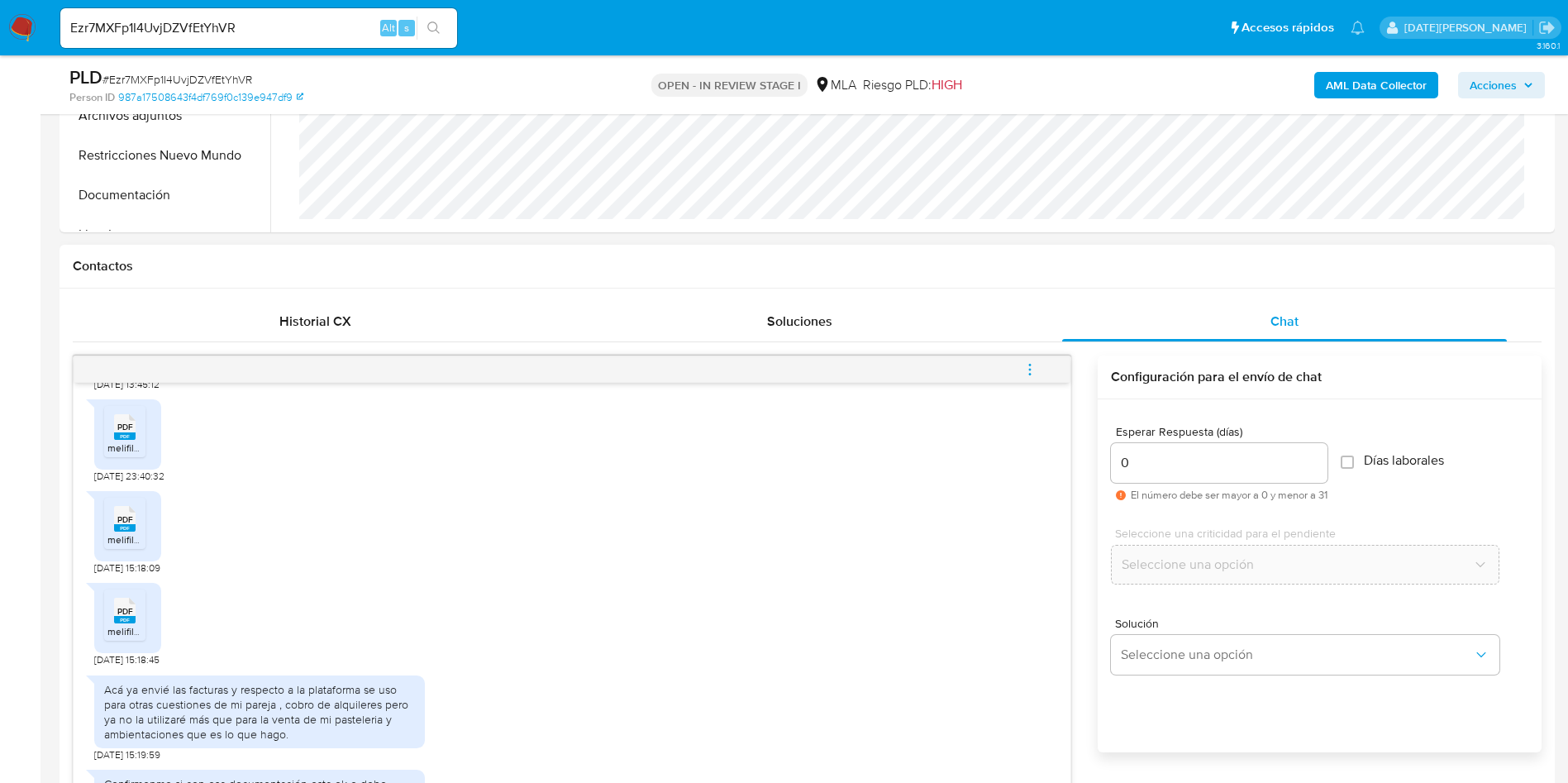
type textarea "Hola, Ludmila Maria Mori. Muchas gracias por la respuesta. Analizamos tu caso y…"
click at [1226, 455] on input "0" at bounding box center [1220, 463] width 217 height 21
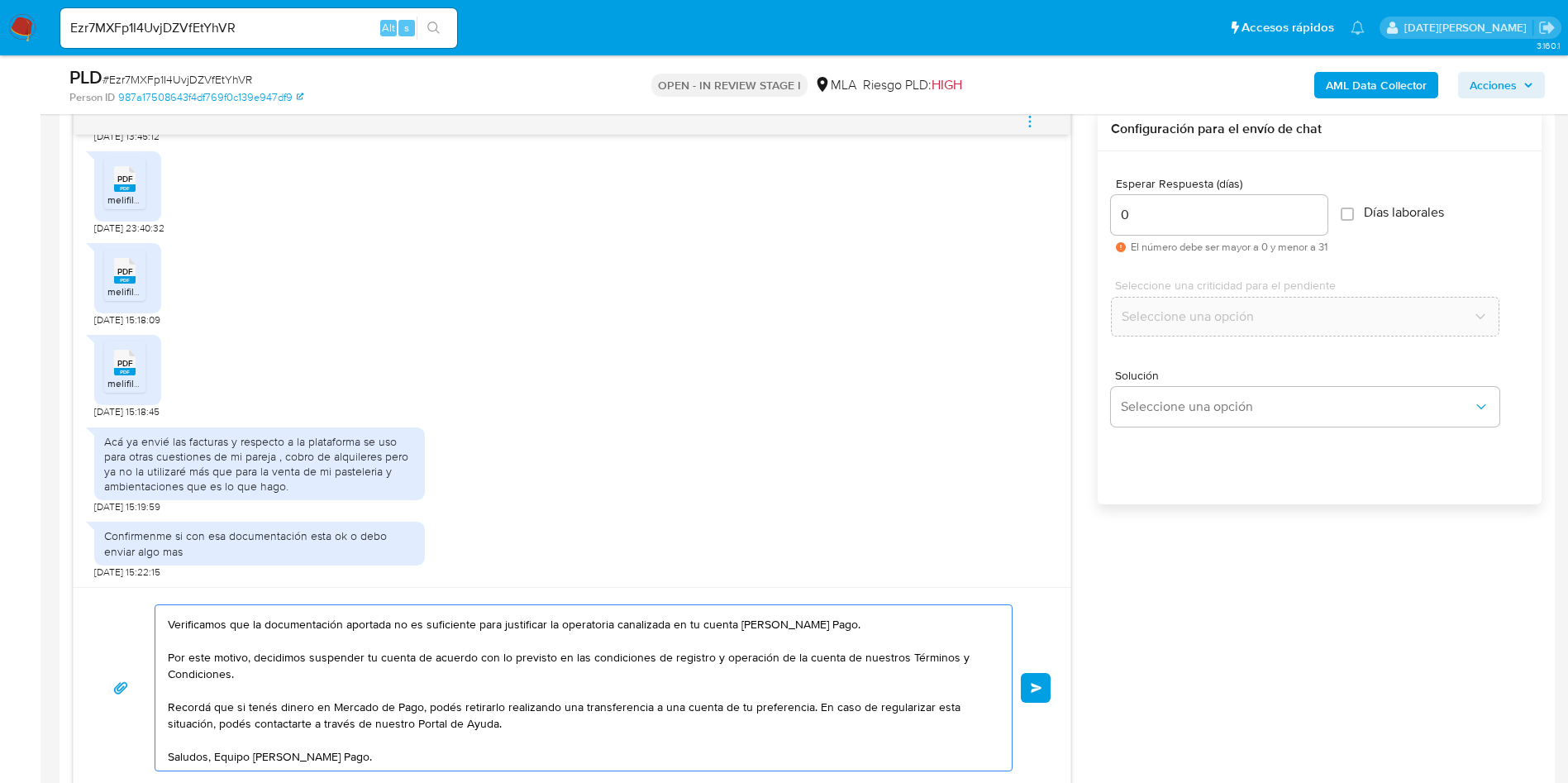
scroll to position [144, 0]
click at [460, 697] on textarea "Hola, Ludmila Maria Mori. Muchas gracias por la respuesta. Analizamos tu caso y…" at bounding box center [579, 688] width 824 height 165
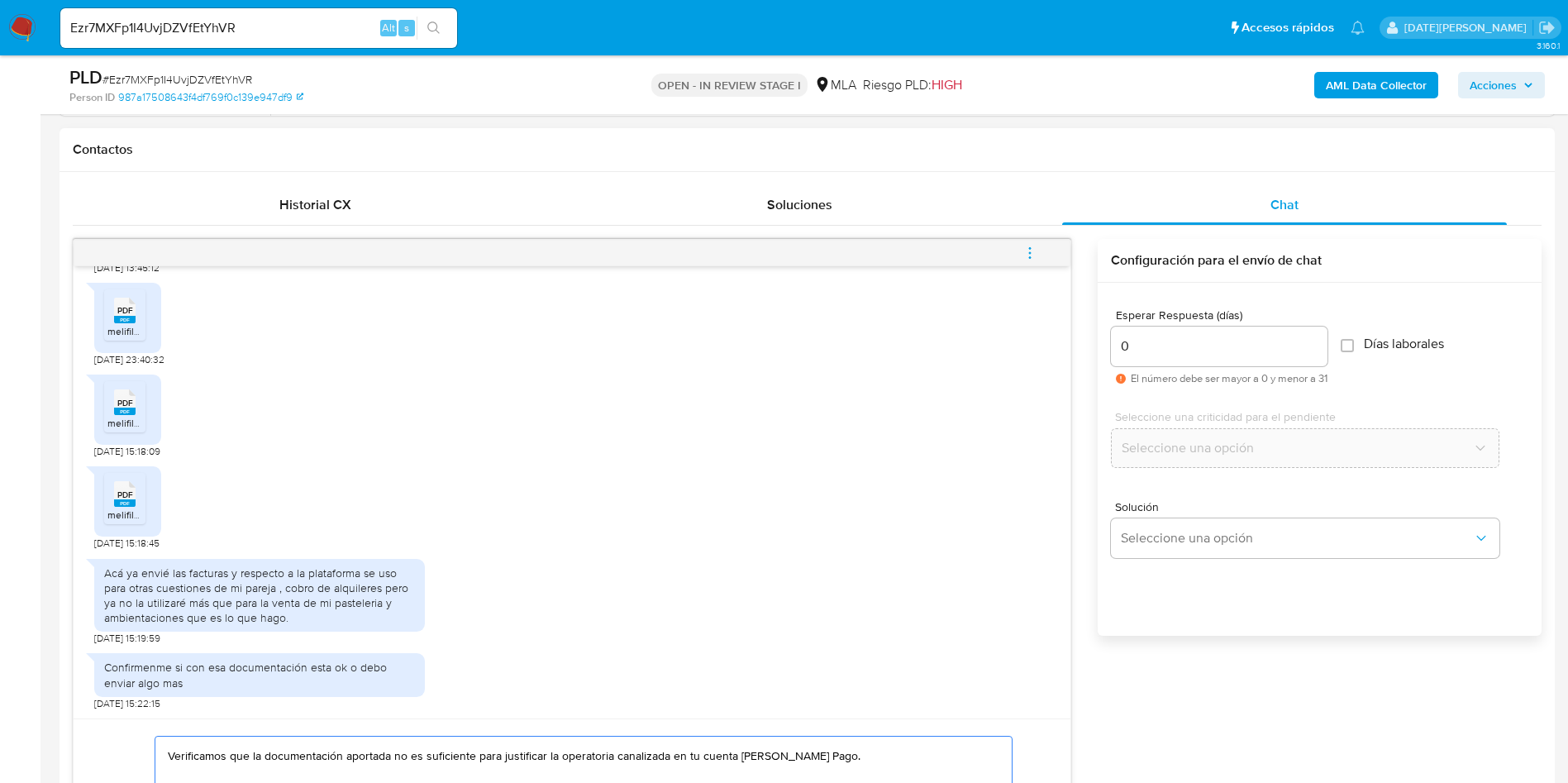
scroll to position [868, 0]
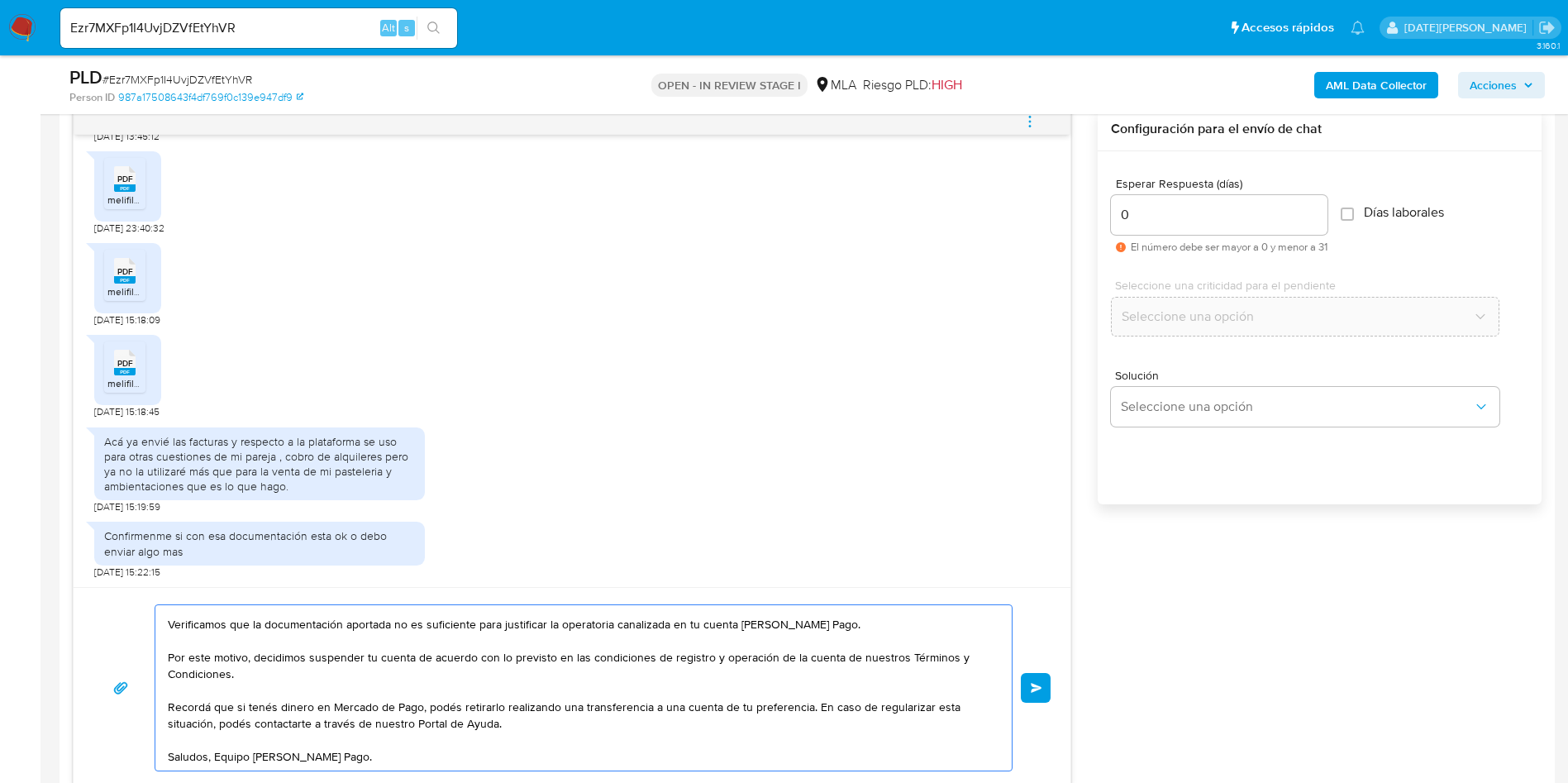
click at [807, 680] on textarea "Hola, Ludmila Maria Mori. Muchas gracias por la respuesta. Analizamos tu caso y…" at bounding box center [579, 688] width 824 height 165
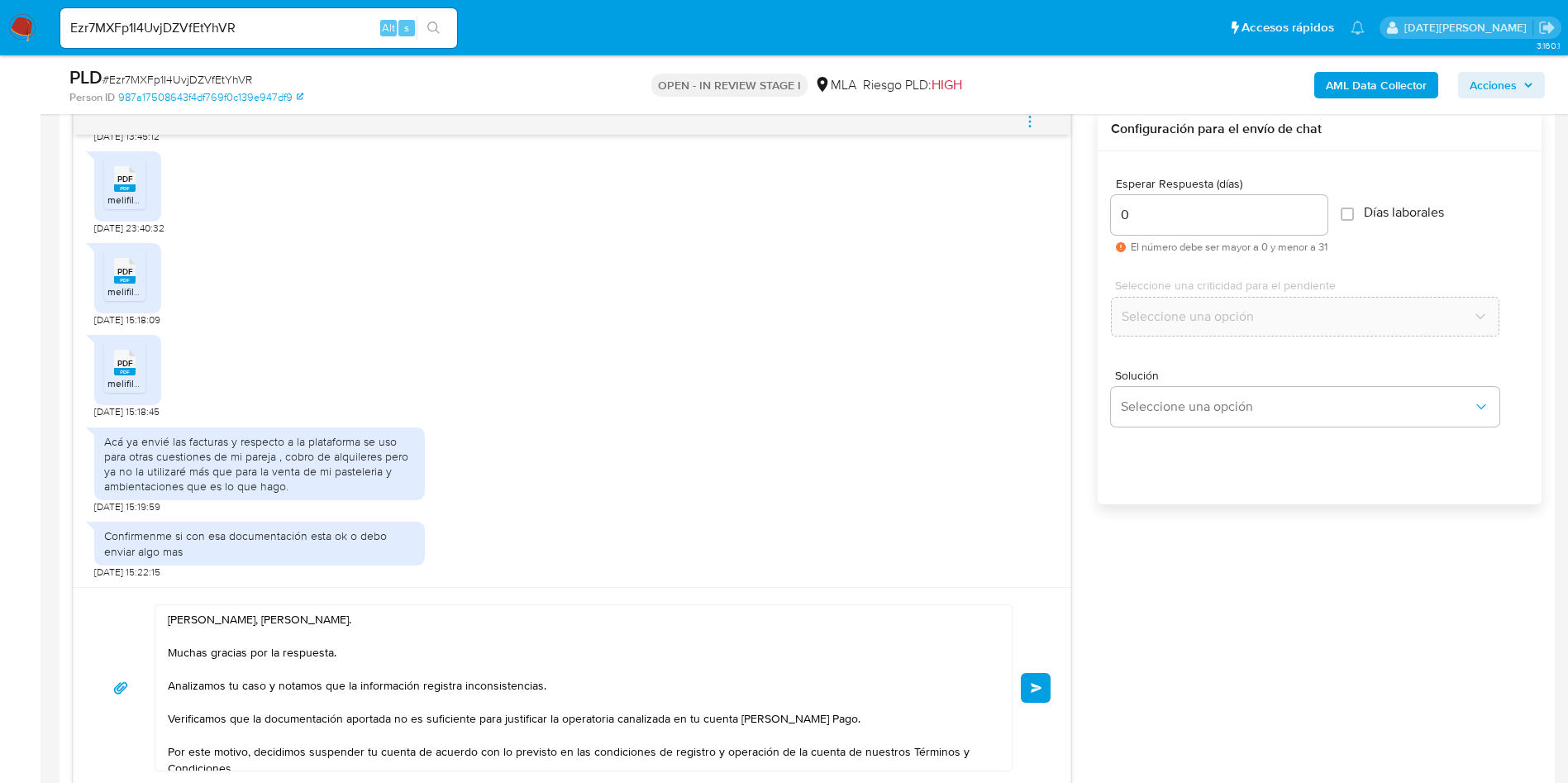
click at [1041, 691] on span "Enviar" at bounding box center [1036, 688] width 12 height 10
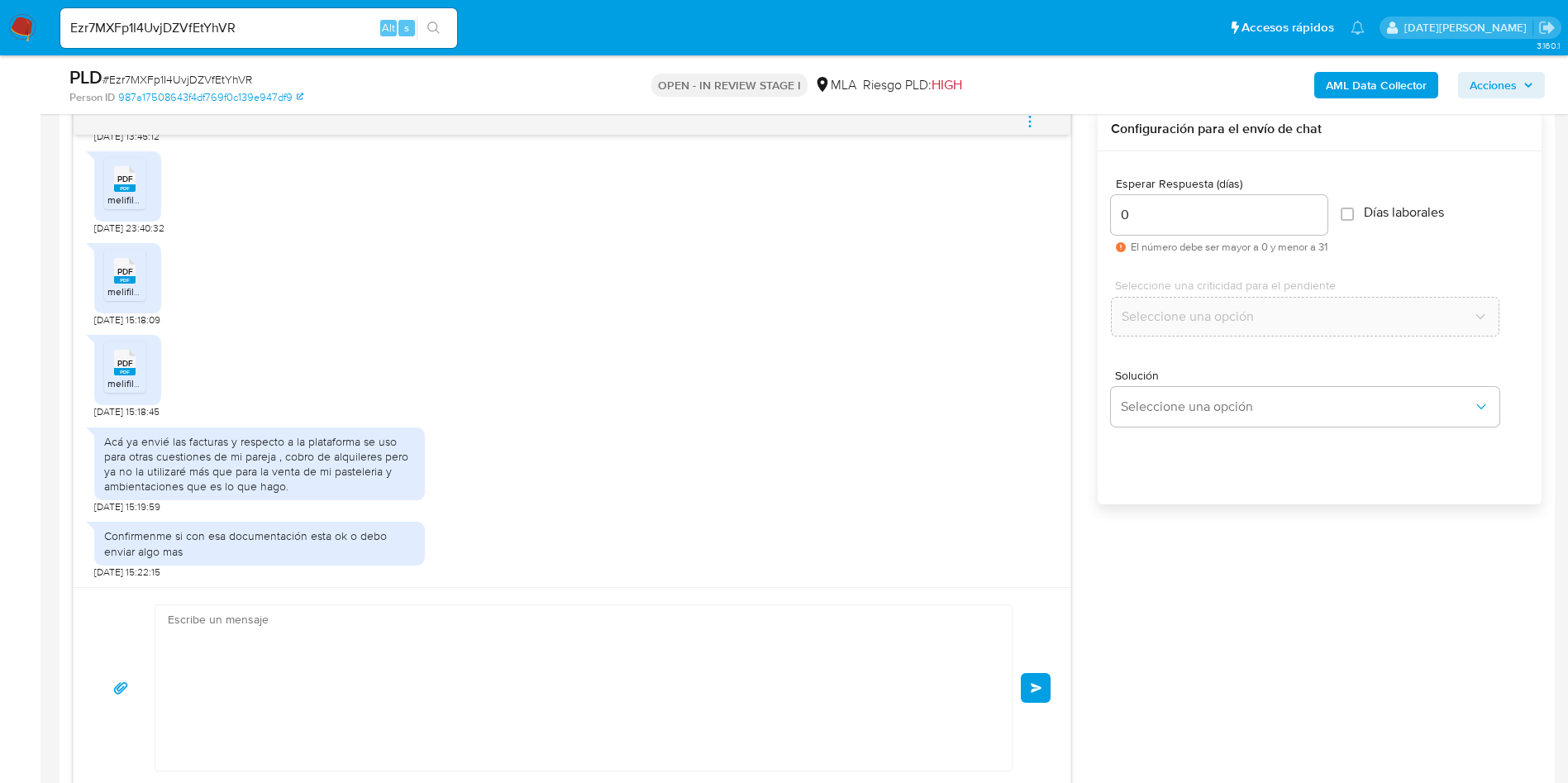
scroll to position [3386, 0]
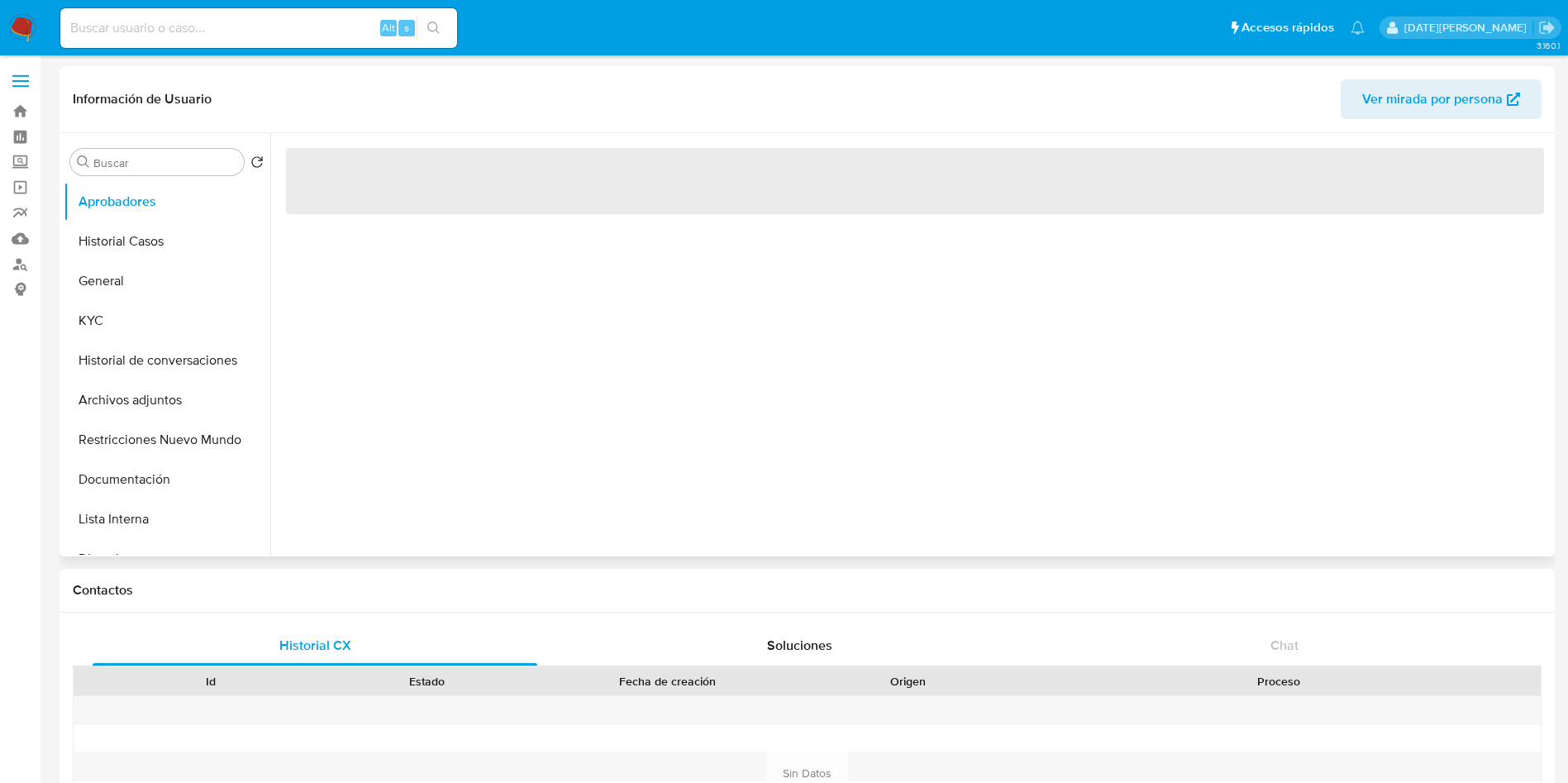
select select "10"
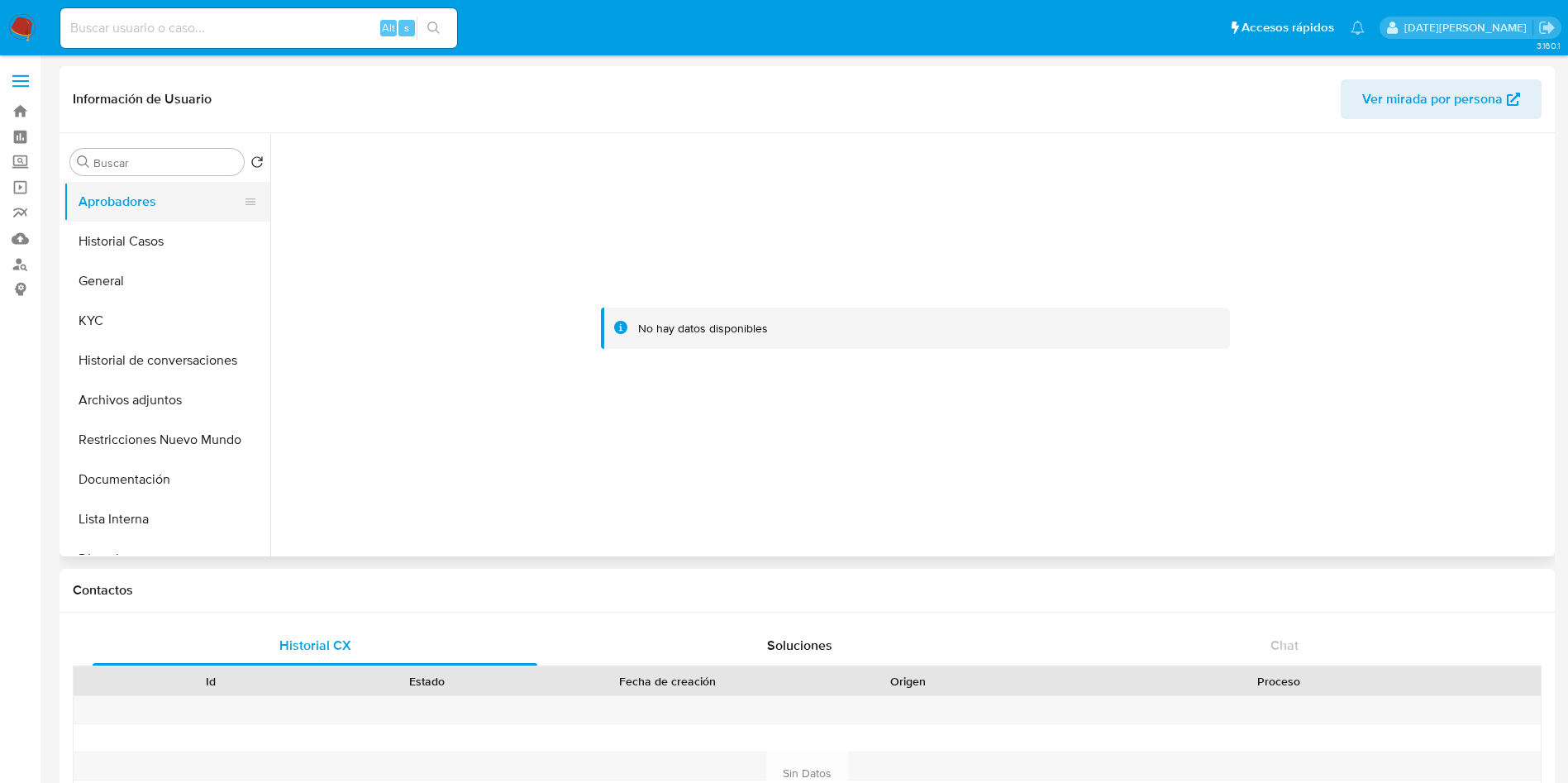
click at [137, 204] on button "Aprobadores" at bounding box center [161, 202] width 194 height 40
drag, startPoint x: 246, startPoint y: 412, endPoint x: 248, endPoint y: 240, distance: 172.0
click at [248, 240] on ul "Aprobadores Historial Casos General KYC Historial de conversaciones Archivos ad…" at bounding box center [167, 369] width 207 height 373
click at [384, 260] on div at bounding box center [915, 328] width 1258 height 364
click at [136, 243] on button "Aprobados" at bounding box center [161, 241] width 194 height 40
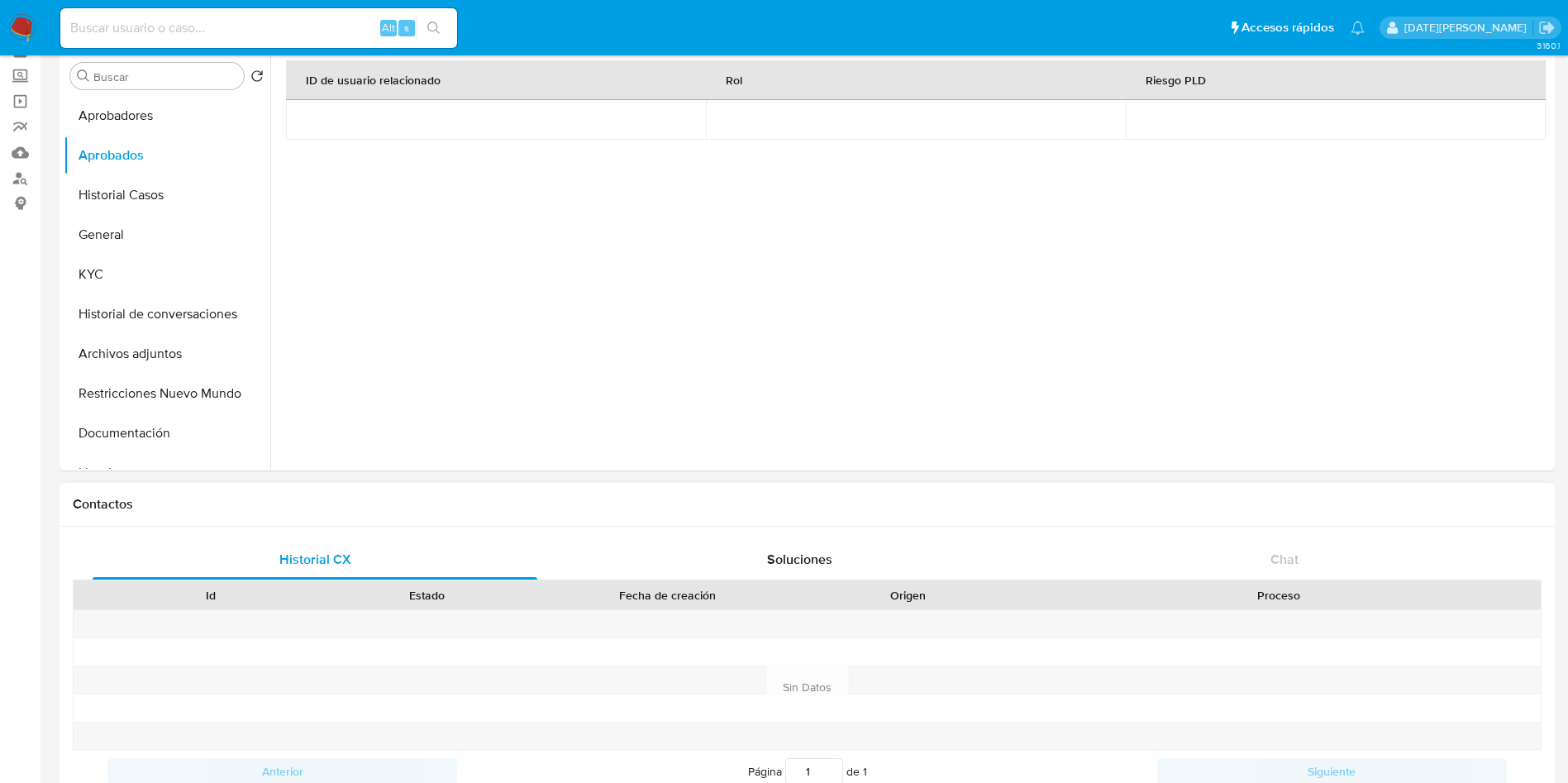
scroll to position [124, 0]
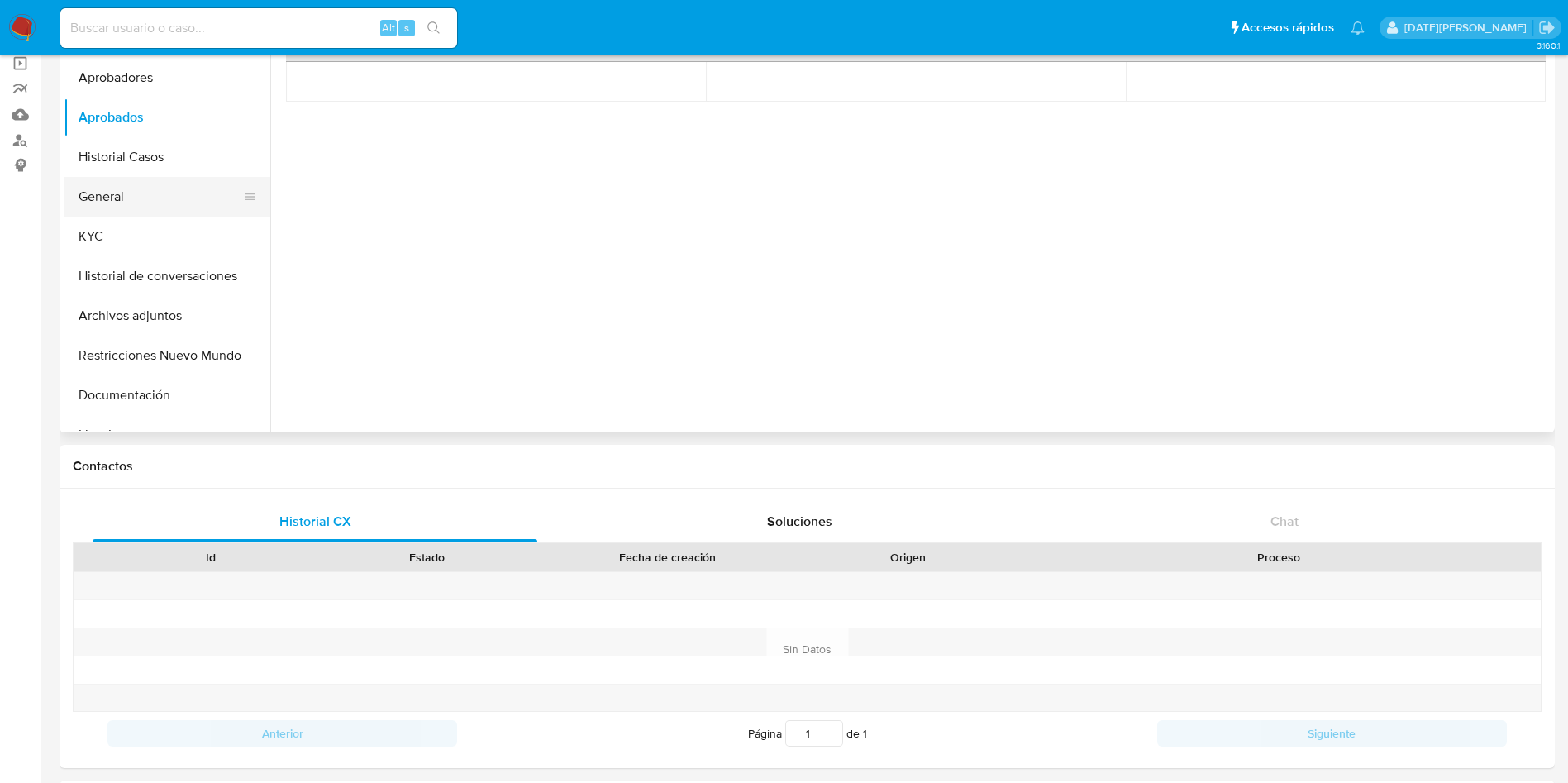
click at [120, 194] on button "General" at bounding box center [161, 196] width 194 height 40
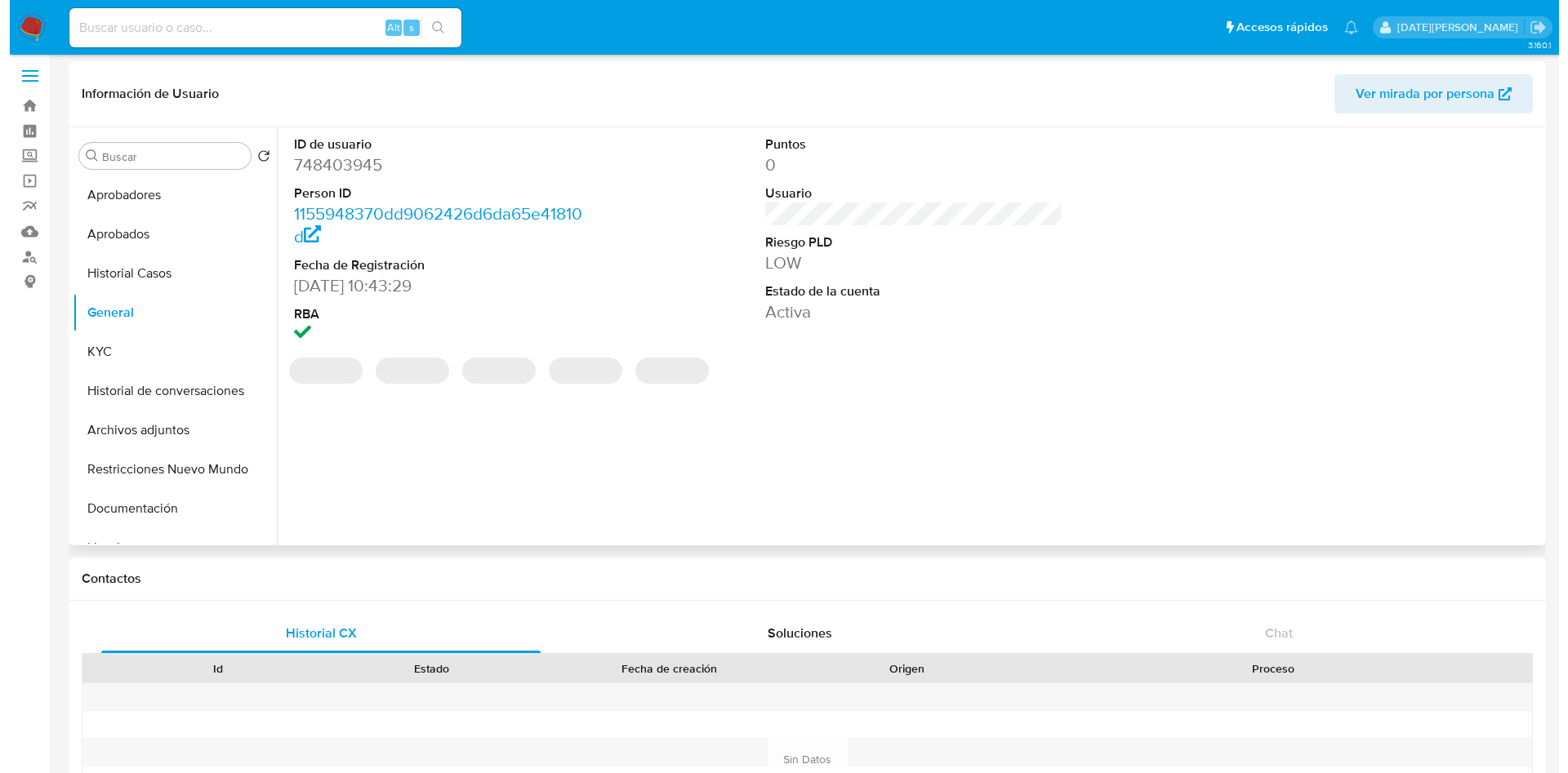
scroll to position [0, 0]
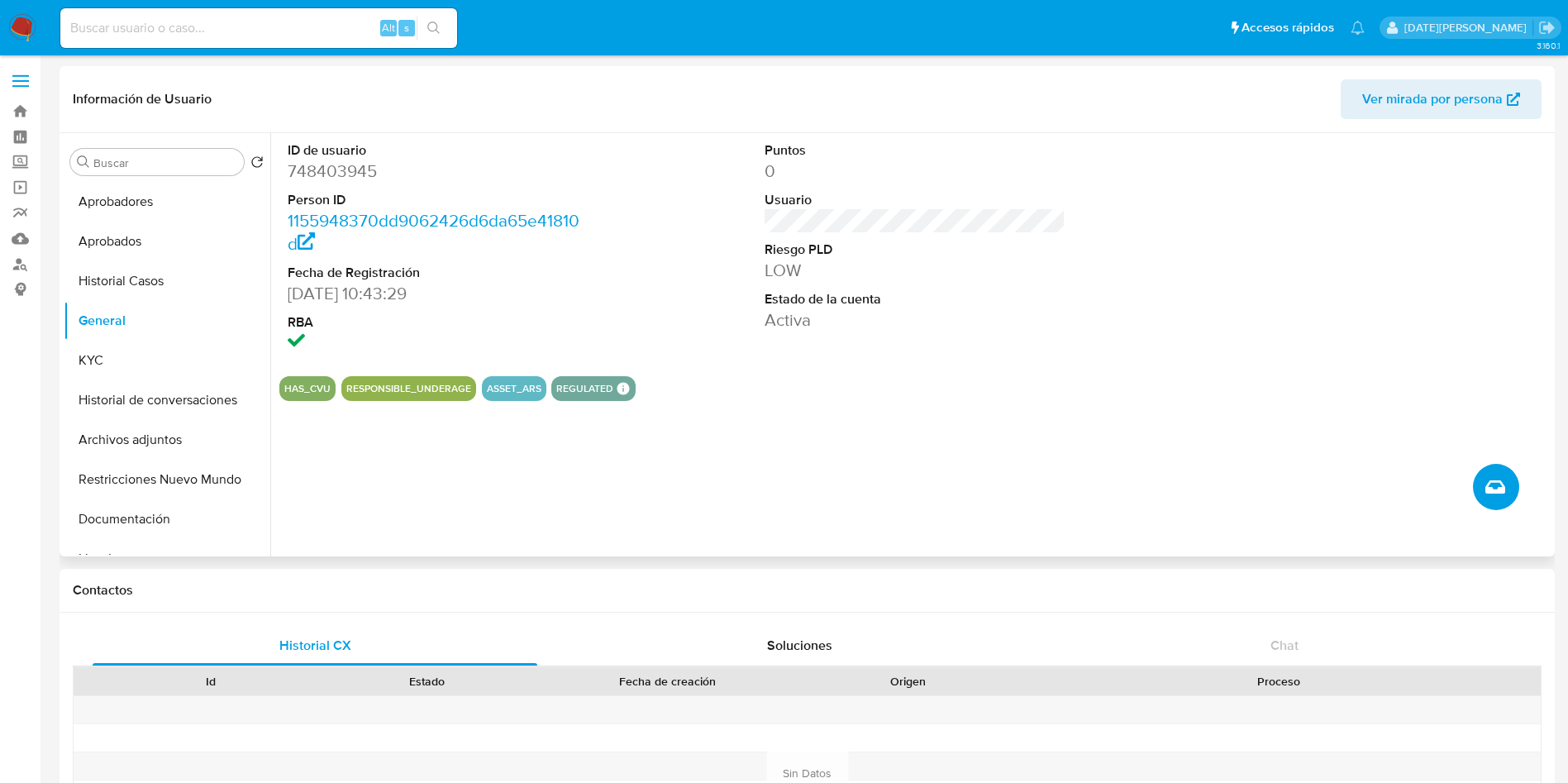
click at [1496, 487] on icon "Crear caso manual" at bounding box center [1495, 487] width 20 height 20
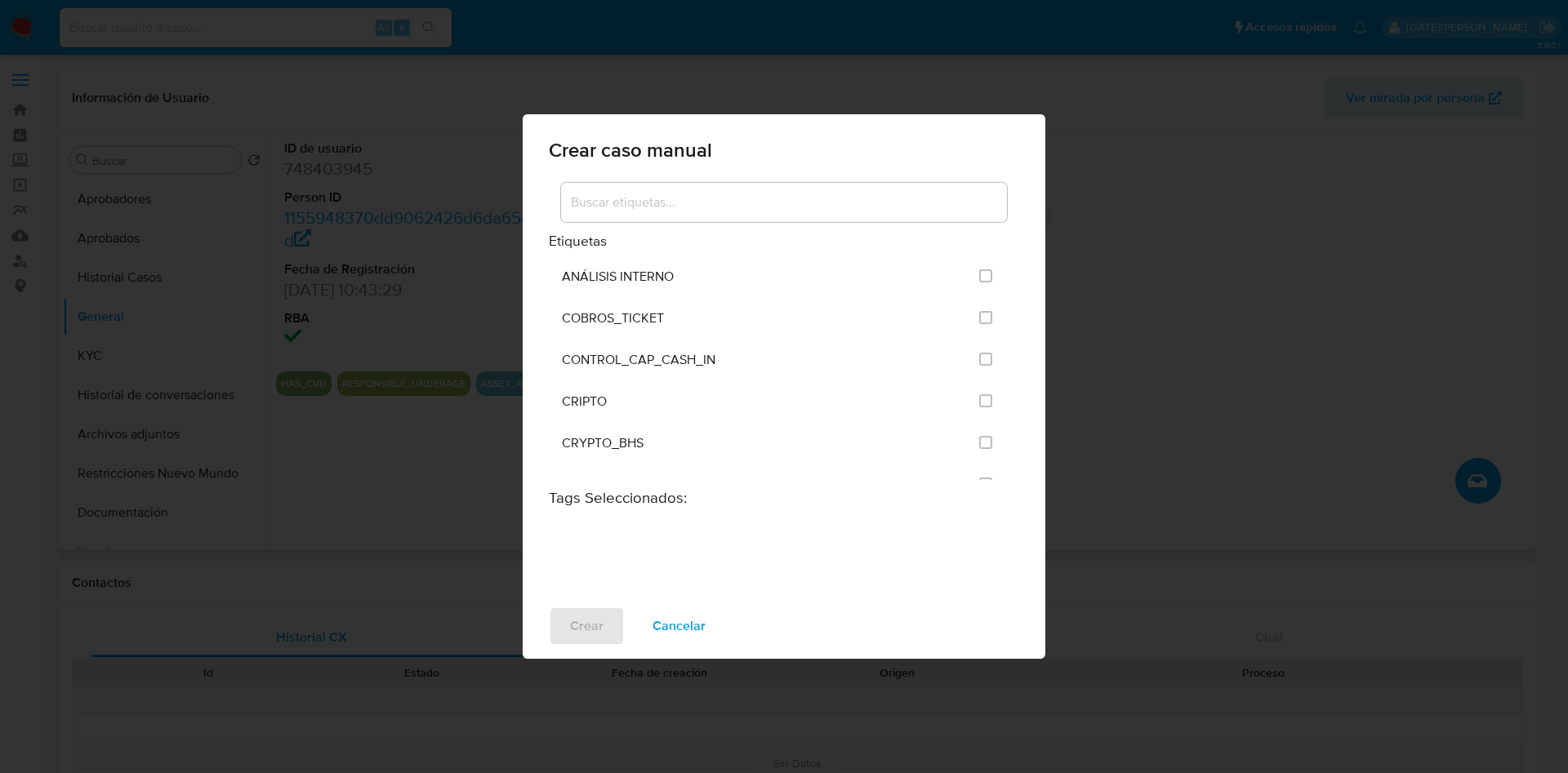
click at [657, 180] on div at bounding box center [784, 206] width 470 height 53
click at [661, 190] on div at bounding box center [784, 202] width 446 height 39
click at [668, 200] on input at bounding box center [784, 203] width 446 height 21
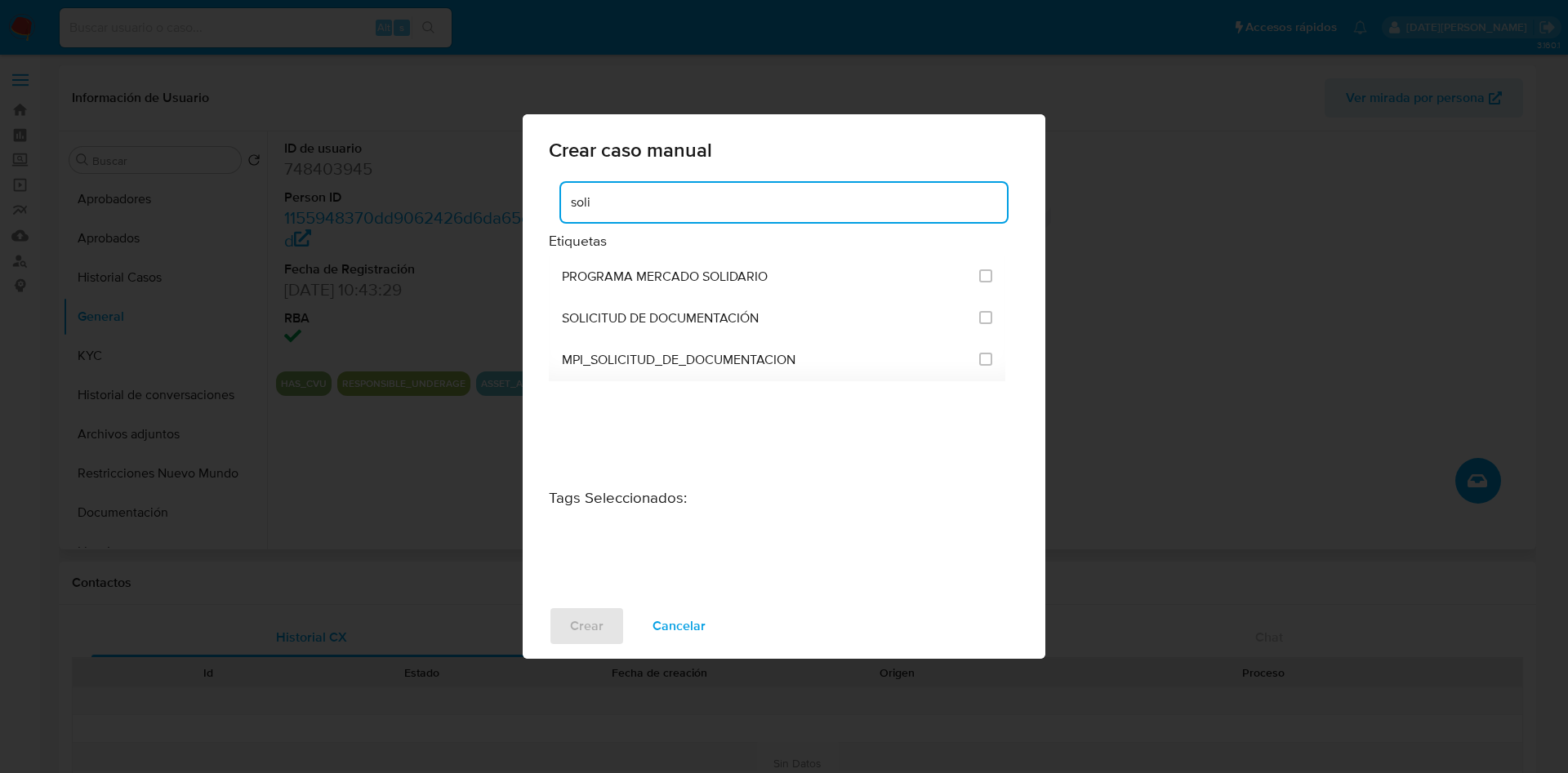
type input "soli"
click at [717, 460] on div "PROGRAMA MERCADO SOLIDARIO SOLICITUD DE DOCUMENTACIÓN MPI_SOLICITUD_DE_DOCUMENT…" at bounding box center [777, 387] width 456 height 261
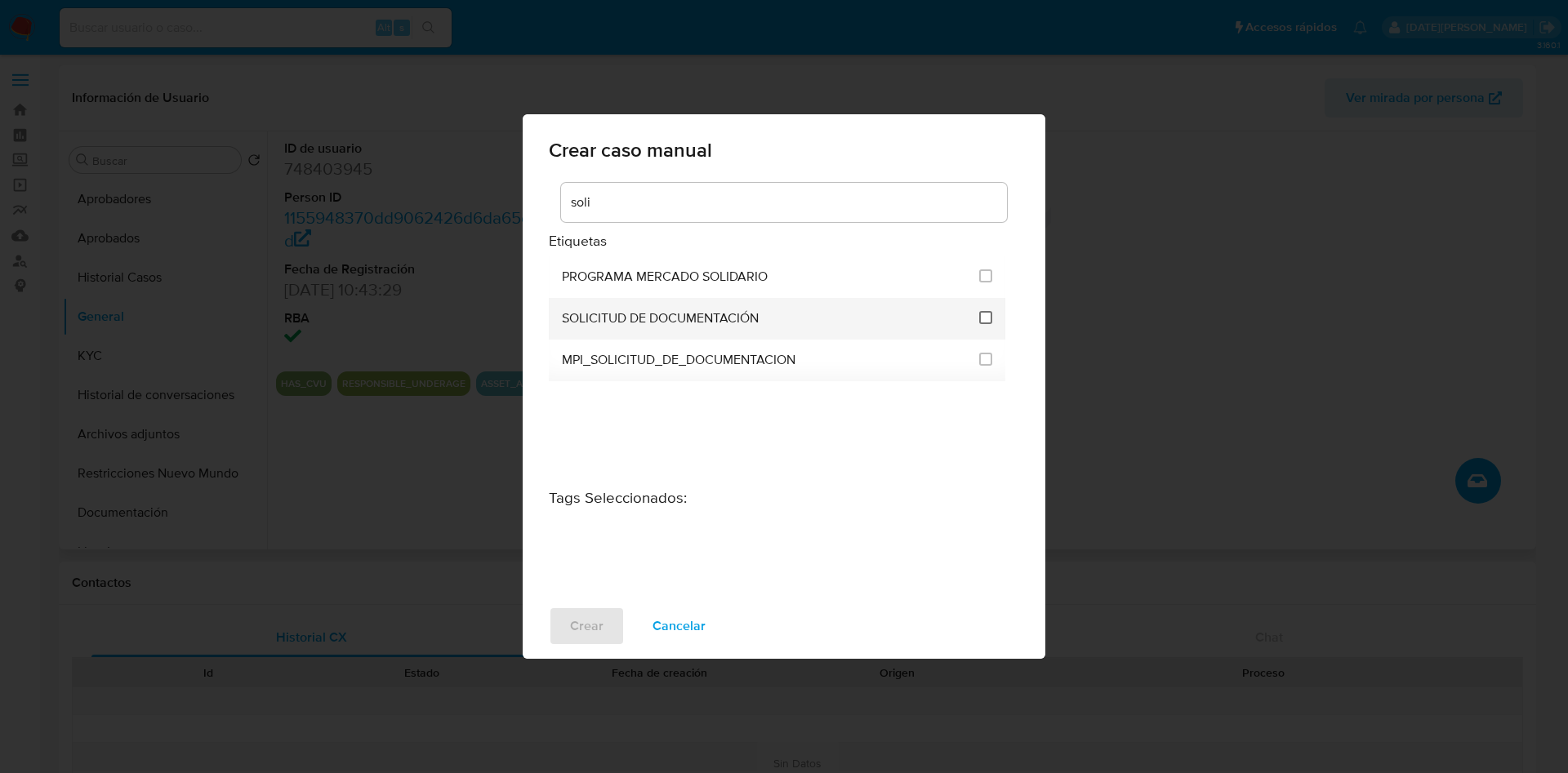
click at [991, 314] on input "2677" at bounding box center [985, 318] width 13 height 13
checkbox input "true"
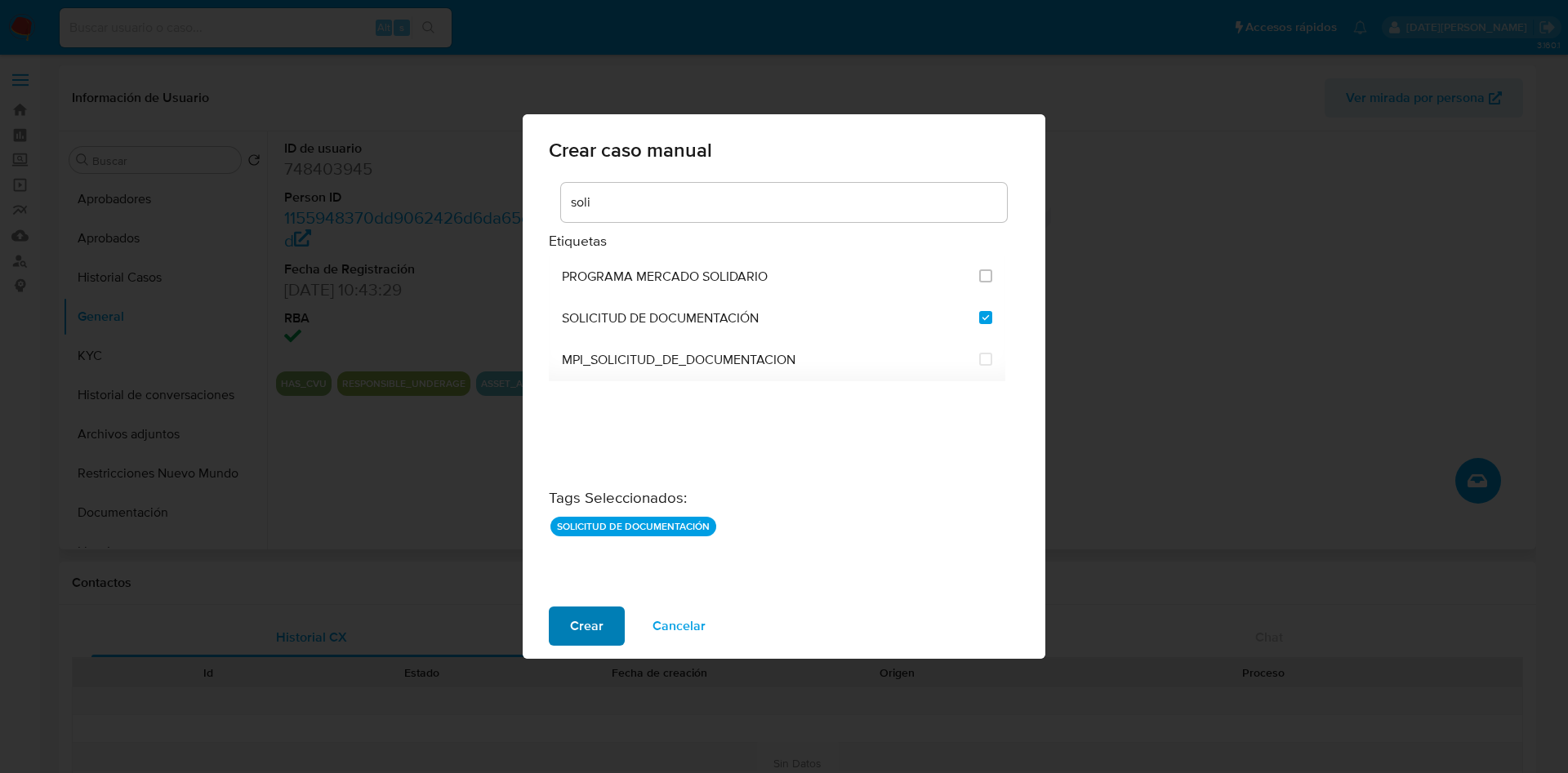
click at [574, 625] on span "Crear" at bounding box center [587, 626] width 33 height 36
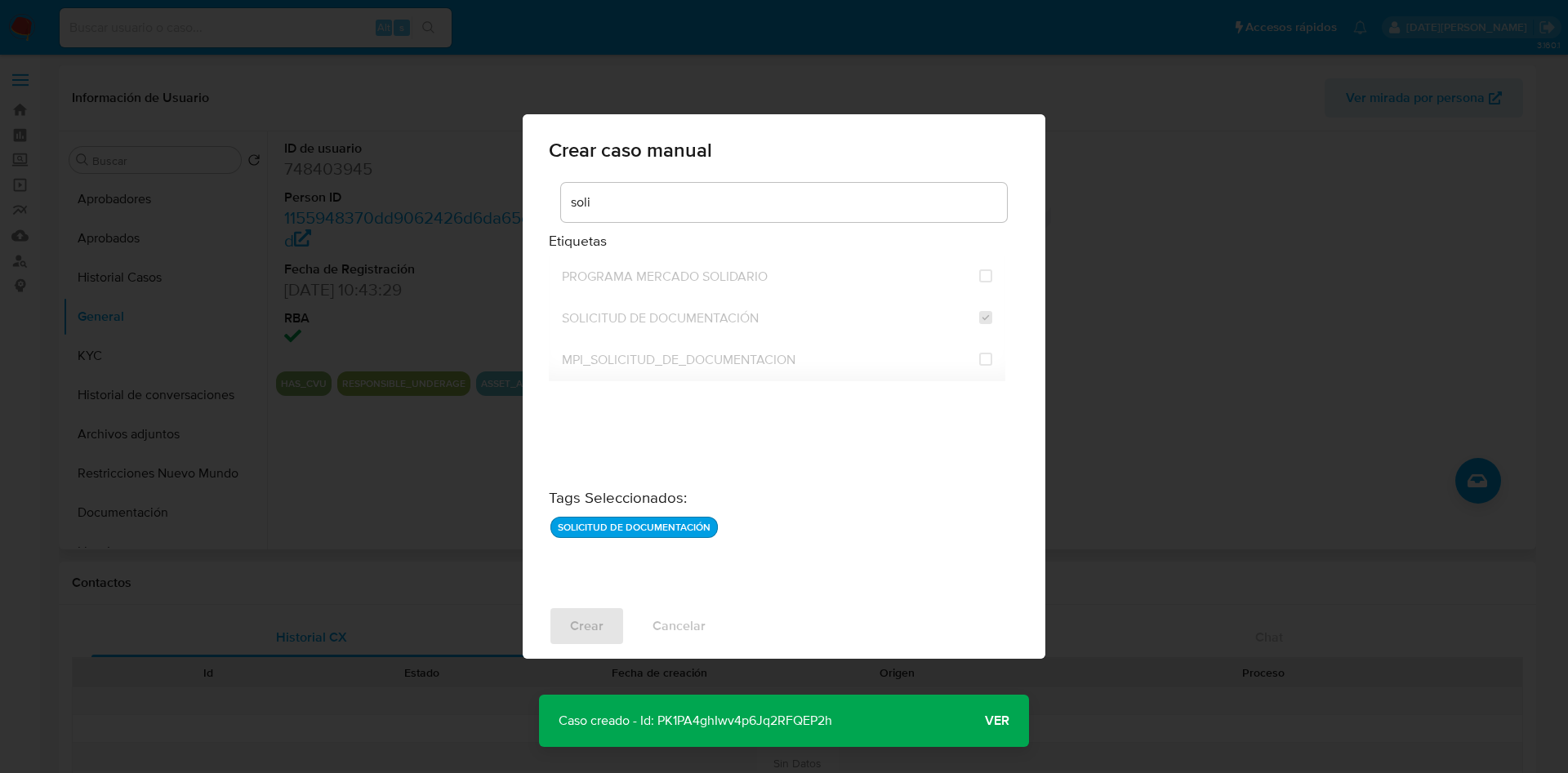
click at [1013, 722] on button "Ver" at bounding box center [997, 720] width 64 height 39
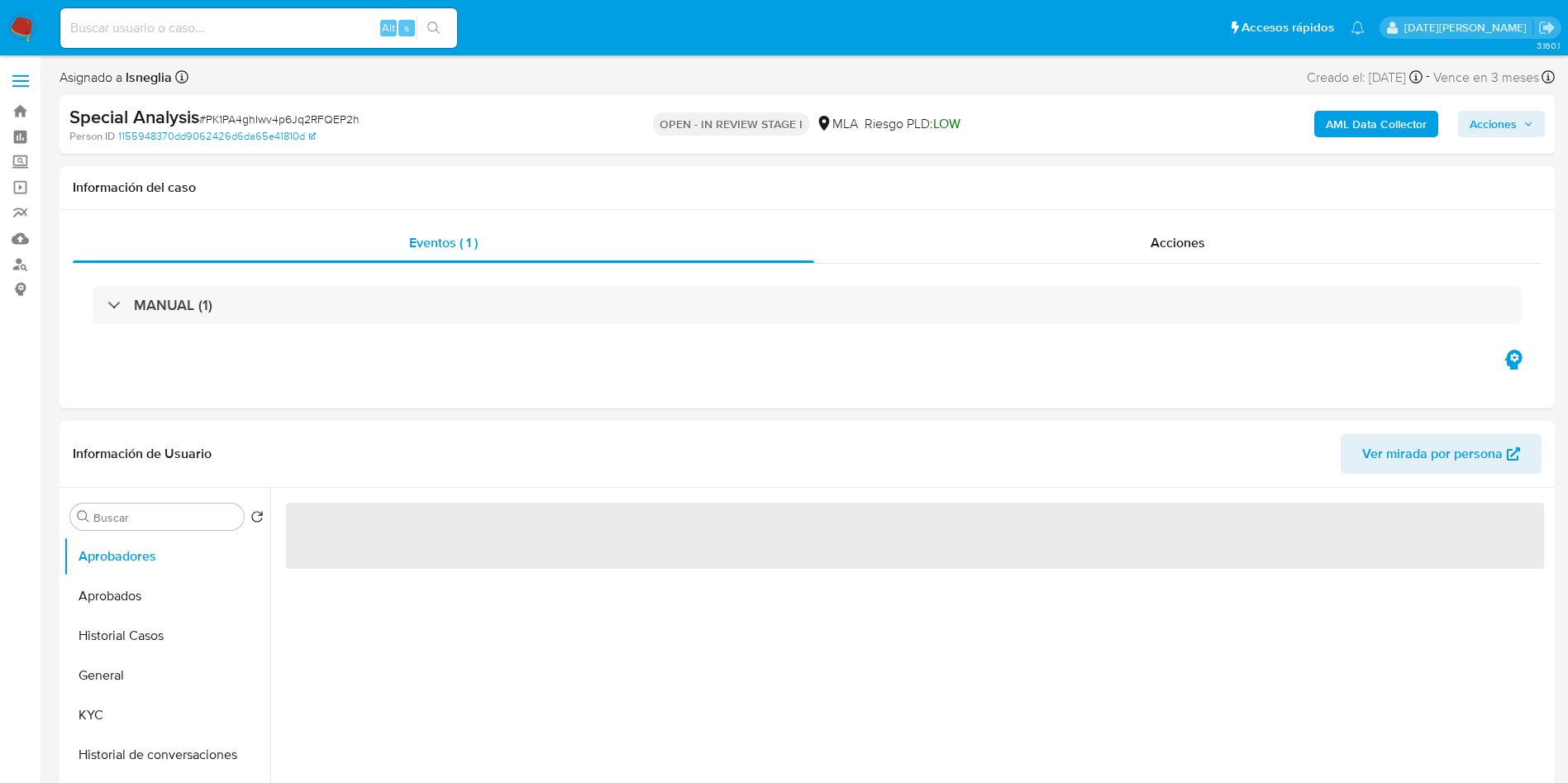
select select "10"
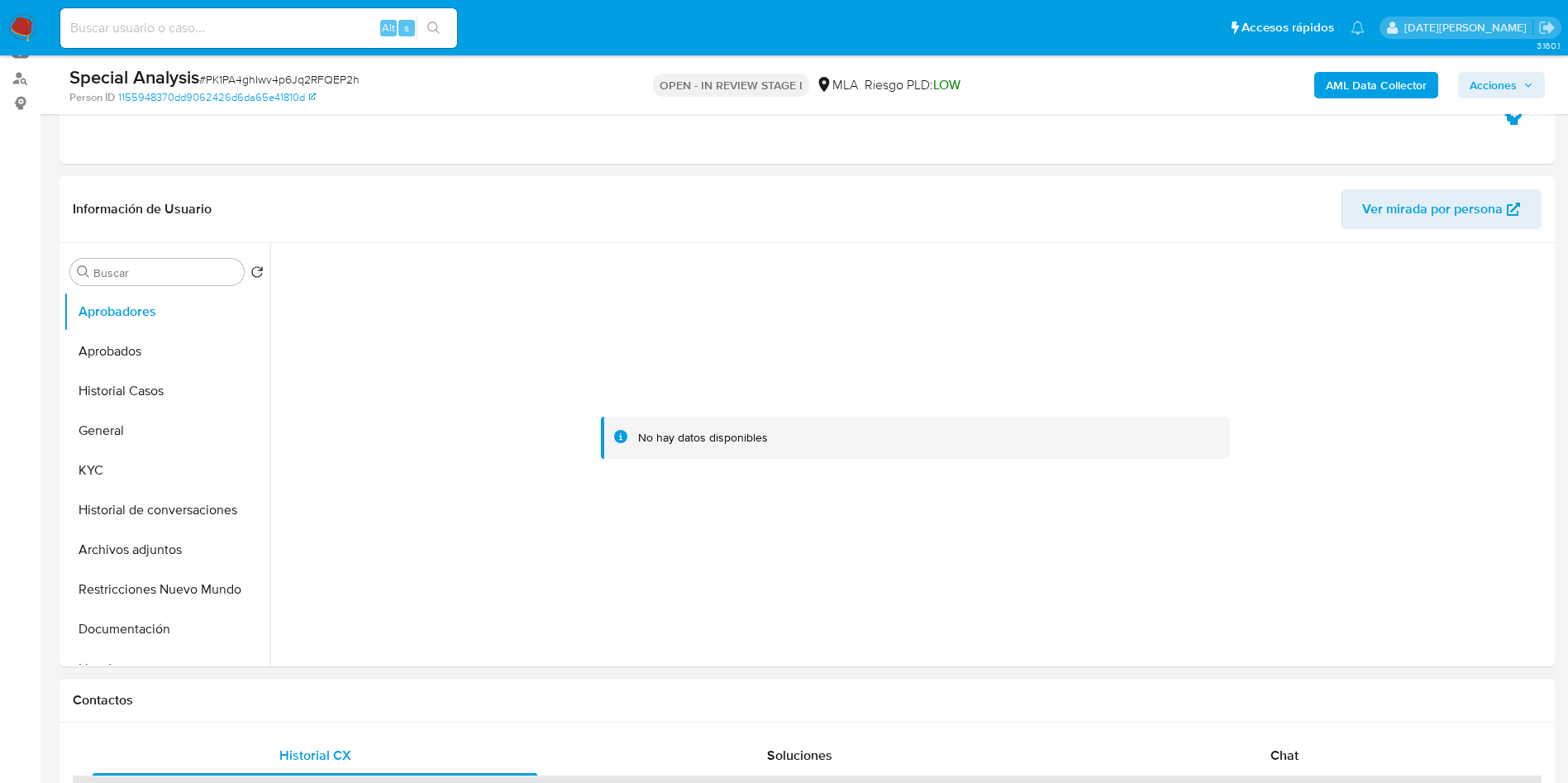
scroll to position [372, 0]
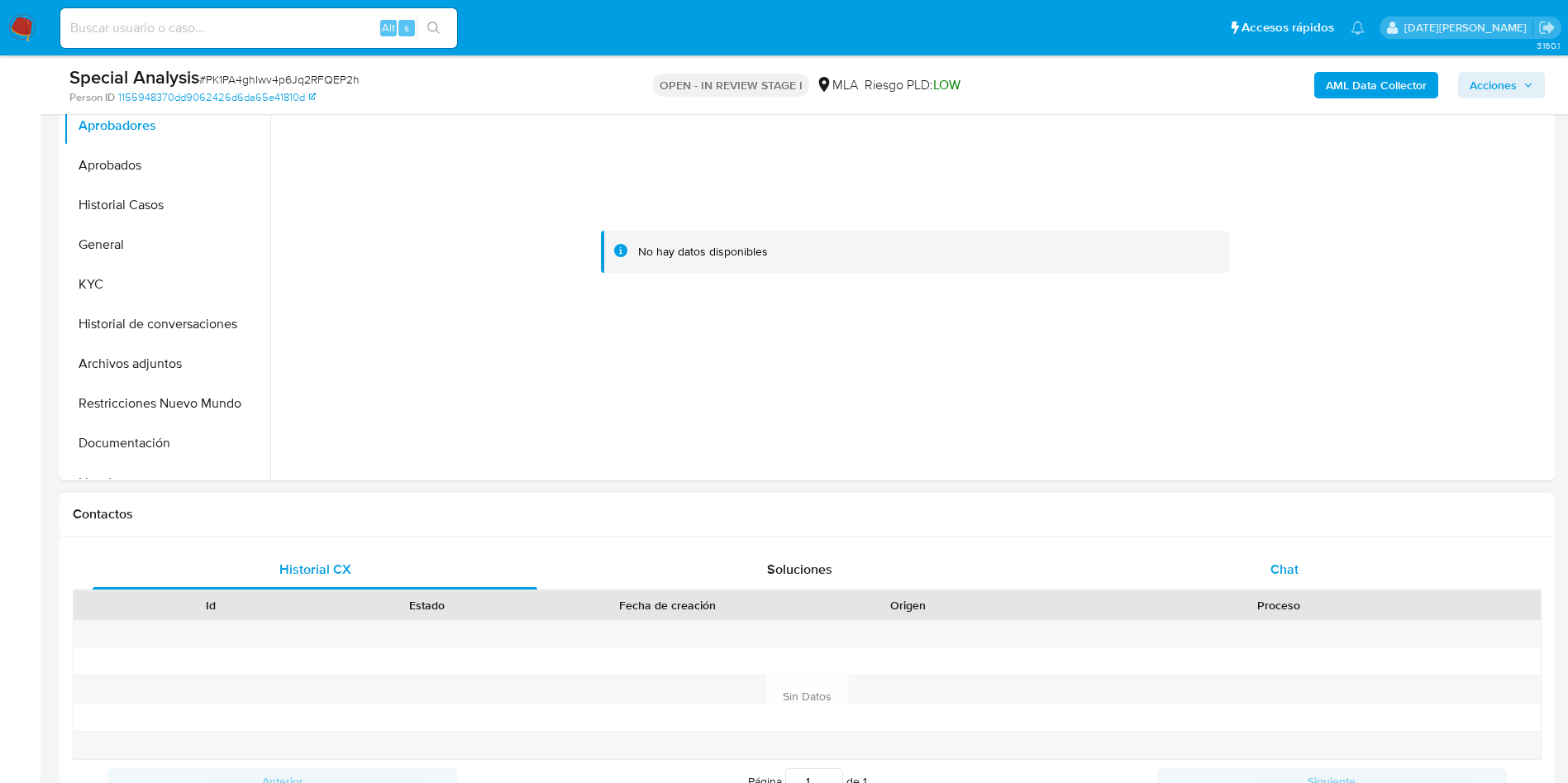
click at [1298, 571] on span "Chat" at bounding box center [1285, 569] width 28 height 19
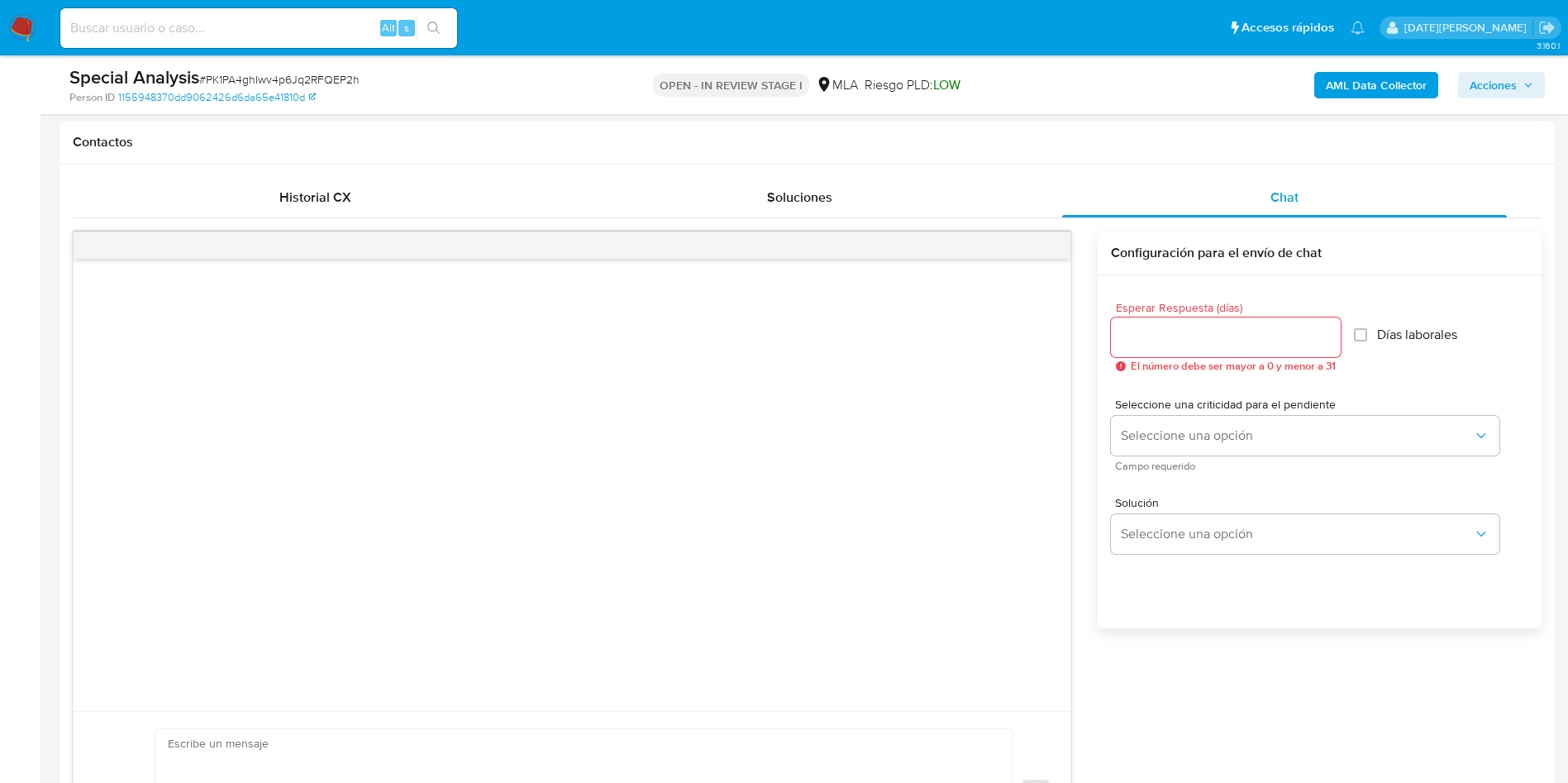
scroll to position [868, 0]
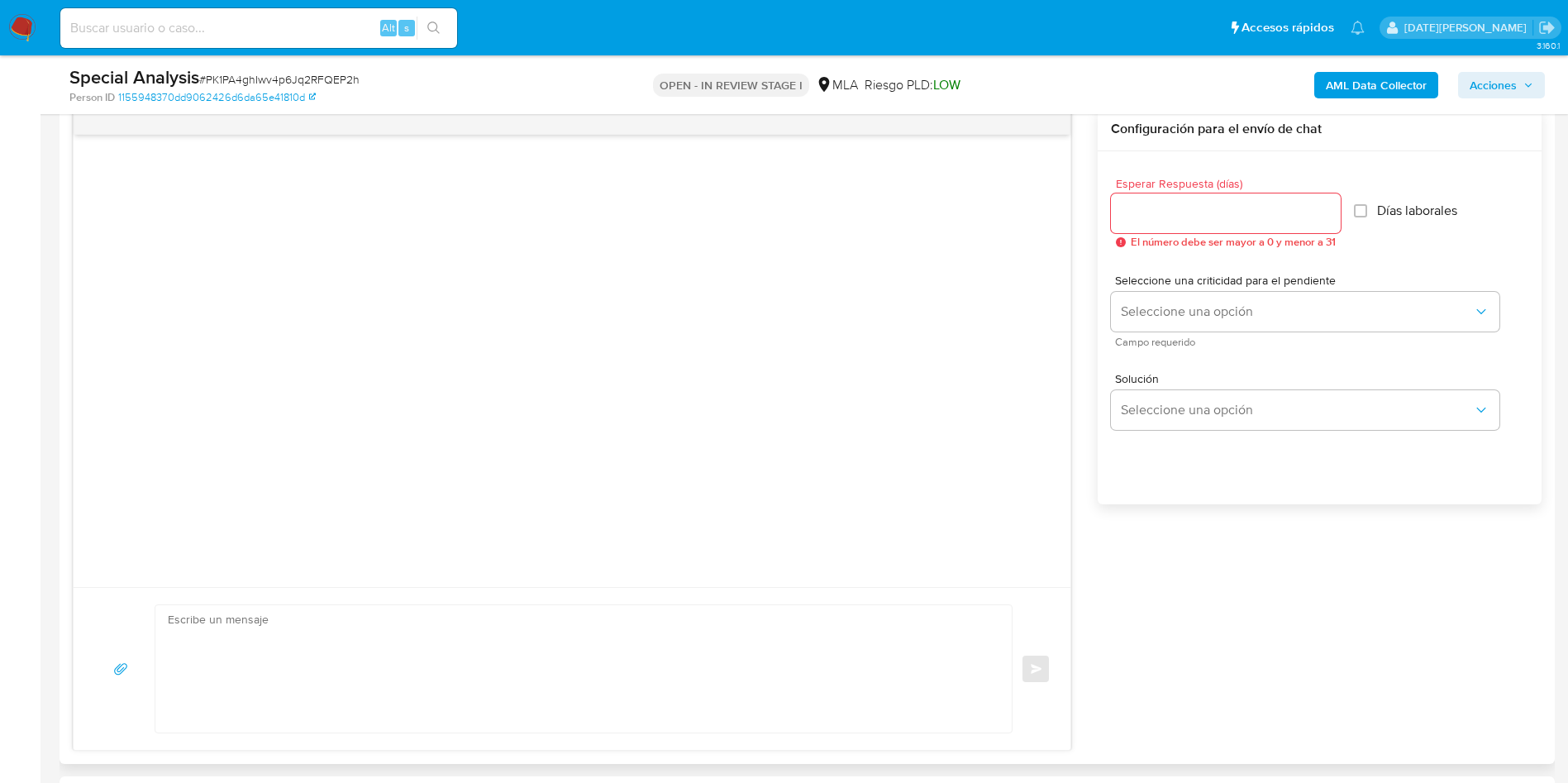
click at [1261, 188] on span "Esperar Respuesta (días)" at bounding box center [1230, 184] width 230 height 12
click at [1261, 203] on input "Esperar Respuesta (días)" at bounding box center [1226, 213] width 230 height 21
click at [1251, 208] on input "Esperar Respuesta (días)" at bounding box center [1226, 213] width 230 height 21
type input "3"
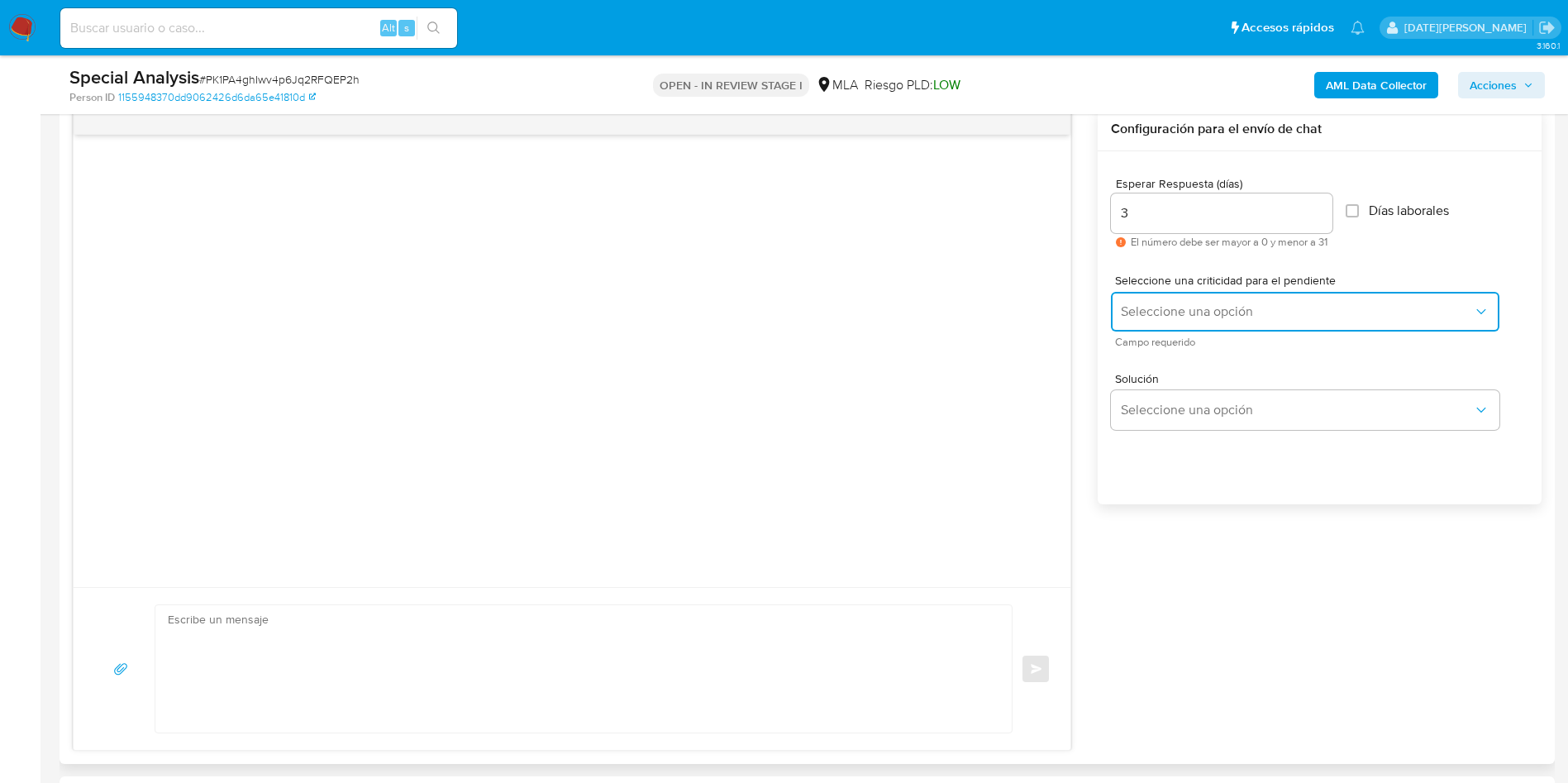
click at [1230, 299] on button "Seleccione una opción" at bounding box center [1305, 312] width 388 height 40
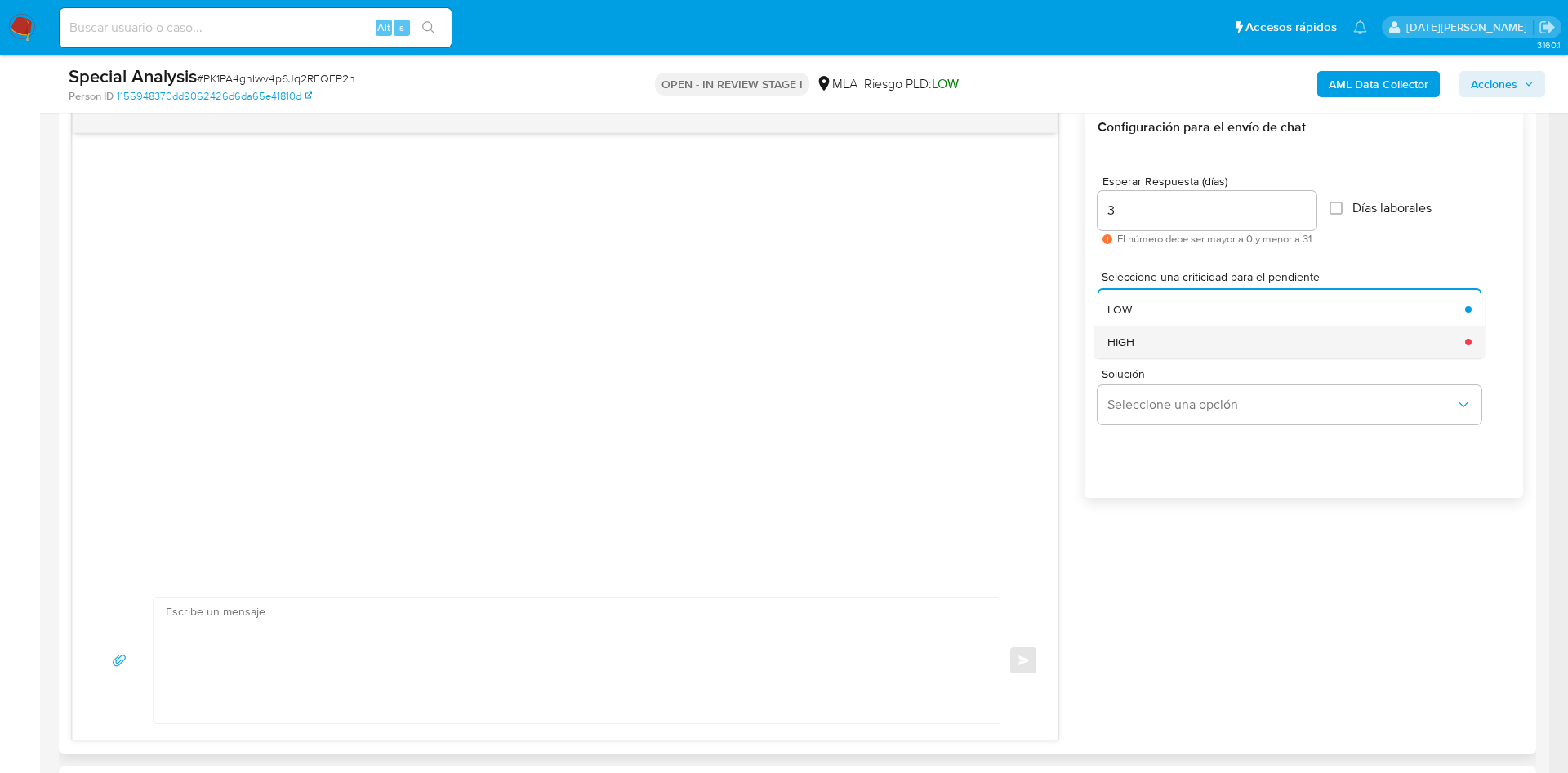
click at [1171, 343] on div "HIGH" at bounding box center [1281, 341] width 347 height 32
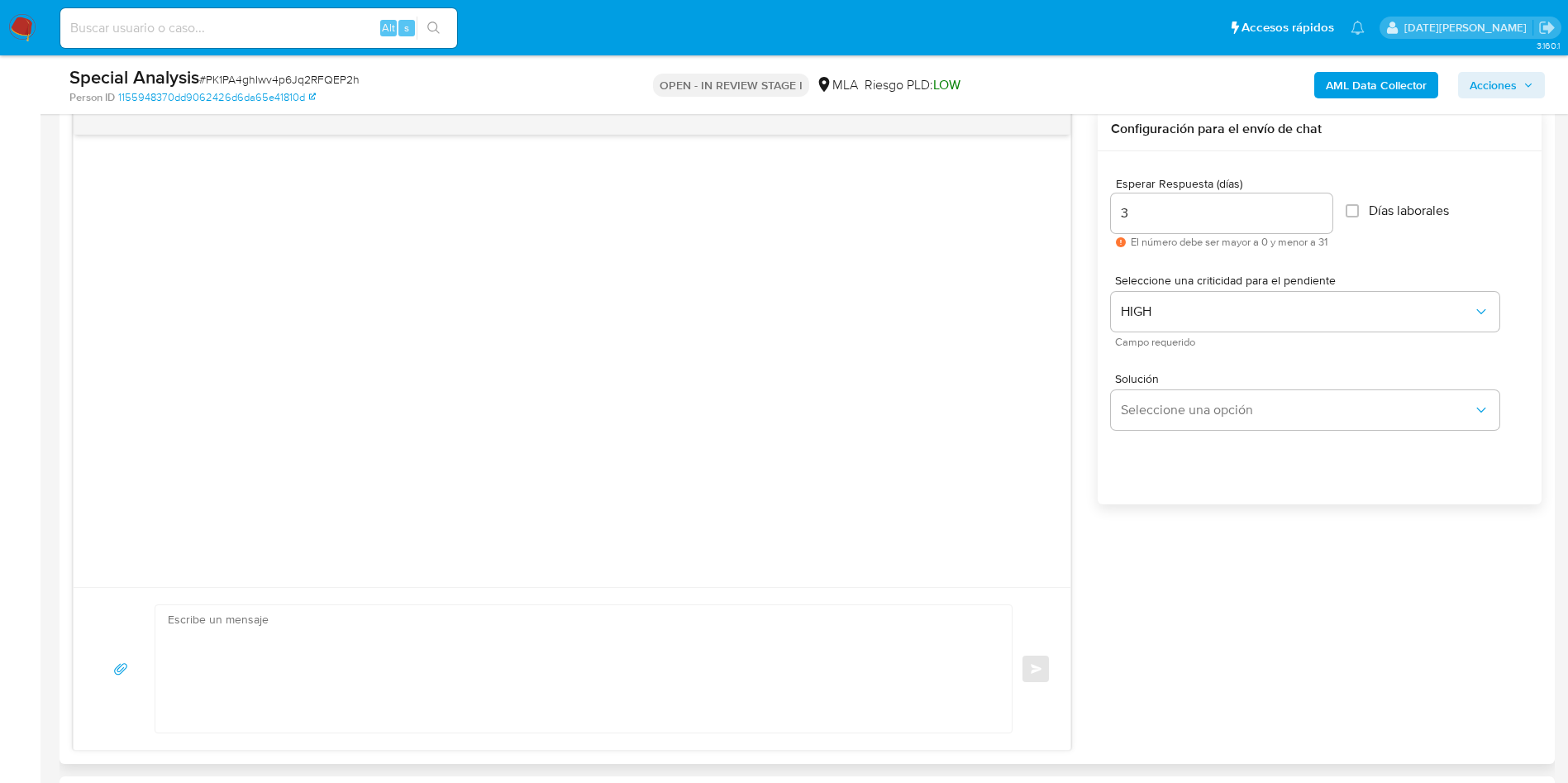
click at [392, 665] on textarea at bounding box center [579, 668] width 824 height 127
paste textarea "Hola [Nombre del Adulto], En función de las operaciones registradas tanto en tu…"
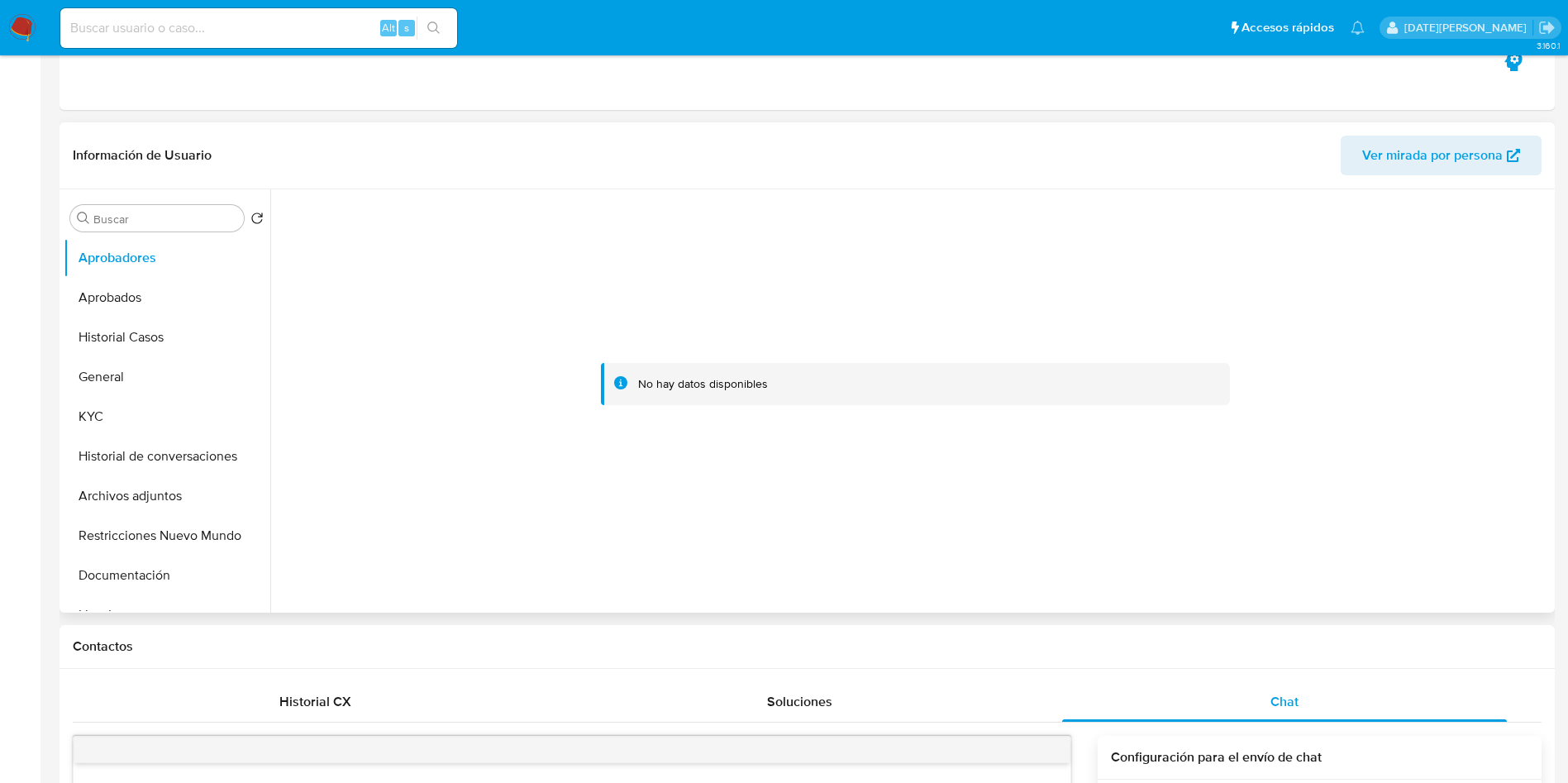
scroll to position [0, 0]
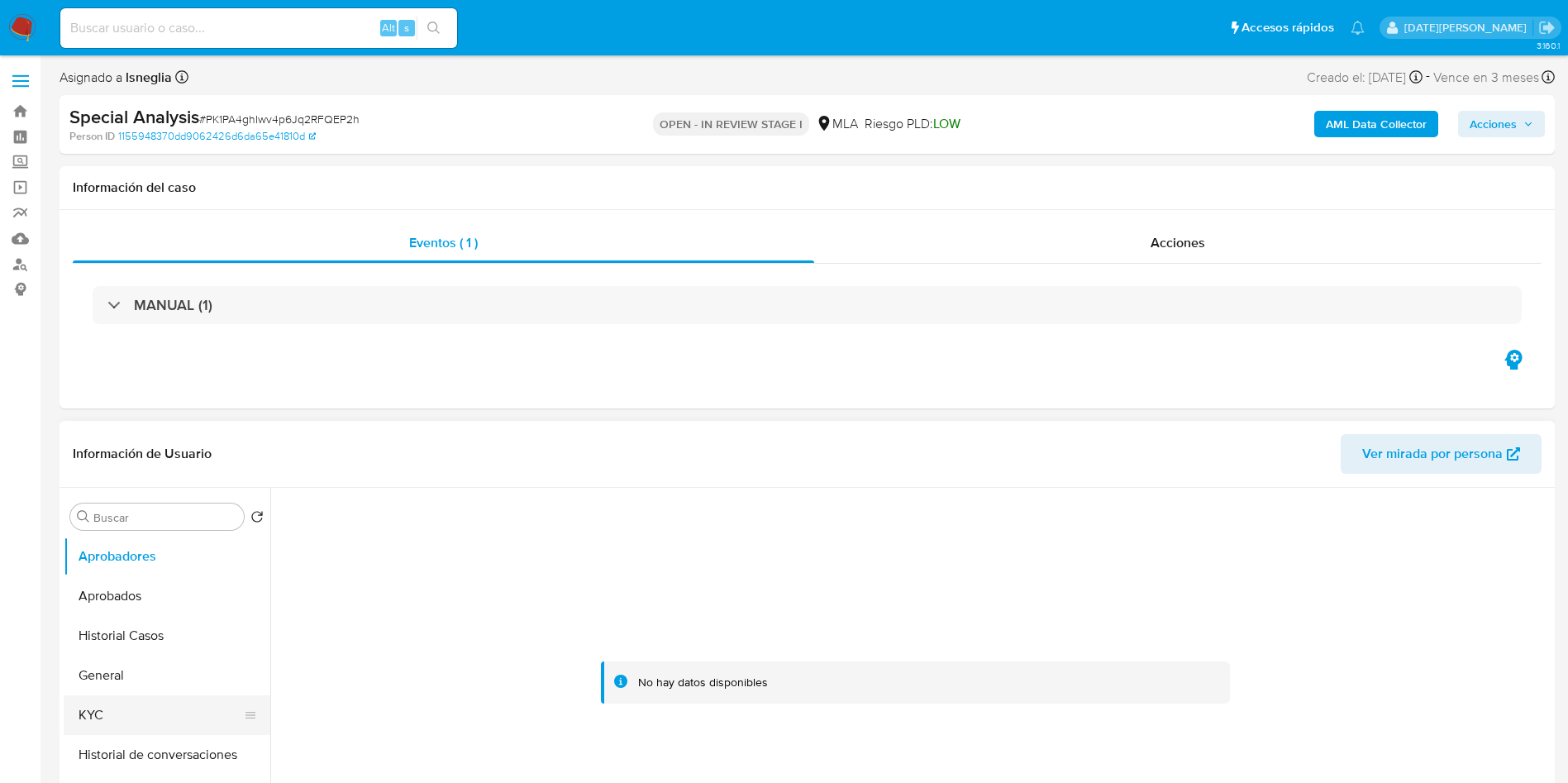
click at [104, 696] on button "KYC" at bounding box center [161, 715] width 194 height 40
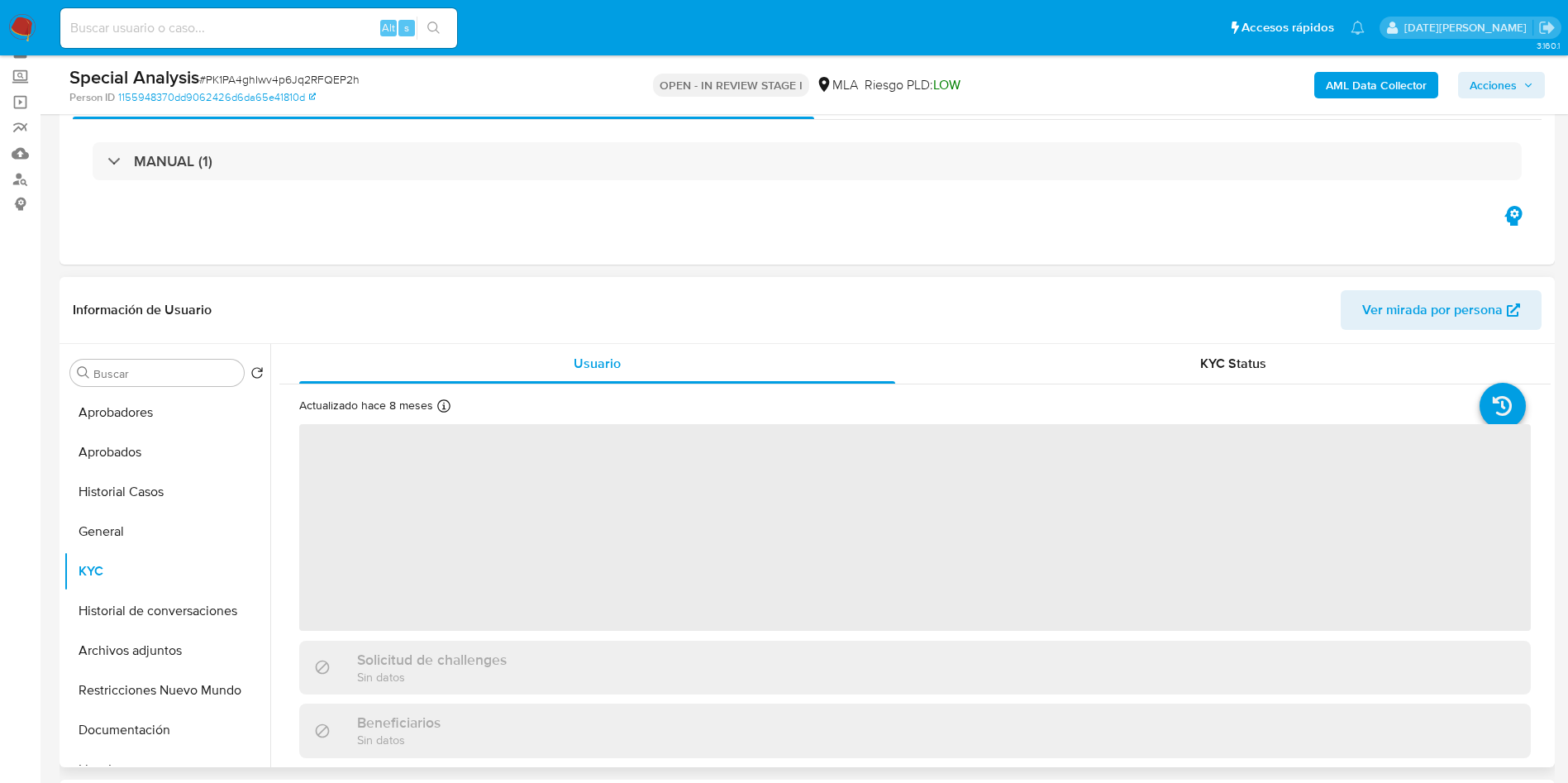
scroll to position [124, 0]
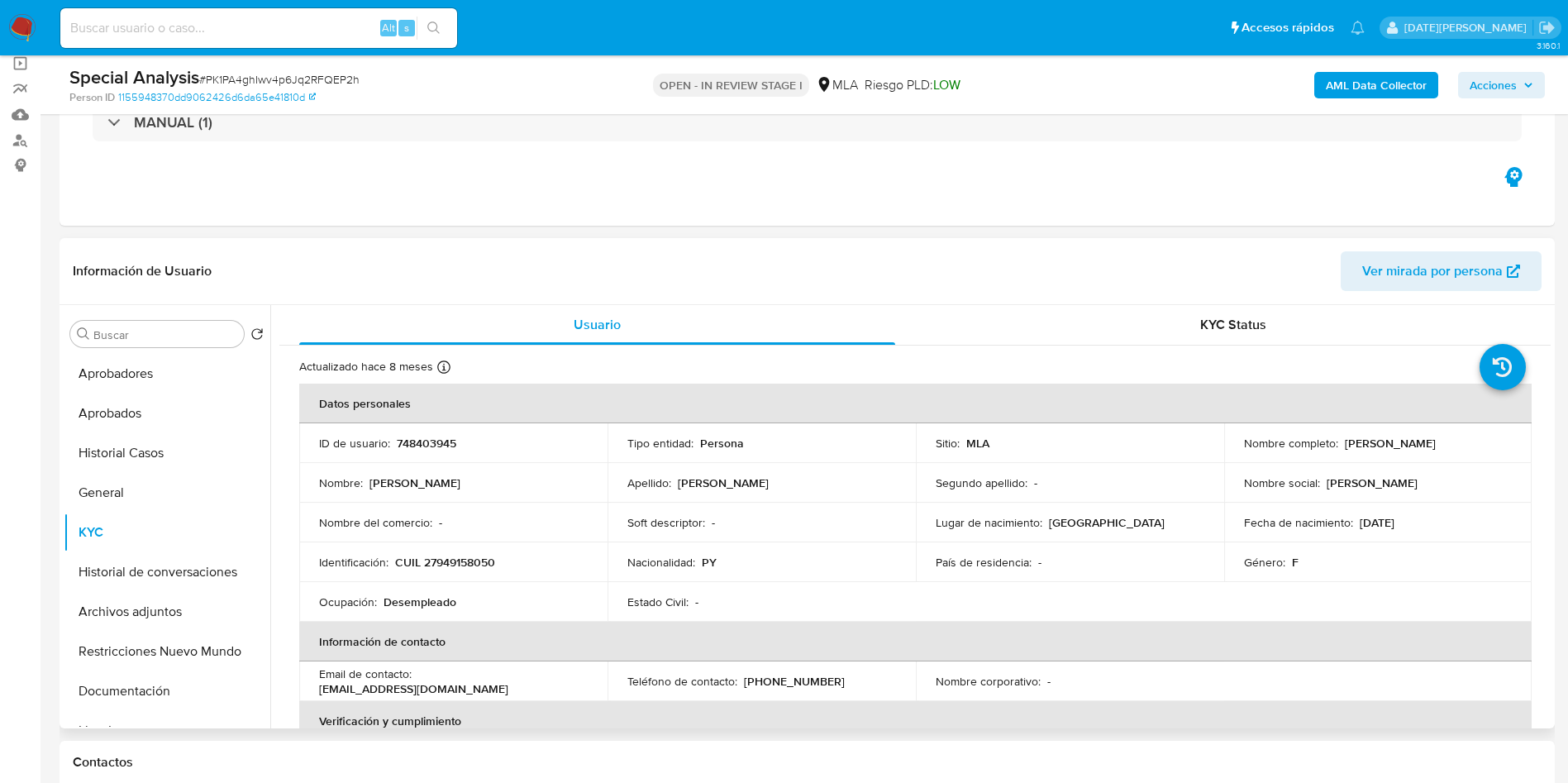
drag, startPoint x: 1341, startPoint y: 441, endPoint x: 1501, endPoint y: 442, distance: 160.0
click at [1501, 442] on div "Nombre completo : [PERSON_NAME]" at bounding box center [1379, 443] width 268 height 15
copy p "[PERSON_NAME]"
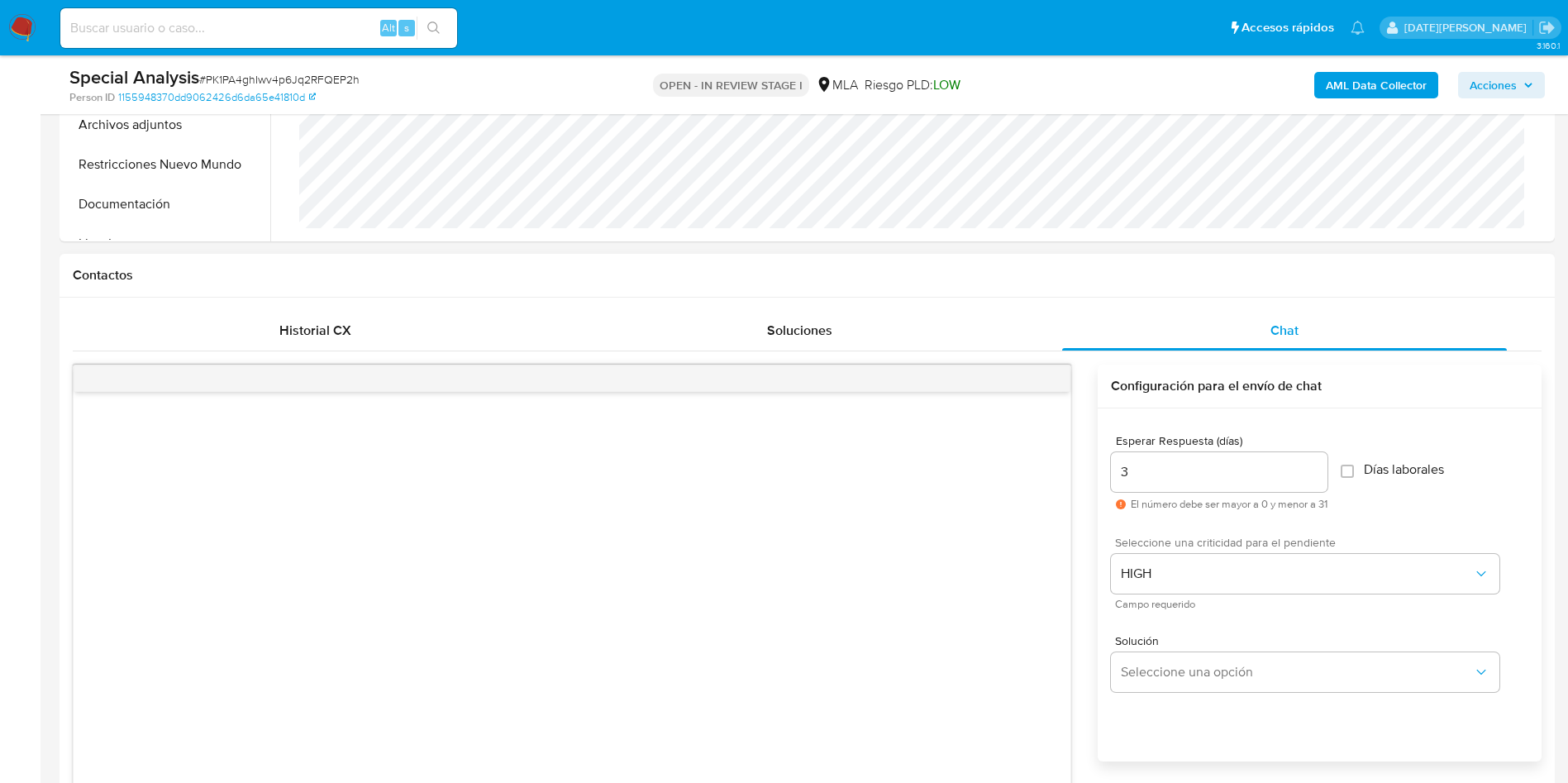
scroll to position [868, 0]
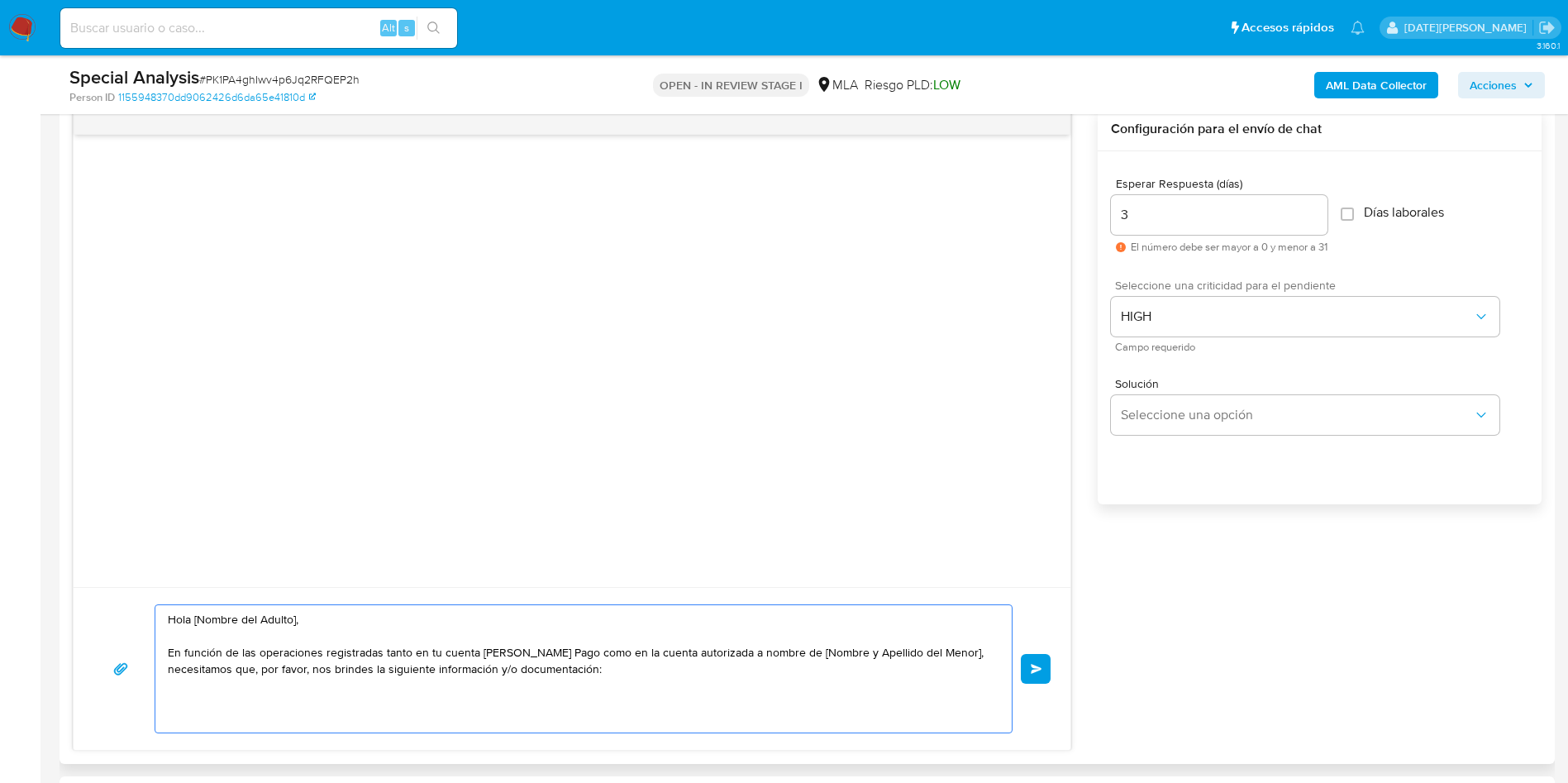
drag, startPoint x: 196, startPoint y: 619, endPoint x: 296, endPoint y: 619, distance: 100.0
click at [296, 623] on textarea "Hola [Nombre del Adulto], En función de las operaciones registradas tanto en tu…" at bounding box center [579, 668] width 824 height 127
paste textarea "[PERSON_NAME]"
click at [187, 619] on textarea "[PERSON_NAME], En función de las operaciones registradas tanto en tu cuenta [PE…" at bounding box center [579, 668] width 824 height 127
click at [192, 619] on textarea "[PERSON_NAME], En función de las operaciones registradas tanto en tu cuenta [PE…" at bounding box center [579, 668] width 824 height 127
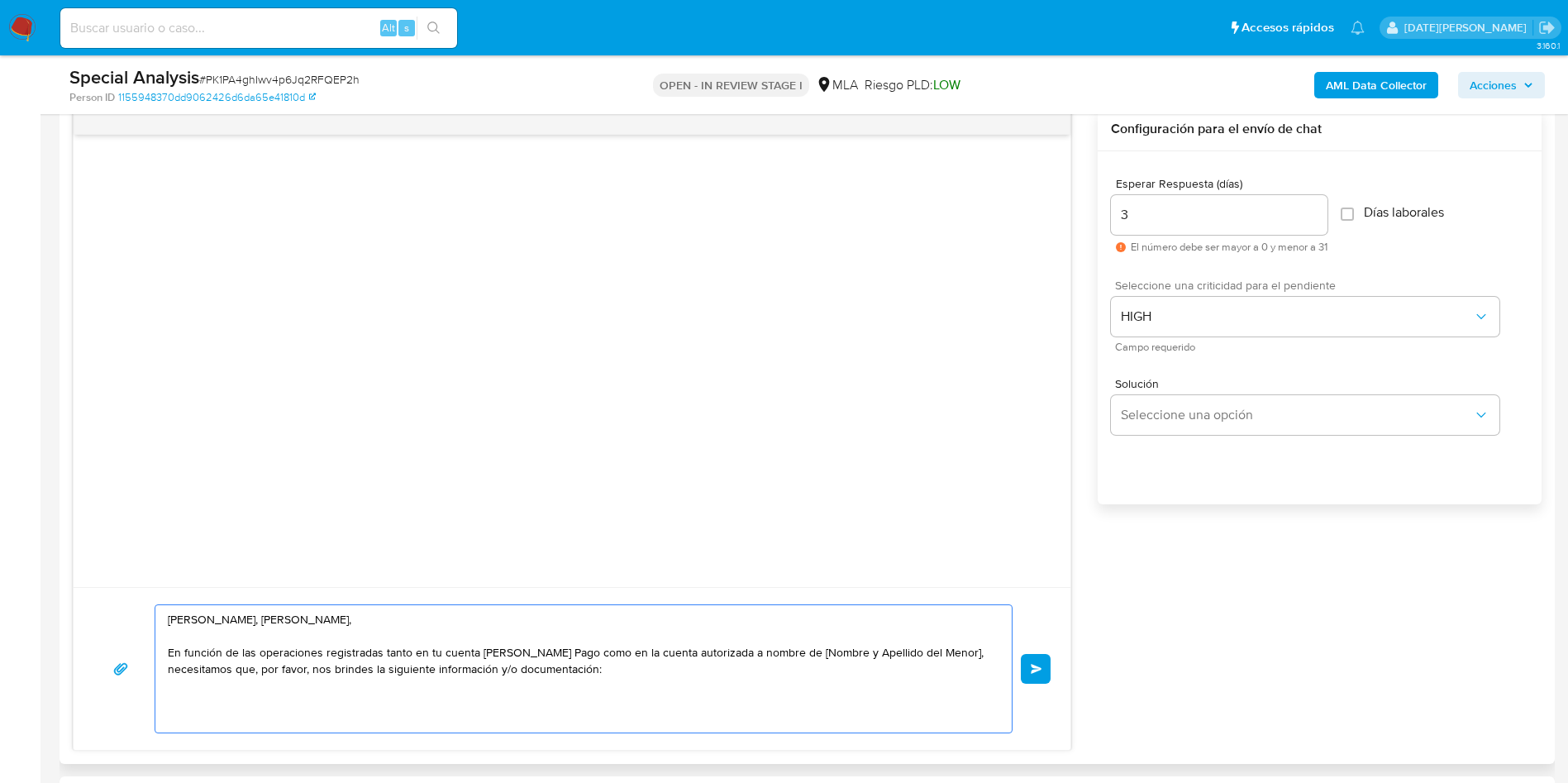
click at [337, 622] on textarea "[PERSON_NAME], [PERSON_NAME], En función de las operaciones registradas tanto e…" at bounding box center [579, 668] width 824 height 127
drag, startPoint x: 792, startPoint y: 652, endPoint x: 943, endPoint y: 652, distance: 151.0
click at [943, 652] on textarea "Hola, [PERSON_NAME]. En función de las operaciones registradas tanto en tu cuen…" at bounding box center [579, 668] width 824 height 127
paste textarea "[PERSON_NAME]"
click at [673, 673] on textarea "Hola, [PERSON_NAME]. En función de las operaciones registradas tanto en tu cuen…" at bounding box center [579, 668] width 824 height 127
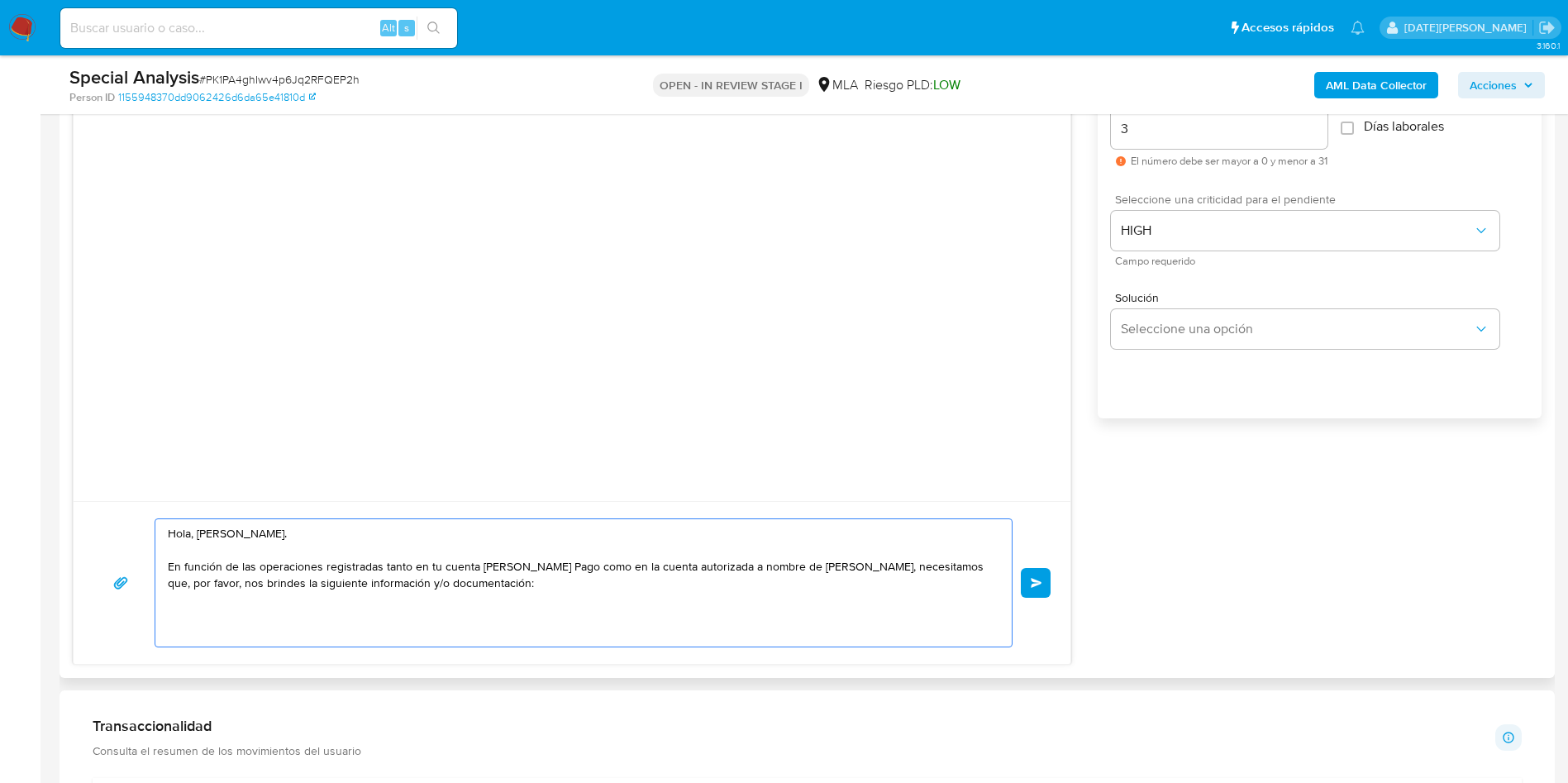
scroll to position [993, 0]
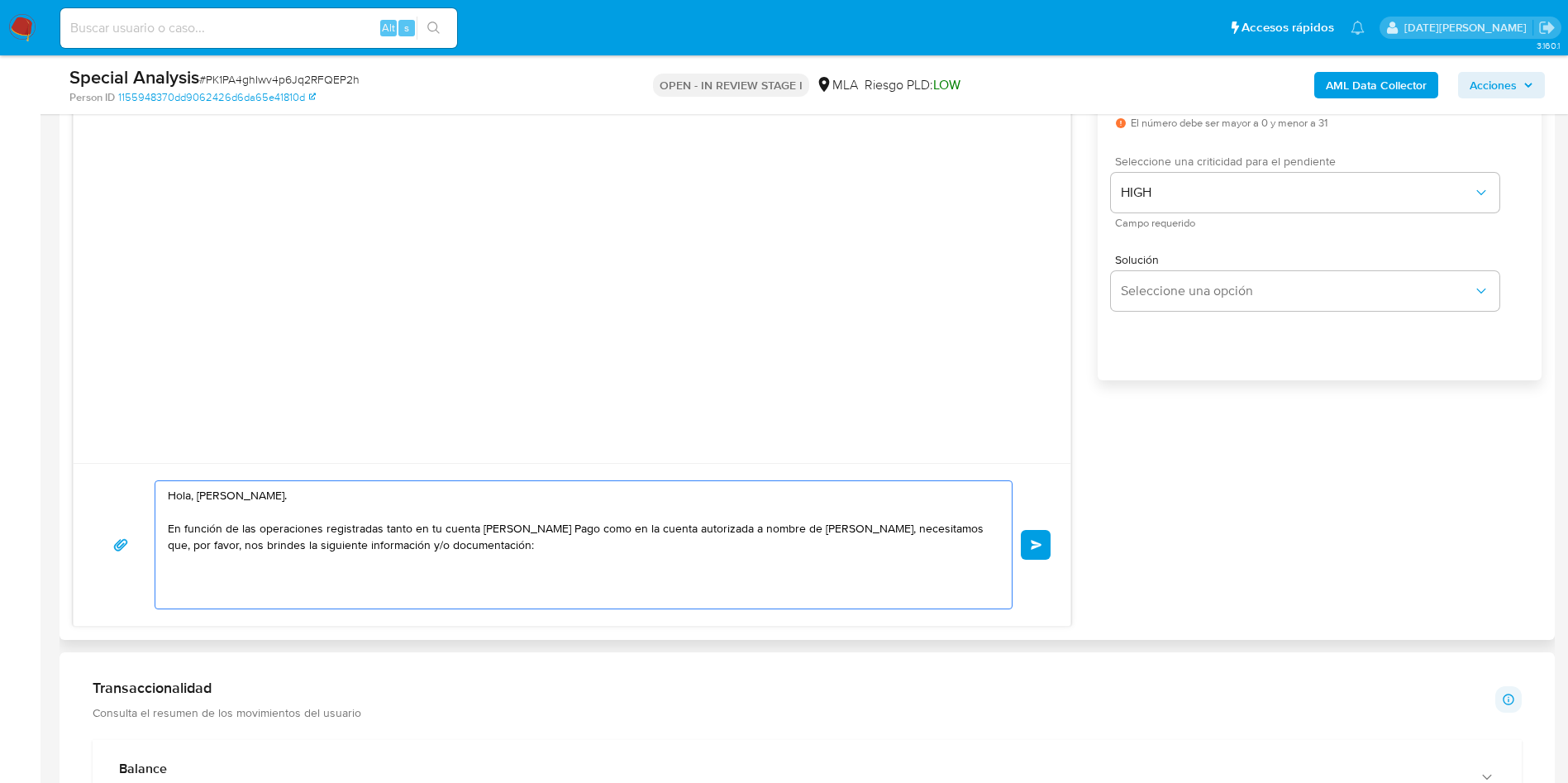
click at [191, 582] on textarea "Hola, [PERSON_NAME]. En función de las operaciones registradas tanto en tu cuen…" at bounding box center [579, 545] width 824 height 127
paste textarea "1. Descripción del uso otorgado a la aplicación [PERSON_NAME] Pago: - Detalla l…"
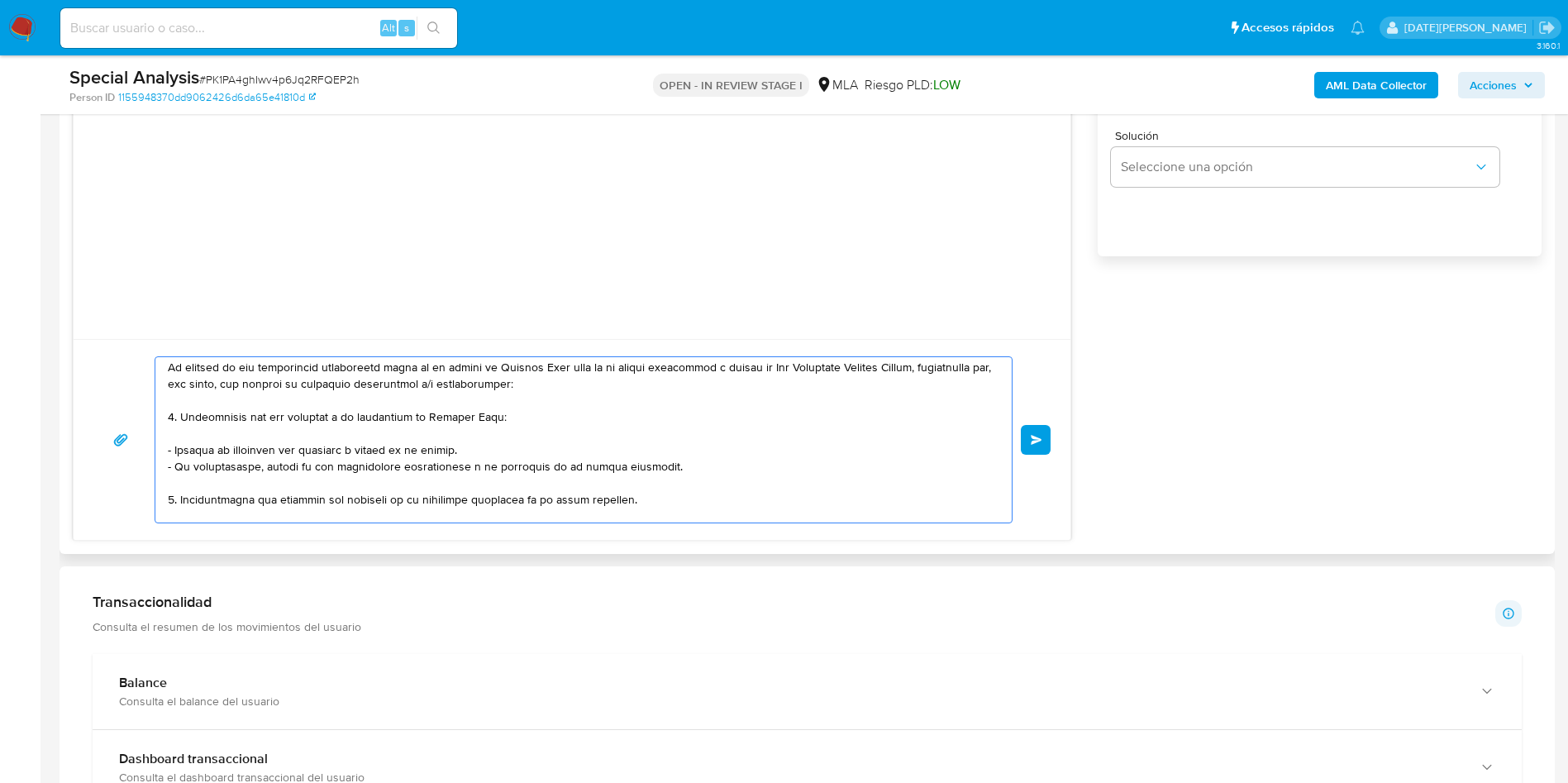
scroll to position [0, 0]
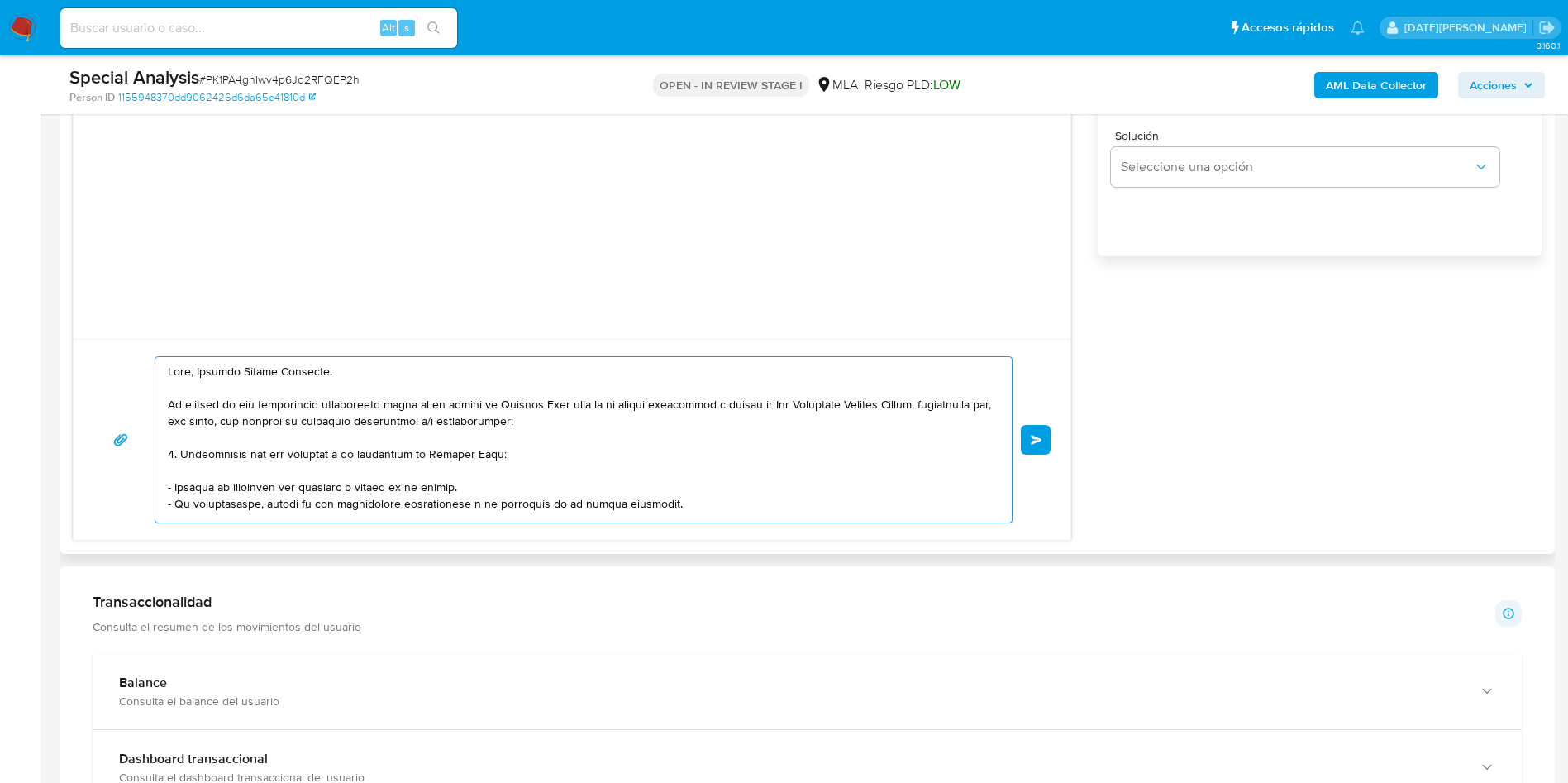
drag, startPoint x: 383, startPoint y: 402, endPoint x: 598, endPoint y: 398, distance: 215.0
click at [598, 398] on textarea at bounding box center [579, 440] width 824 height 165
drag, startPoint x: 571, startPoint y: 404, endPoint x: 725, endPoint y: 410, distance: 154.1
click at [725, 410] on textarea at bounding box center [579, 440] width 824 height 165
click at [302, 487] on textarea at bounding box center [579, 440] width 824 height 165
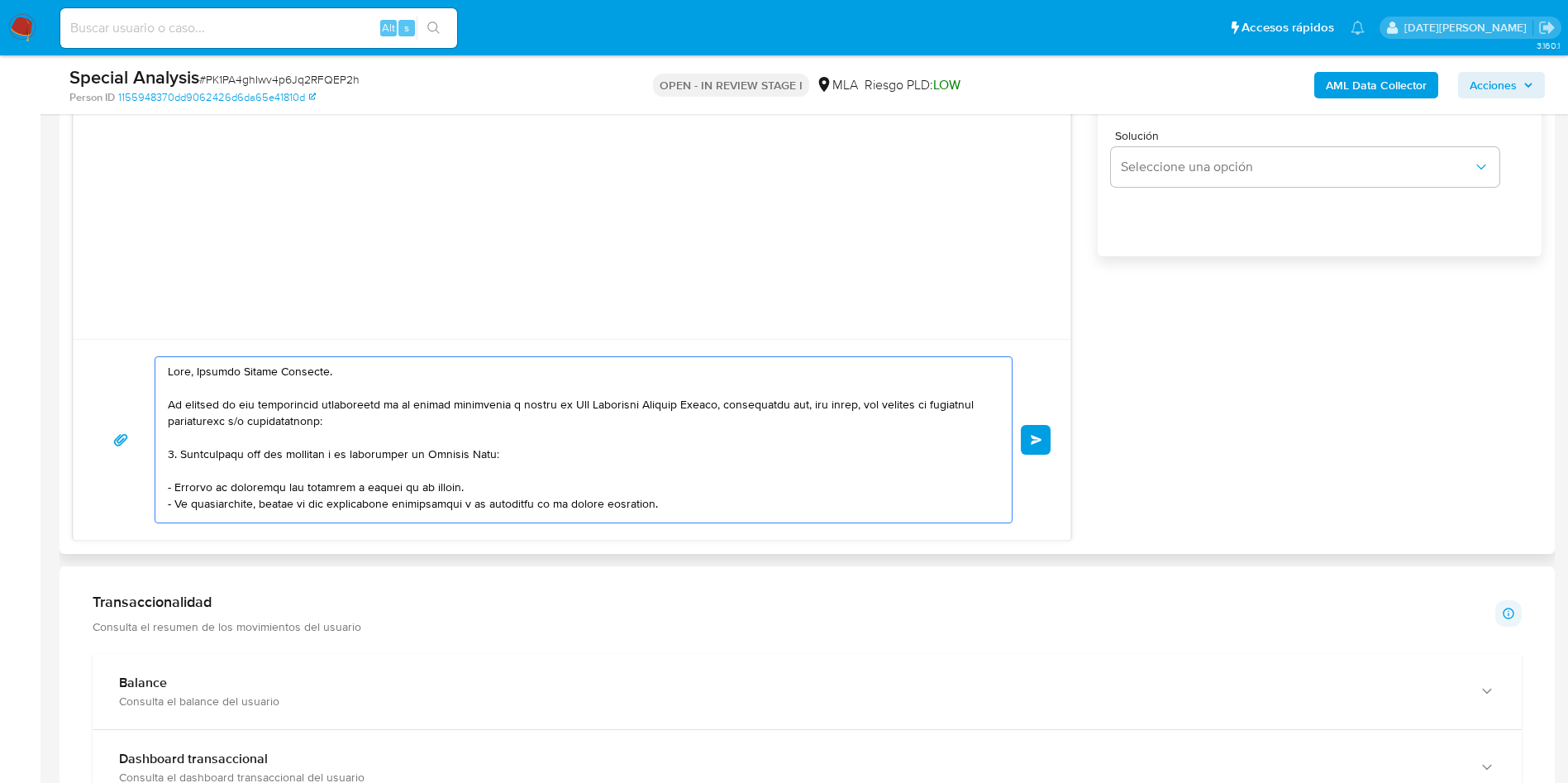
click at [302, 487] on textarea at bounding box center [579, 440] width 824 height 165
paste textarea "[PERSON_NAME]"
click at [667, 492] on textarea at bounding box center [579, 440] width 824 height 165
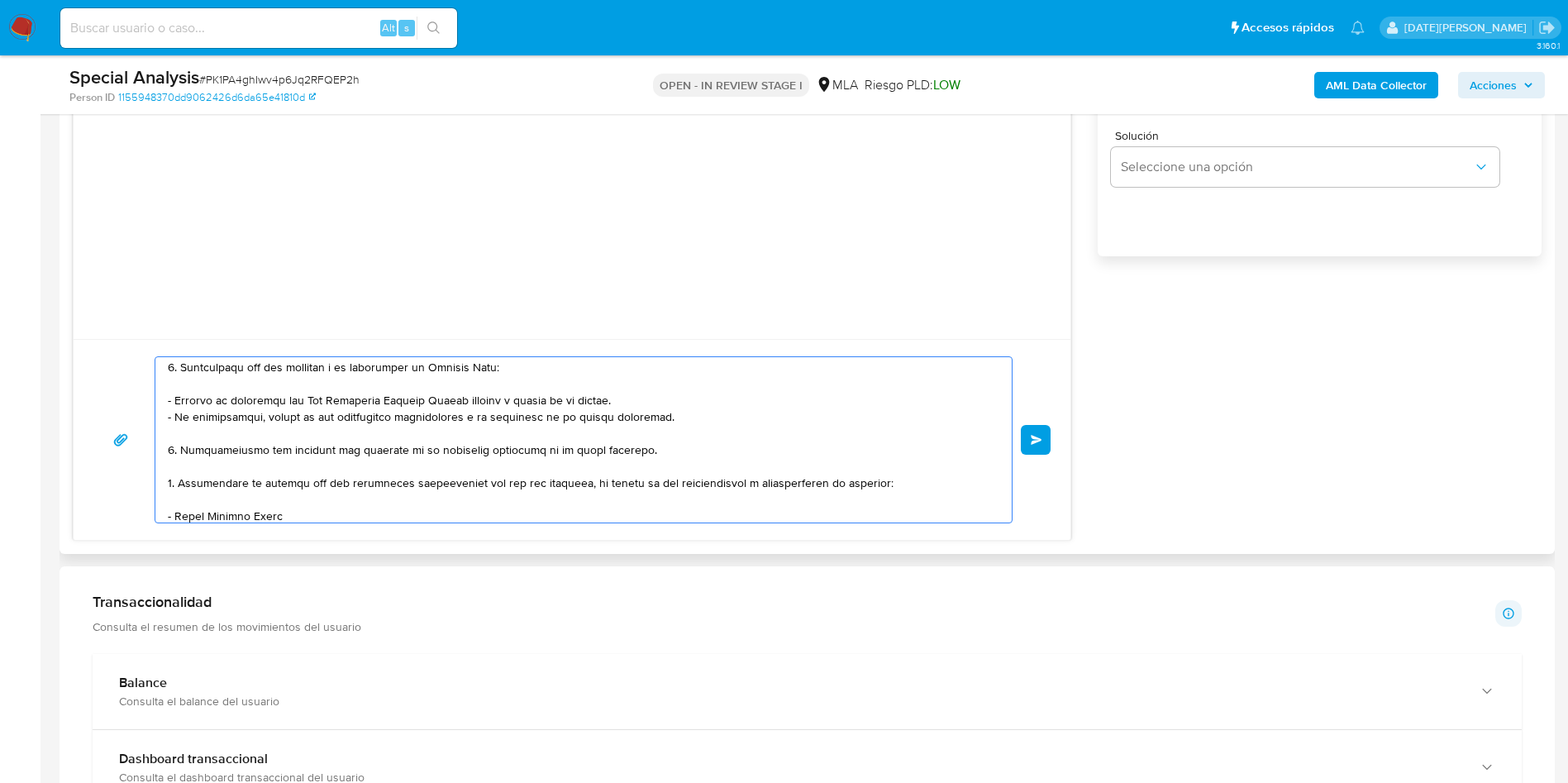
scroll to position [124, 0]
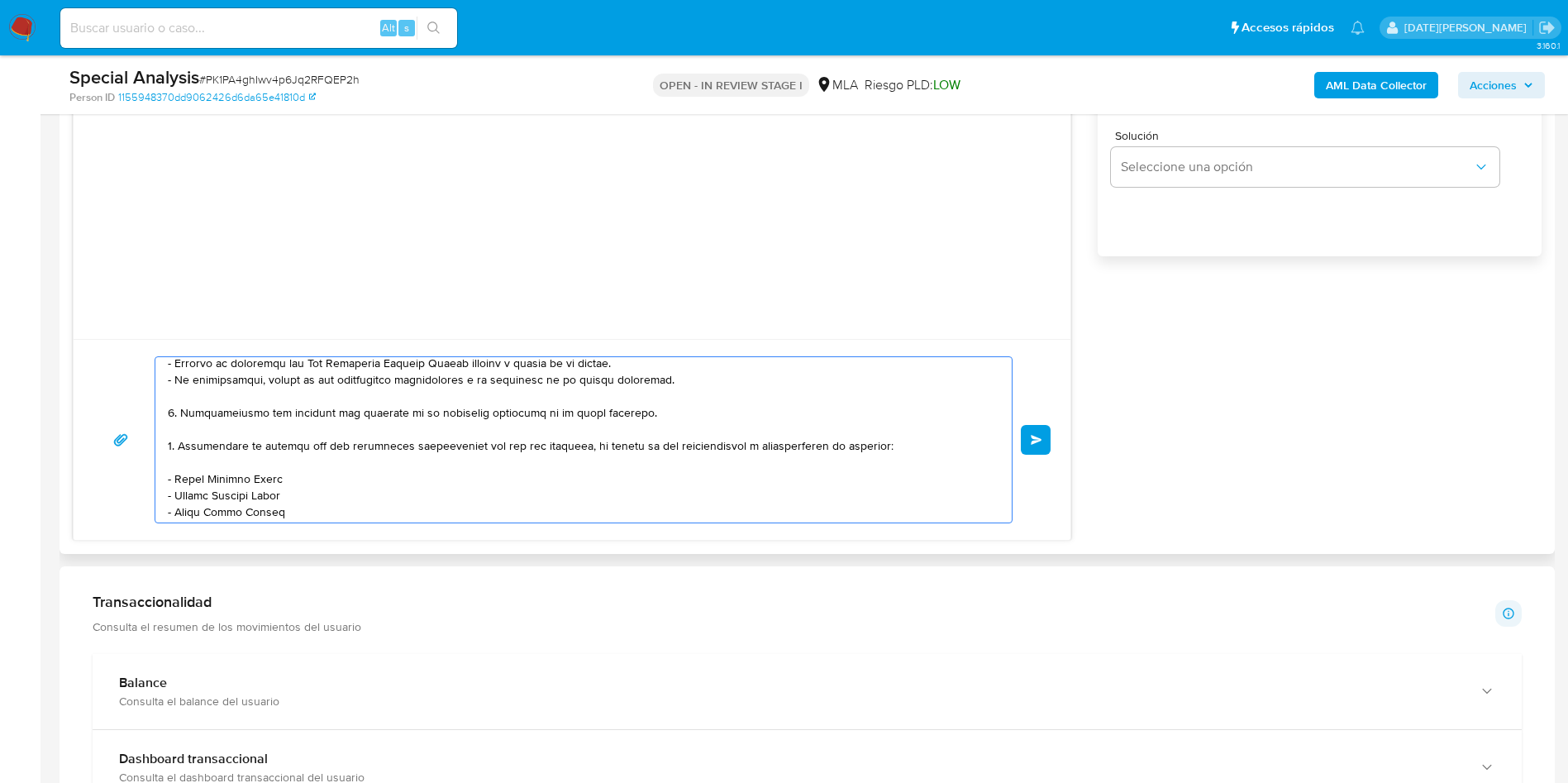
click at [362, 378] on textarea at bounding box center [579, 440] width 824 height 165
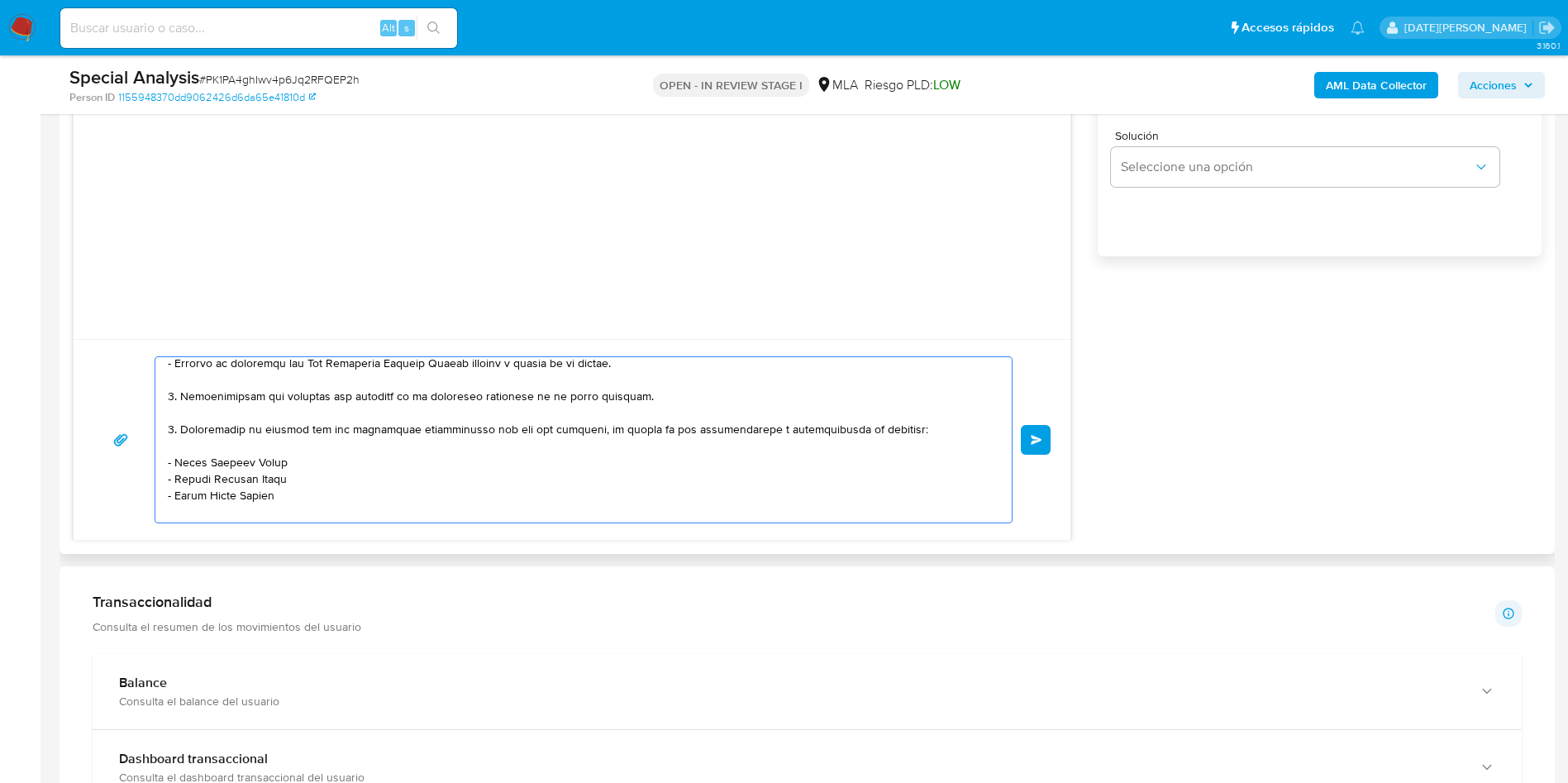
click at [418, 395] on textarea at bounding box center [579, 440] width 824 height 165
click at [529, 430] on textarea at bounding box center [579, 440] width 824 height 165
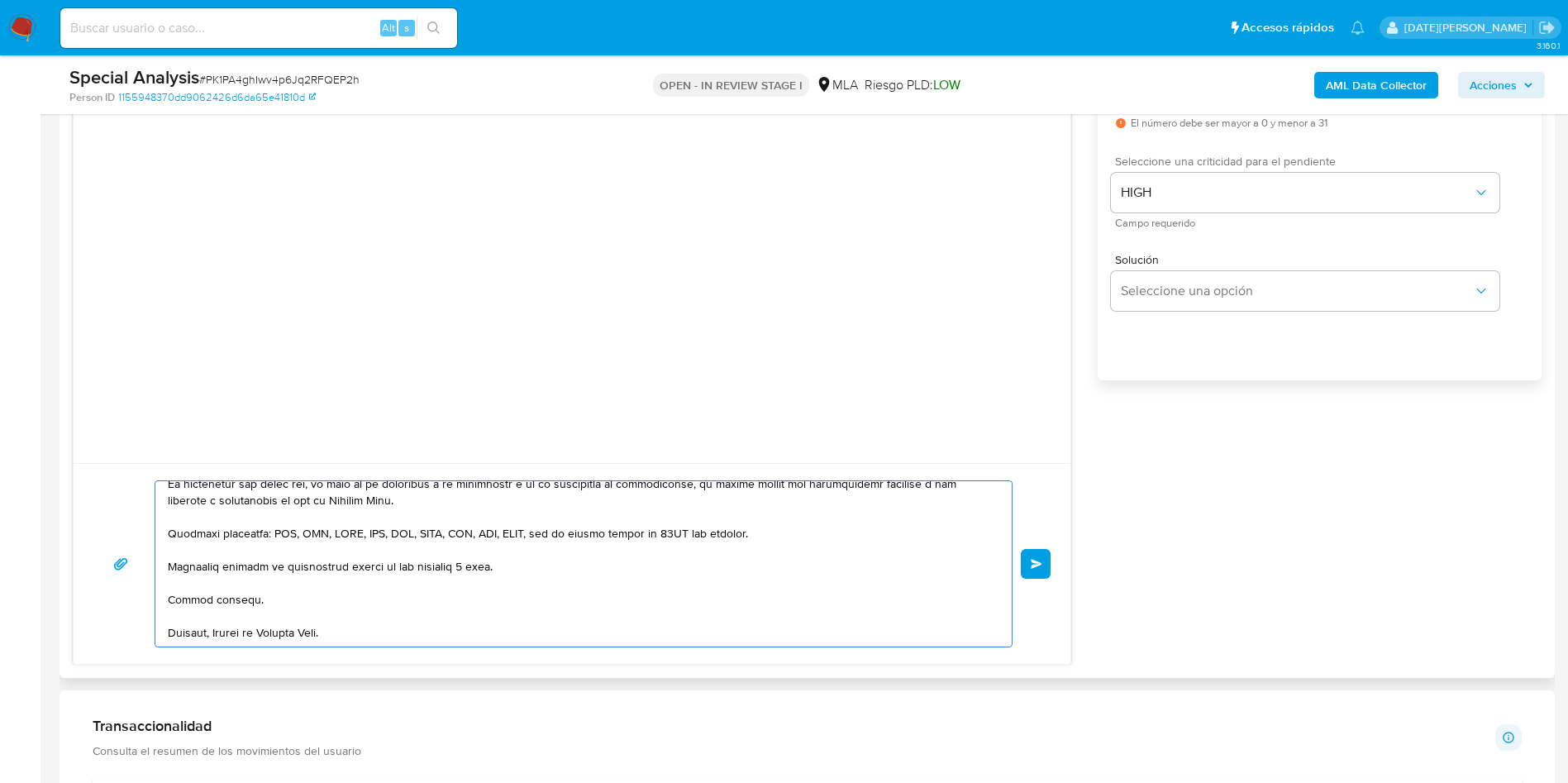
scroll to position [0, 0]
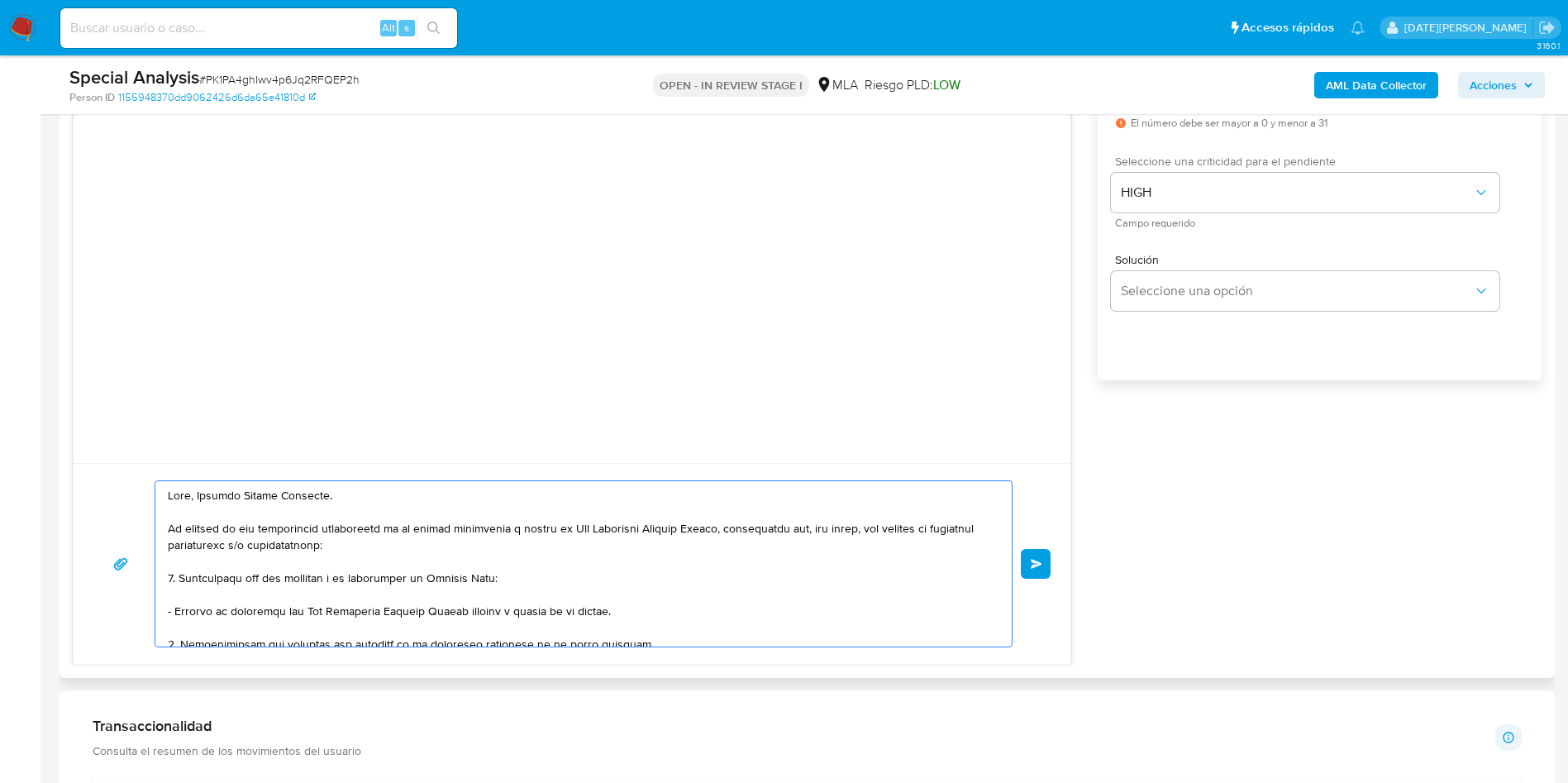
click at [355, 571] on textarea at bounding box center [579, 564] width 824 height 165
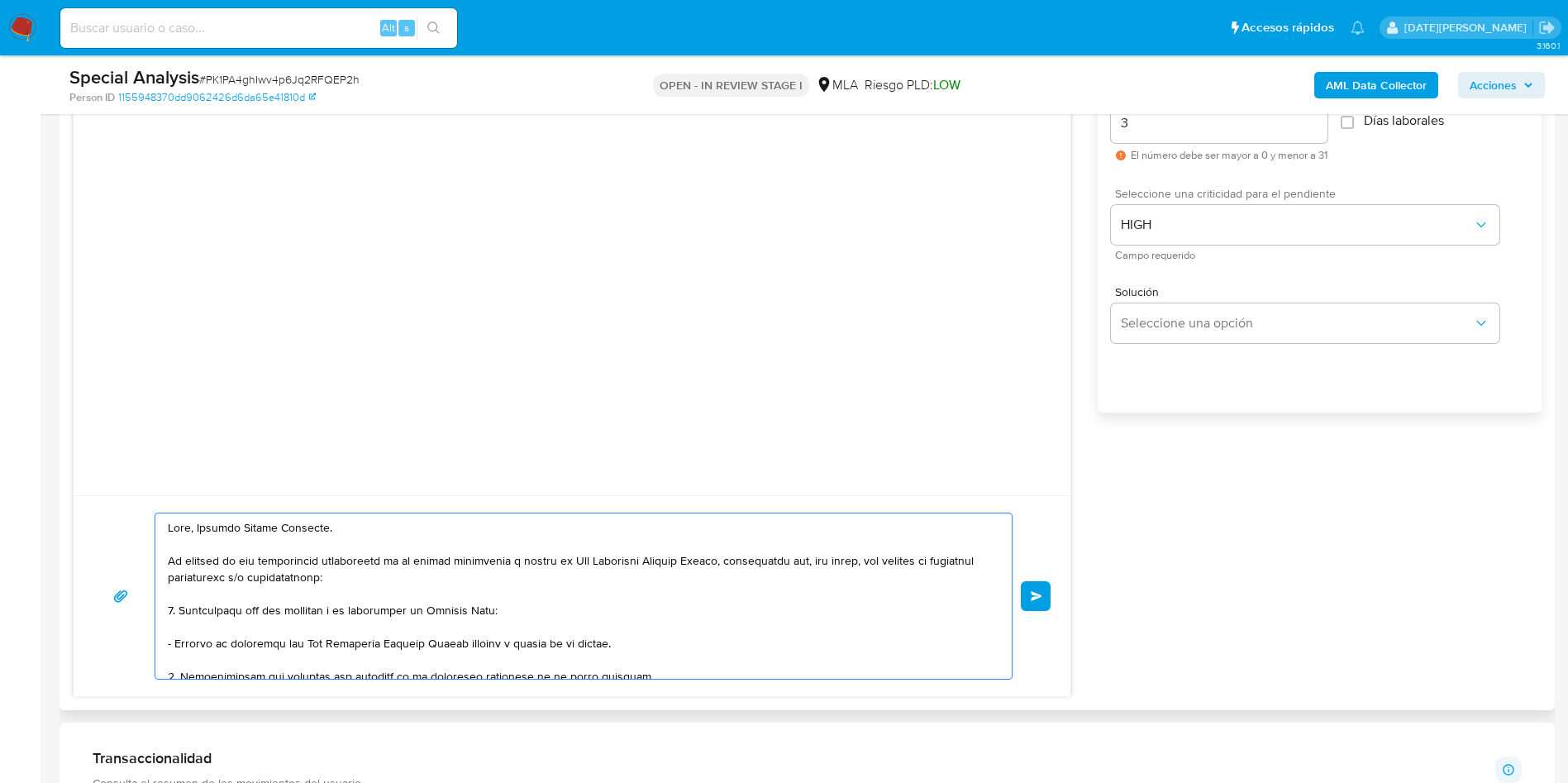
scroll to position [993, 0]
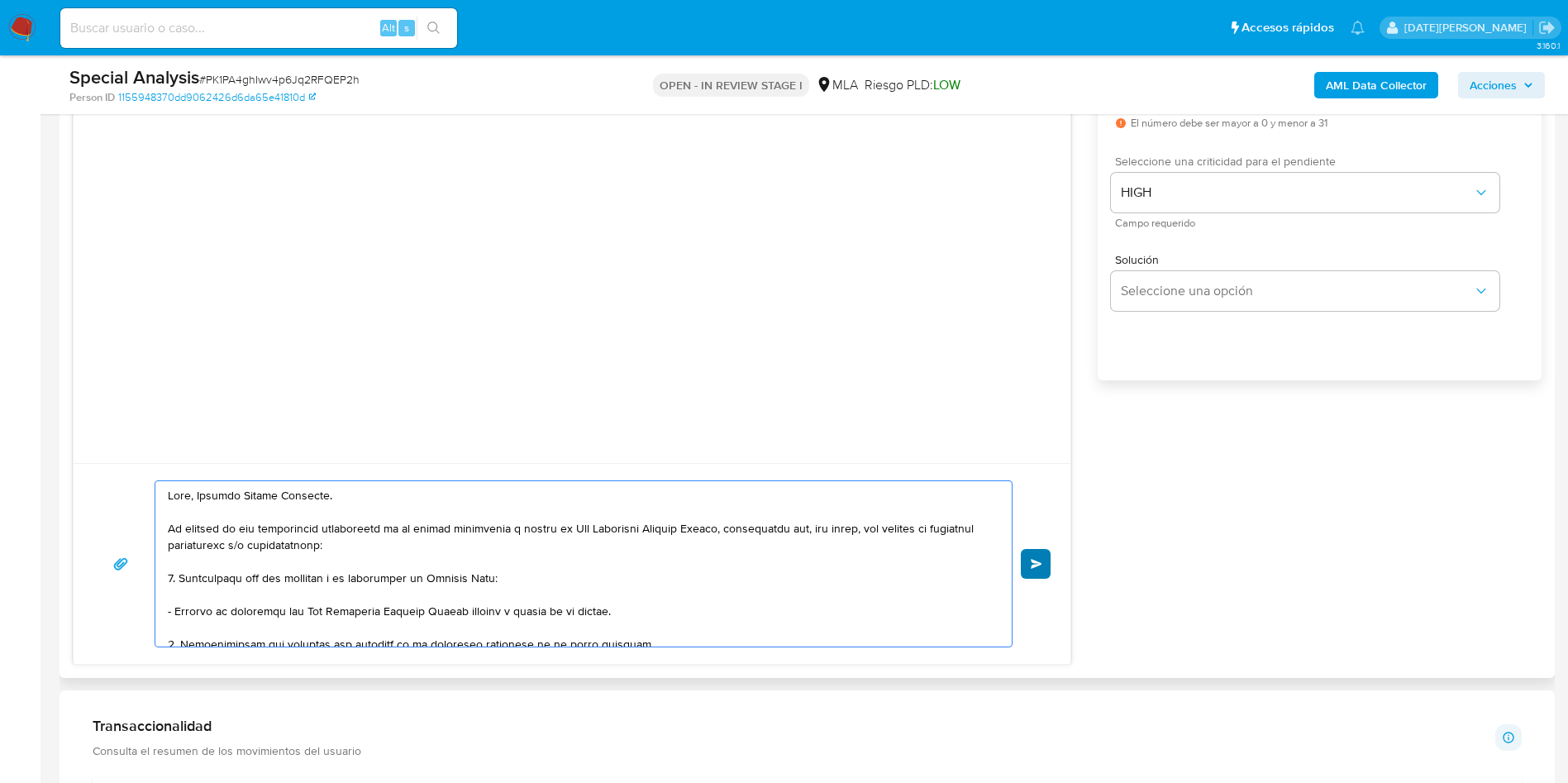
type textarea "Hola, Lorenza Torres Sanabria. En función de las operaciones registradas en la …"
click at [1037, 572] on button "Enviar" at bounding box center [1036, 564] width 30 height 30
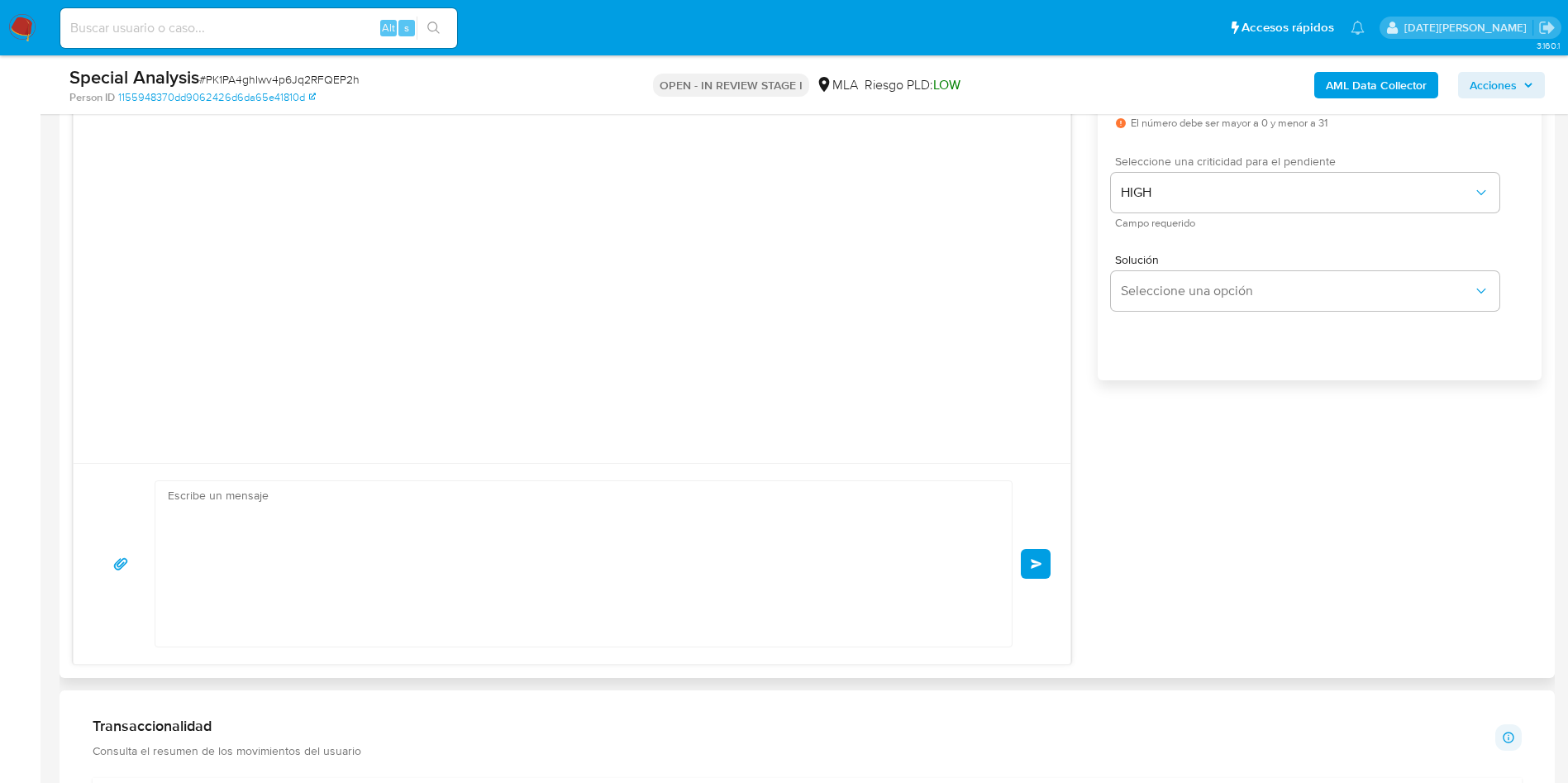
scroll to position [184, 0]
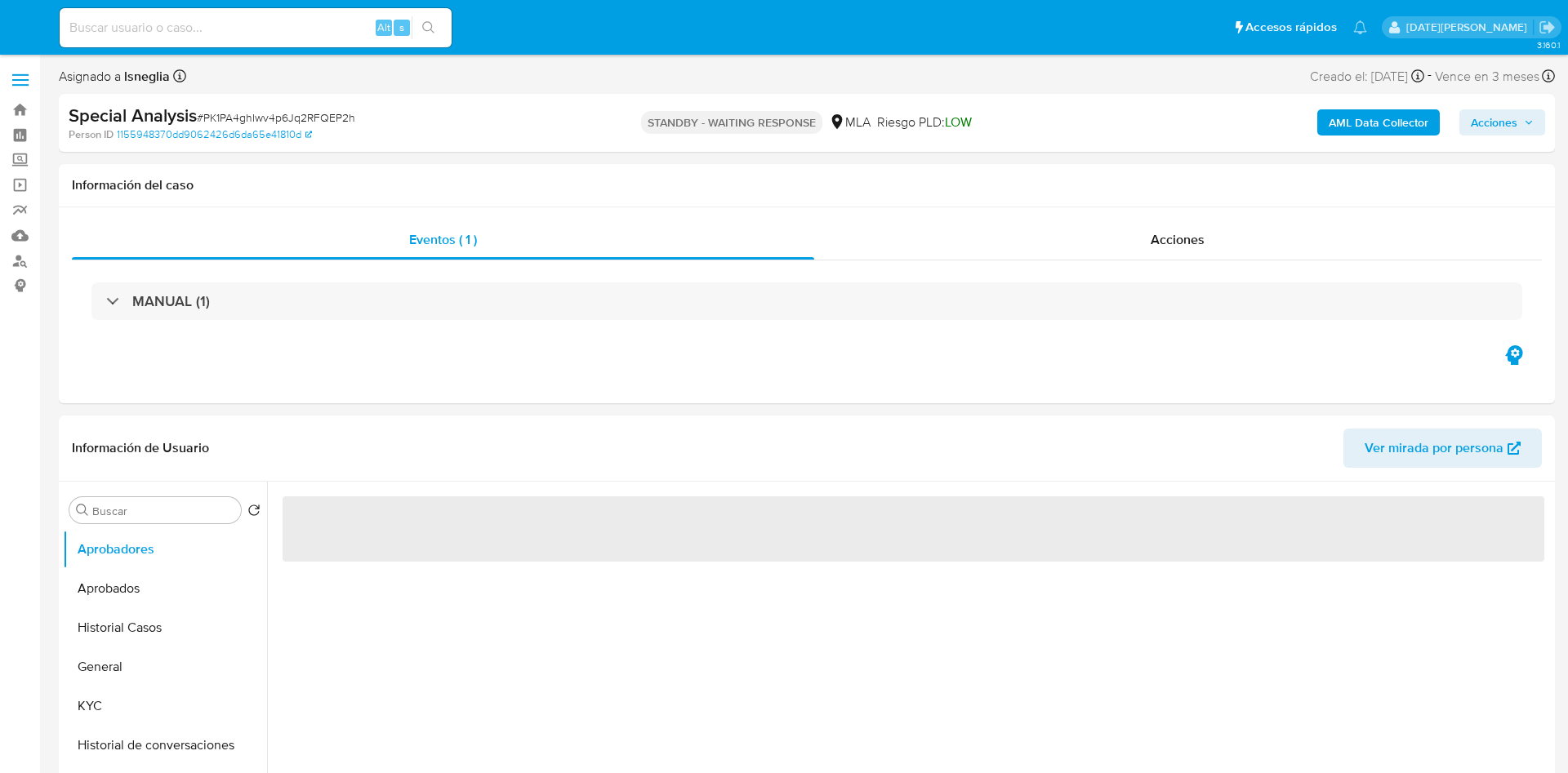
select select "10"
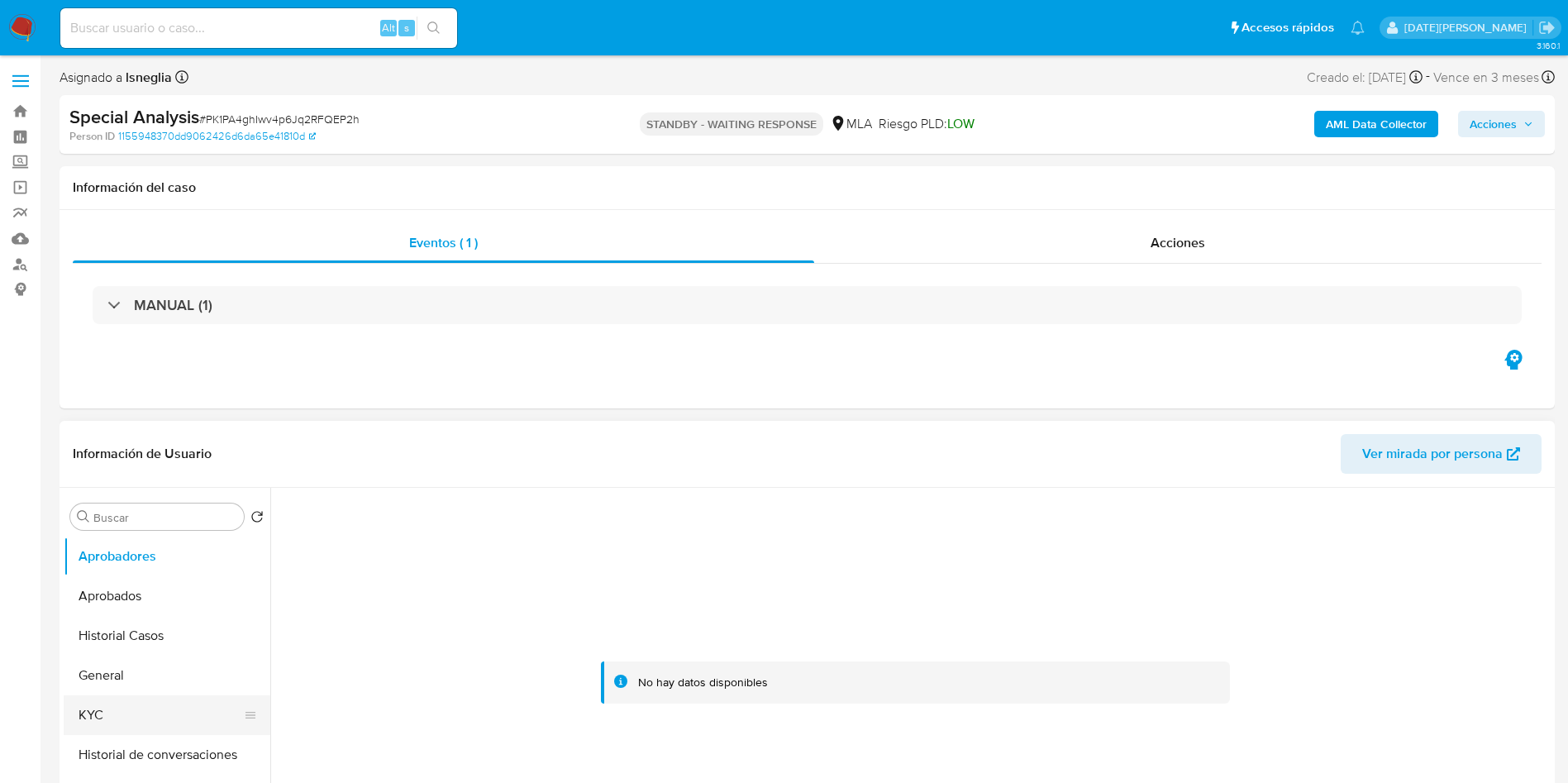
click at [107, 709] on button "KYC" at bounding box center [161, 715] width 194 height 40
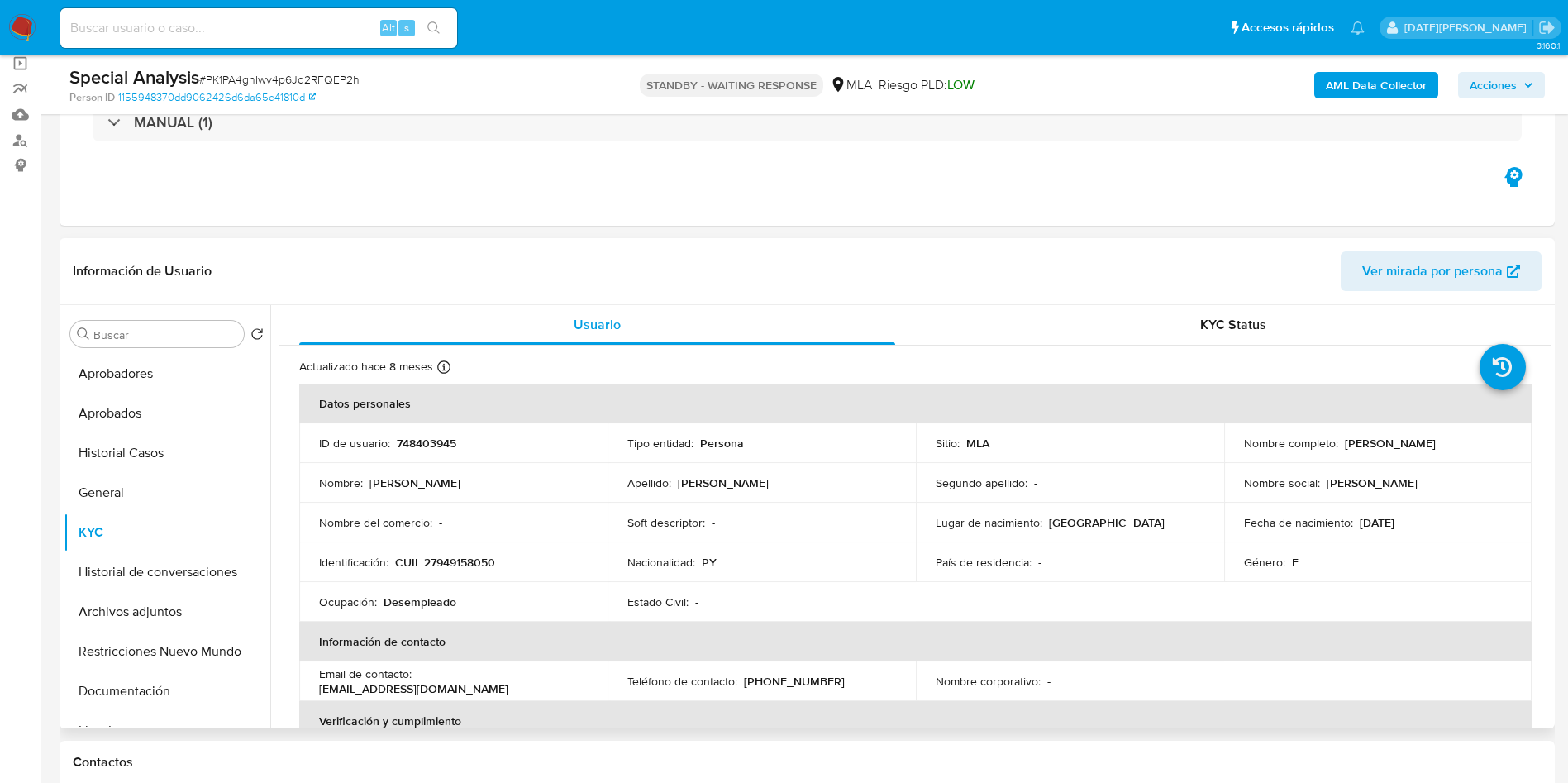
drag, startPoint x: 1339, startPoint y: 442, endPoint x: 1476, endPoint y: 443, distance: 137.0
click at [1476, 443] on div "Nombre completo : Lorenza Torres Sanabria" at bounding box center [1379, 443] width 268 height 15
copy p "Lorenza Torres Sanabria"
drag, startPoint x: 395, startPoint y: 561, endPoint x: 522, endPoint y: 561, distance: 127.0
click at [522, 561] on div "Identificación : CUIL 27949158050" at bounding box center [453, 562] width 268 height 15
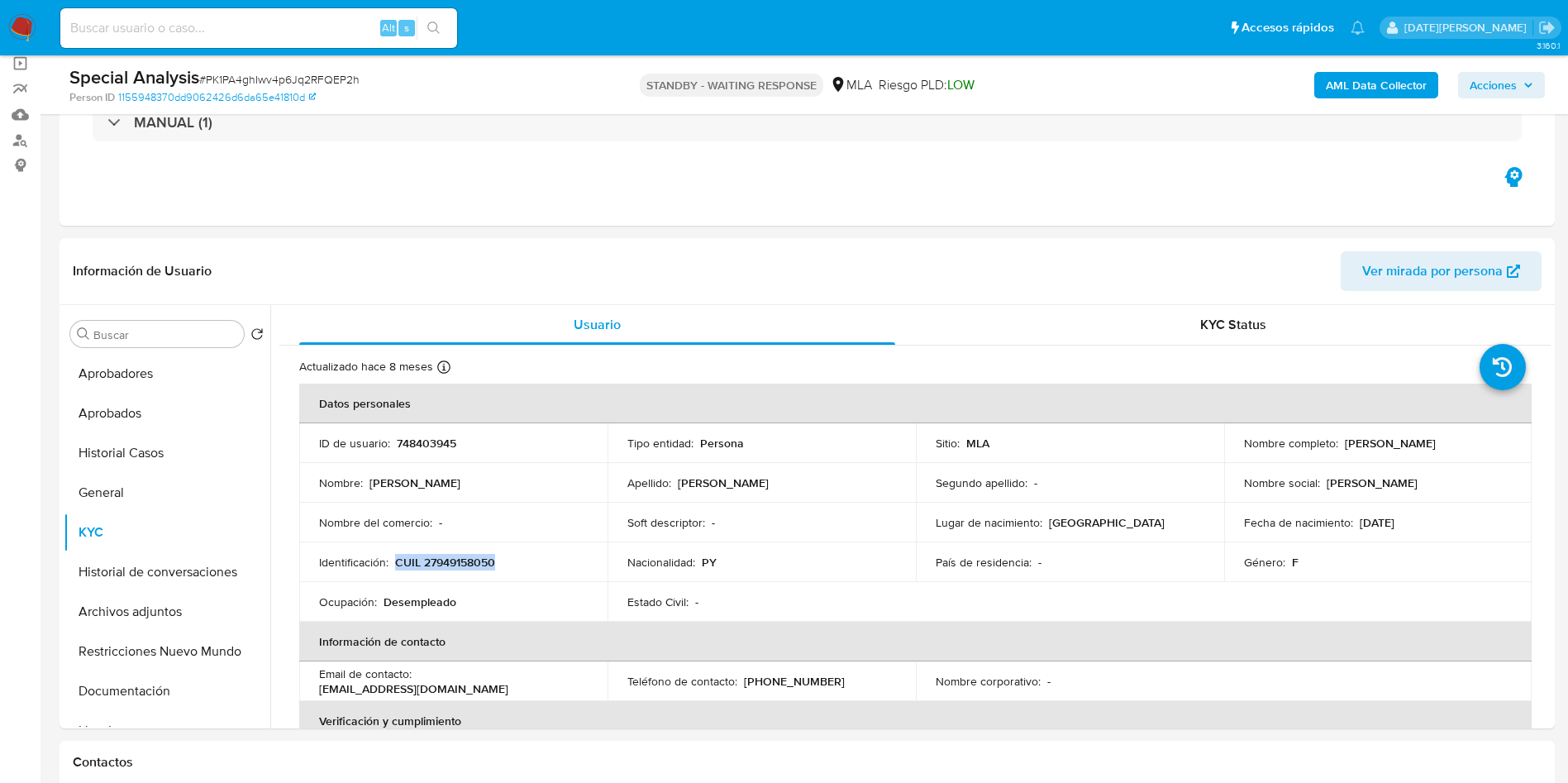
copy p "CUIL 27949158050"
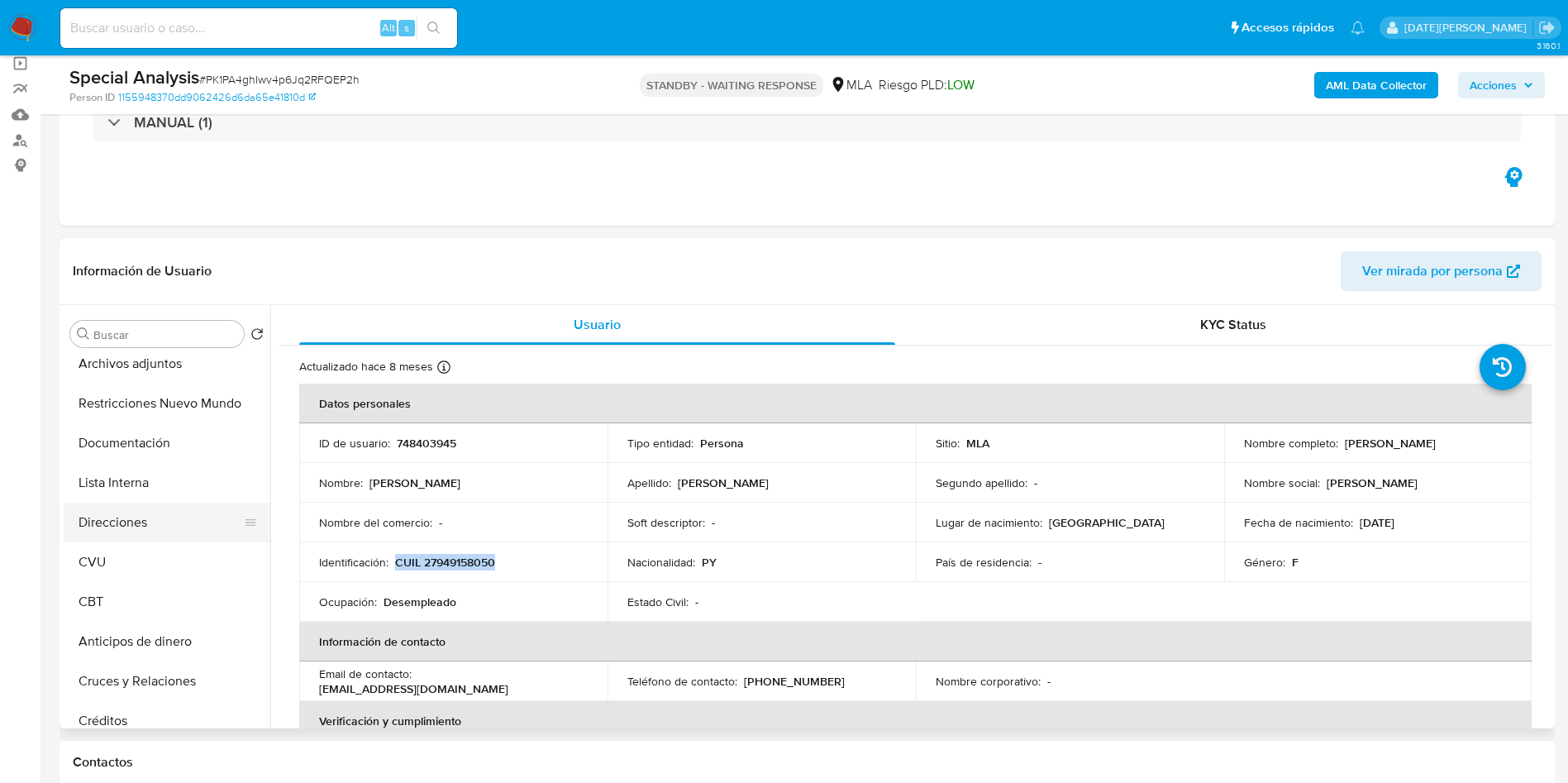
click at [149, 518] on button "Direcciones" at bounding box center [161, 523] width 194 height 40
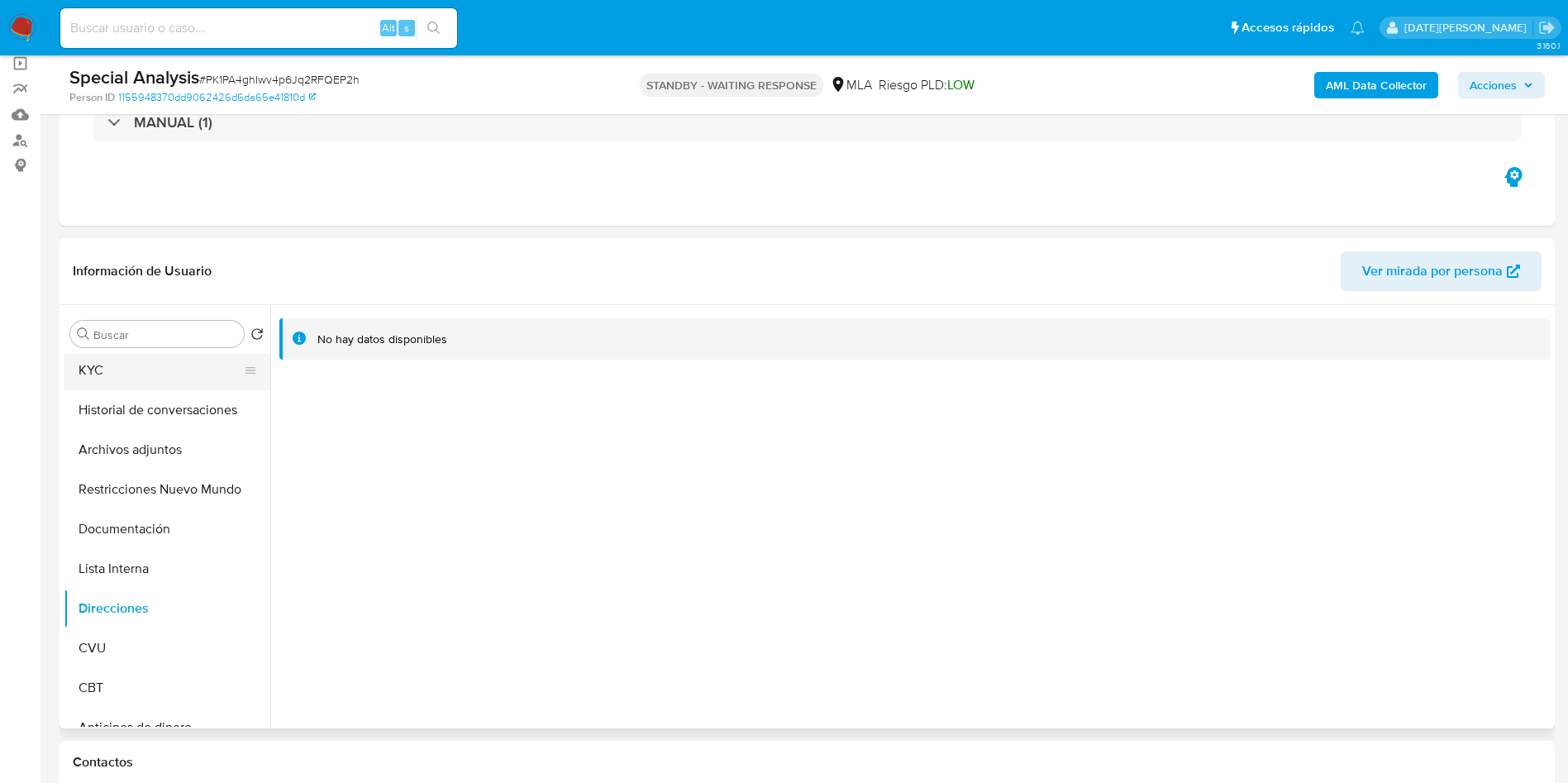
scroll to position [124, 0]
click at [139, 416] on button "KYC" at bounding box center [161, 408] width 194 height 40
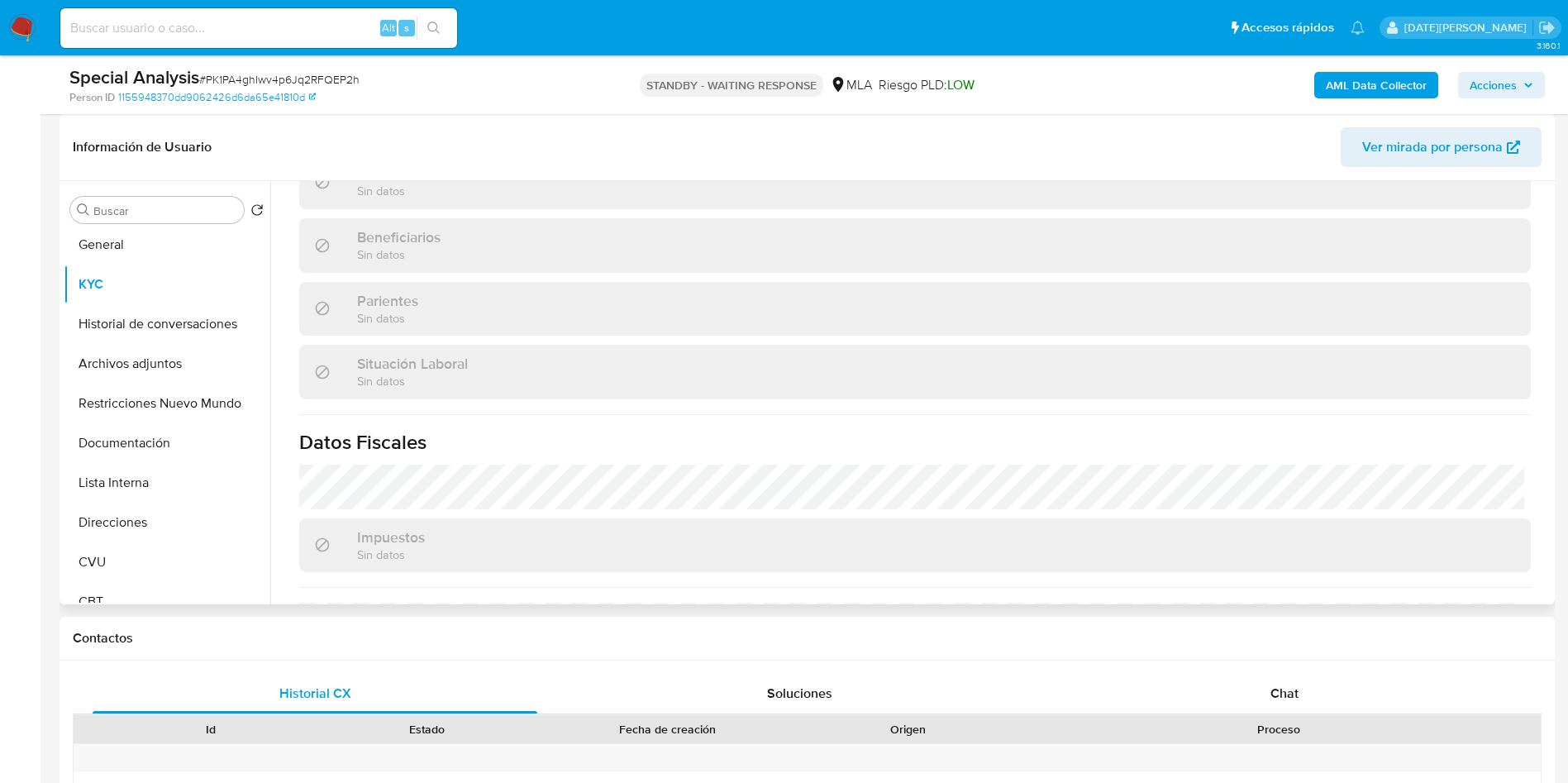
scroll to position [856, 0]
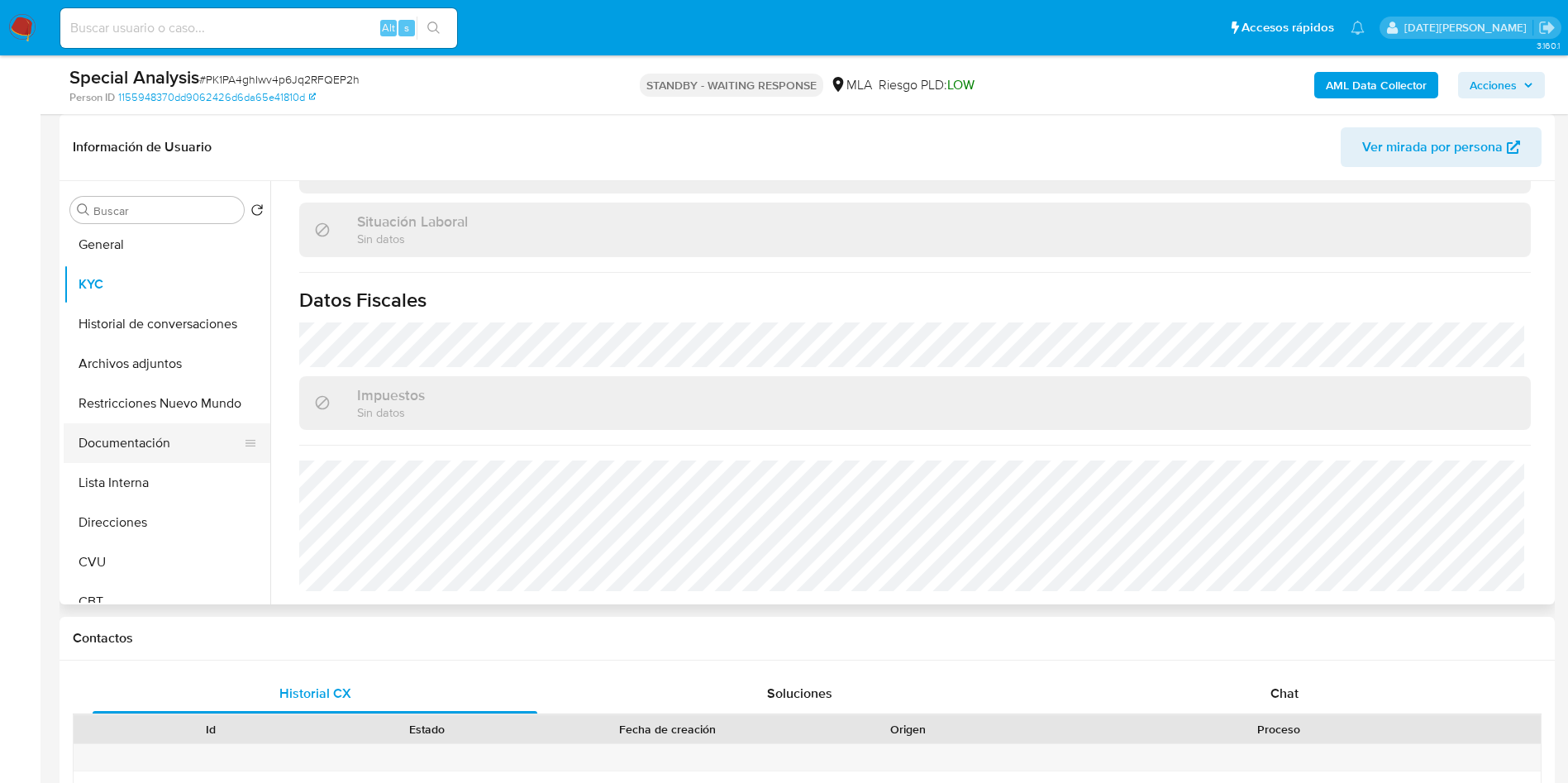
click at [147, 441] on button "Documentación" at bounding box center [161, 443] width 194 height 40
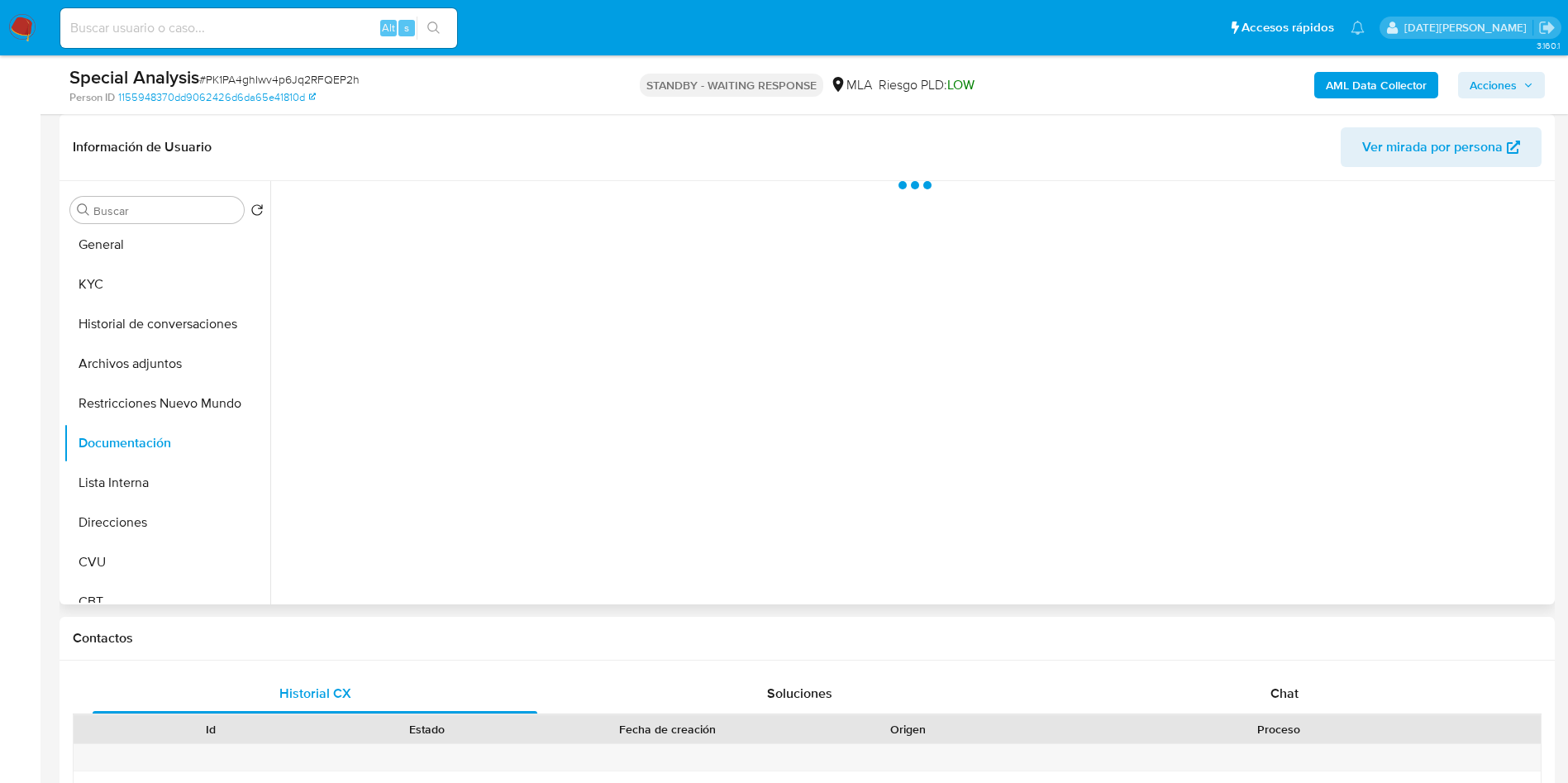
scroll to position [0, 0]
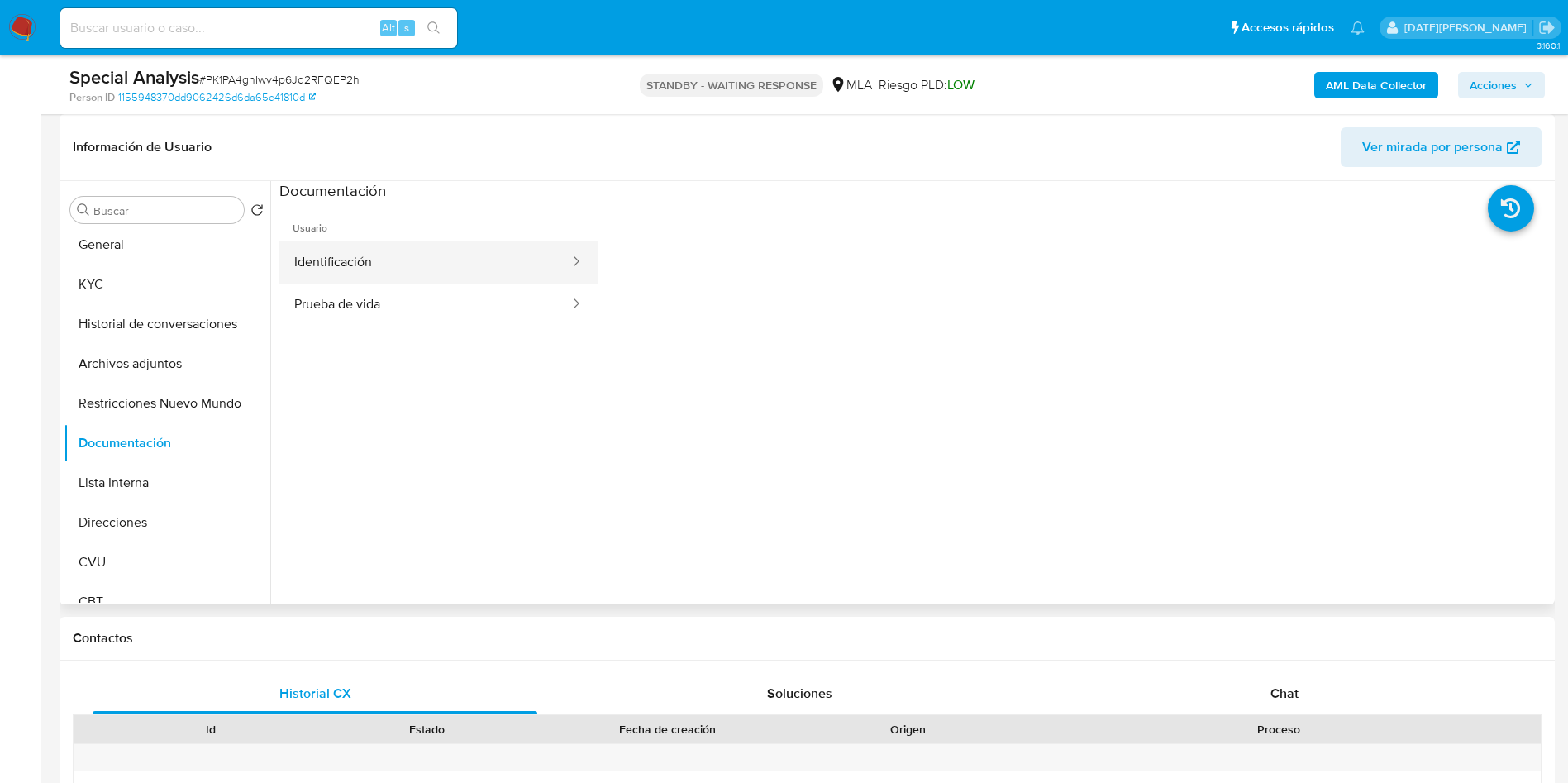
click at [400, 267] on button "Identificación" at bounding box center [426, 262] width 292 height 42
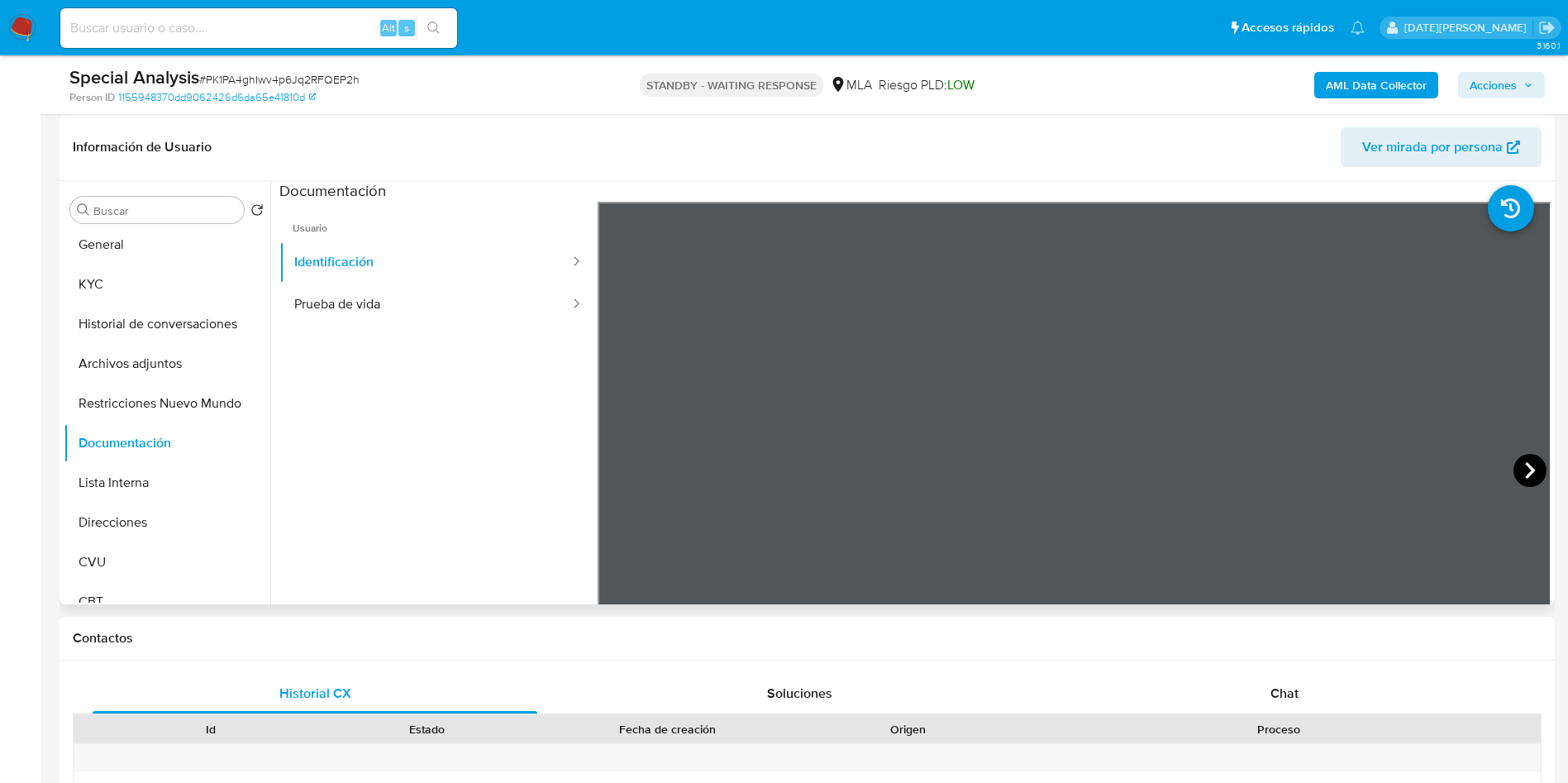
click at [1531, 473] on icon at bounding box center [1530, 470] width 33 height 33
click at [134, 291] on button "KYC" at bounding box center [161, 284] width 194 height 40
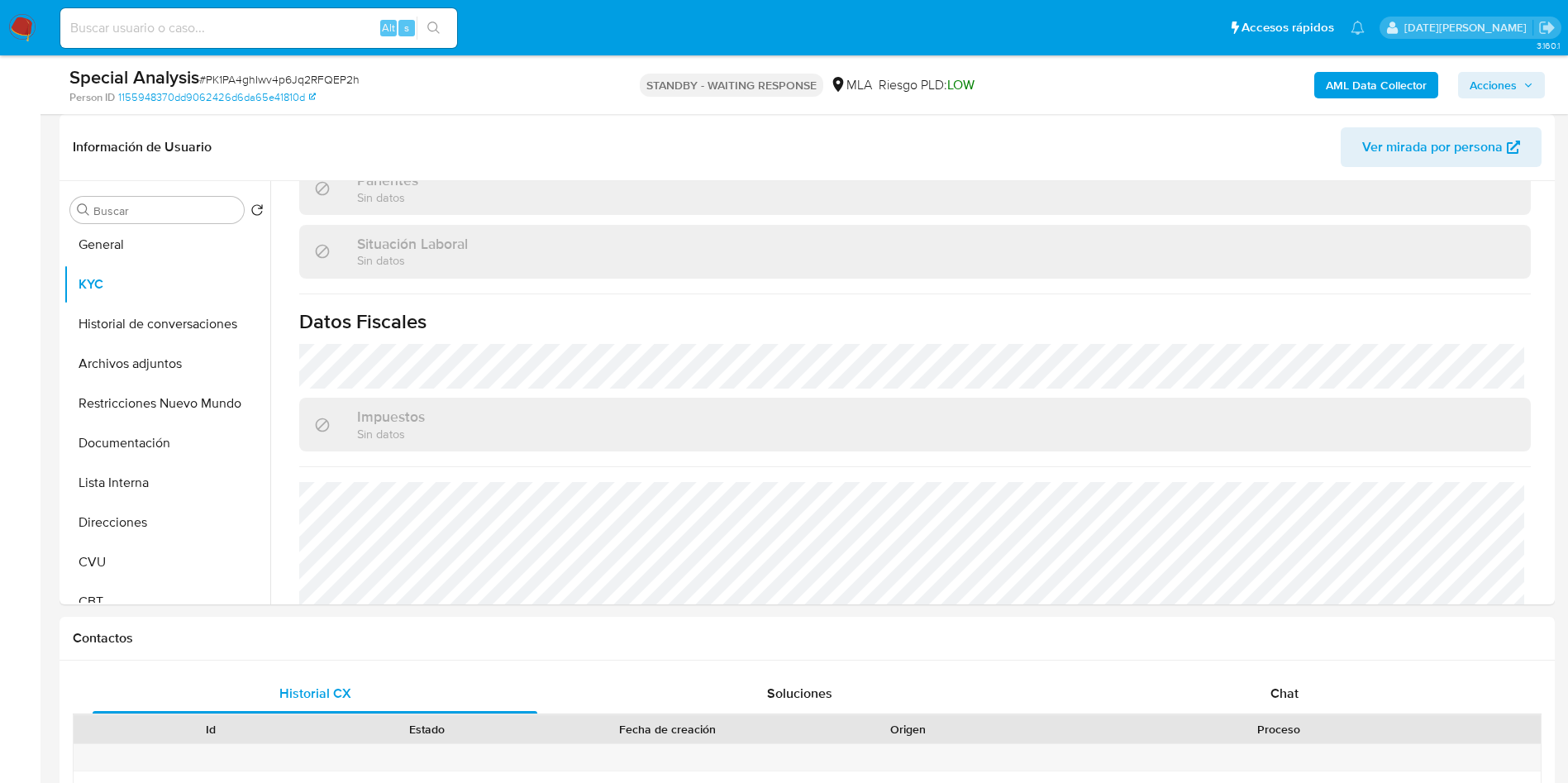
scroll to position [856, 0]
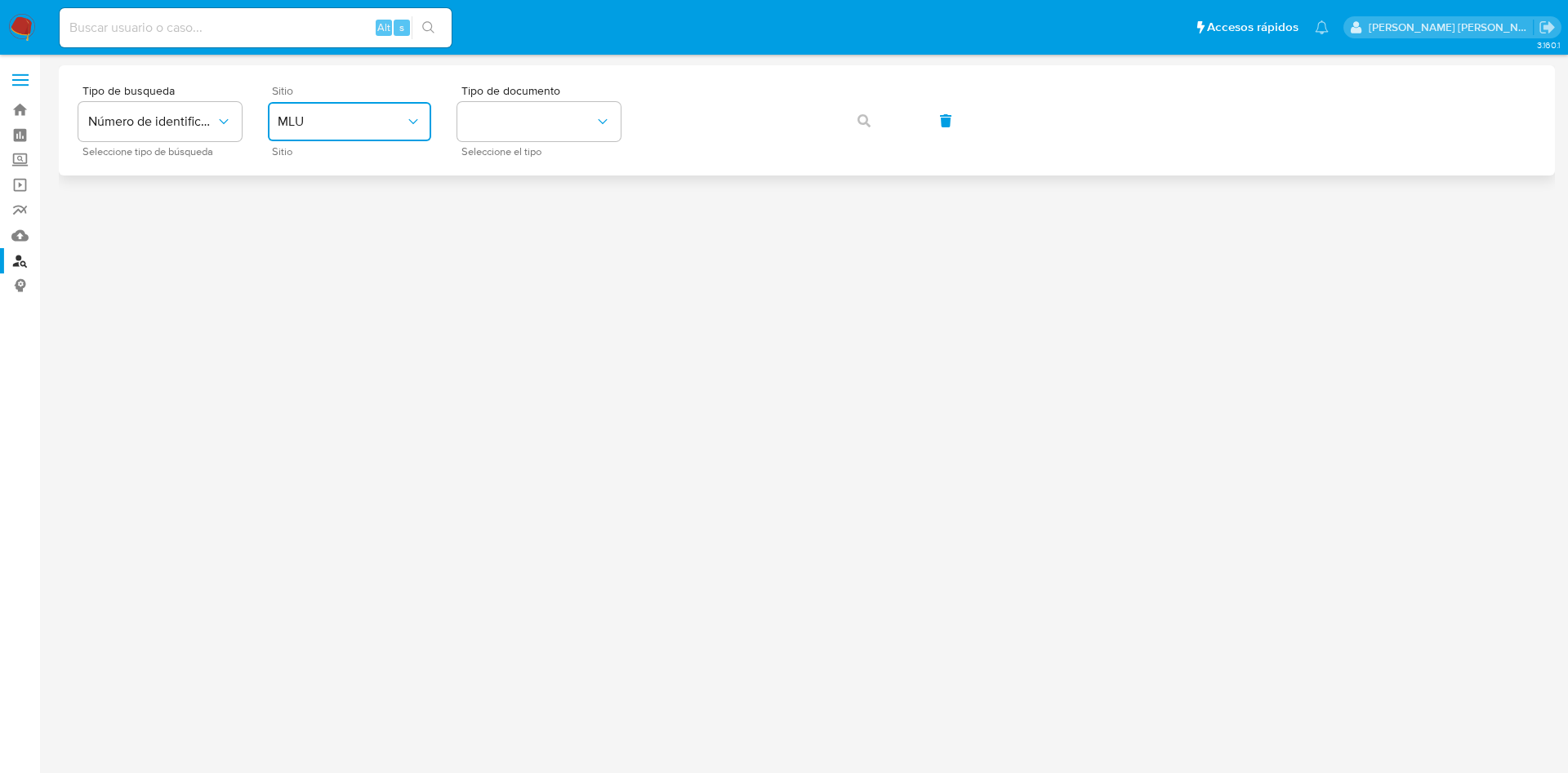
click at [406, 125] on icon "site_id" at bounding box center [413, 121] width 17 height 17
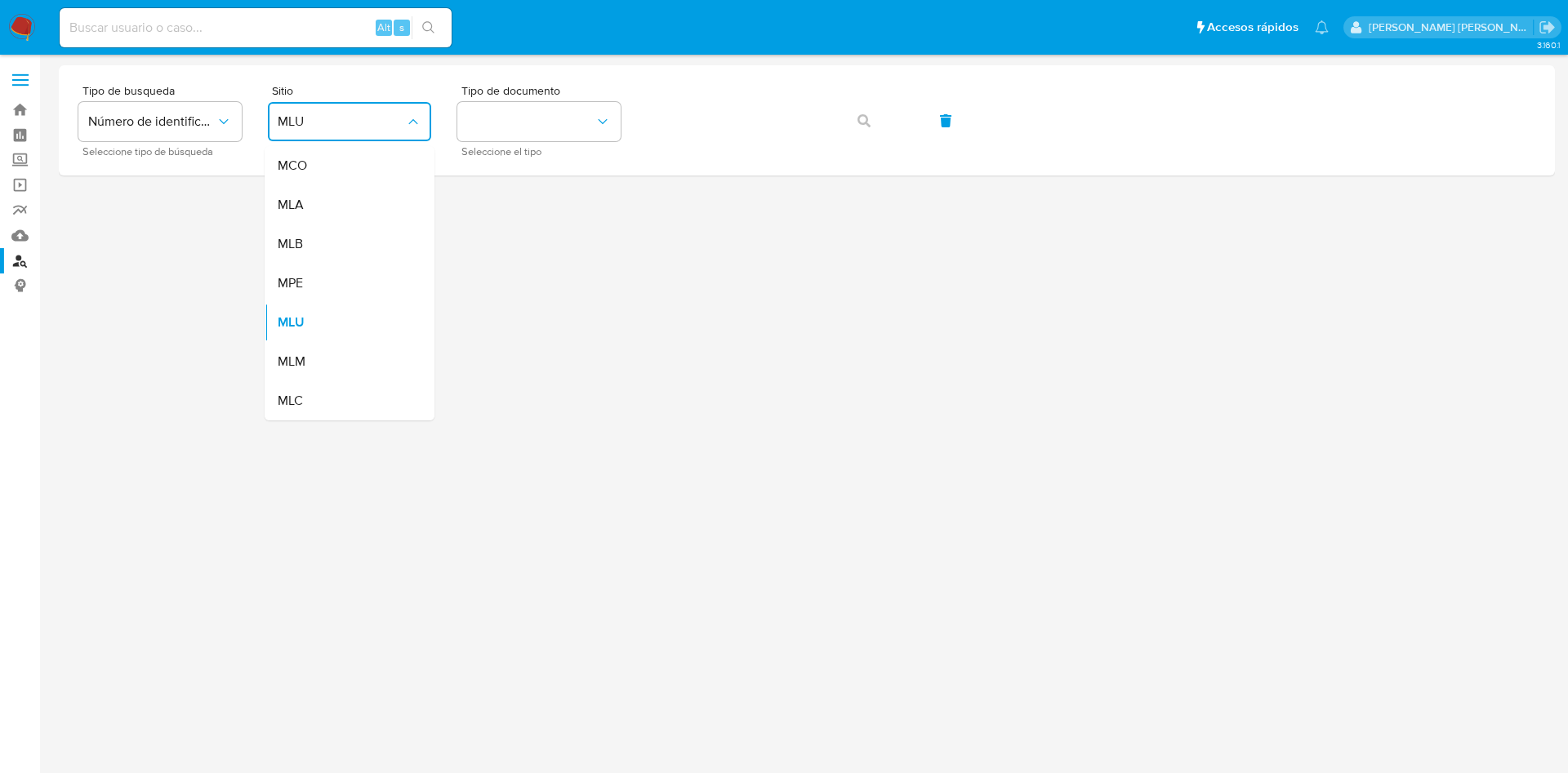
click at [358, 206] on div "MLA" at bounding box center [344, 204] width 134 height 39
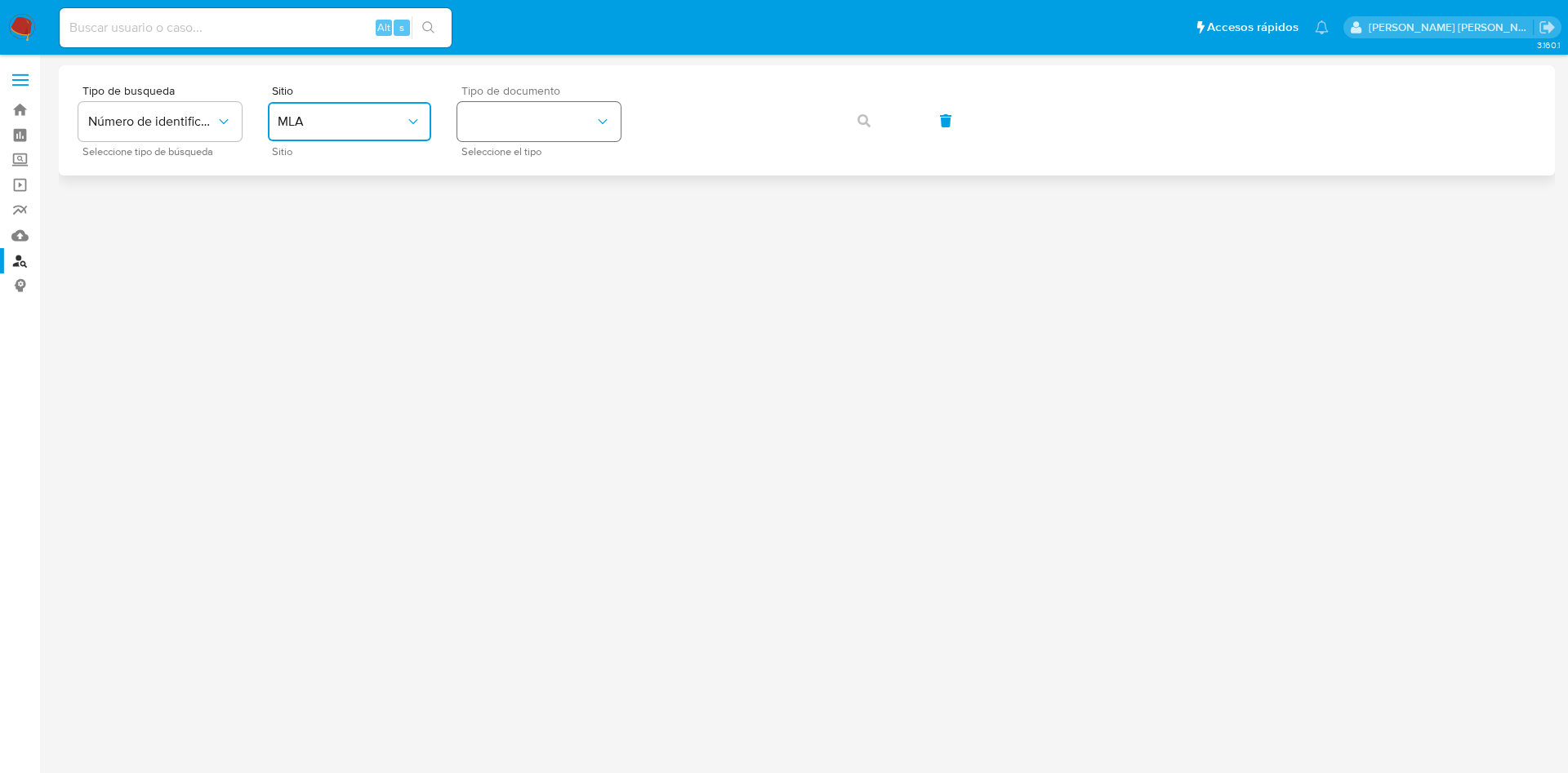
click at [579, 114] on button "identificationType" at bounding box center [539, 121] width 163 height 39
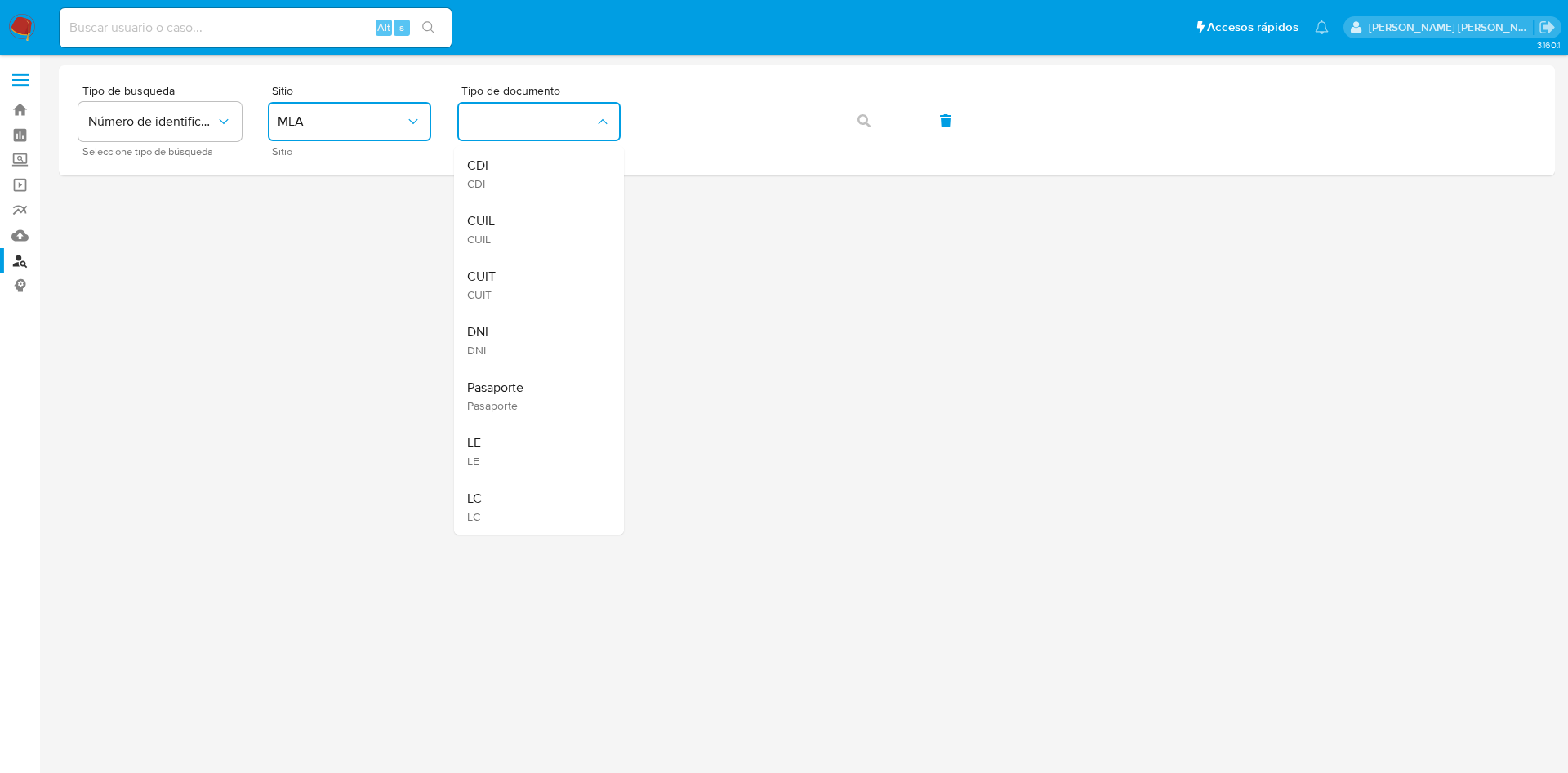
click at [522, 288] on div "CUIT CUIT" at bounding box center [533, 284] width 134 height 55
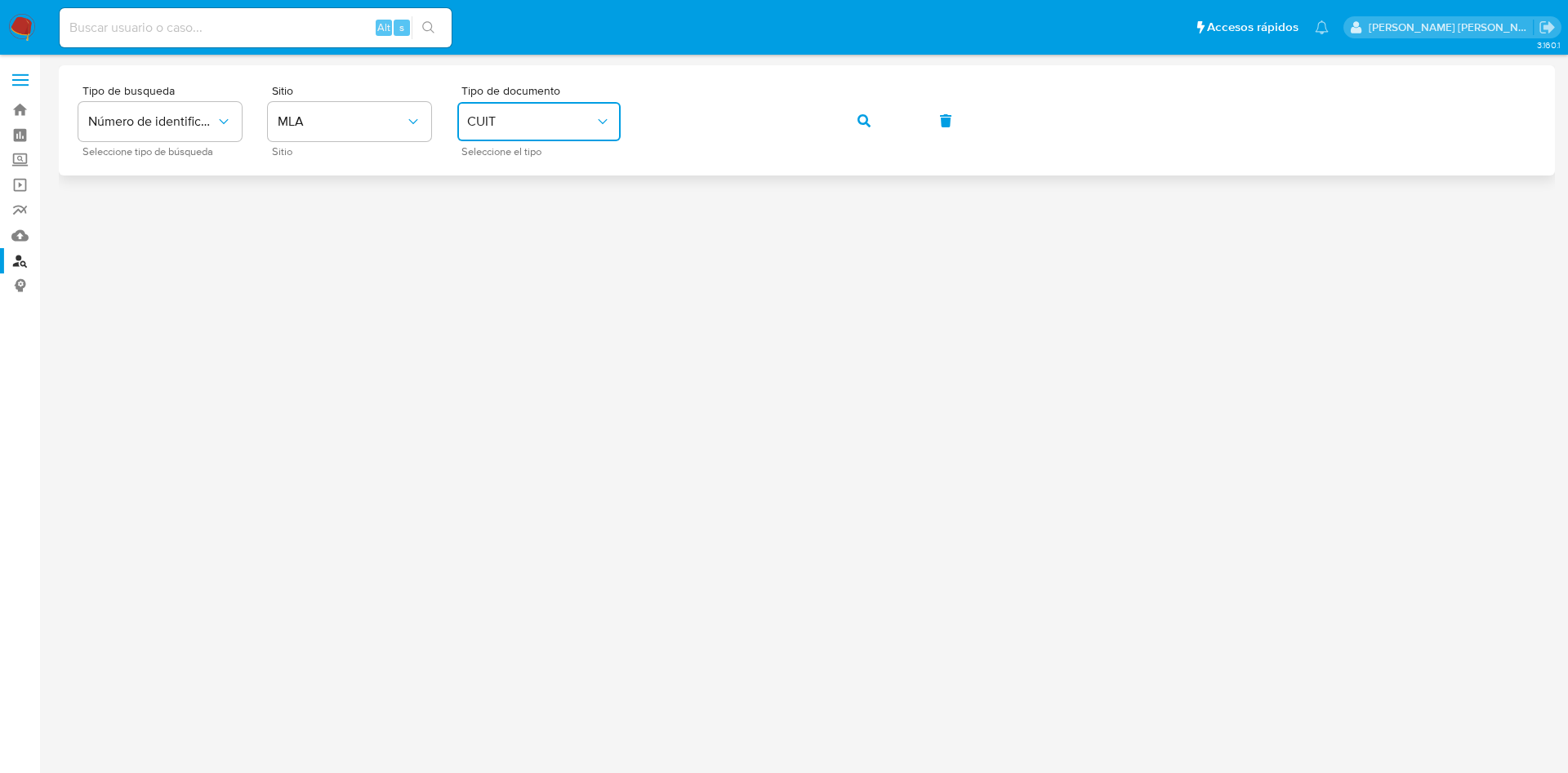
click at [880, 110] on button "button" at bounding box center [863, 120] width 55 height 39
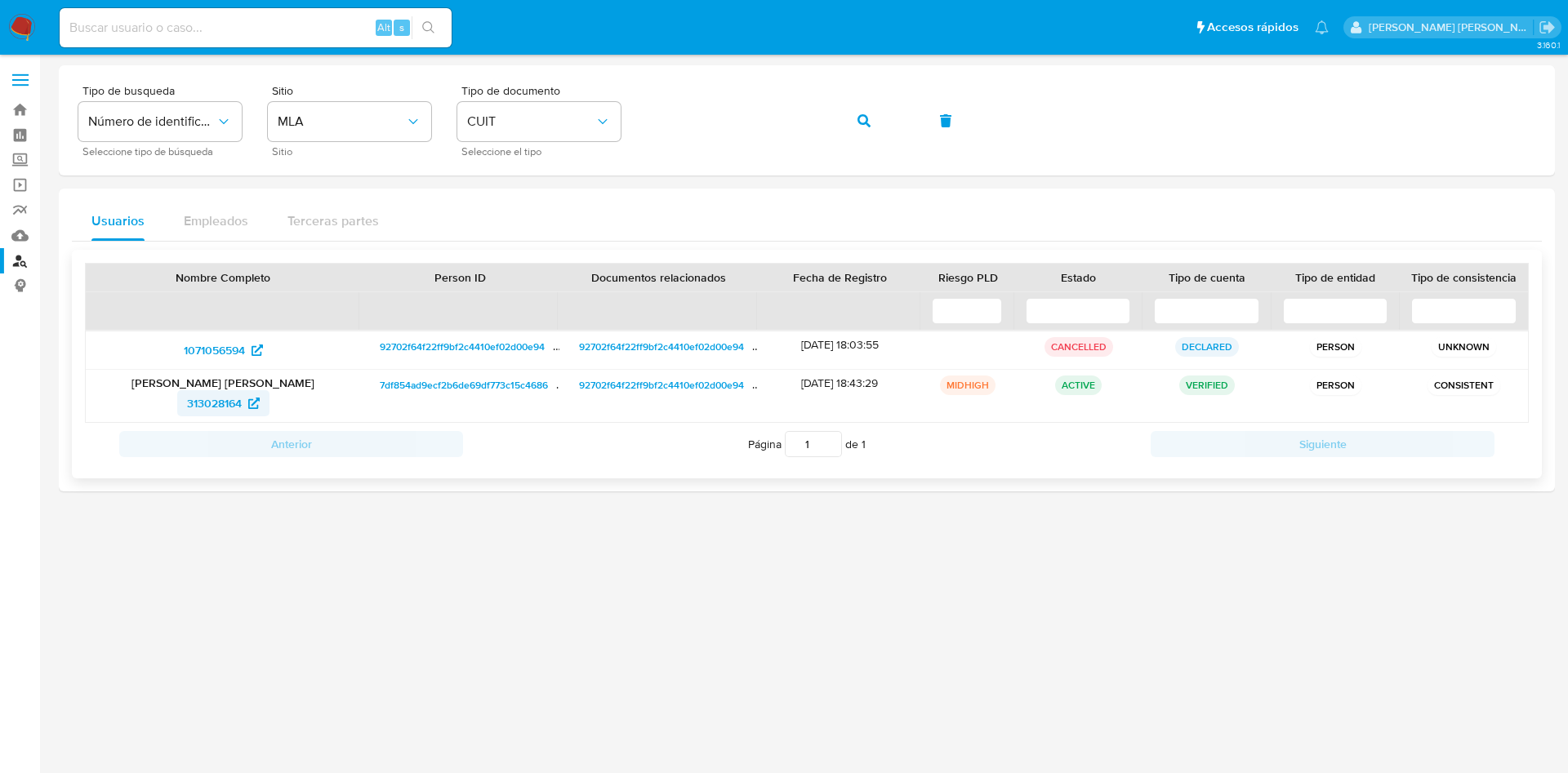
click at [206, 402] on span "313028164" at bounding box center [214, 404] width 54 height 26
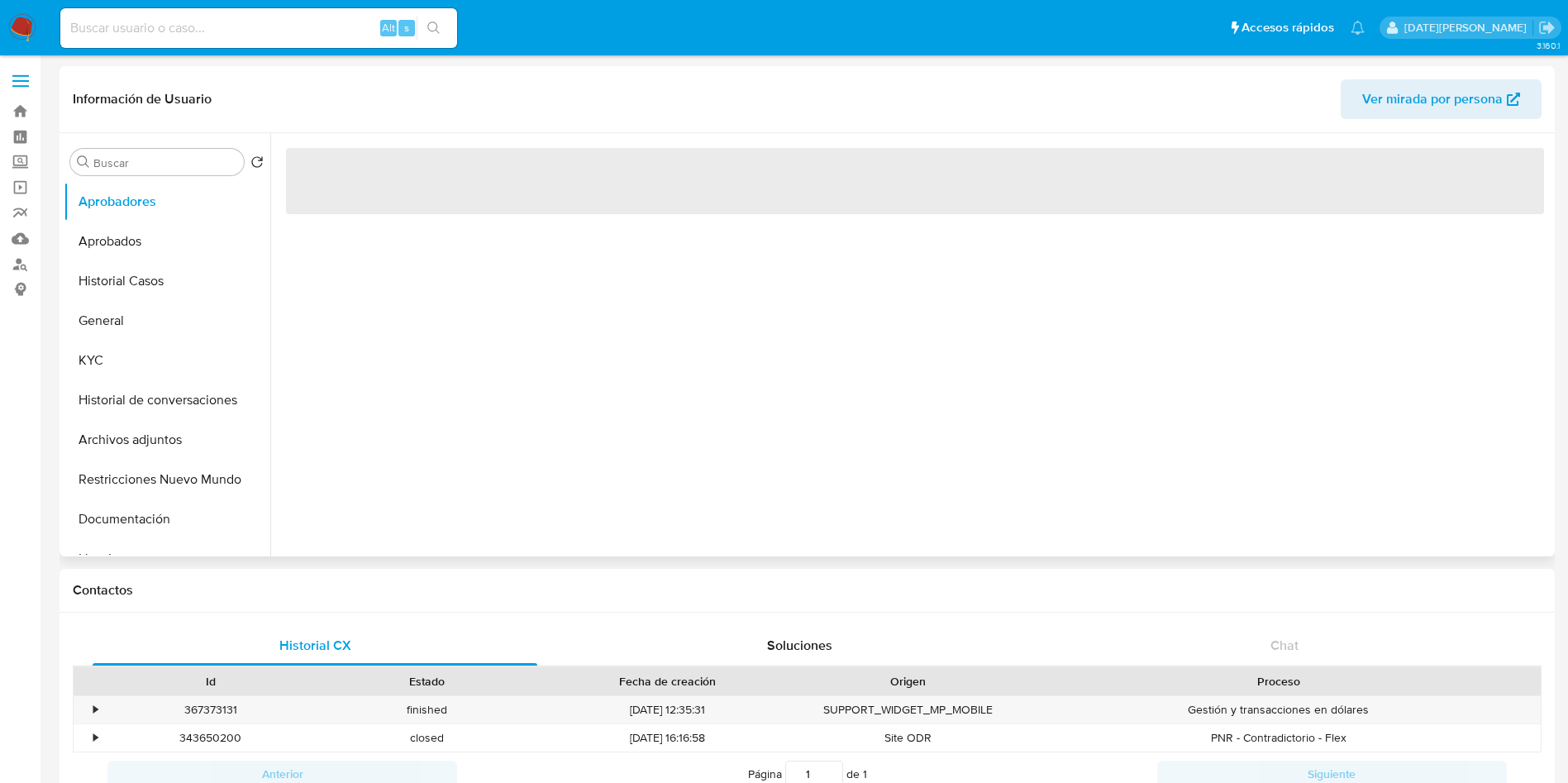
select select "10"
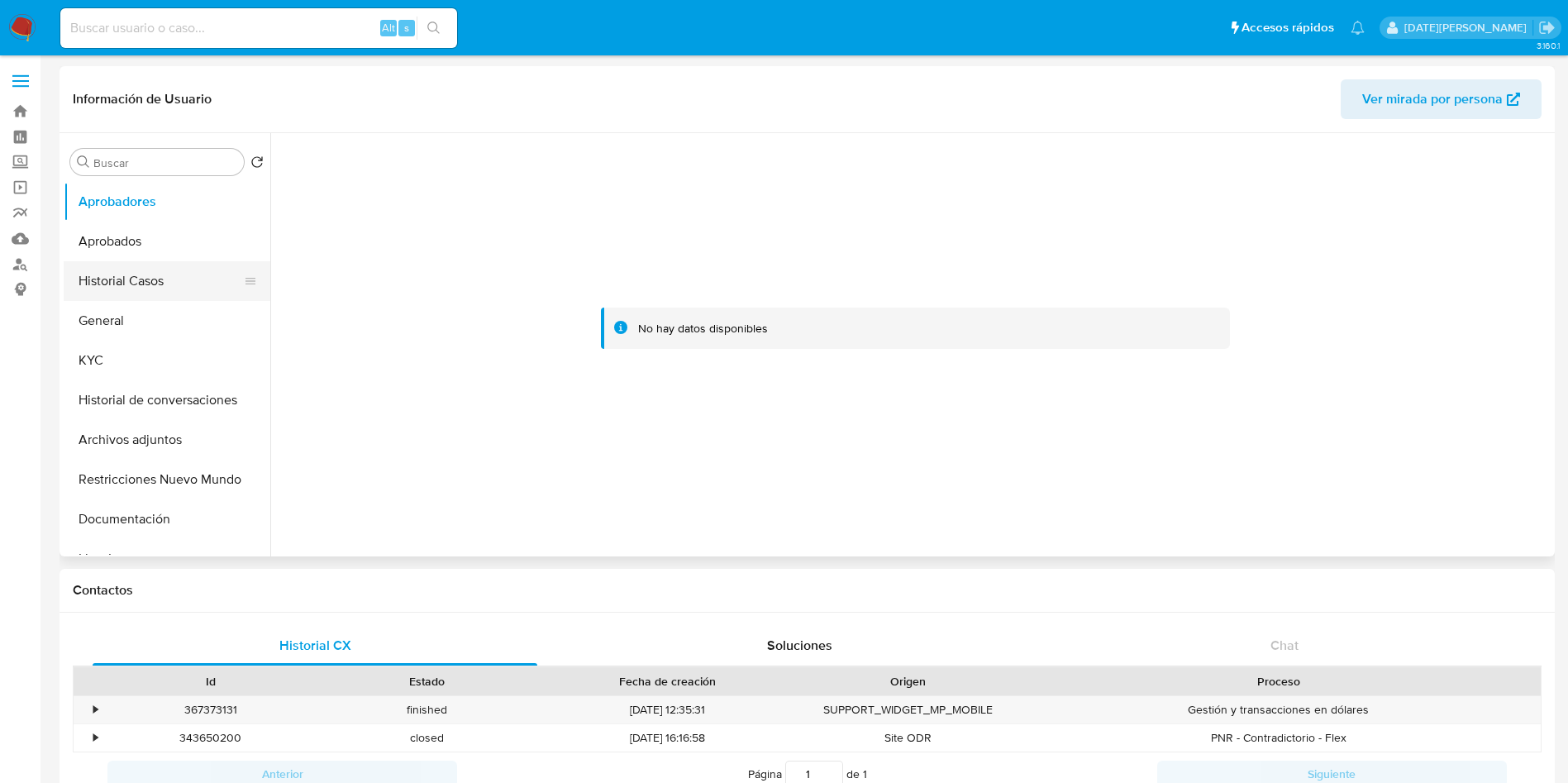
click at [127, 273] on button "Historial Casos" at bounding box center [161, 281] width 194 height 40
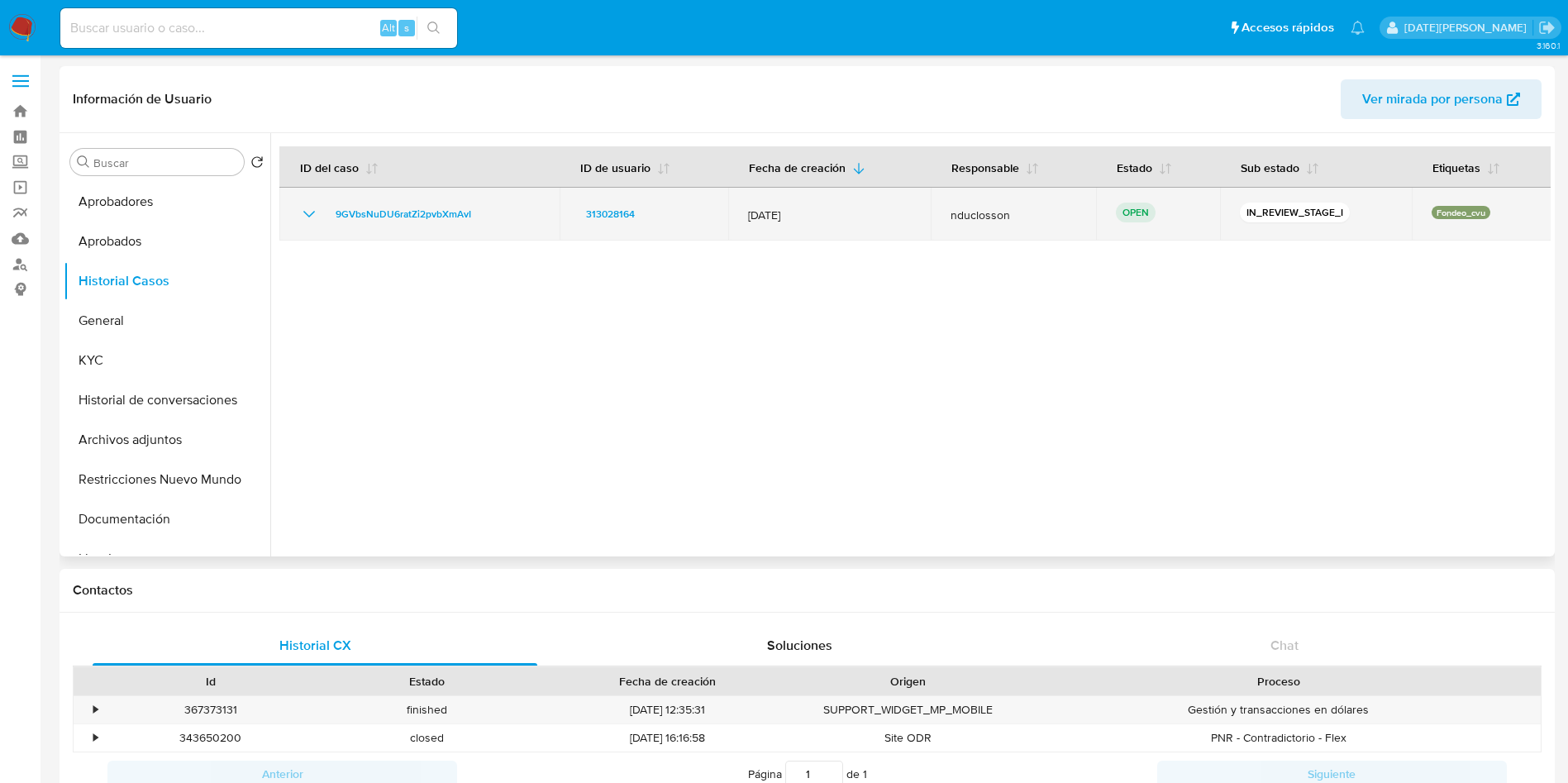
drag, startPoint x: 947, startPoint y: 211, endPoint x: 998, endPoint y: 214, distance: 51.1
click at [998, 214] on span "nduclosson" at bounding box center [1013, 215] width 125 height 15
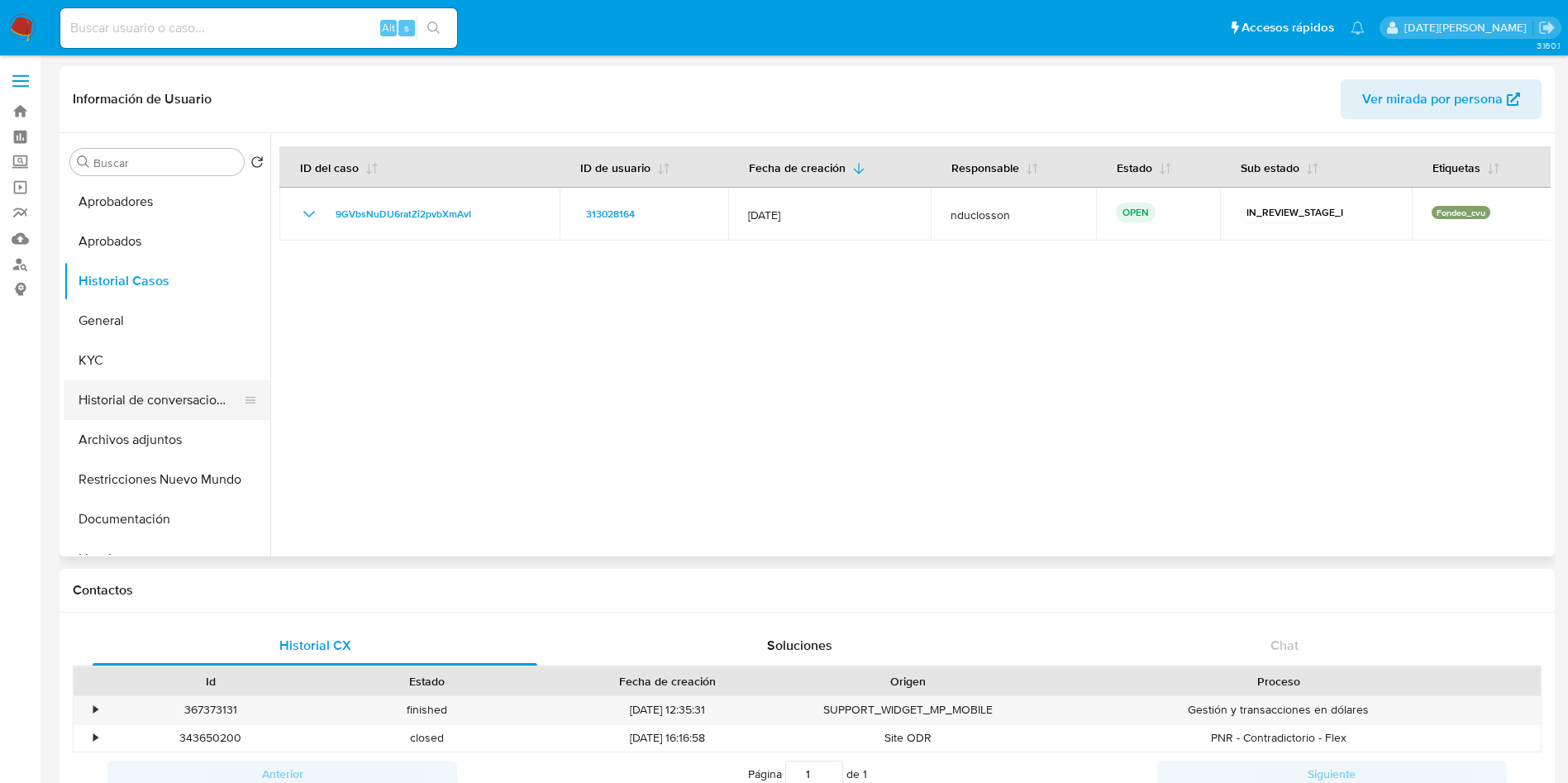
click at [134, 411] on button "Historial de conversaciones" at bounding box center [161, 400] width 194 height 40
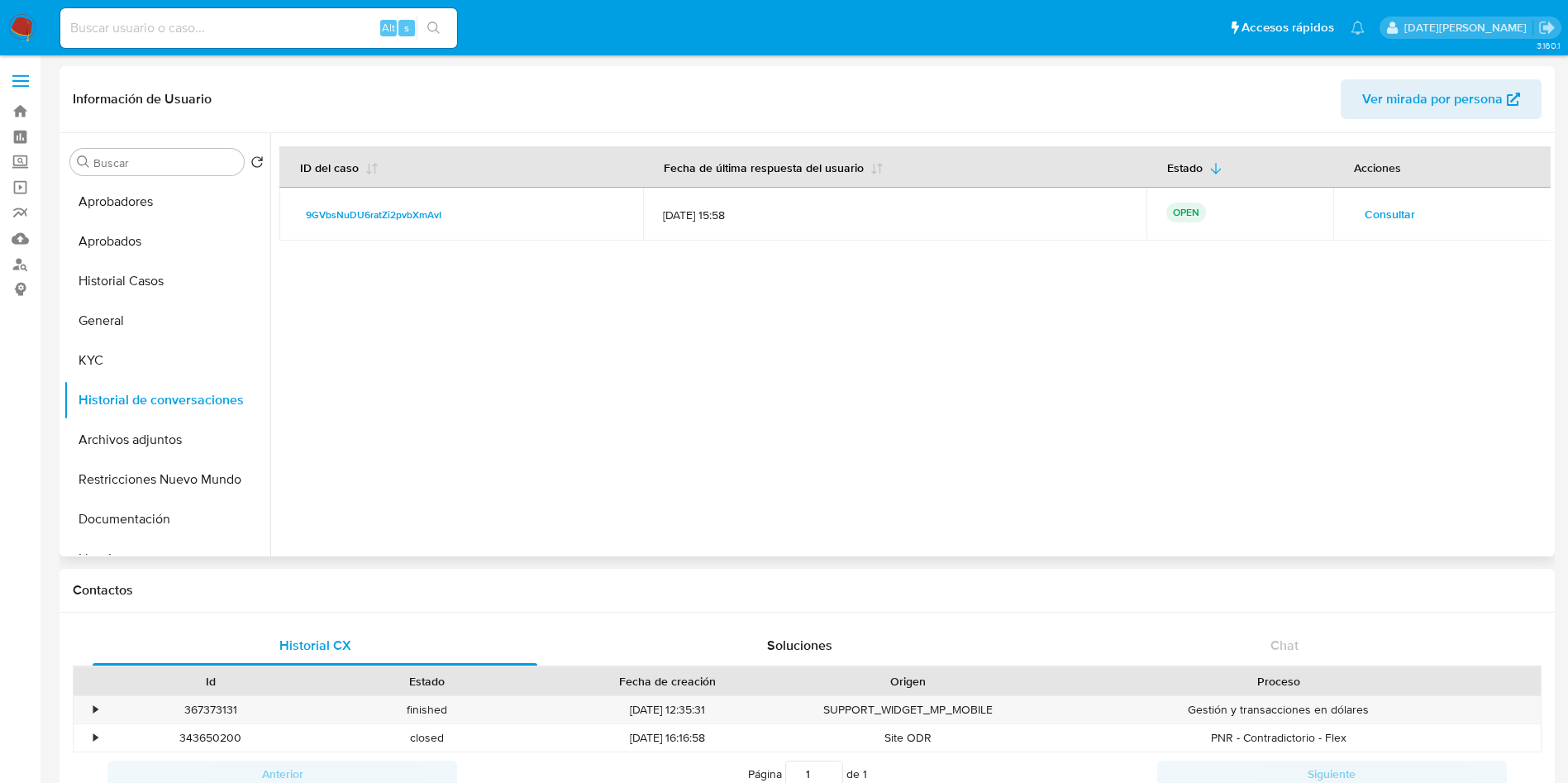
click at [1405, 216] on span "Consultar" at bounding box center [1389, 214] width 51 height 23
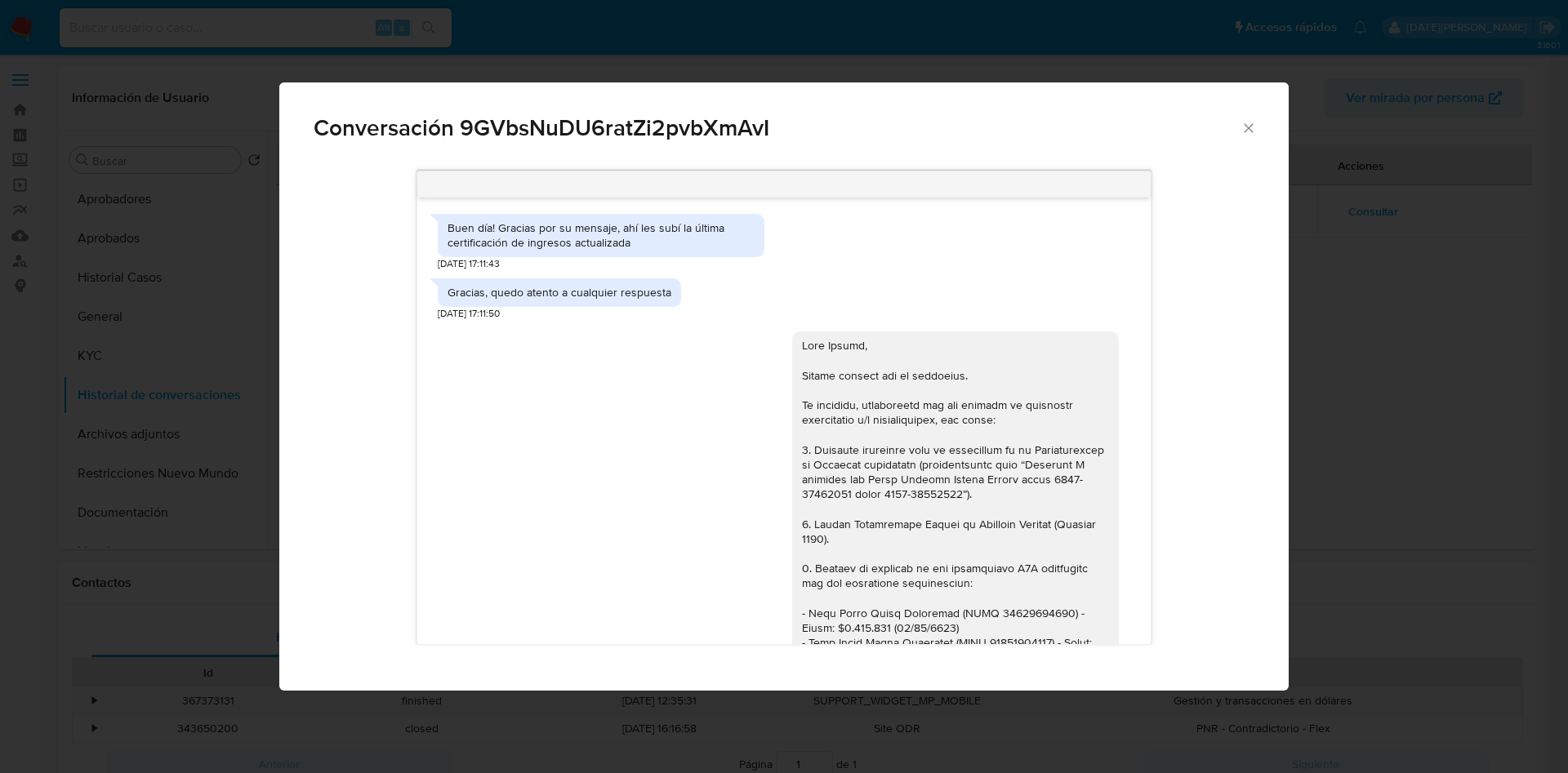
scroll to position [1793, 0]
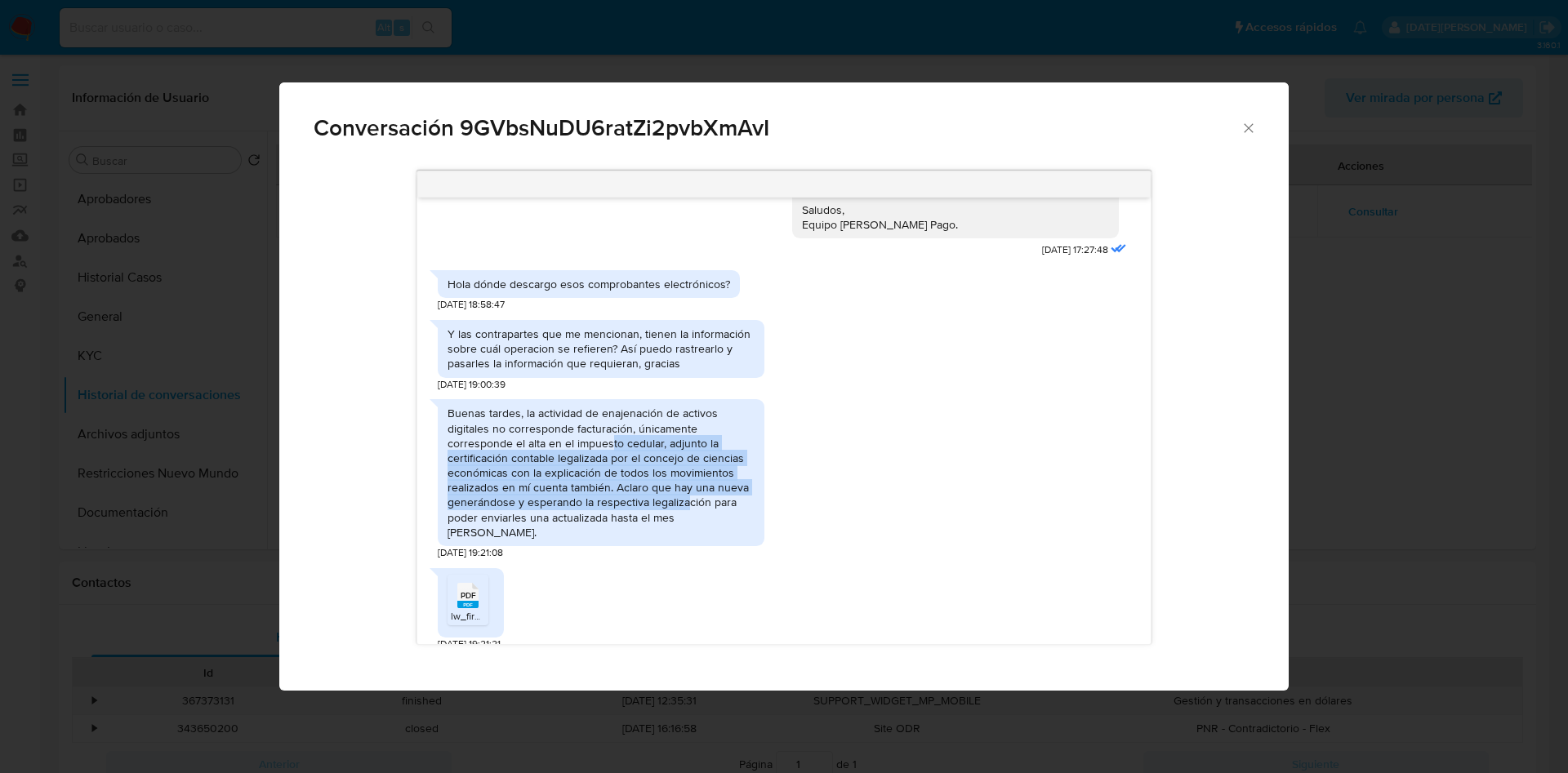
drag, startPoint x: 637, startPoint y: 442, endPoint x: 688, endPoint y: 505, distance: 81.1
click at [688, 505] on div "Buenas tardes, la actividad de enajenación de activos digitales no corresponde …" at bounding box center [601, 473] width 307 height 134
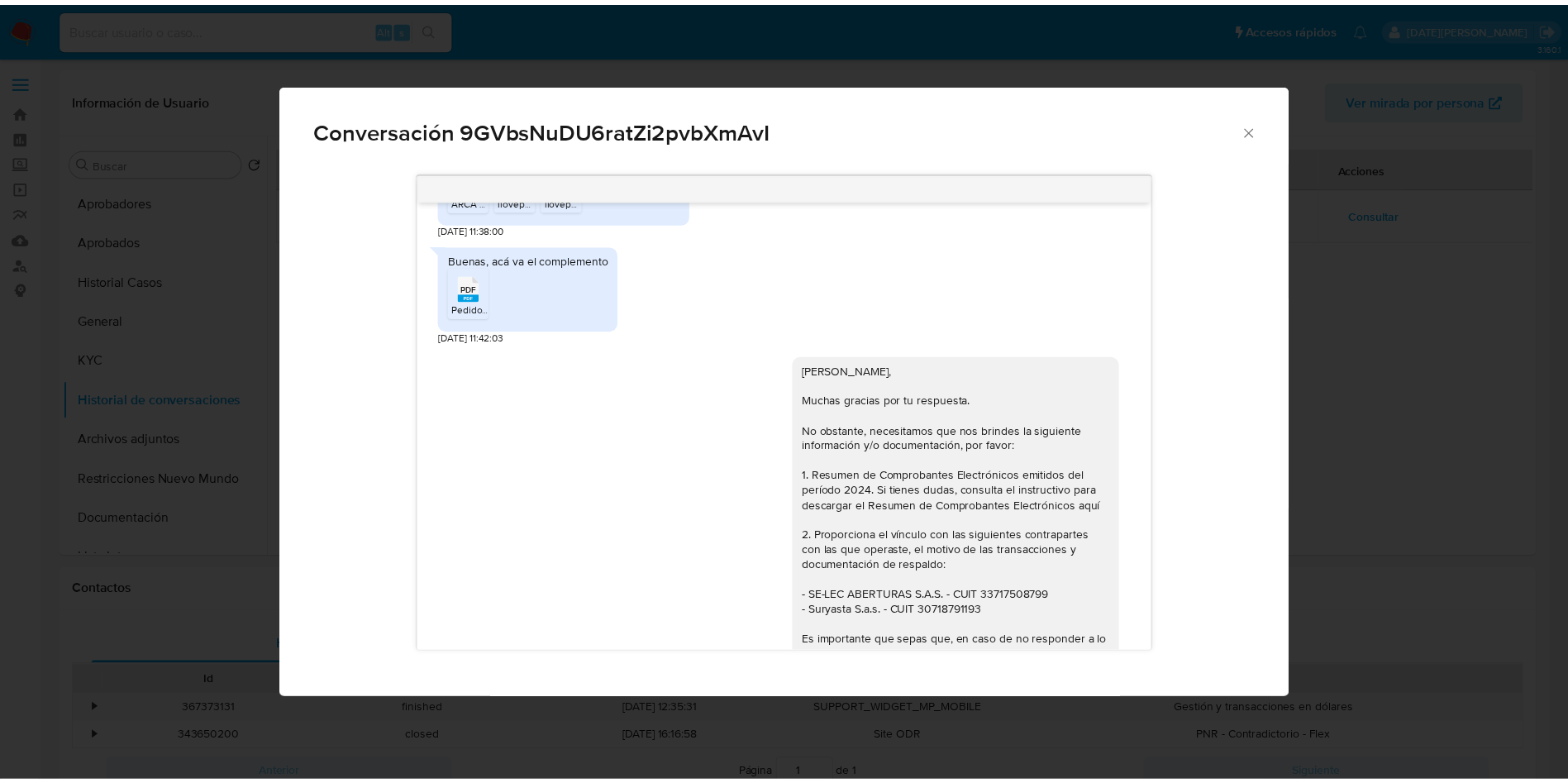
scroll to position [1071, 0]
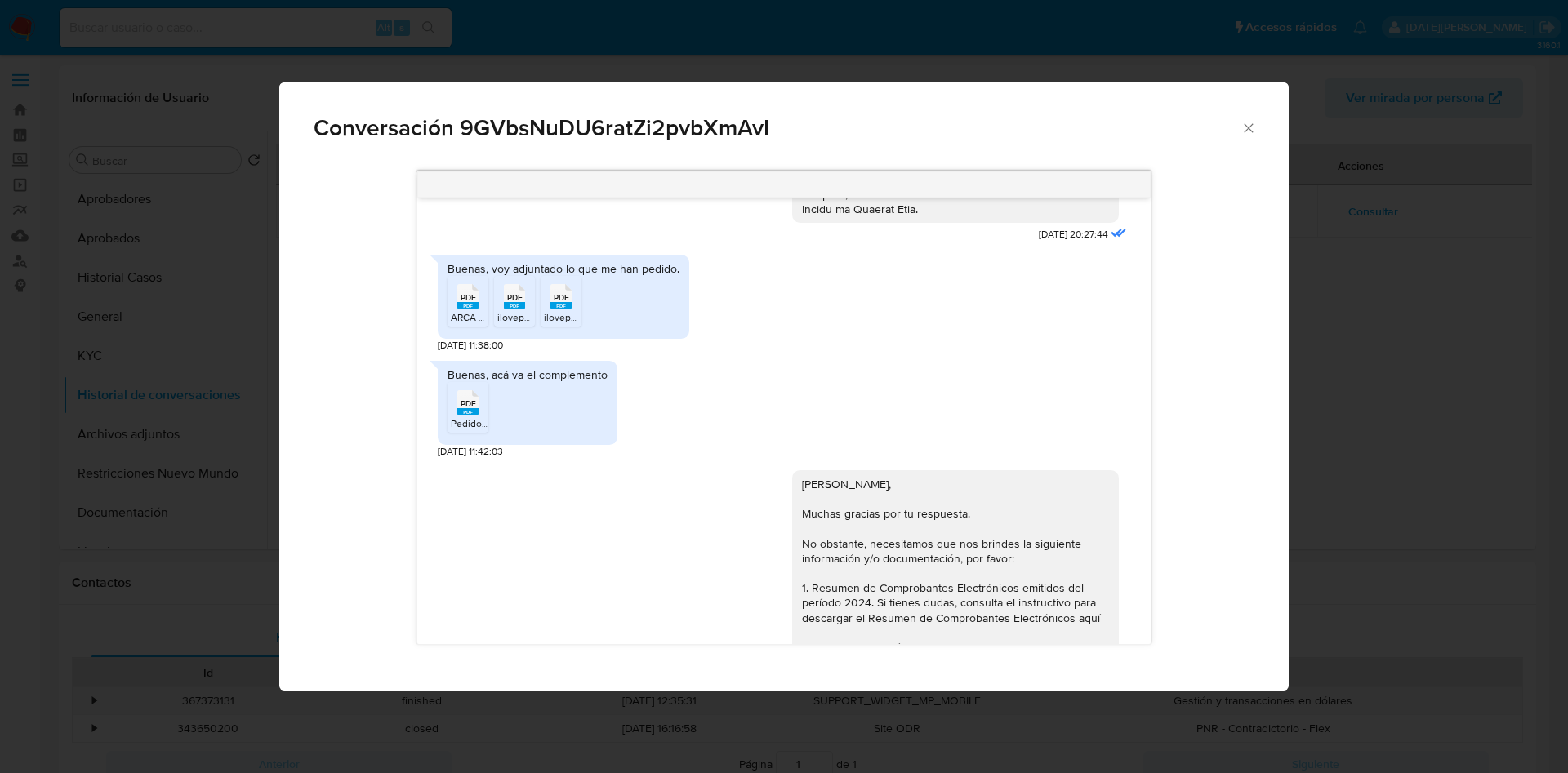
click at [1264, 126] on div "Conversación 9GVbsNuDU6ratZi2pvbXmAvI" at bounding box center [784, 121] width 1009 height 77
click at [1249, 125] on icon "Cerrar" at bounding box center [1249, 128] width 17 height 17
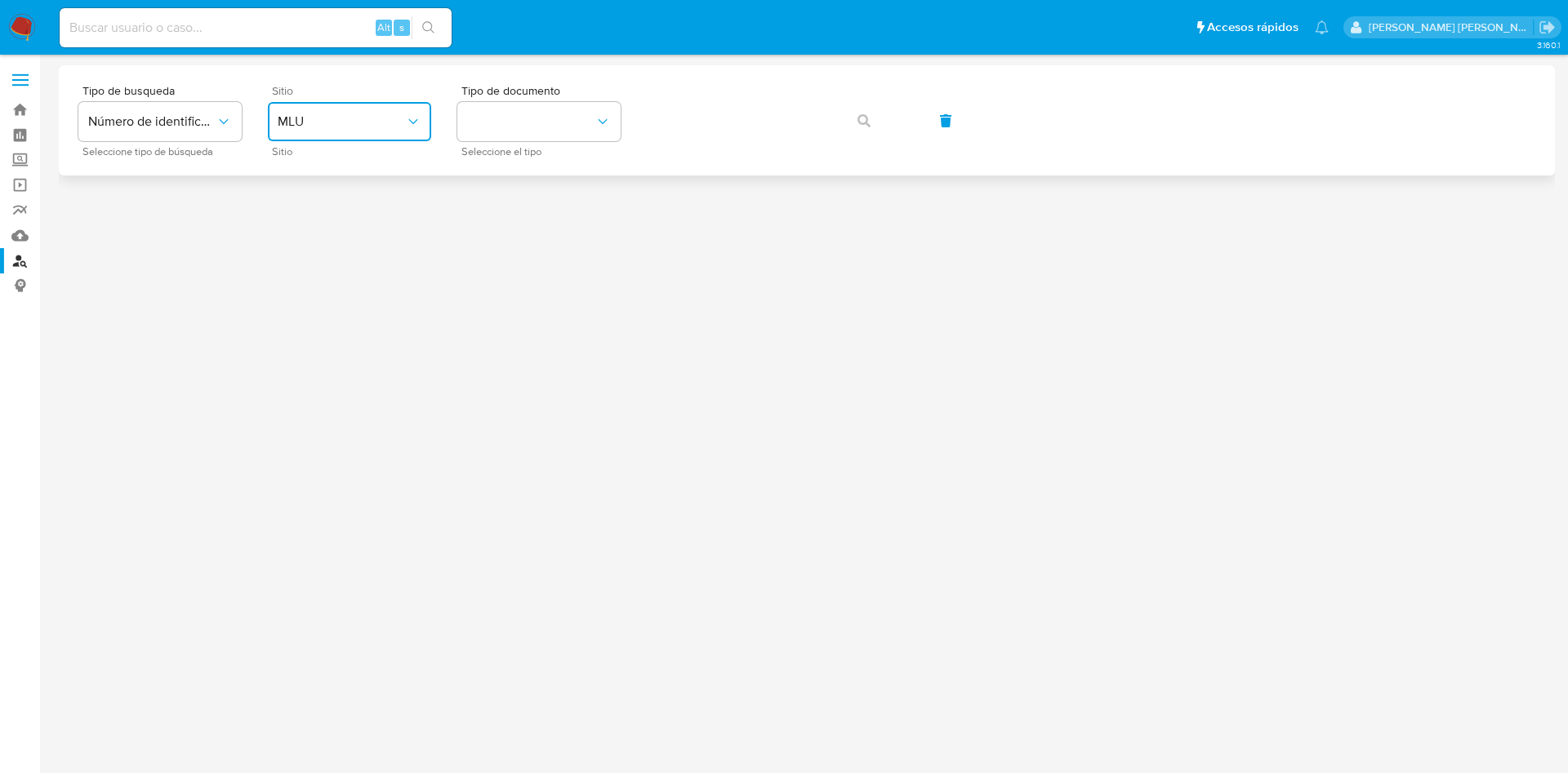
click at [345, 121] on span "MLU" at bounding box center [340, 121] width 127 height 17
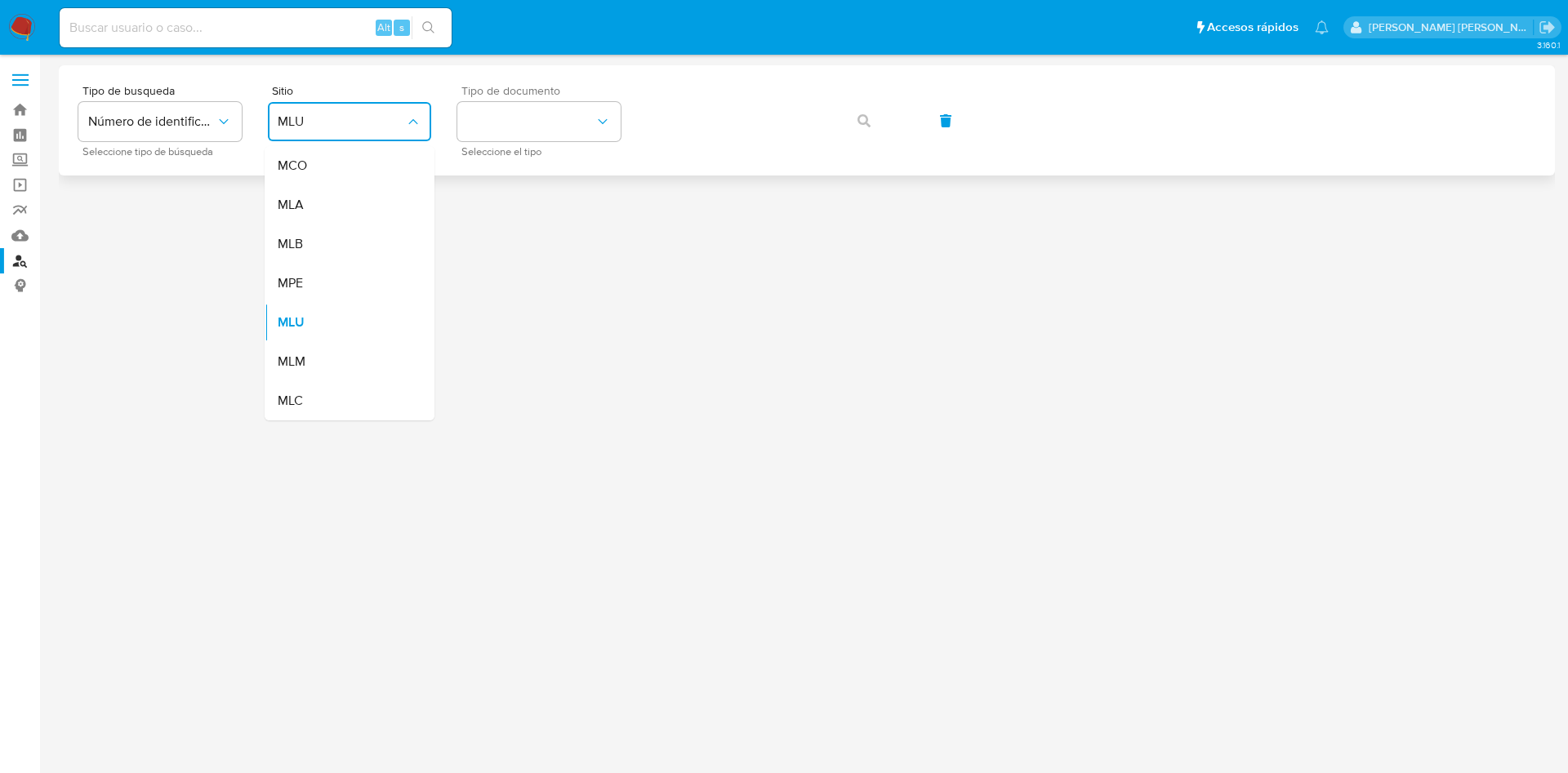
drag, startPoint x: 315, startPoint y: 215, endPoint x: 467, endPoint y: 157, distance: 162.7
click at [316, 215] on div "MLA" at bounding box center [344, 204] width 134 height 39
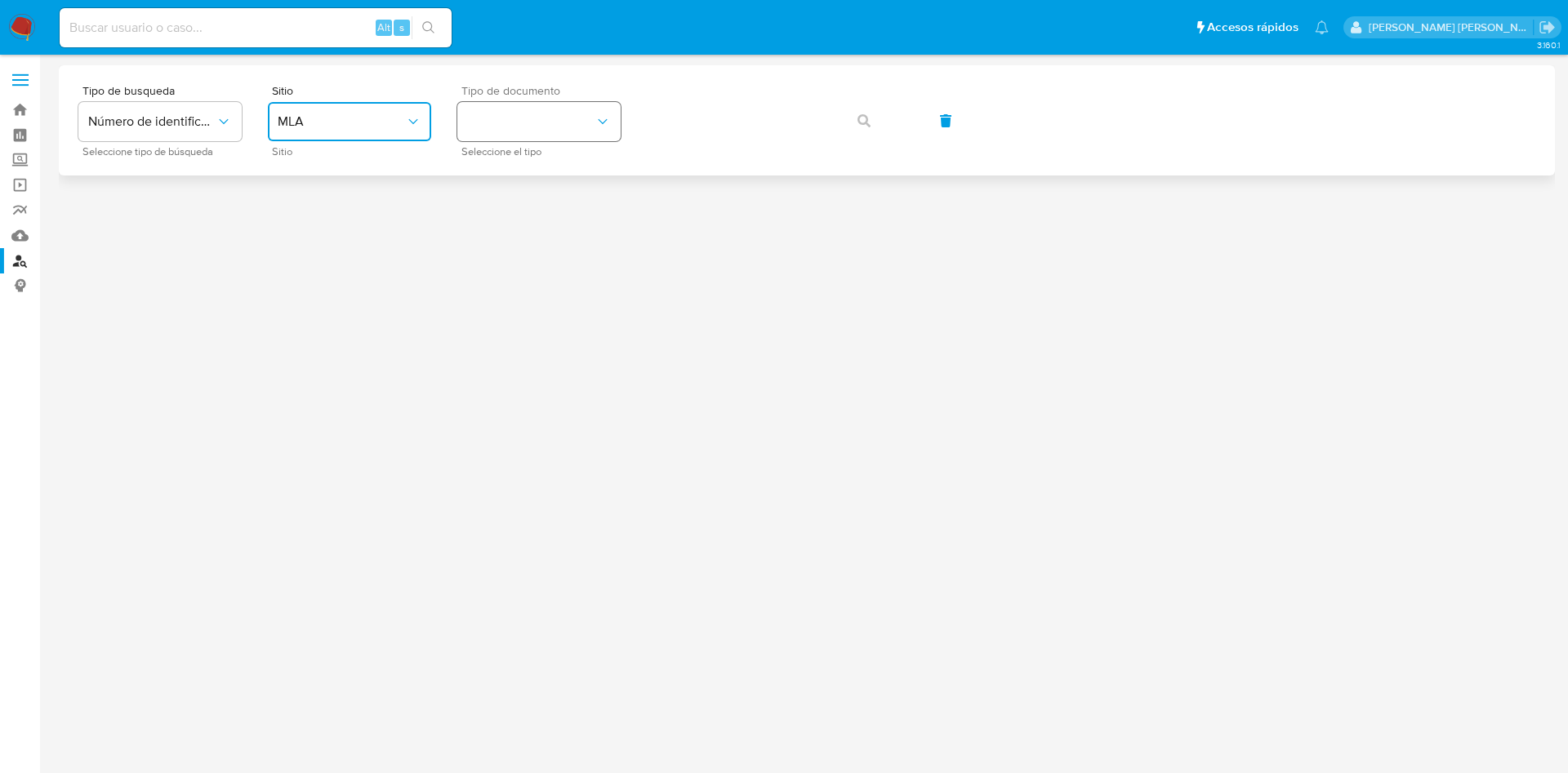
click at [520, 124] on button "identificationType" at bounding box center [539, 121] width 163 height 39
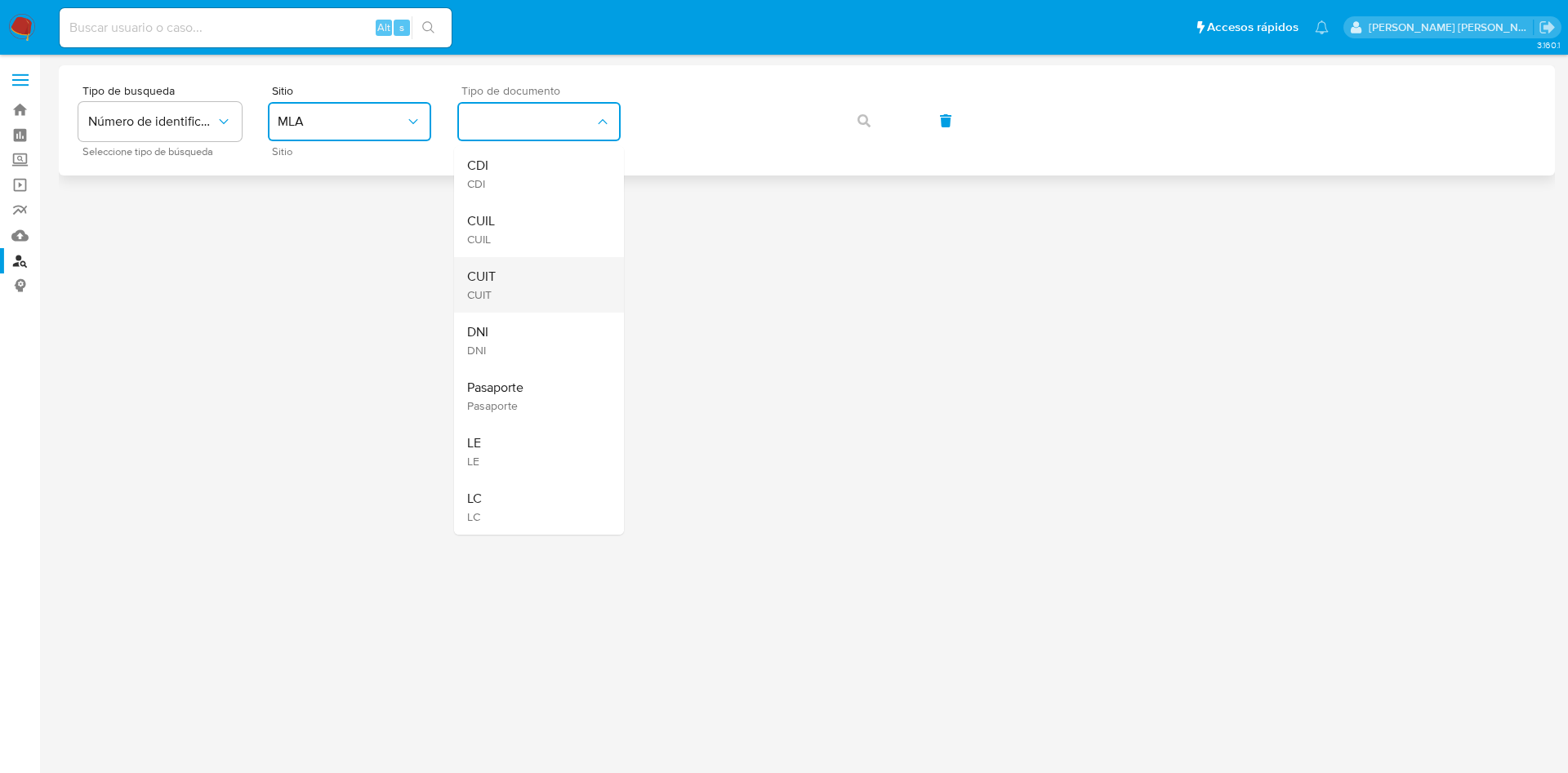
click at [524, 297] on div "CUIT CUIT" at bounding box center [533, 284] width 134 height 55
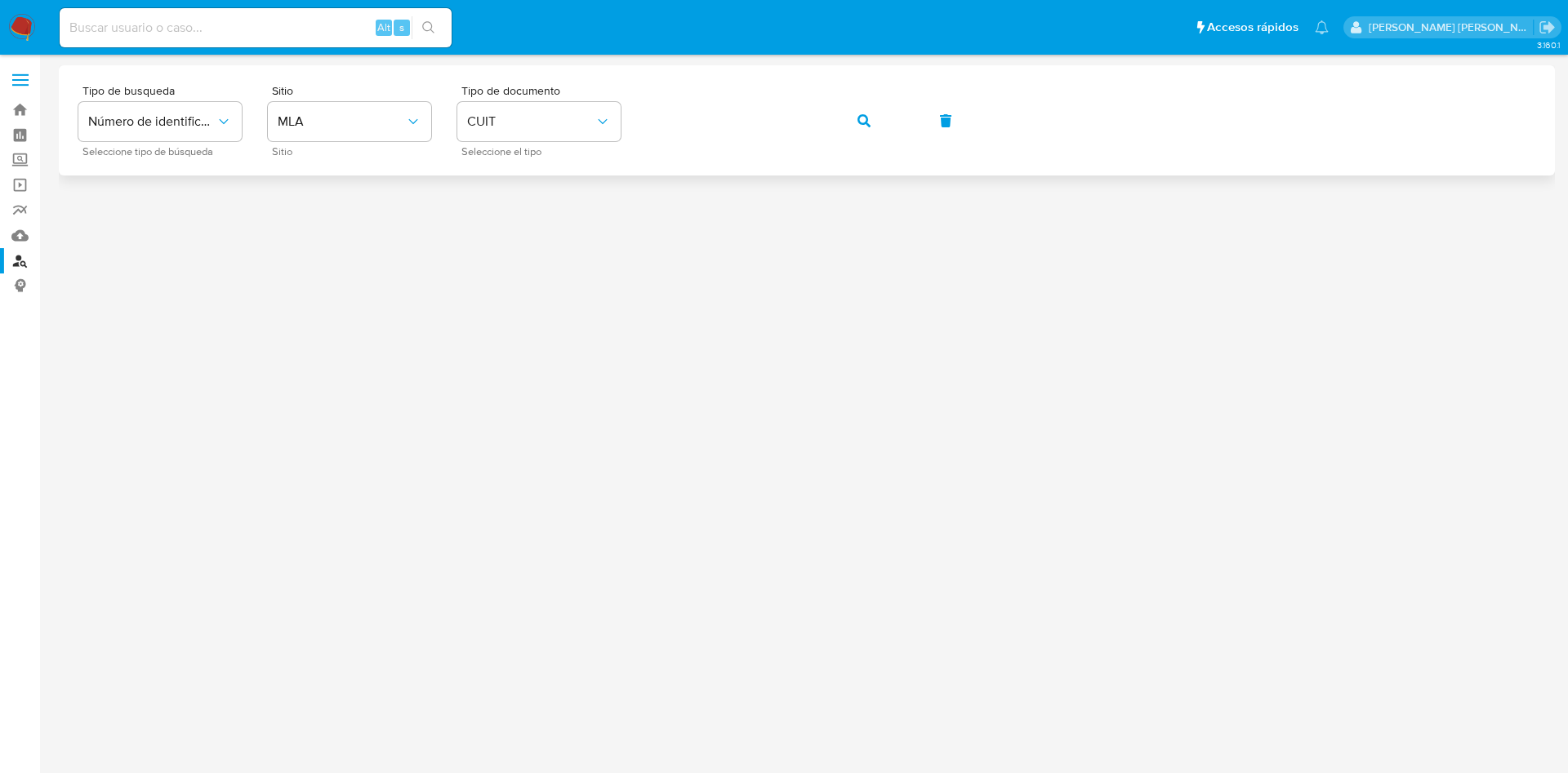
click at [868, 121] on icon "button" at bounding box center [863, 120] width 13 height 13
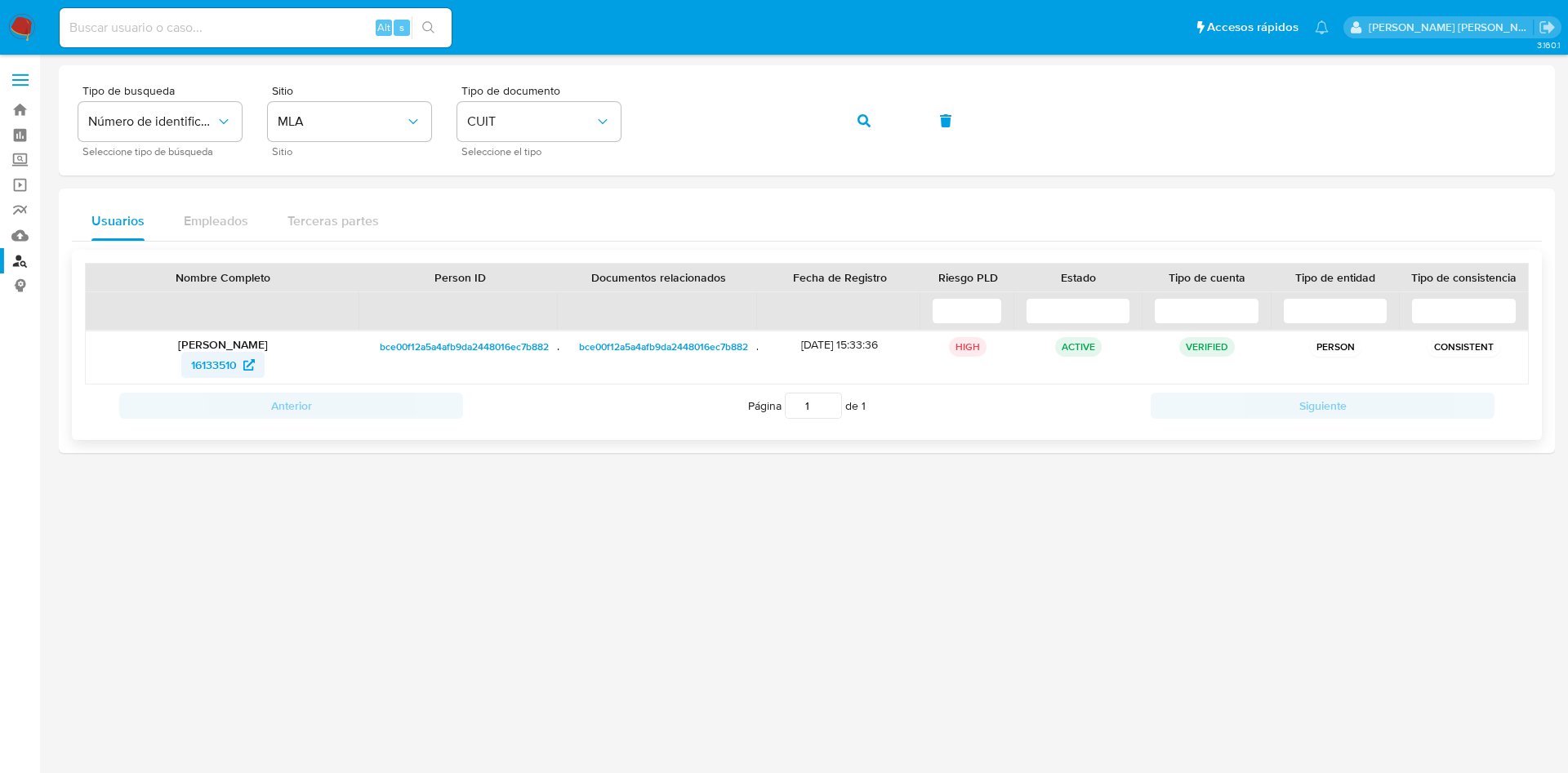
click at [218, 363] on span "16133510" at bounding box center [214, 365] width 46 height 26
click at [865, 119] on icon "button" at bounding box center [863, 120] width 13 height 13
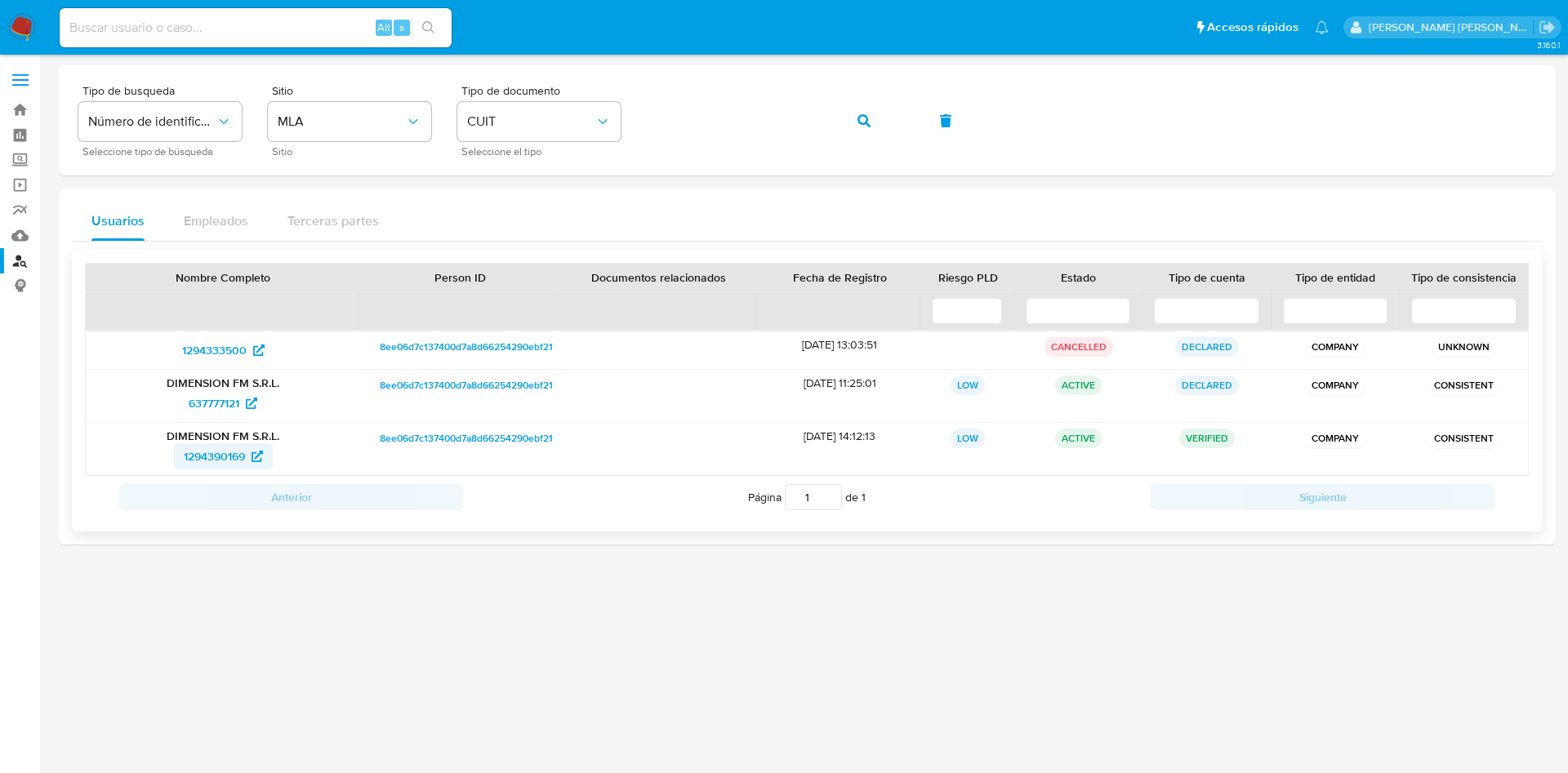
click at [226, 453] on span "1294390169" at bounding box center [214, 456] width 61 height 26
click at [863, 112] on span "button" at bounding box center [863, 120] width 13 height 36
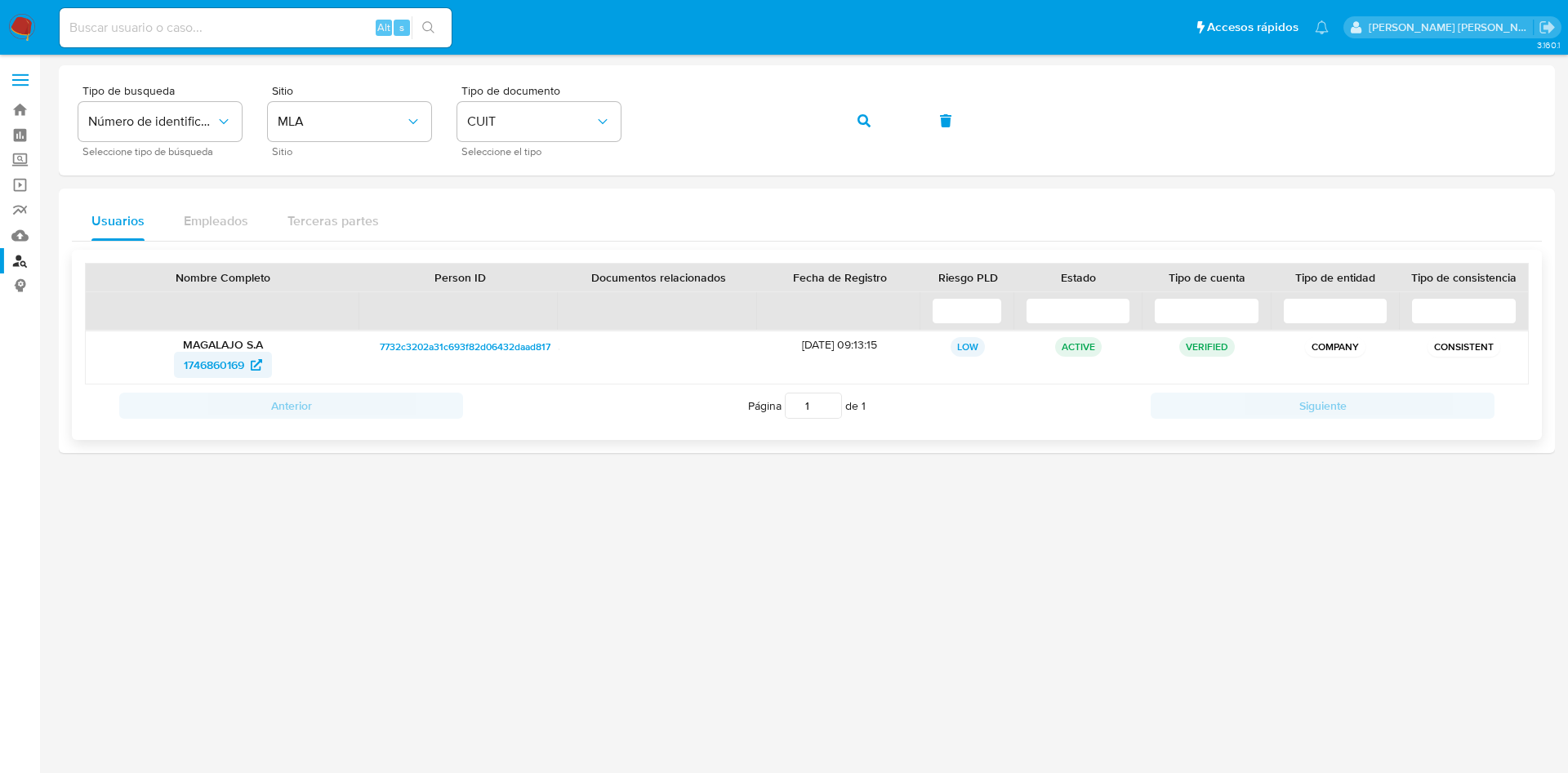
click at [222, 361] on span "1746860169" at bounding box center [213, 365] width 61 height 26
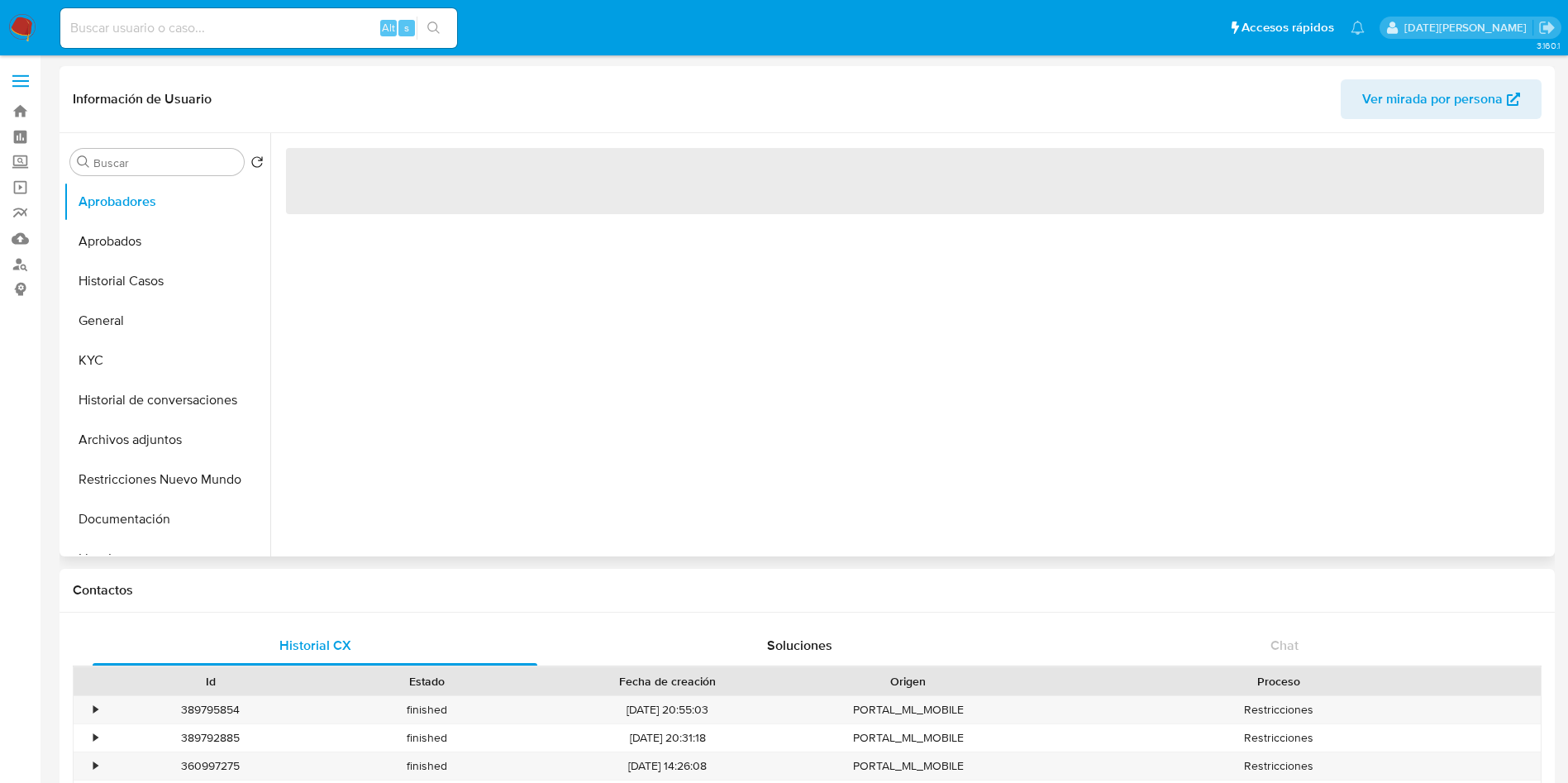
select select "10"
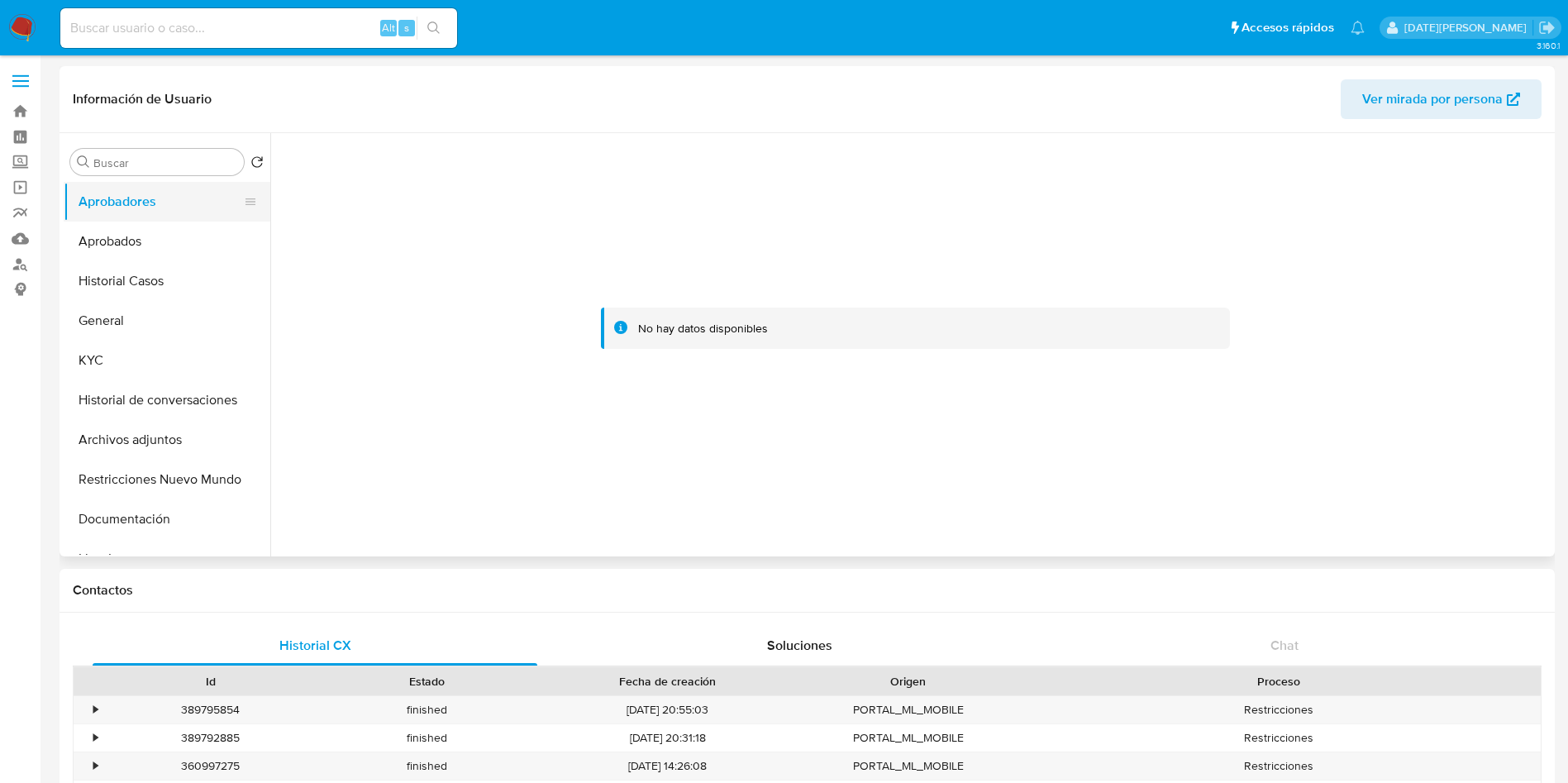
drag, startPoint x: 132, startPoint y: 198, endPoint x: 133, endPoint y: 208, distance: 10.0
click at [133, 197] on button "Aprobadores" at bounding box center [161, 202] width 194 height 40
click at [130, 244] on button "Aprobados" at bounding box center [161, 241] width 194 height 40
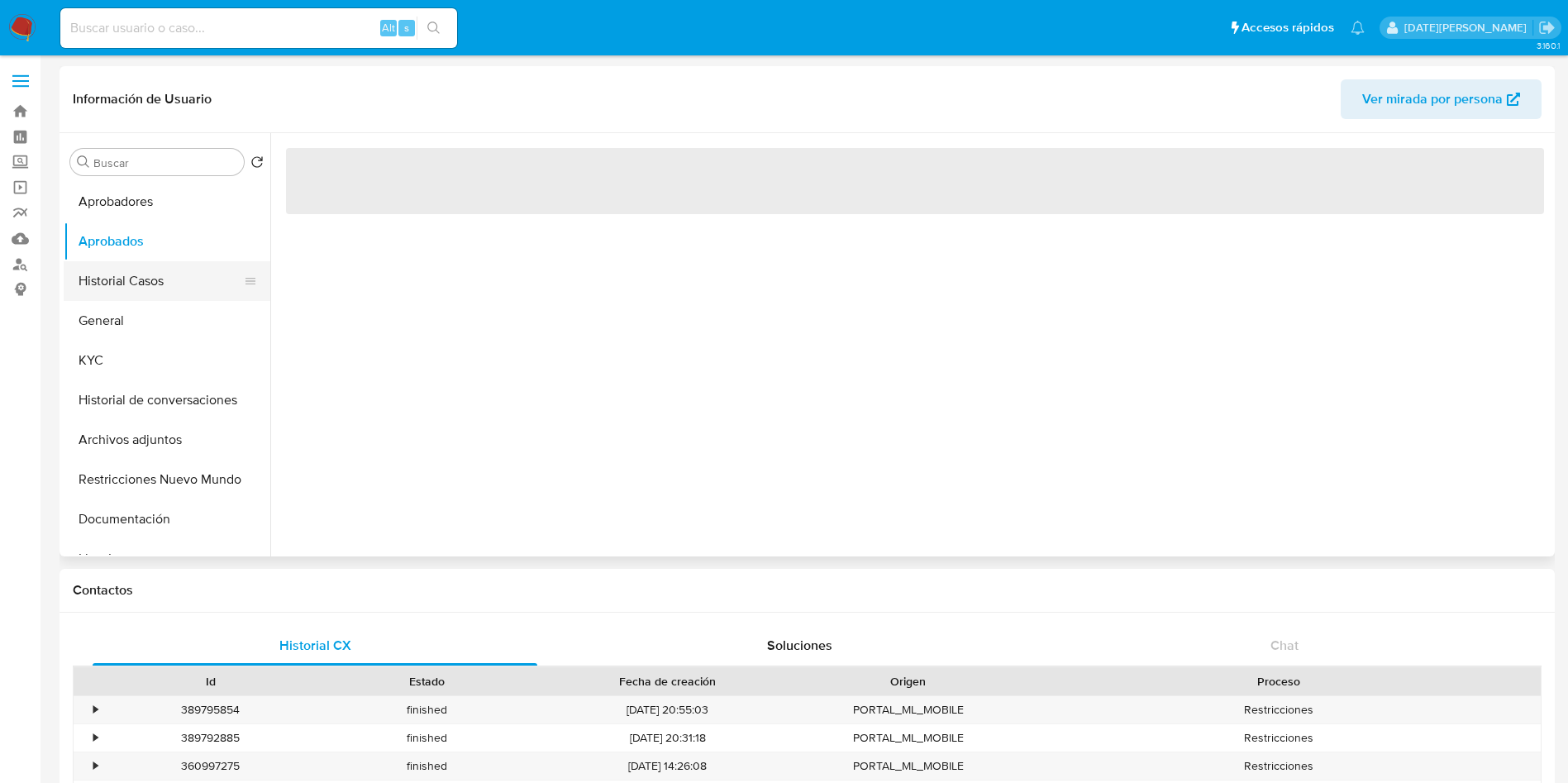
click at [141, 292] on button "Historial Casos" at bounding box center [161, 281] width 194 height 40
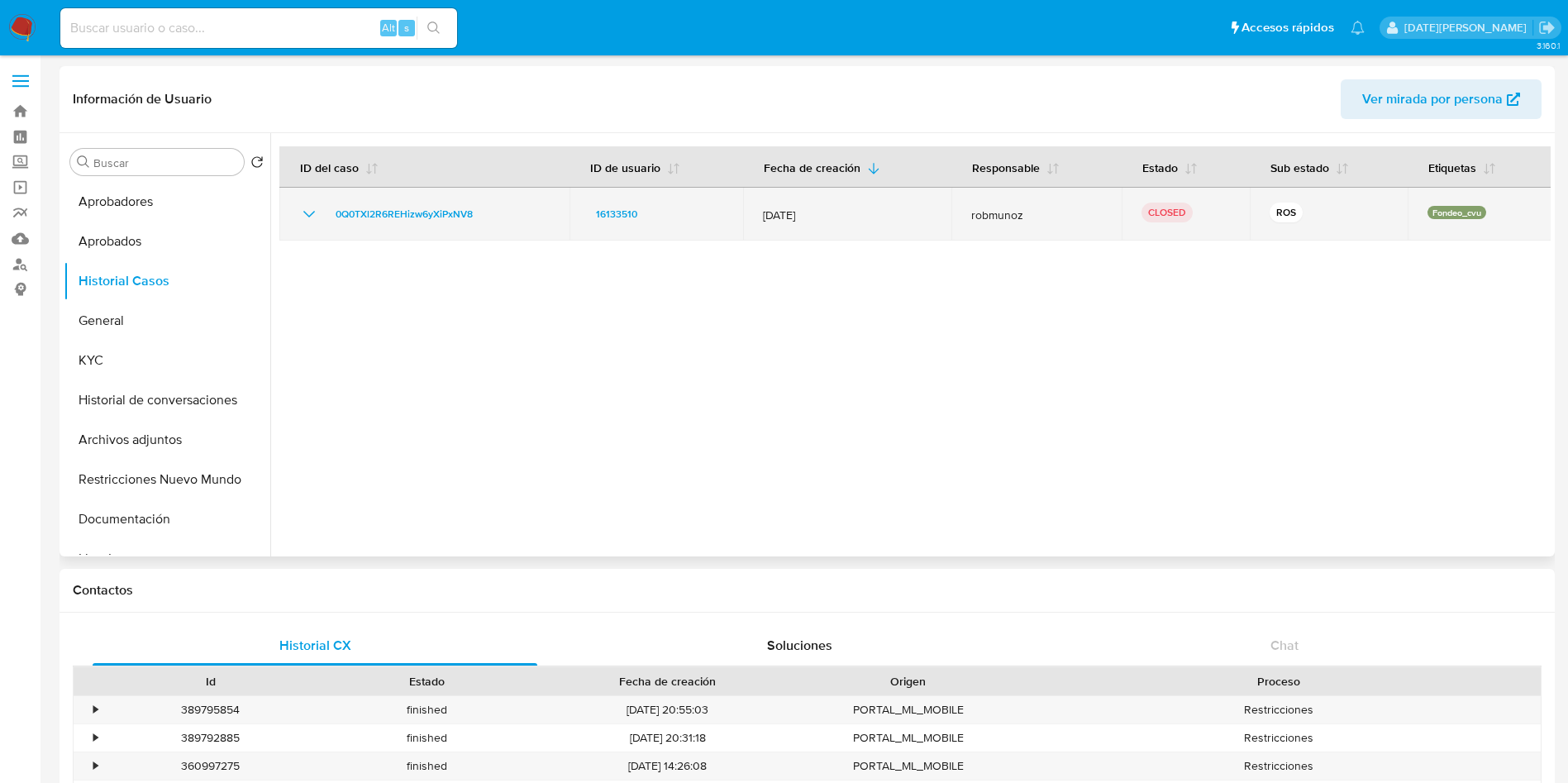
click at [305, 212] on icon "Mostrar/Ocultar" at bounding box center [309, 213] width 12 height 6
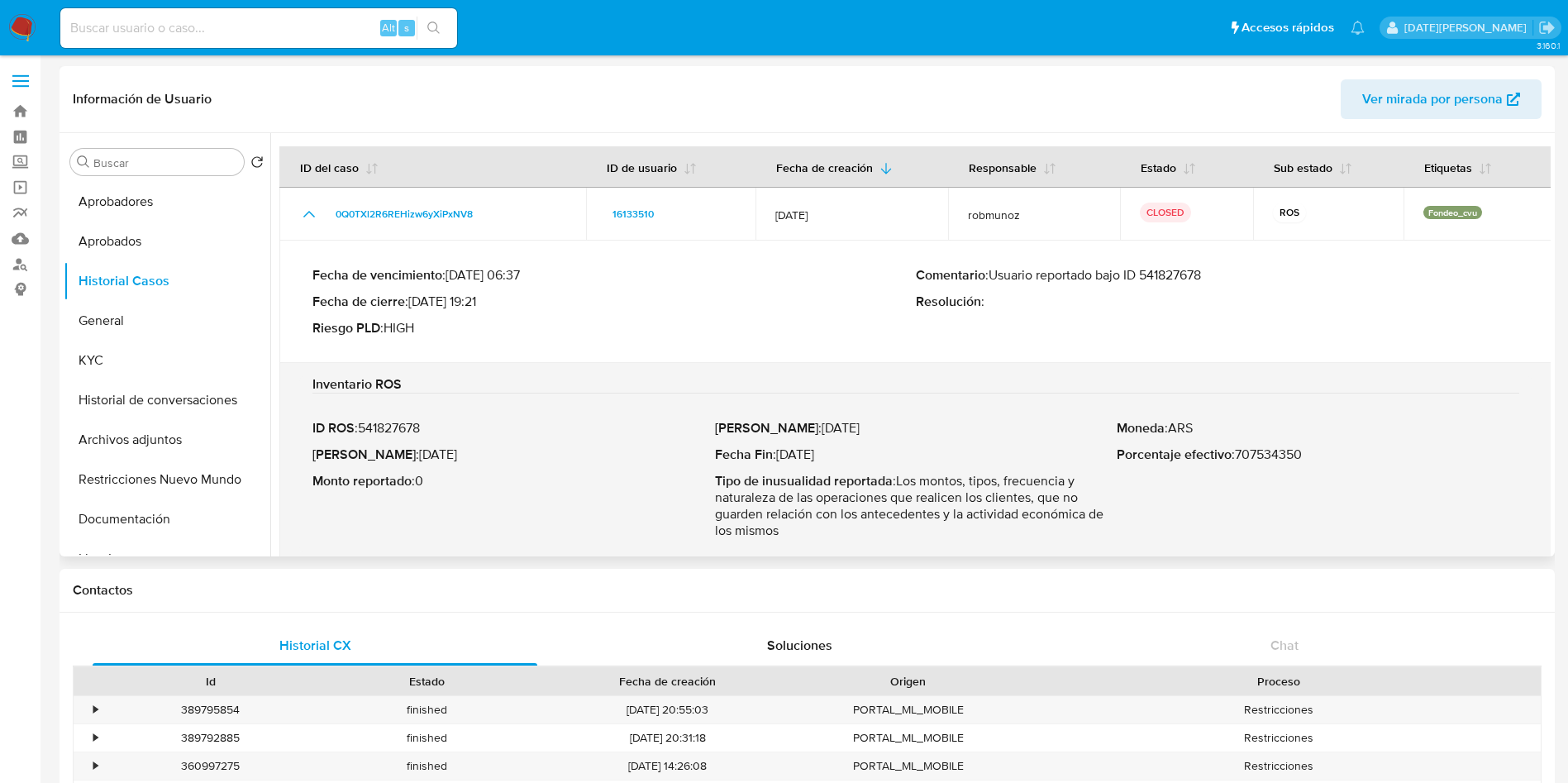
drag, startPoint x: 989, startPoint y: 275, endPoint x: 1243, endPoint y: 280, distance: 254.0
click at [1243, 280] on p "Comentario : Usuario reportado bajo ID 541827678" at bounding box center [1217, 276] width 603 height 17
click at [131, 356] on button "KYC" at bounding box center [161, 360] width 194 height 40
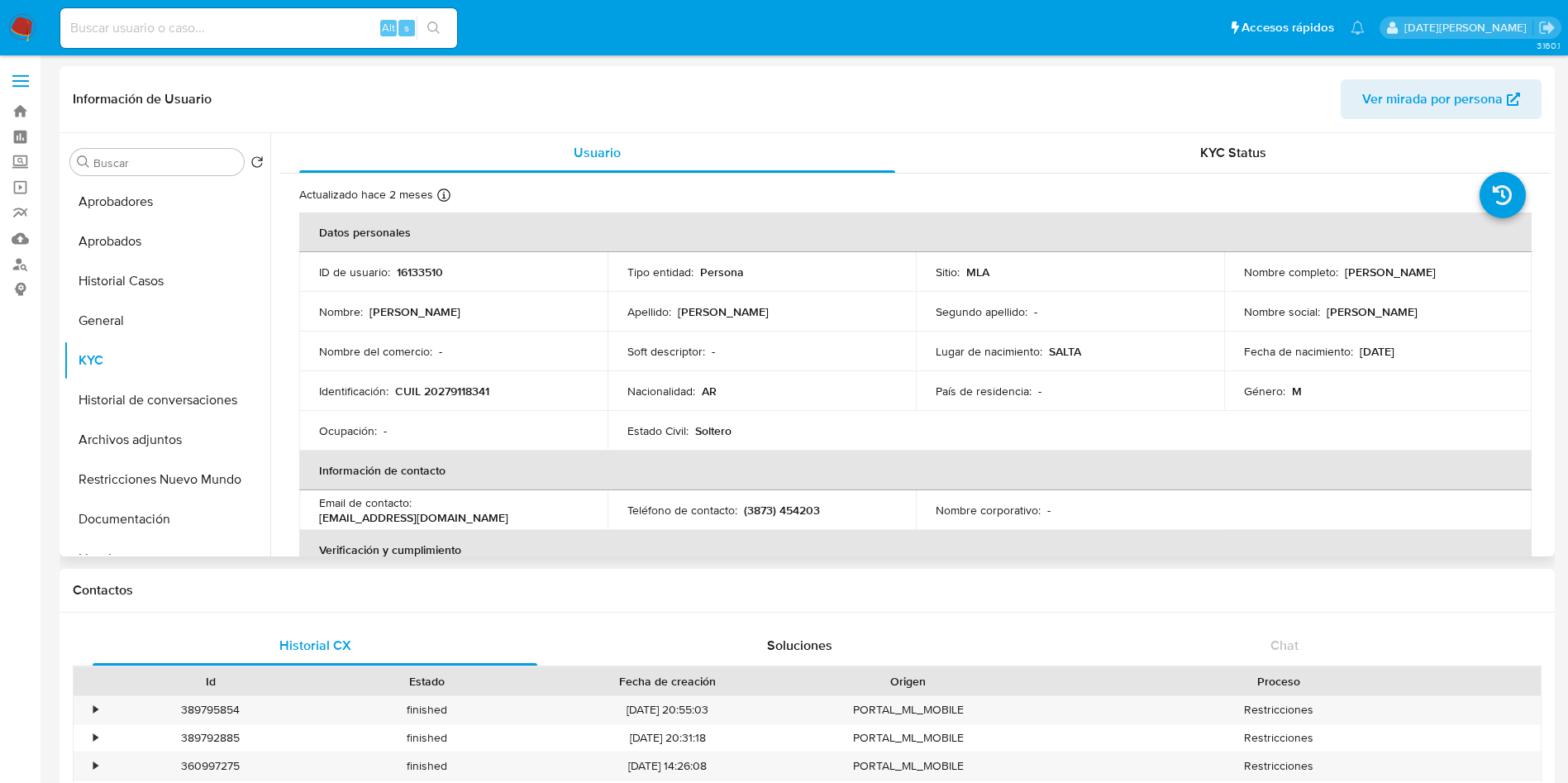
drag, startPoint x: 1340, startPoint y: 270, endPoint x: 1478, endPoint y: 275, distance: 138.1
click at [1478, 275] on div "Nombre completo : Pablo Nicanor Martinez" at bounding box center [1379, 272] width 268 height 15
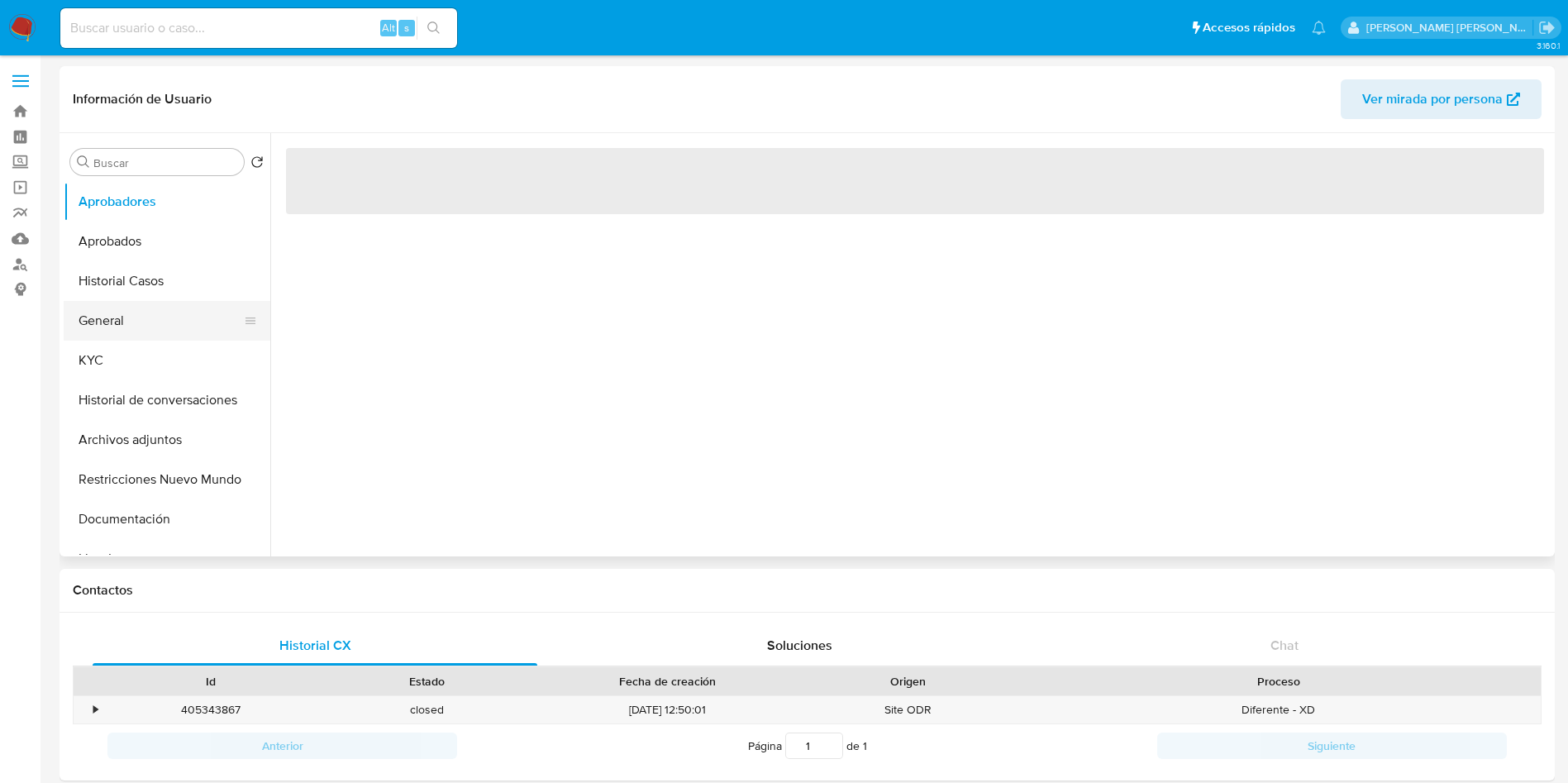
select select "10"
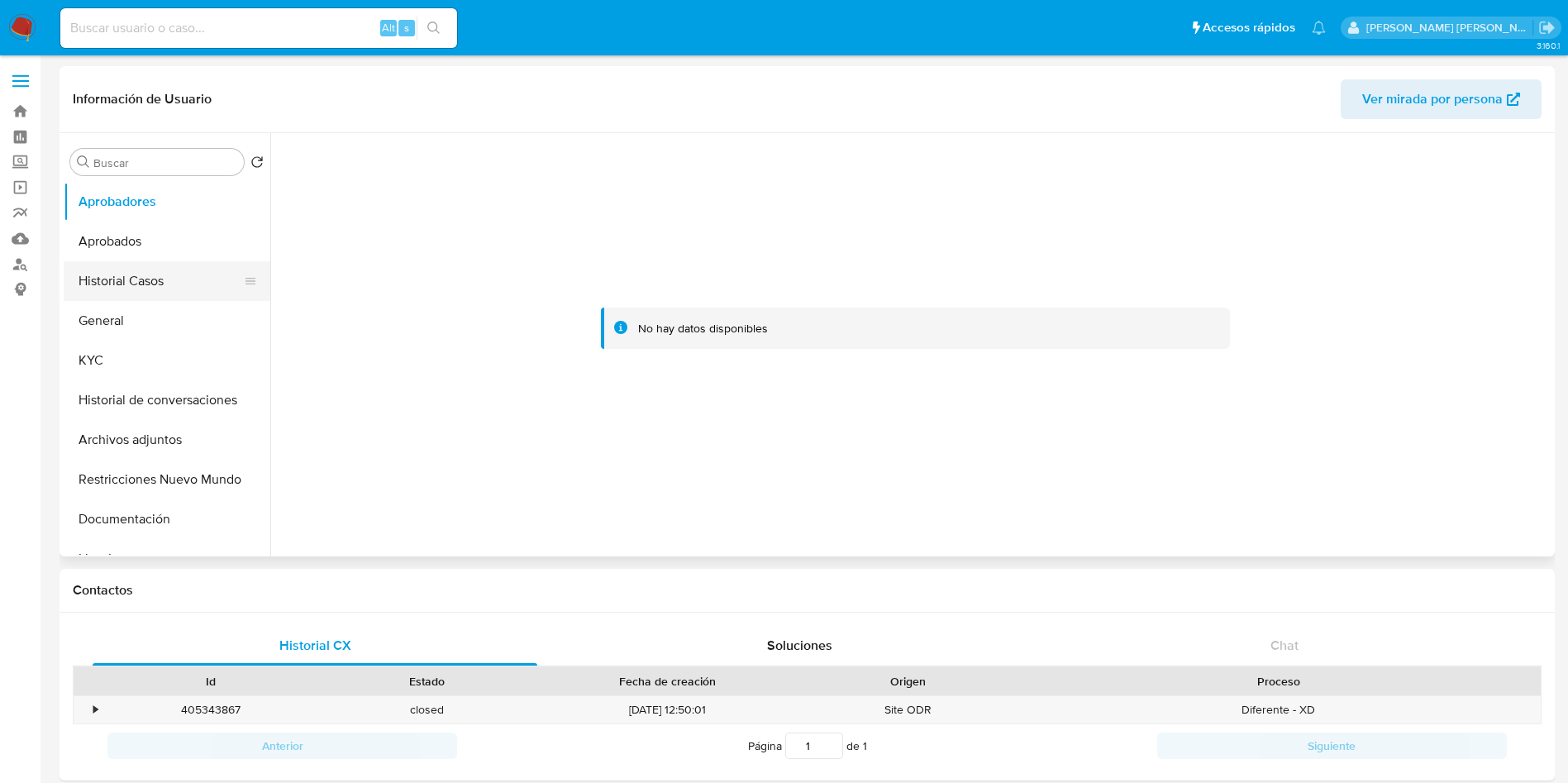
click at [123, 283] on button "Historial Casos" at bounding box center [161, 281] width 194 height 40
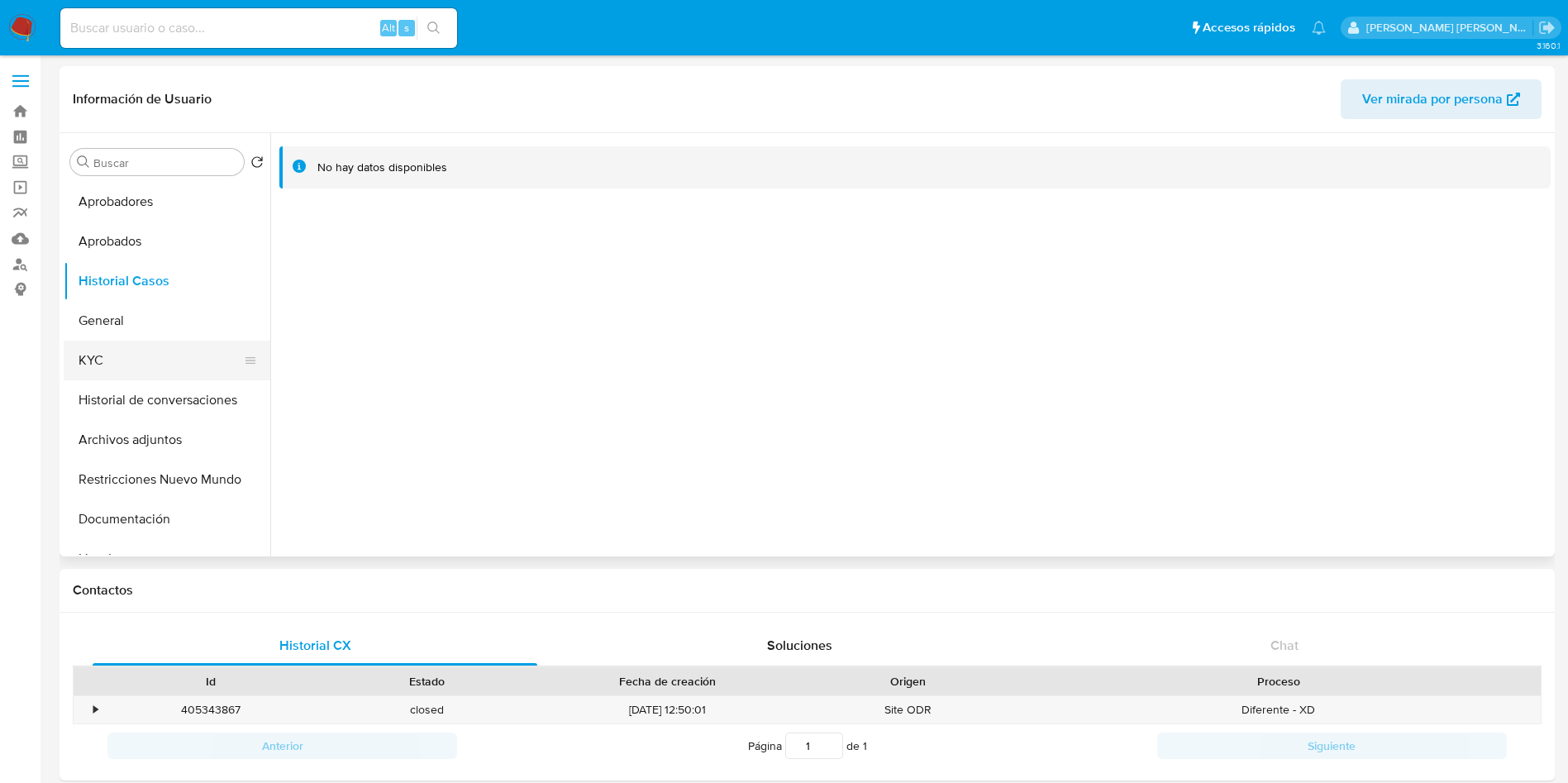
click at [101, 364] on button "KYC" at bounding box center [161, 360] width 194 height 40
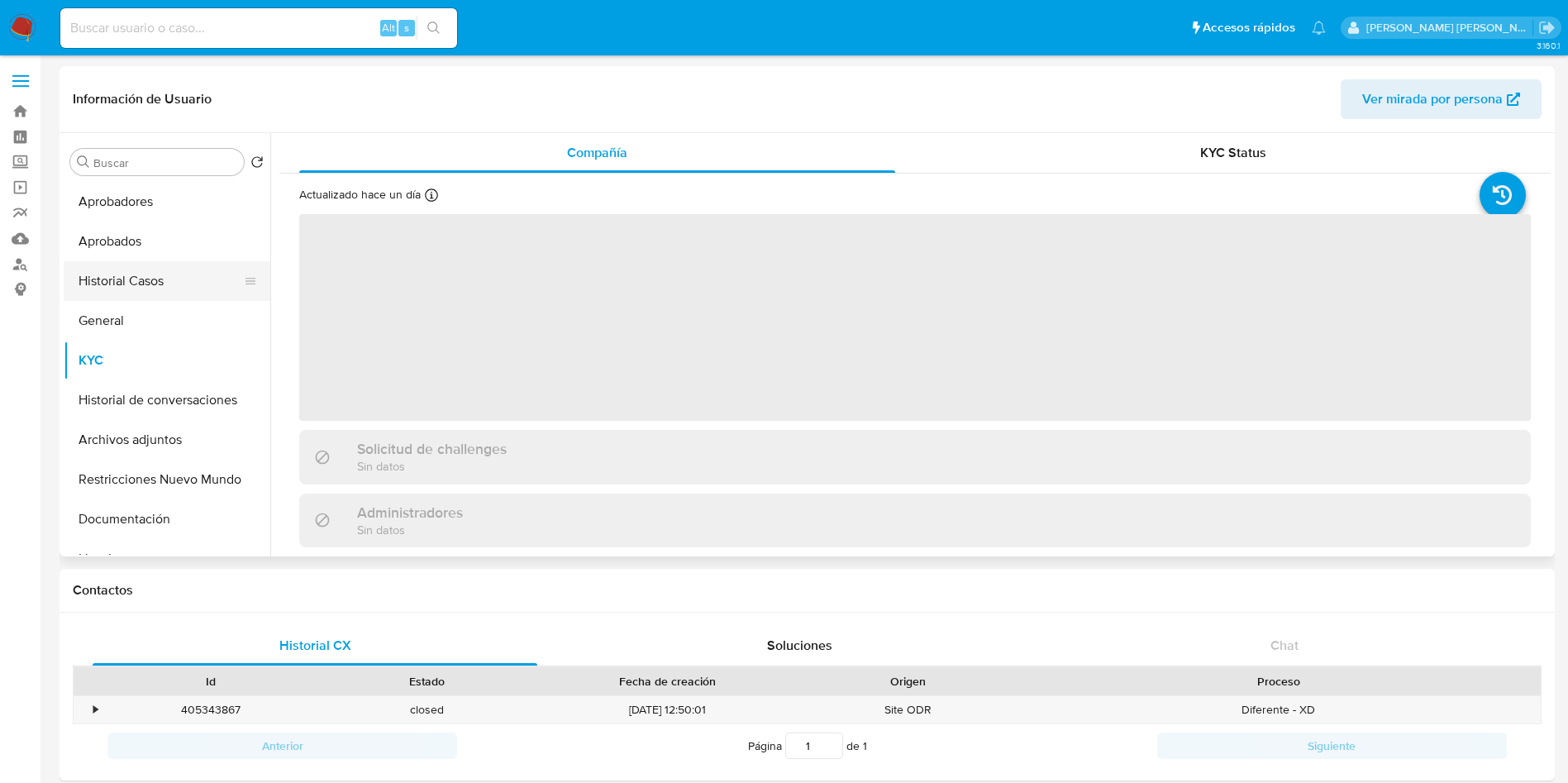
click at [122, 284] on button "Historial Casos" at bounding box center [161, 281] width 194 height 40
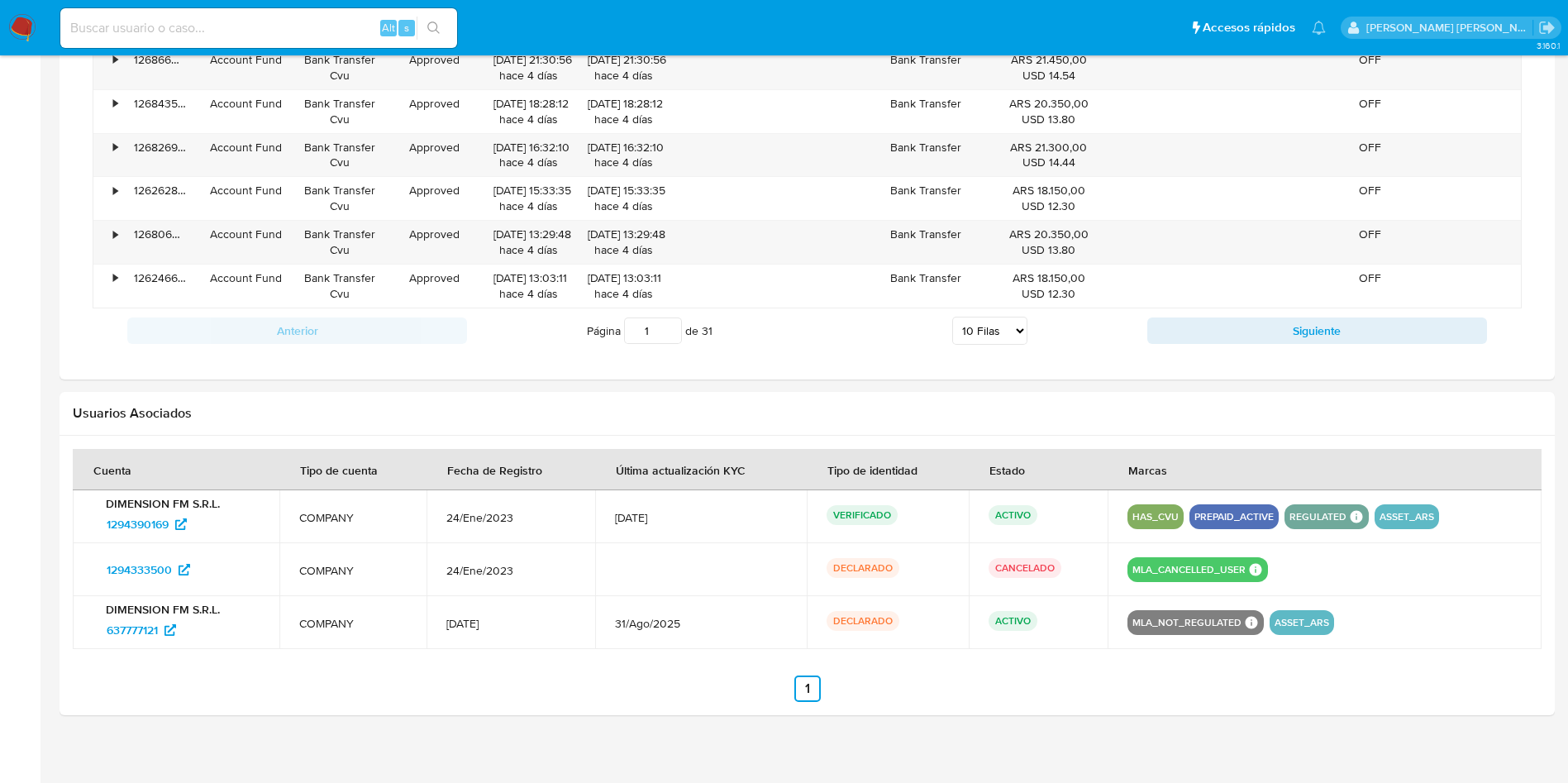
scroll to position [1363, 0]
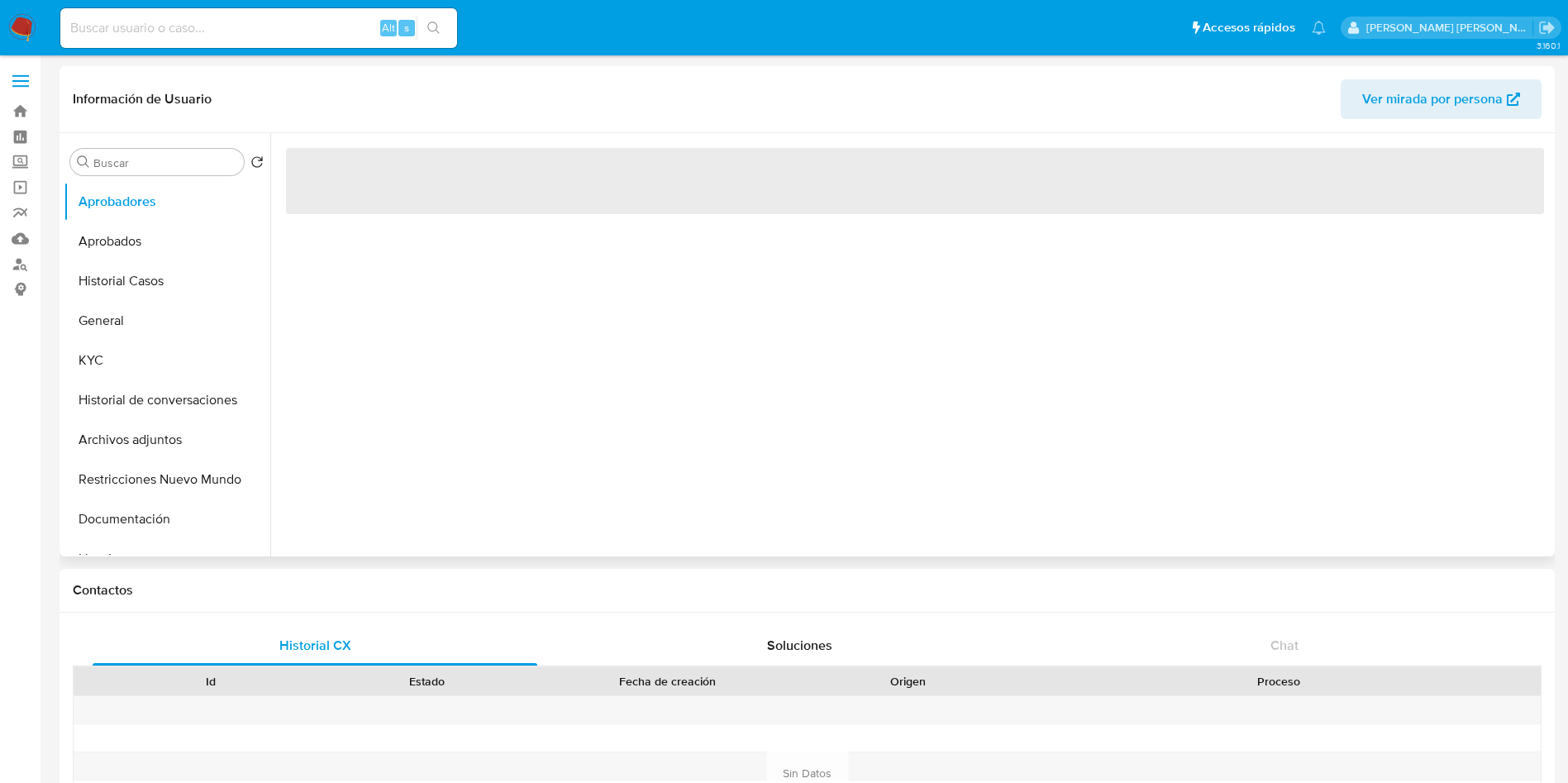
select select "10"
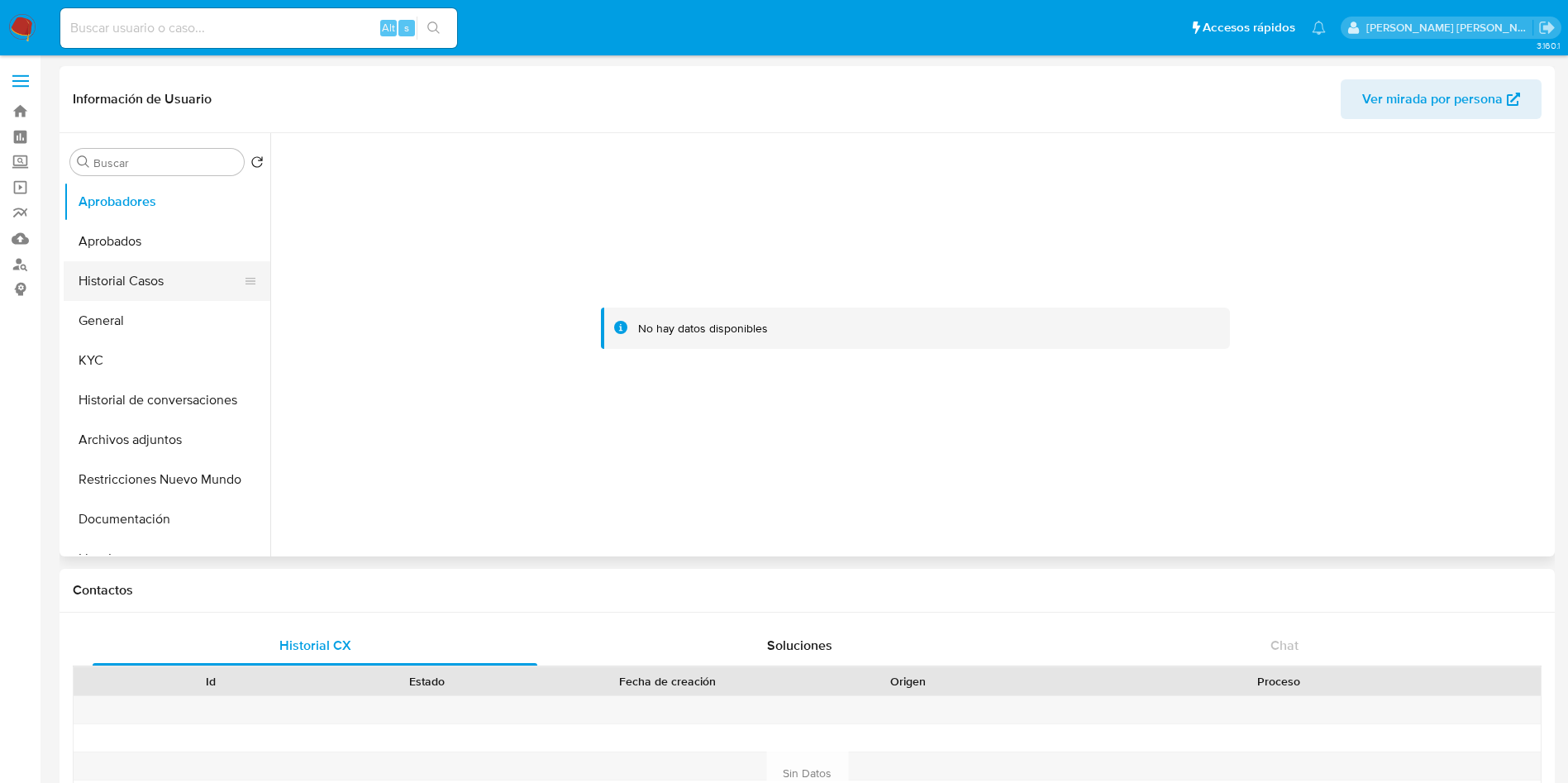
click at [125, 289] on button "Historial Casos" at bounding box center [161, 281] width 194 height 40
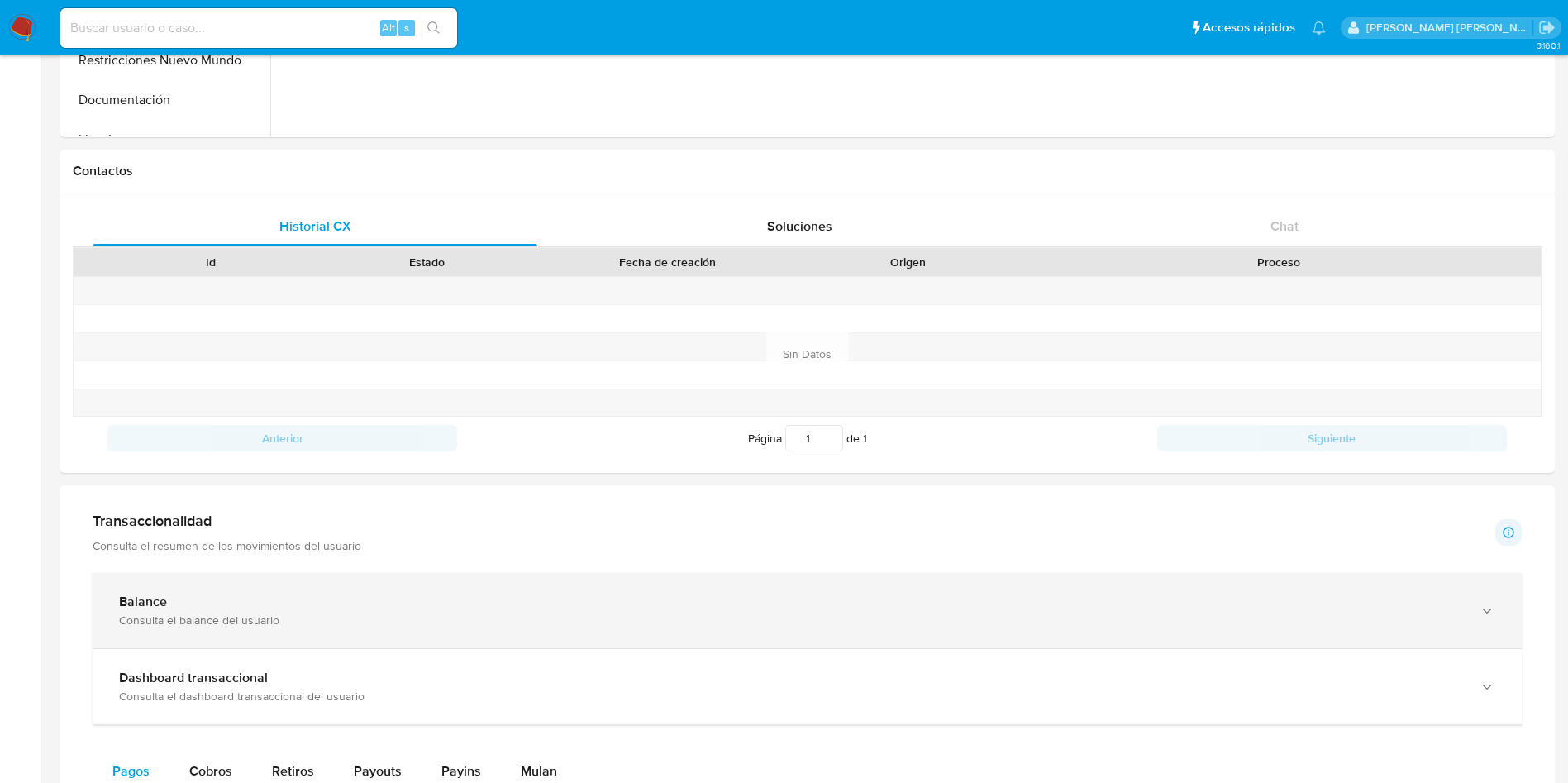
scroll to position [496, 0]
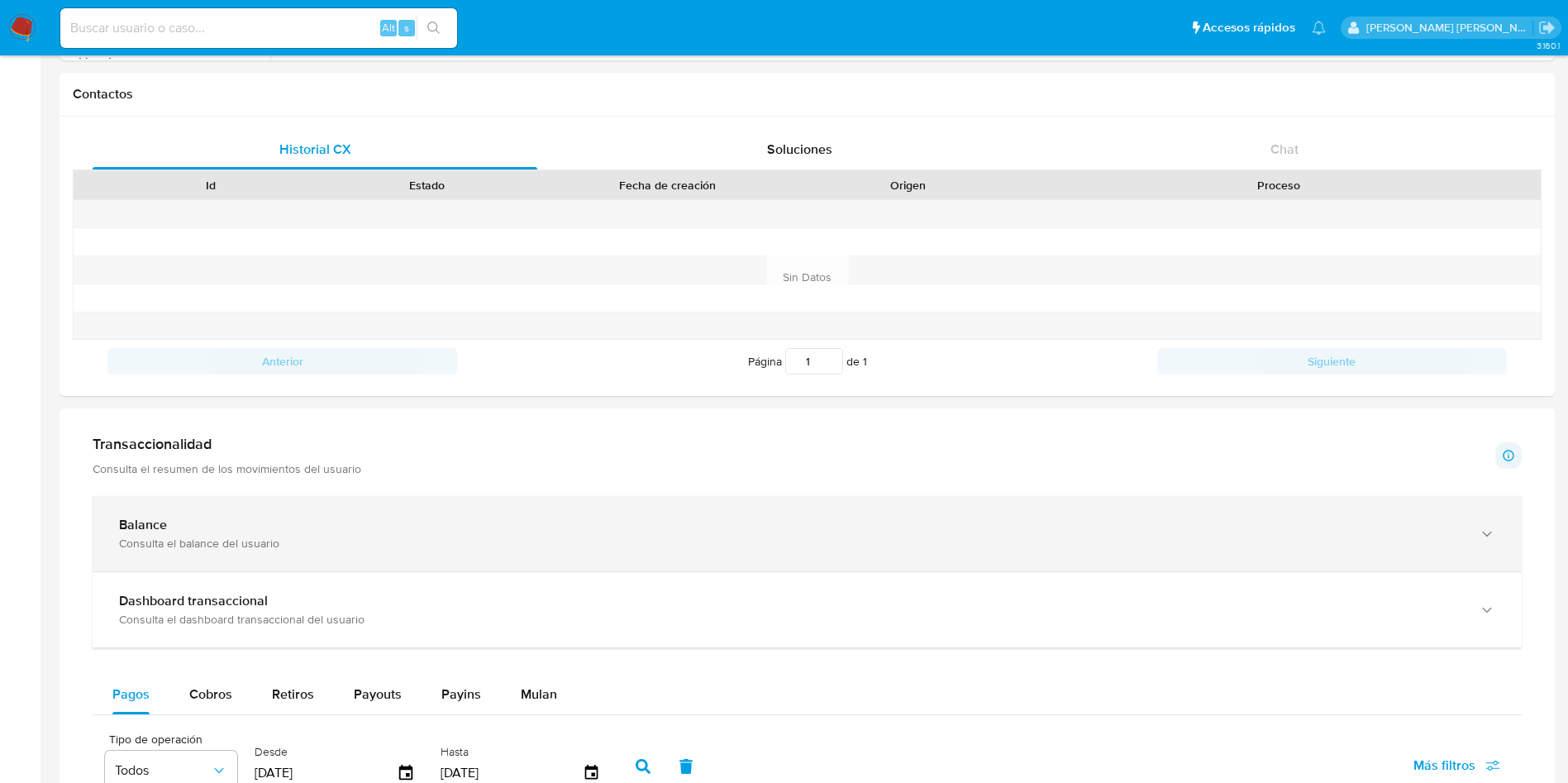
click at [187, 523] on div "Balance" at bounding box center [791, 525] width 1343 height 17
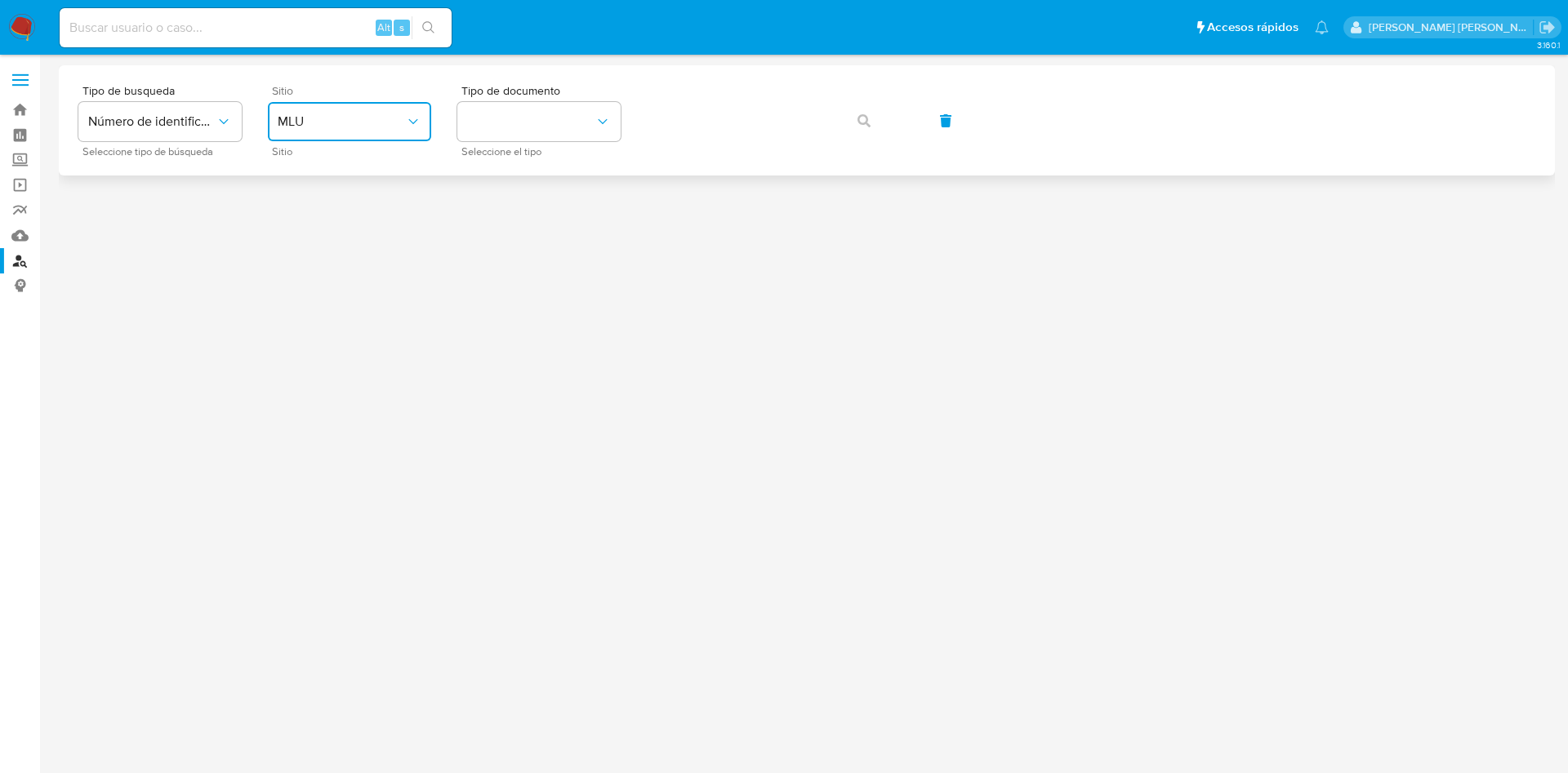
drag, startPoint x: 380, startPoint y: 124, endPoint x: 376, endPoint y: 140, distance: 16.5
click at [378, 124] on span "MLU" at bounding box center [340, 121] width 127 height 17
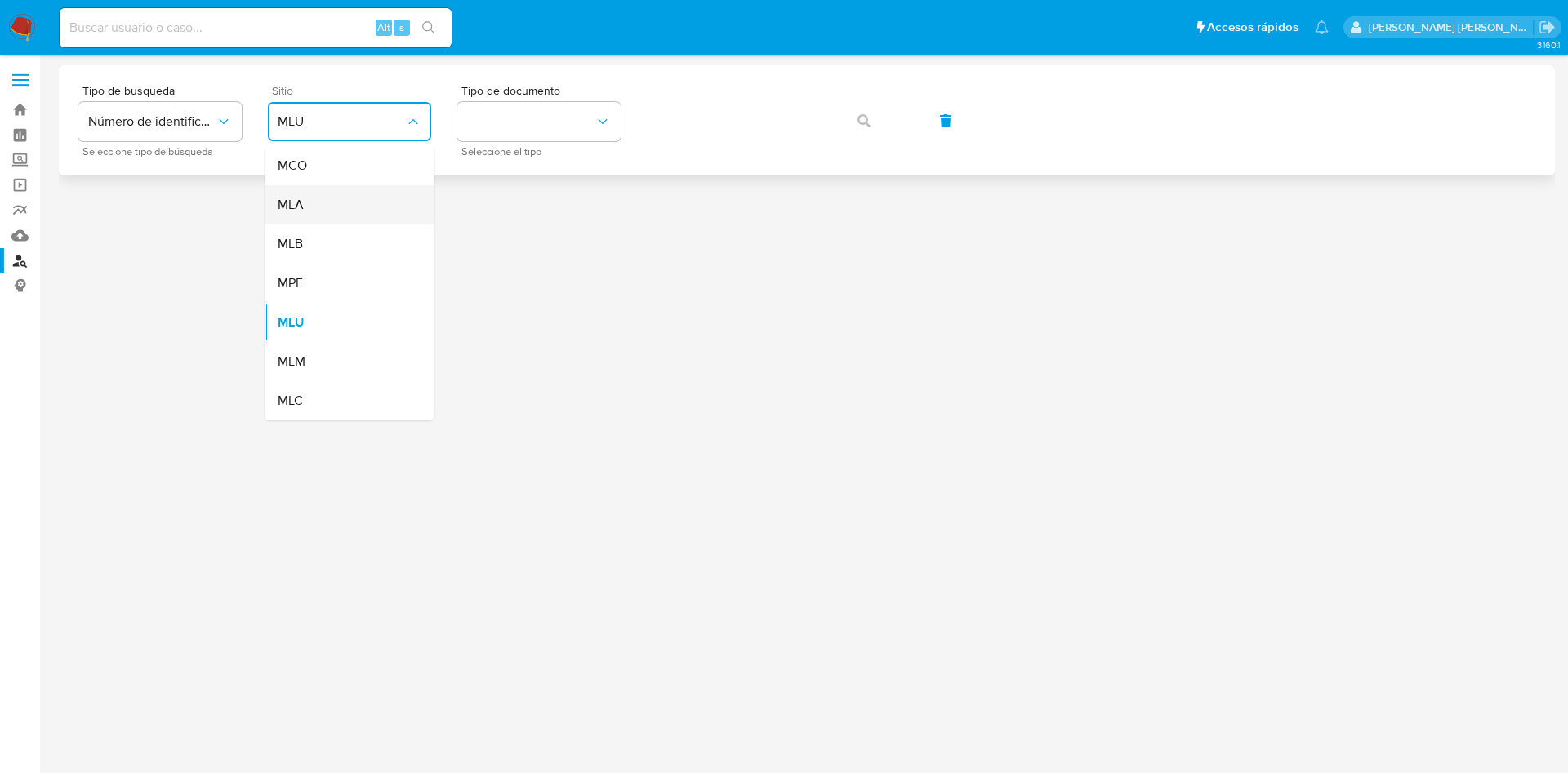
click at [345, 217] on div "MLA" at bounding box center [344, 204] width 134 height 39
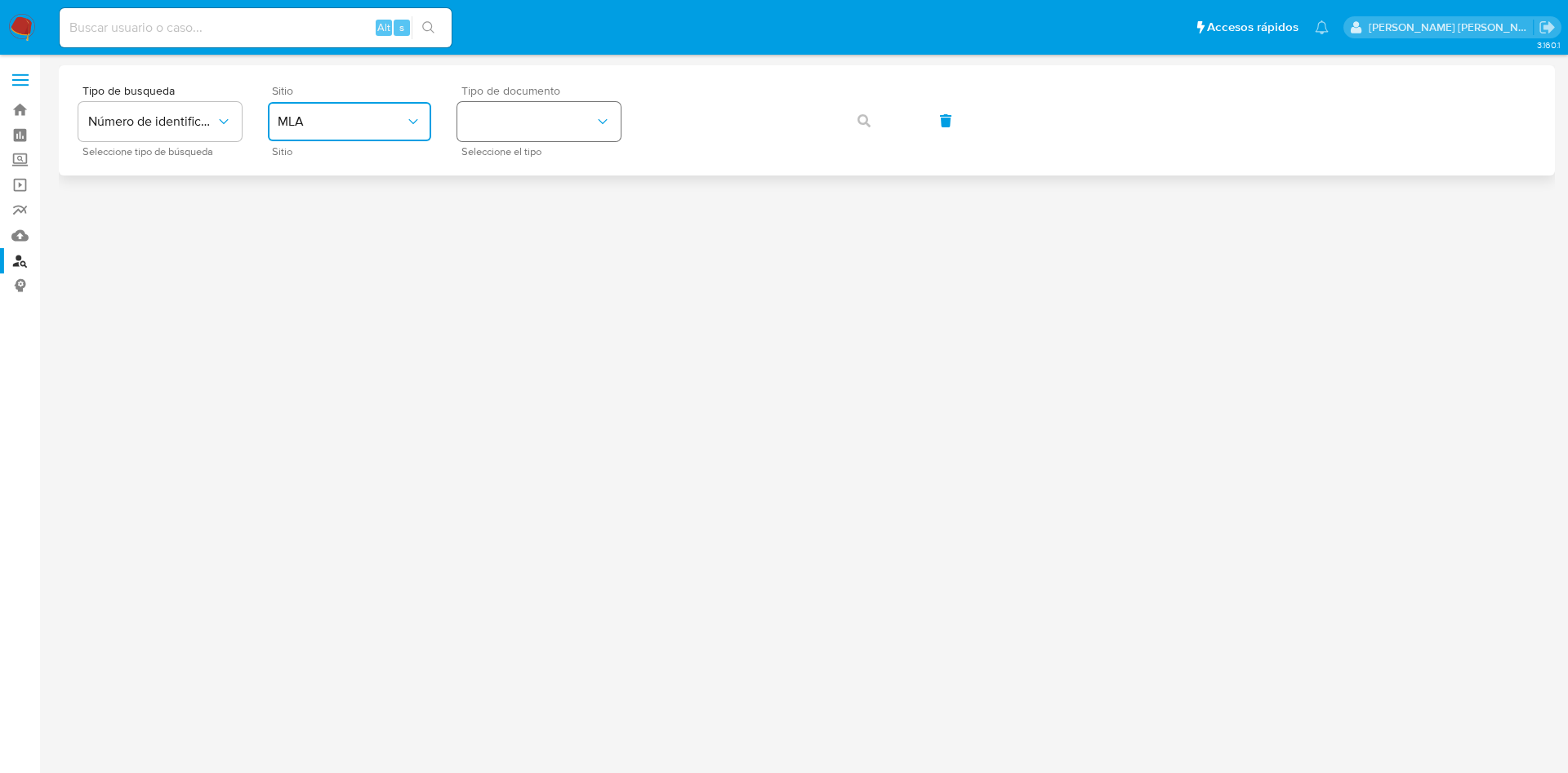
click at [545, 138] on button "identificationType" at bounding box center [539, 121] width 163 height 39
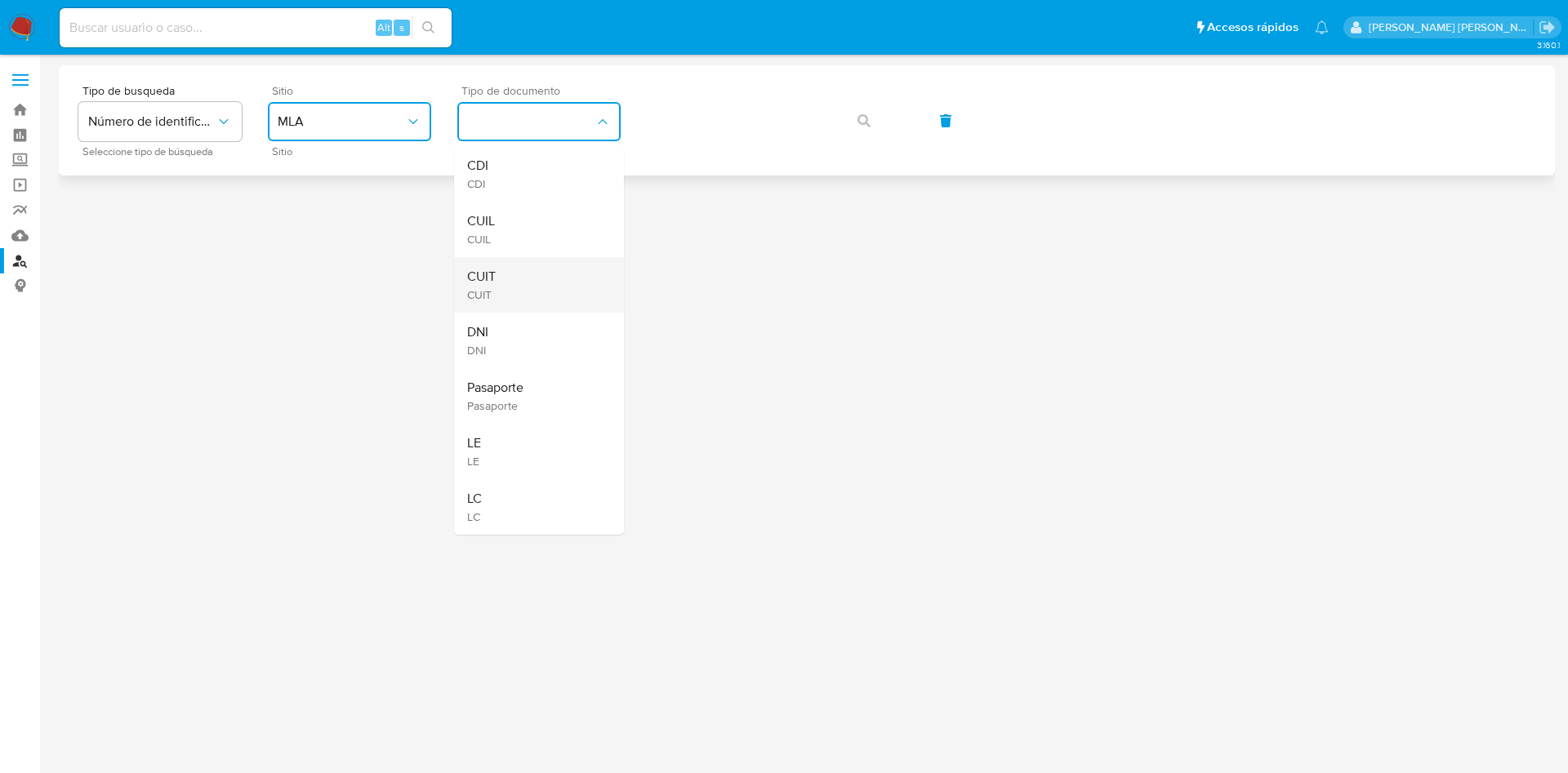
click at [525, 290] on div "CUIT CUIT" at bounding box center [533, 284] width 134 height 55
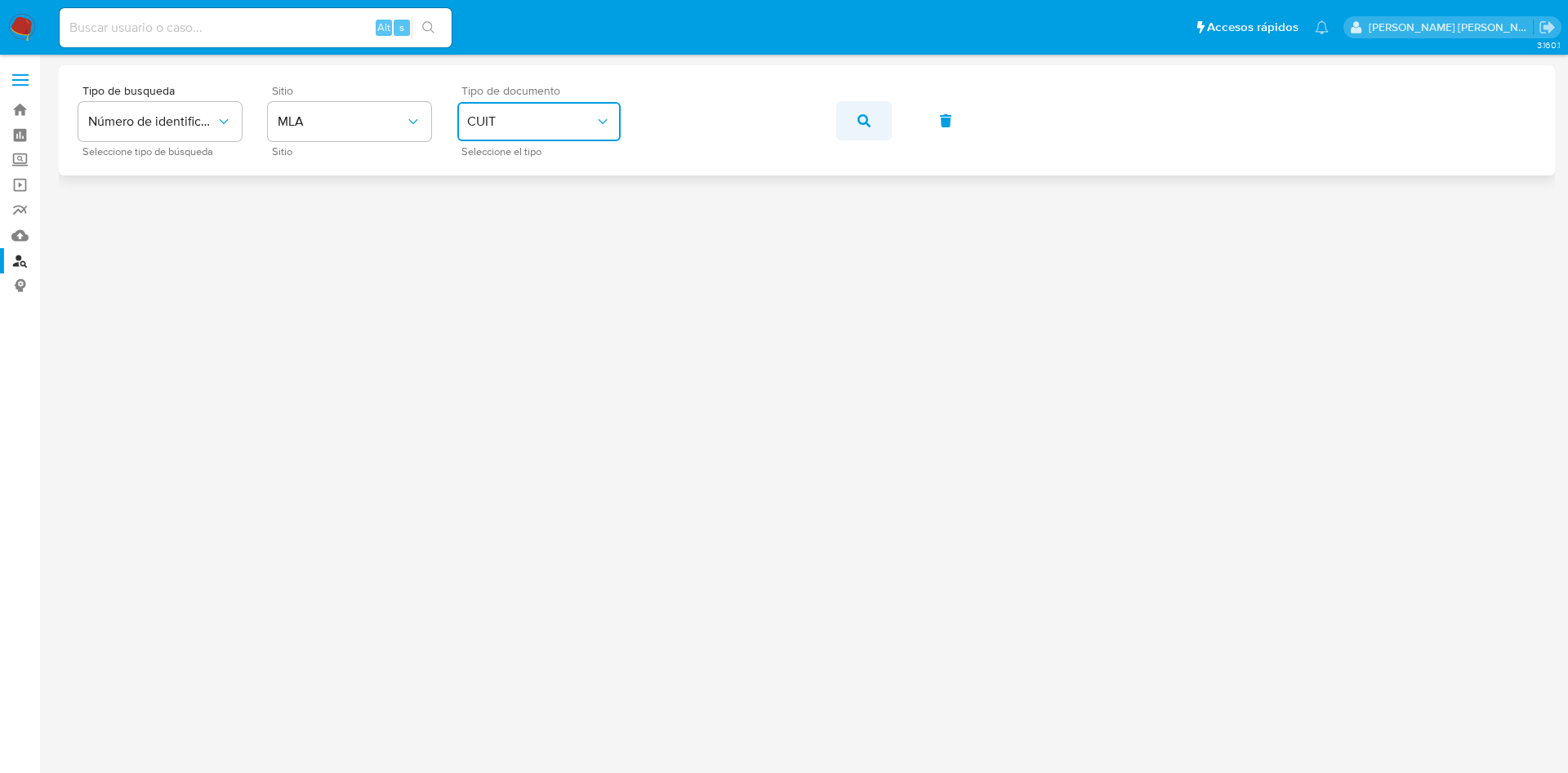
click at [869, 120] on icon "button" at bounding box center [863, 120] width 13 height 13
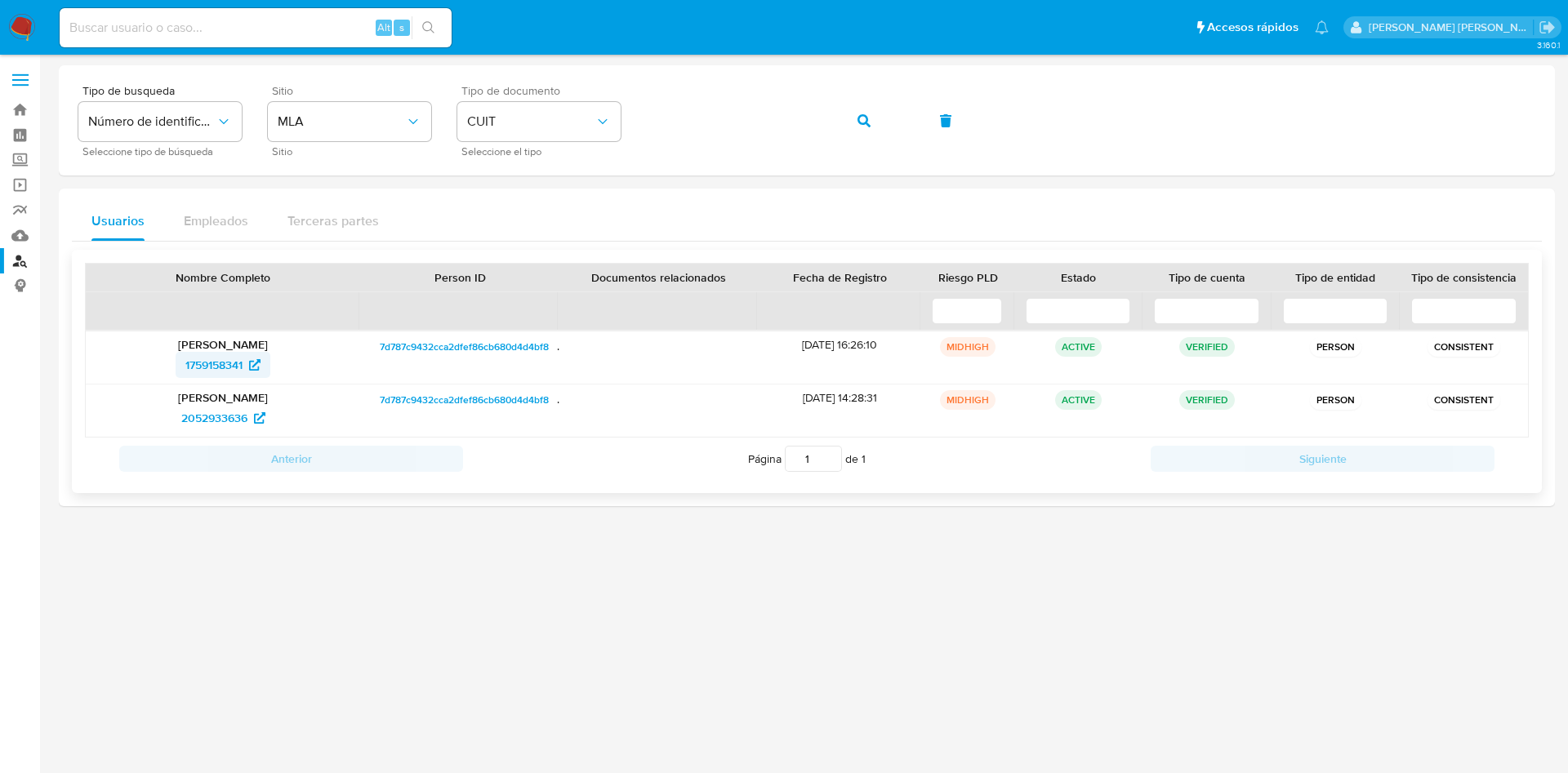
click at [217, 361] on span "1759158341" at bounding box center [213, 365] width 57 height 26
click at [863, 115] on icon "button" at bounding box center [863, 120] width 13 height 13
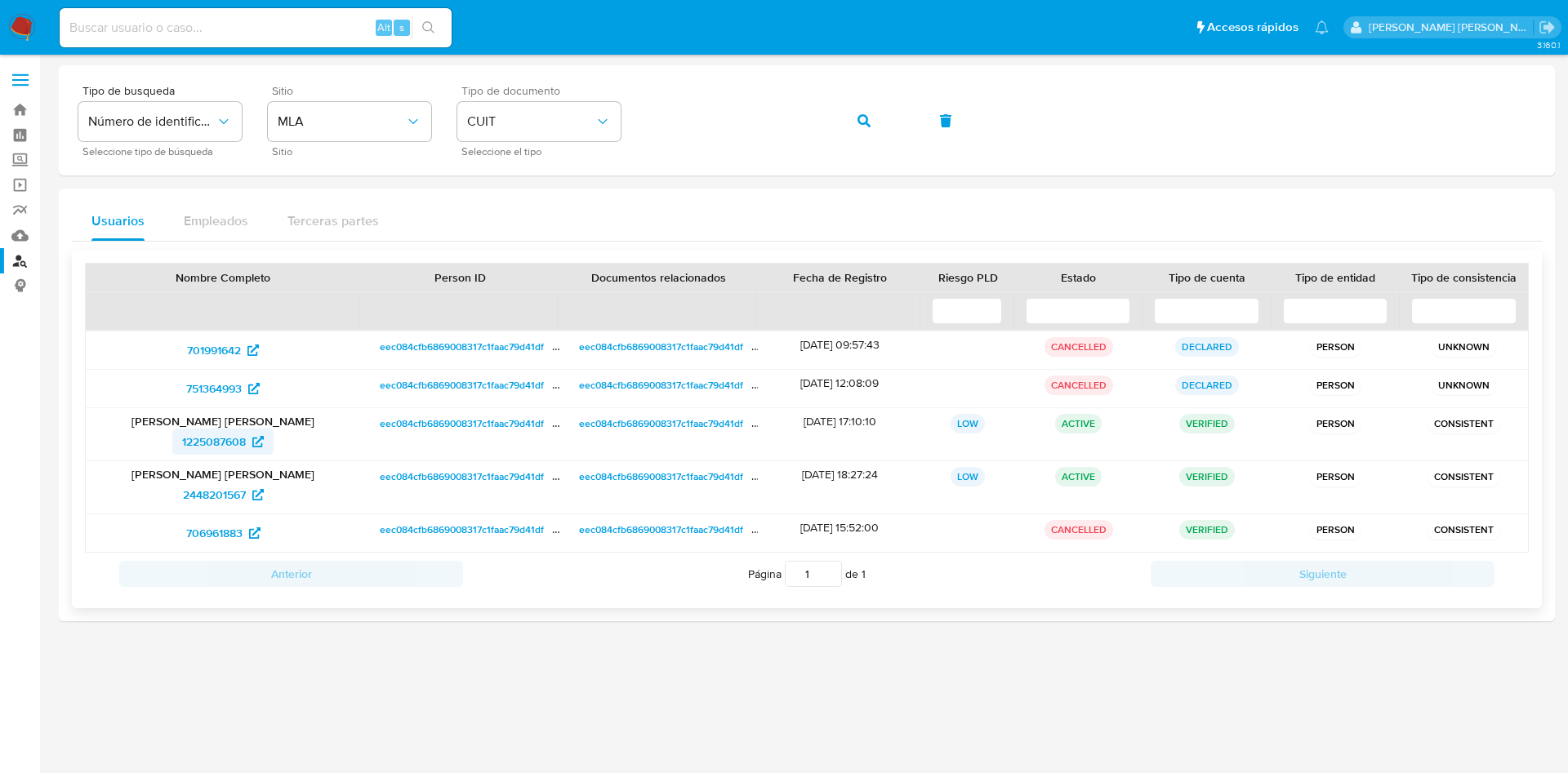
click at [214, 440] on span "1225087608" at bounding box center [214, 442] width 64 height 26
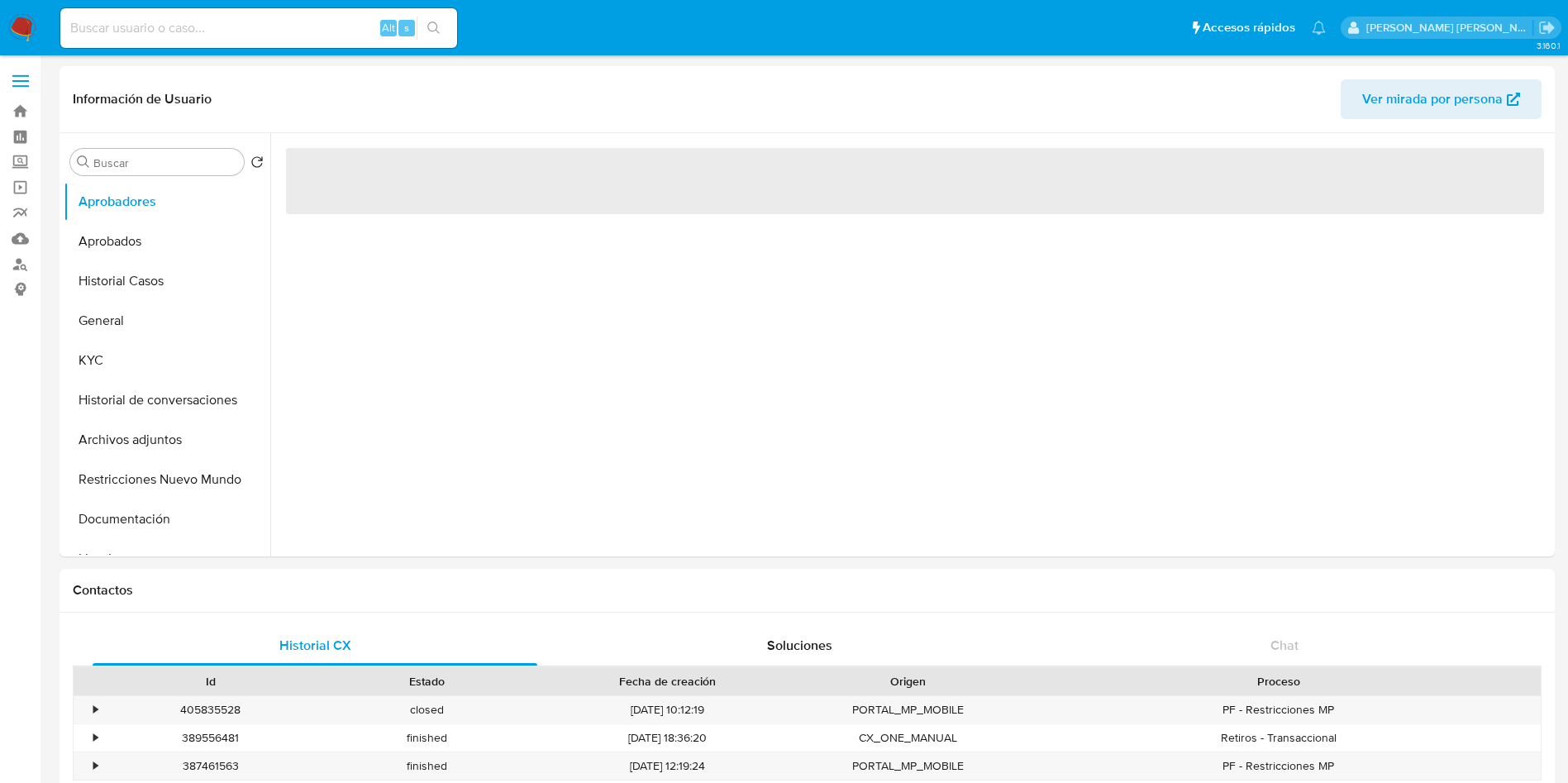
select select "10"
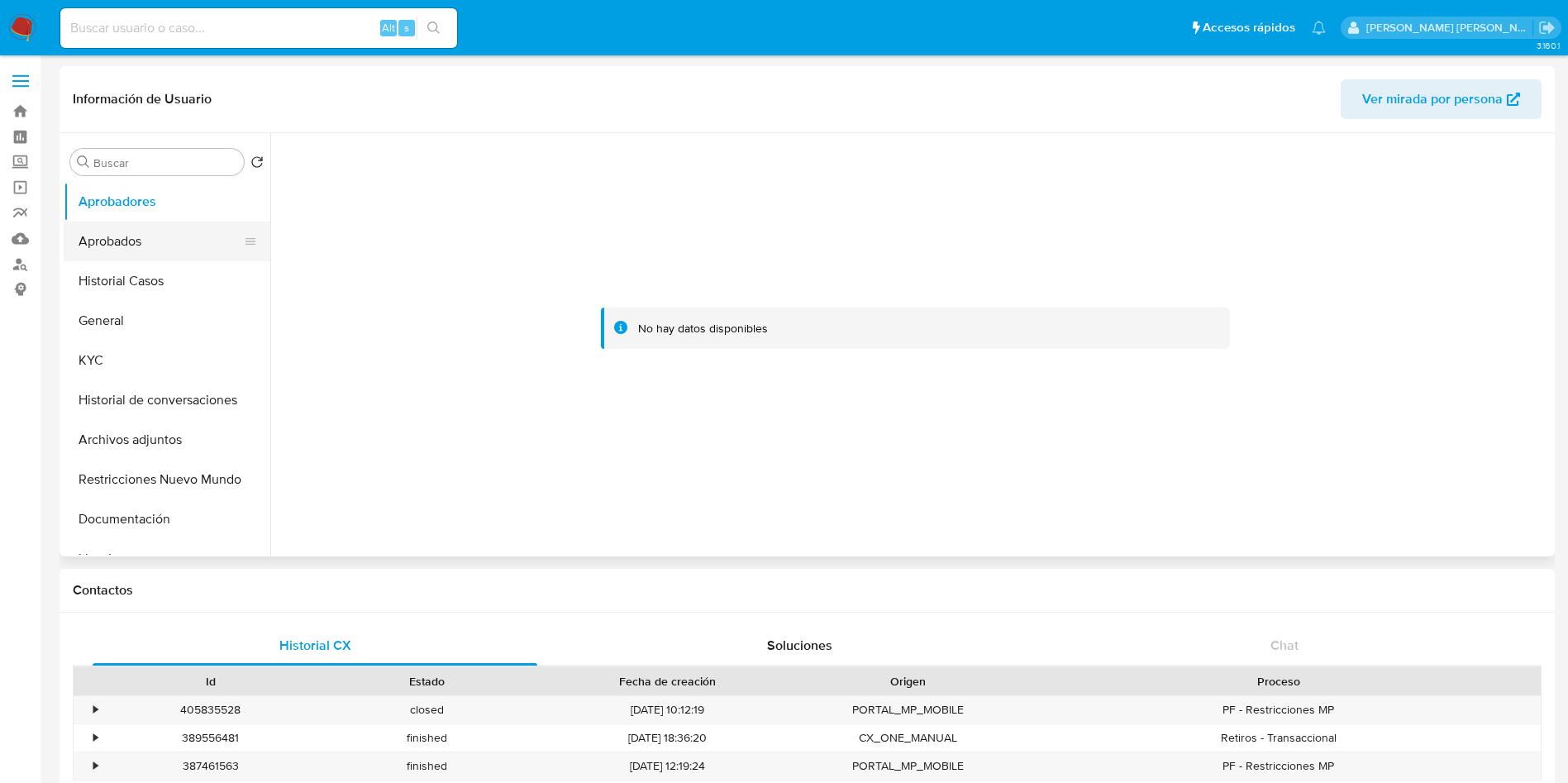
click at [109, 236] on button "Aprobados" at bounding box center [161, 241] width 194 height 40
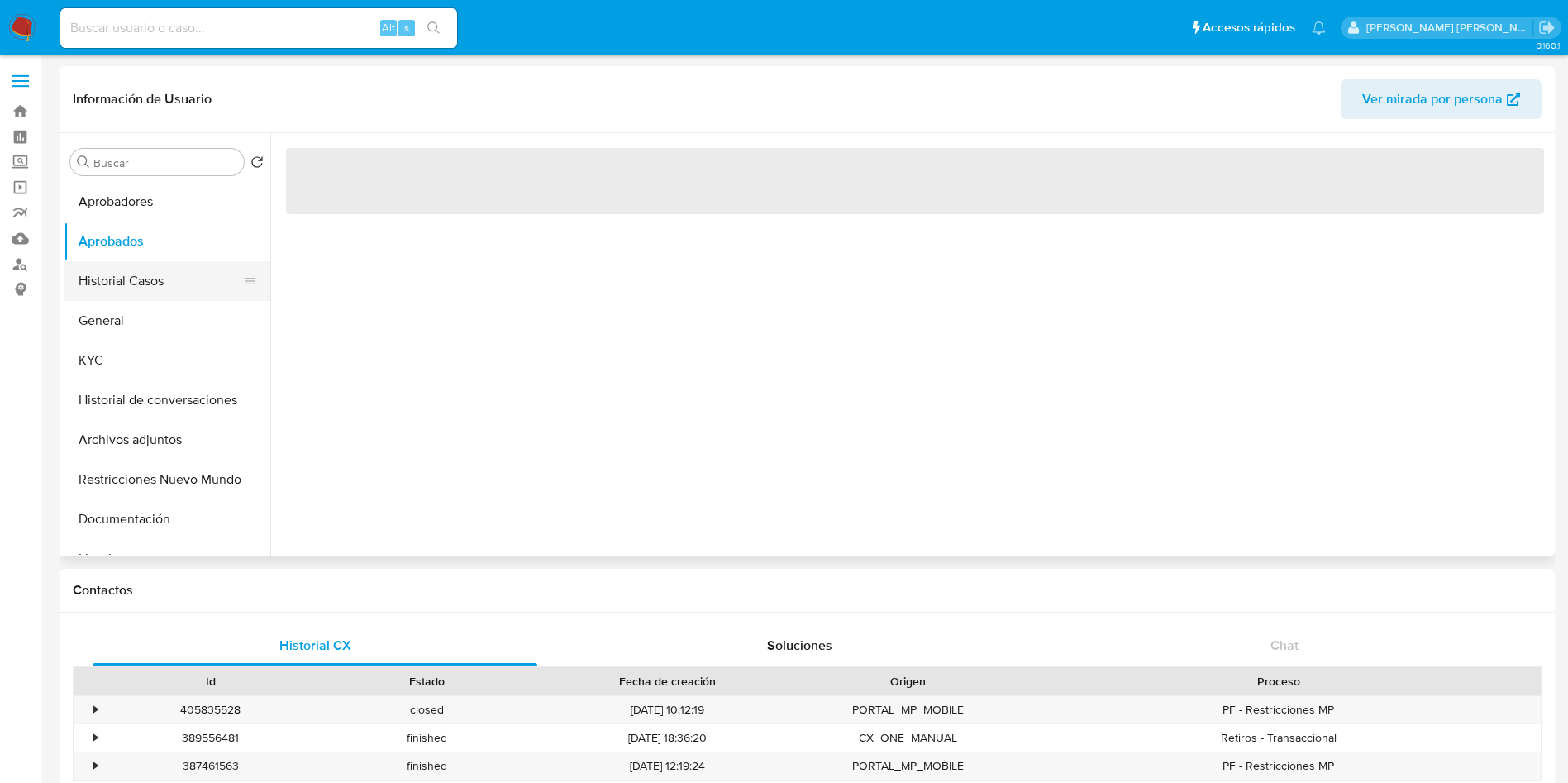
click at [122, 292] on button "Historial Casos" at bounding box center [161, 281] width 194 height 40
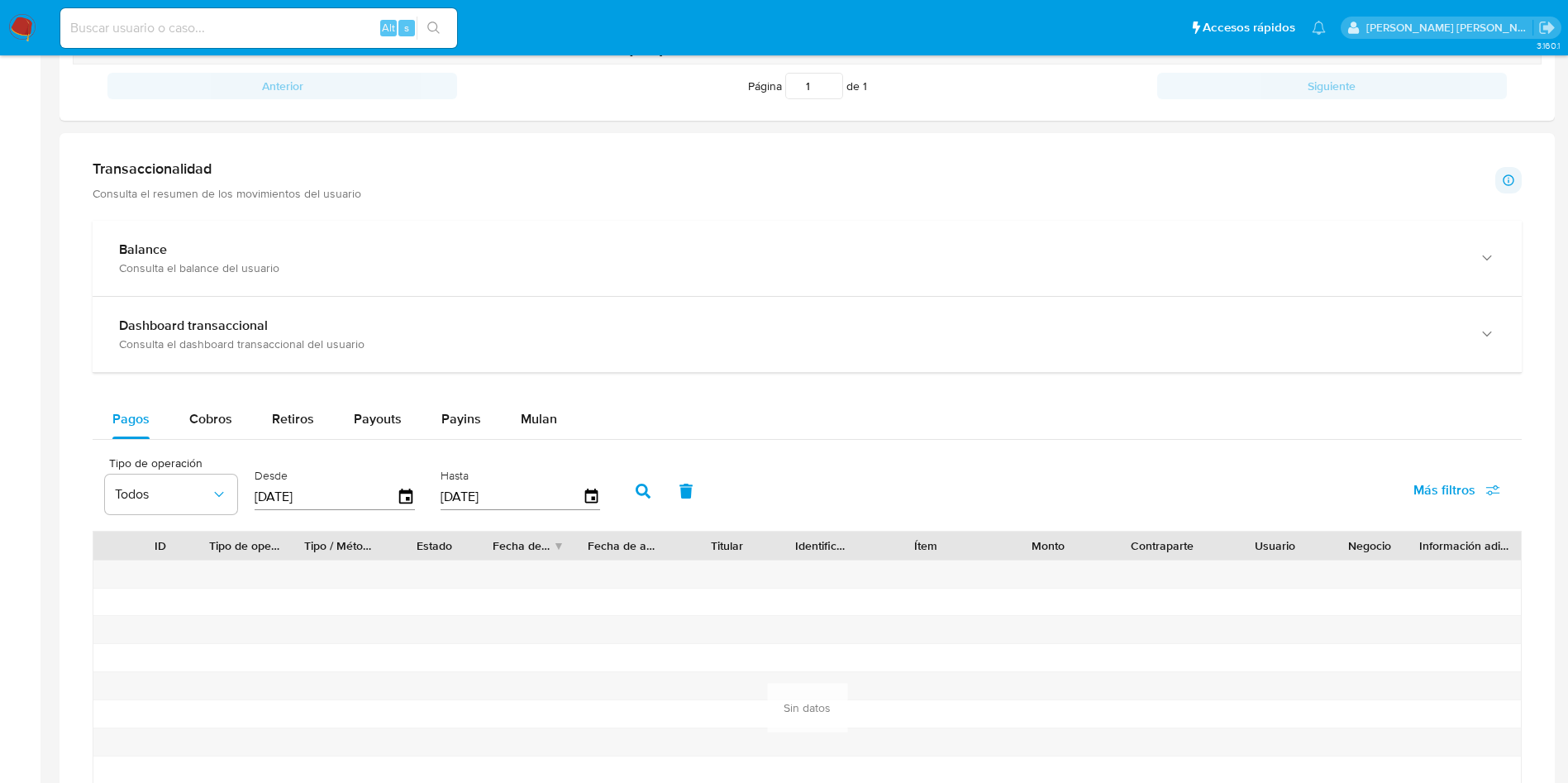
scroll to position [714, 0]
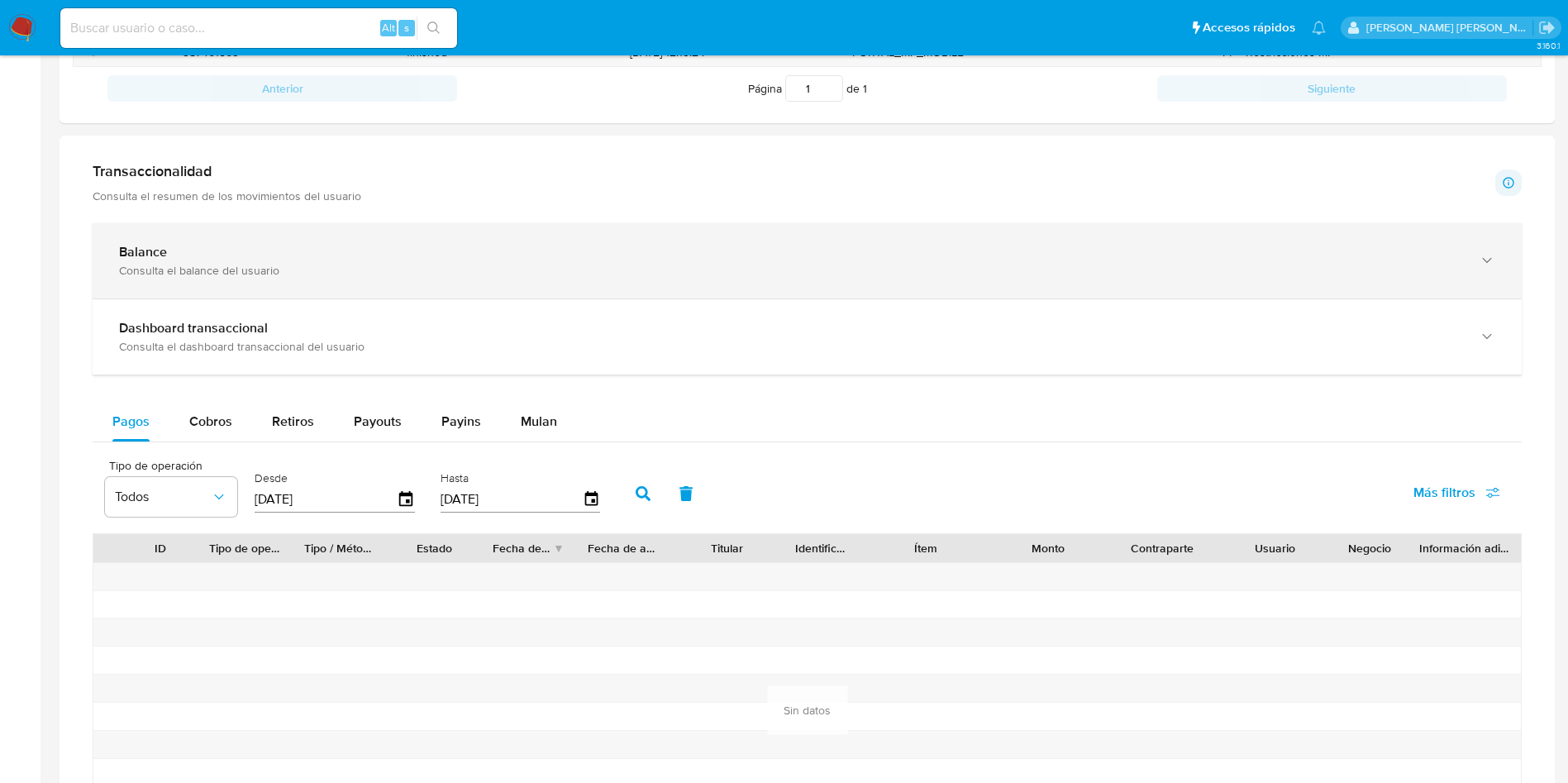
click at [194, 236] on div "Balance Consulta el balance del usuario" at bounding box center [807, 260] width 1429 height 76
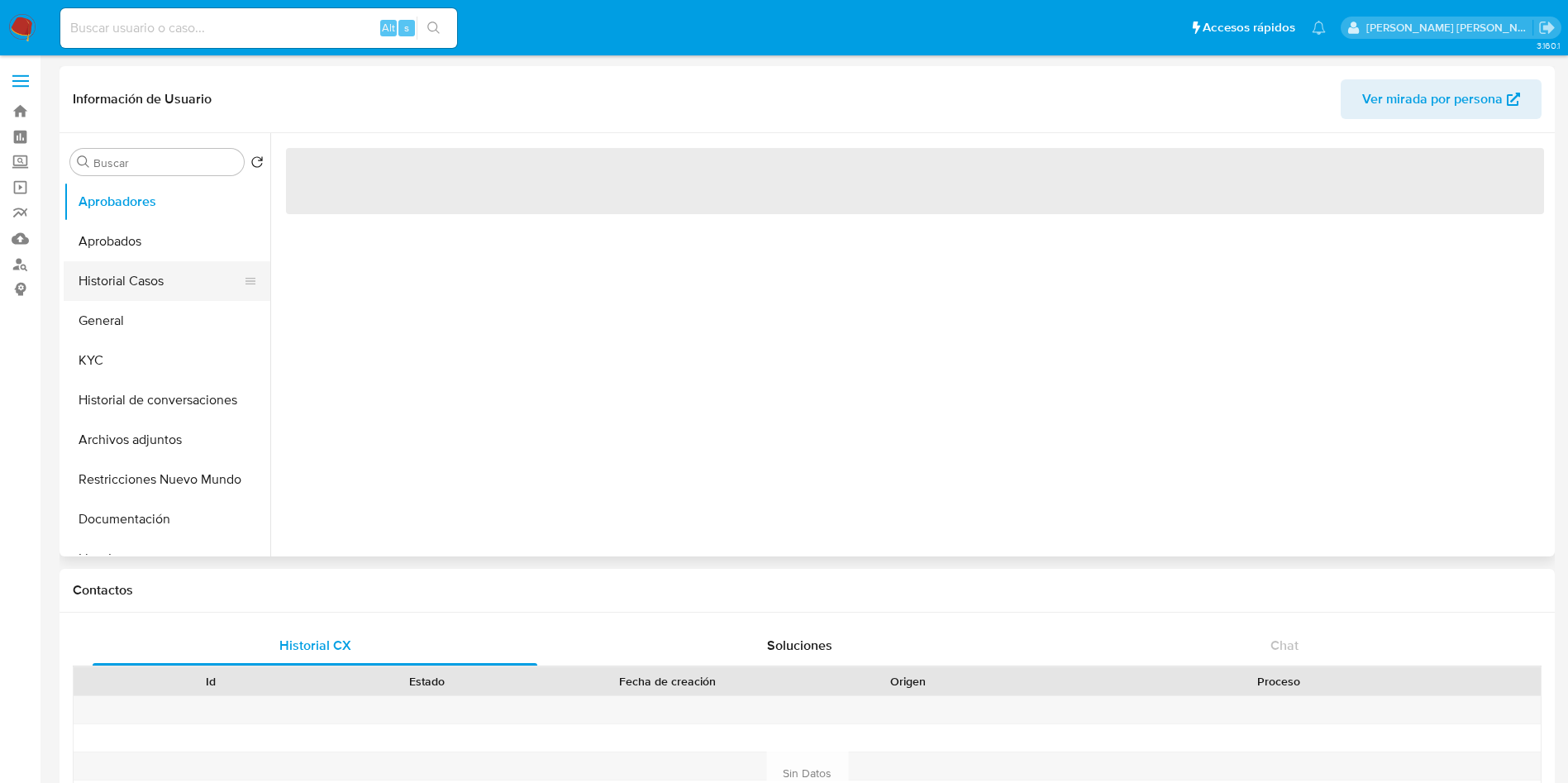
select select "10"
click at [150, 277] on button "Historial Casos" at bounding box center [161, 281] width 194 height 40
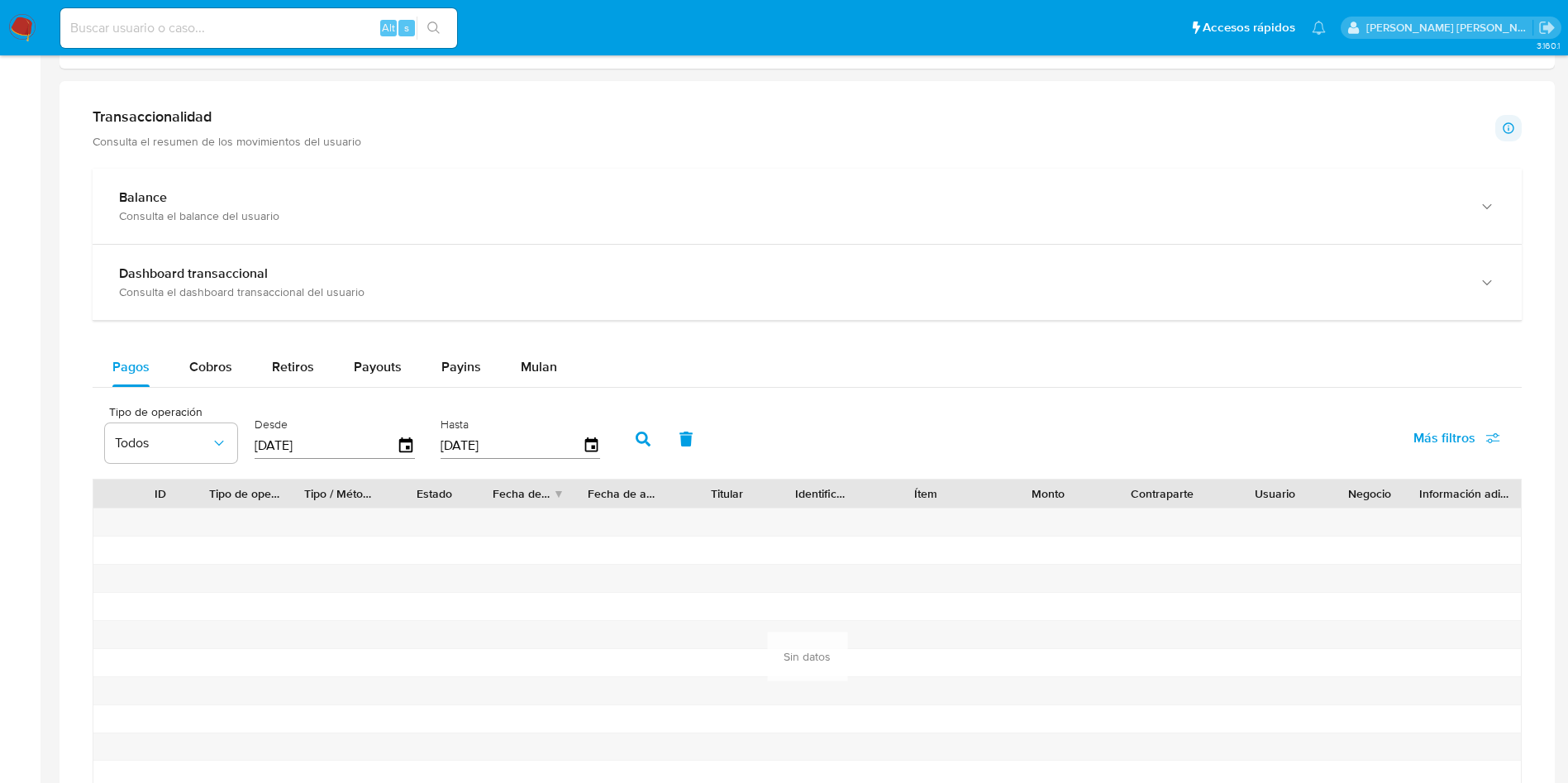
scroll to position [556, 0]
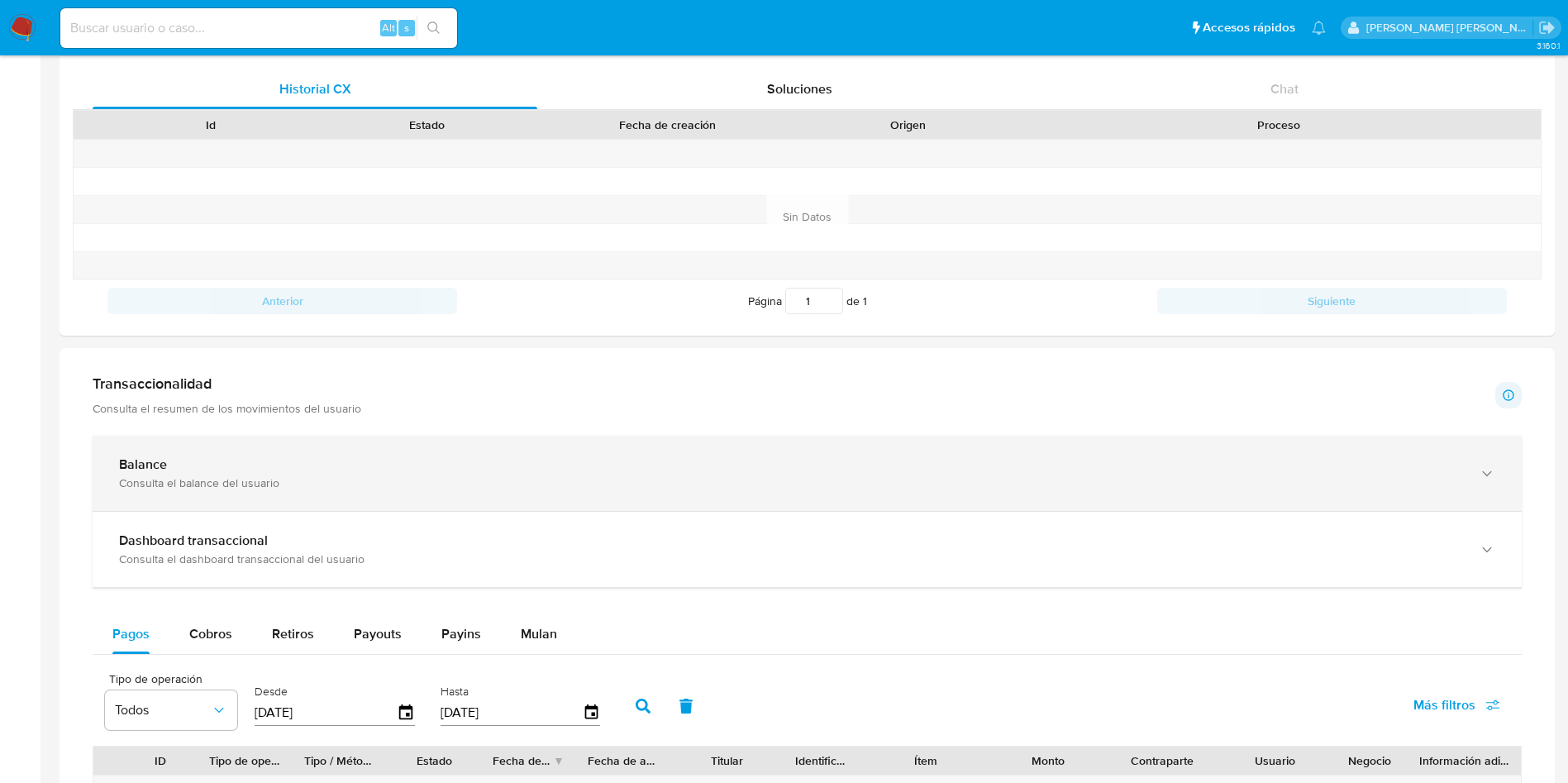
click at [235, 475] on div "Consulta el balance del usuario" at bounding box center [791, 483] width 1343 height 15
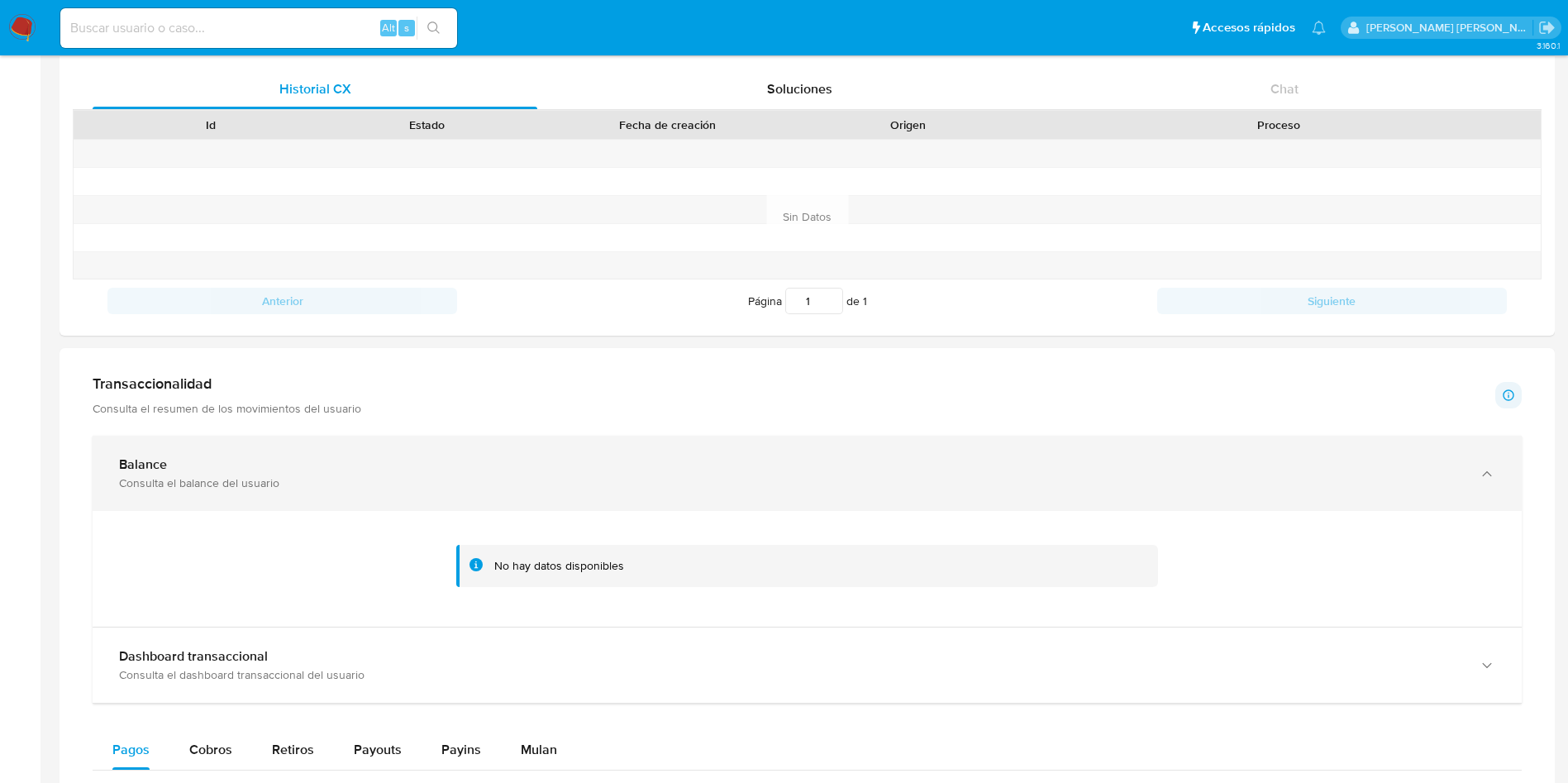
click at [248, 466] on div "Balance" at bounding box center [791, 465] width 1343 height 17
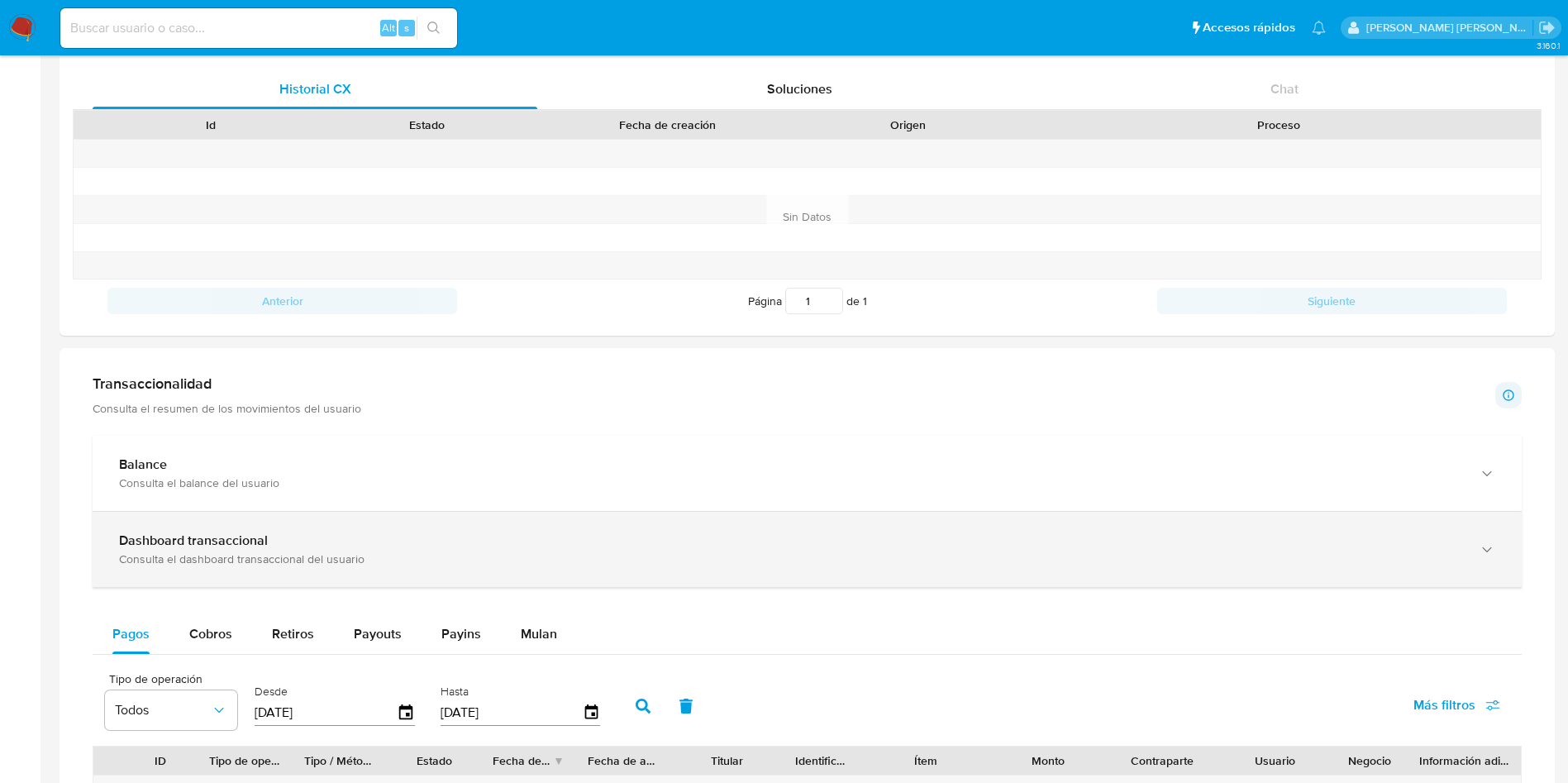
click at [220, 531] on b "Dashboard transaccional" at bounding box center [194, 539] width 149 height 19
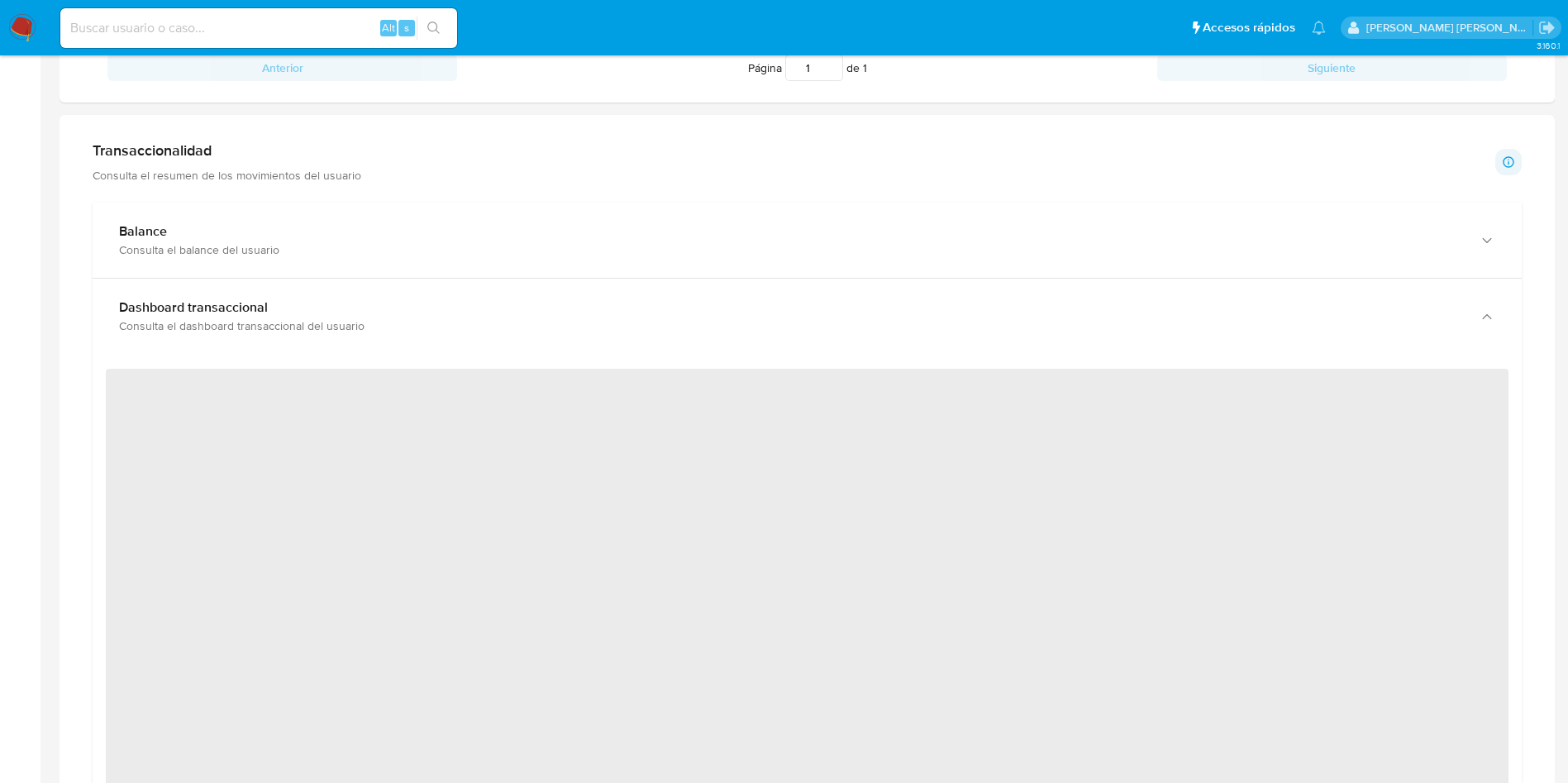
scroll to position [757, 0]
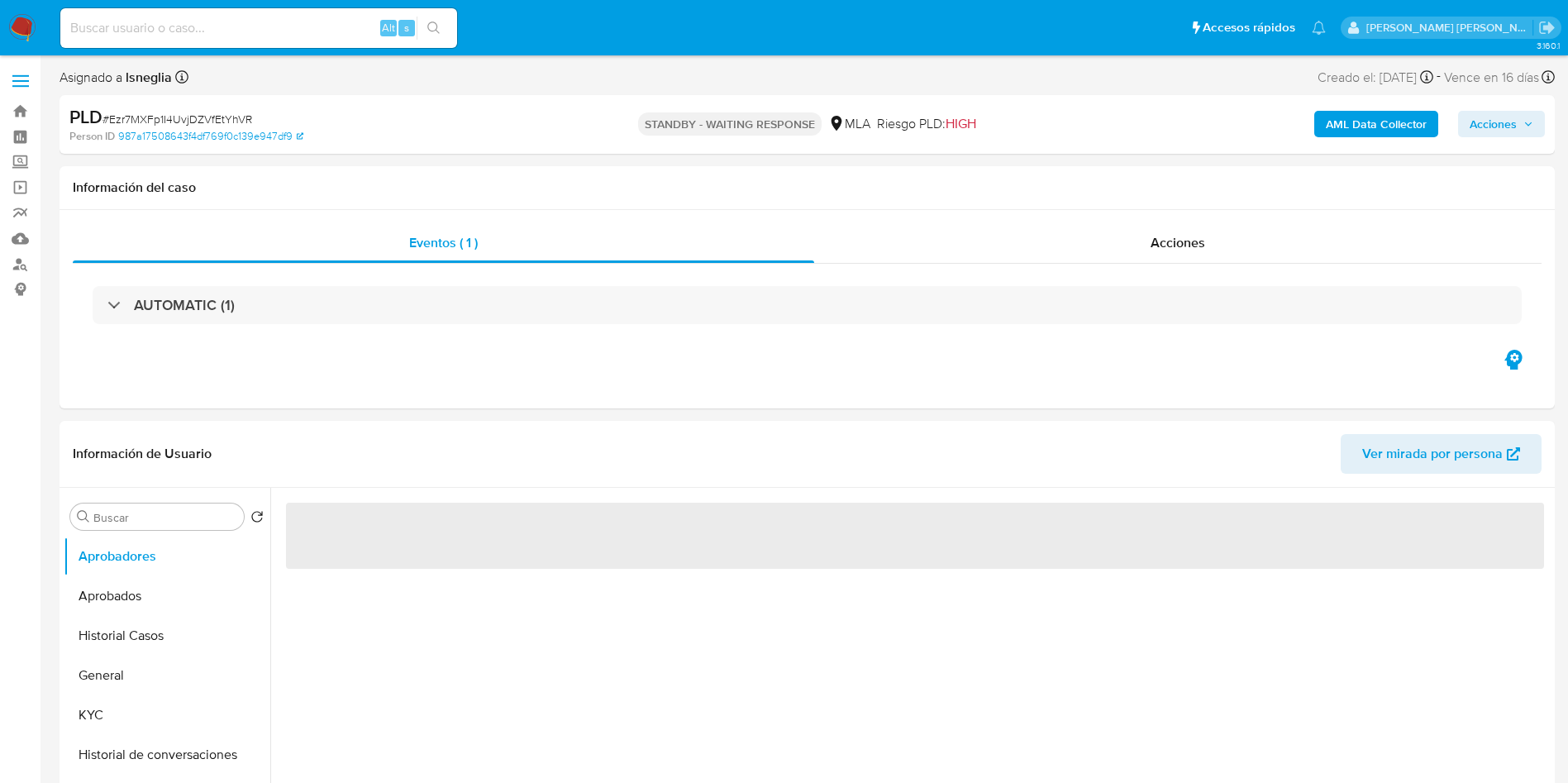
select select "10"
